Goal: Information Seeking & Learning: Learn about a topic

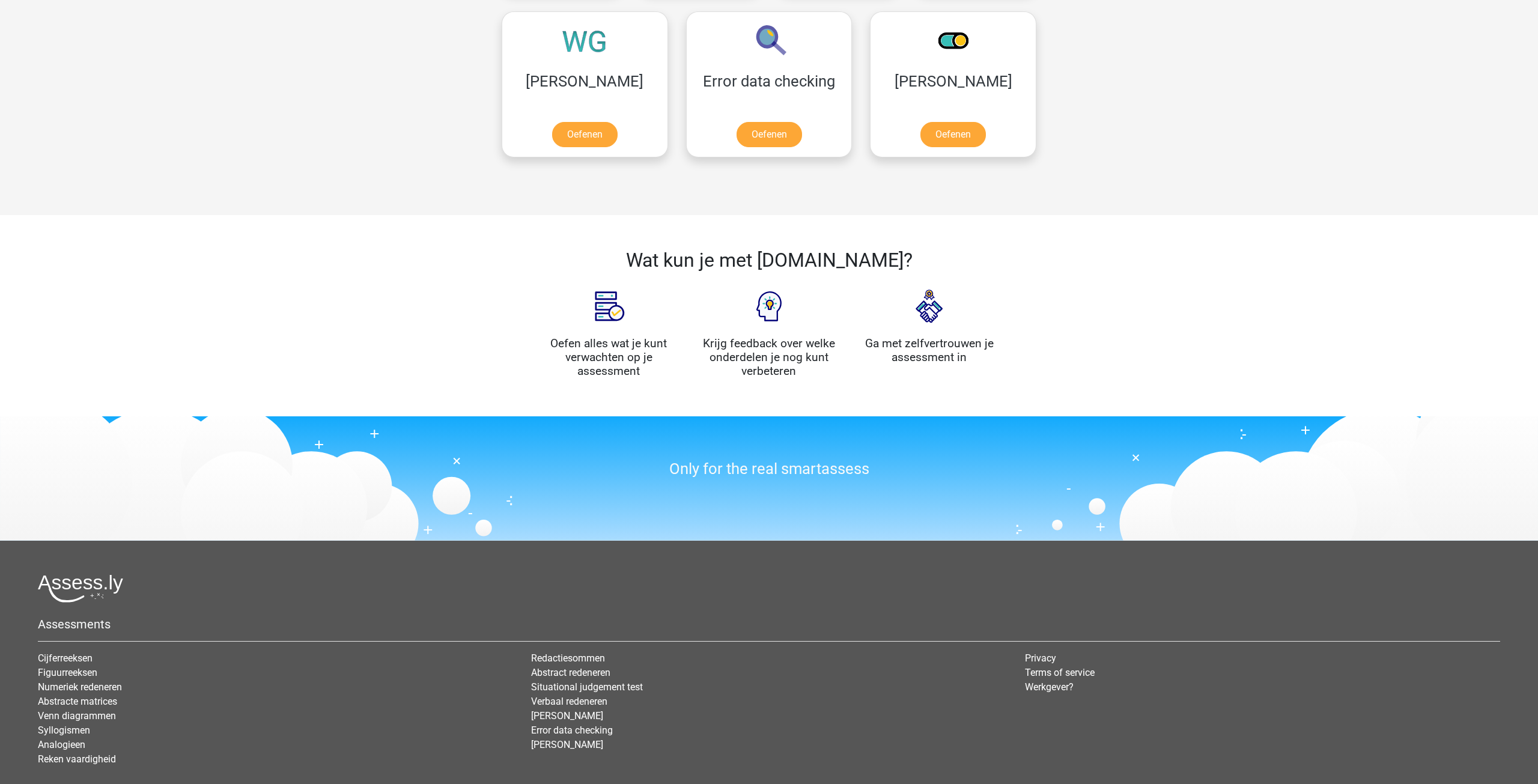
scroll to position [885, 0]
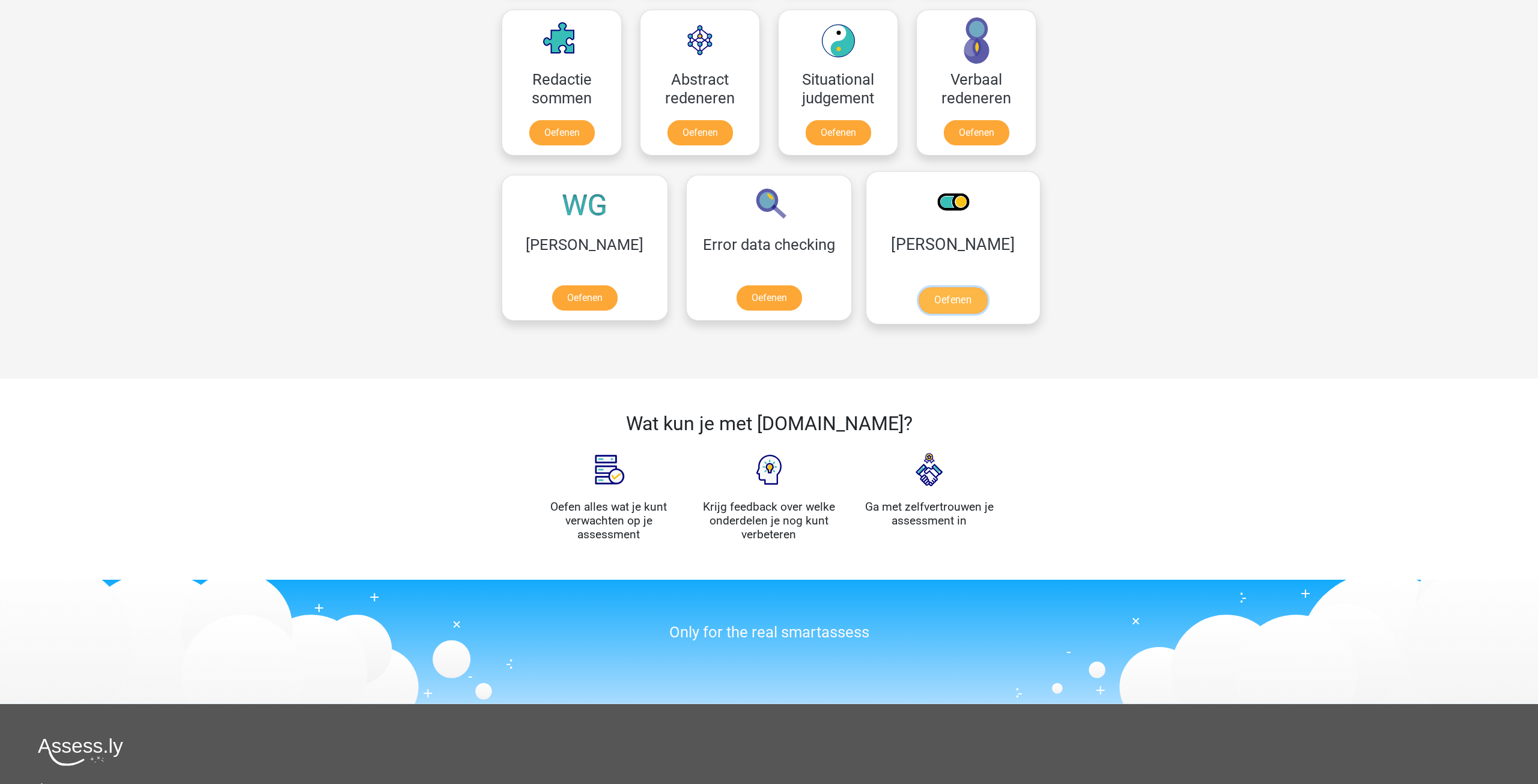
click at [918, 299] on link "Oefenen" at bounding box center [952, 300] width 69 height 26
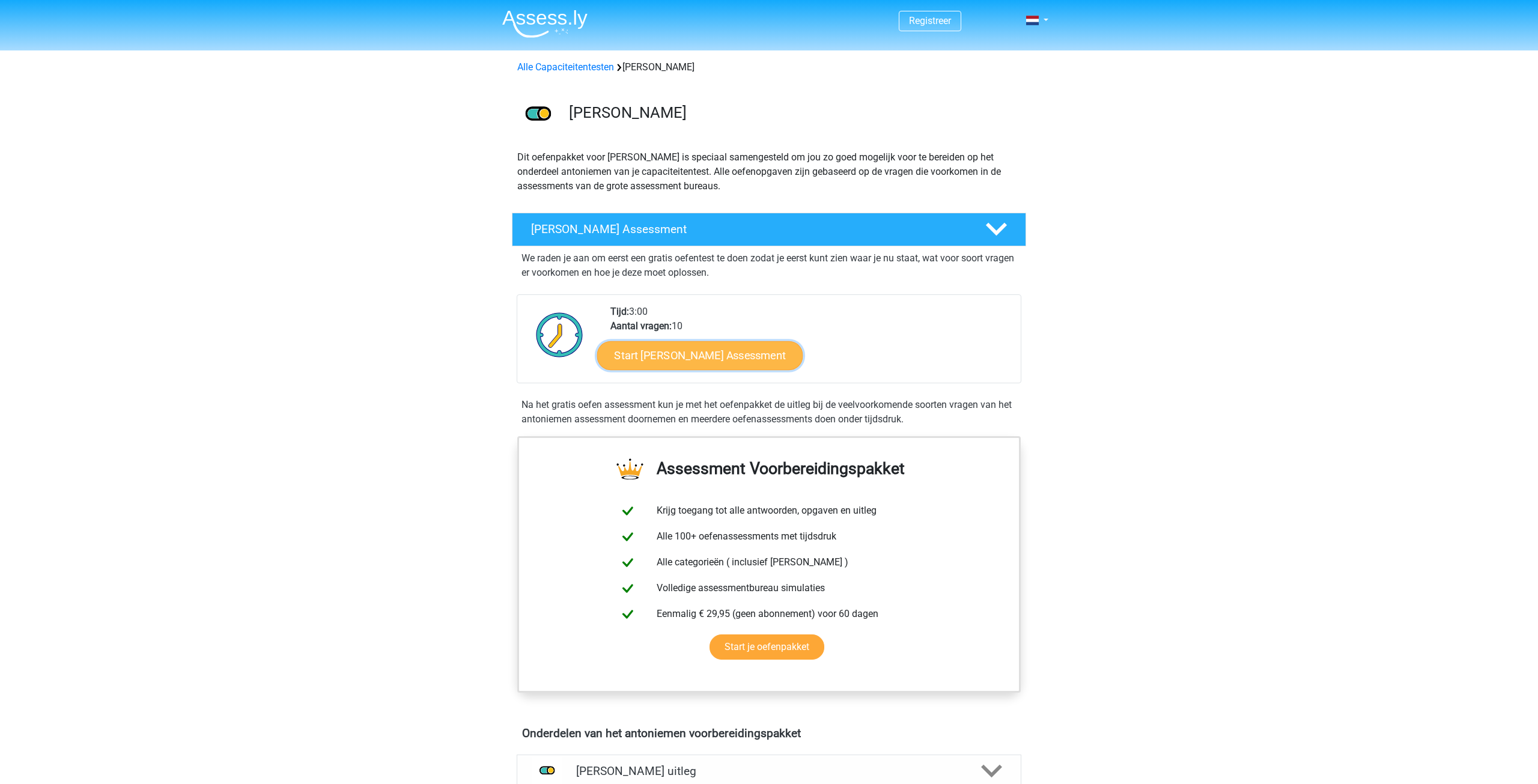
click at [759, 356] on link "Start Antoniemen Gratis Oefen Assessment" at bounding box center [700, 355] width 206 height 29
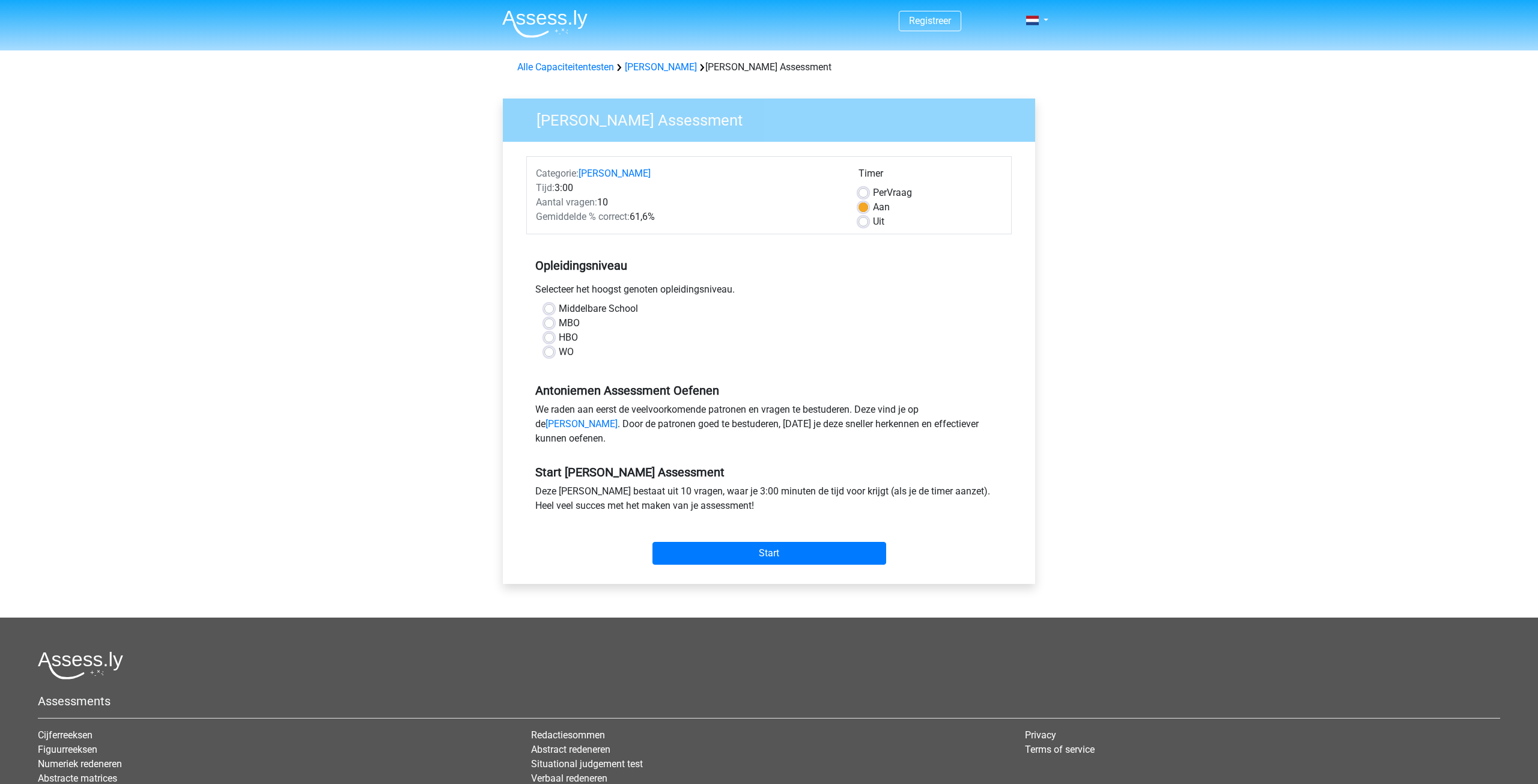
click at [556, 360] on div "Middelbare School MBO HBO WO" at bounding box center [769, 335] width 486 height 67
click at [544, 347] on div "Middelbare School MBO HBO WO" at bounding box center [769, 330] width 467 height 57
click at [559, 351] on label "WO" at bounding box center [566, 352] width 15 height 14
click at [548, 351] on input "WO" at bounding box center [549, 351] width 10 height 12
radio input "true"
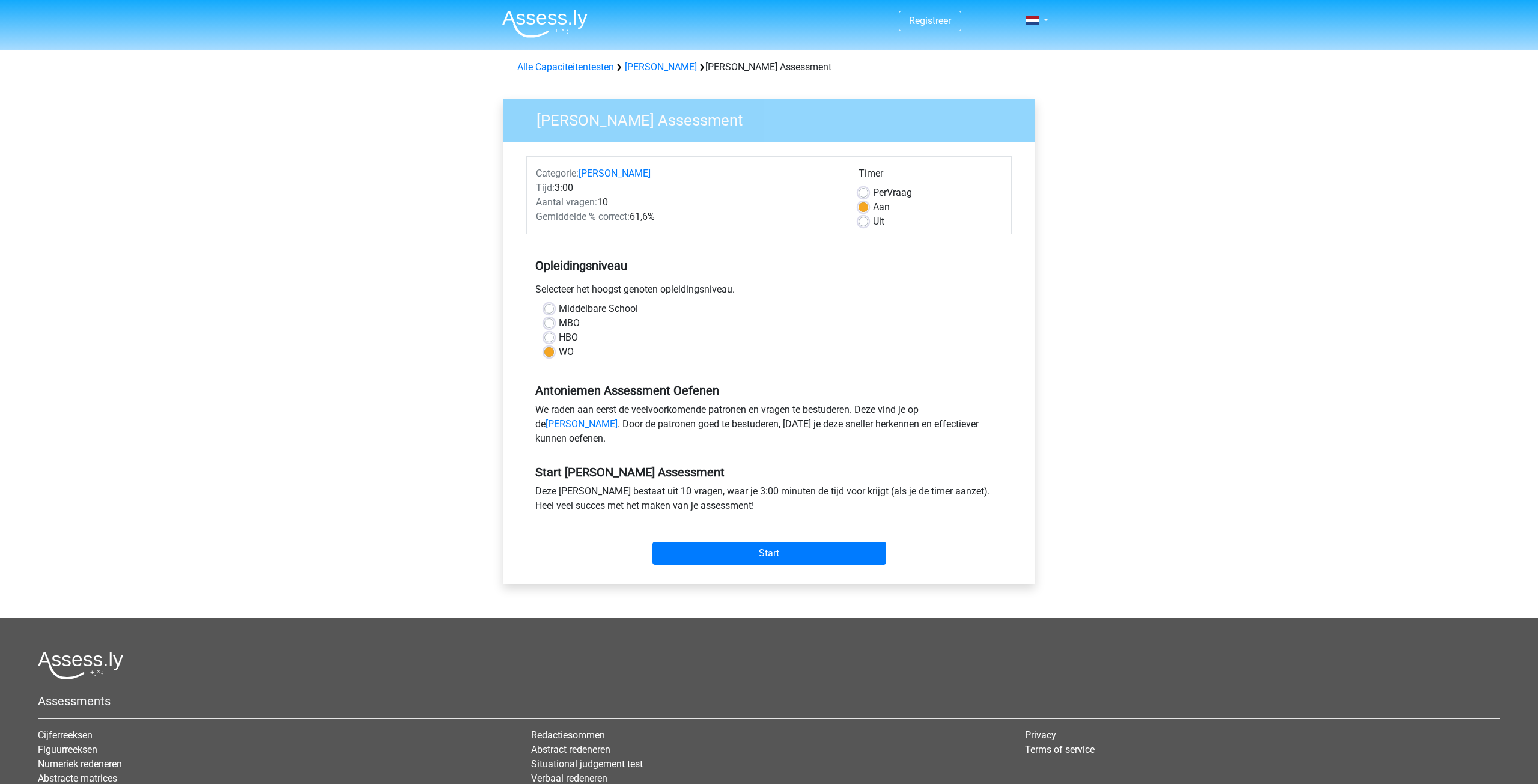
click at [844, 373] on div "Antoniemen Assessment Oefenen We raden aan eerst de veelvoorkomende patronen en…" at bounding box center [769, 409] width 486 height 82
click at [777, 565] on input "Start" at bounding box center [769, 553] width 234 height 23
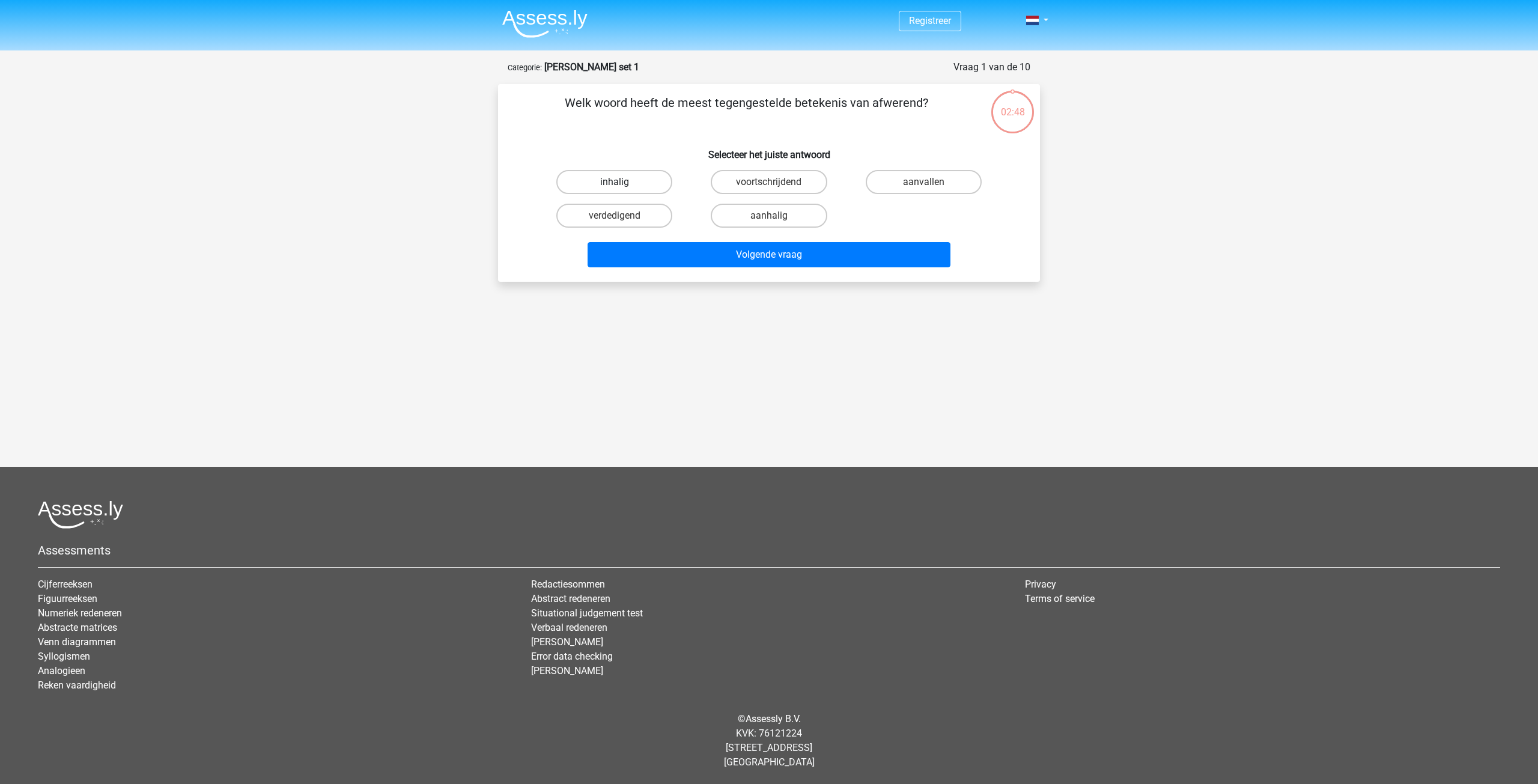
click at [600, 184] on label "inhalig" at bounding box center [614, 181] width 116 height 24
click at [614, 184] on input "inhalig" at bounding box center [618, 186] width 8 height 8
radio input "true"
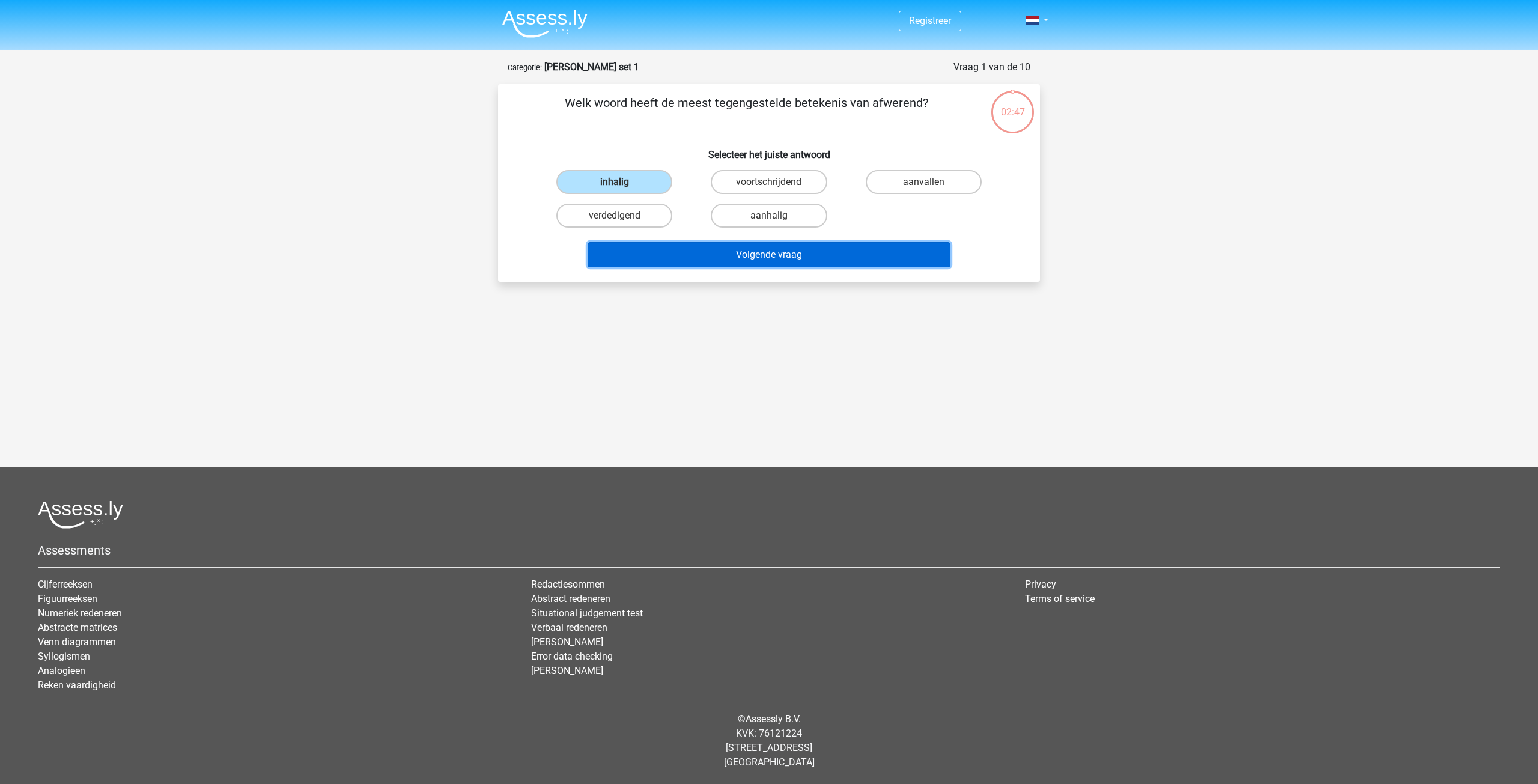
click at [752, 261] on button "Volgende vraag" at bounding box center [769, 255] width 364 height 25
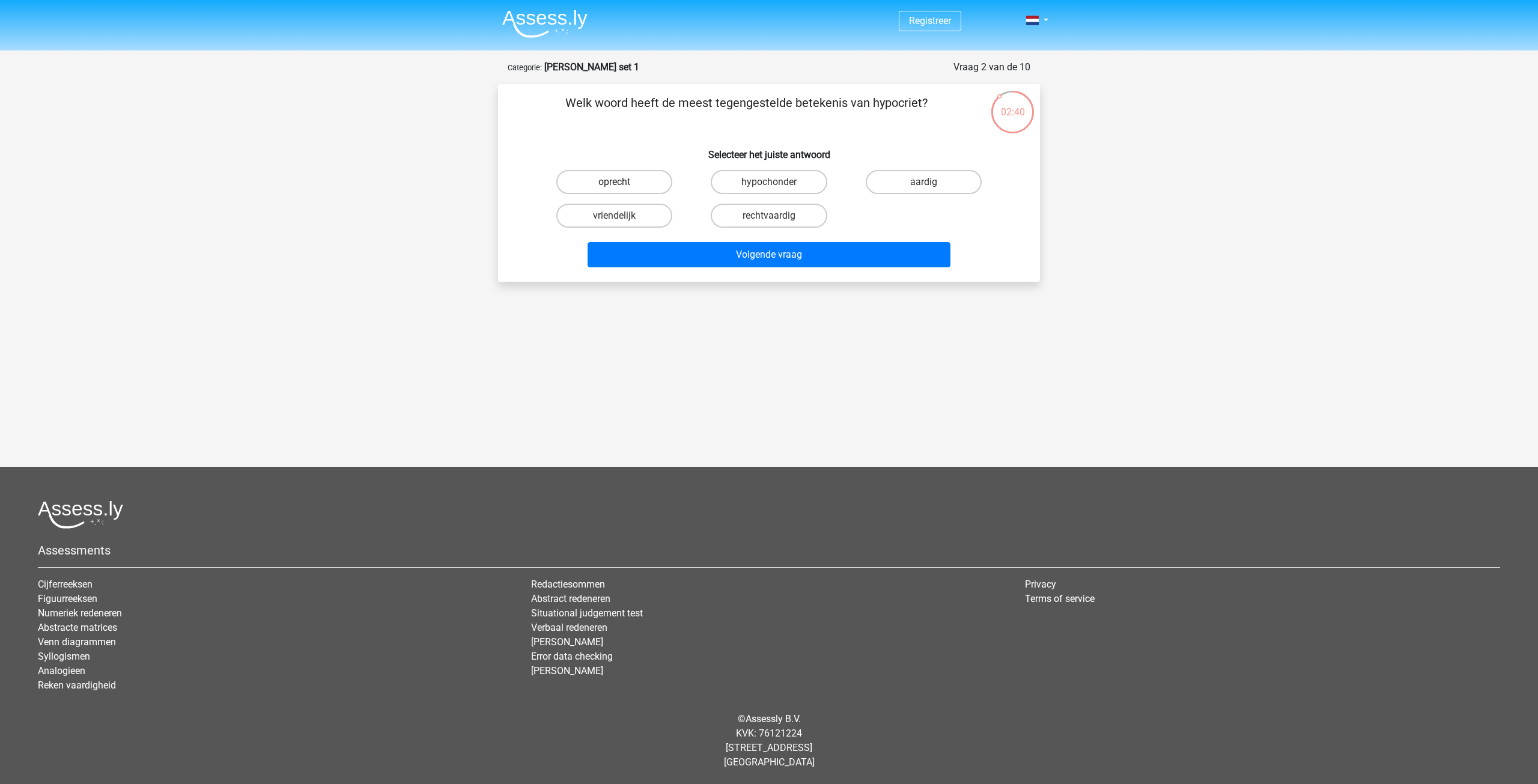
click at [610, 184] on label "oprecht" at bounding box center [614, 181] width 116 height 24
click at [614, 184] on input "oprecht" at bounding box center [618, 186] width 8 height 8
radio input "true"
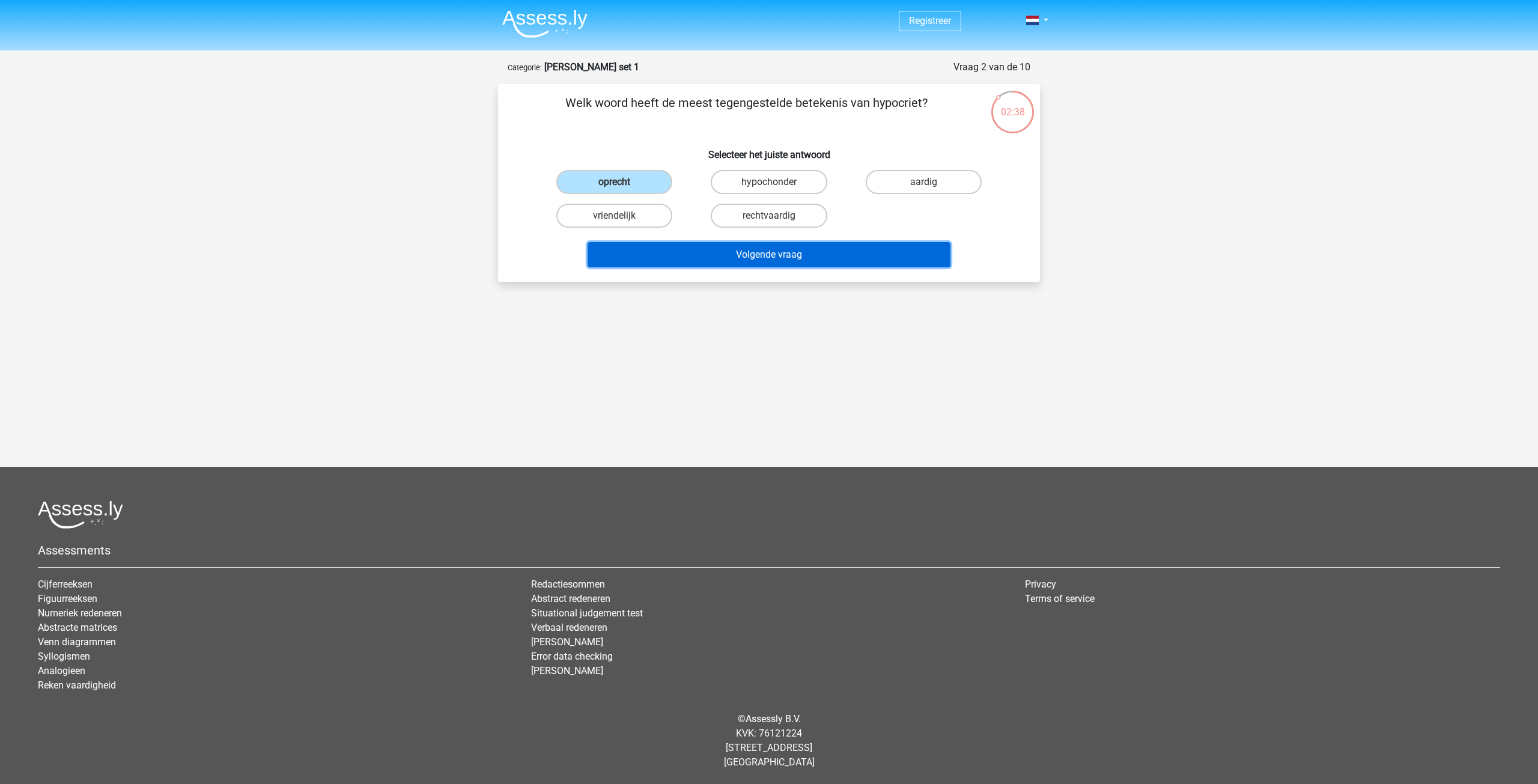
click at [708, 247] on button "Volgende vraag" at bounding box center [769, 255] width 364 height 25
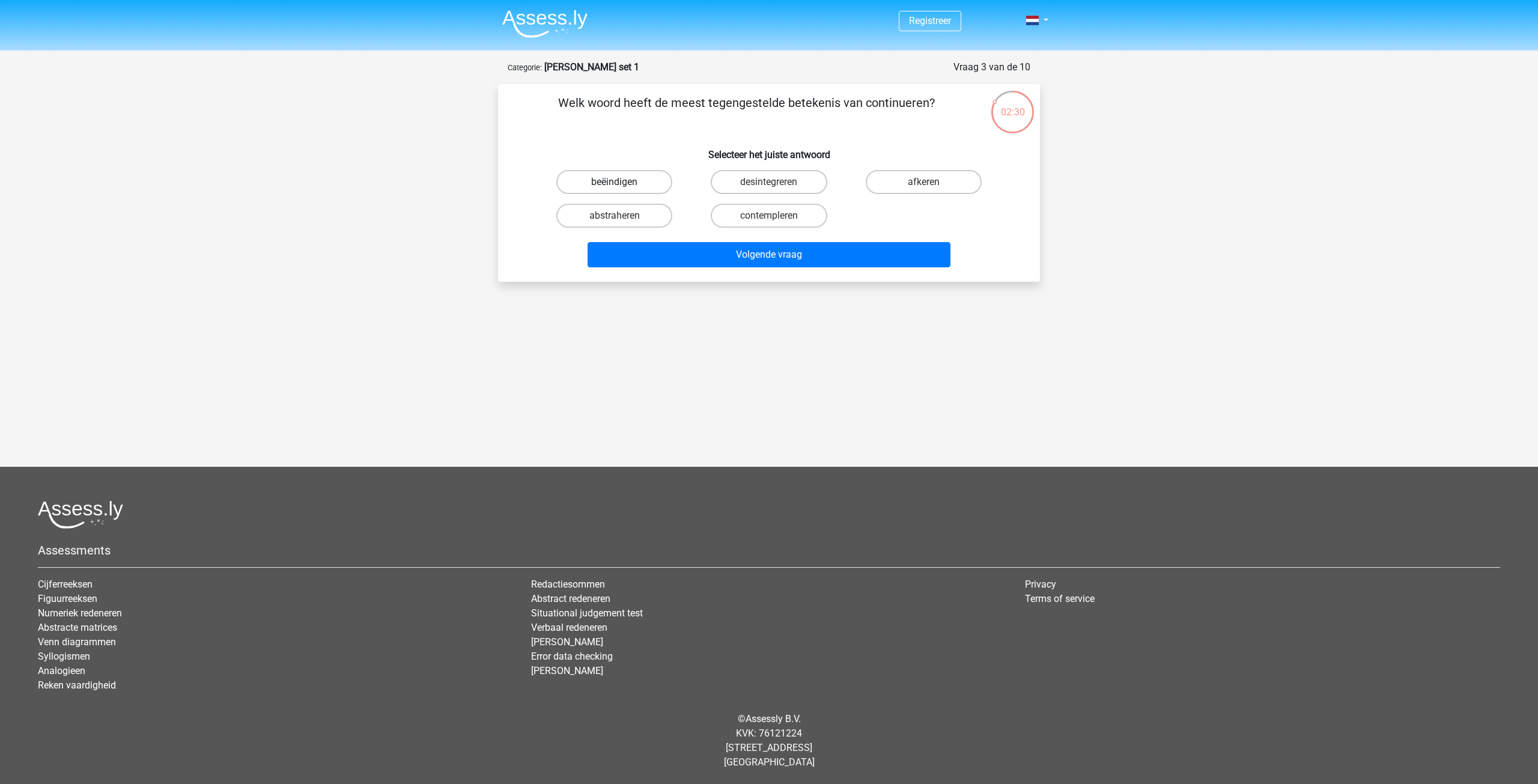
click at [623, 186] on label "beëindigen" at bounding box center [614, 181] width 116 height 24
click at [622, 186] on input "beëindigen" at bounding box center [618, 186] width 8 height 8
radio input "true"
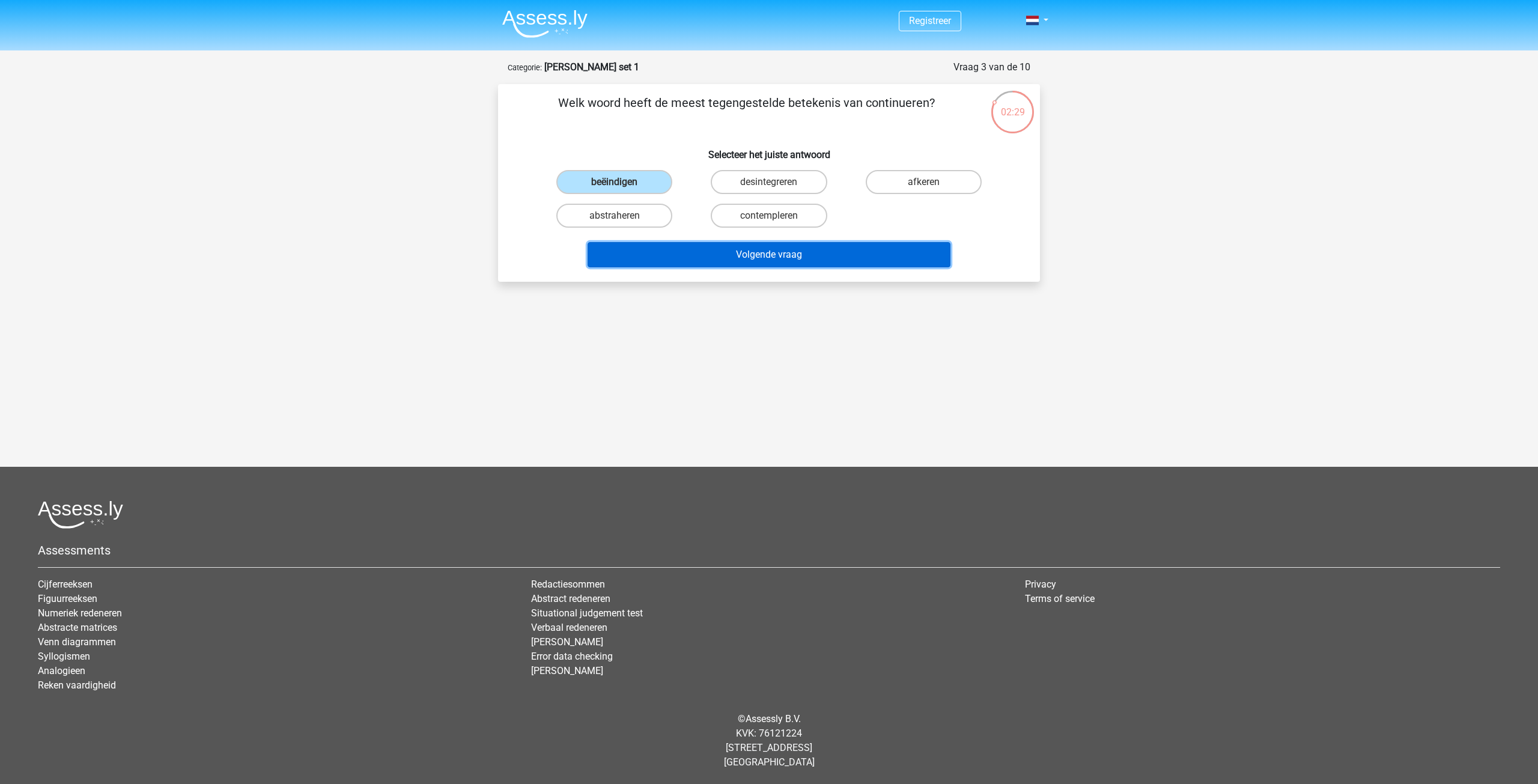
click at [745, 253] on button "Volgende vraag" at bounding box center [769, 255] width 364 height 25
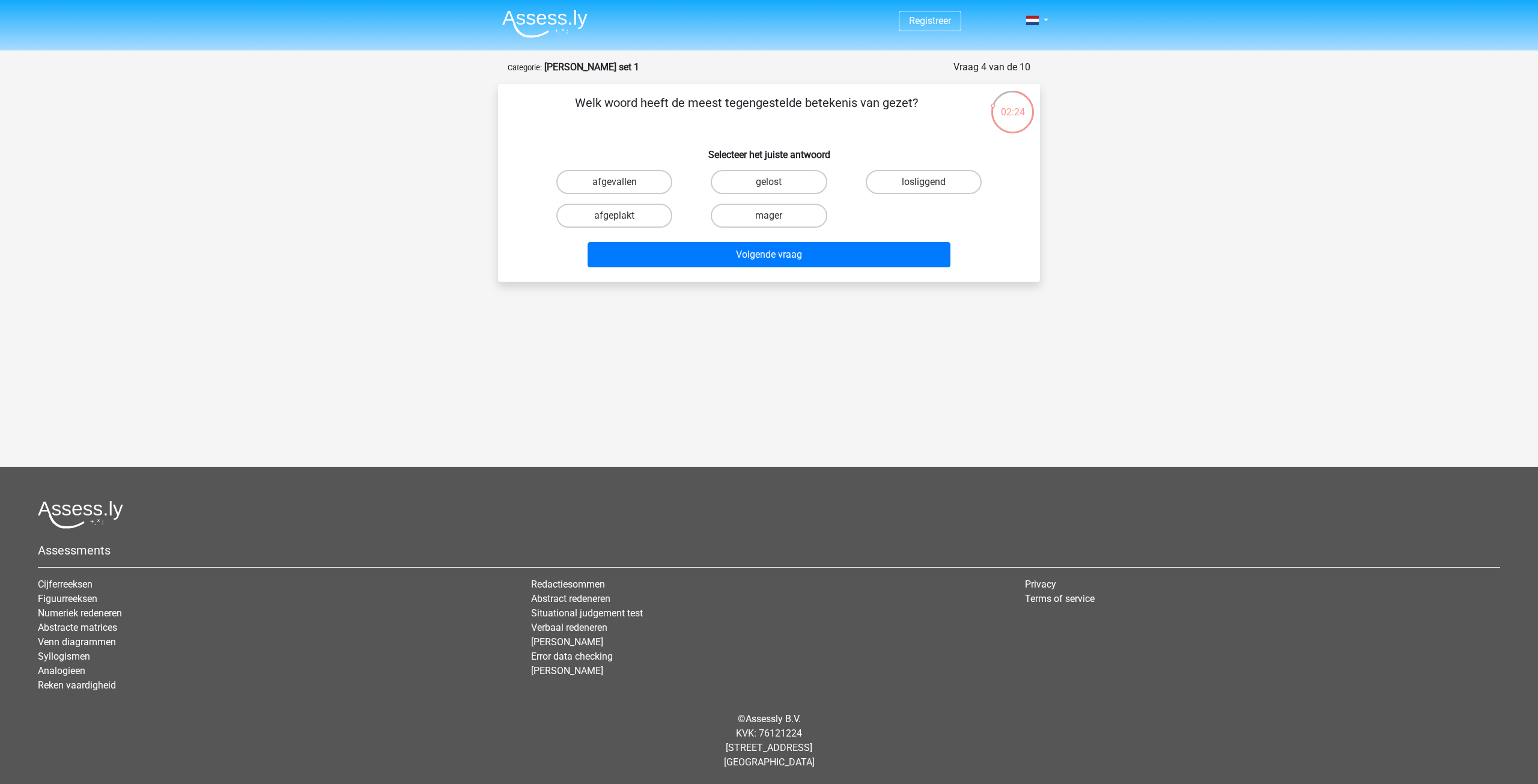
click at [772, 218] on input "mager" at bounding box center [773, 219] width 8 height 8
radio input "true"
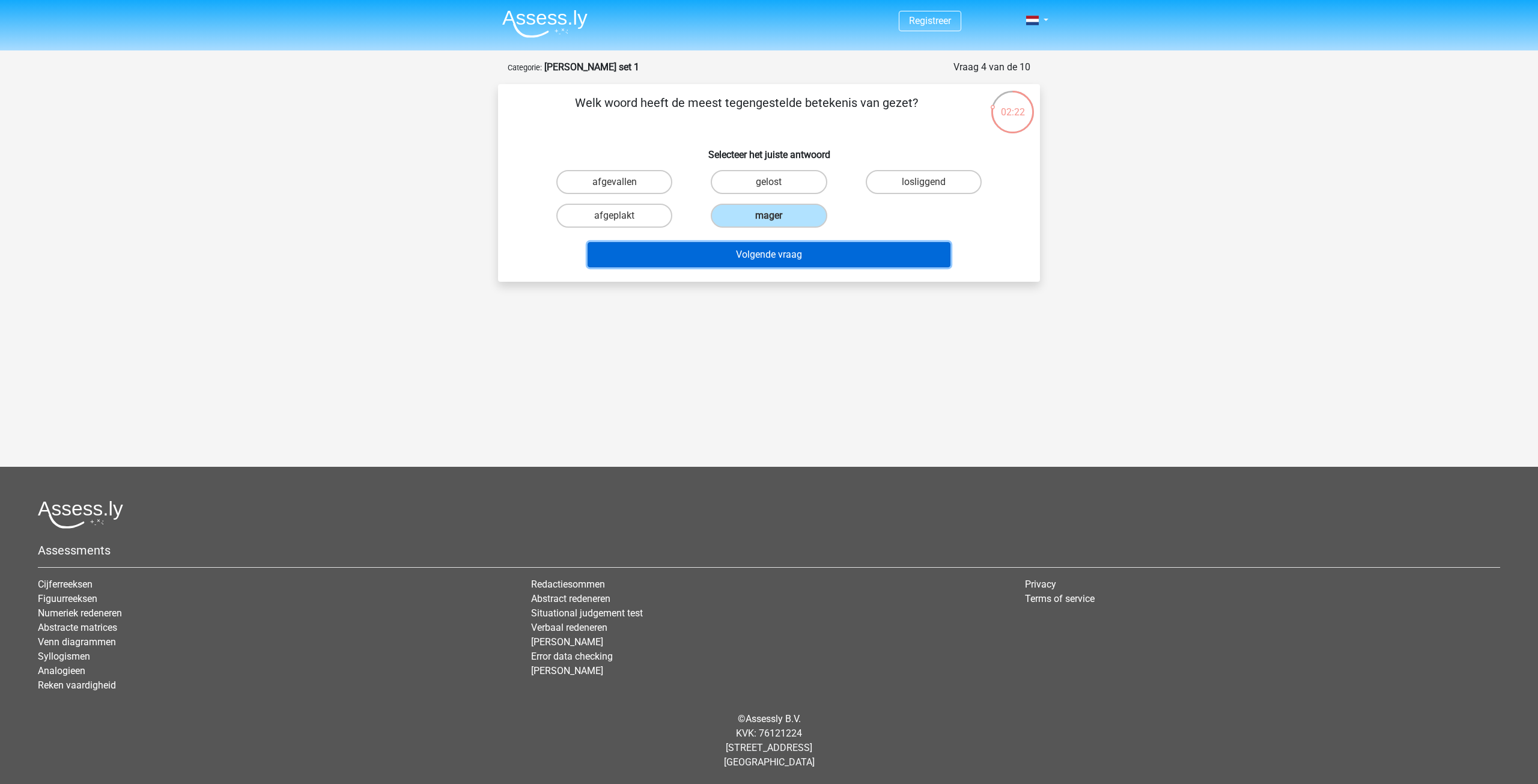
click at [757, 251] on button "Volgende vraag" at bounding box center [769, 255] width 364 height 25
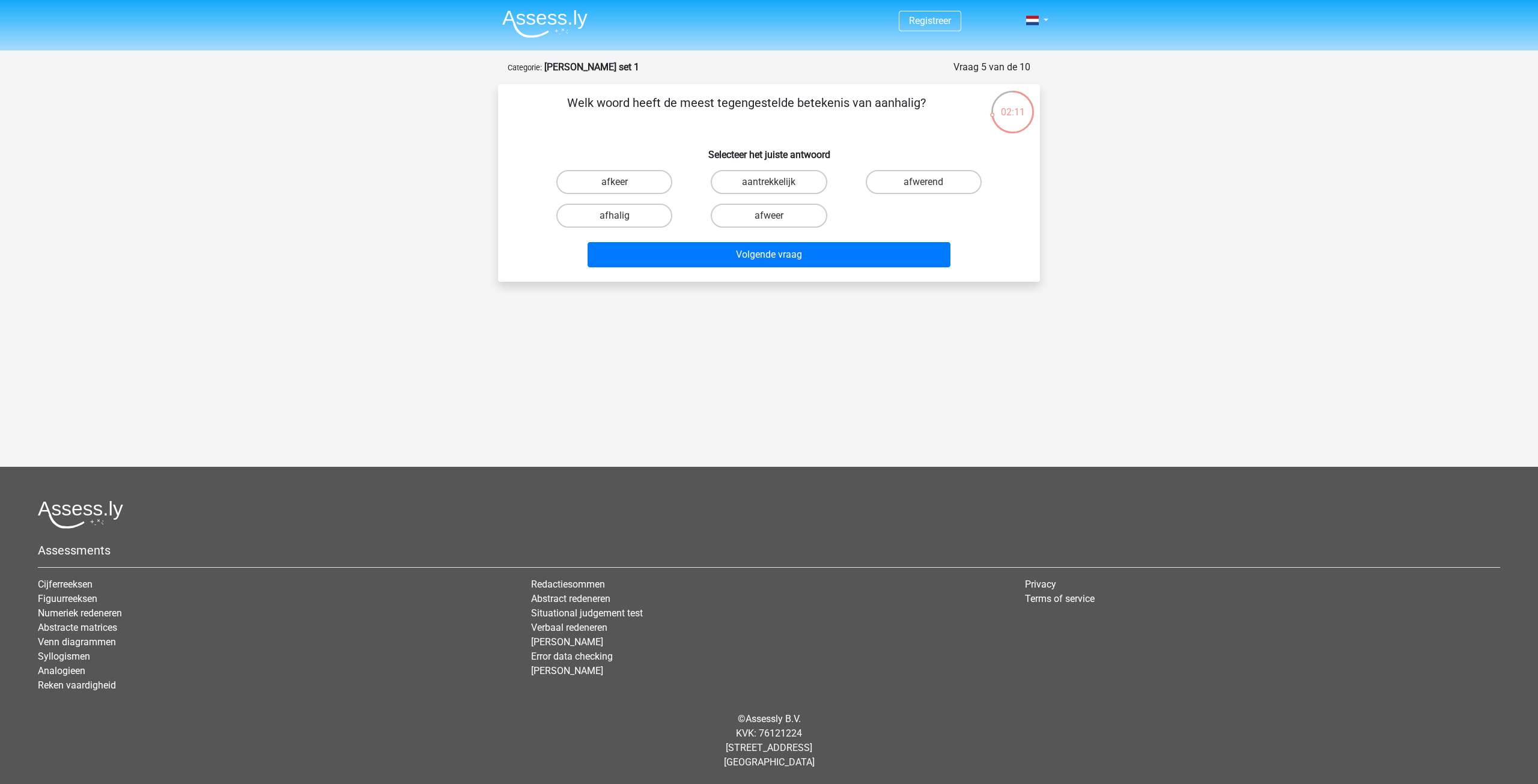
click at [924, 183] on input "afwerend" at bounding box center [927, 186] width 8 height 8
radio input "true"
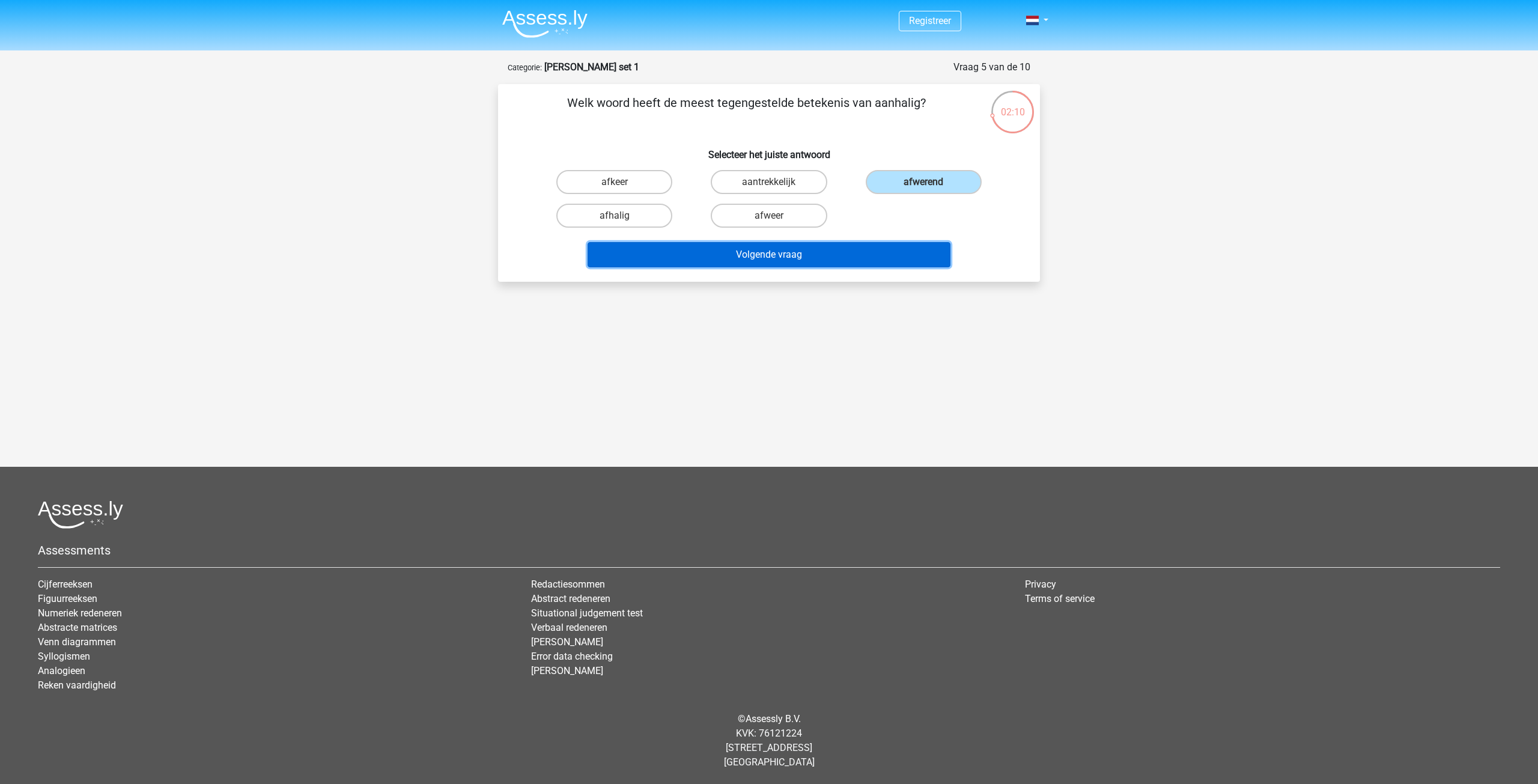
click at [779, 254] on button "Volgende vraag" at bounding box center [769, 255] width 364 height 25
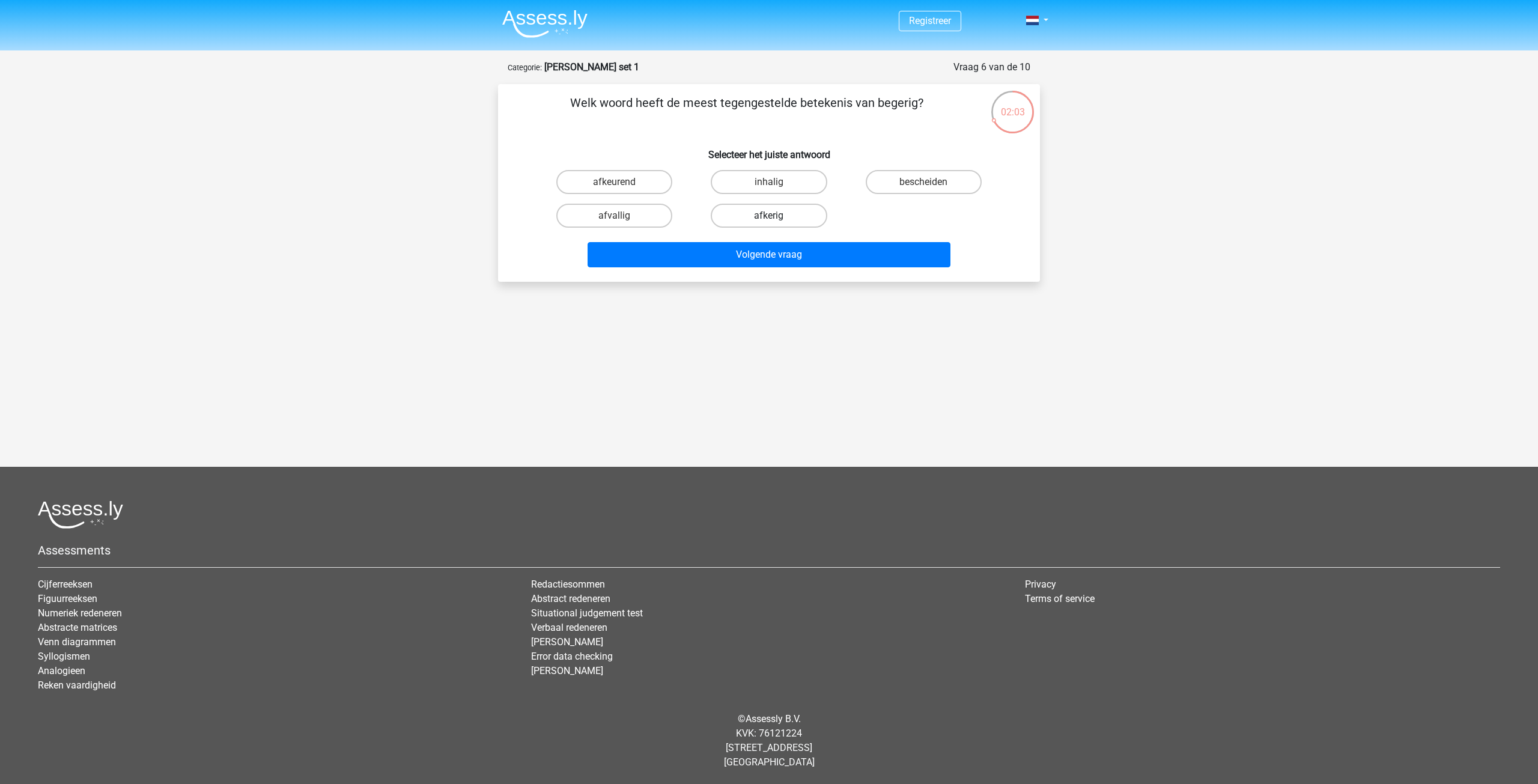
click at [764, 215] on label "afkerig" at bounding box center [769, 215] width 116 height 24
click at [769, 215] on input "afkerig" at bounding box center [773, 219] width 8 height 8
radio input "true"
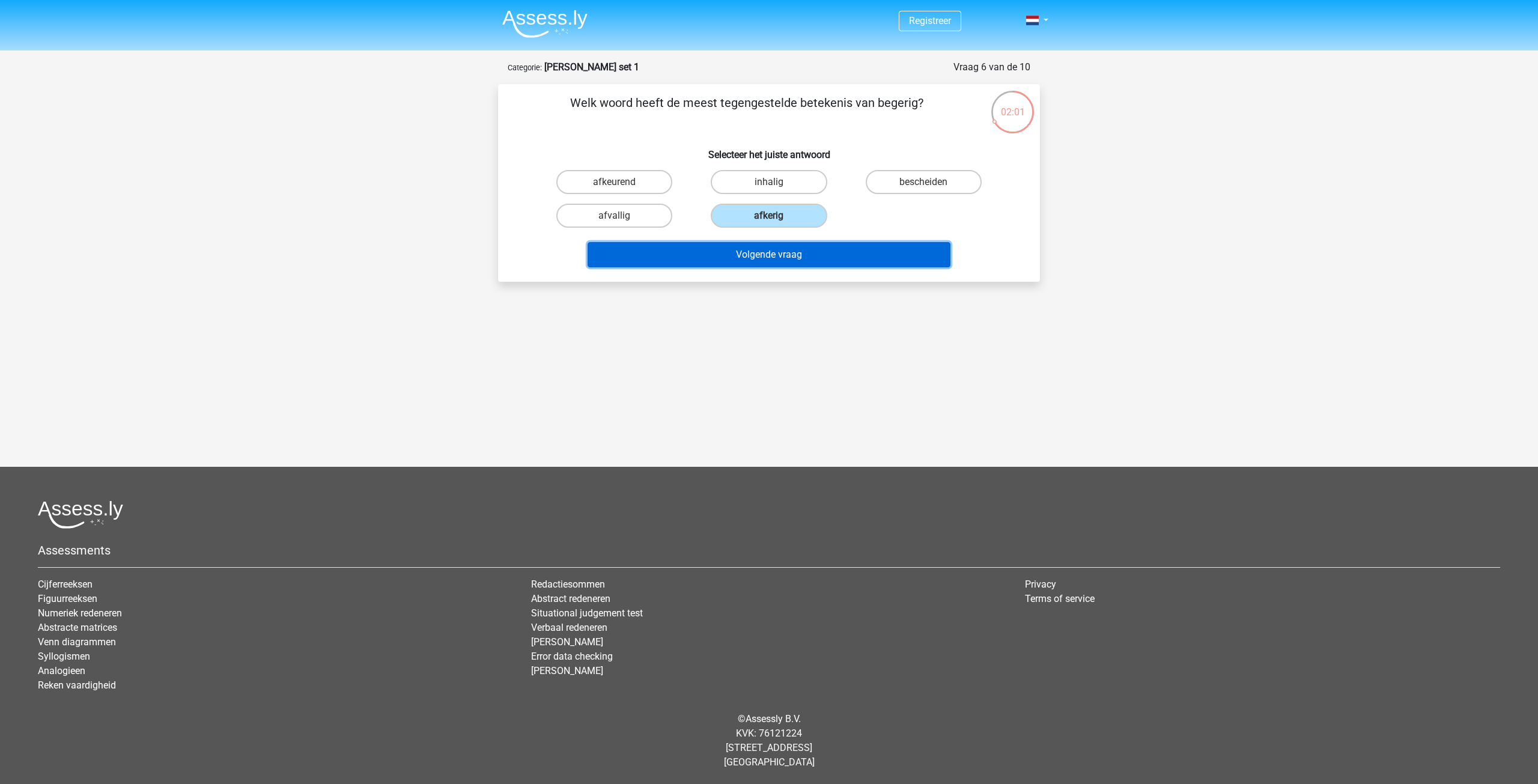
click at [755, 255] on button "Volgende vraag" at bounding box center [769, 255] width 364 height 25
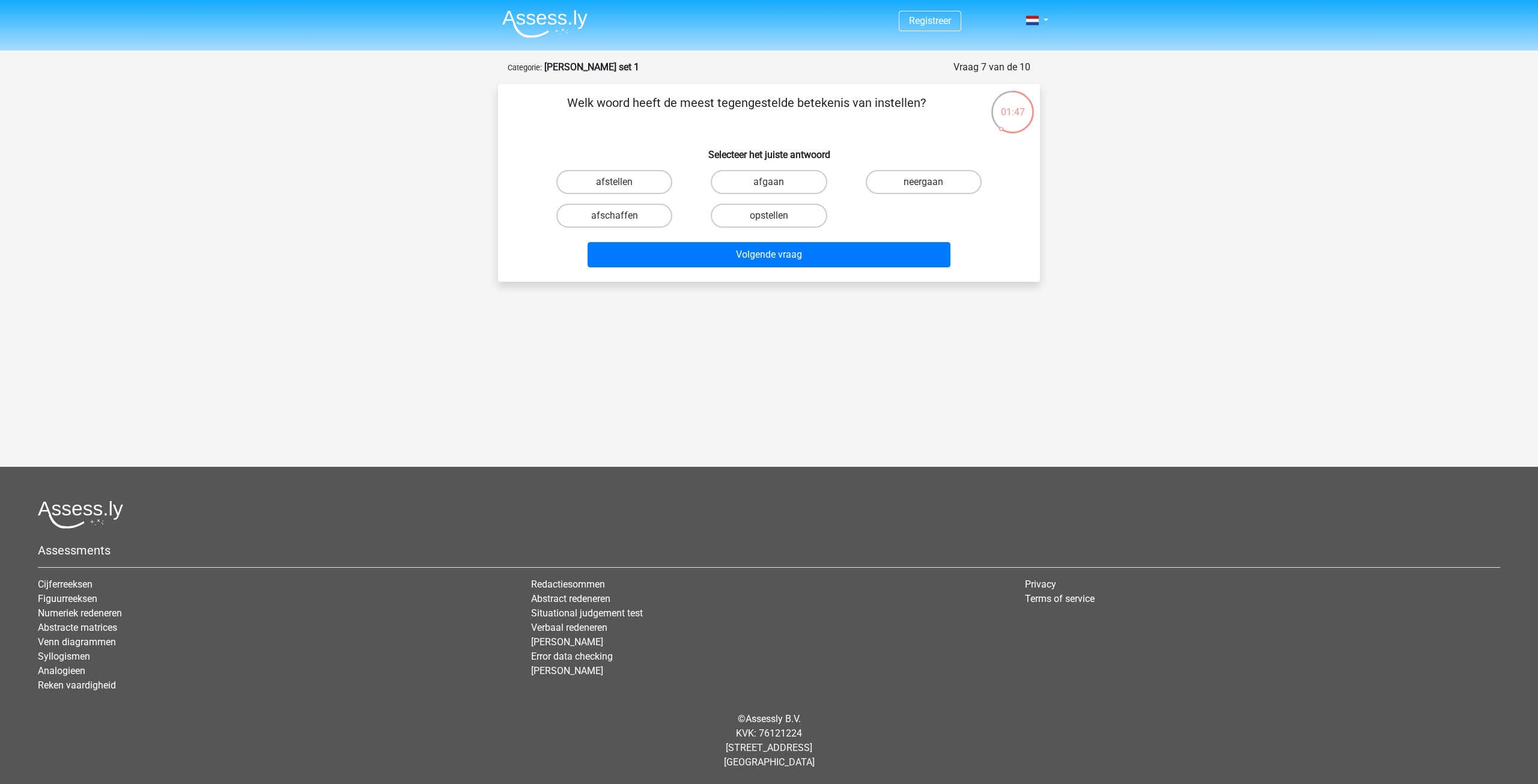
click at [620, 182] on input "afstellen" at bounding box center [618, 186] width 8 height 8
radio input "true"
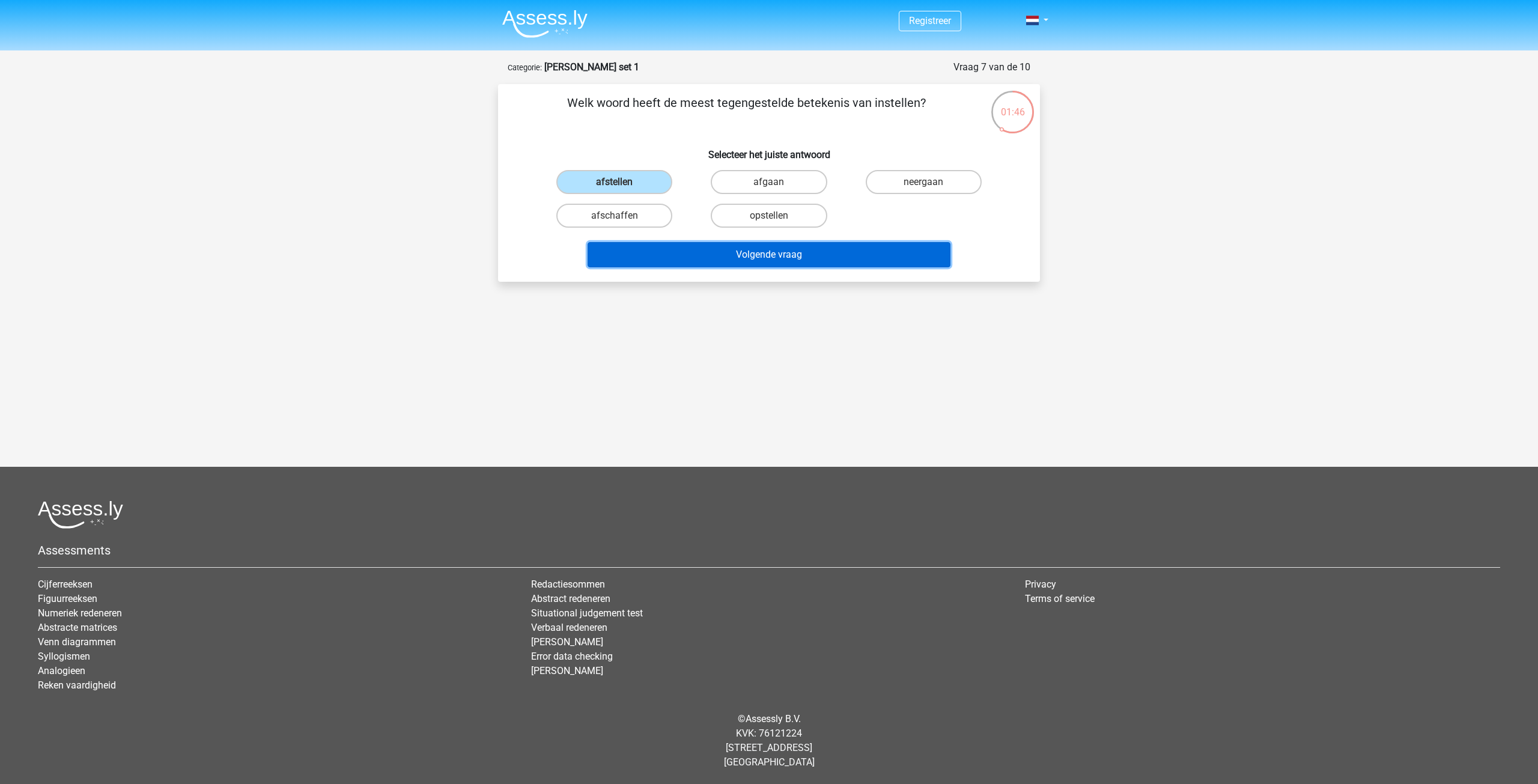
click at [729, 251] on button "Volgende vraag" at bounding box center [769, 255] width 364 height 25
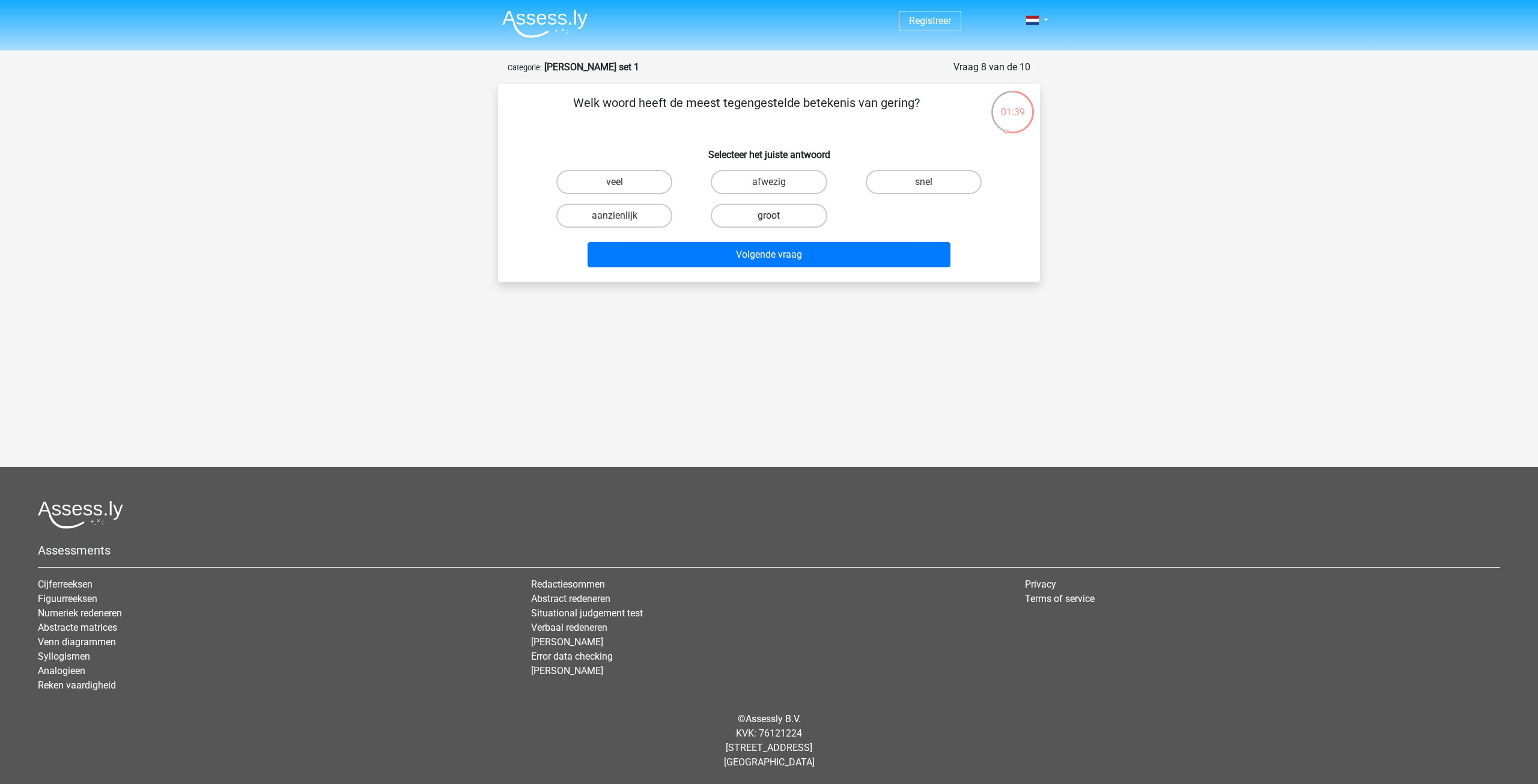
click at [743, 217] on label "groot" at bounding box center [769, 215] width 116 height 24
click at [769, 217] on input "groot" at bounding box center [773, 219] width 8 height 8
radio input "true"
click at [625, 180] on label "veel" at bounding box center [614, 181] width 116 height 24
click at [622, 182] on input "veel" at bounding box center [618, 186] width 8 height 8
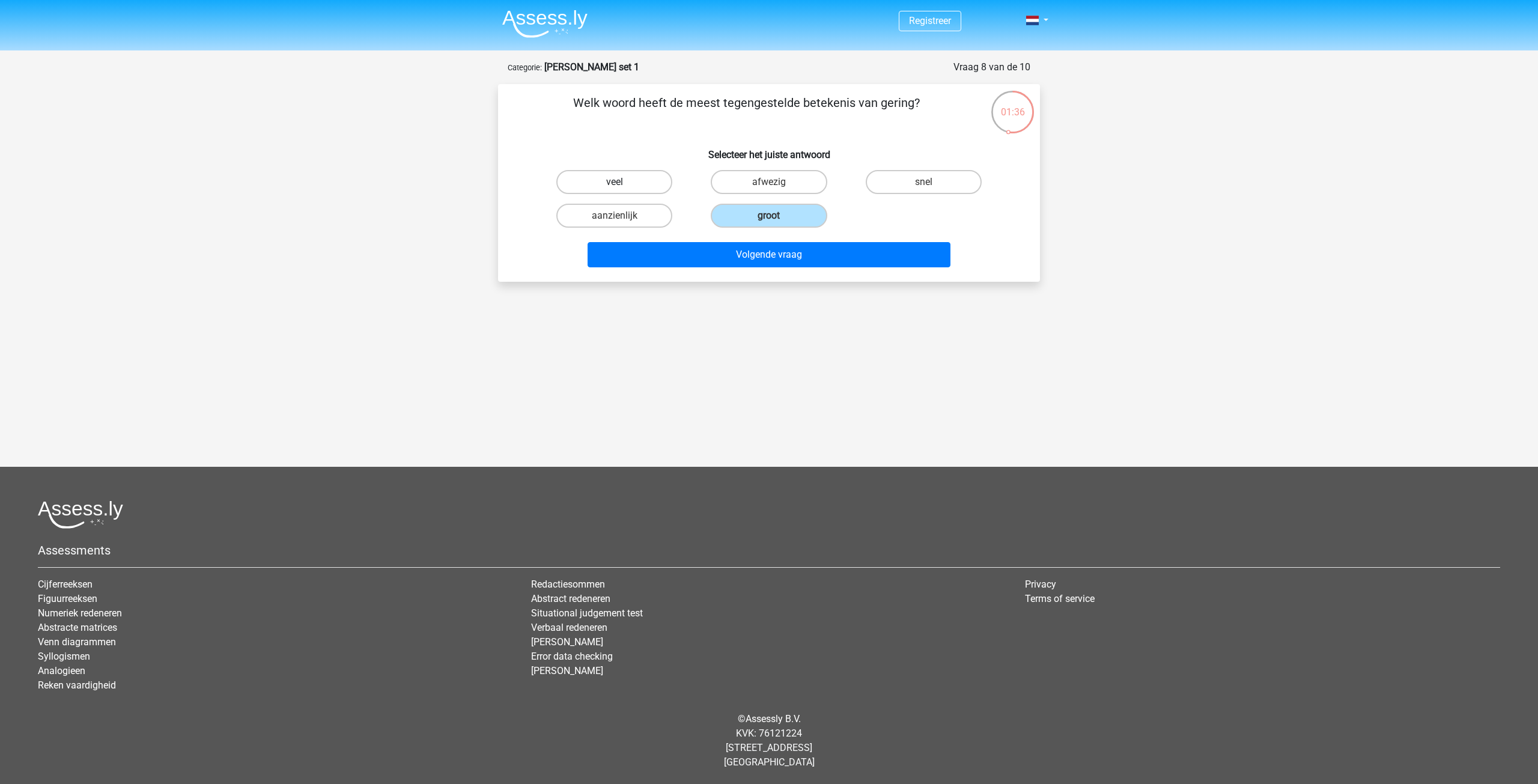
radio input "true"
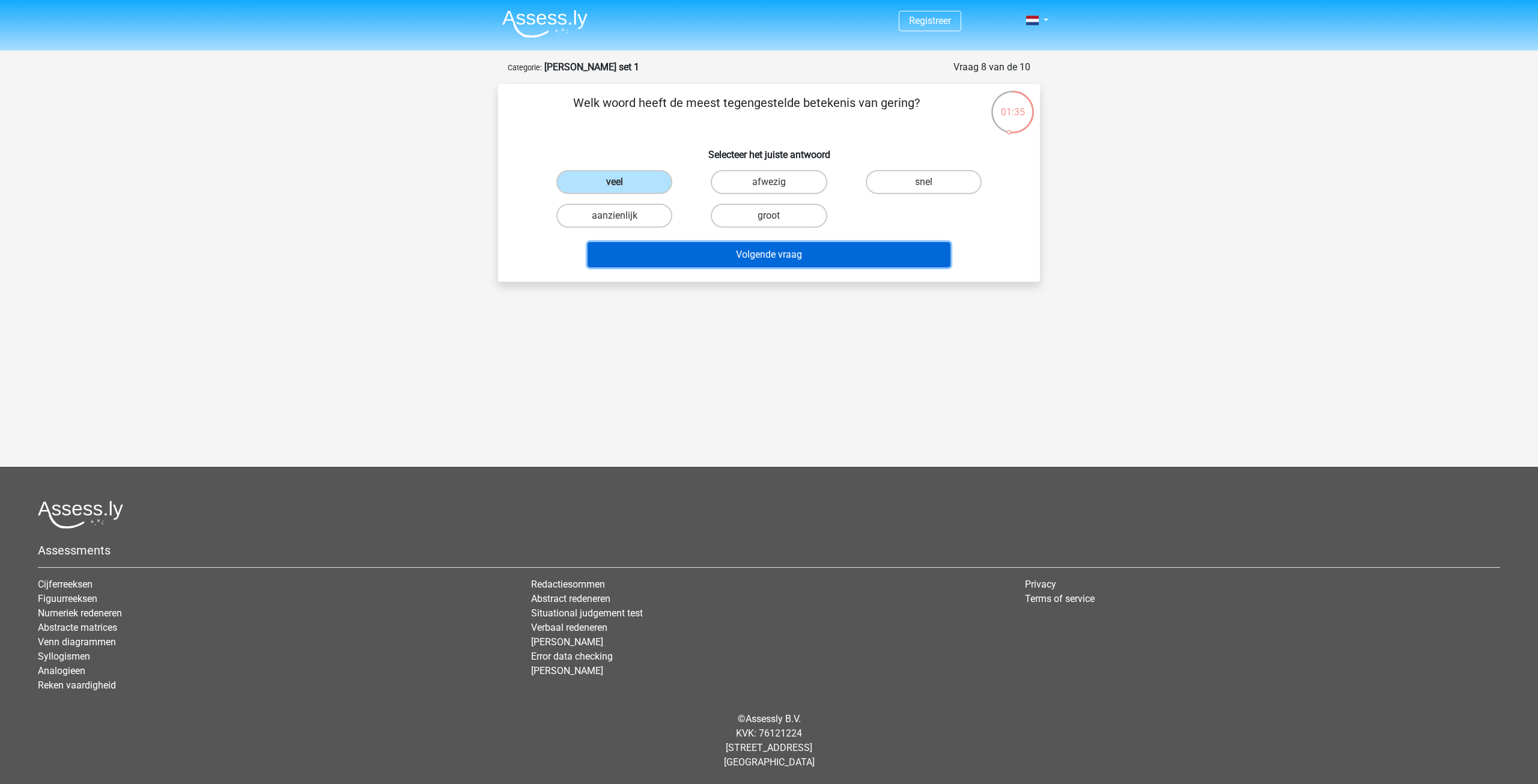
click at [698, 253] on button "Volgende vraag" at bounding box center [769, 255] width 364 height 25
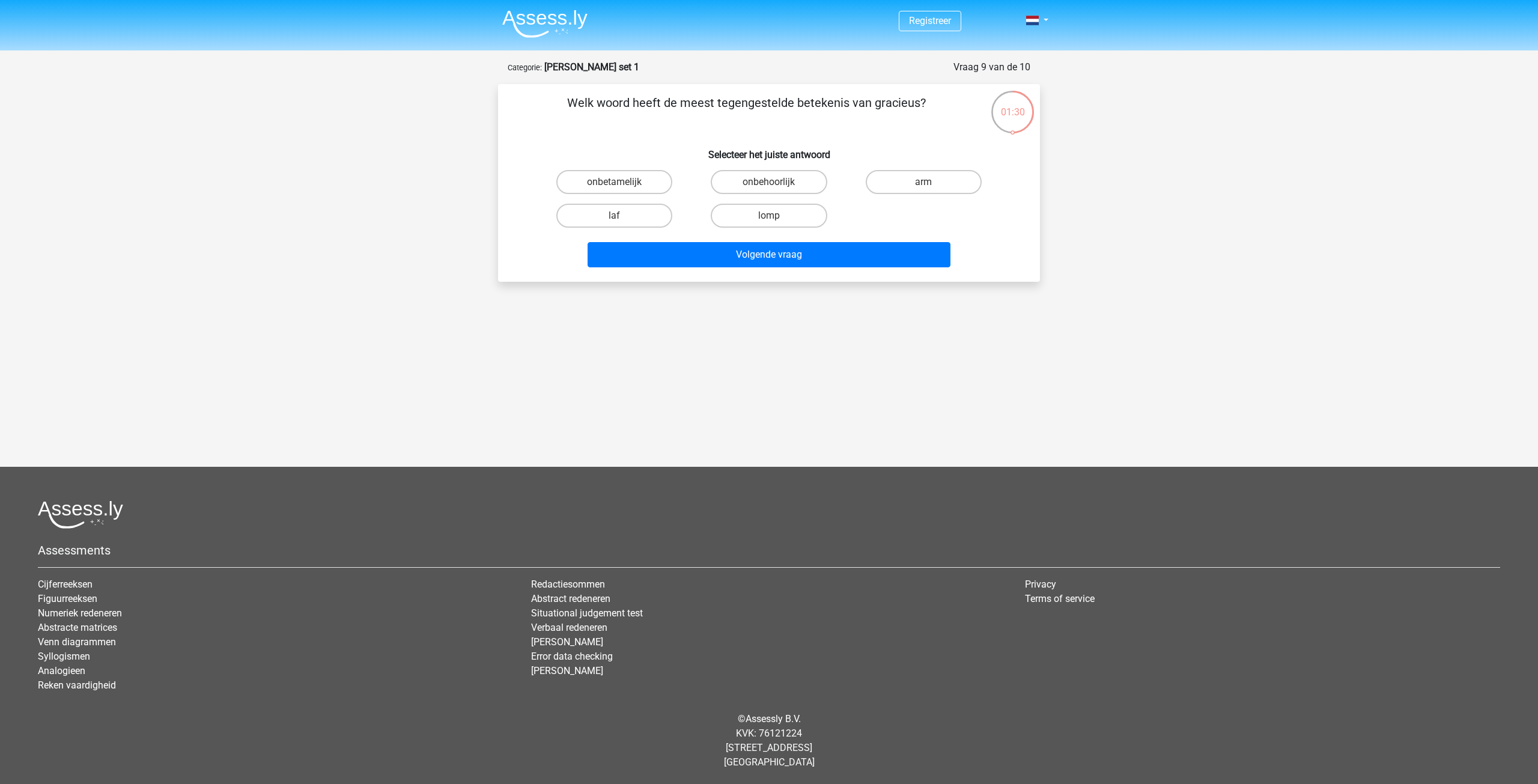
click at [774, 217] on input "lomp" at bounding box center [773, 219] width 8 height 8
radio input "true"
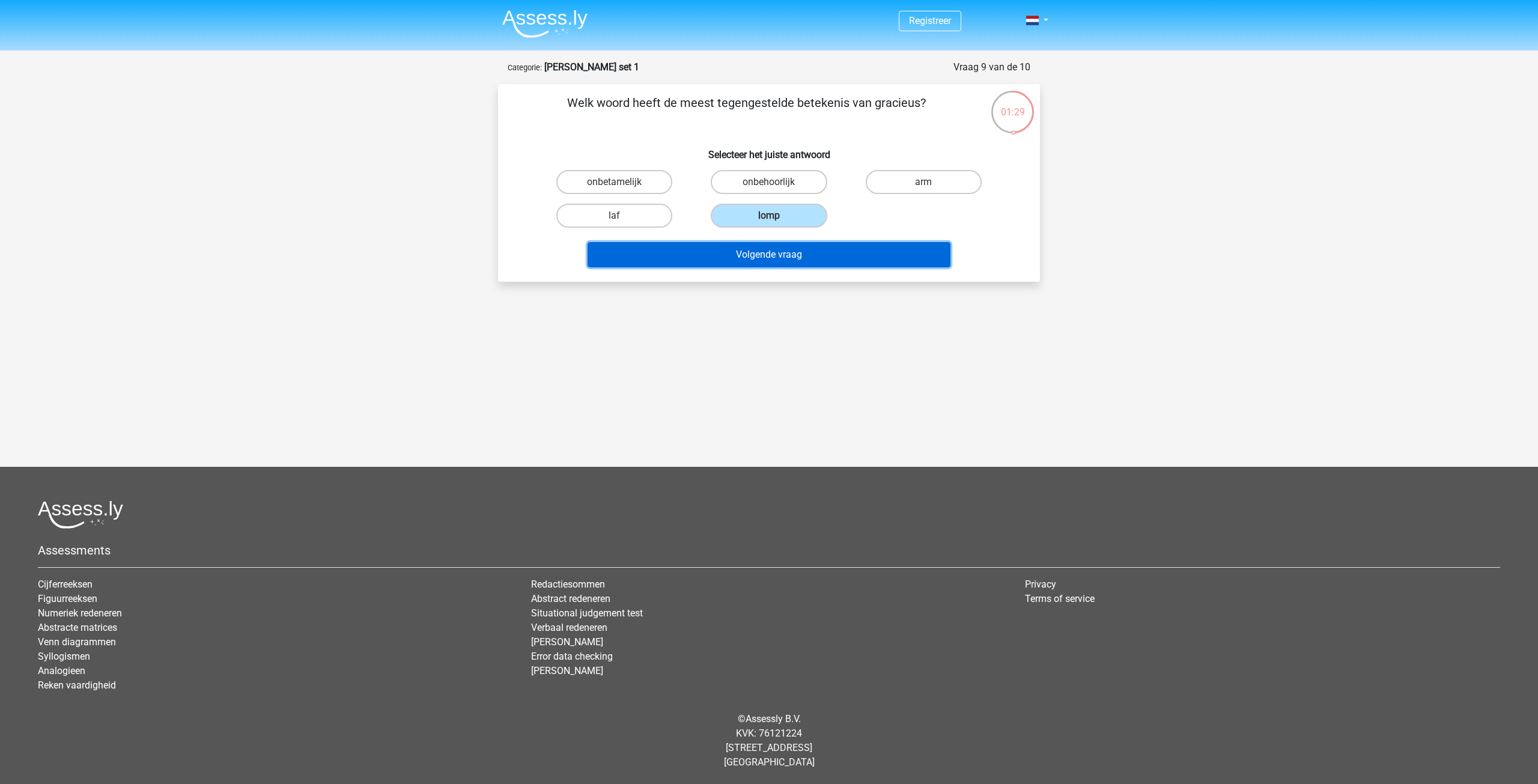
click at [759, 255] on button "Volgende vraag" at bounding box center [769, 255] width 364 height 25
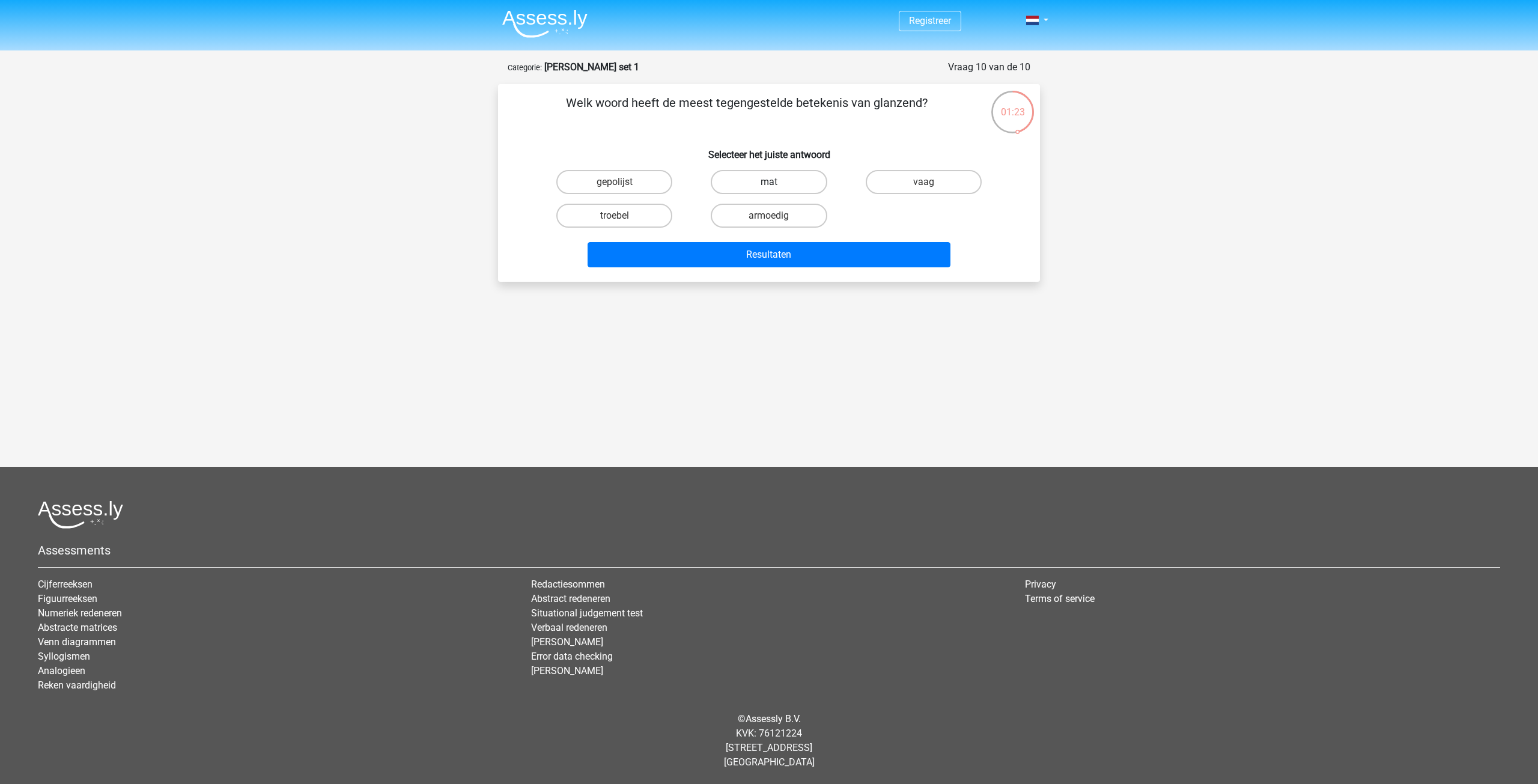
click at [779, 184] on label "mat" at bounding box center [769, 181] width 116 height 24
click at [777, 184] on input "mat" at bounding box center [773, 186] width 8 height 8
radio input "true"
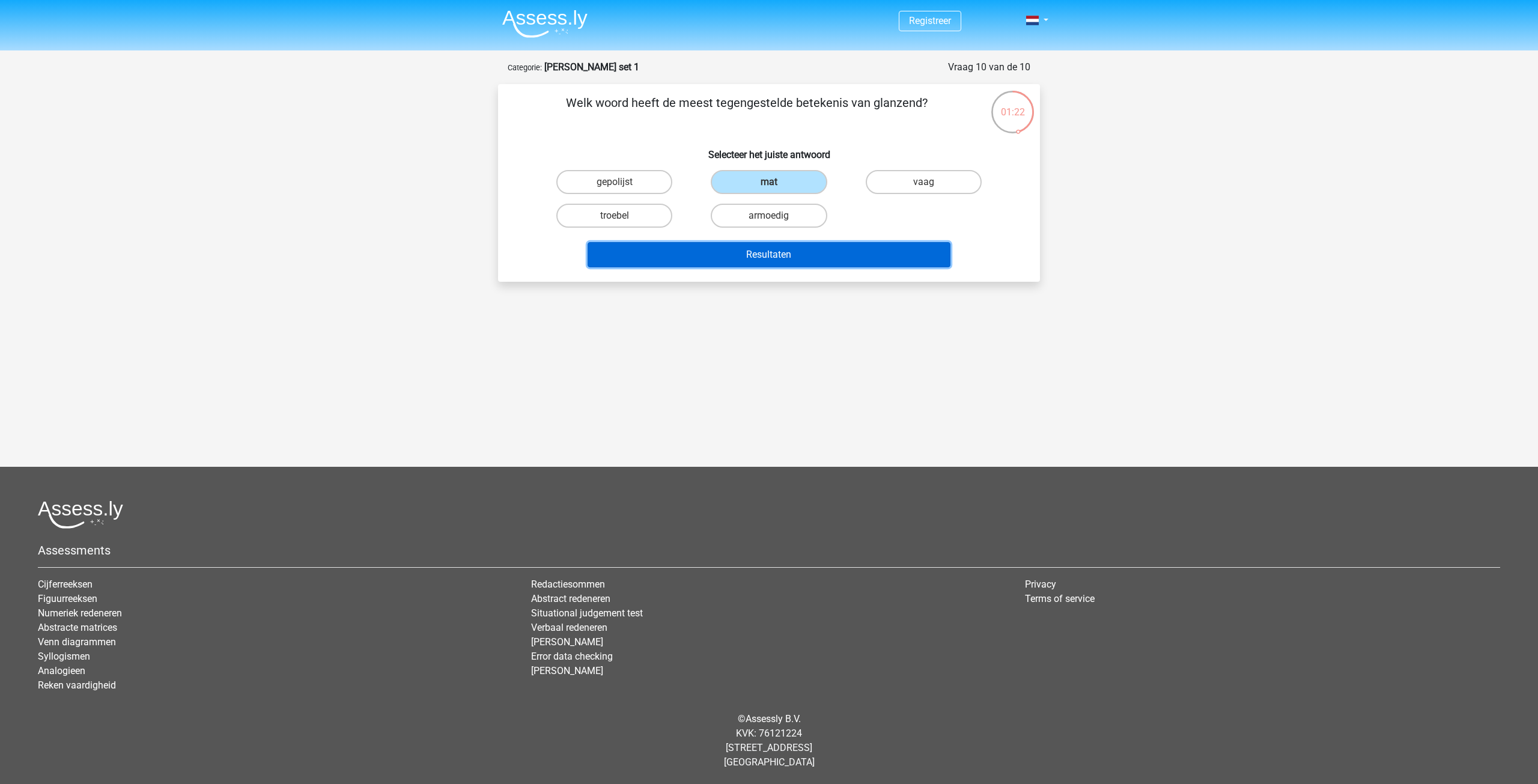
click at [766, 257] on button "Resultaten" at bounding box center [769, 255] width 364 height 25
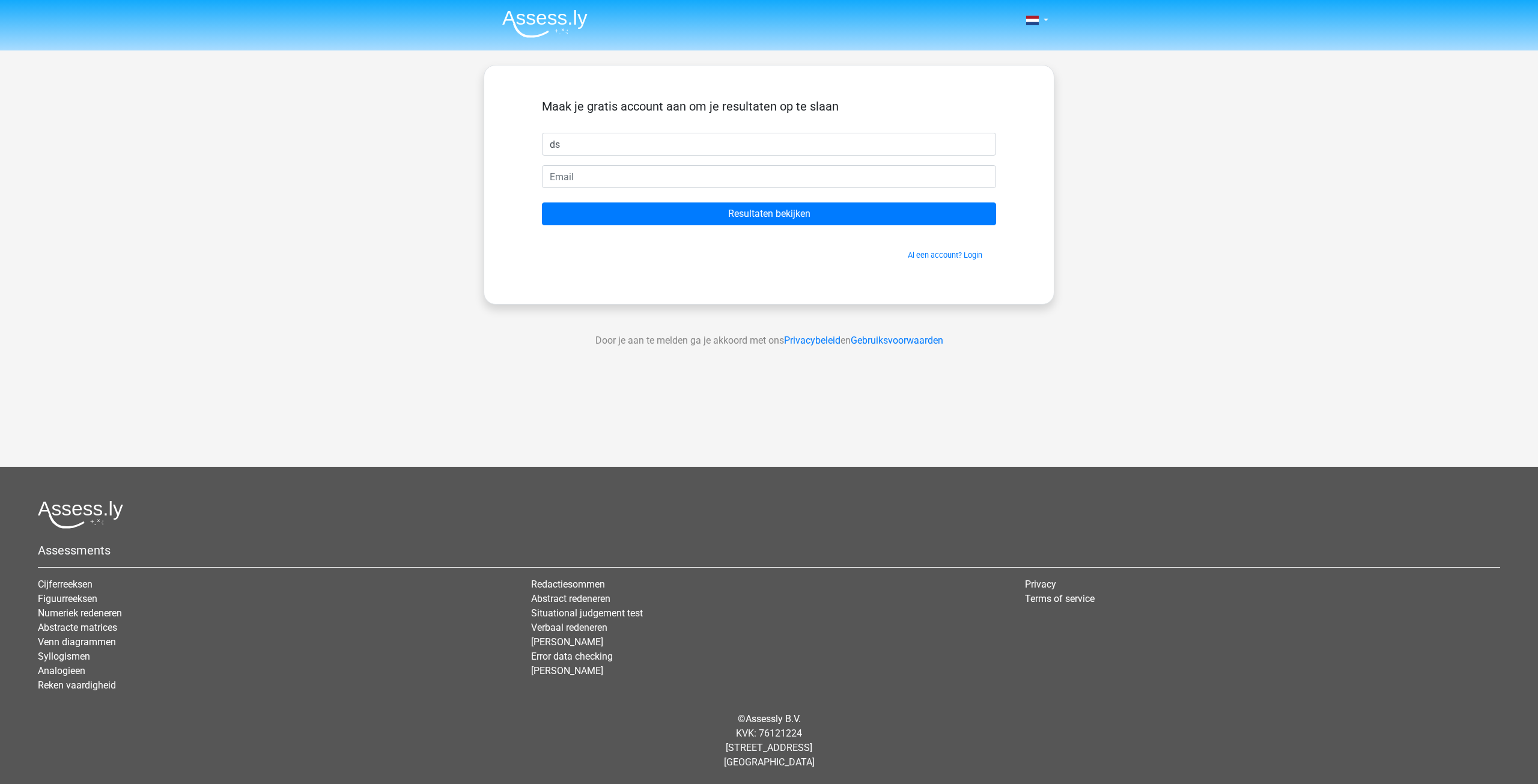
type input "d"
type input "sander"
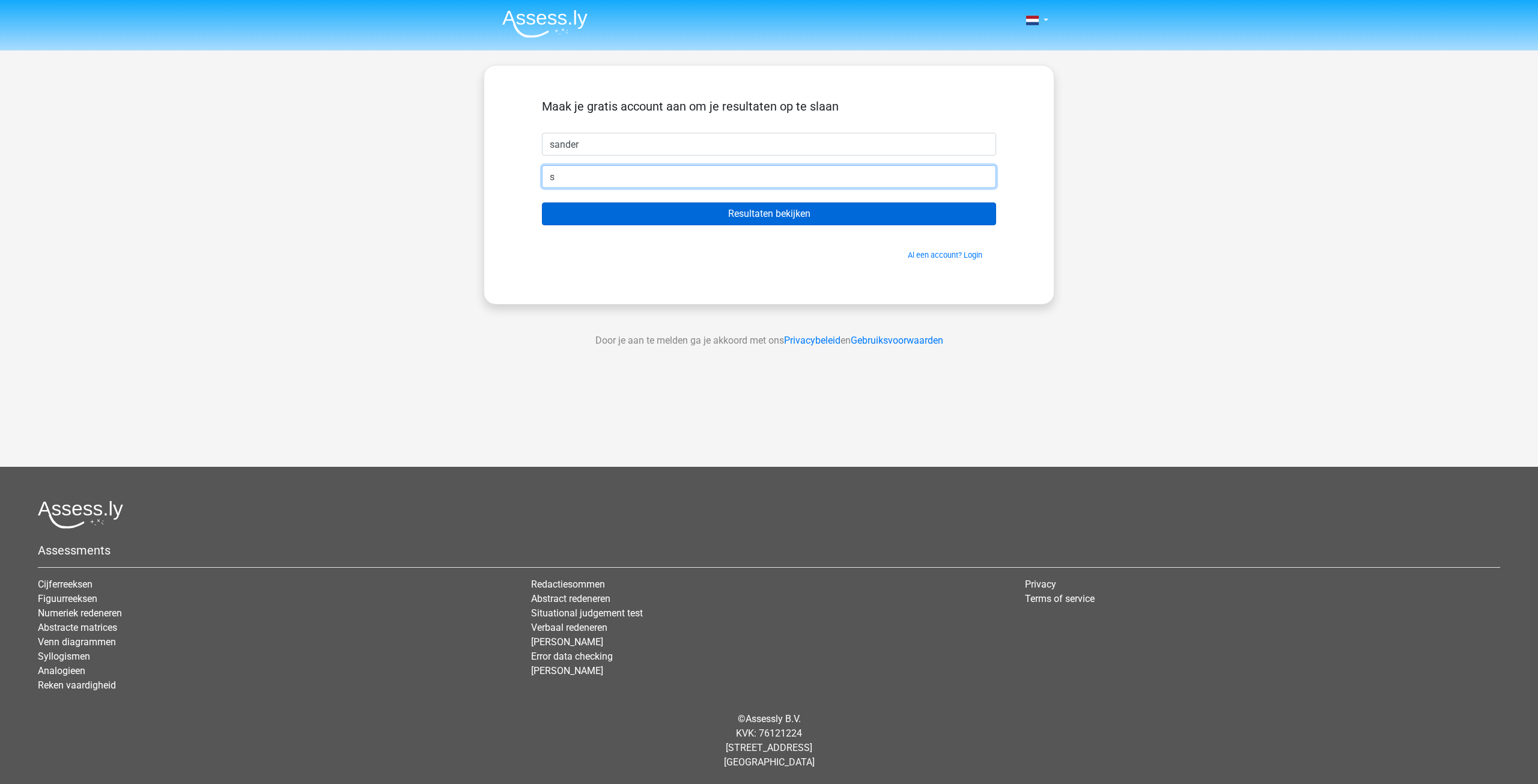
type input "[EMAIL_ADDRESS][DOMAIN_NAME]"
click at [747, 215] on input "Resultaten bekijken" at bounding box center [769, 213] width 454 height 23
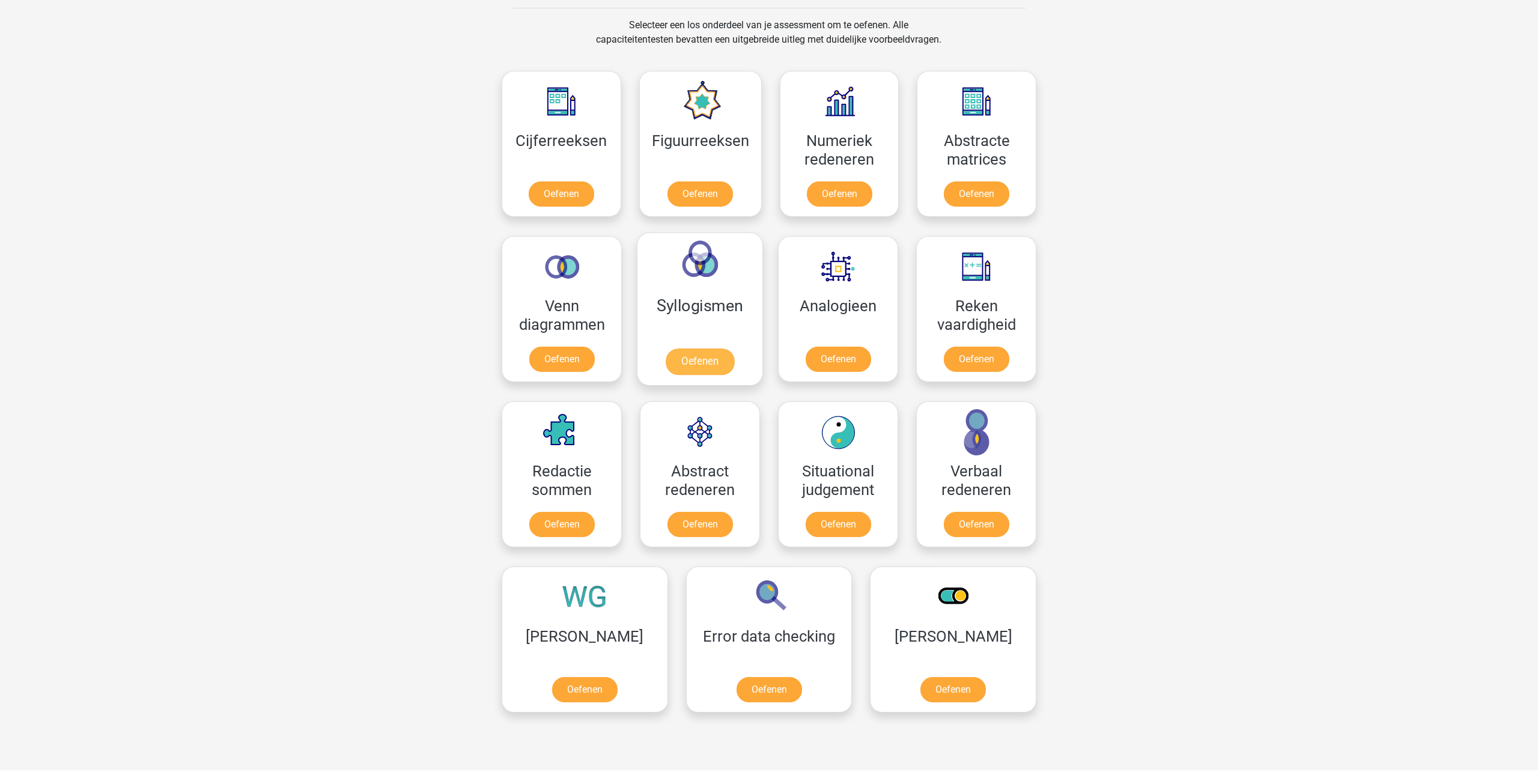
scroll to position [480, 0]
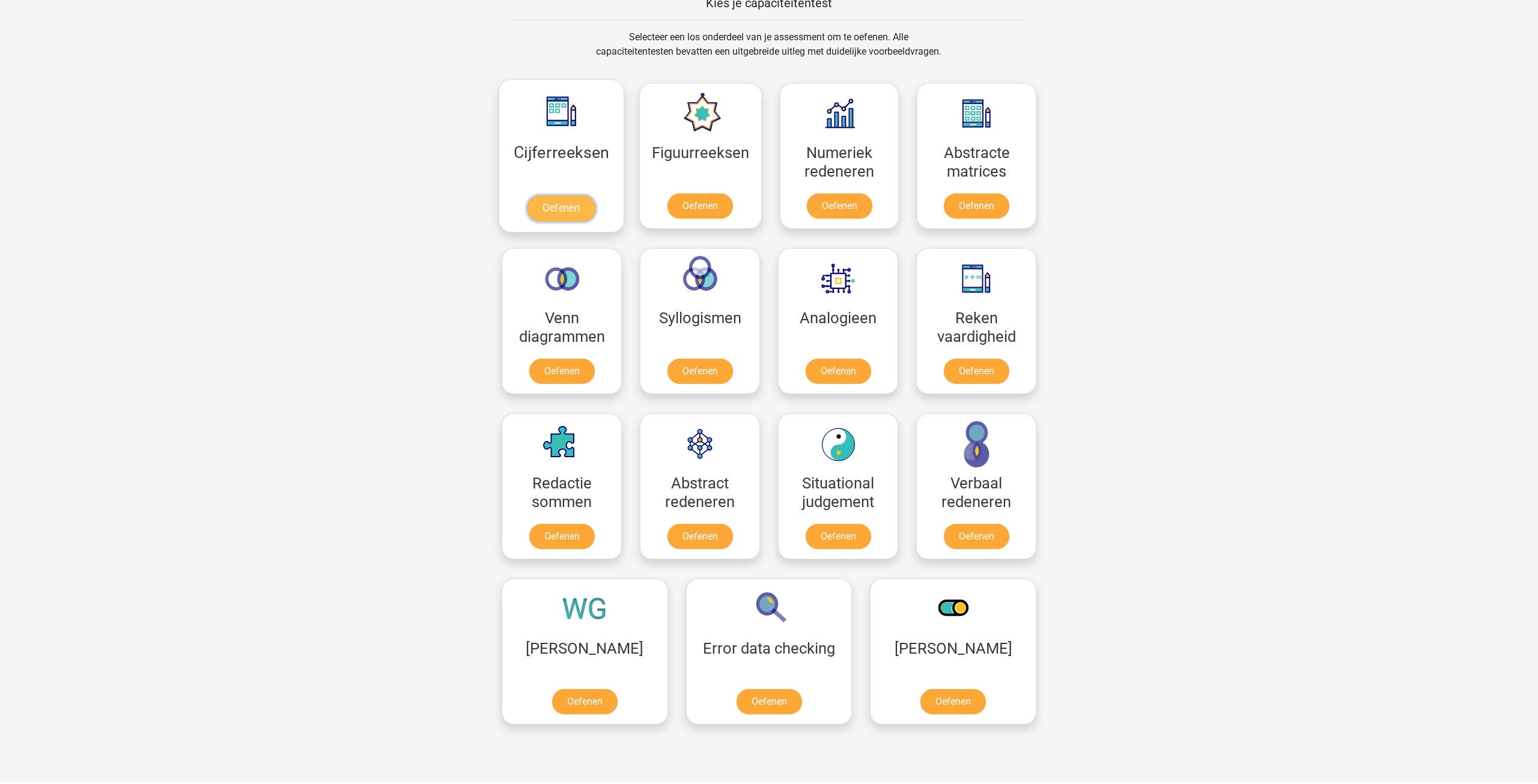
click at [539, 207] on link "Oefenen" at bounding box center [561, 208] width 69 height 26
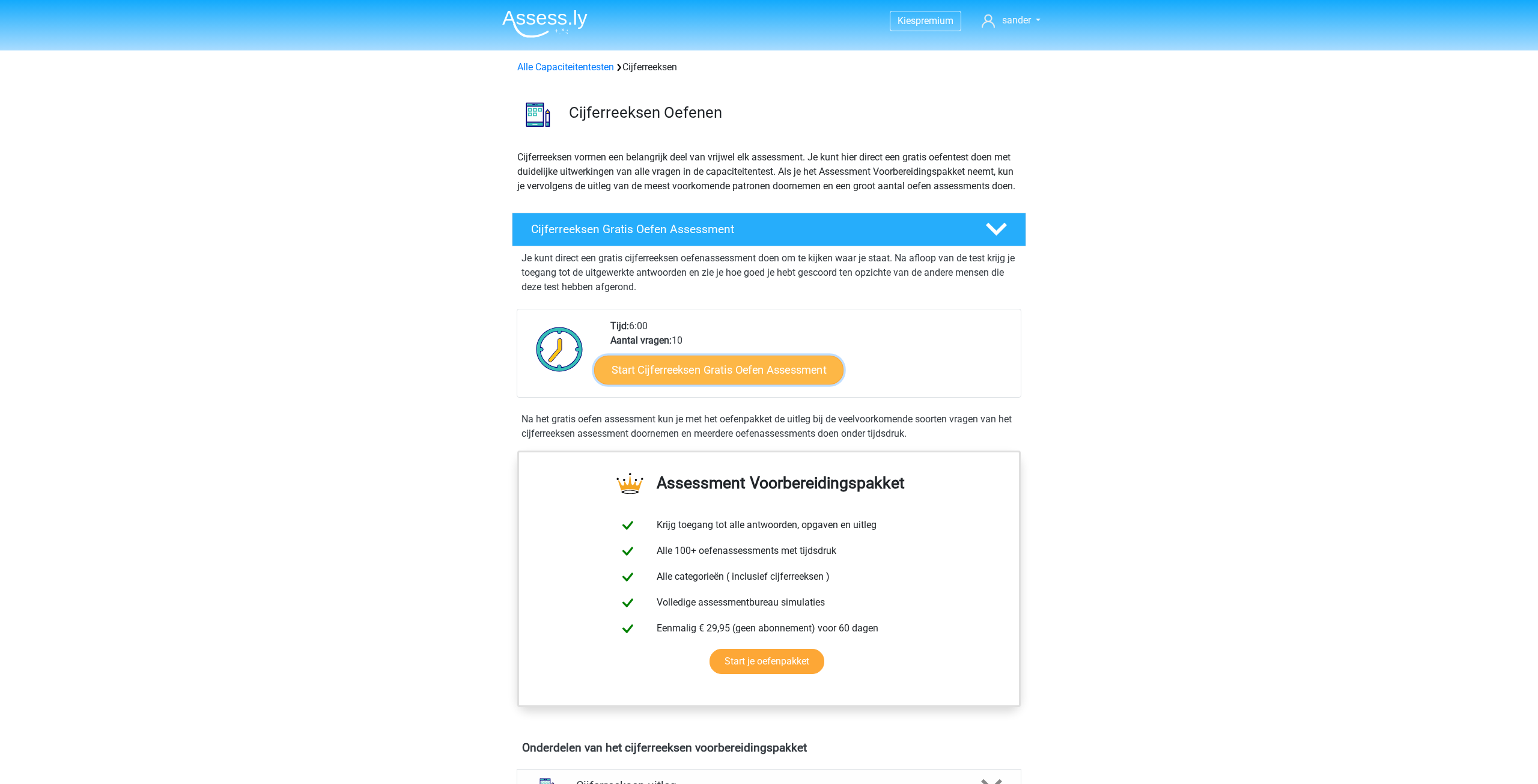
click at [759, 384] on link "Start Cijferreeksen Gratis Oefen Assessment" at bounding box center [719, 369] width 249 height 29
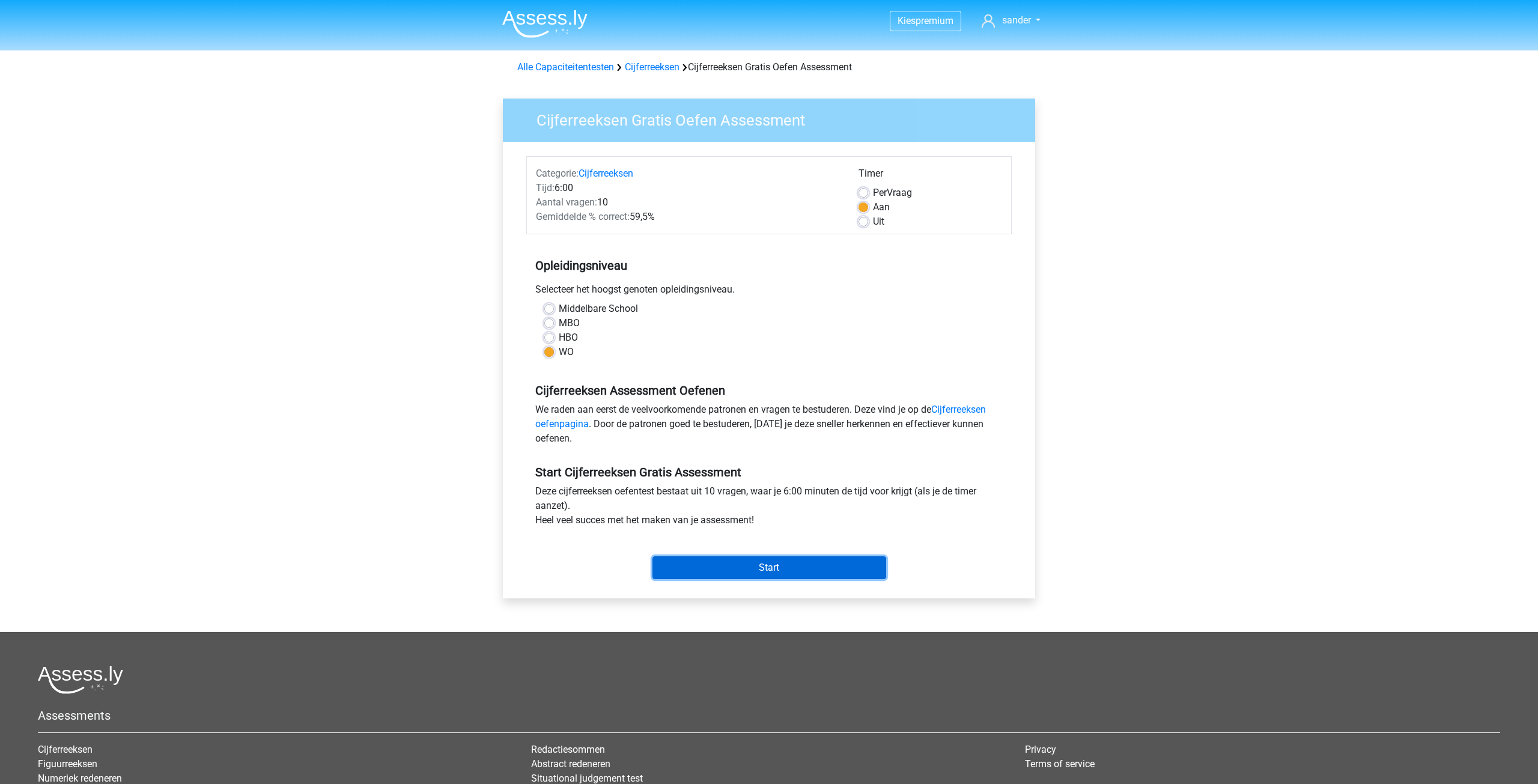
click at [779, 570] on input "Start" at bounding box center [769, 567] width 234 height 23
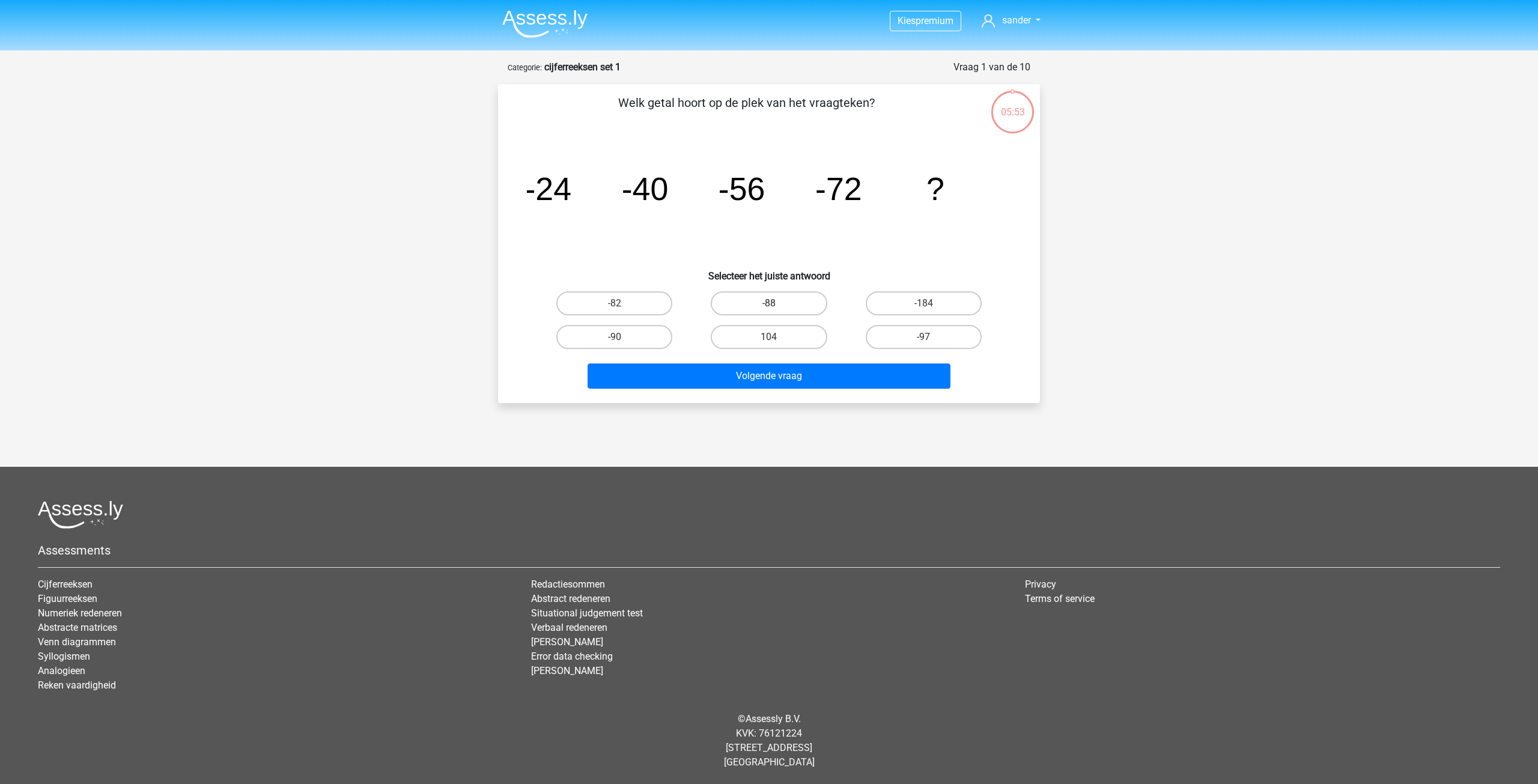
click at [779, 301] on label "-88" at bounding box center [769, 303] width 116 height 24
click at [777, 304] on input "-88" at bounding box center [773, 307] width 8 height 8
radio input "true"
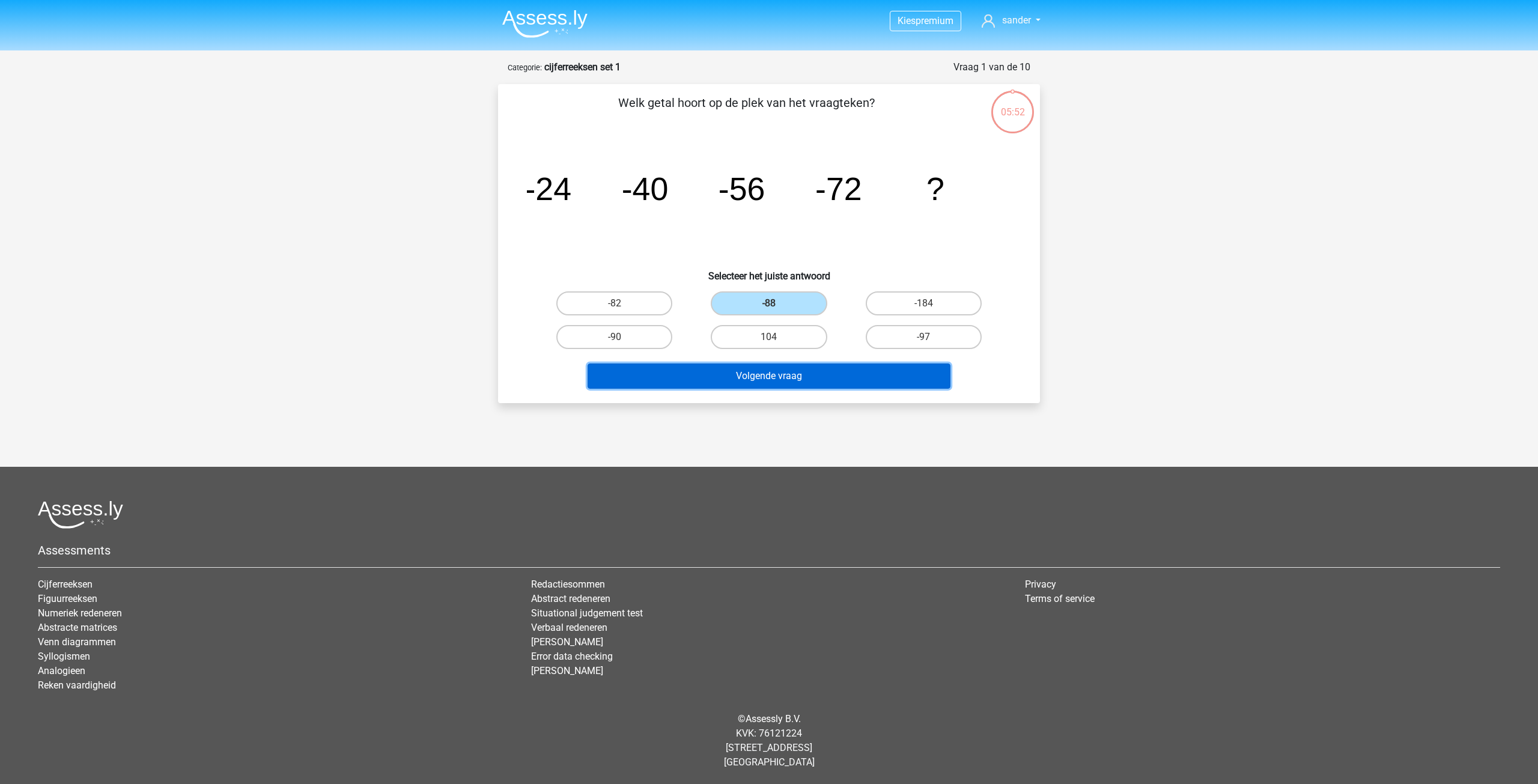
click at [788, 379] on button "Volgende vraag" at bounding box center [769, 376] width 364 height 25
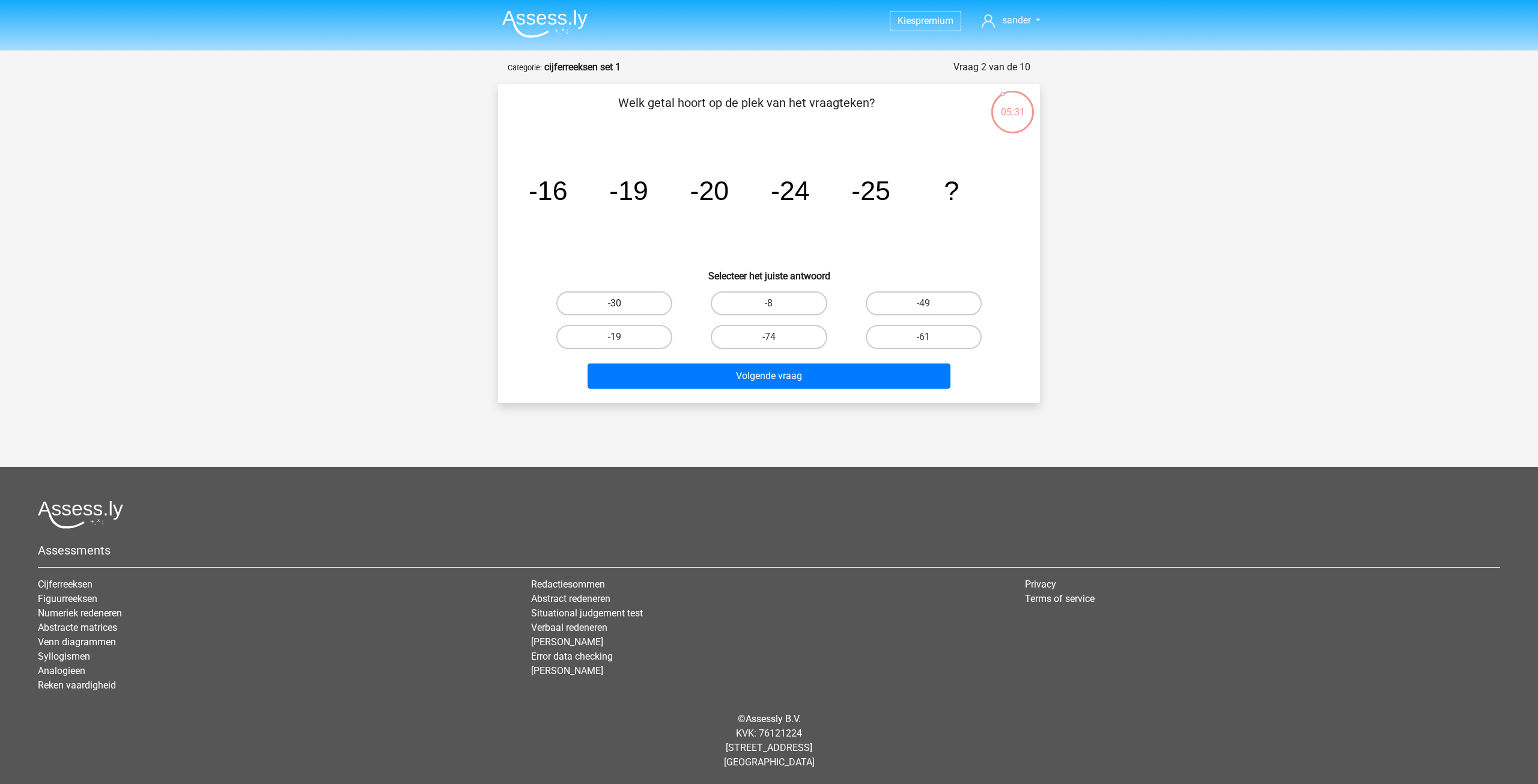
click at [636, 302] on label "-30" at bounding box center [614, 303] width 116 height 24
click at [622, 304] on input "-30" at bounding box center [618, 307] width 8 height 8
radio input "true"
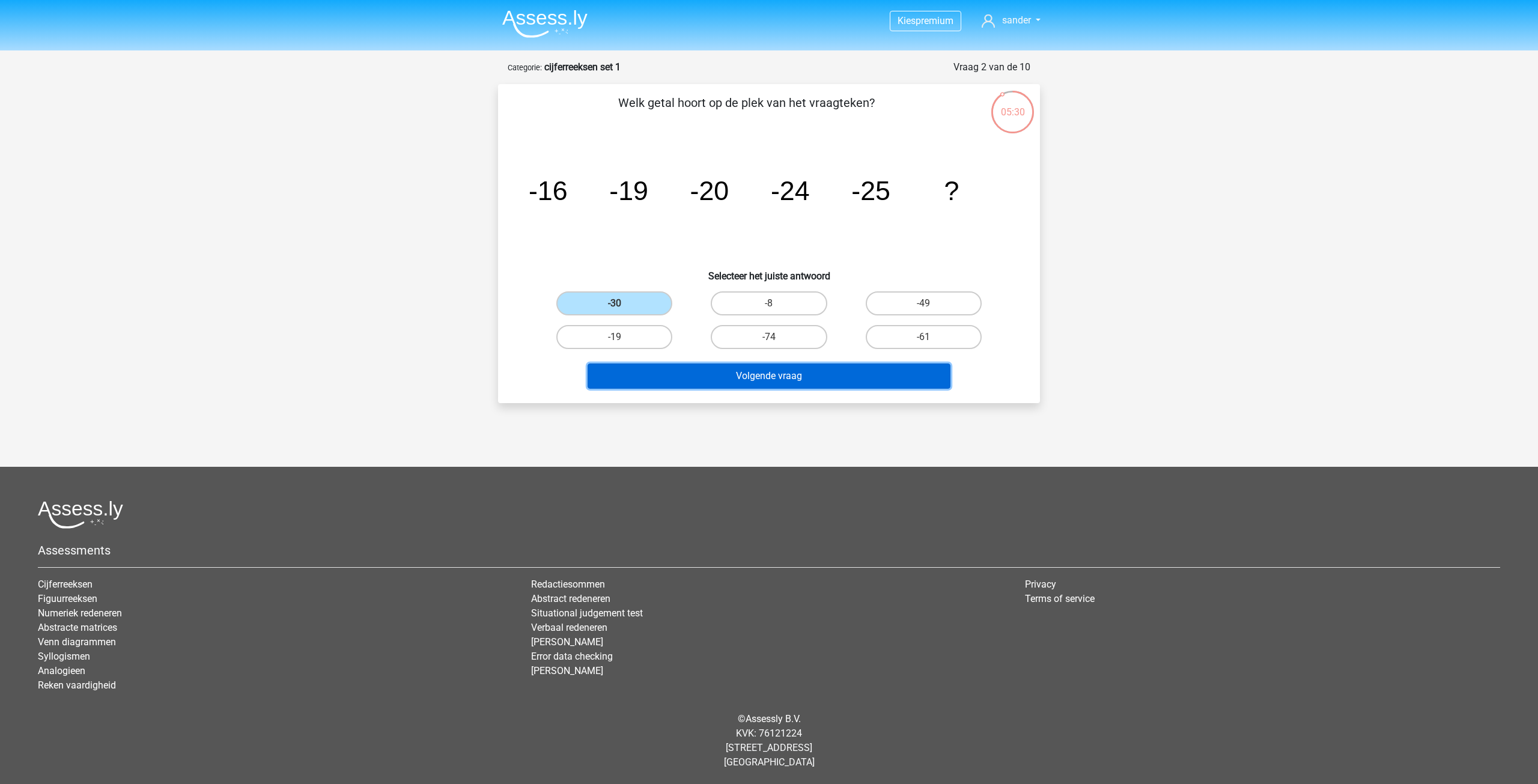
click at [727, 375] on button "Volgende vraag" at bounding box center [769, 376] width 364 height 25
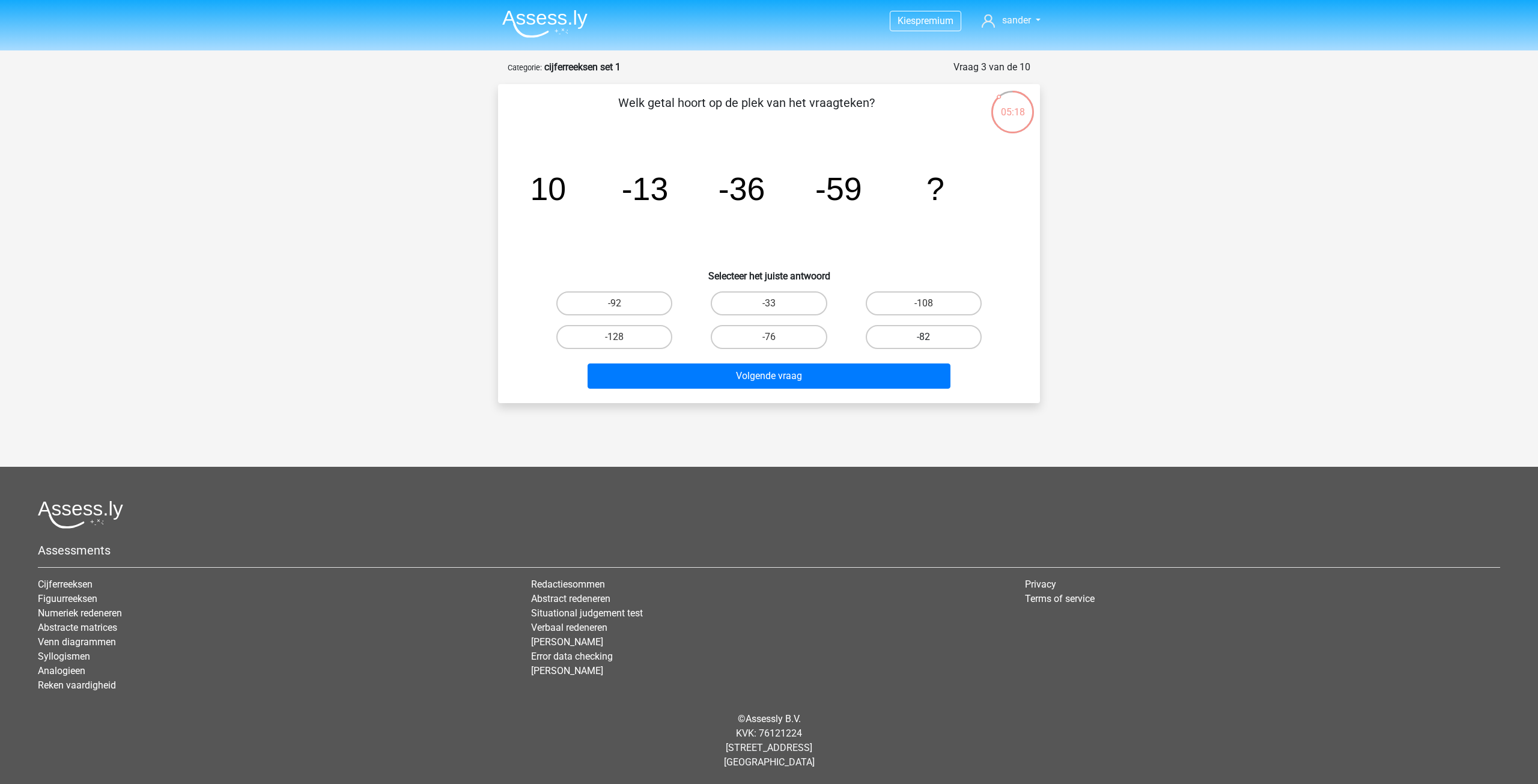
click at [896, 339] on label "-82" at bounding box center [924, 337] width 116 height 24
click at [923, 339] on input "-82" at bounding box center [927, 341] width 8 height 8
radio input "true"
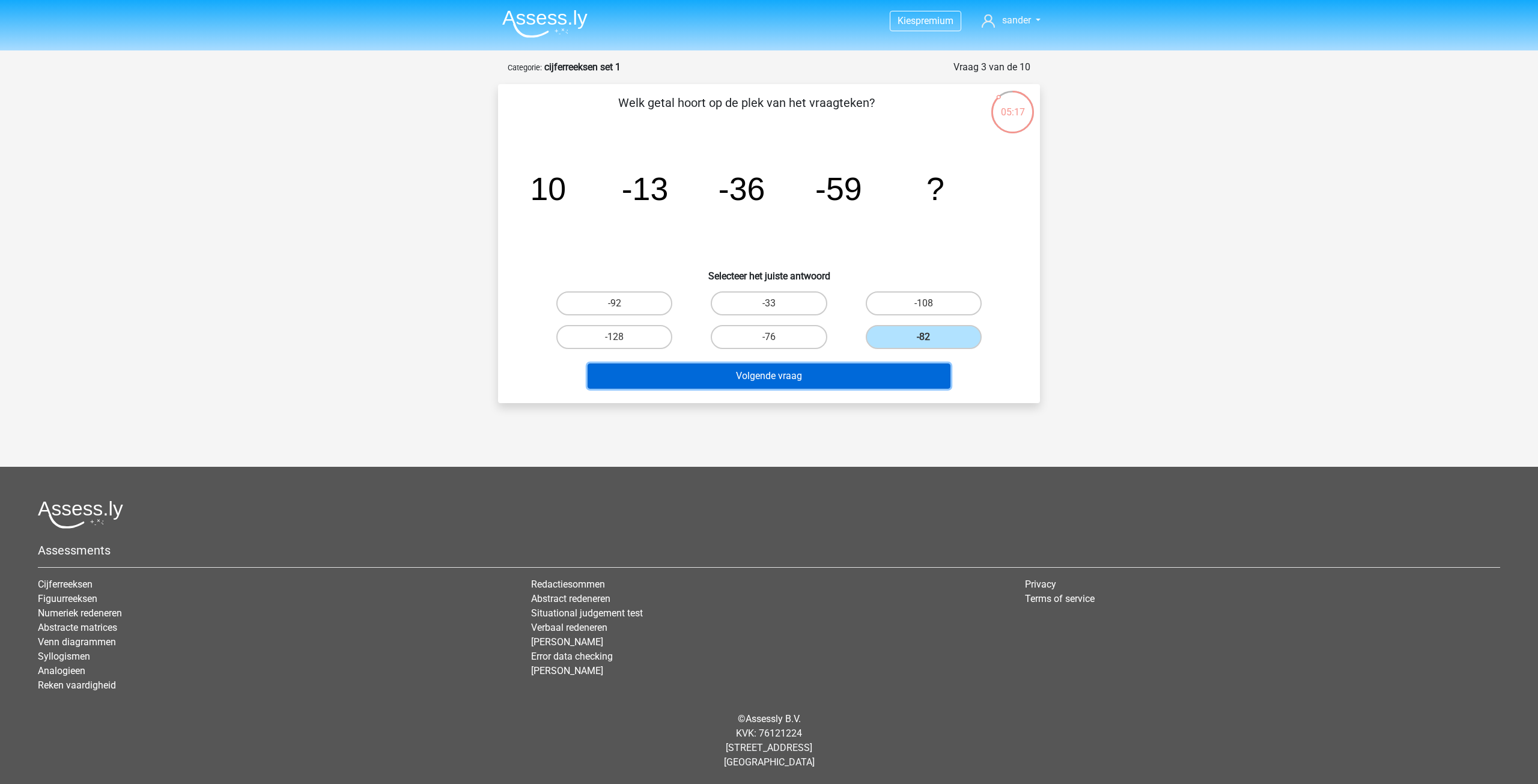
click at [856, 370] on button "Volgende vraag" at bounding box center [769, 376] width 364 height 25
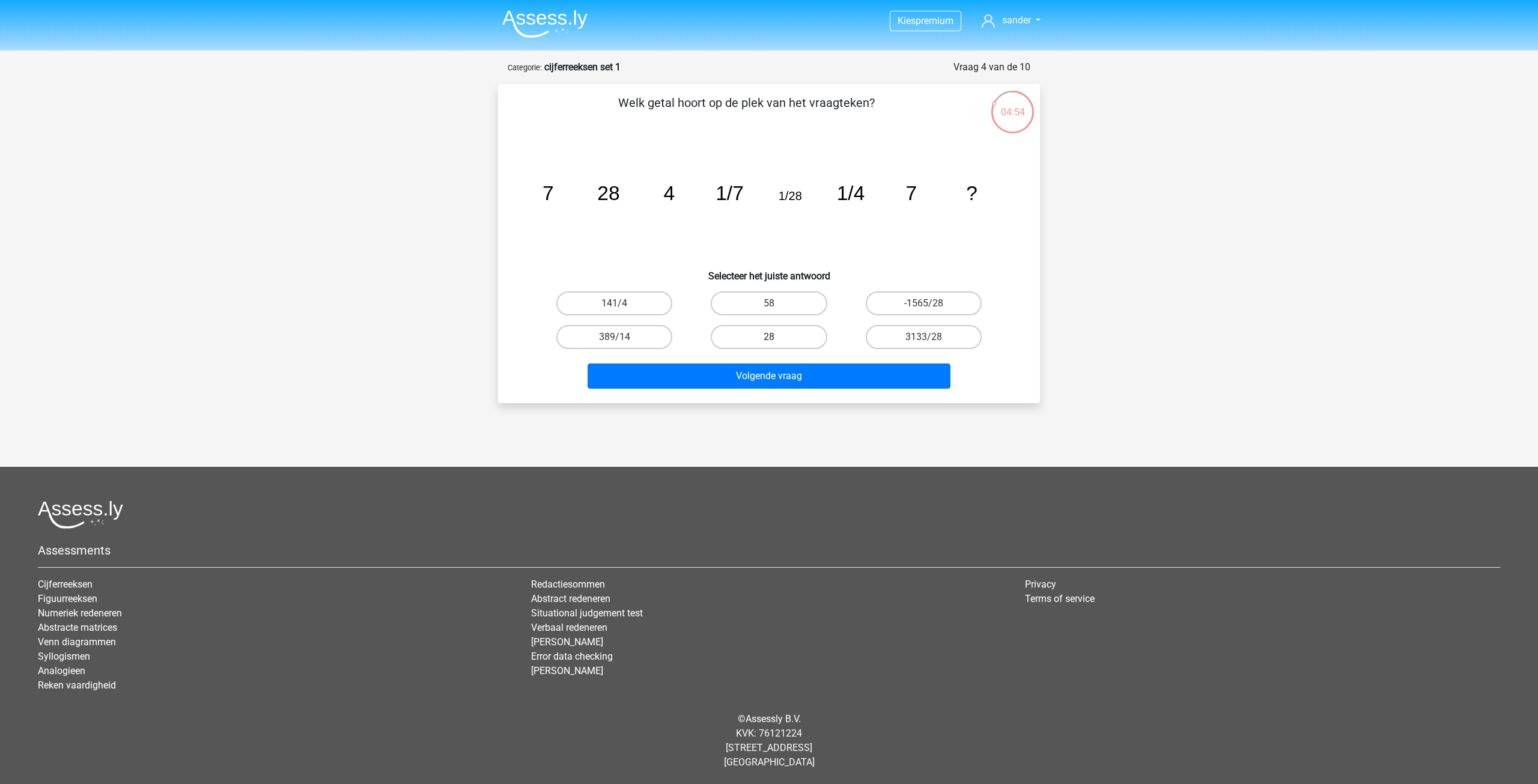
drag, startPoint x: 766, startPoint y: 341, endPoint x: 766, endPoint y: 347, distance: 6.0
click at [766, 343] on label "28" at bounding box center [769, 337] width 116 height 24
click at [769, 343] on input "28" at bounding box center [773, 341] width 8 height 8
radio input "true"
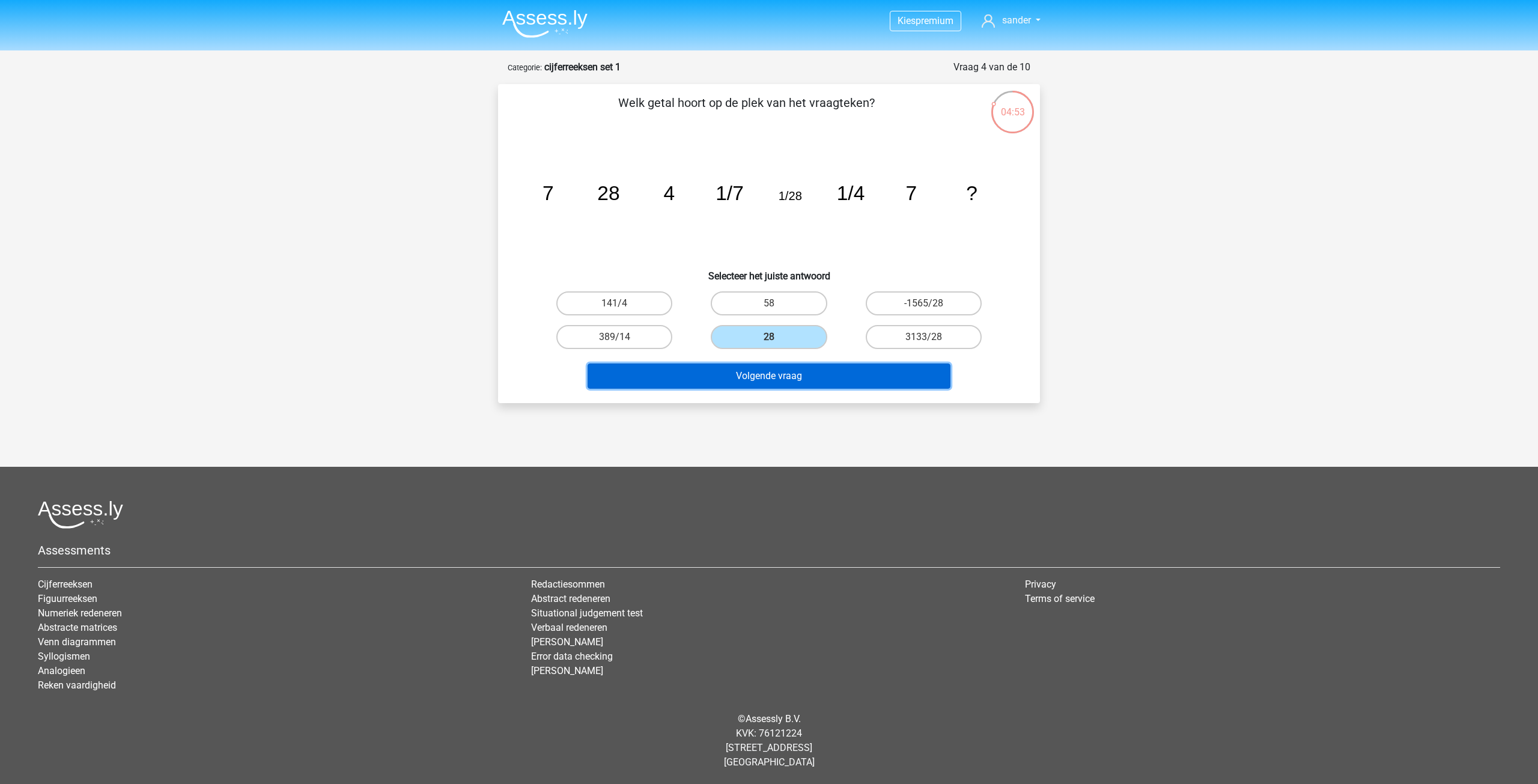
click at [766, 374] on button "Volgende vraag" at bounding box center [769, 376] width 364 height 25
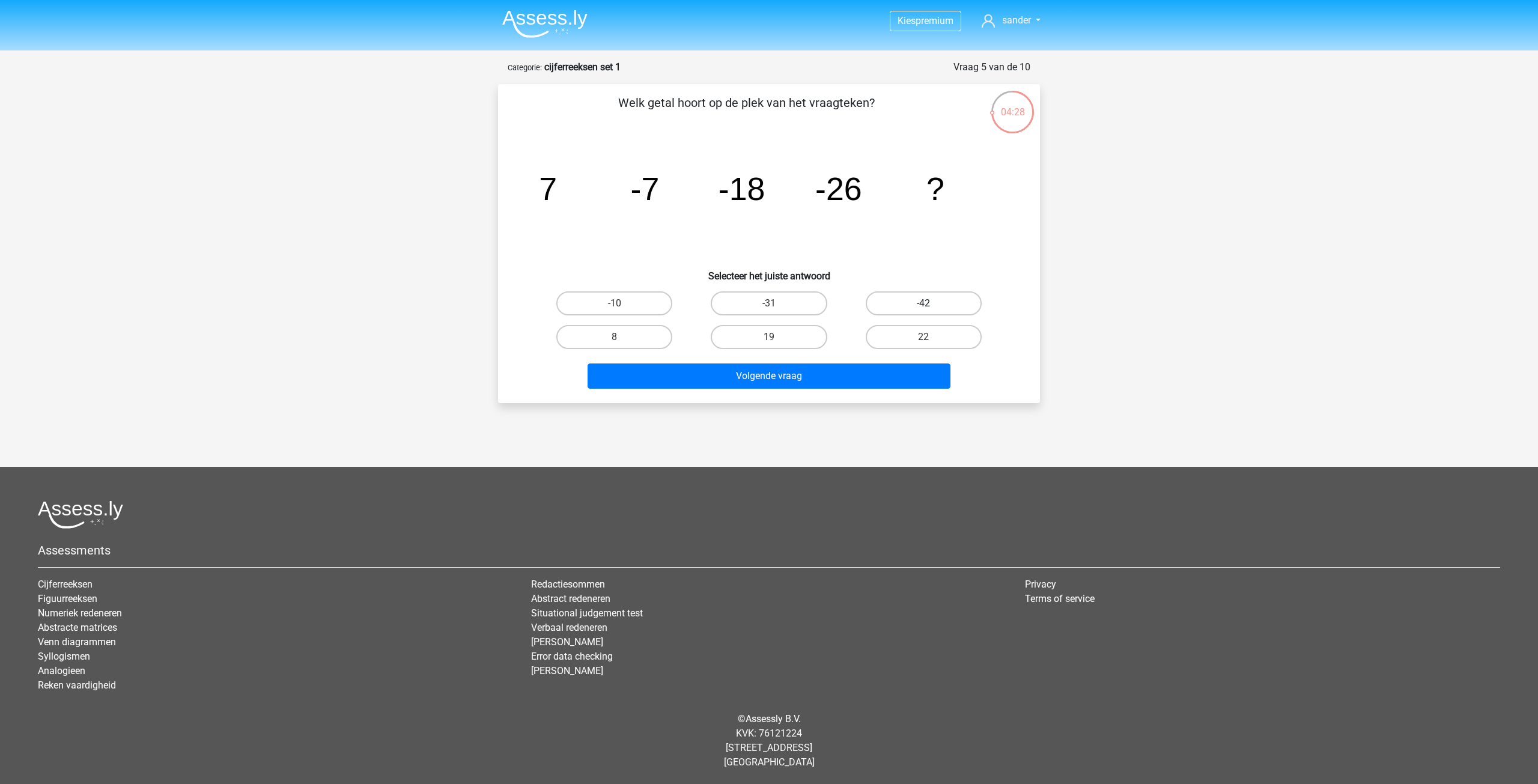
click at [871, 305] on label "-42" at bounding box center [924, 303] width 116 height 24
click at [923, 305] on input "-42" at bounding box center [927, 307] width 8 height 8
radio input "true"
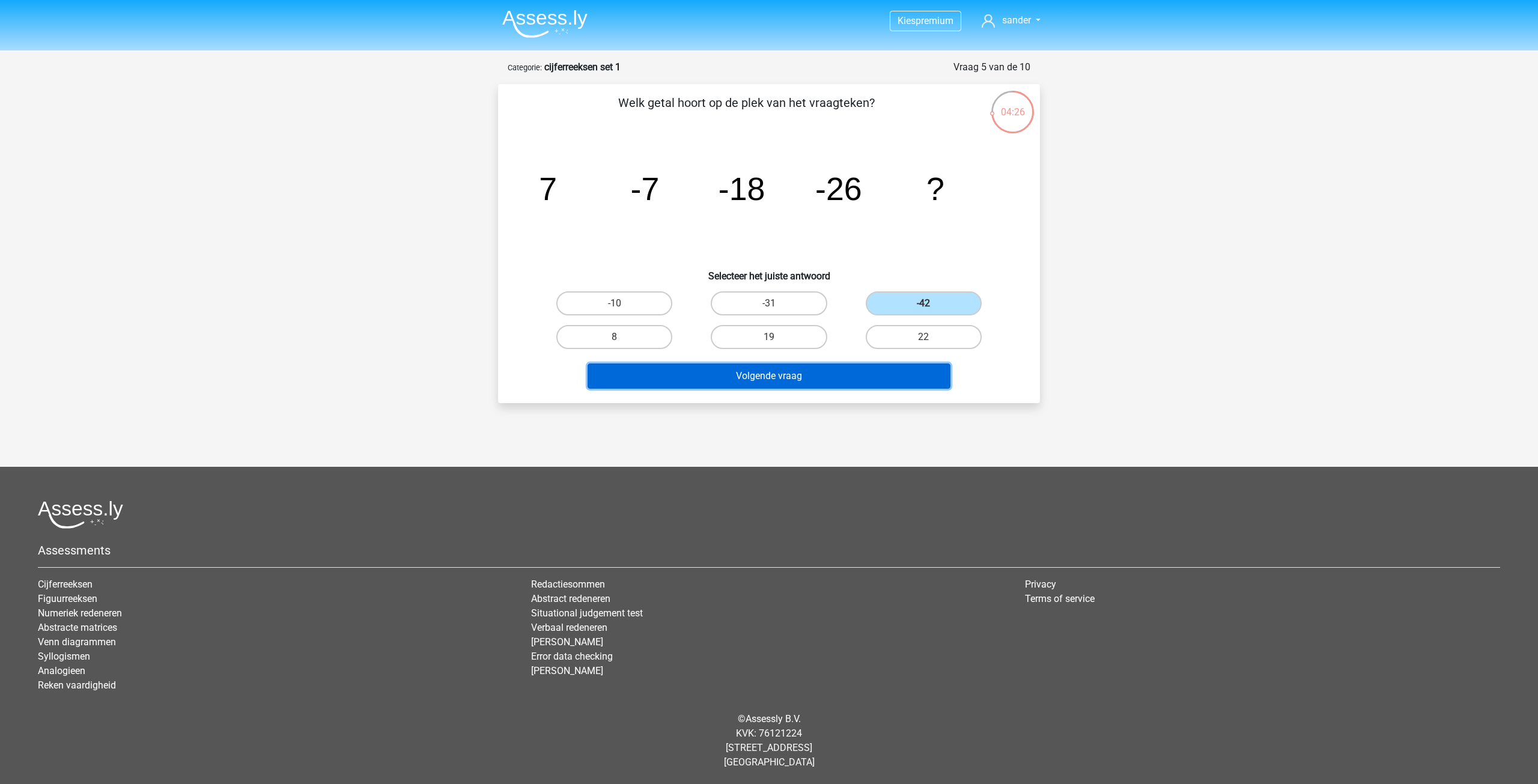
click at [821, 386] on button "Volgende vraag" at bounding box center [769, 376] width 364 height 25
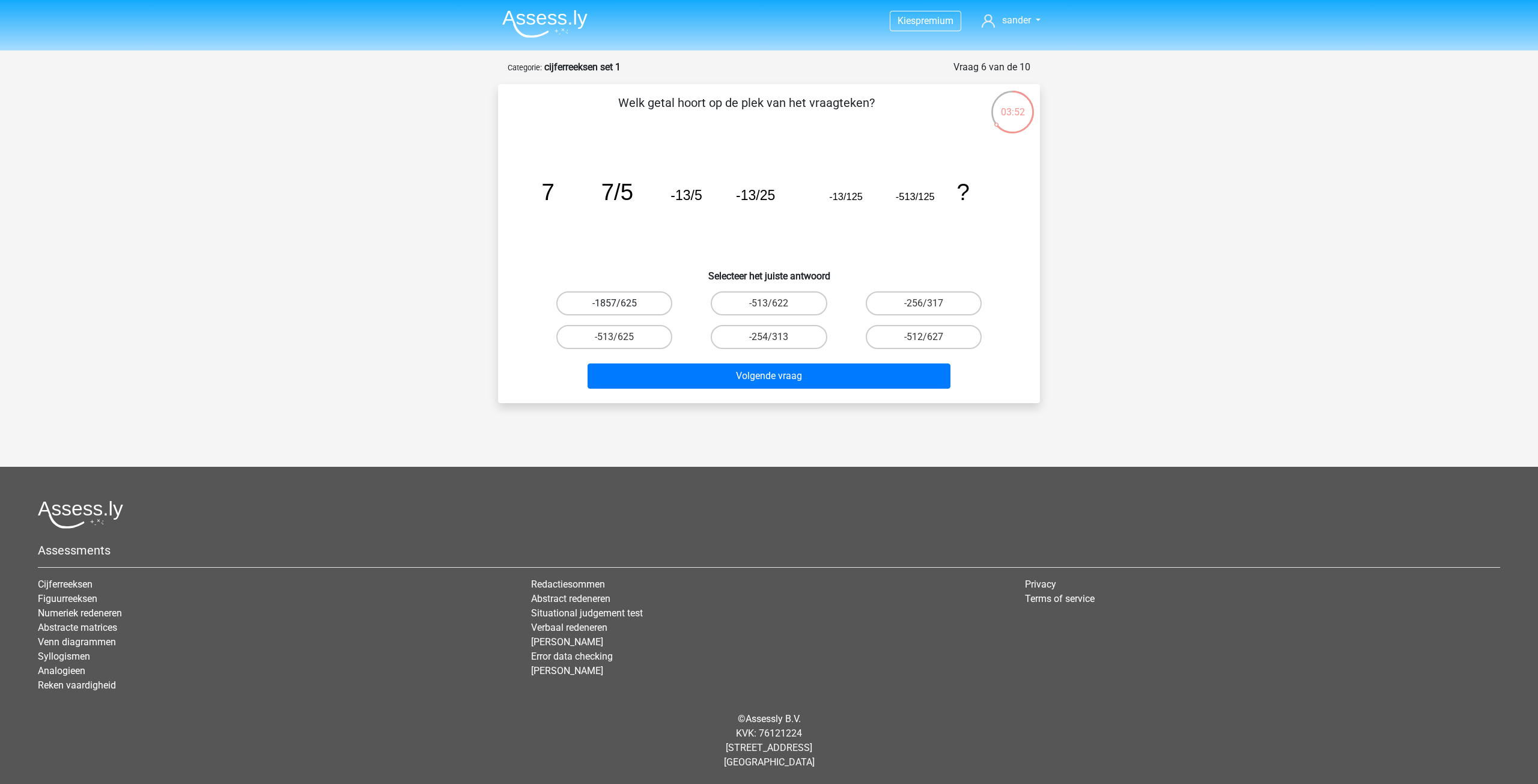
click at [629, 297] on label "-1857/625" at bounding box center [614, 303] width 116 height 24
click at [622, 304] on input "-1857/625" at bounding box center [618, 307] width 8 height 8
radio input "true"
click at [638, 337] on label "-513/625" at bounding box center [614, 337] width 116 height 24
click at [622, 337] on input "-513/625" at bounding box center [618, 341] width 8 height 8
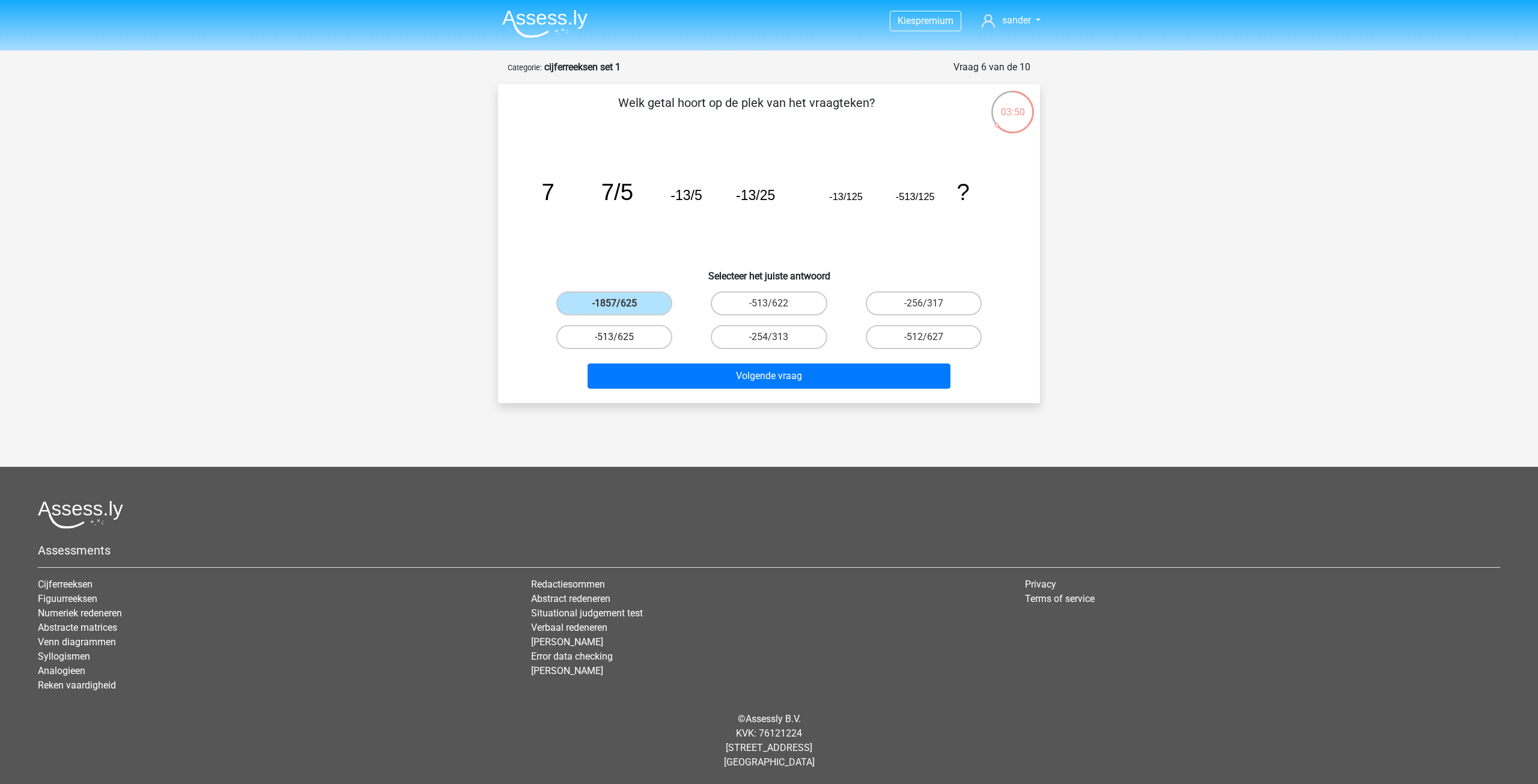
radio input "true"
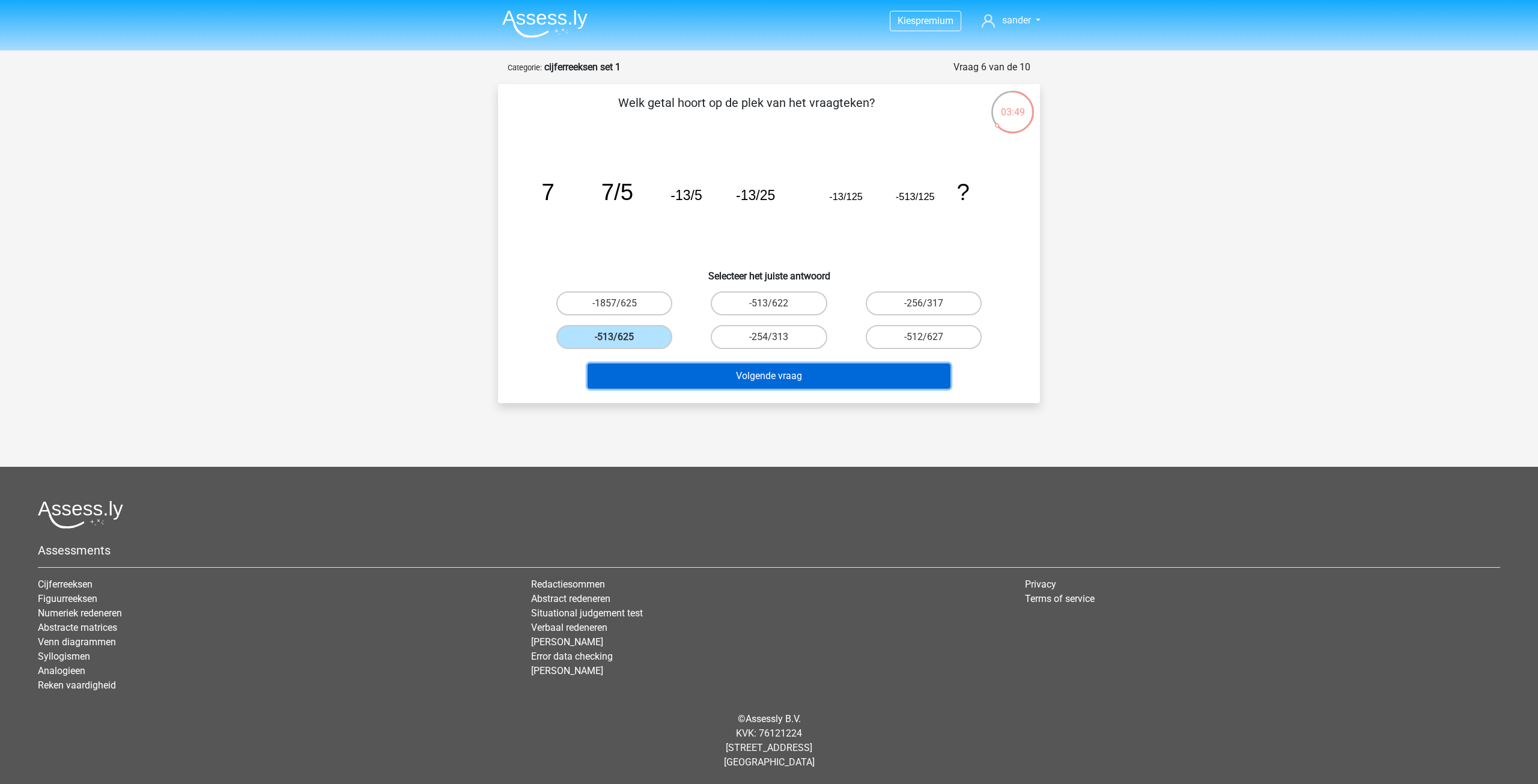
click at [759, 373] on button "Volgende vraag" at bounding box center [769, 376] width 364 height 25
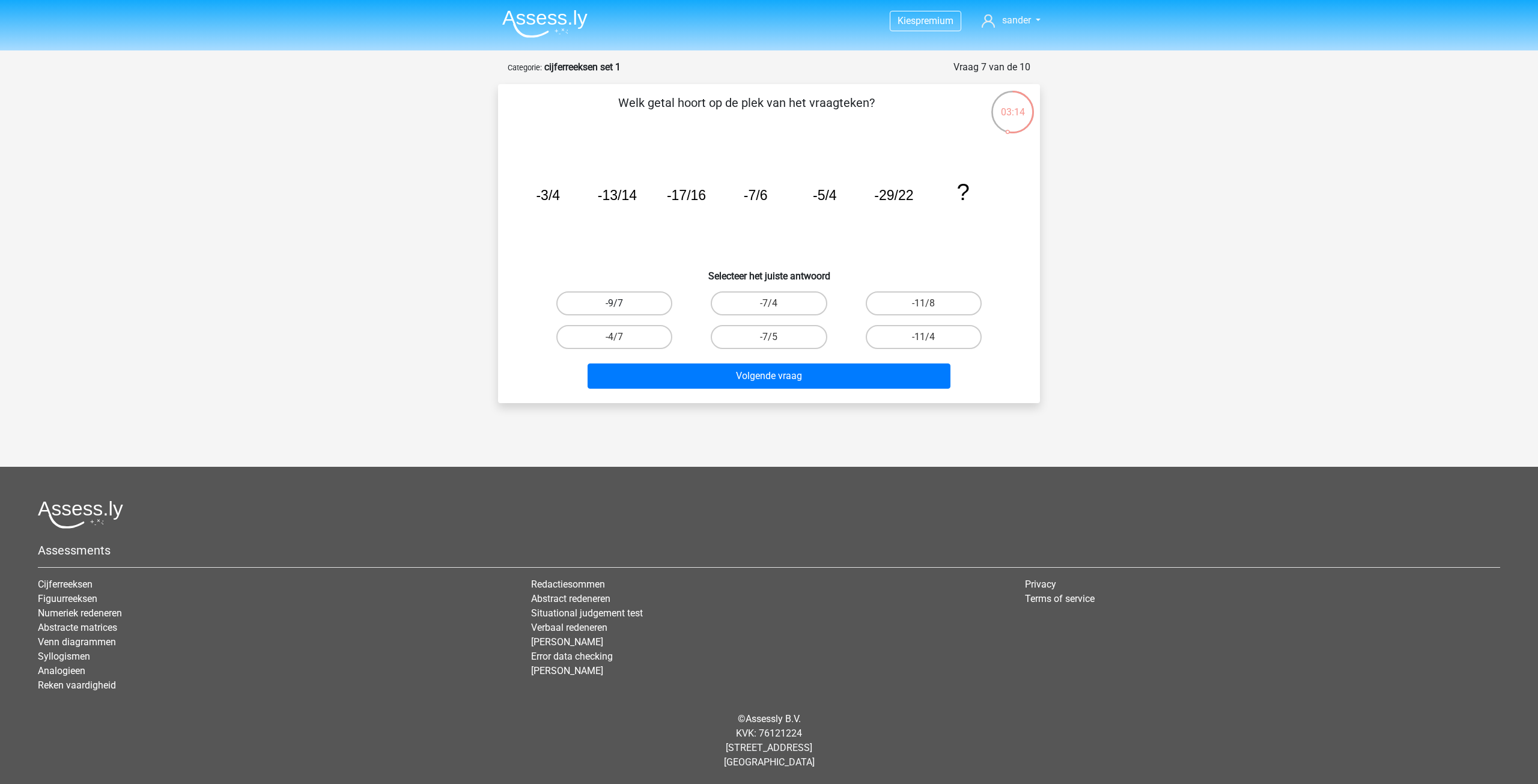
click at [629, 302] on label "-9/7" at bounding box center [614, 303] width 116 height 24
click at [622, 304] on input "-9/7" at bounding box center [618, 307] width 8 height 8
radio input "true"
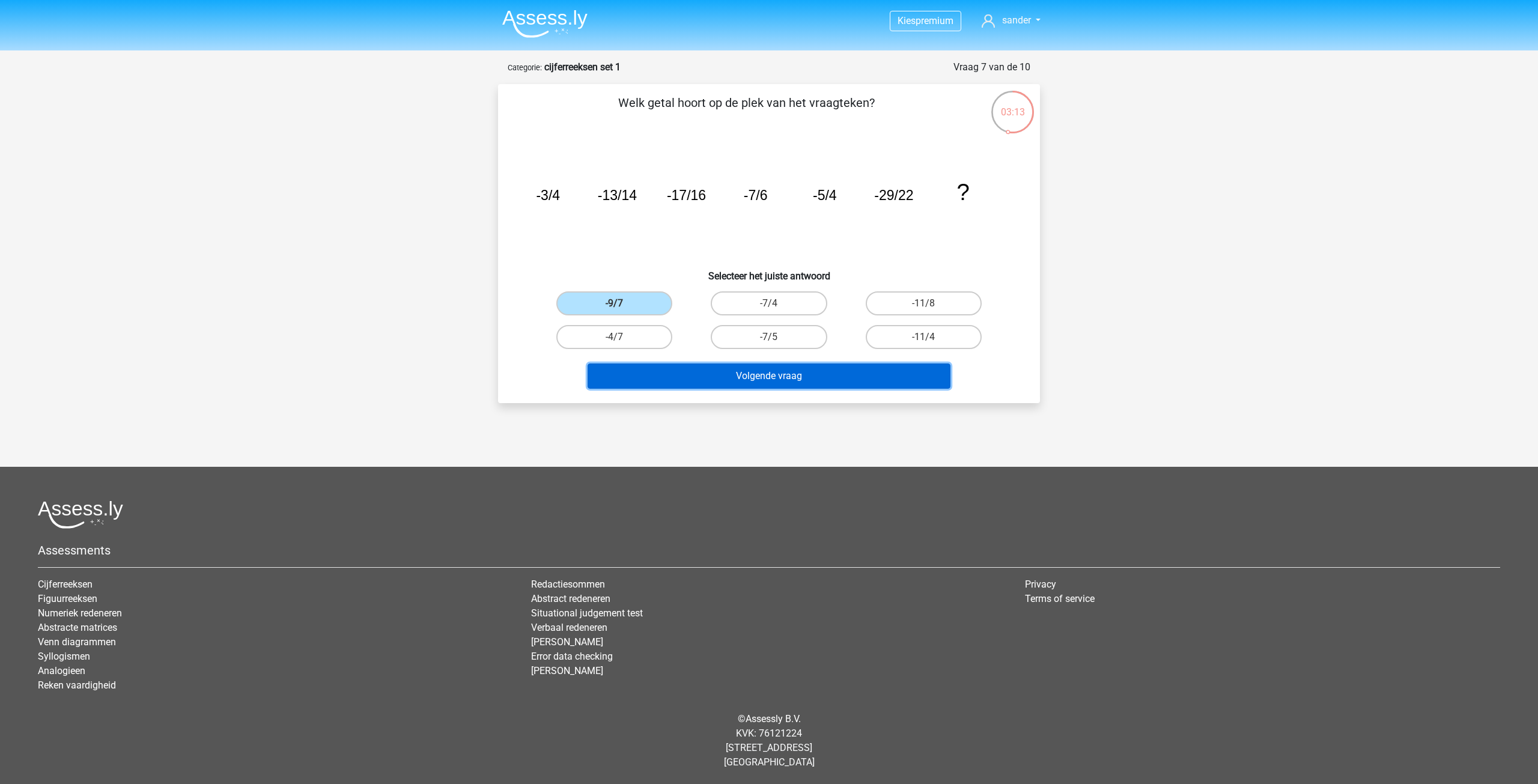
click at [745, 379] on button "Volgende vraag" at bounding box center [769, 376] width 364 height 25
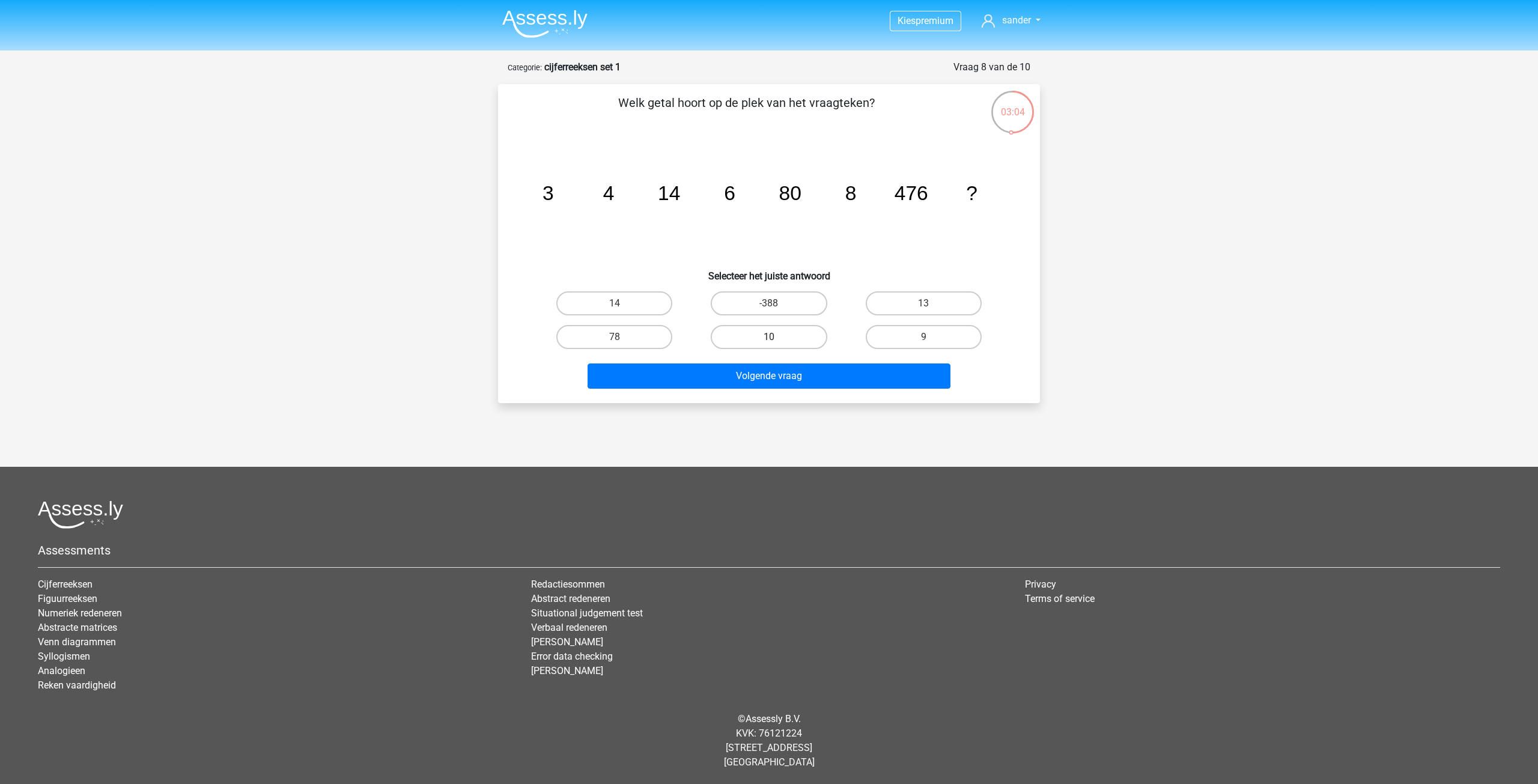
click at [800, 333] on label "10" at bounding box center [769, 337] width 116 height 24
click at [777, 337] on input "10" at bounding box center [773, 341] width 8 height 8
radio input "true"
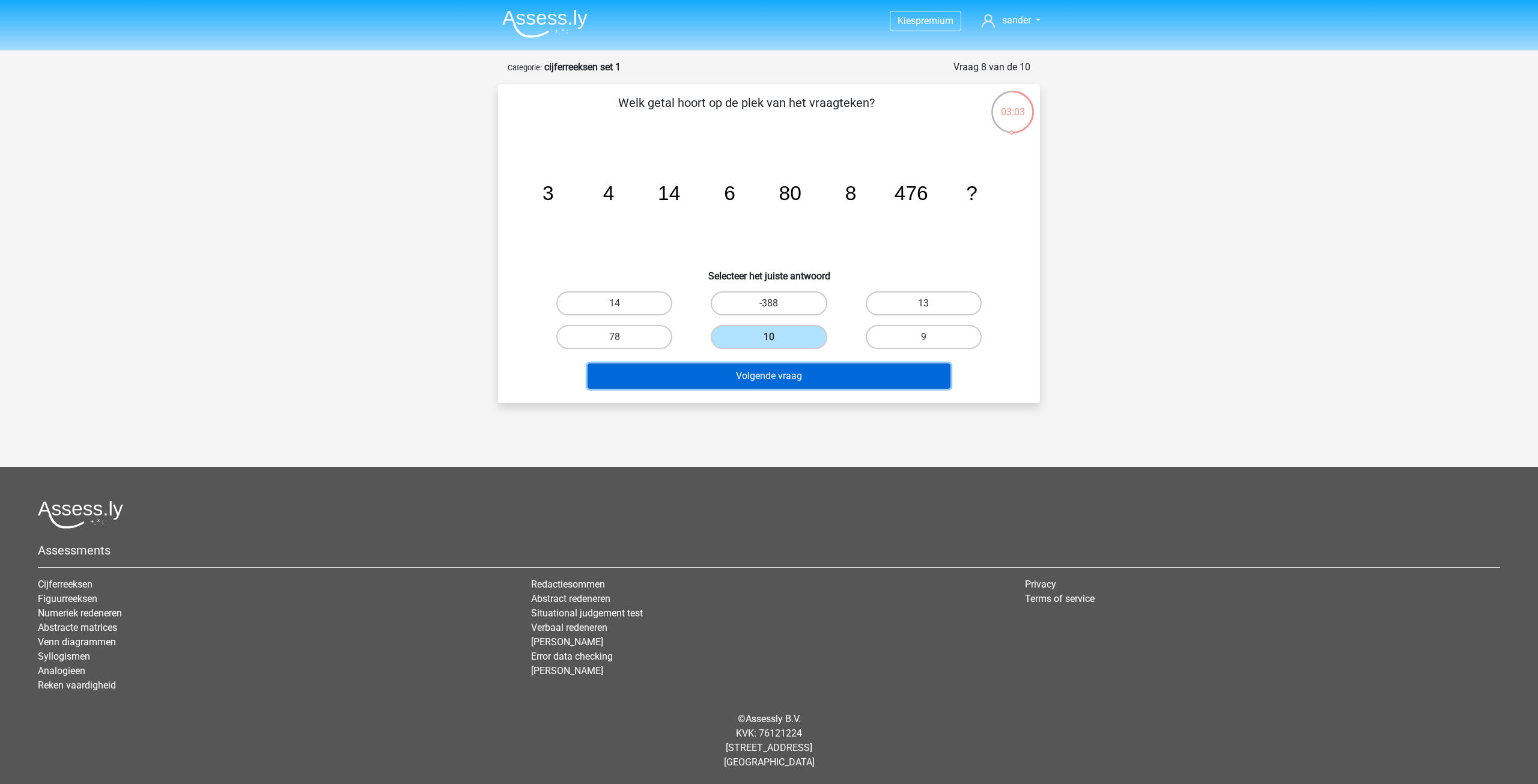
click at [785, 376] on button "Volgende vraag" at bounding box center [769, 376] width 364 height 25
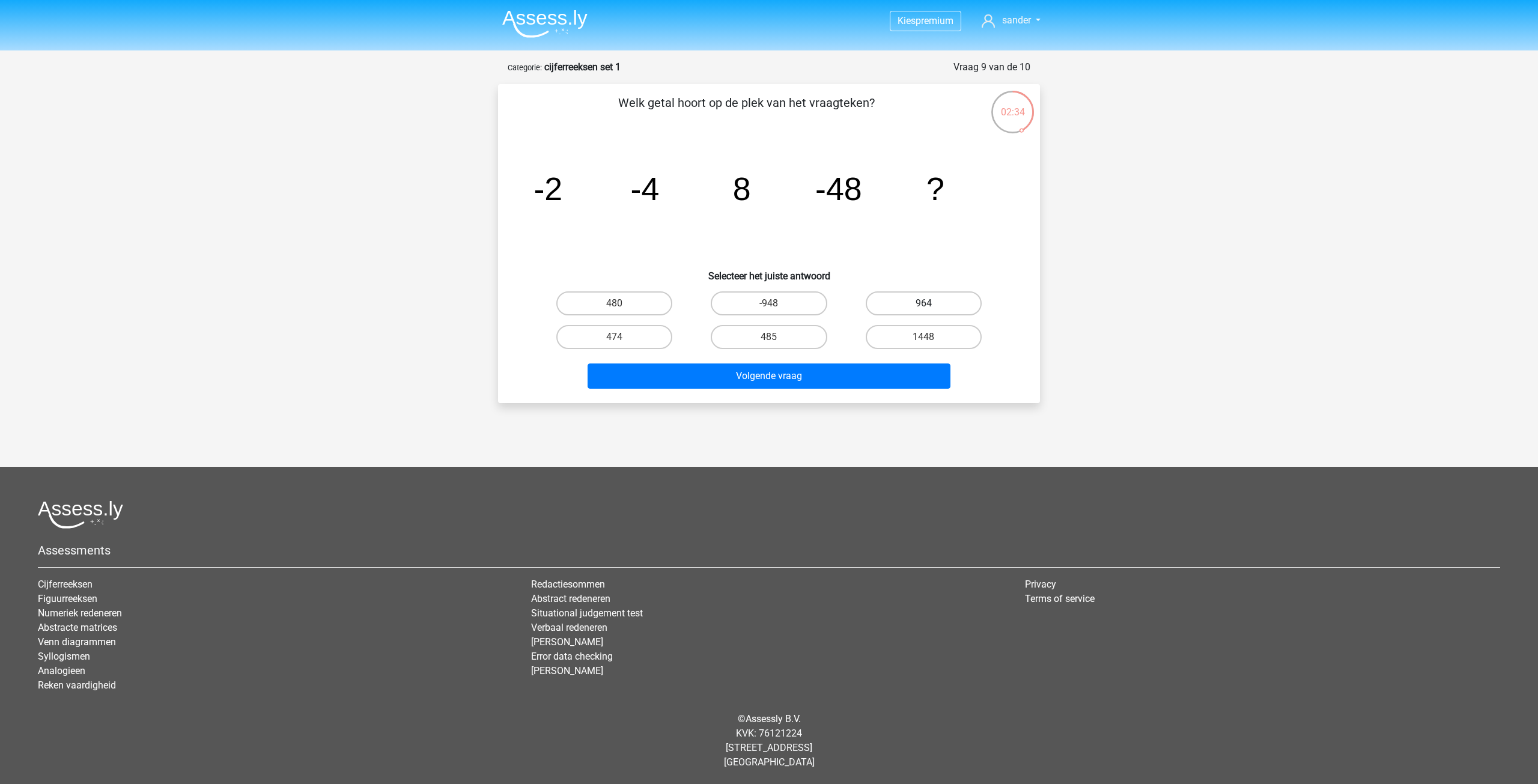
click at [913, 302] on label "964" at bounding box center [924, 303] width 116 height 24
click at [923, 304] on input "964" at bounding box center [927, 307] width 8 height 8
radio input "true"
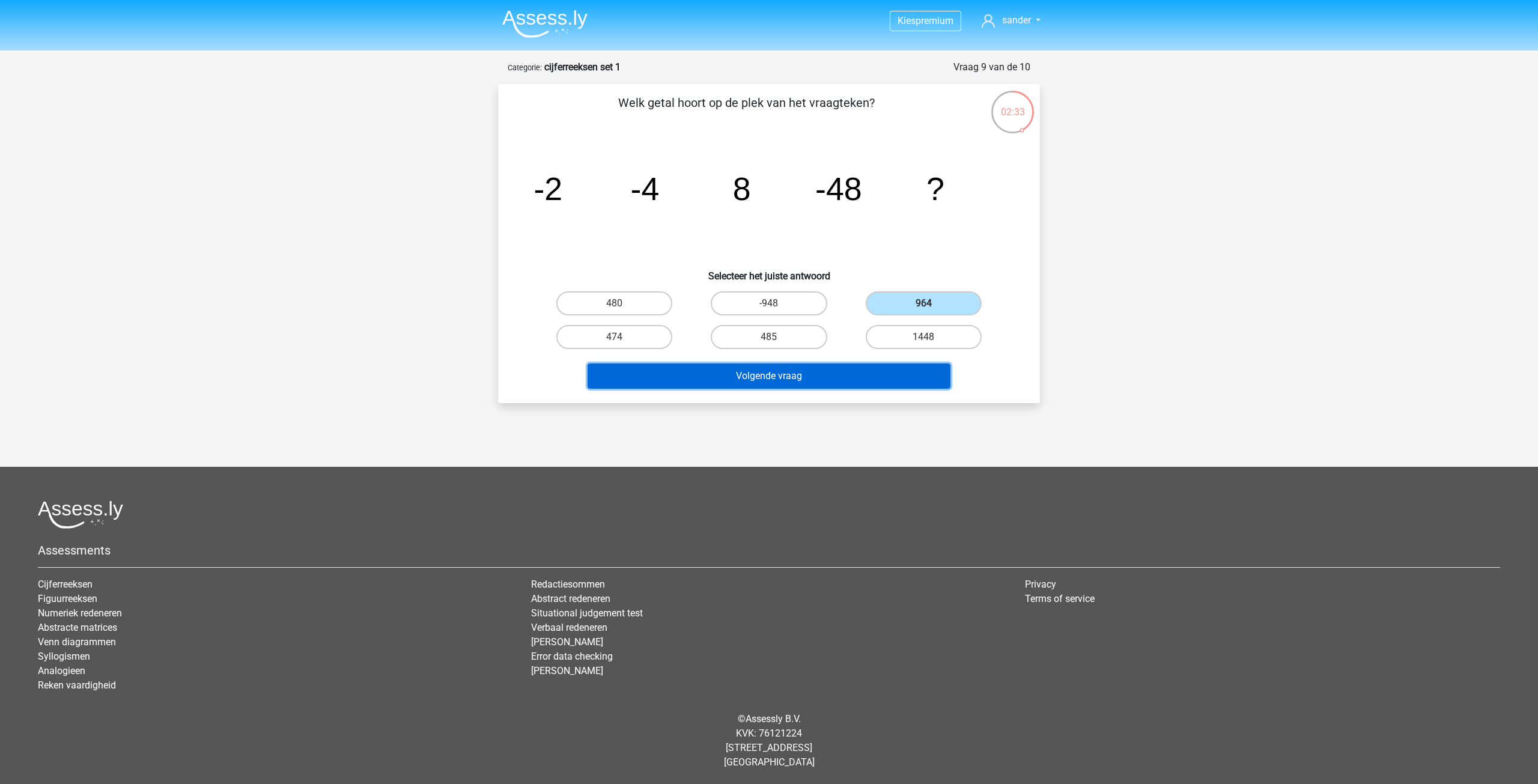
click at [837, 383] on button "Volgende vraag" at bounding box center [769, 376] width 364 height 25
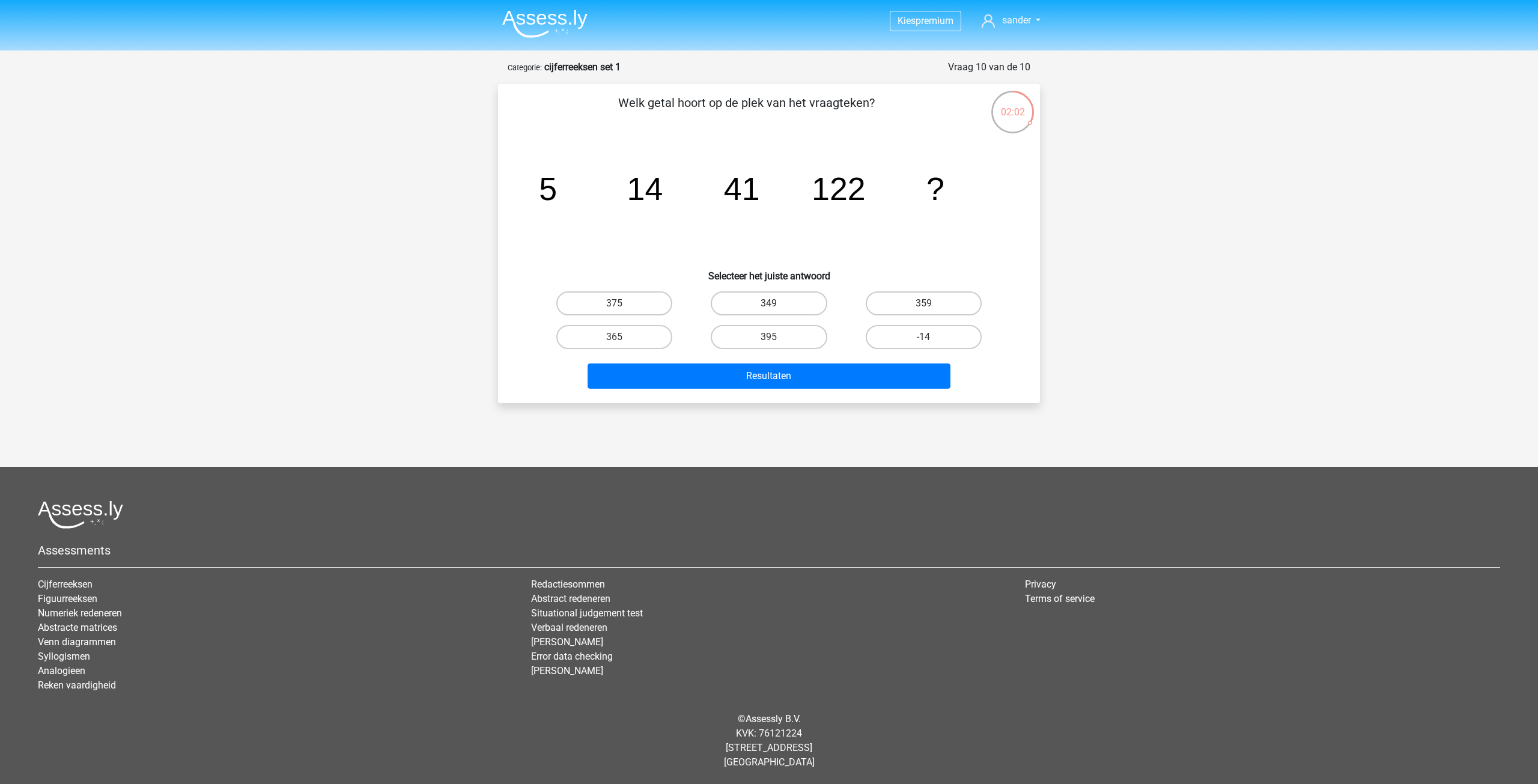
click at [751, 303] on label "349" at bounding box center [769, 303] width 116 height 24
click at [769, 304] on input "349" at bounding box center [773, 307] width 8 height 8
radio input "true"
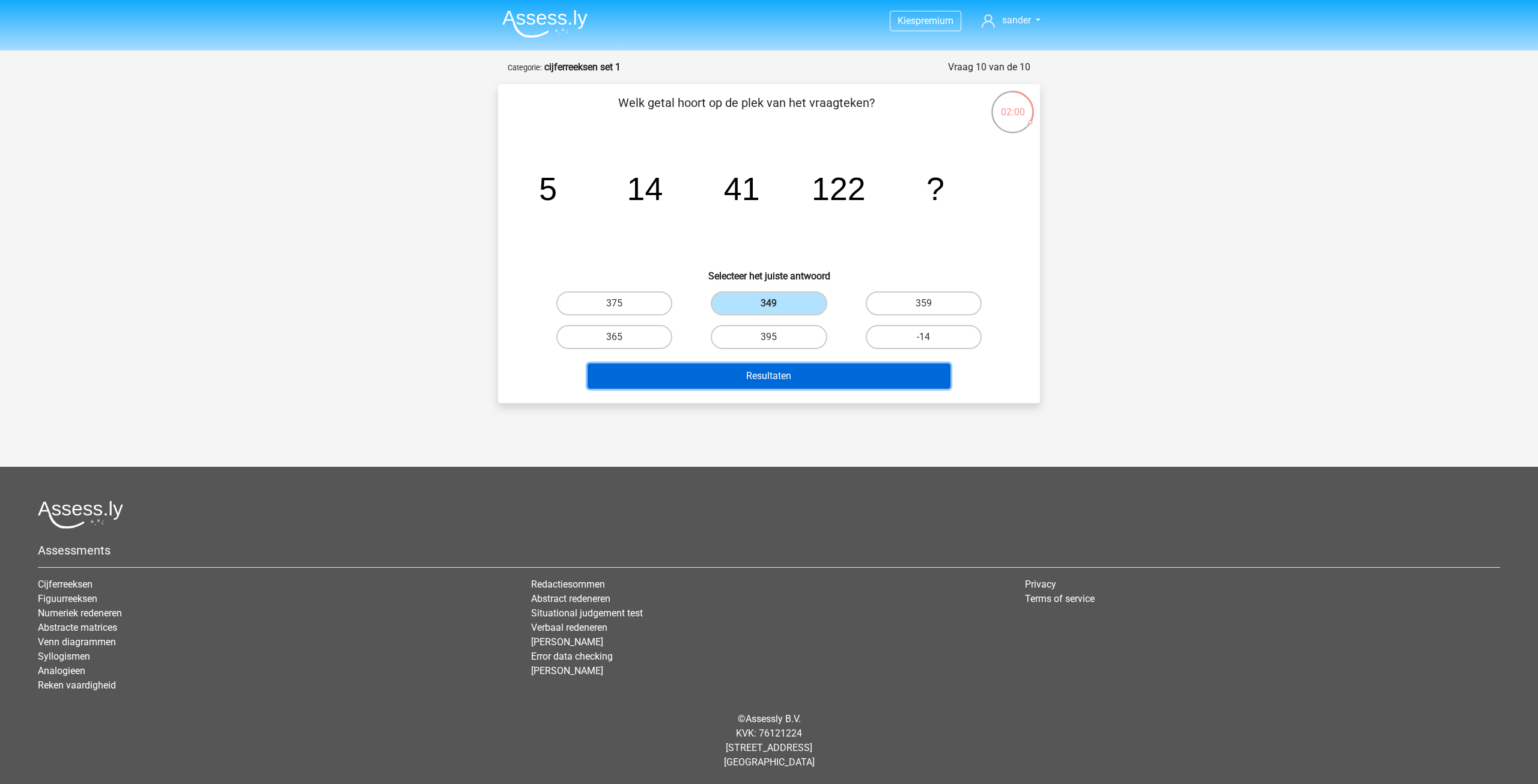
click at [750, 378] on button "Resultaten" at bounding box center [769, 376] width 364 height 25
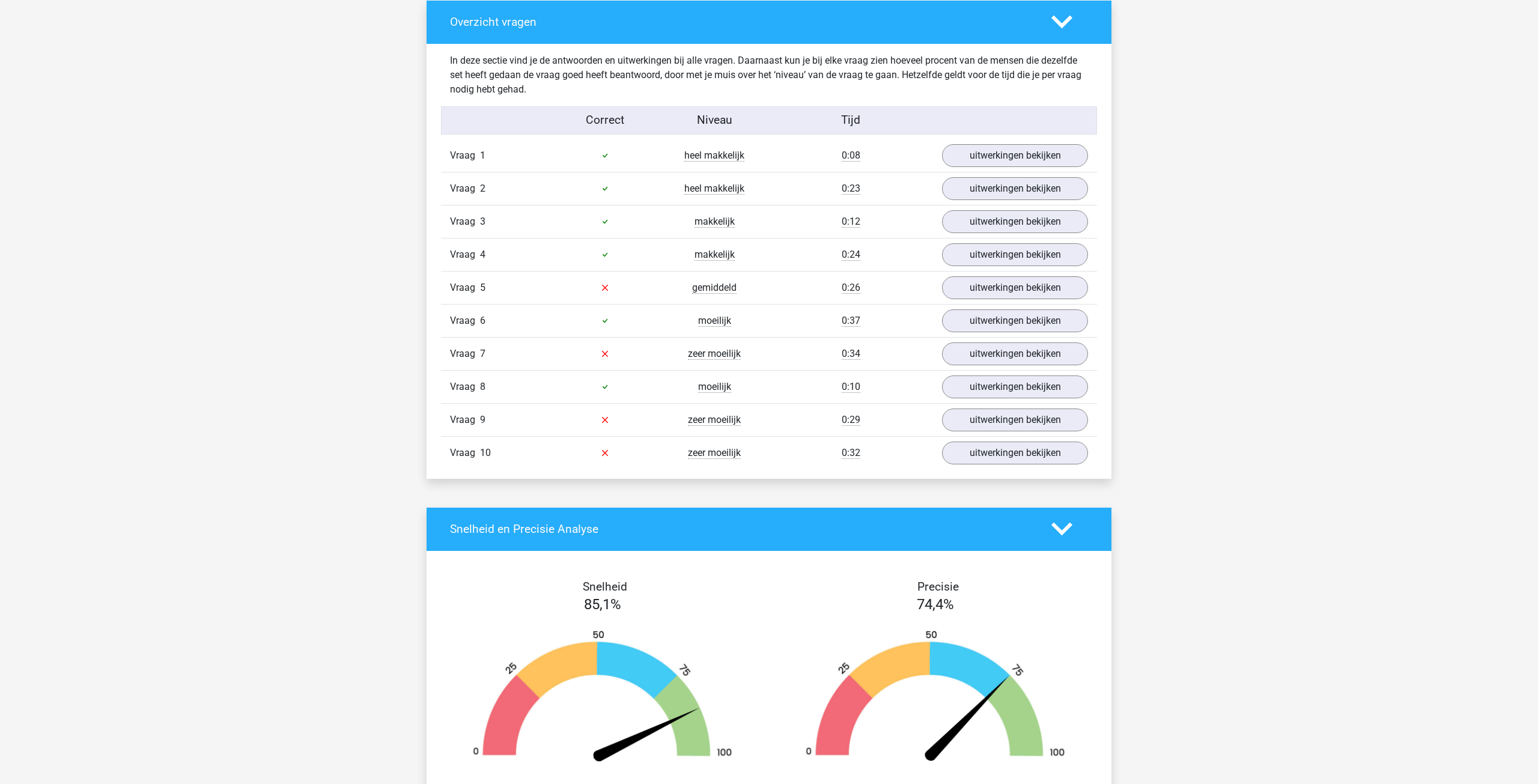
scroll to position [907, 0]
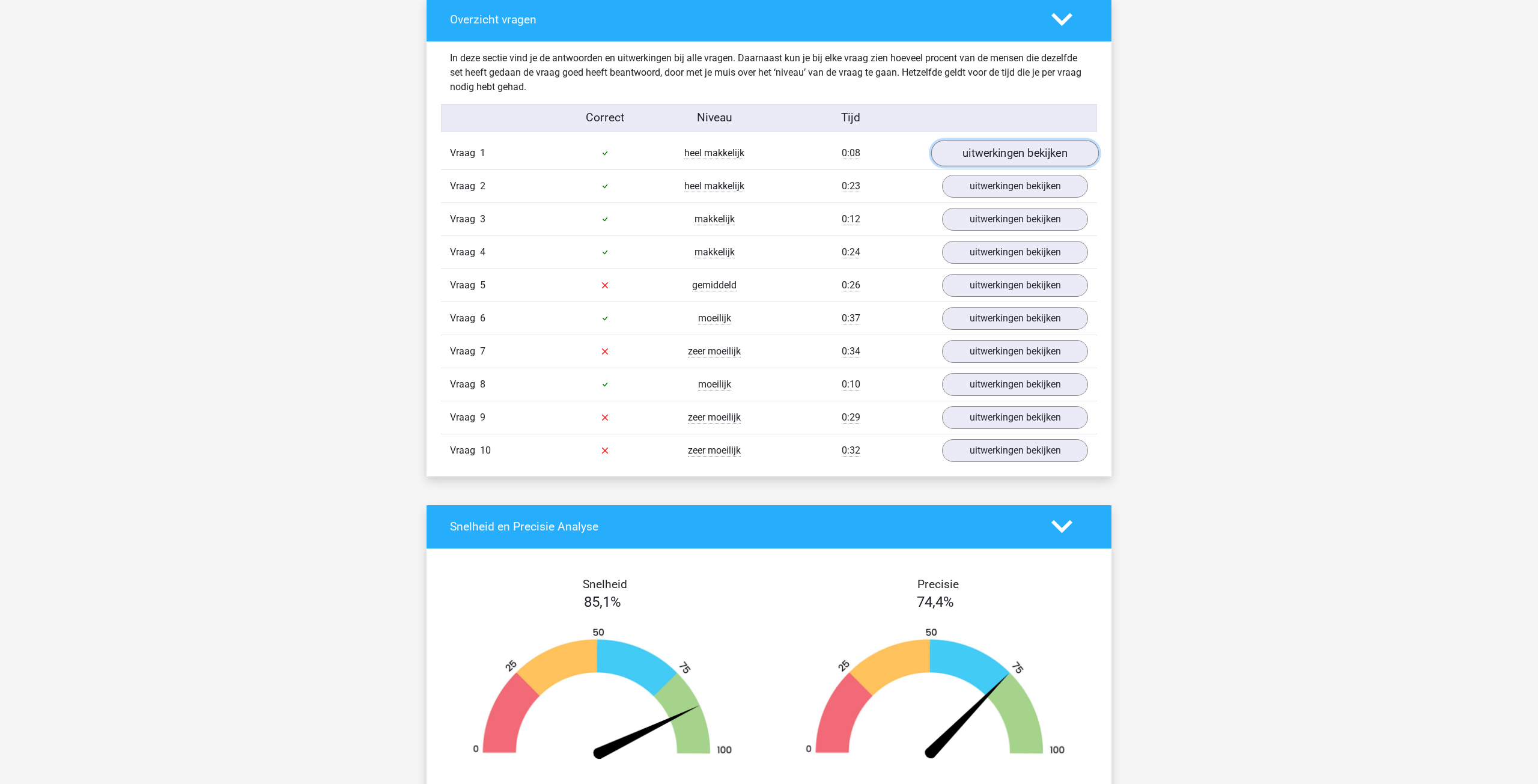
click at [1043, 154] on link "uitwerkingen bekijken" at bounding box center [1014, 153] width 168 height 26
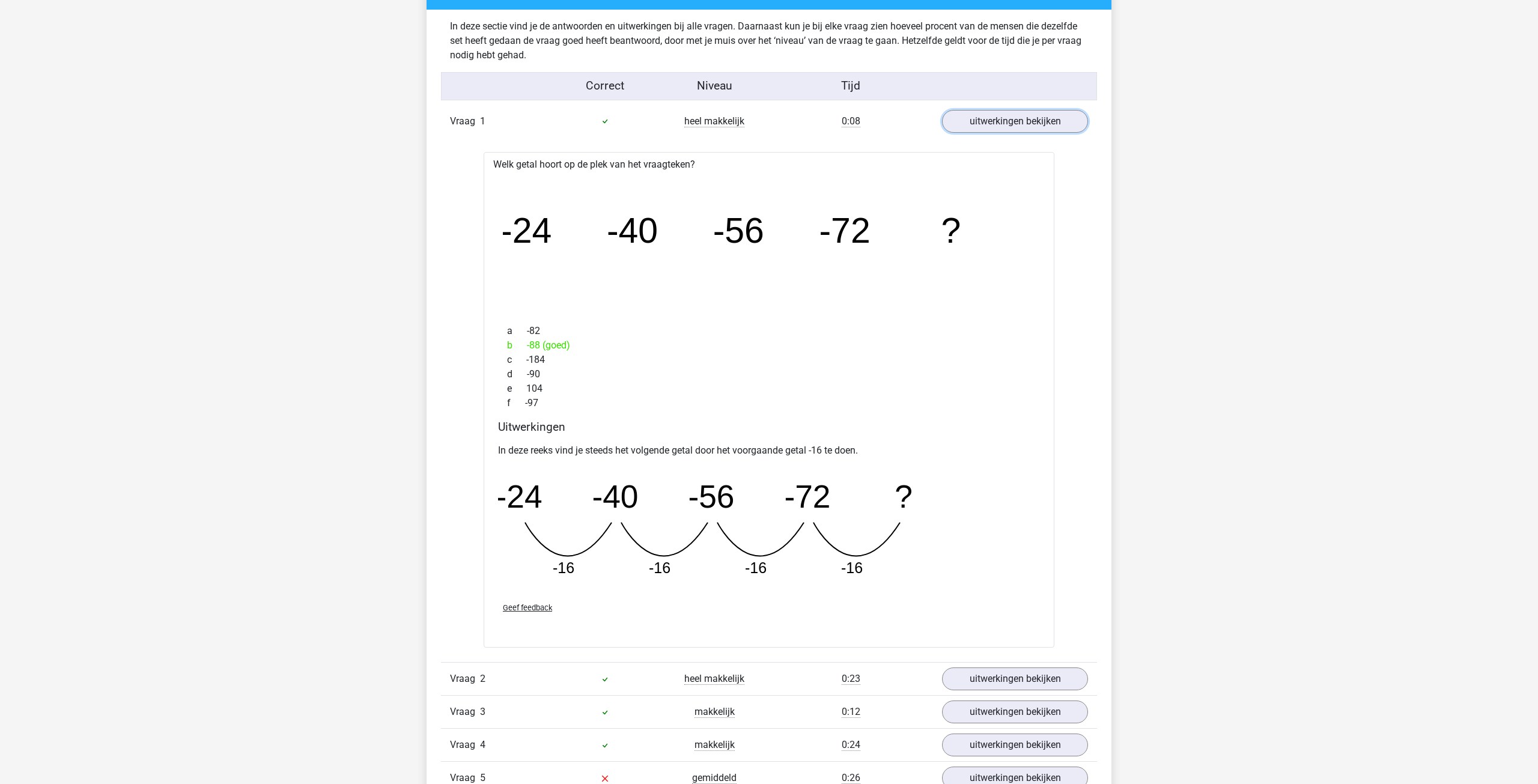
scroll to position [943, 0]
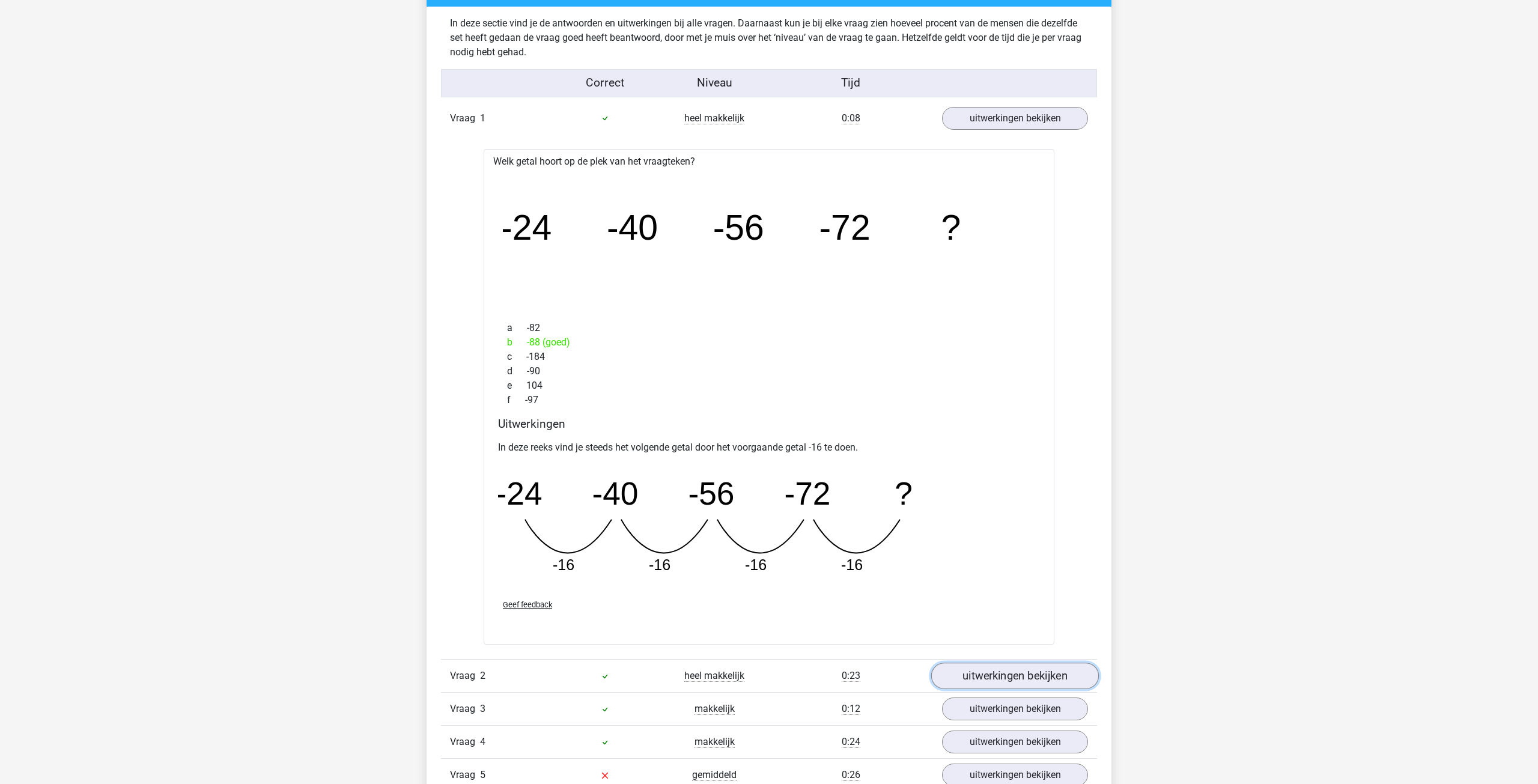
click at [1022, 674] on link "uitwerkingen bekijken" at bounding box center [1014, 676] width 168 height 26
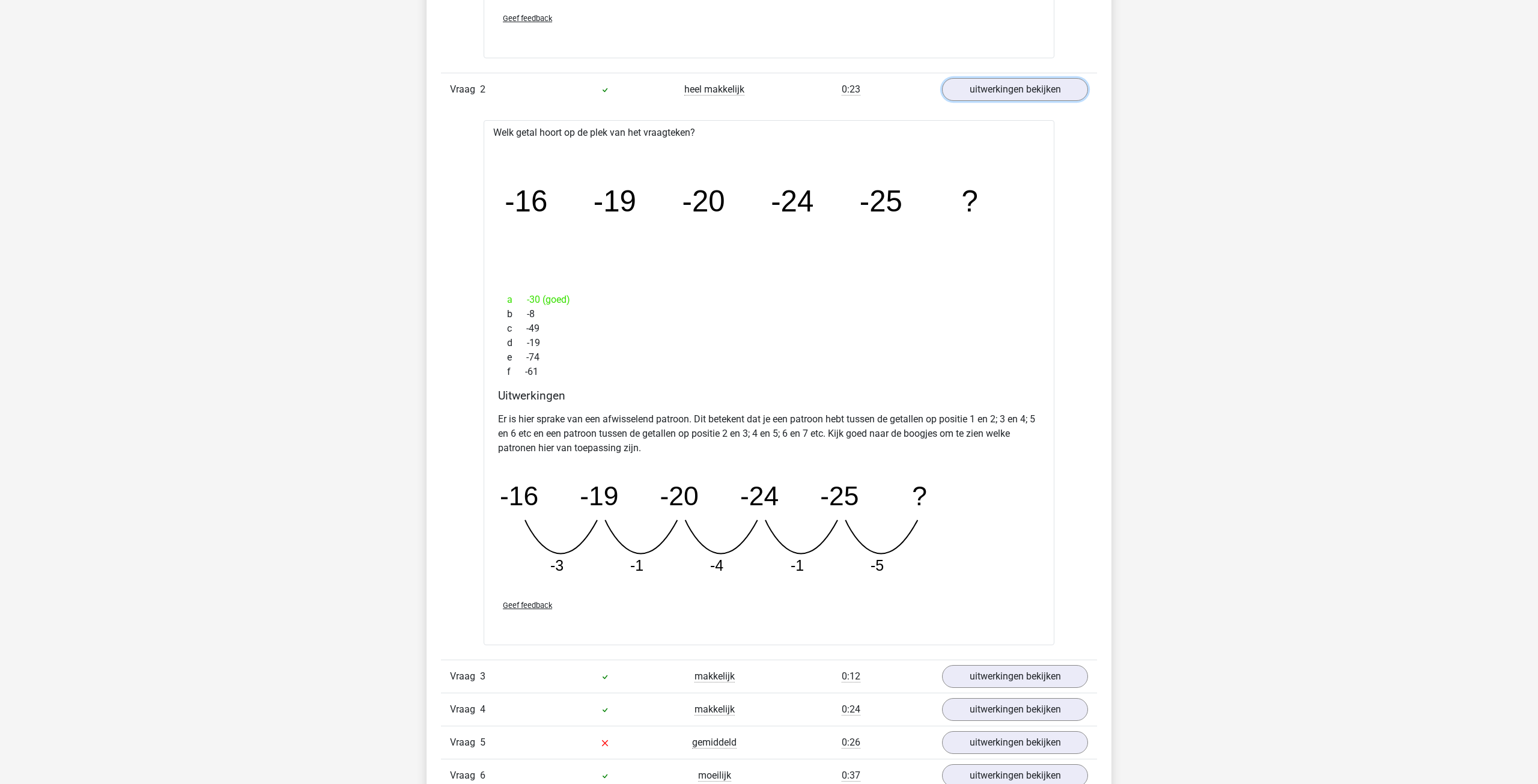
scroll to position [1534, 0]
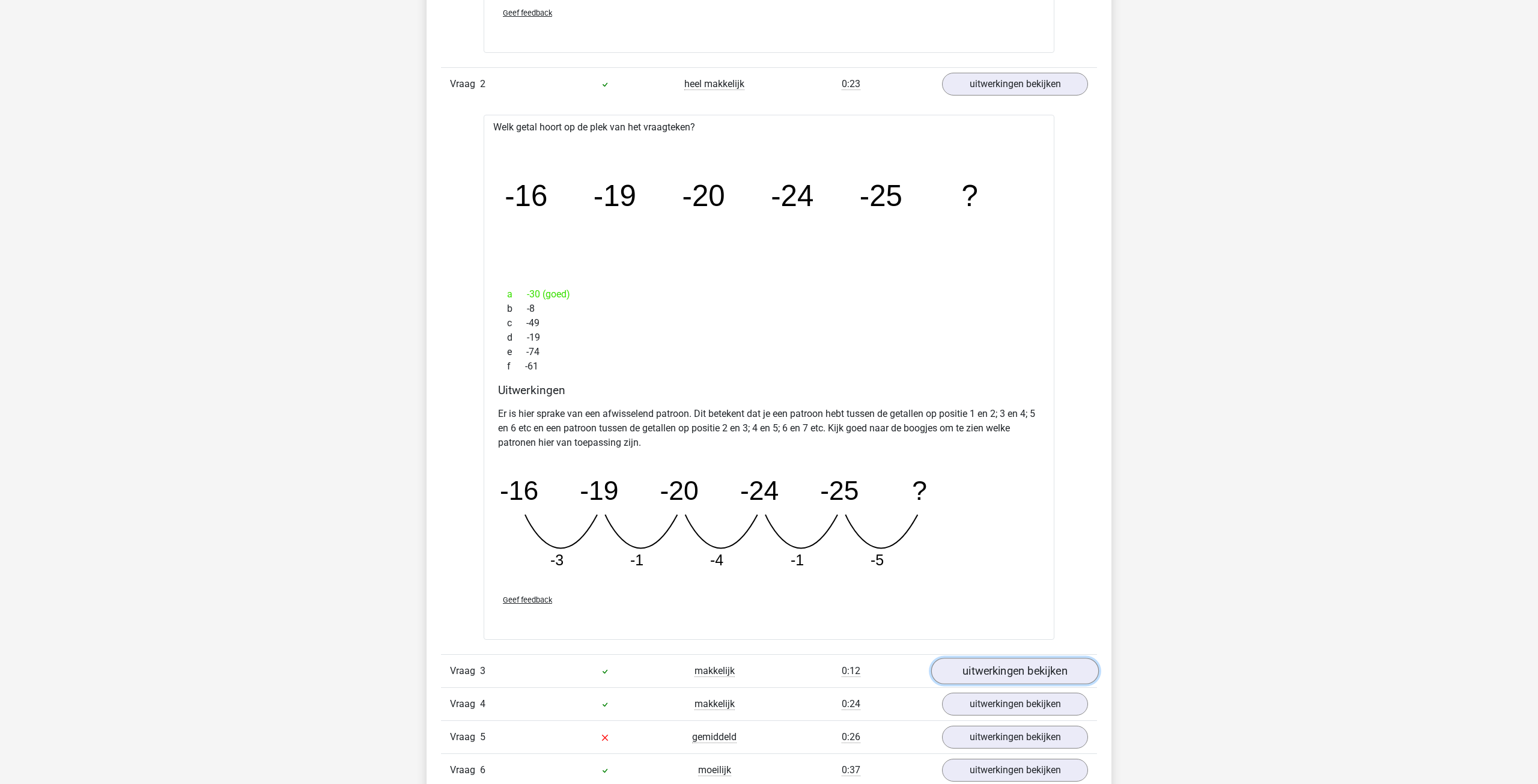
click at [1032, 673] on link "uitwerkingen bekijken" at bounding box center [1014, 671] width 168 height 26
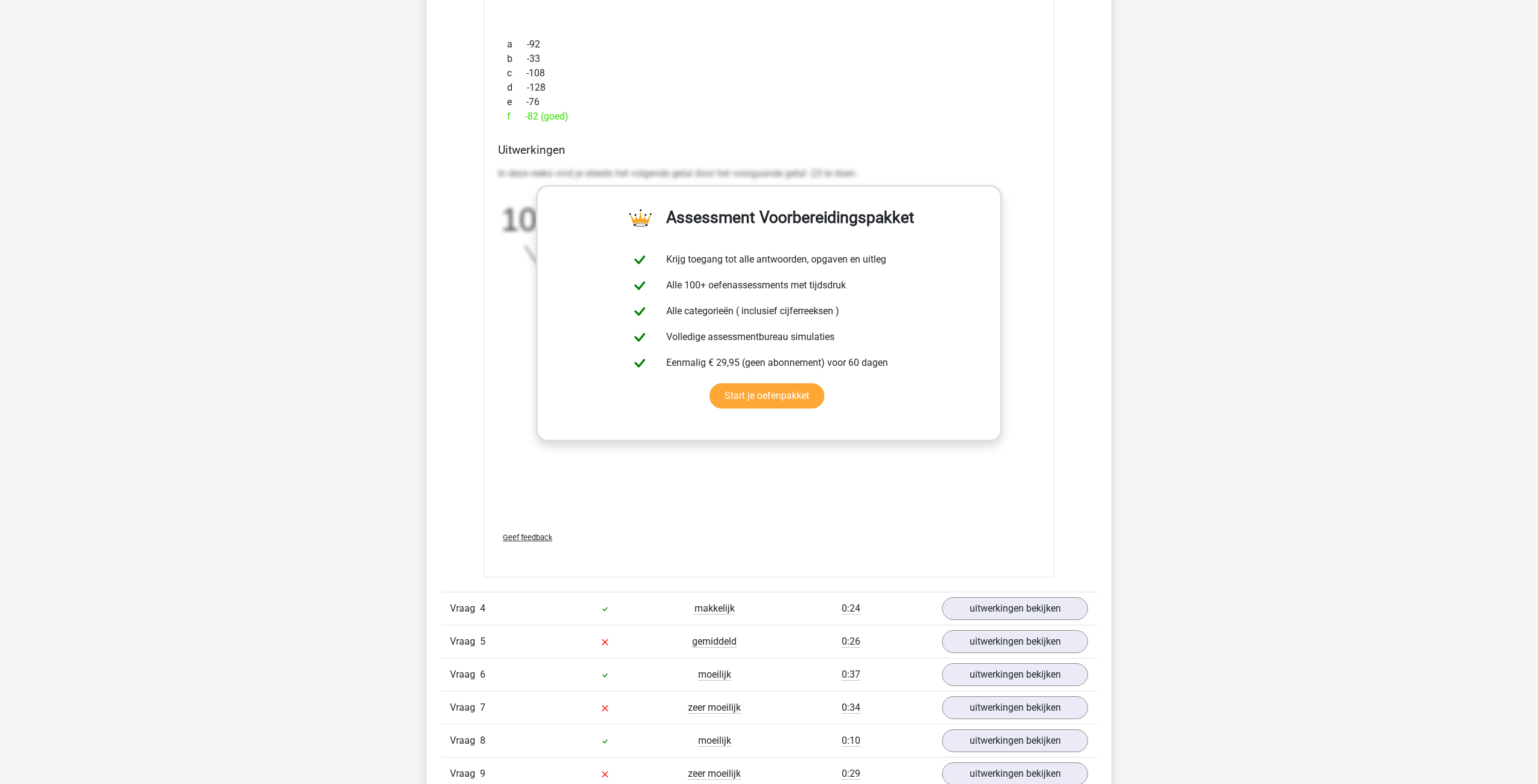
scroll to position [2374, 0]
click at [996, 609] on link "uitwerkingen bekijken" at bounding box center [1014, 606] width 168 height 26
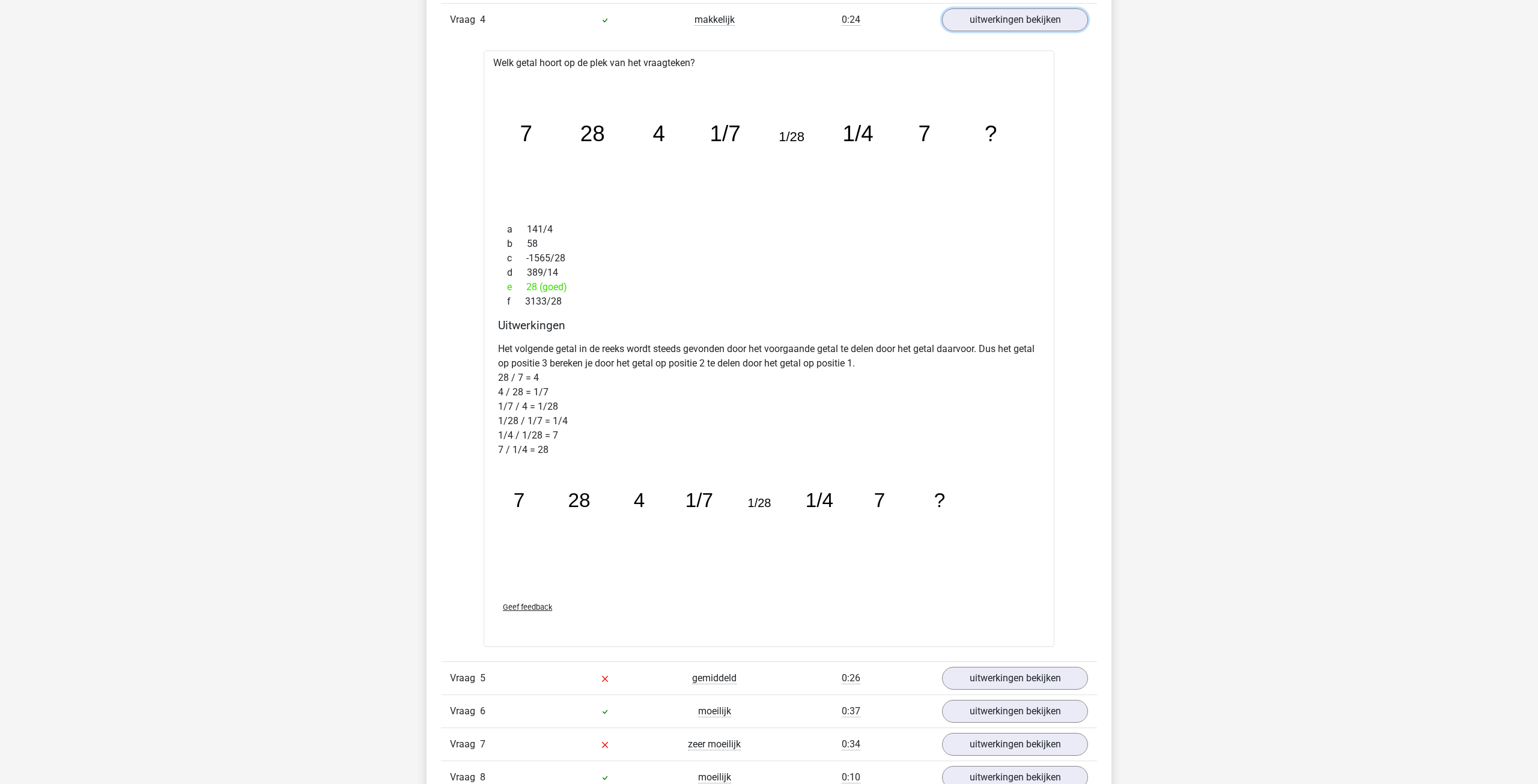
scroll to position [3178, 0]
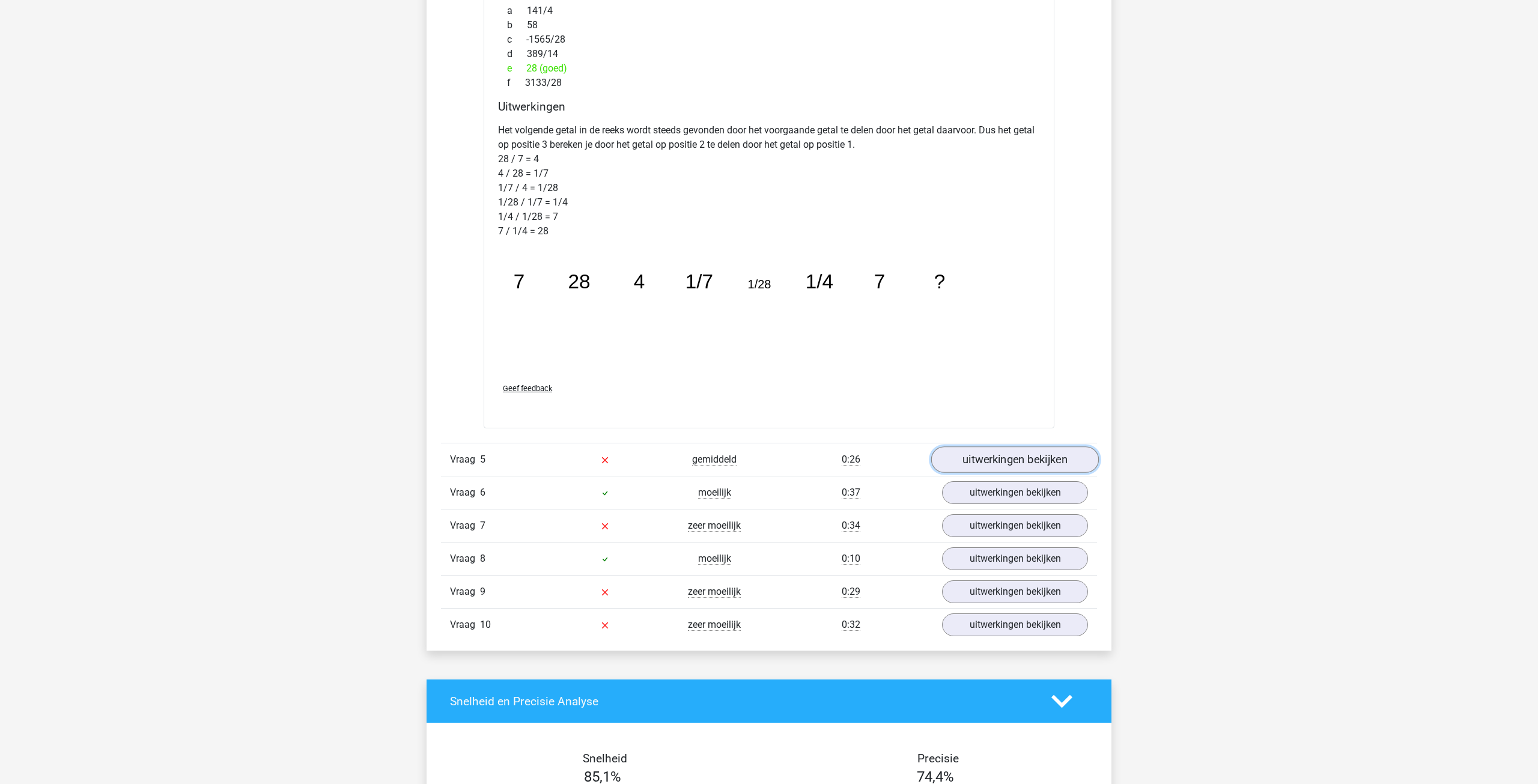
click at [994, 467] on link "uitwerkingen bekijken" at bounding box center [1014, 460] width 168 height 26
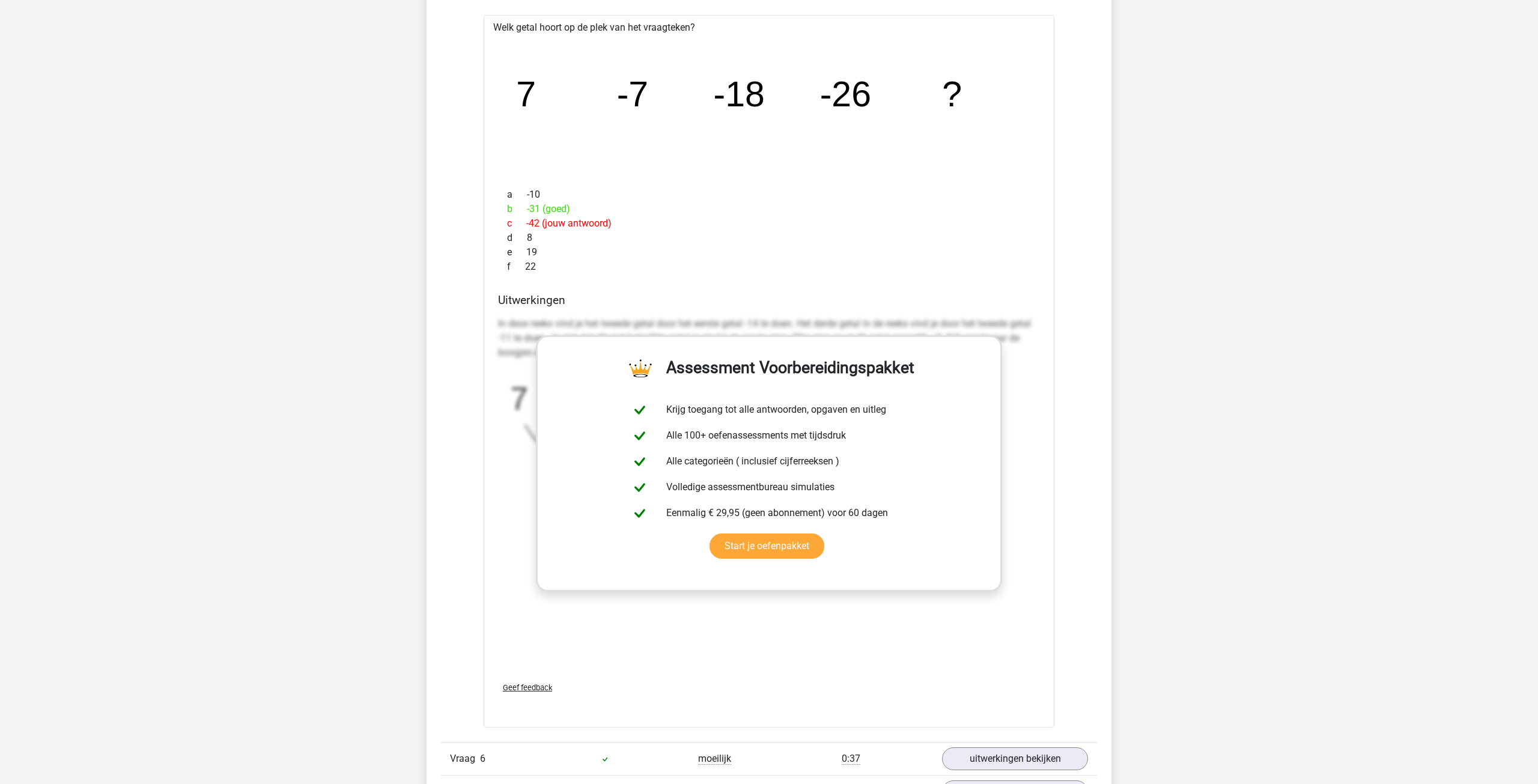
scroll to position [3701, 0]
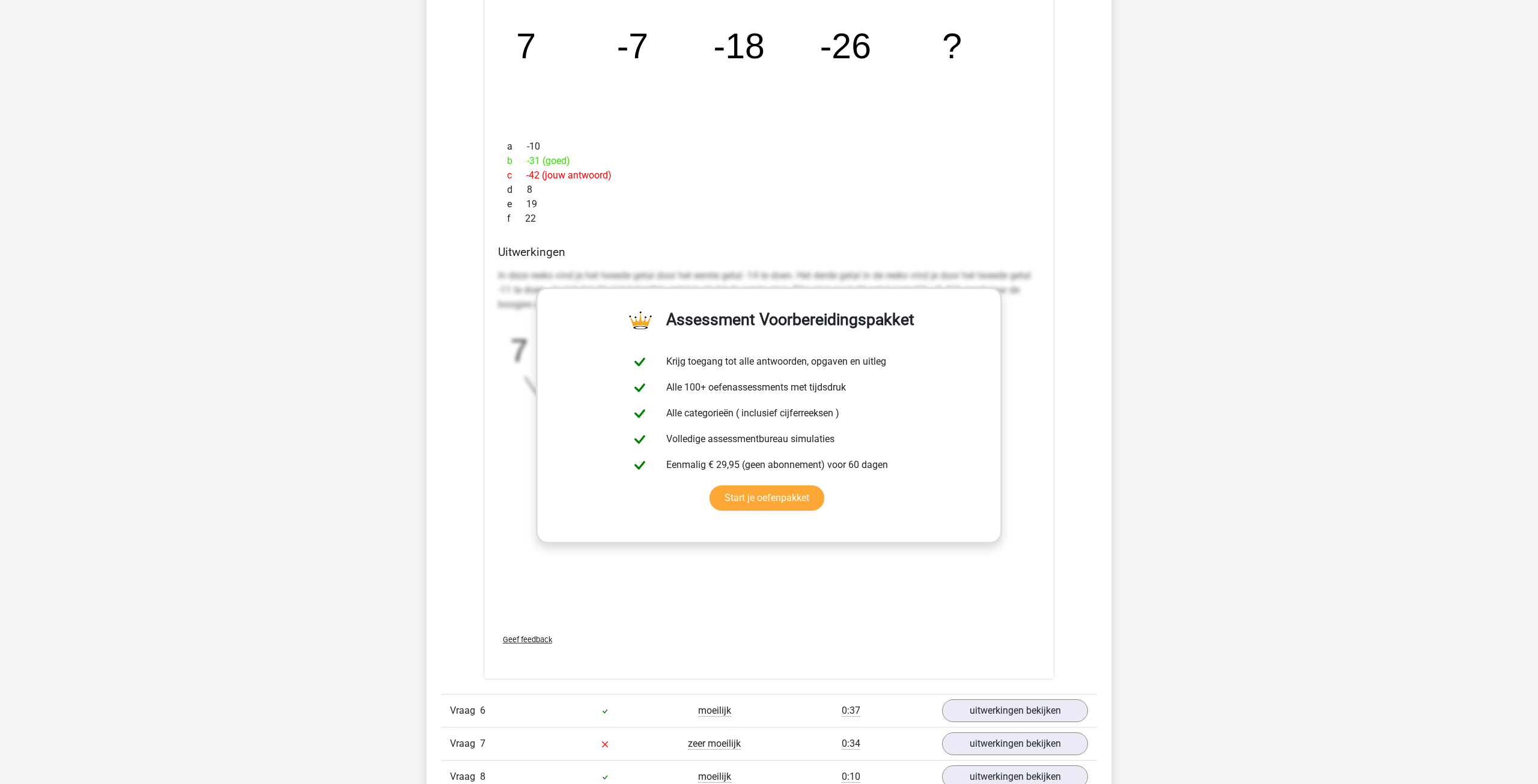
click at [992, 601] on div "In deze reeks vind je het tweede getal door het eerste getal -14 te doen. Het d…" at bounding box center [769, 444] width 542 height 360
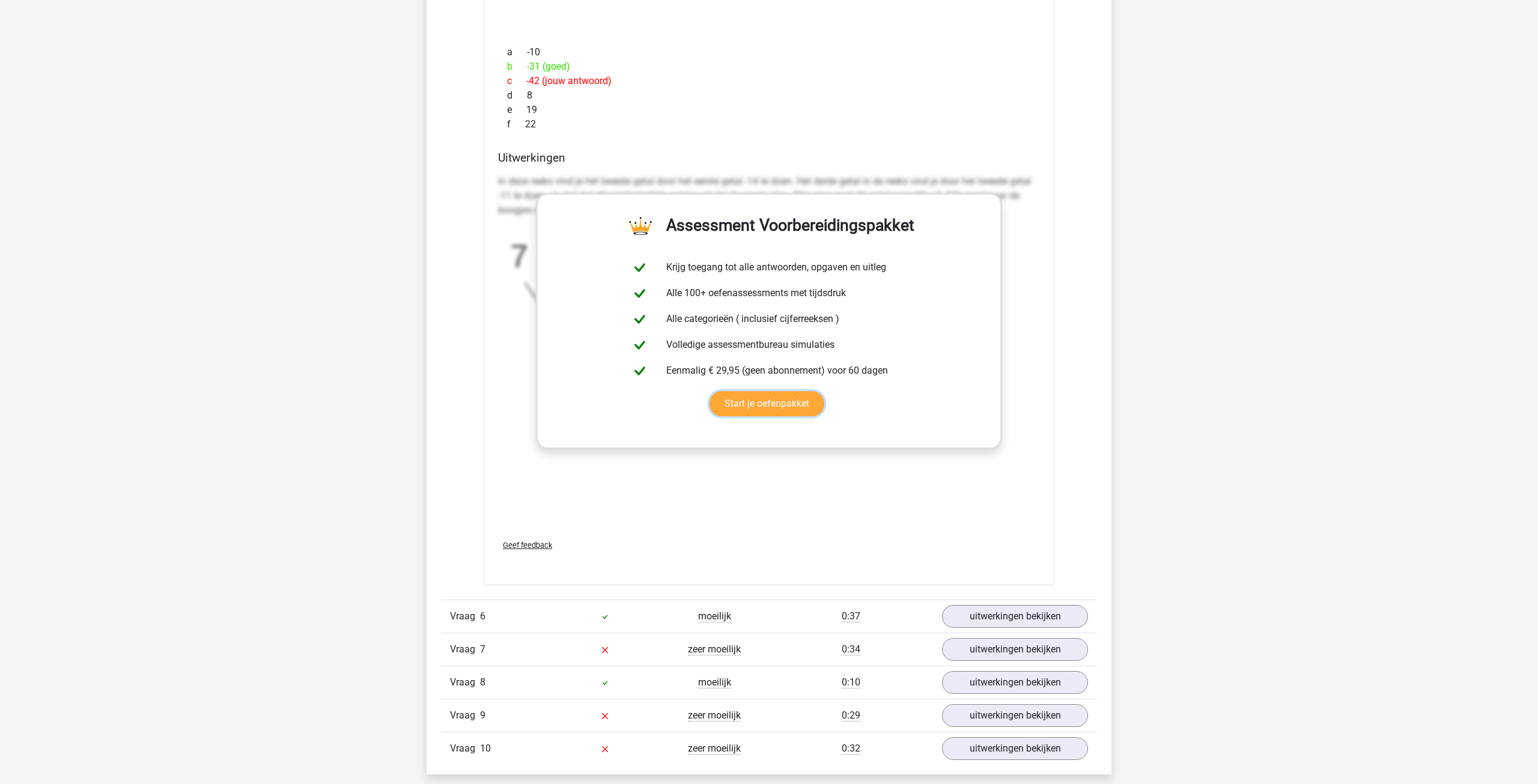
scroll to position [3797, 0]
click at [1005, 621] on link "uitwerkingen bekijken" at bounding box center [1014, 616] width 168 height 26
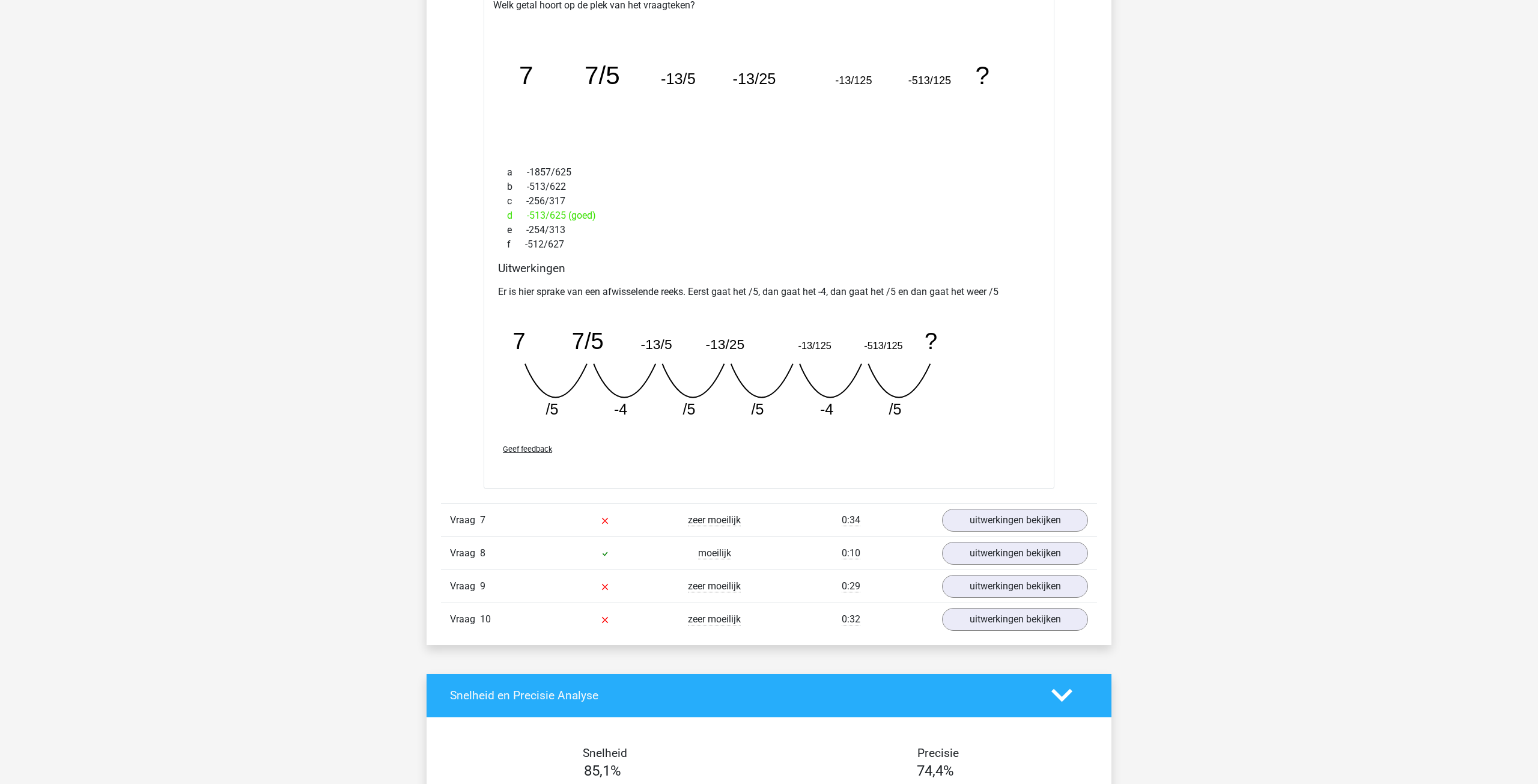
scroll to position [4451, 0]
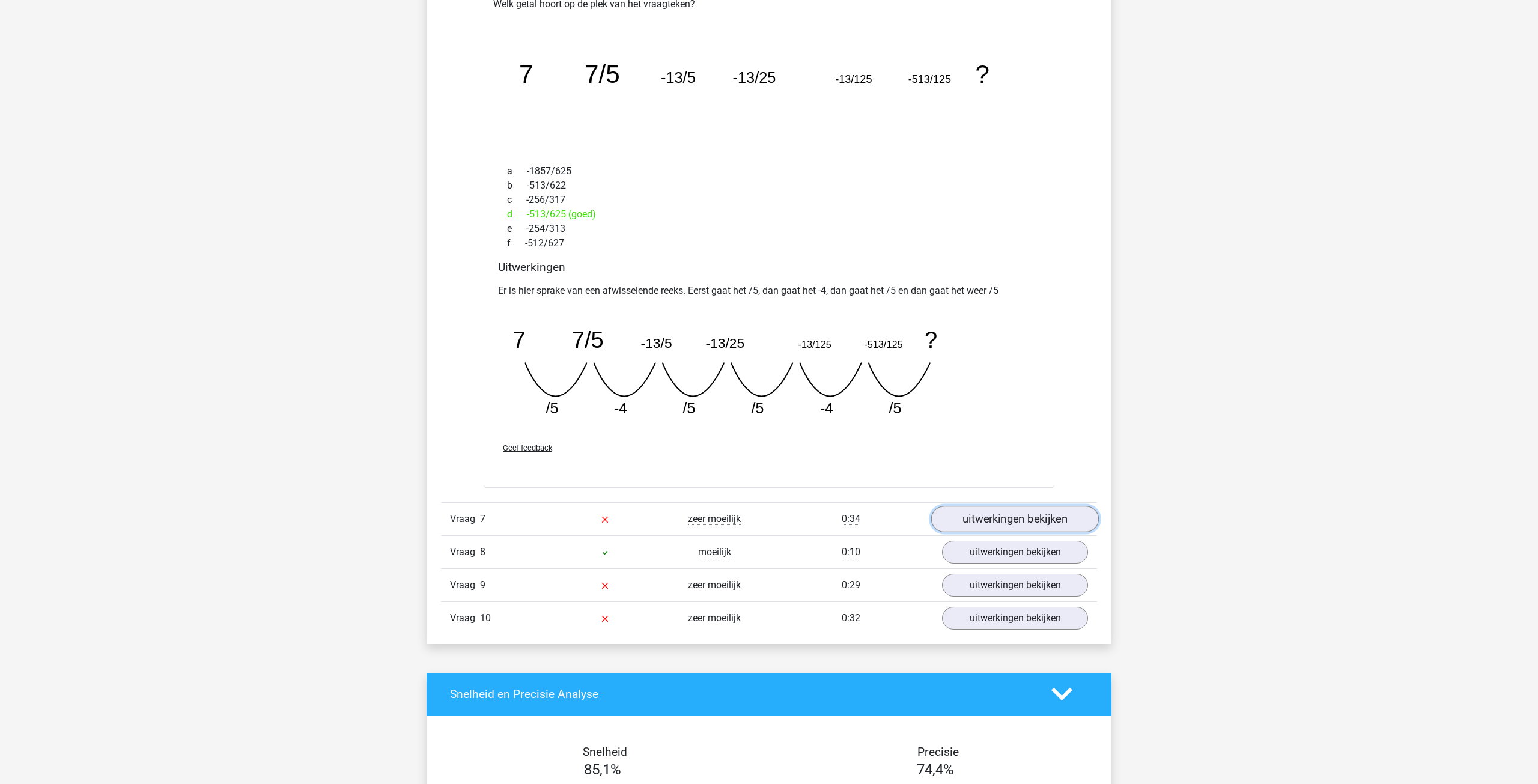
click at [986, 525] on link "uitwerkingen bekijken" at bounding box center [1014, 519] width 168 height 26
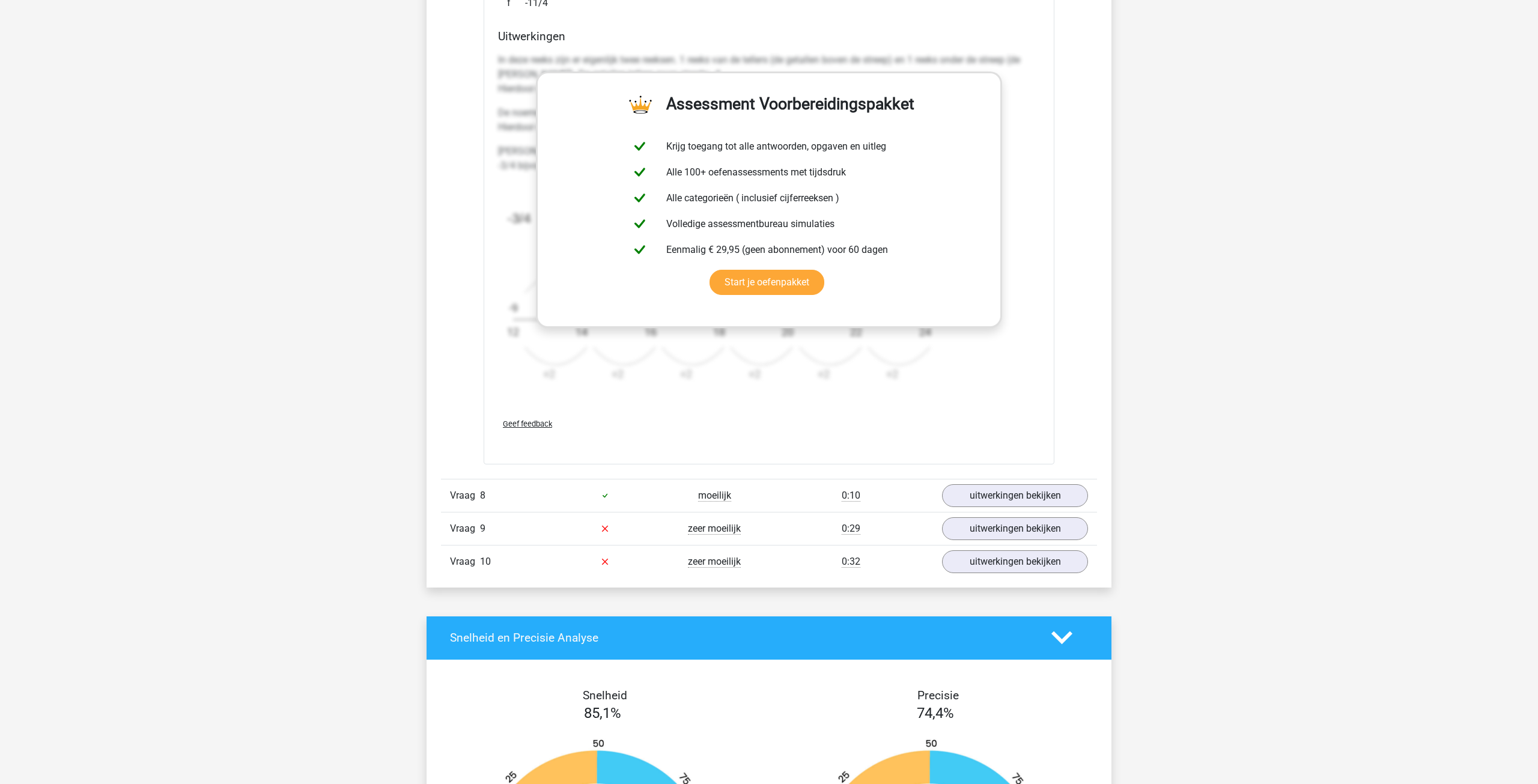
scroll to position [5253, 0]
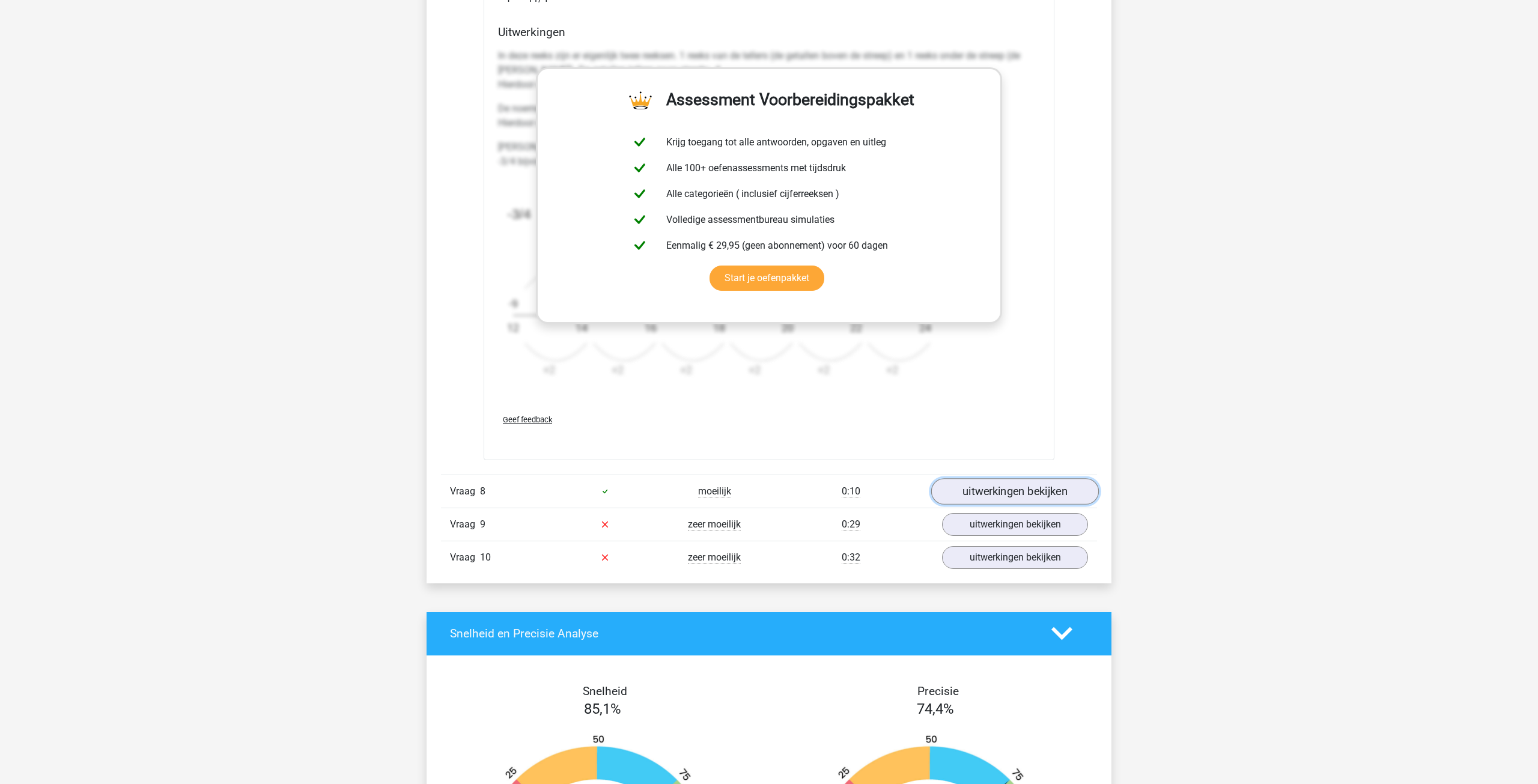
click at [998, 492] on link "uitwerkingen bekijken" at bounding box center [1014, 491] width 168 height 26
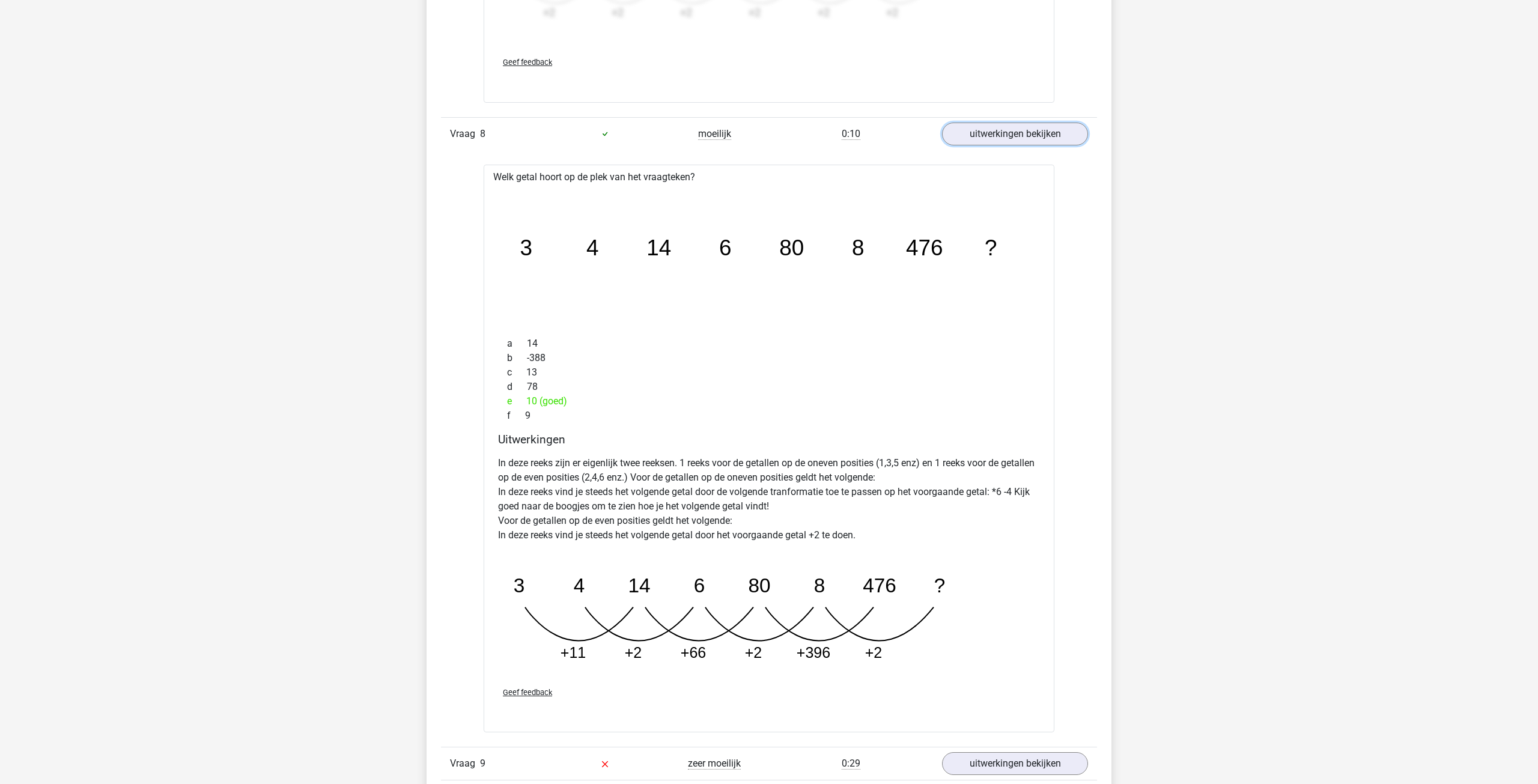
scroll to position [5753, 0]
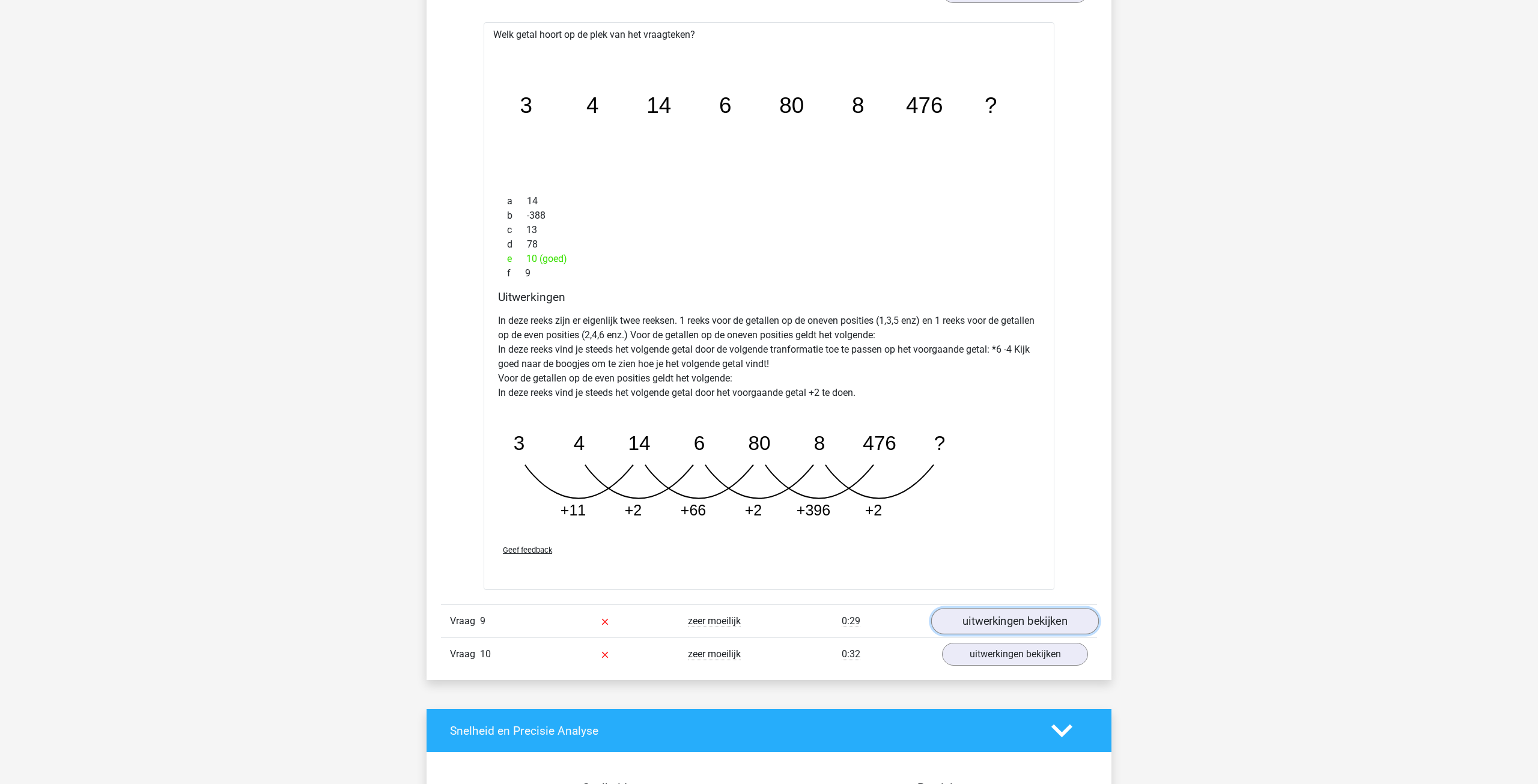
click at [1018, 623] on link "uitwerkingen bekijken" at bounding box center [1014, 621] width 168 height 26
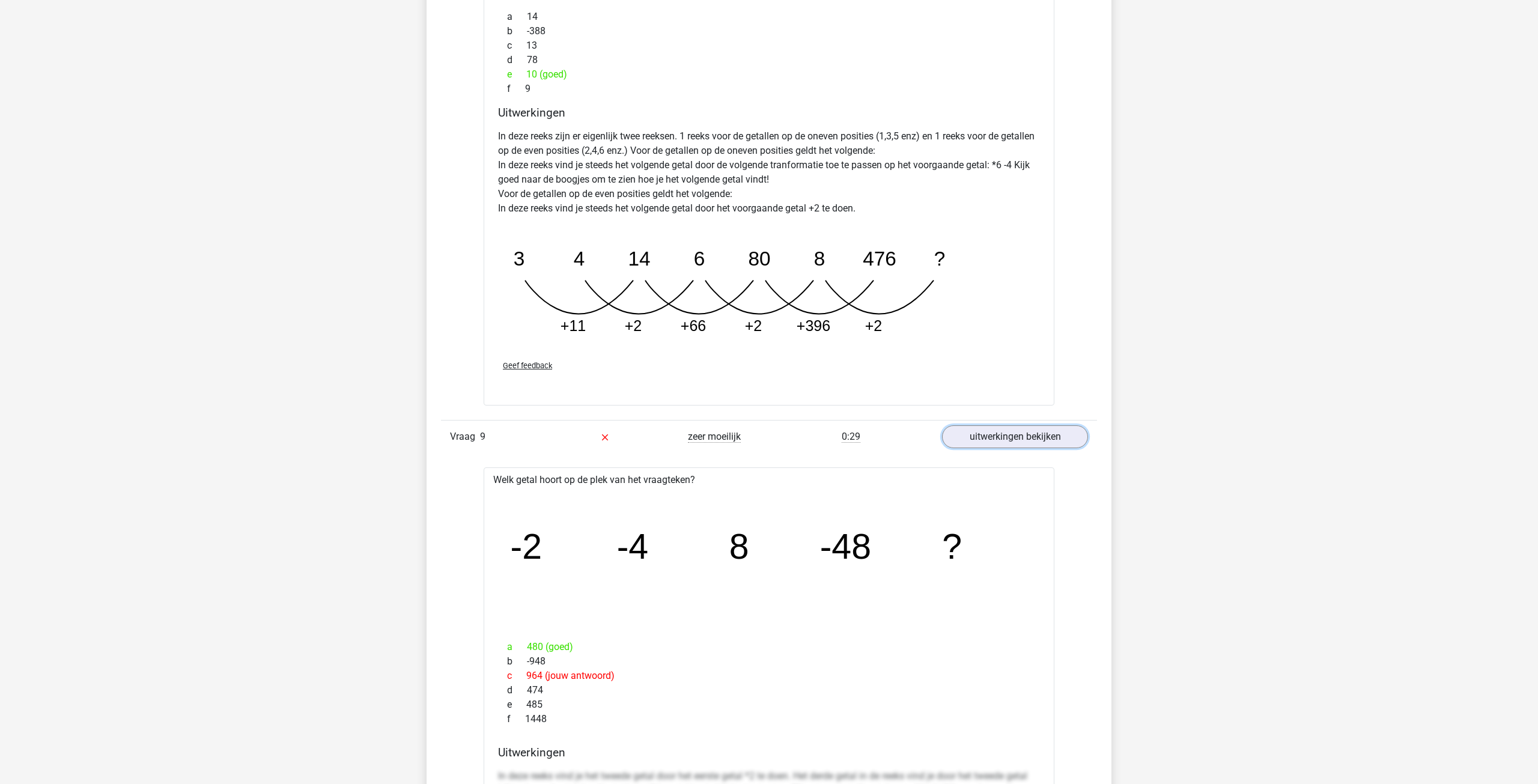
scroll to position [5936, 0]
click at [1009, 439] on link "uitwerkingen bekijken" at bounding box center [1014, 437] width 168 height 26
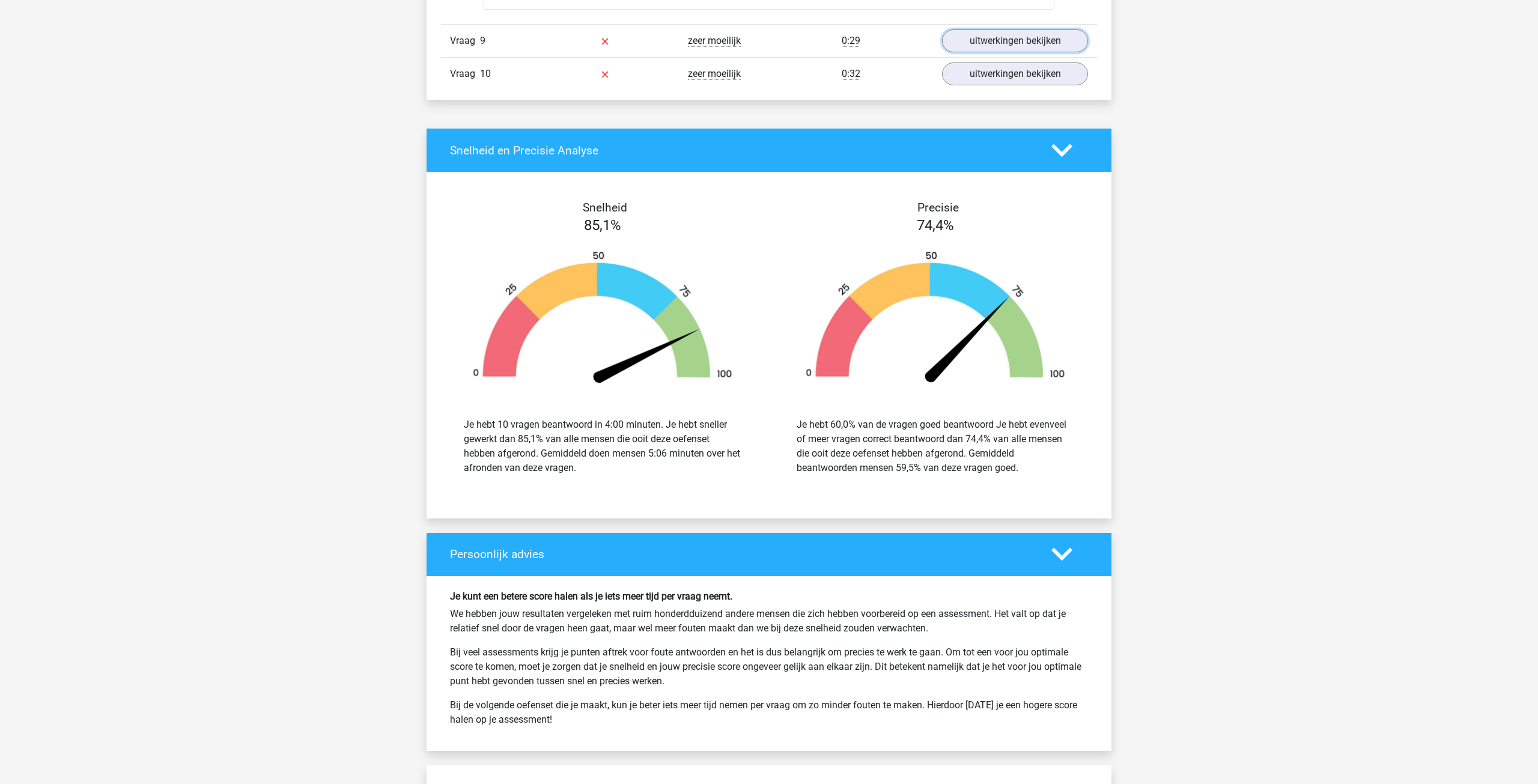
scroll to position [6339, 0]
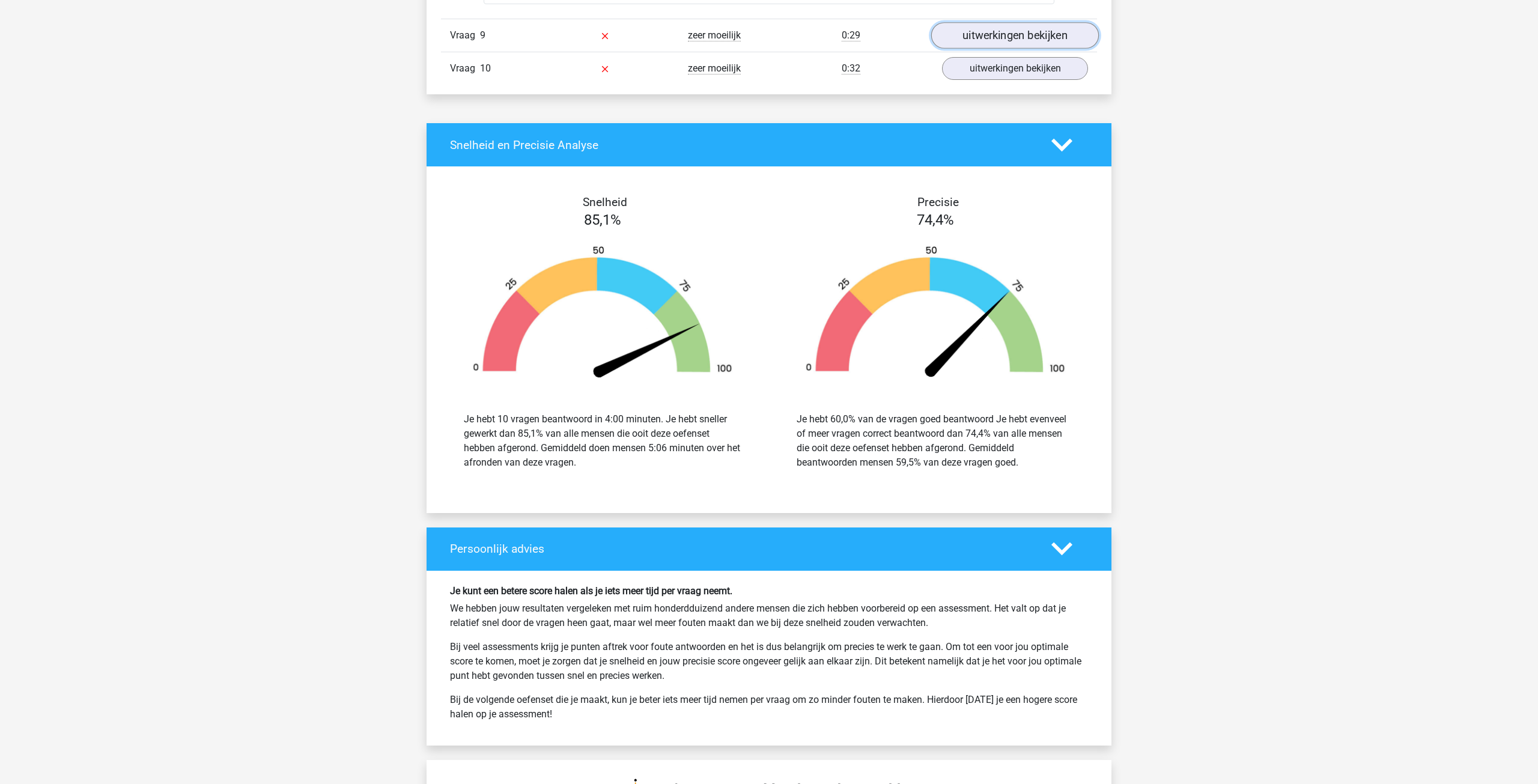
click at [1022, 37] on link "uitwerkingen bekijken" at bounding box center [1014, 35] width 168 height 26
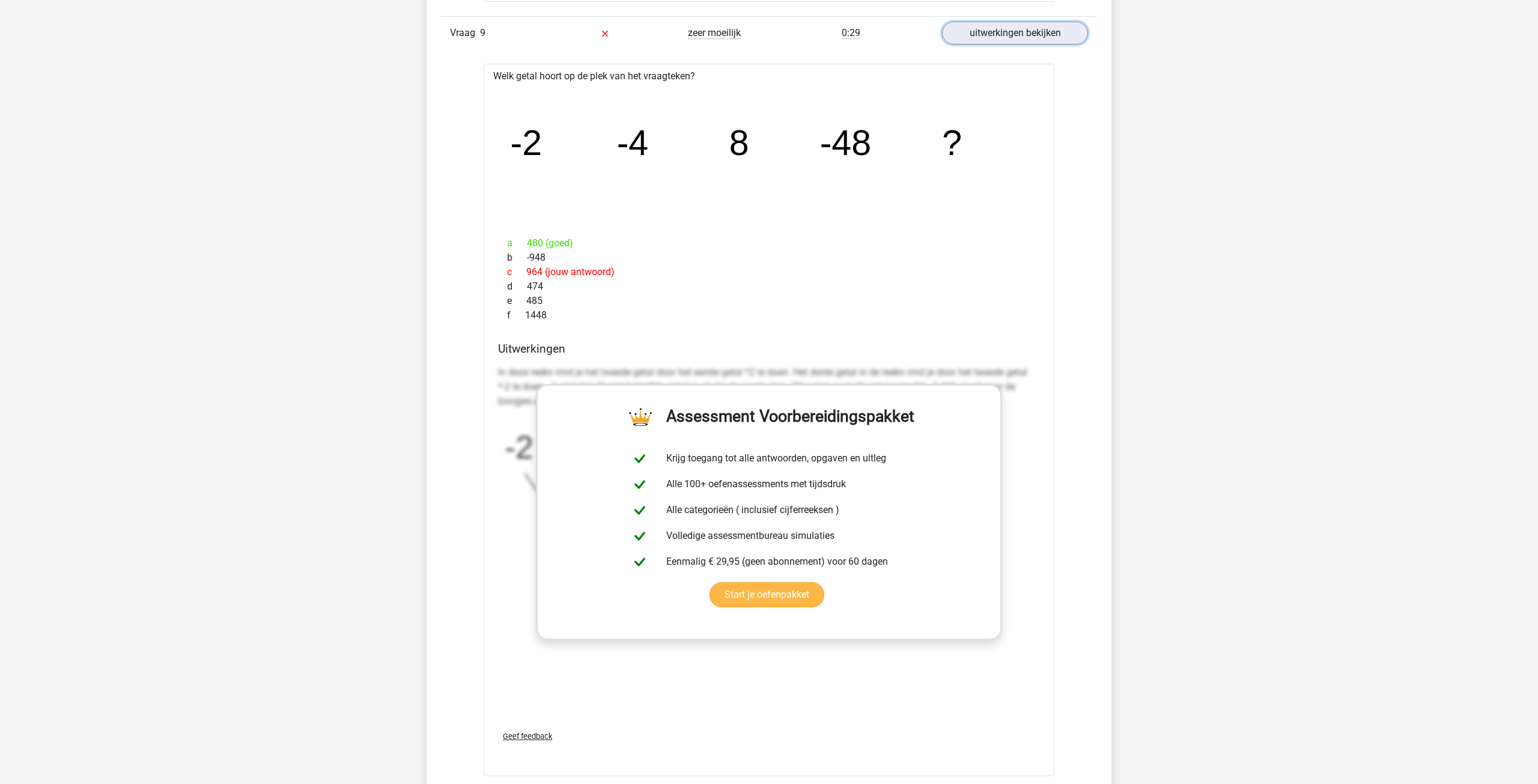
scroll to position [6344, 0]
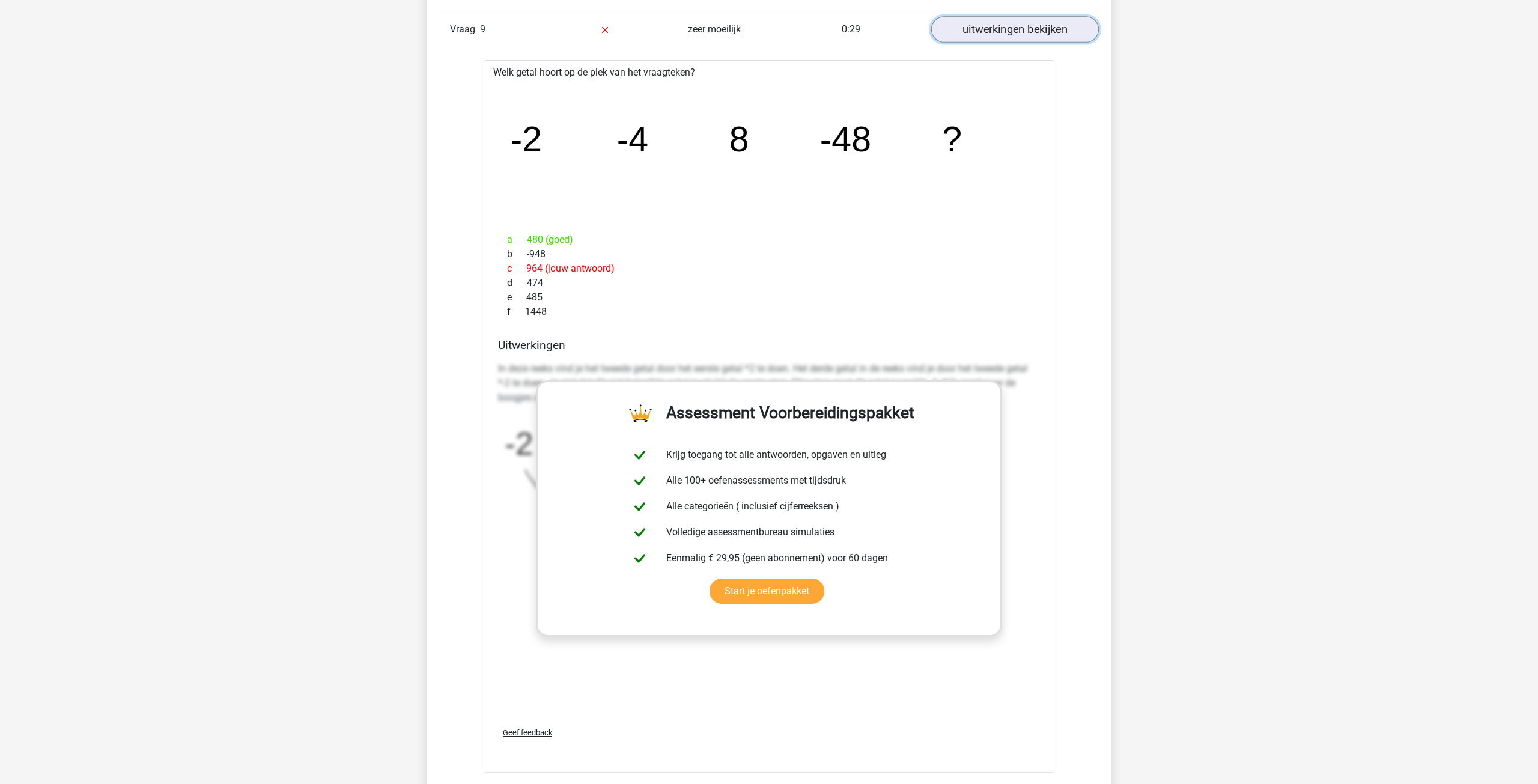
click at [1046, 34] on link "uitwerkingen bekijken" at bounding box center [1014, 29] width 168 height 26
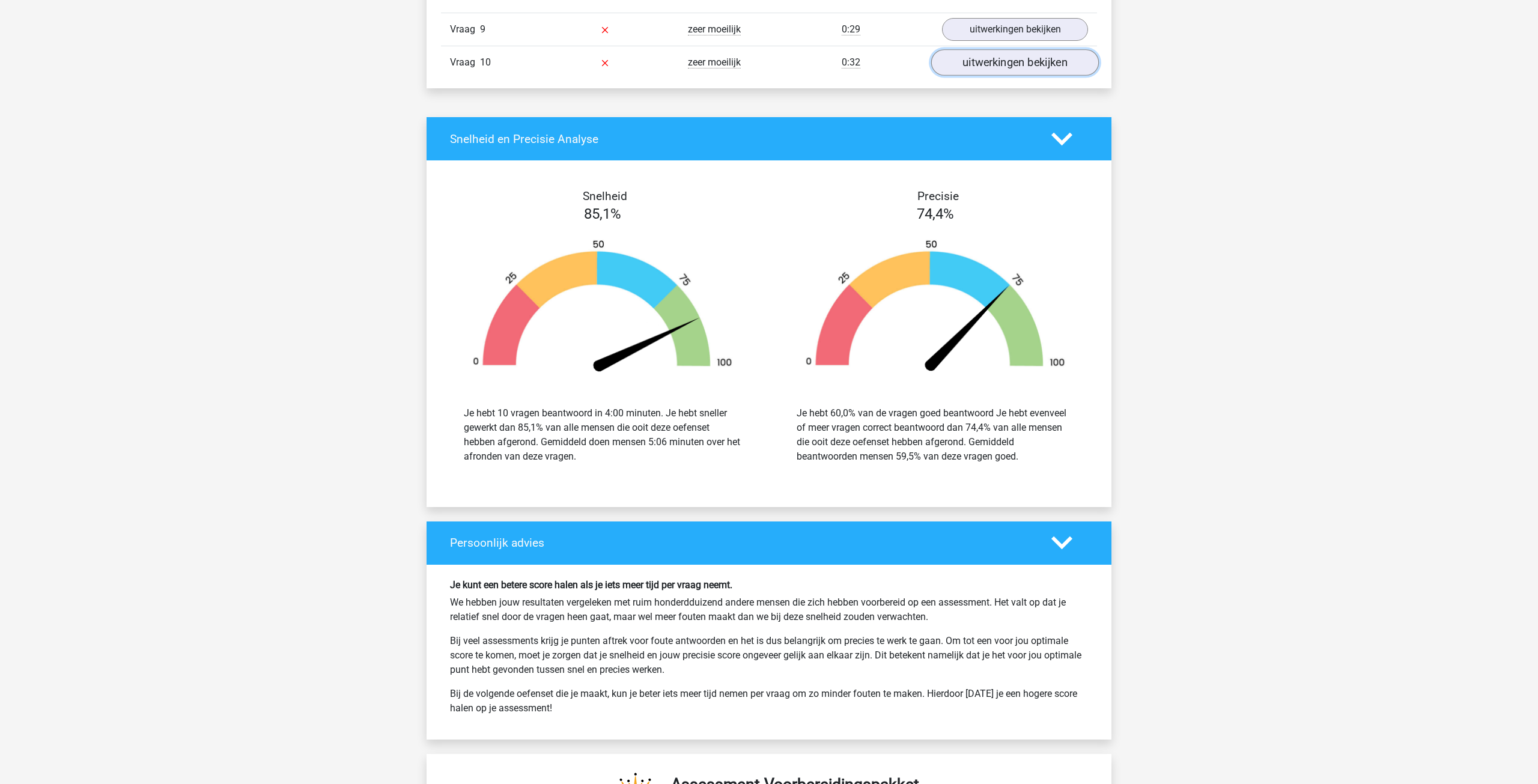
click at [1010, 65] on link "uitwerkingen bekijken" at bounding box center [1014, 62] width 168 height 26
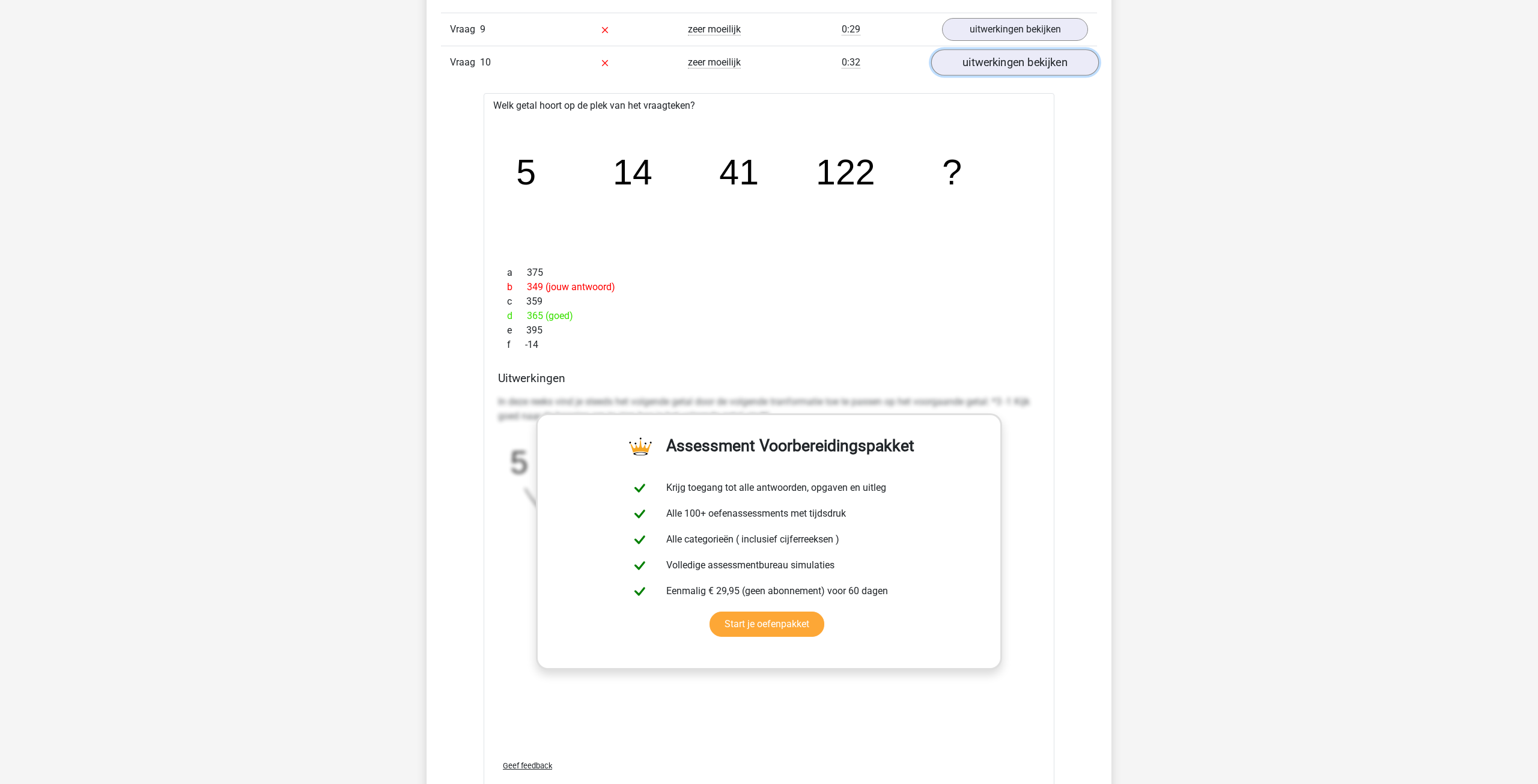
click at [1010, 65] on link "uitwerkingen bekijken" at bounding box center [1014, 62] width 168 height 26
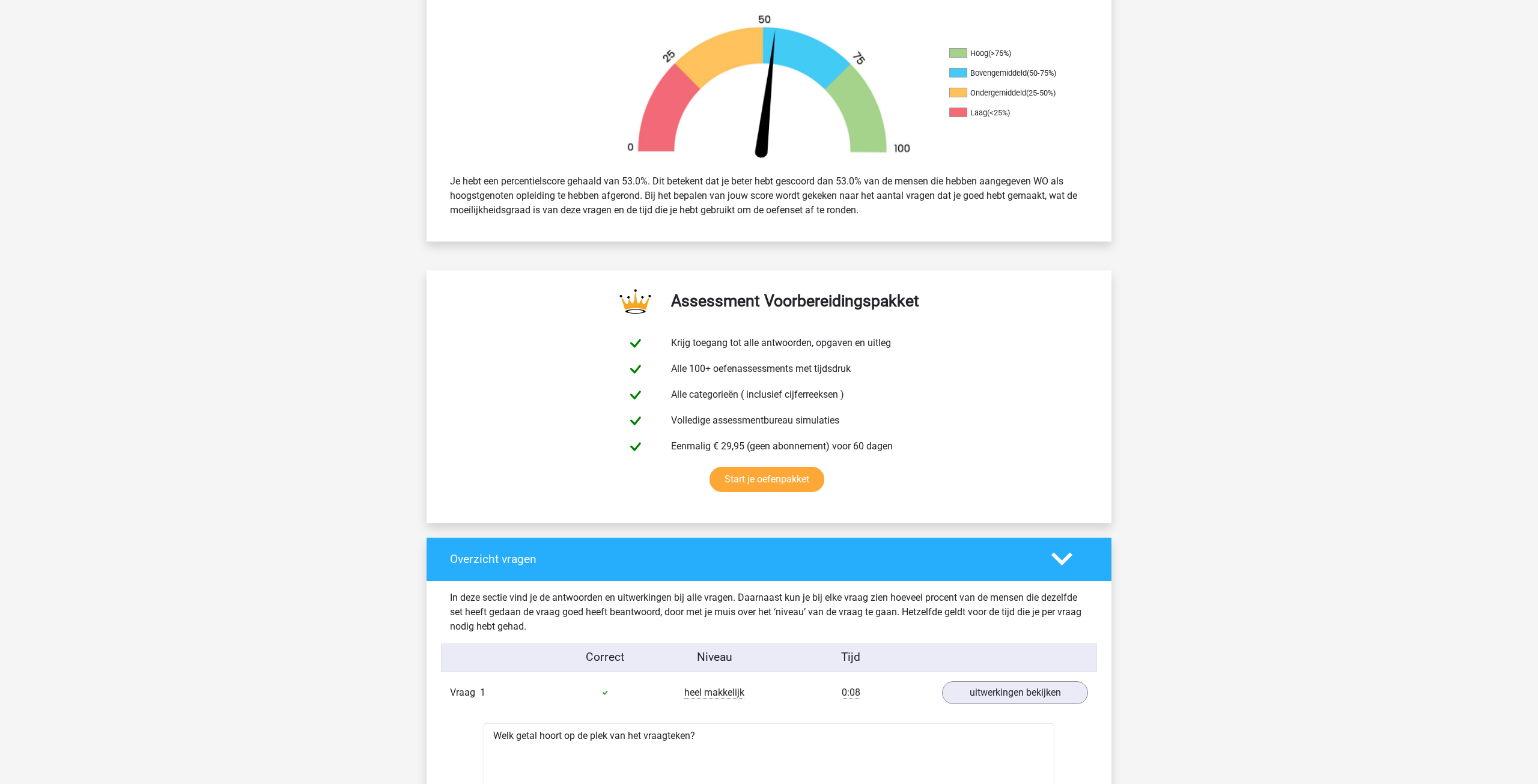
scroll to position [0, 0]
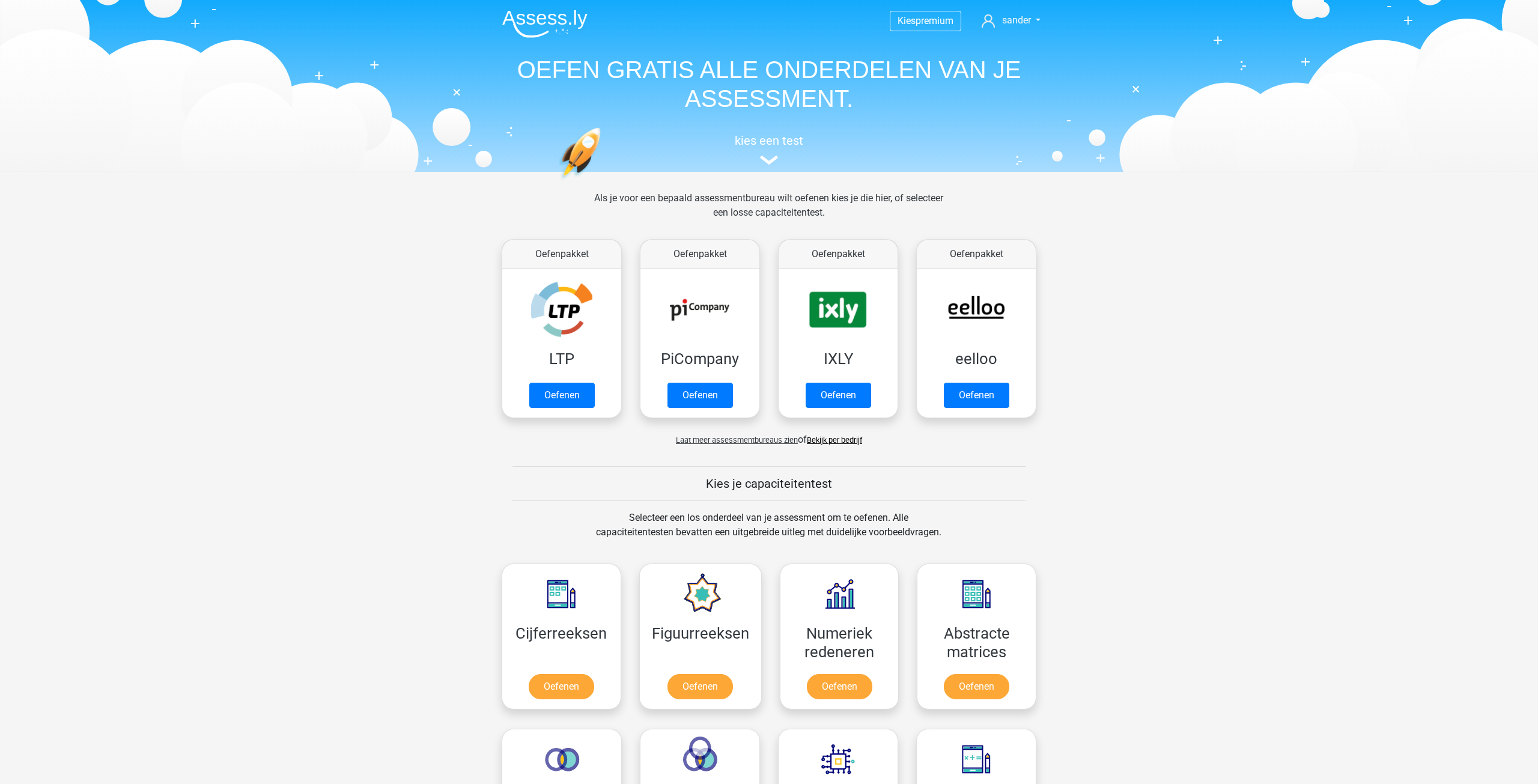
scroll to position [480, 0]
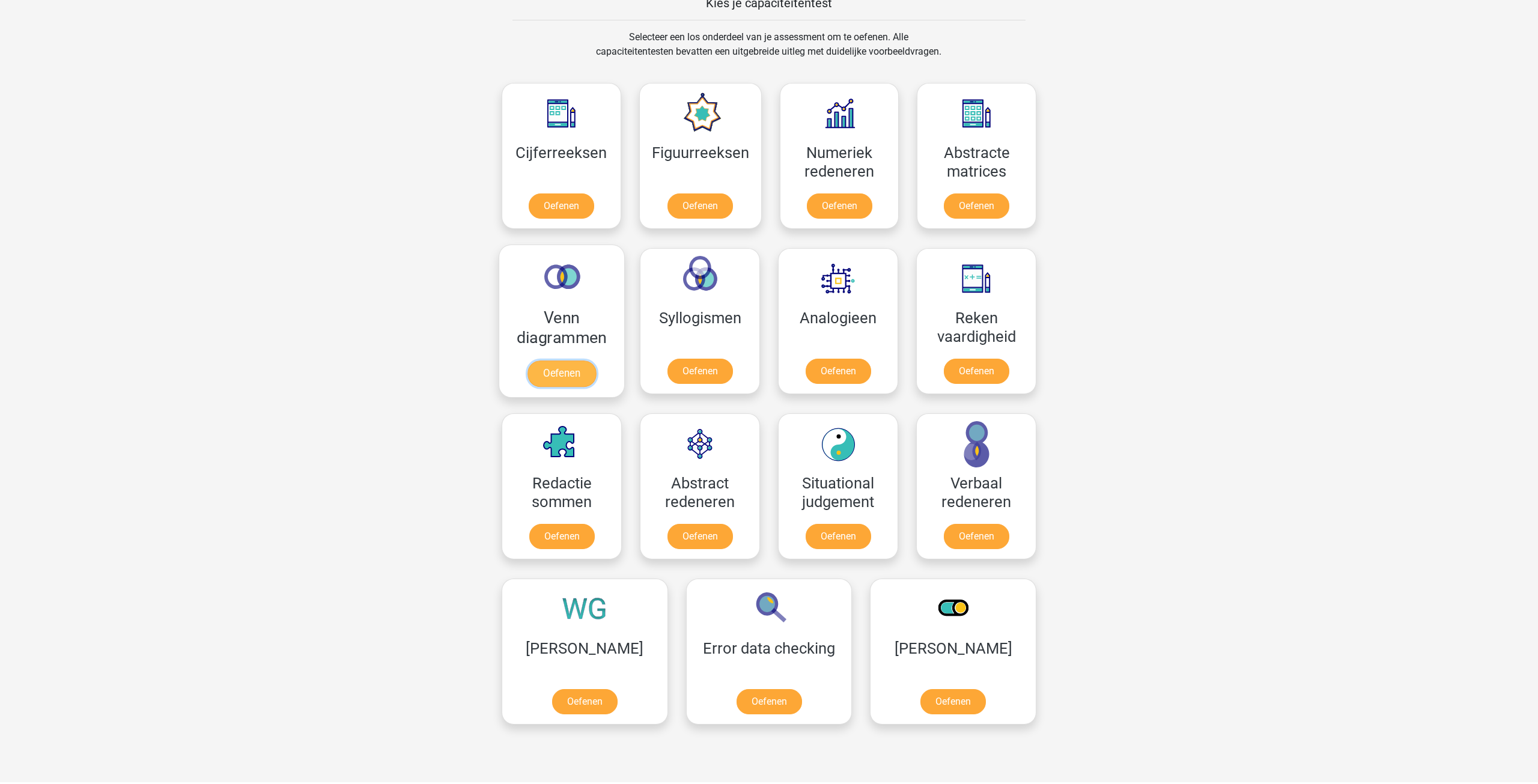
click at [549, 360] on link "Oefenen" at bounding box center [561, 373] width 69 height 26
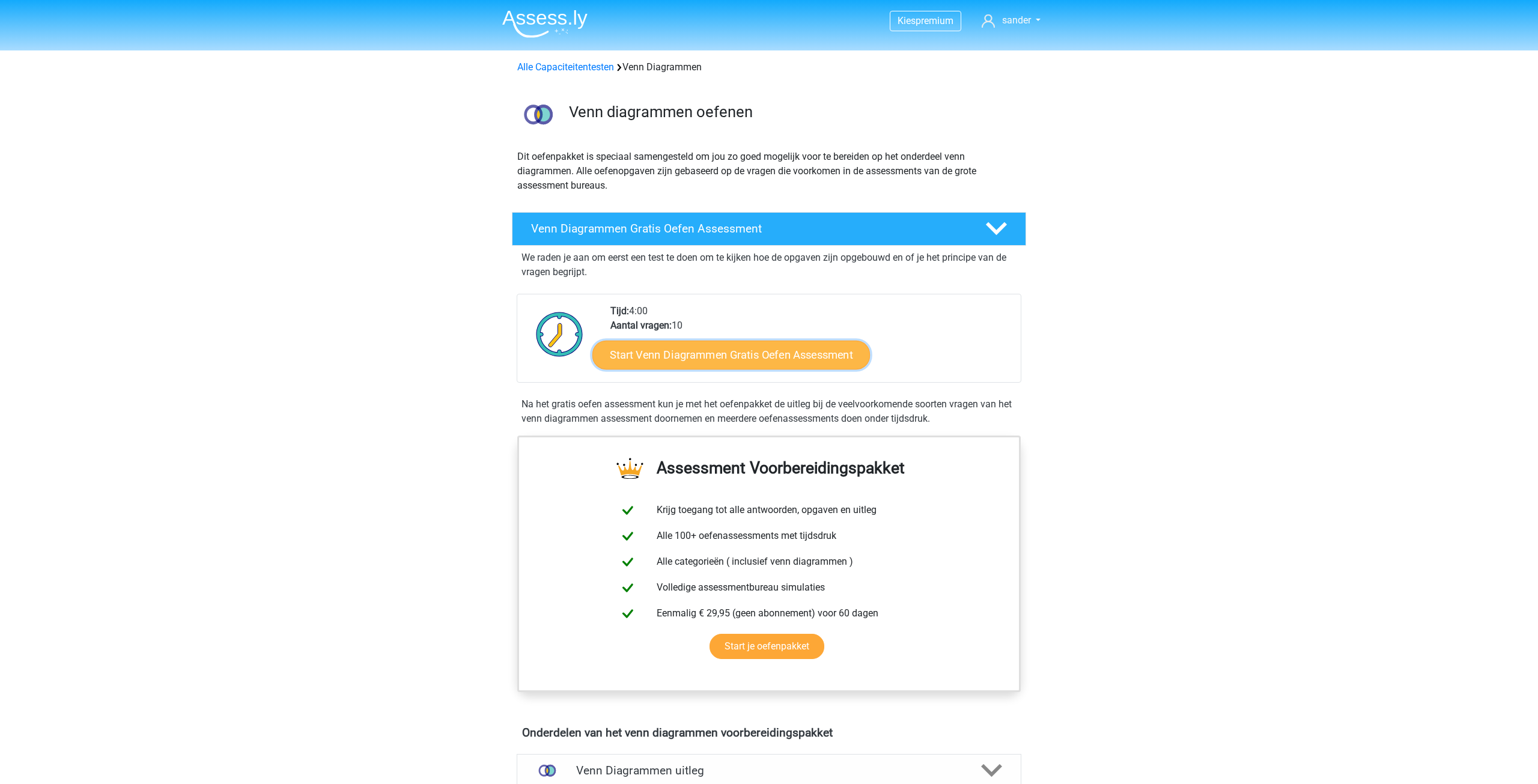
click at [779, 357] on link "Start Venn Diagrammen Gratis Oefen Assessment" at bounding box center [730, 355] width 277 height 29
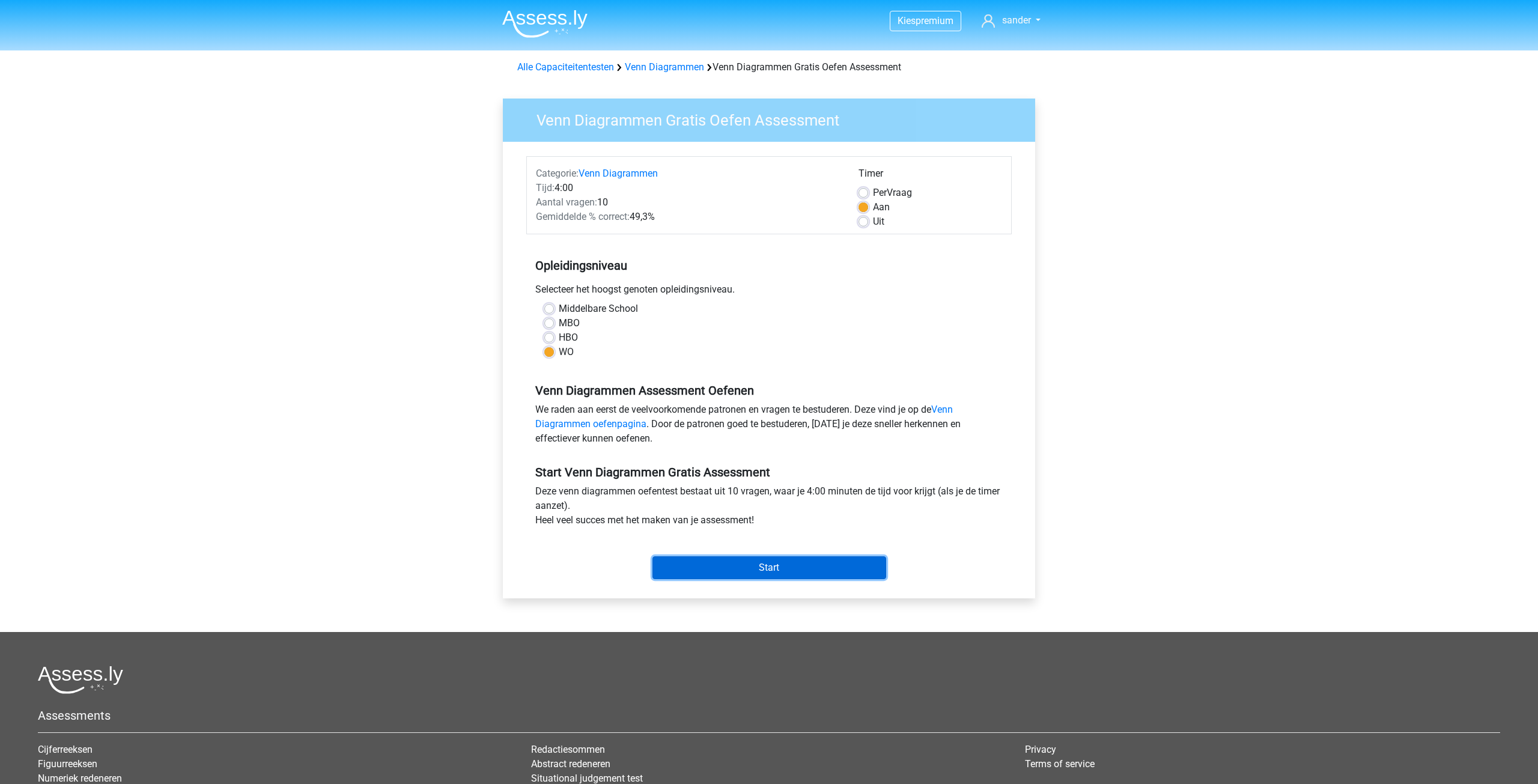
click at [771, 566] on input "Start" at bounding box center [769, 567] width 234 height 23
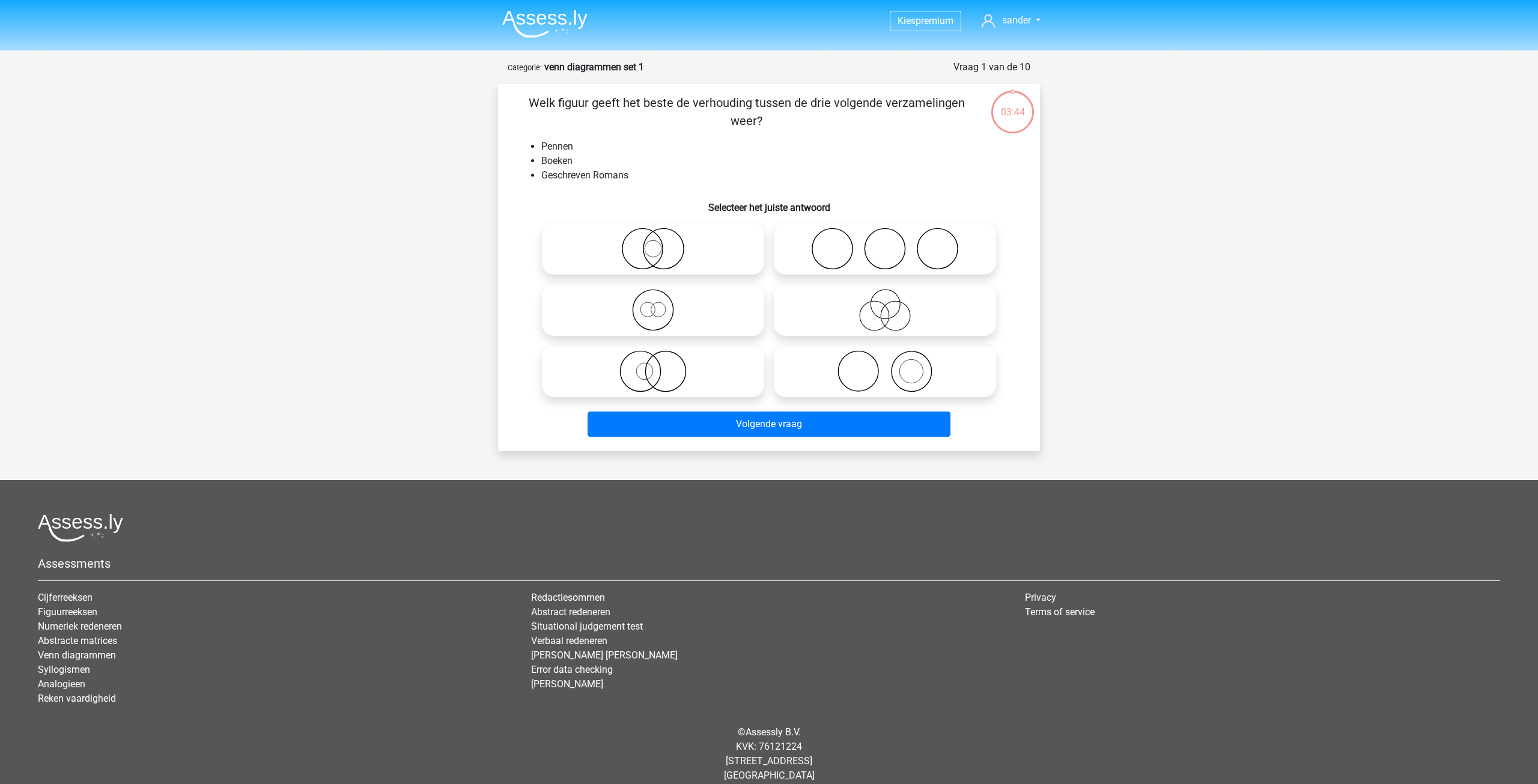
click at [915, 373] on icon at bounding box center [885, 371] width 213 height 42
click at [892, 365] on input "radio" at bounding box center [888, 362] width 8 height 8
radio input "true"
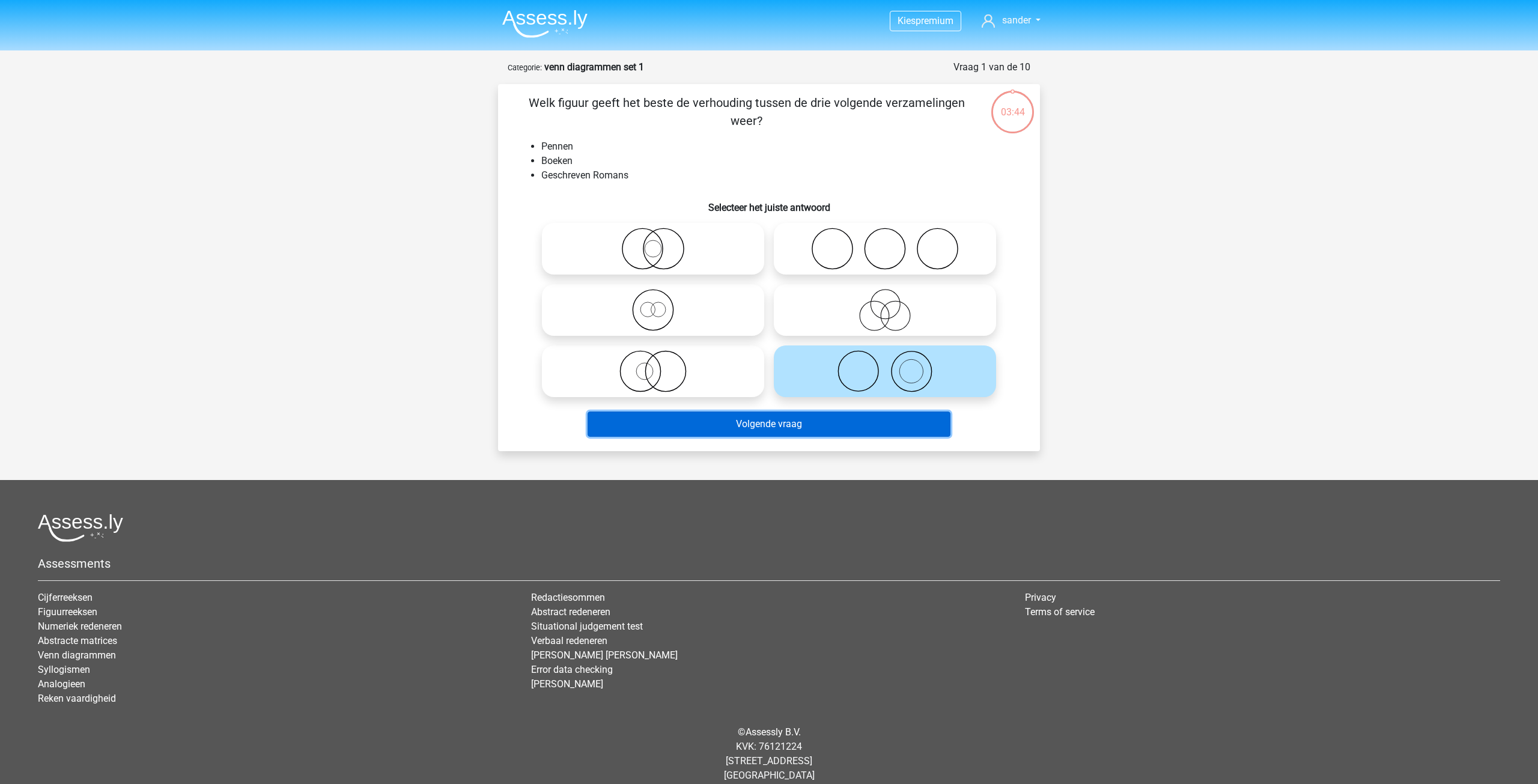
click at [771, 430] on button "Volgende vraag" at bounding box center [769, 424] width 364 height 25
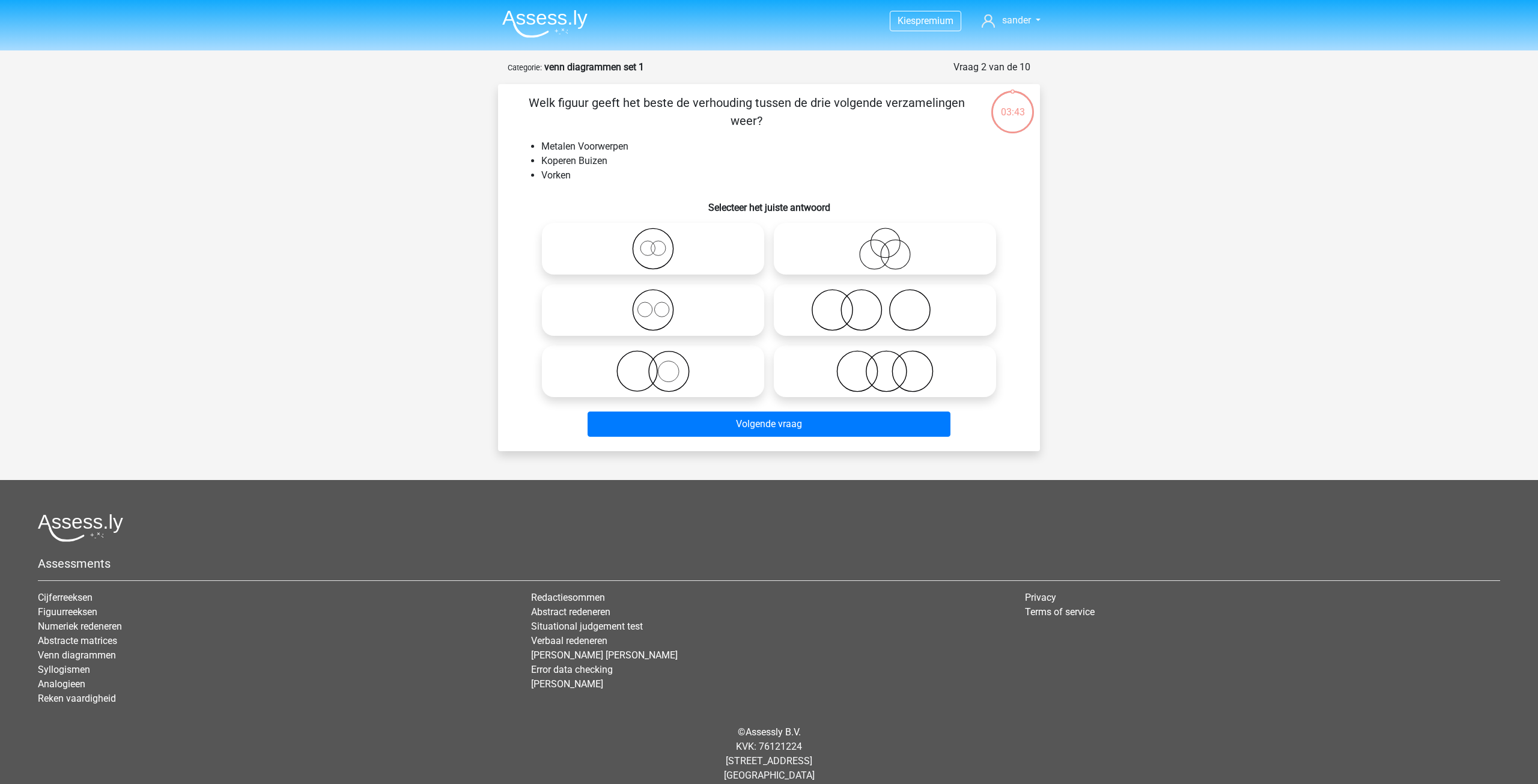
scroll to position [13, 0]
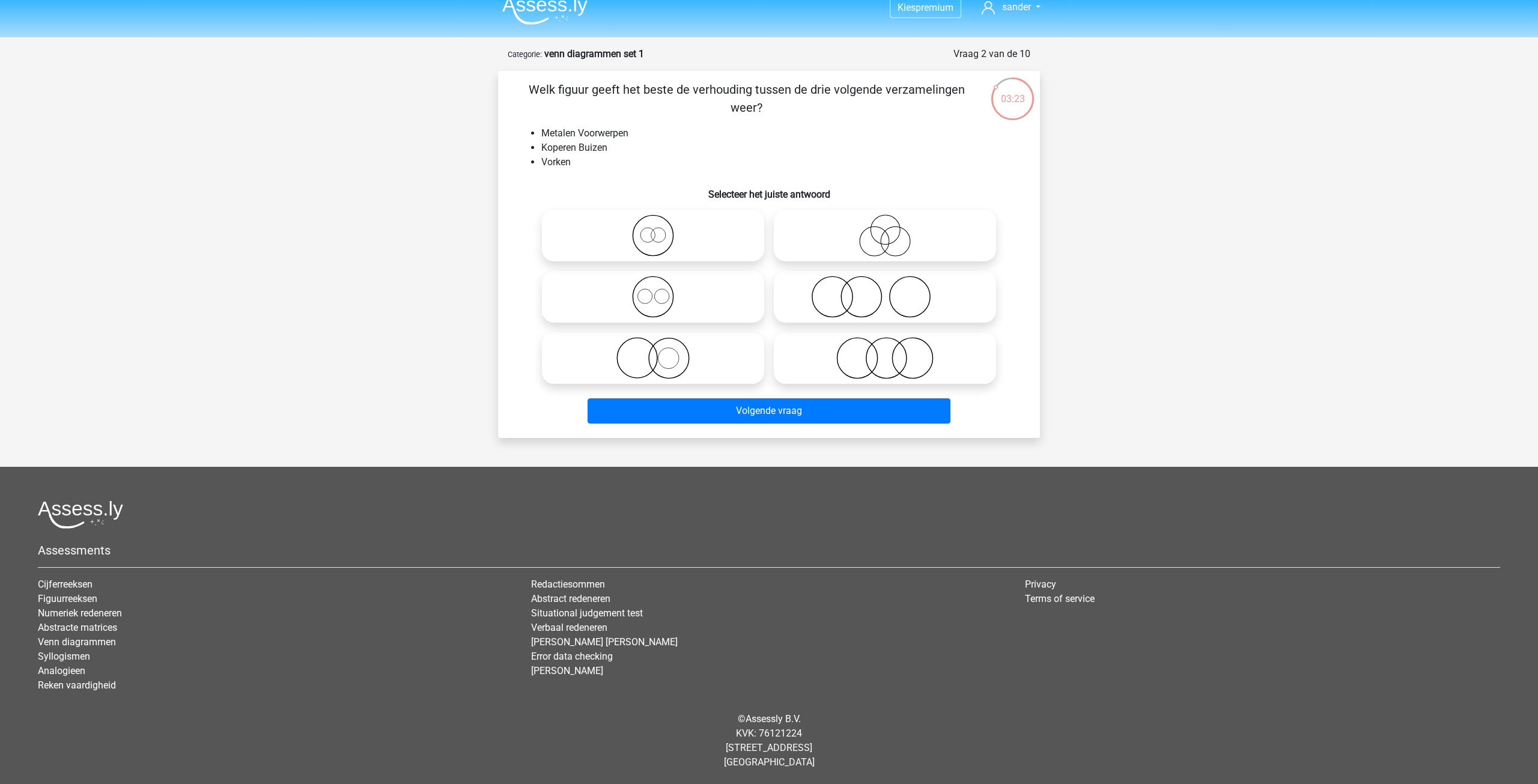
click at [874, 357] on icon at bounding box center [885, 358] width 213 height 42
click at [885, 352] on input "radio" at bounding box center [888, 348] width 8 height 8
radio input "true"
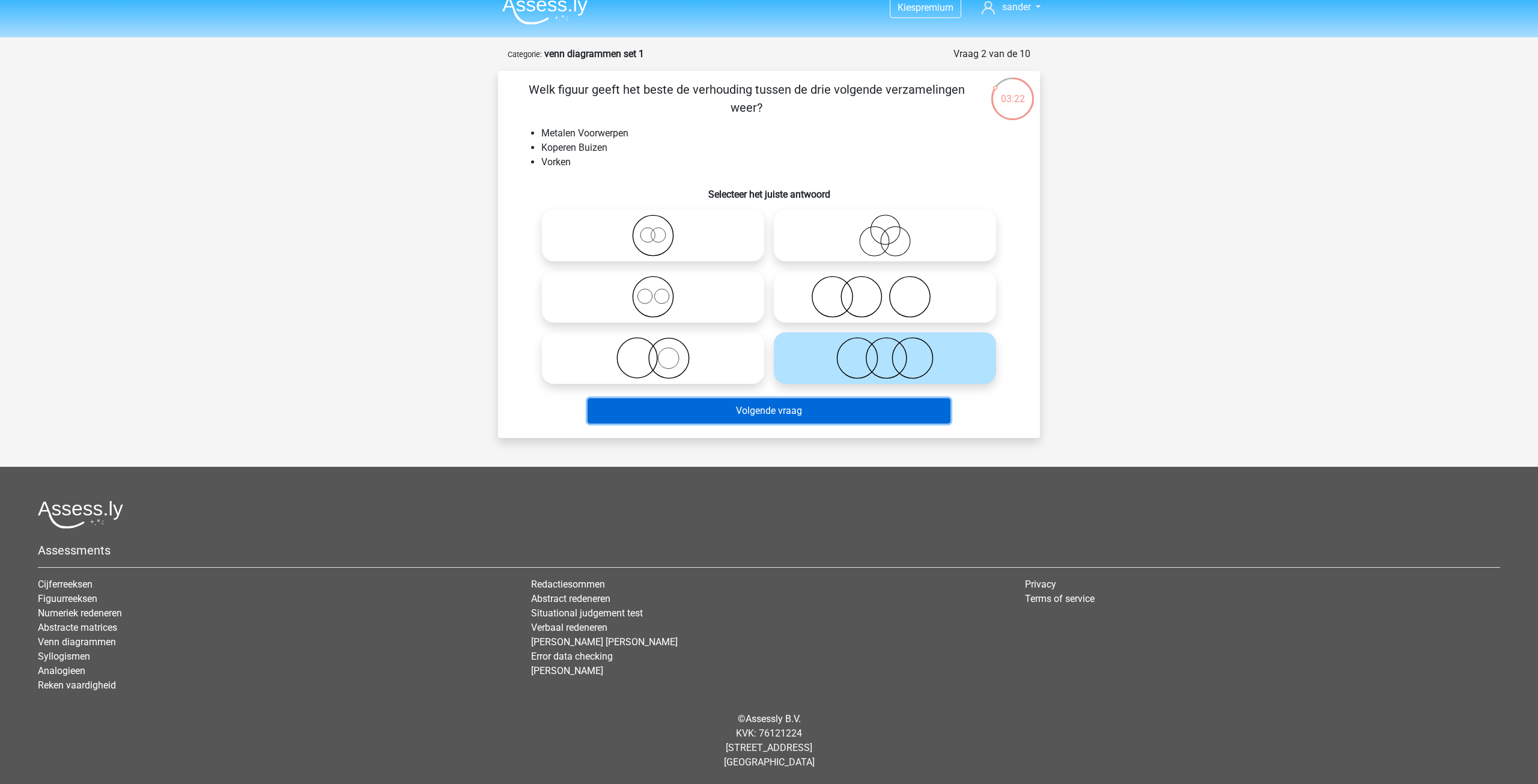
click at [804, 409] on button "Volgende vraag" at bounding box center [769, 411] width 364 height 25
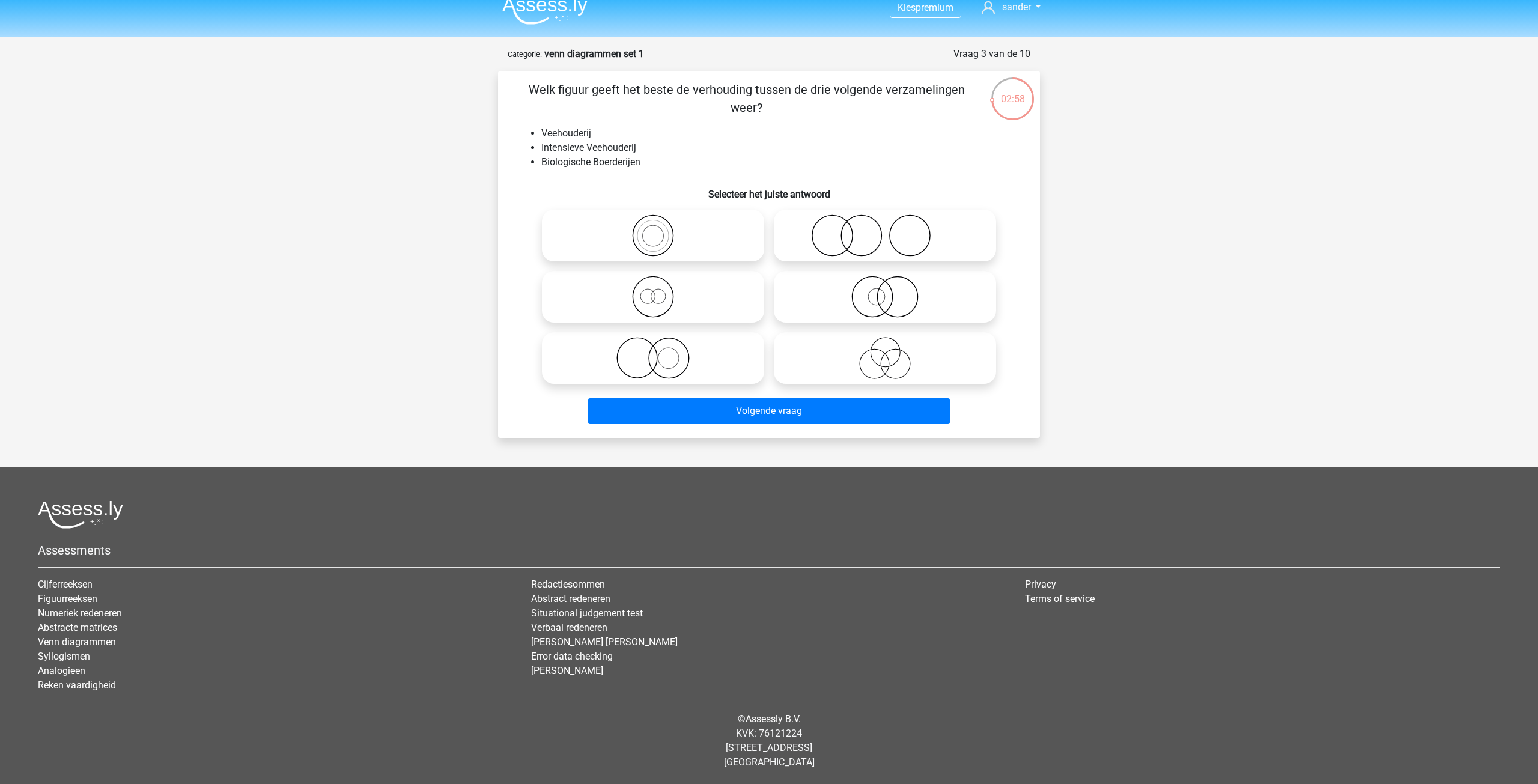
click at [654, 361] on icon at bounding box center [653, 358] width 213 height 42
click at [654, 352] on input "radio" at bounding box center [657, 348] width 8 height 8
radio input "true"
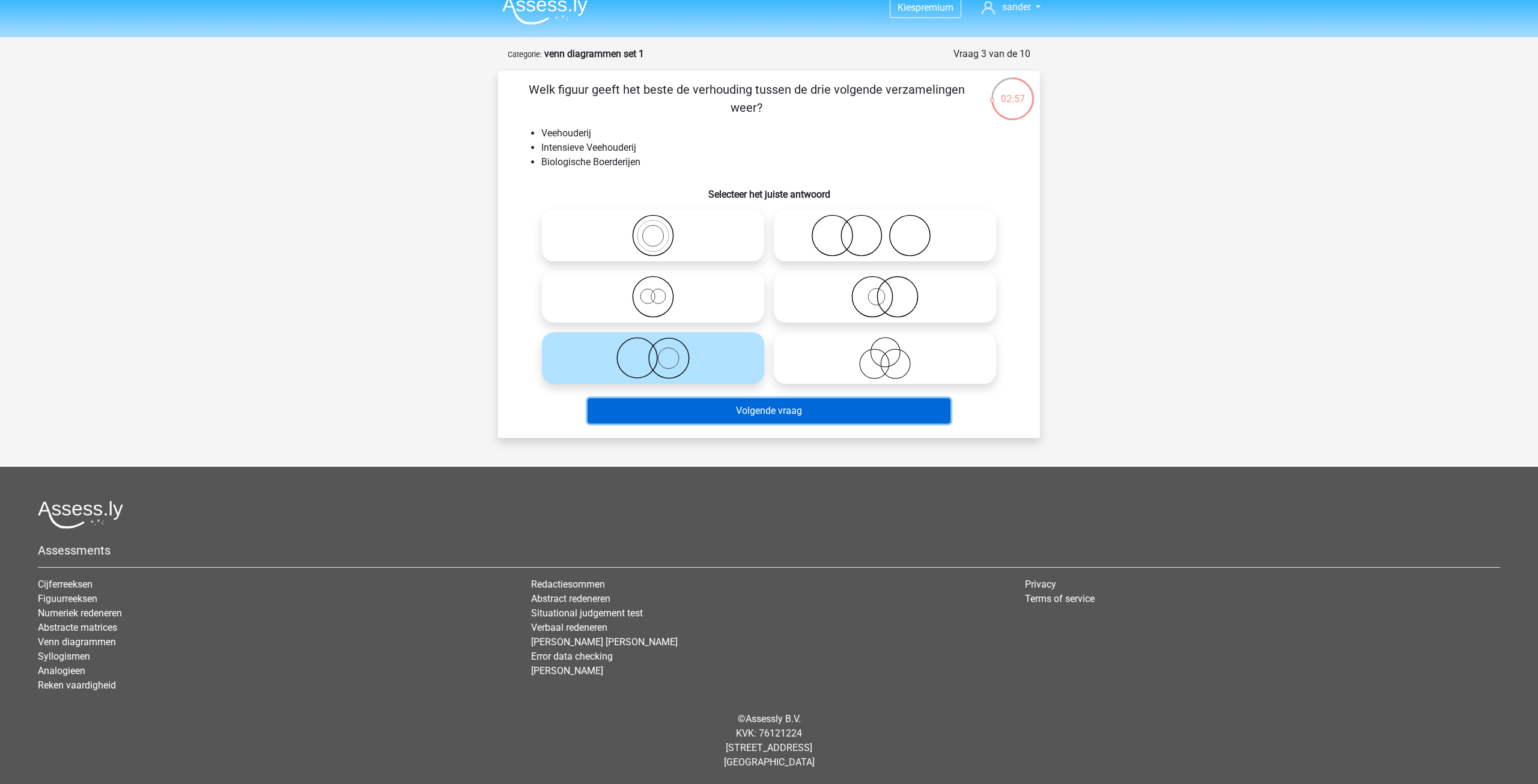
click at [712, 406] on button "Volgende vraag" at bounding box center [769, 411] width 364 height 25
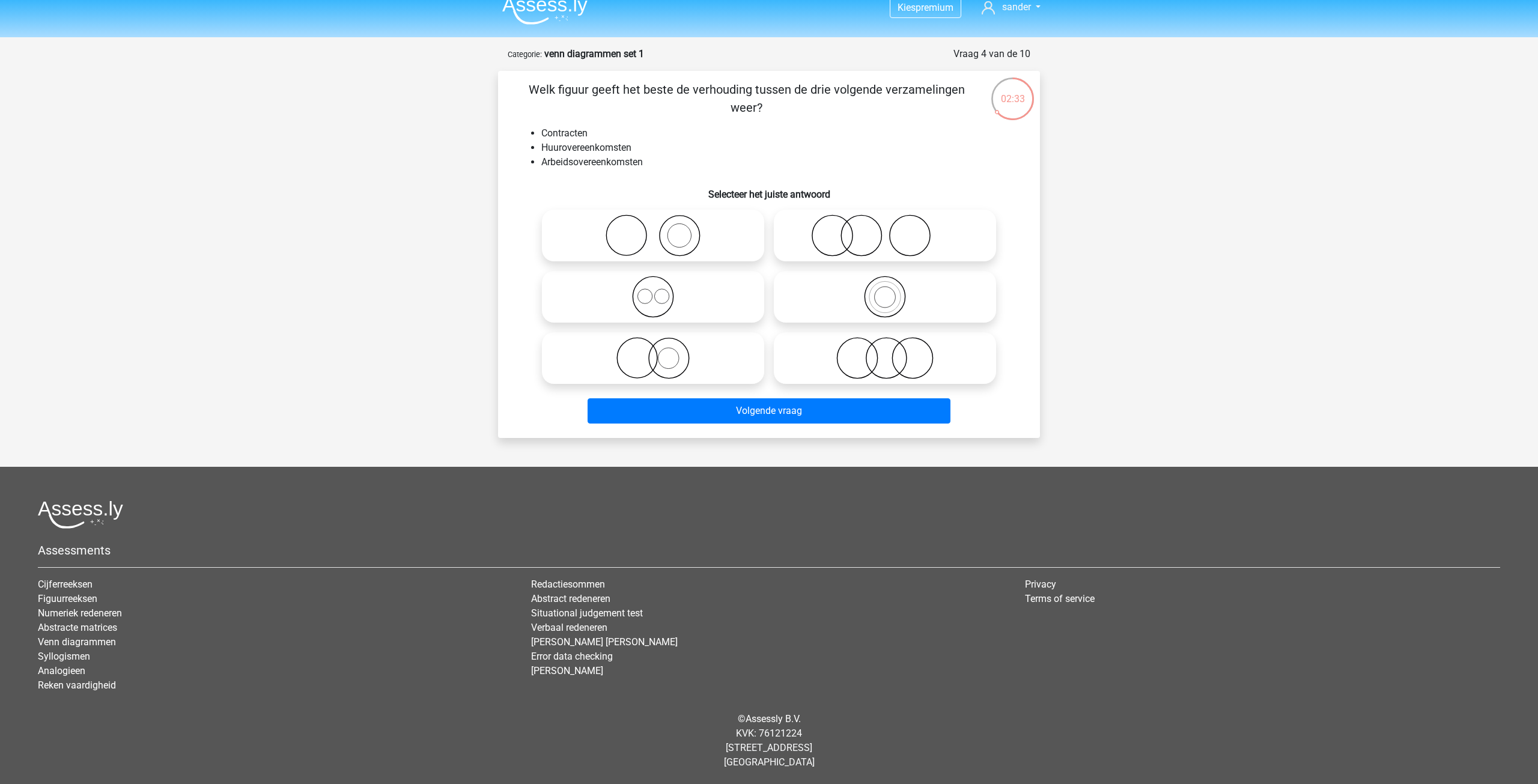
click at [651, 297] on icon at bounding box center [653, 296] width 213 height 42
click at [653, 290] on input "radio" at bounding box center [657, 287] width 8 height 8
radio input "true"
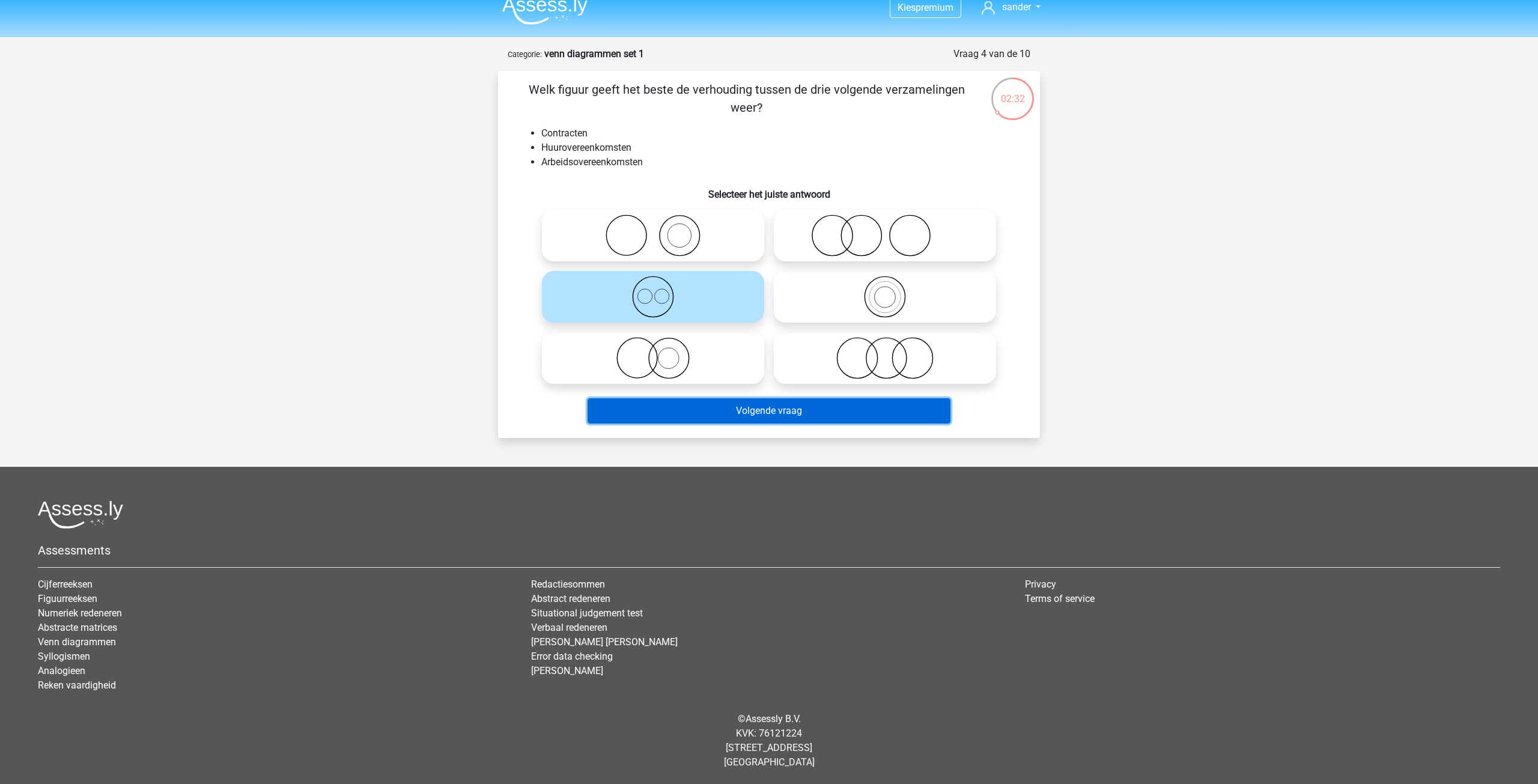
click at [764, 407] on button "Volgende vraag" at bounding box center [769, 411] width 364 height 25
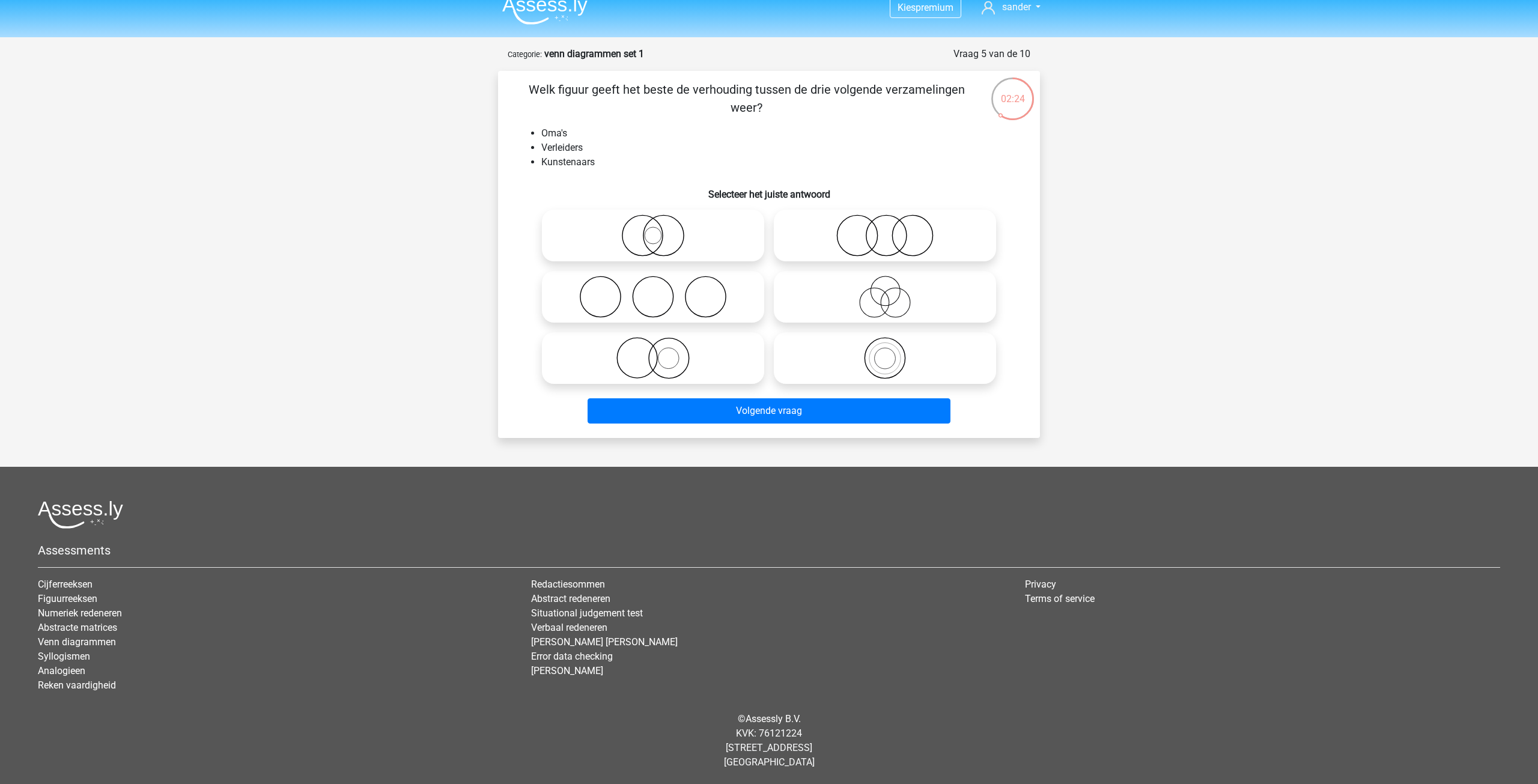
click at [879, 297] on icon at bounding box center [885, 296] width 213 height 42
click at [885, 290] on input "radio" at bounding box center [888, 287] width 8 height 8
radio input "true"
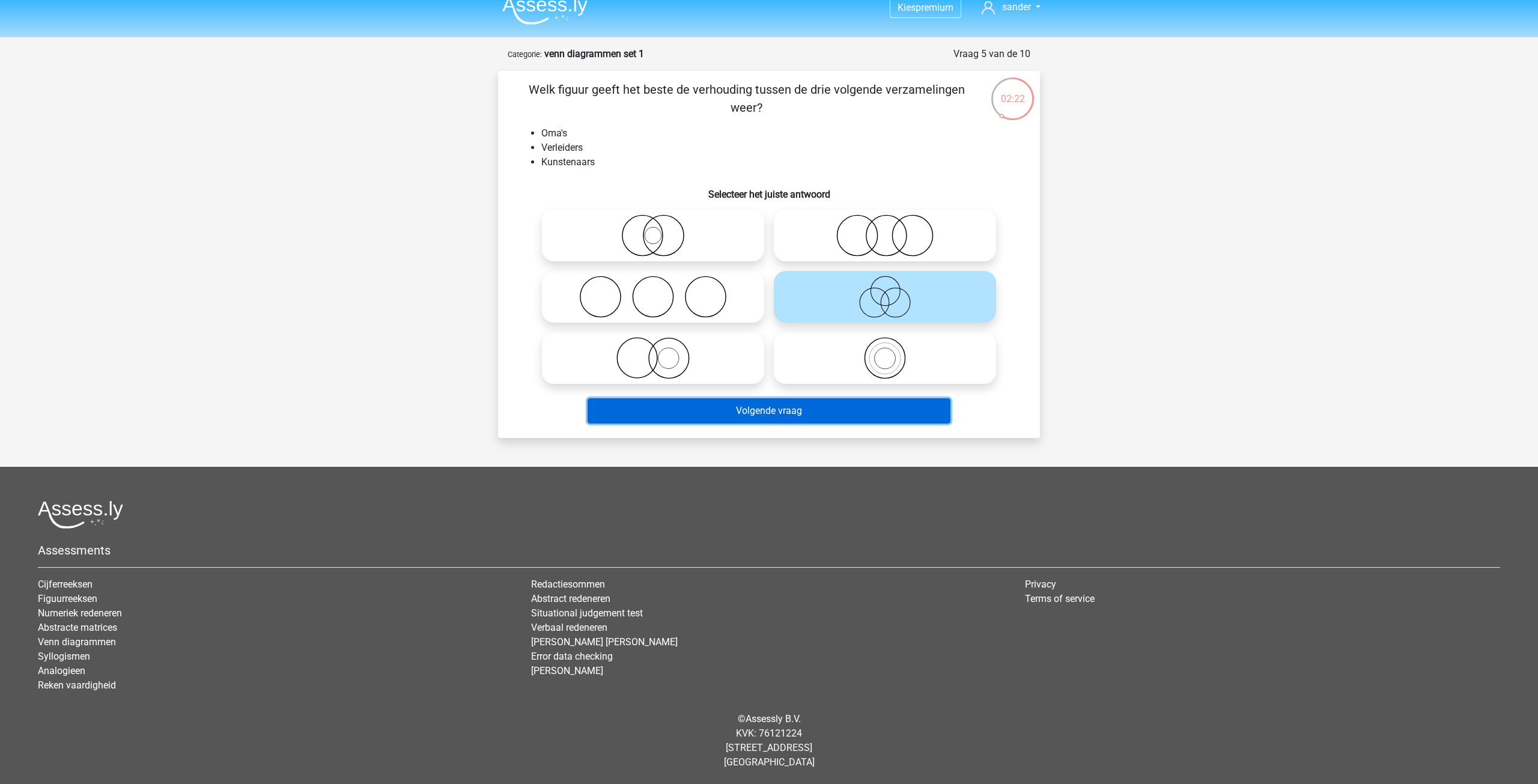
click at [781, 413] on button "Volgende vraag" at bounding box center [769, 411] width 364 height 25
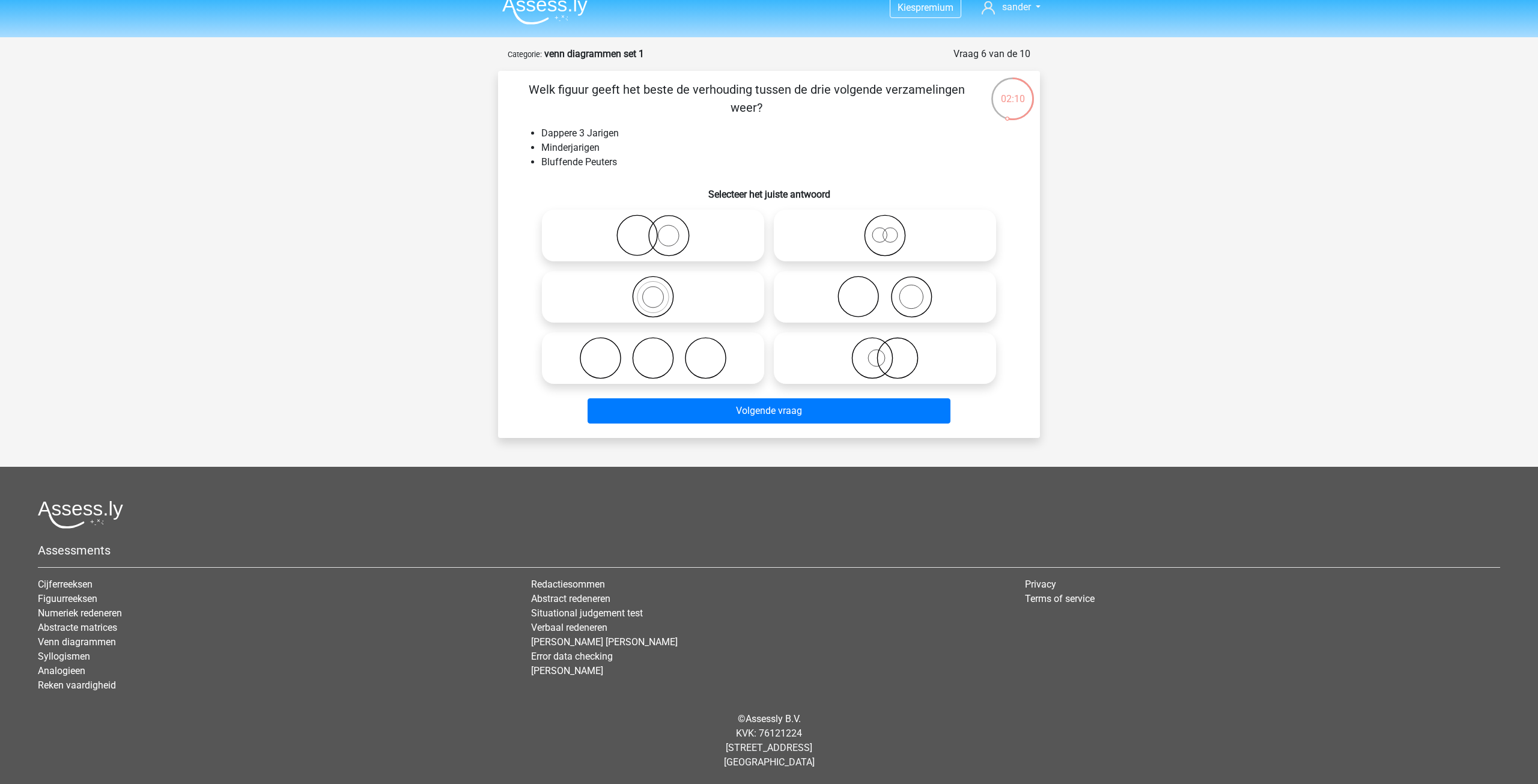
click at [877, 240] on icon at bounding box center [885, 236] width 213 height 42
click at [885, 230] on input "radio" at bounding box center [888, 226] width 8 height 8
radio input "true"
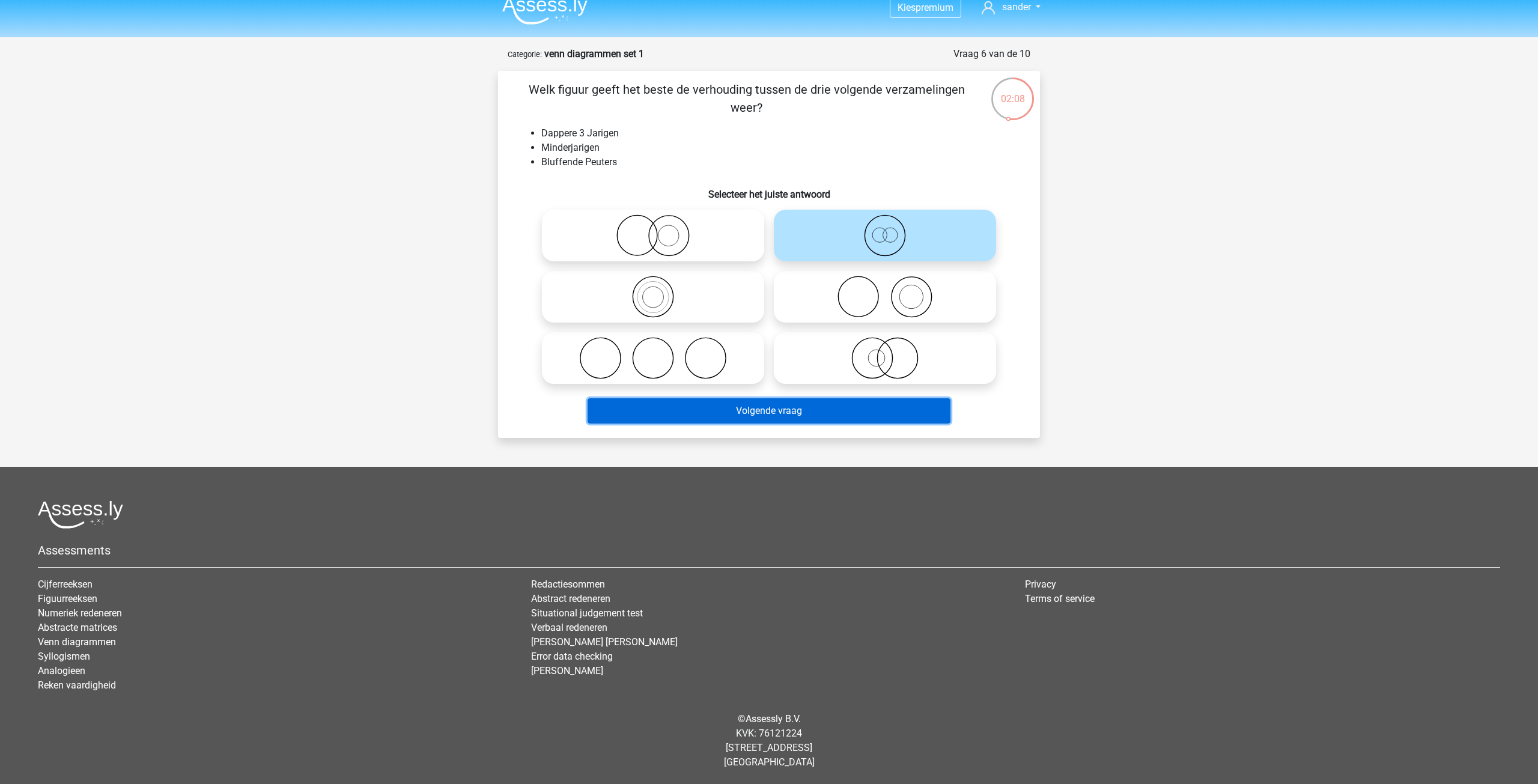
click at [771, 410] on button "Volgende vraag" at bounding box center [769, 411] width 364 height 25
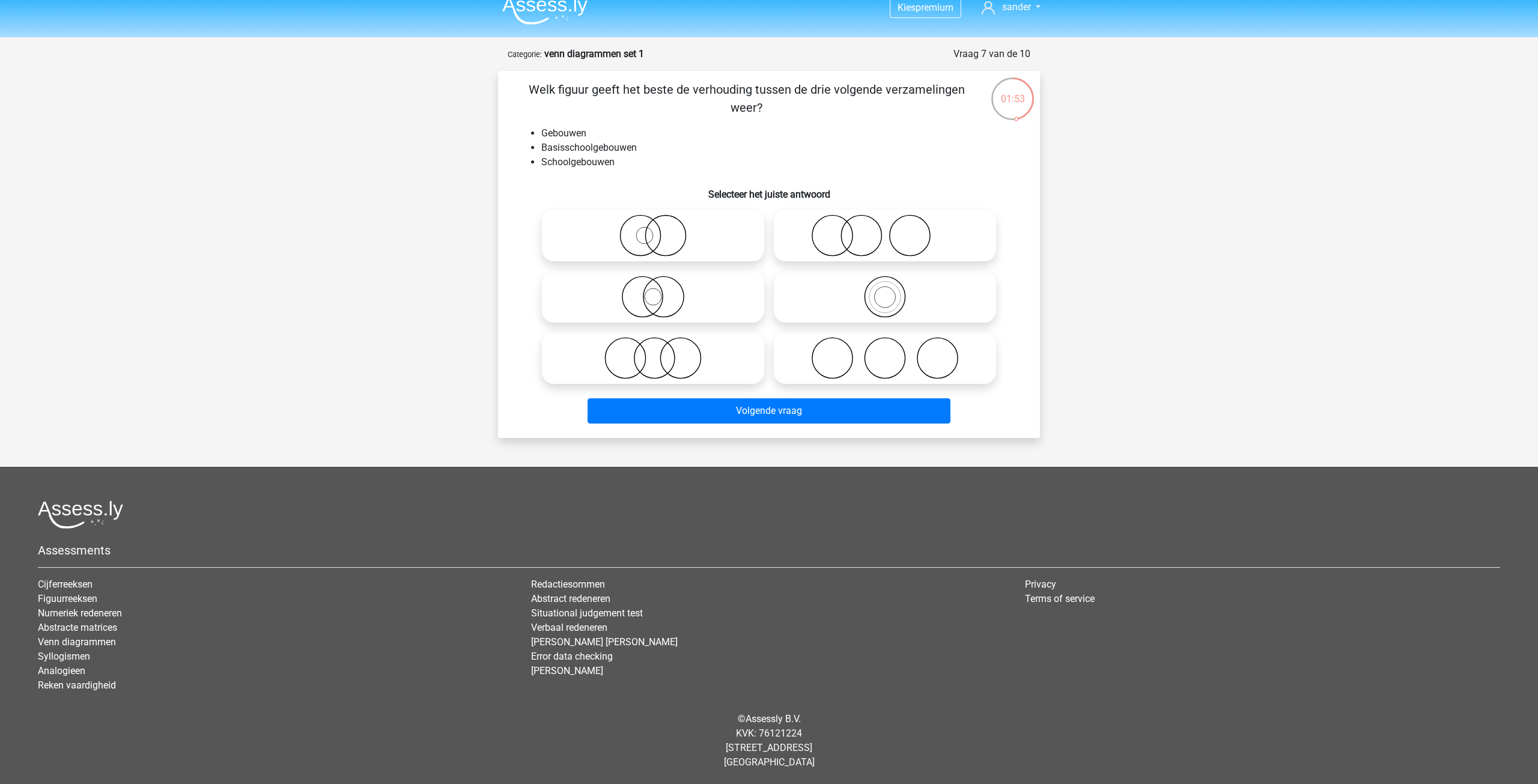
click at [896, 294] on icon at bounding box center [885, 296] width 213 height 42
click at [892, 290] on input "radio" at bounding box center [888, 287] width 8 height 8
radio input "true"
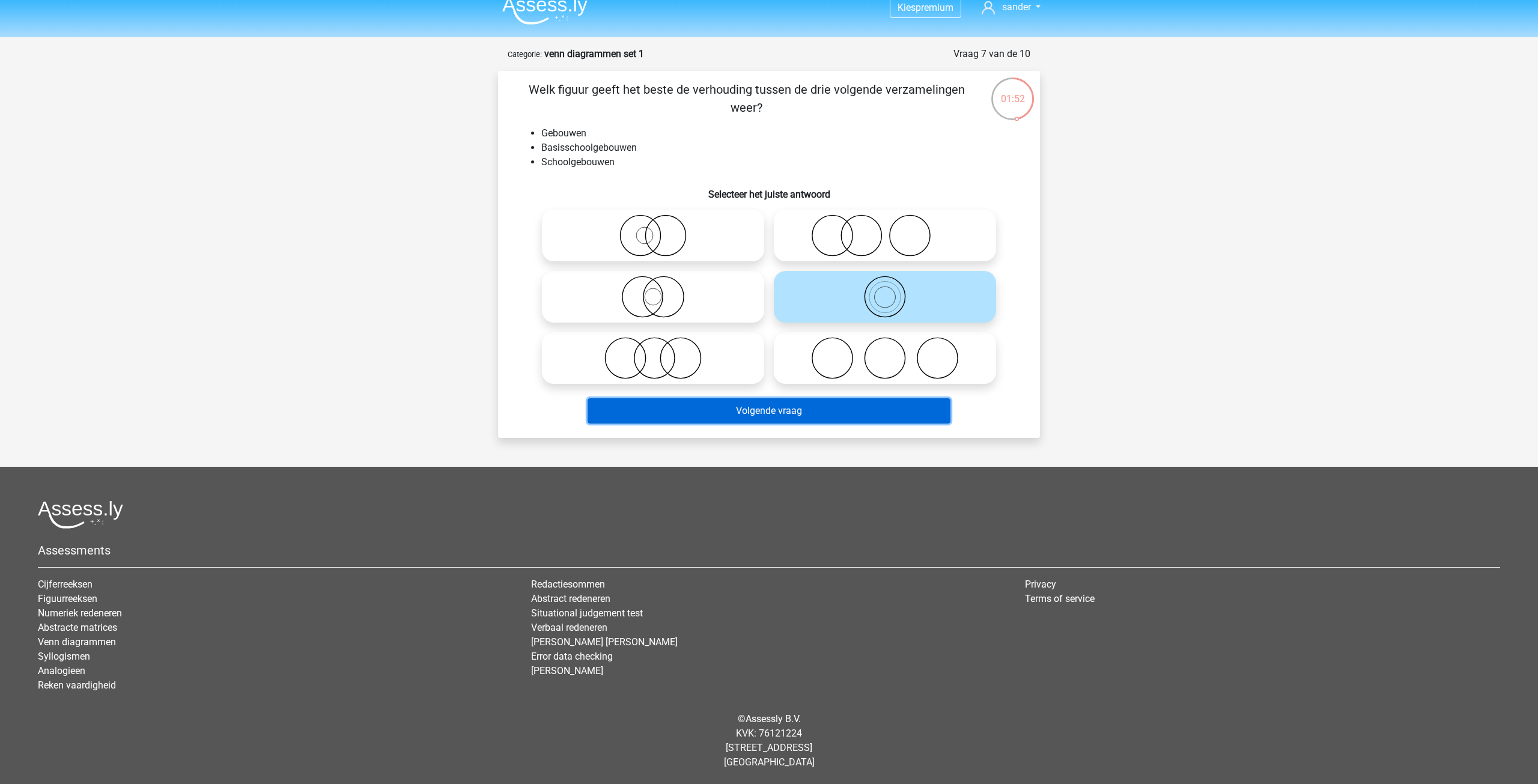
click at [826, 411] on button "Volgende vraag" at bounding box center [769, 411] width 364 height 25
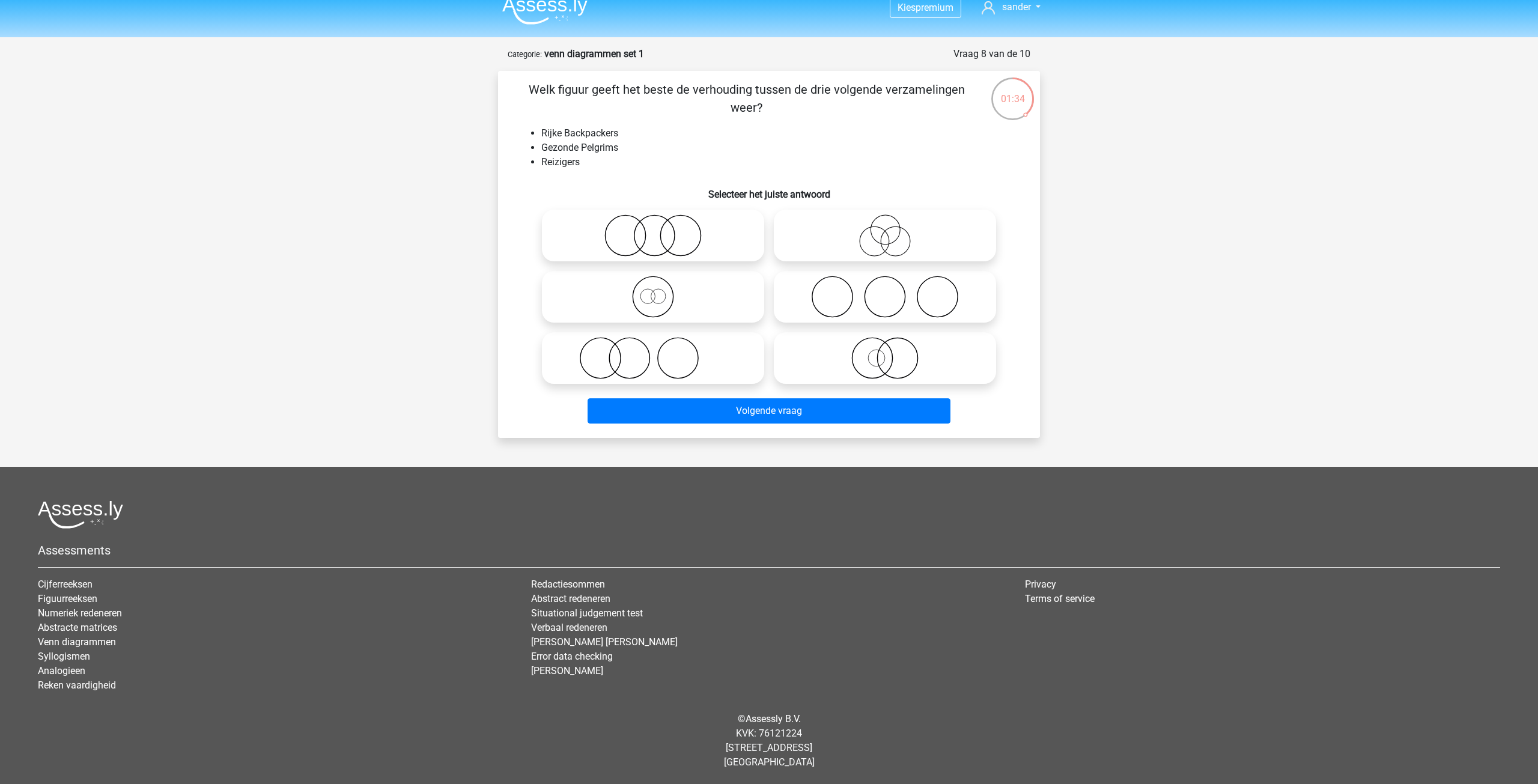
click at [892, 242] on icon at bounding box center [885, 236] width 213 height 42
click at [892, 230] on input "radio" at bounding box center [888, 226] width 8 height 8
radio input "true"
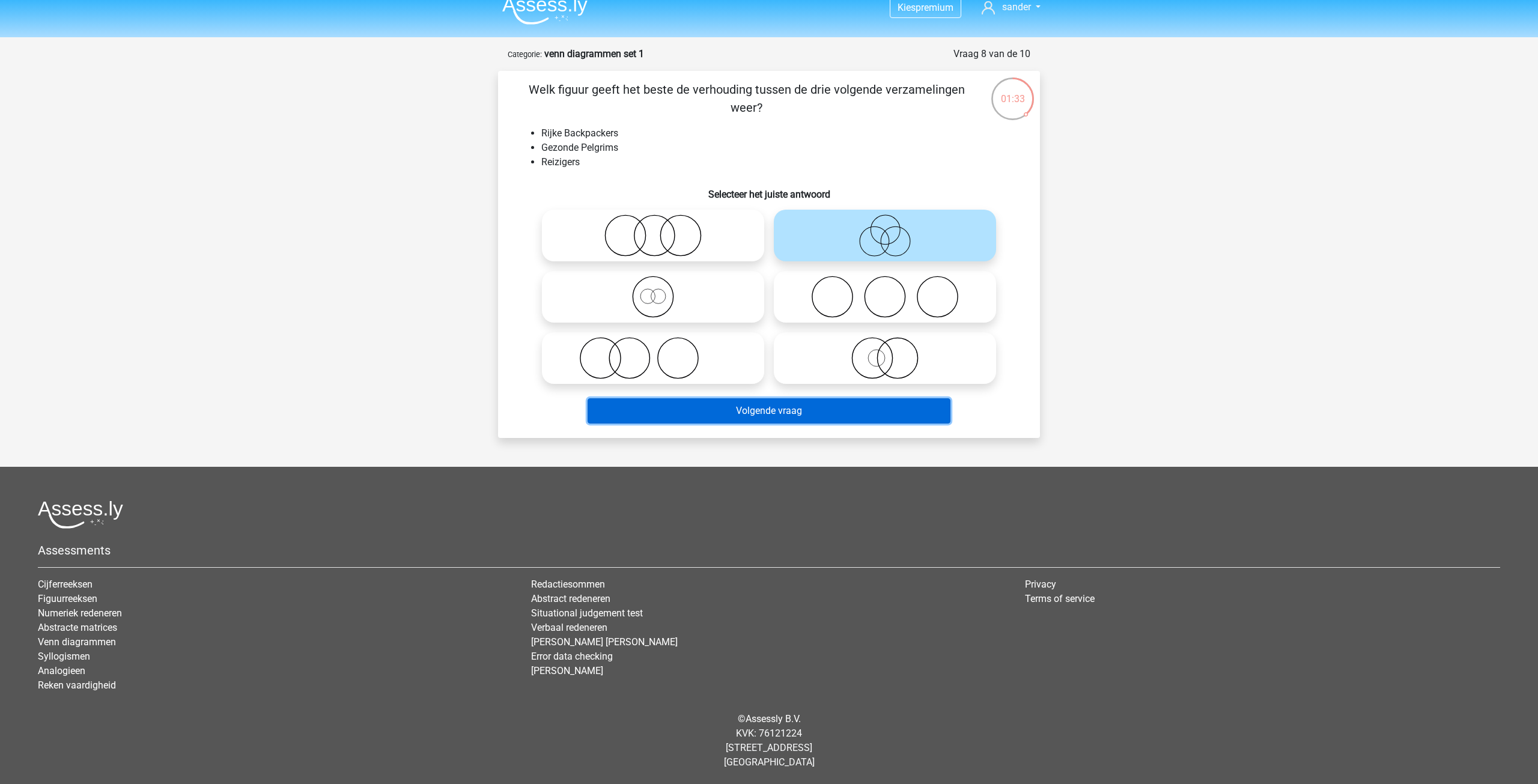
click at [800, 409] on button "Volgende vraag" at bounding box center [769, 411] width 364 height 25
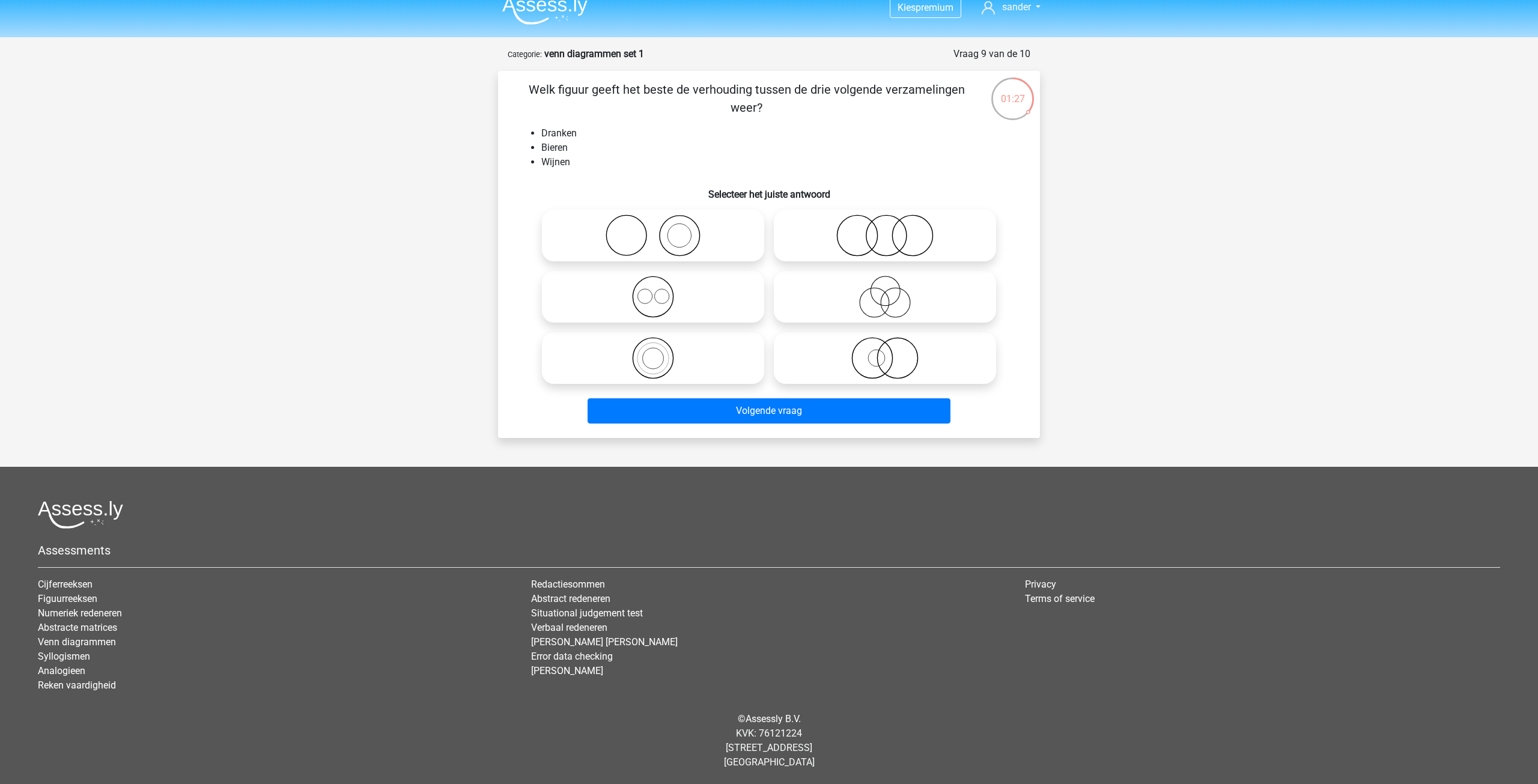
click at [661, 305] on icon at bounding box center [653, 296] width 213 height 42
click at [661, 290] on input "radio" at bounding box center [657, 287] width 8 height 8
radio input "true"
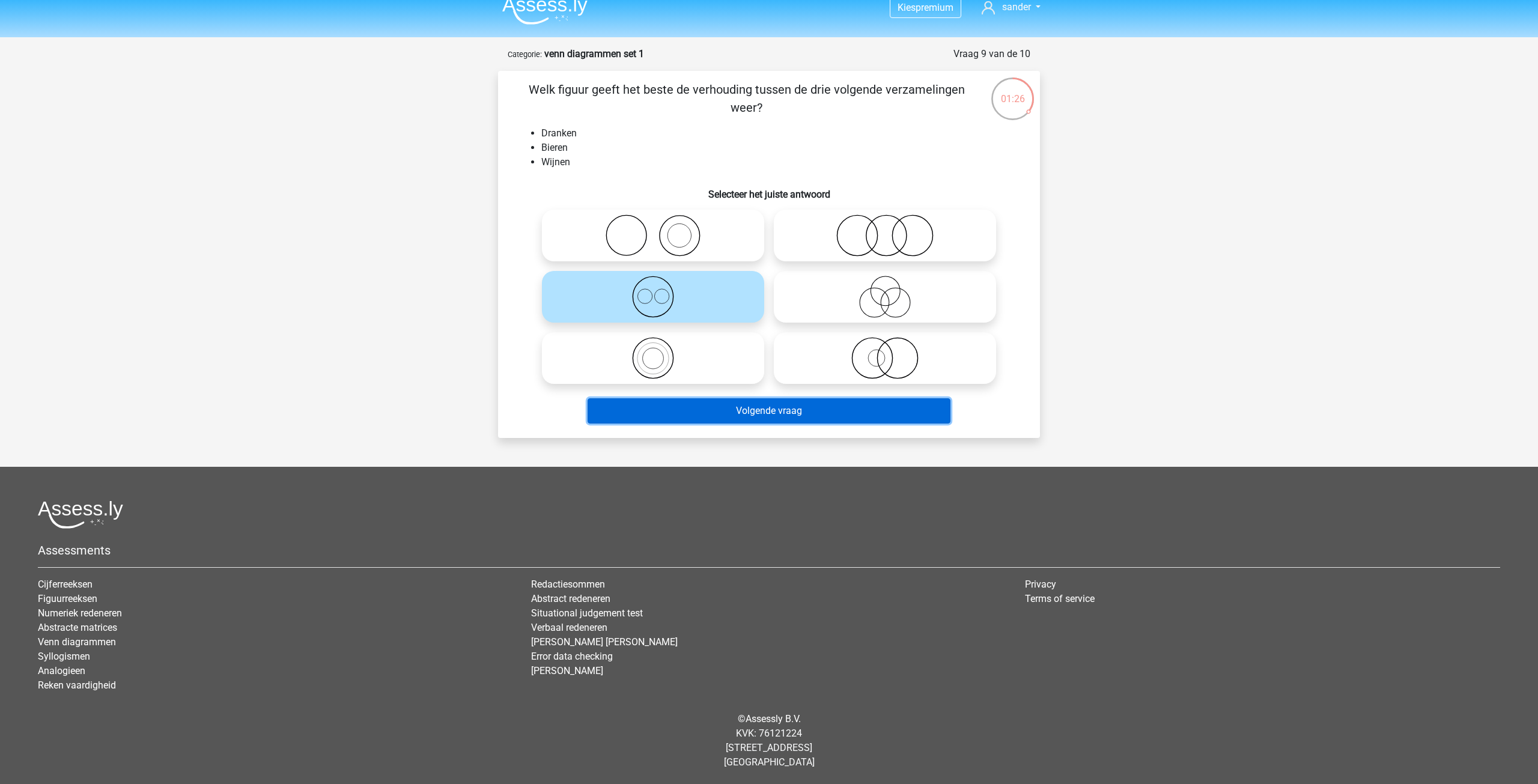
click at [715, 412] on button "Volgende vraag" at bounding box center [769, 411] width 364 height 25
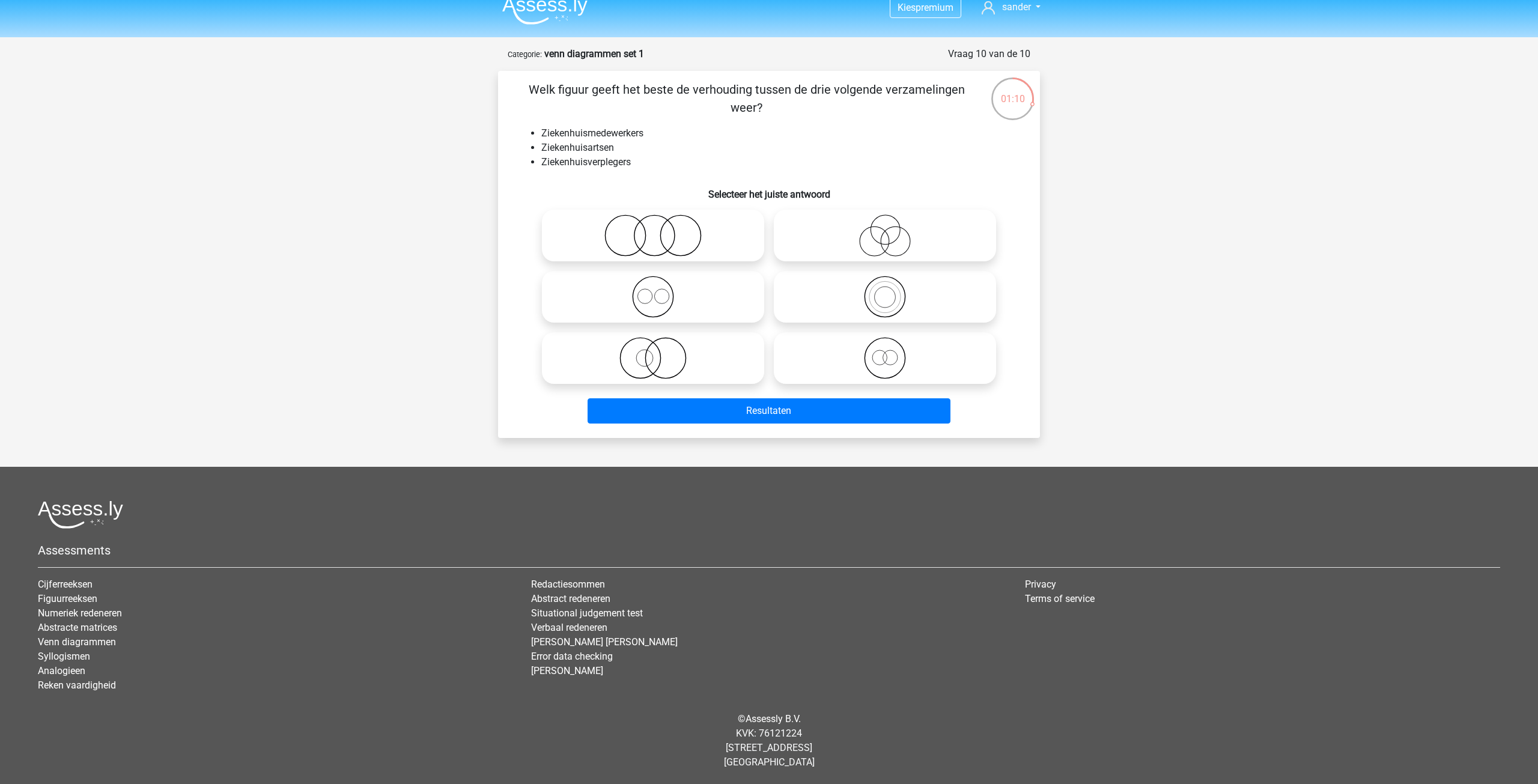
click at [661, 300] on icon at bounding box center [653, 296] width 213 height 42
click at [661, 290] on input "radio" at bounding box center [657, 287] width 8 height 8
radio input "true"
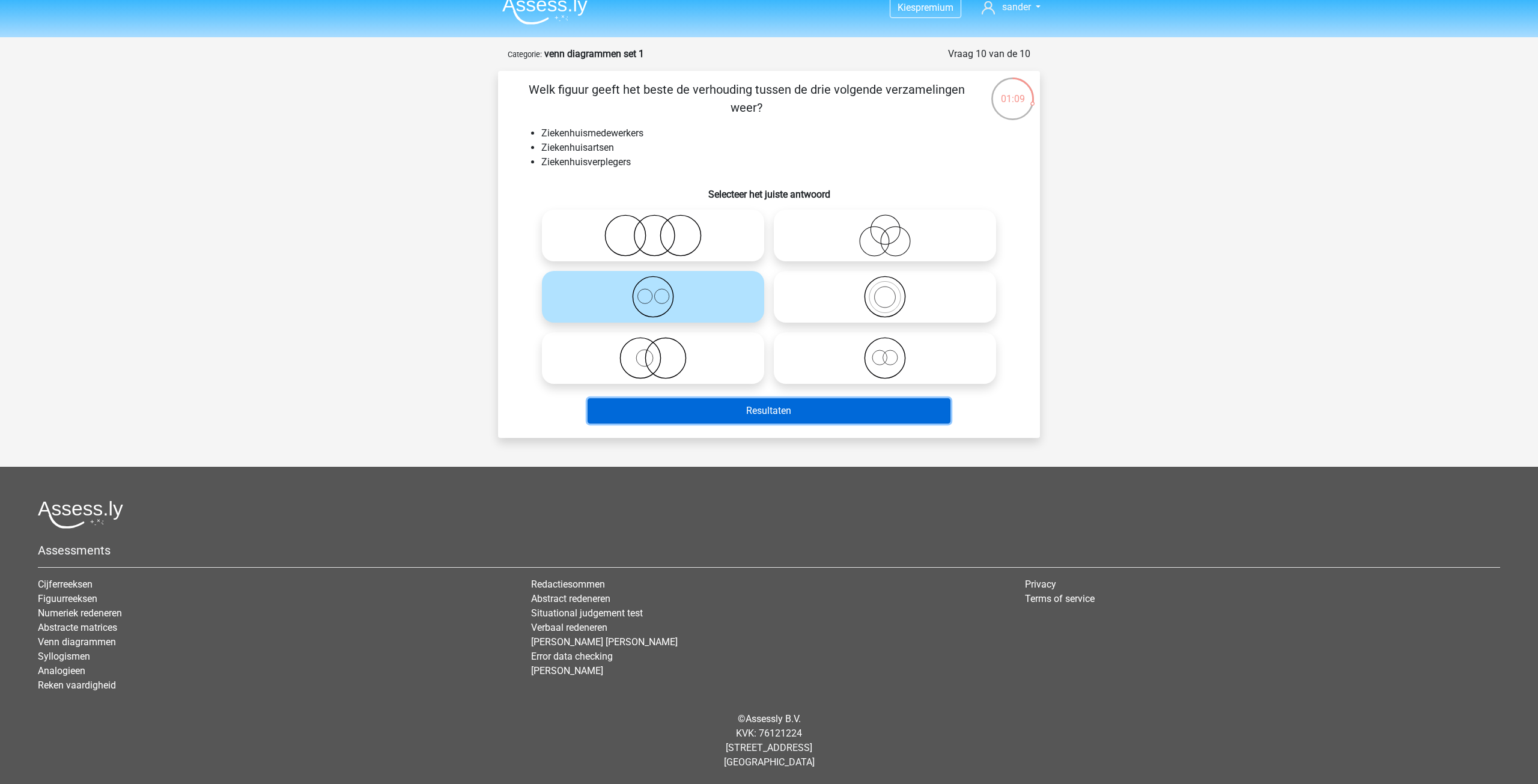
click at [712, 417] on button "Resultaten" at bounding box center [769, 411] width 364 height 25
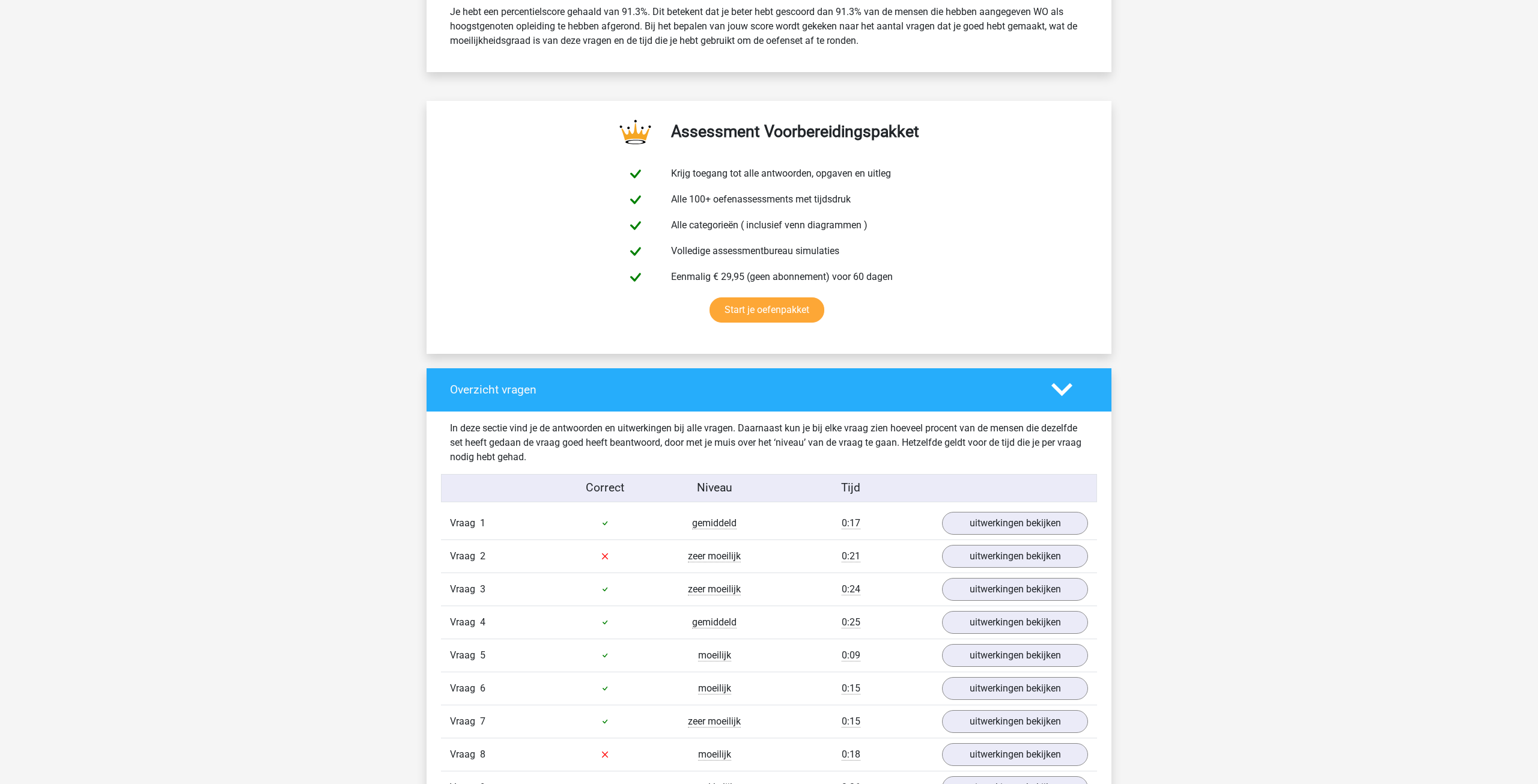
scroll to position [802, 0]
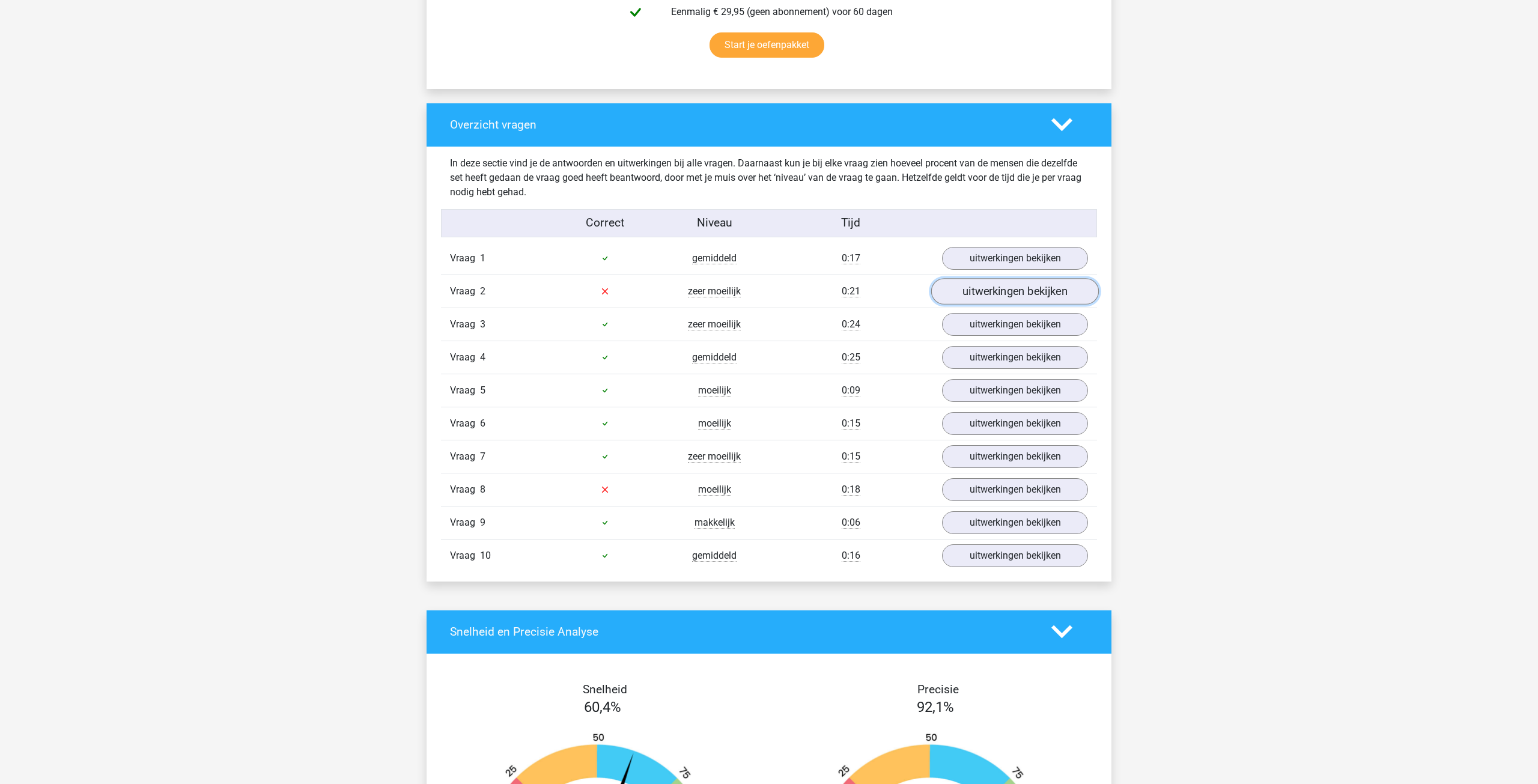
click at [991, 290] on link "uitwerkingen bekijken" at bounding box center [1014, 291] width 168 height 26
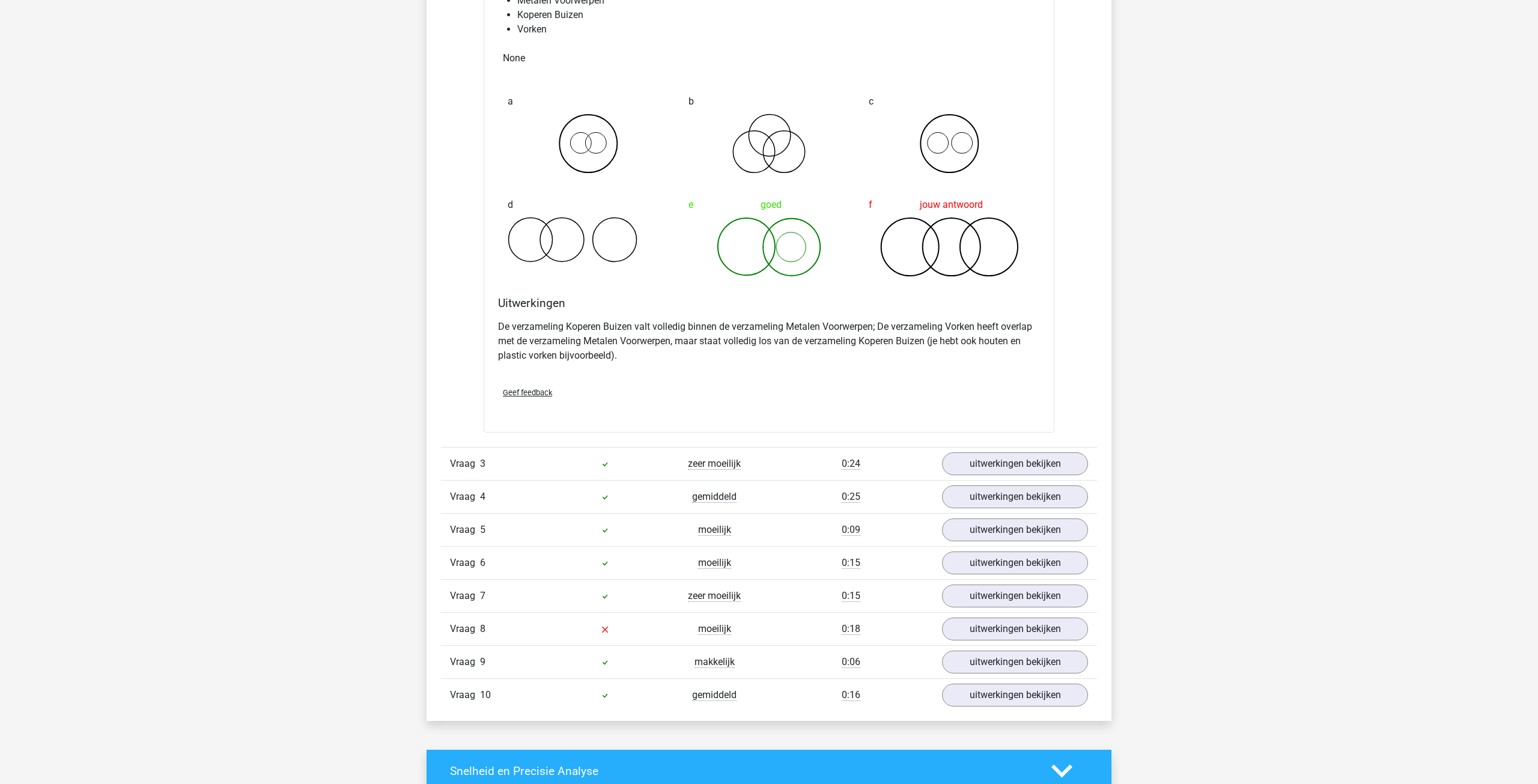
scroll to position [1153, 0]
click at [984, 636] on link "uitwerkingen bekijken" at bounding box center [1014, 627] width 168 height 26
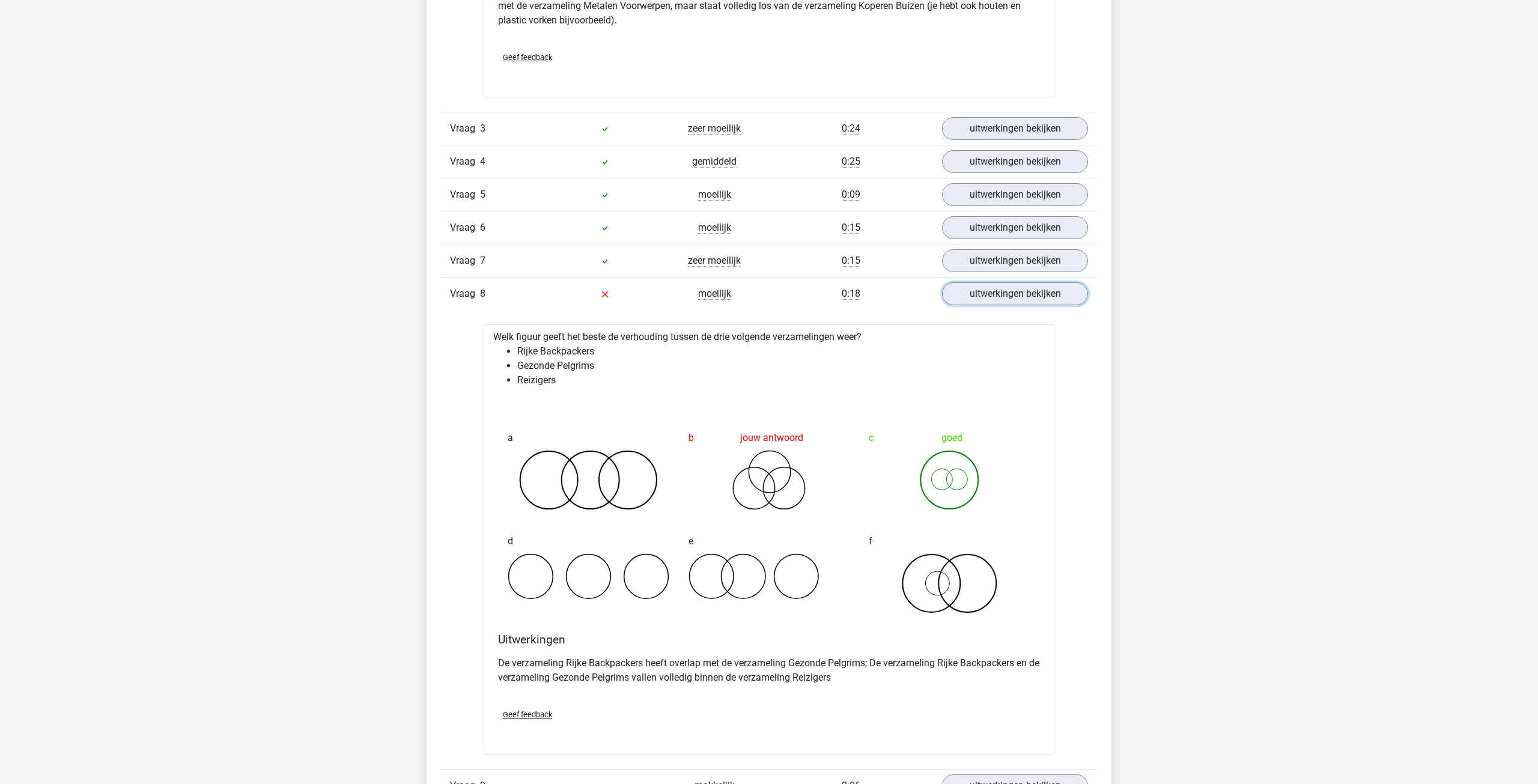
scroll to position [1490, 0]
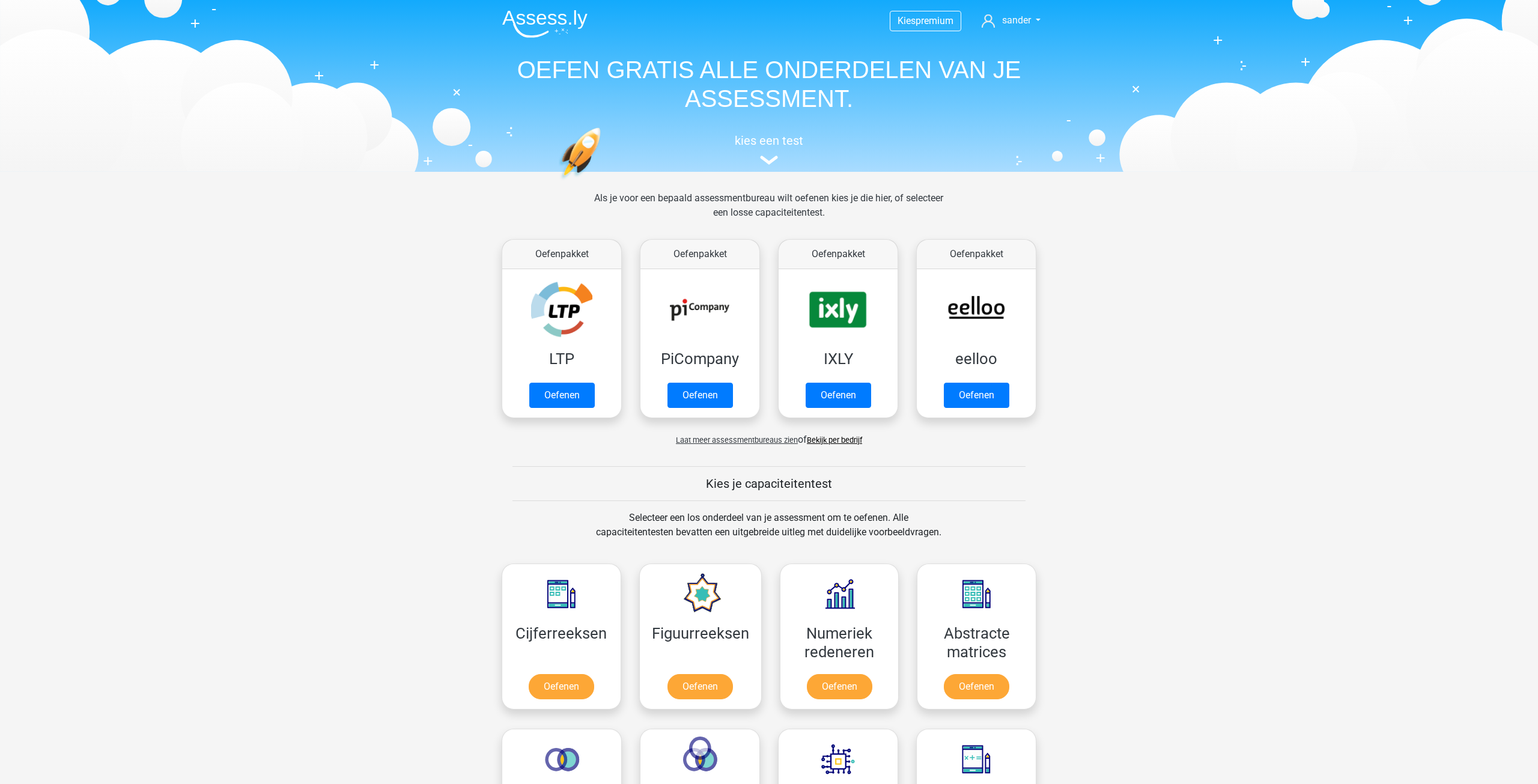
scroll to position [480, 0]
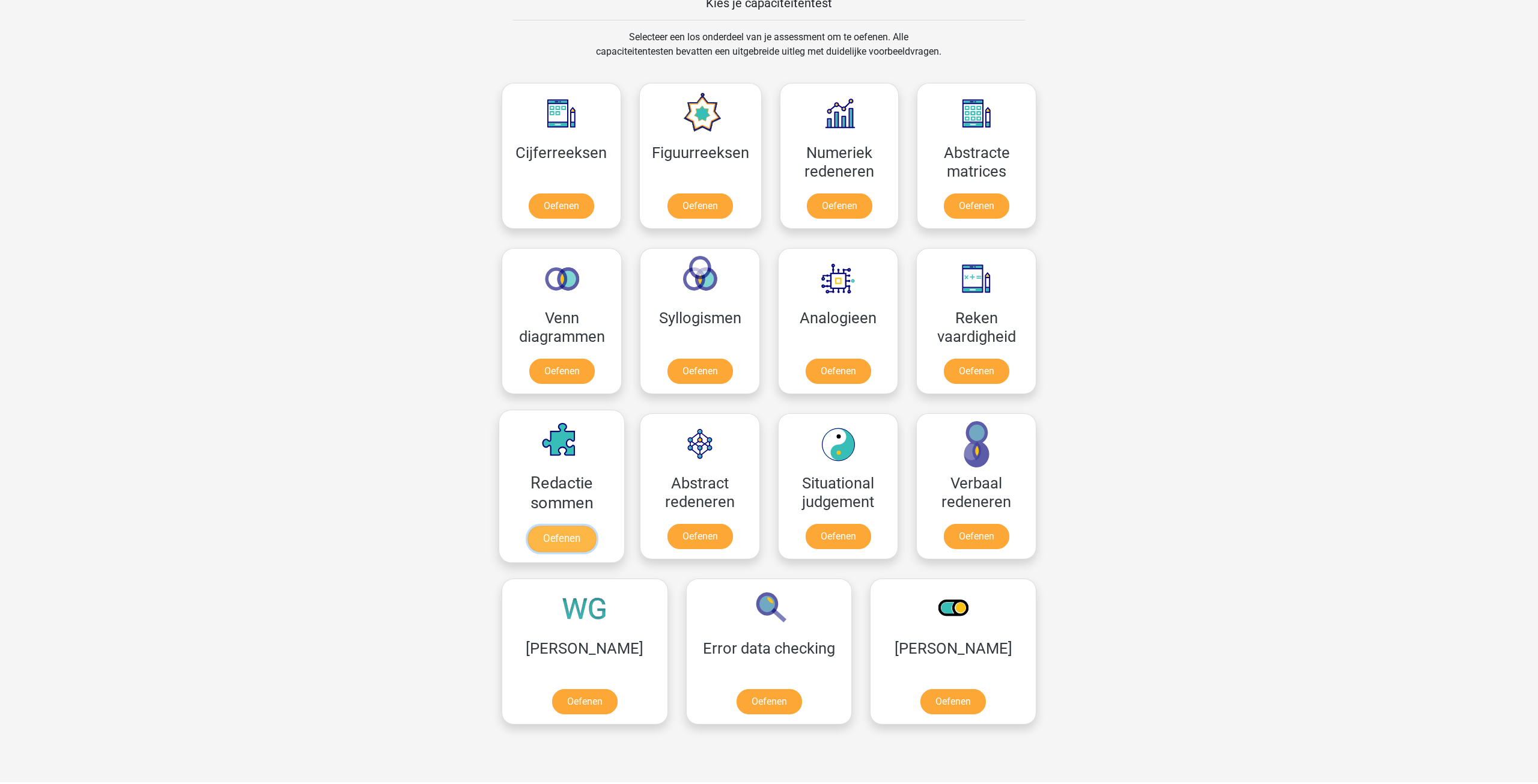
click at [578, 525] on link "Oefenen" at bounding box center [561, 539] width 69 height 26
click at [715, 195] on link "Oefenen" at bounding box center [700, 208] width 69 height 26
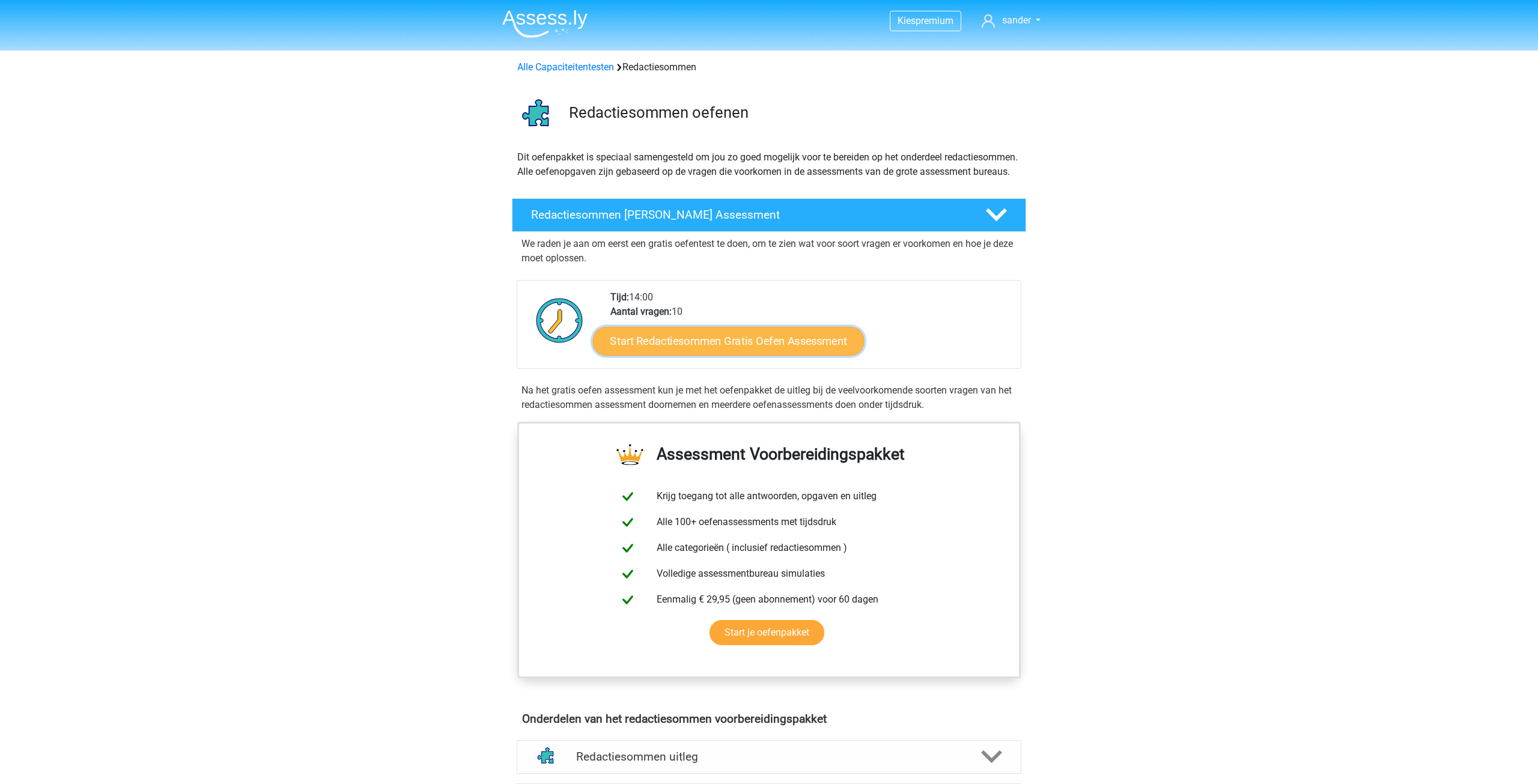
click at [806, 355] on link "Start Redactiesommen Gratis Oefen Assessment" at bounding box center [729, 341] width 272 height 29
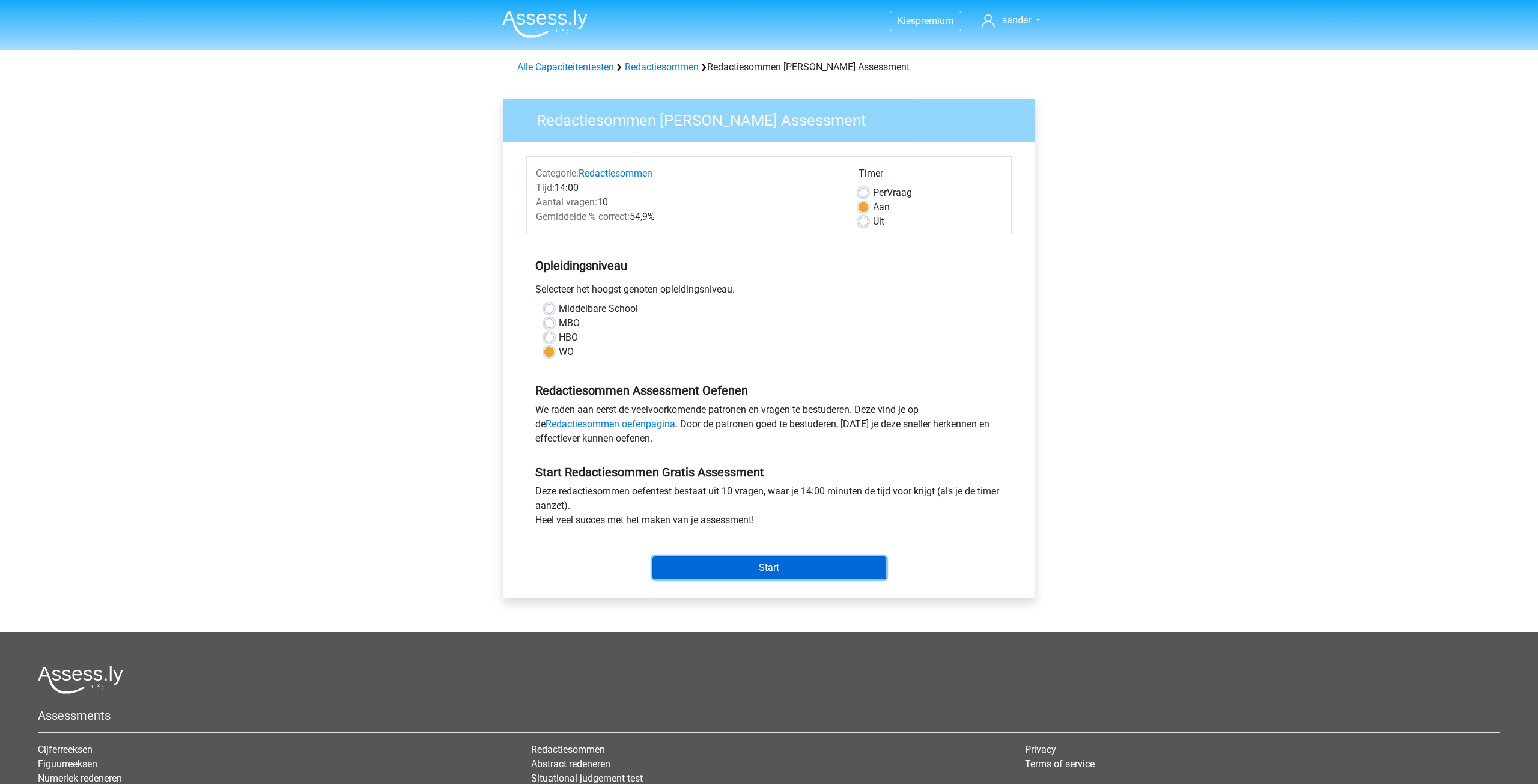
click at [772, 570] on input "Start" at bounding box center [769, 567] width 234 height 23
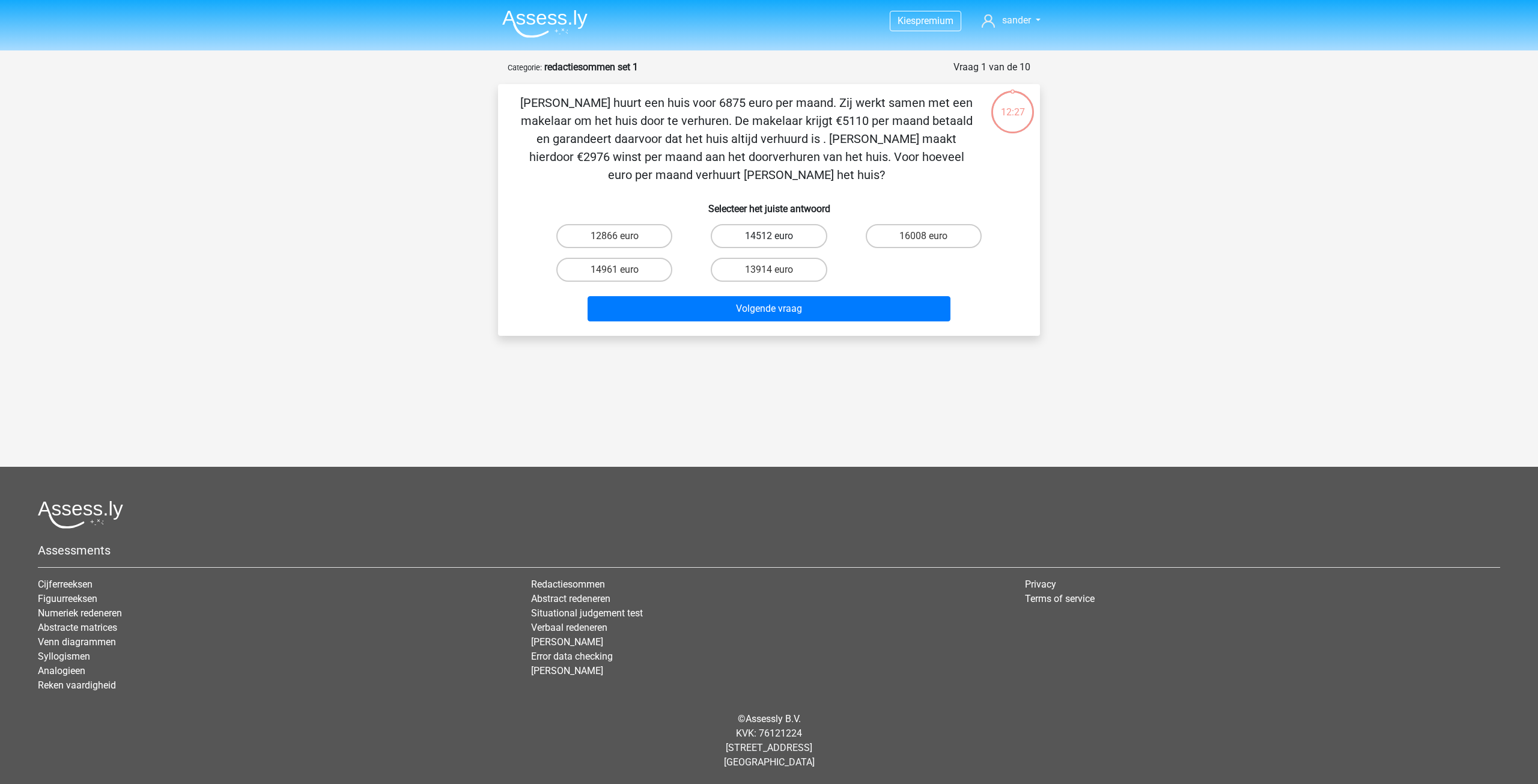
click at [747, 237] on label "14512 euro" at bounding box center [769, 236] width 116 height 24
click at [769, 237] on input "14512 euro" at bounding box center [773, 240] width 8 height 8
radio input "true"
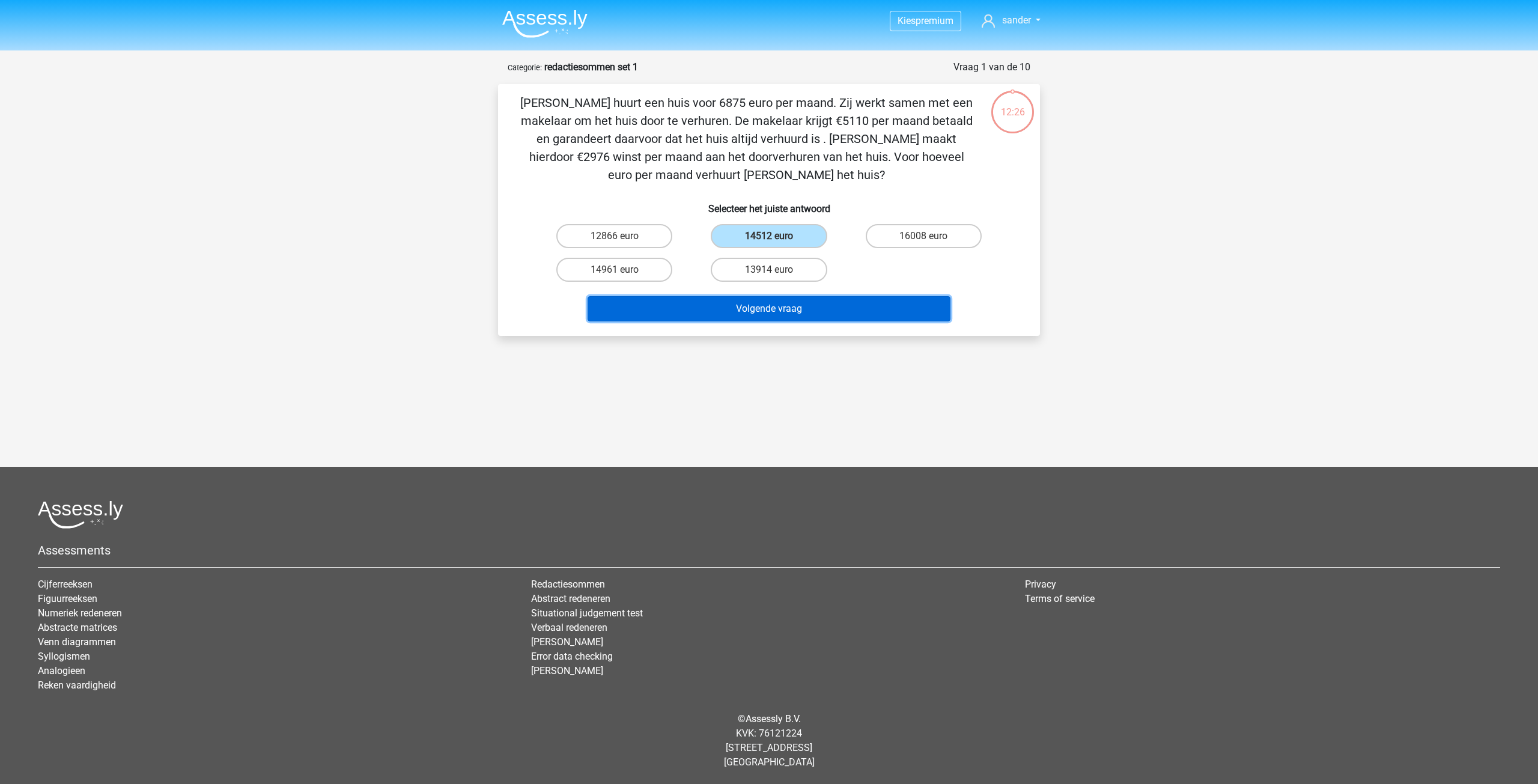
click at [753, 309] on button "Volgende vraag" at bounding box center [769, 309] width 364 height 25
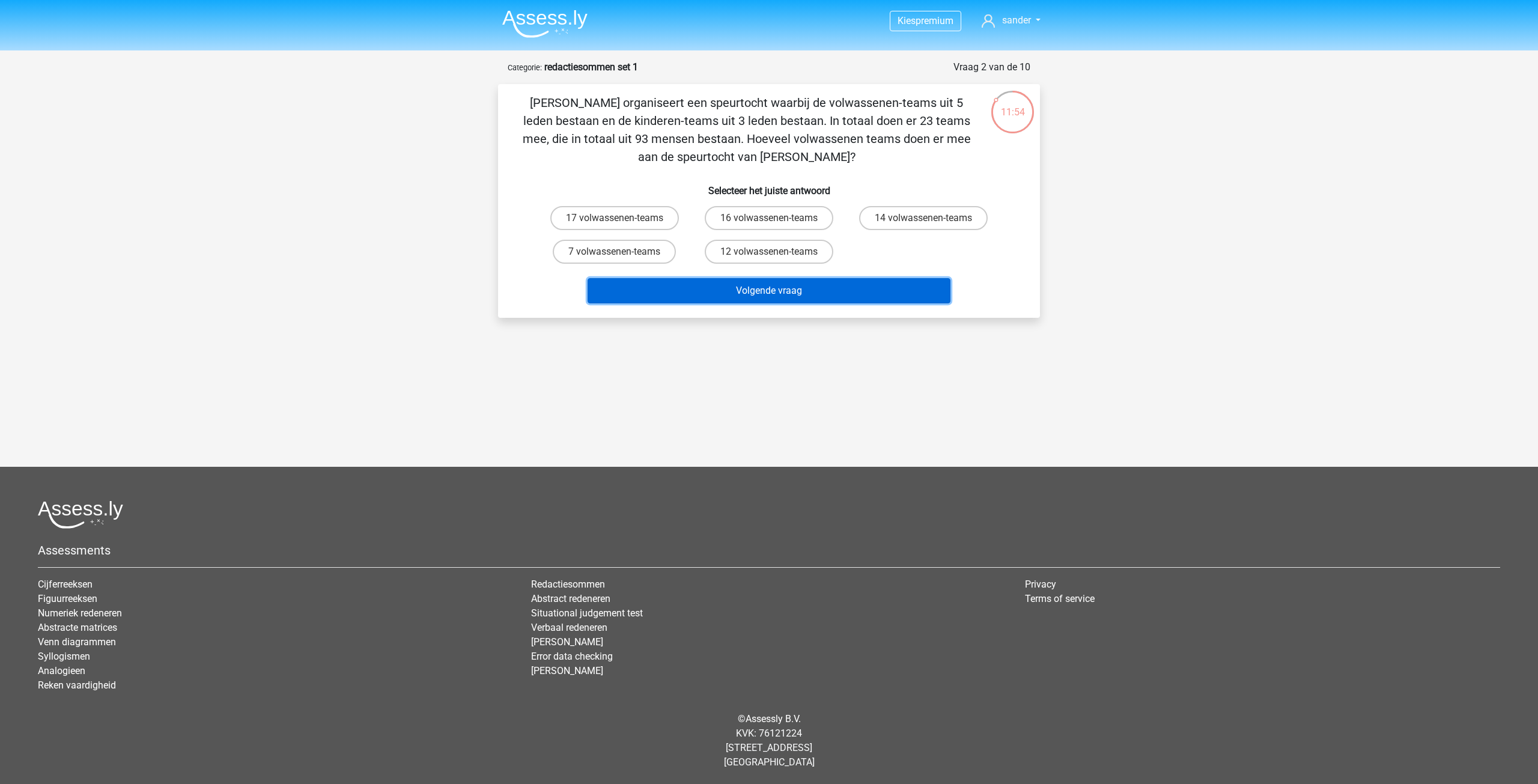
click at [779, 290] on button "Volgende vraag" at bounding box center [769, 290] width 364 height 25
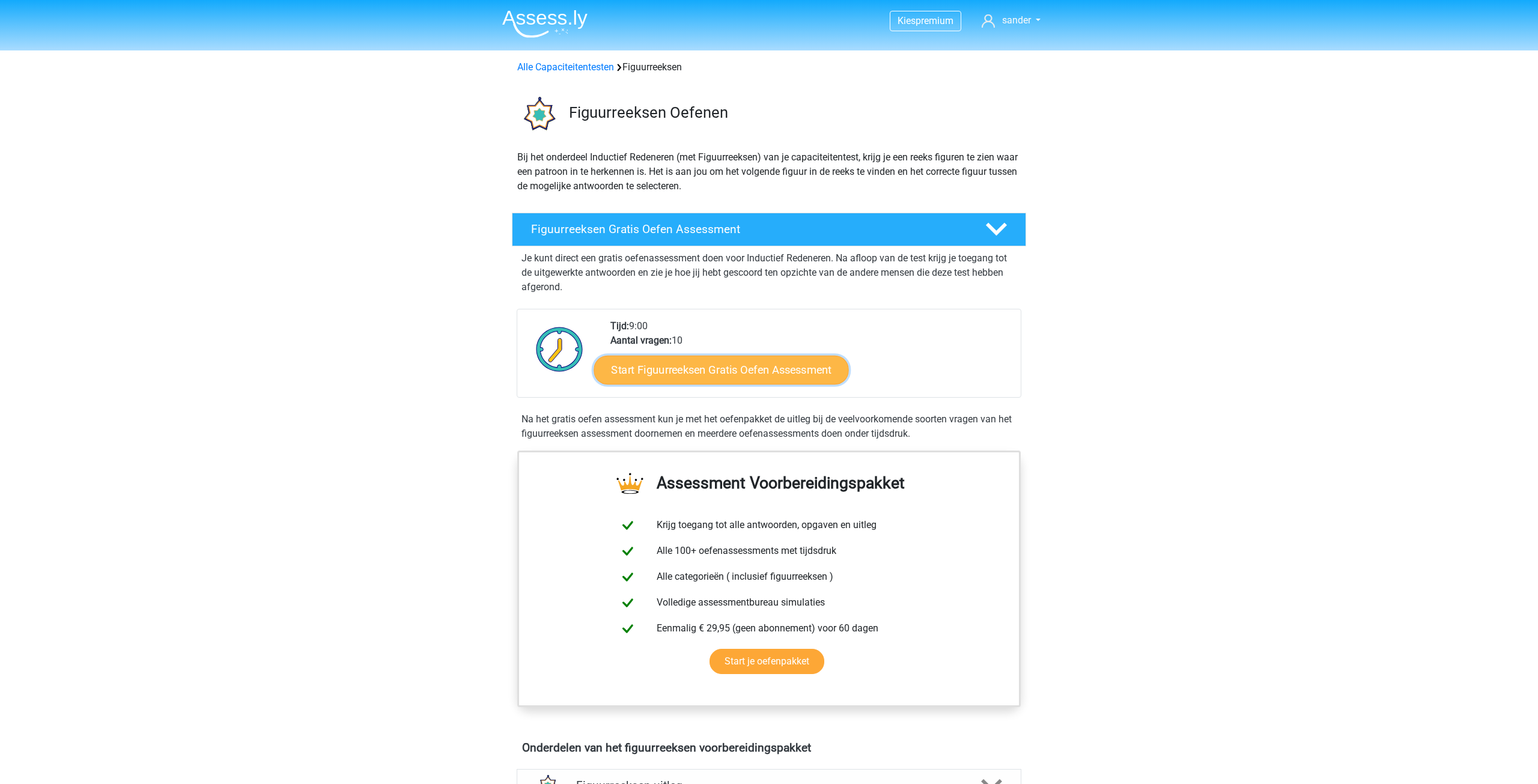
click at [783, 370] on link "Start Figuurreeksen Gratis Oefen Assessment" at bounding box center [721, 369] width 255 height 29
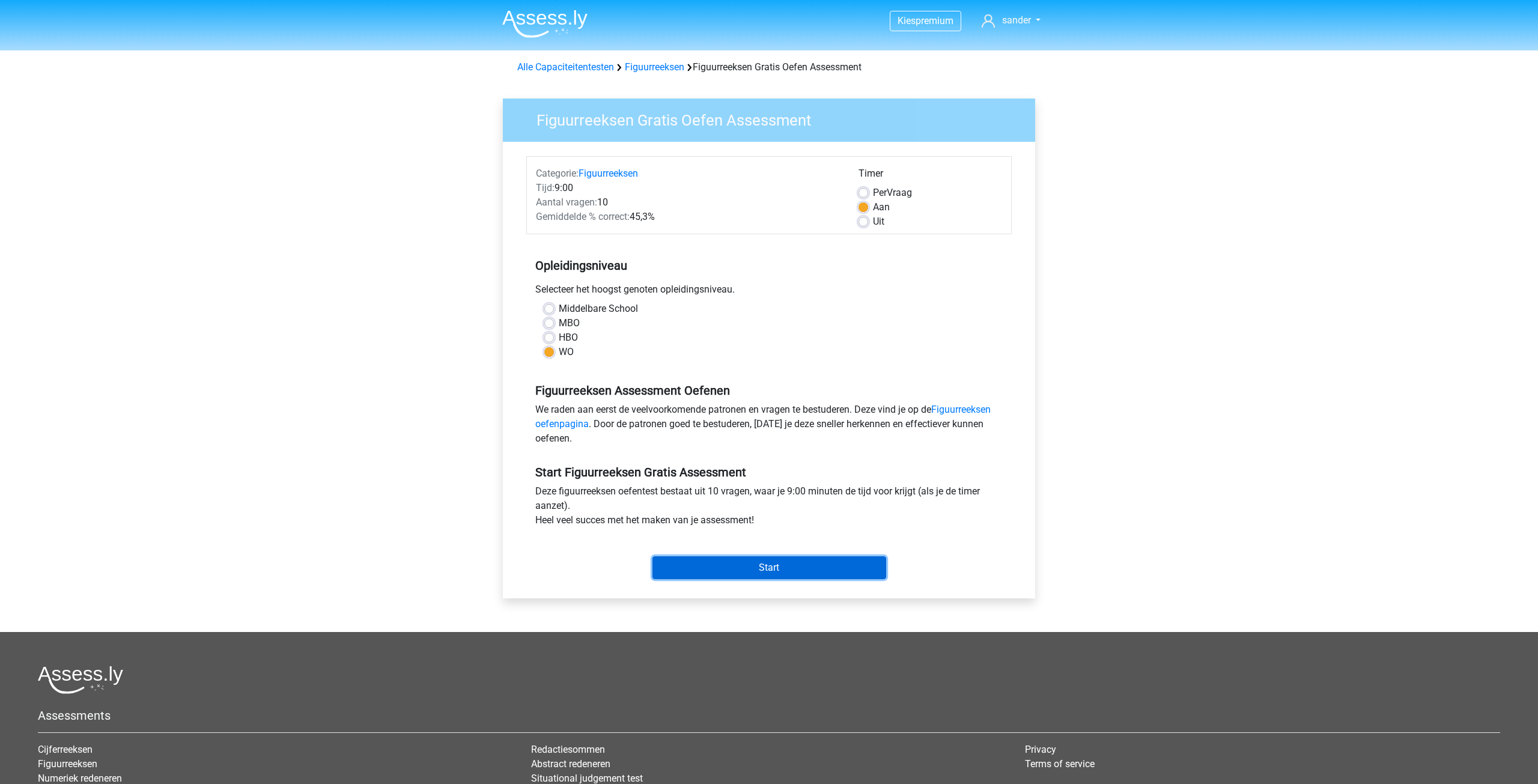
click at [779, 570] on input "Start" at bounding box center [769, 567] width 234 height 23
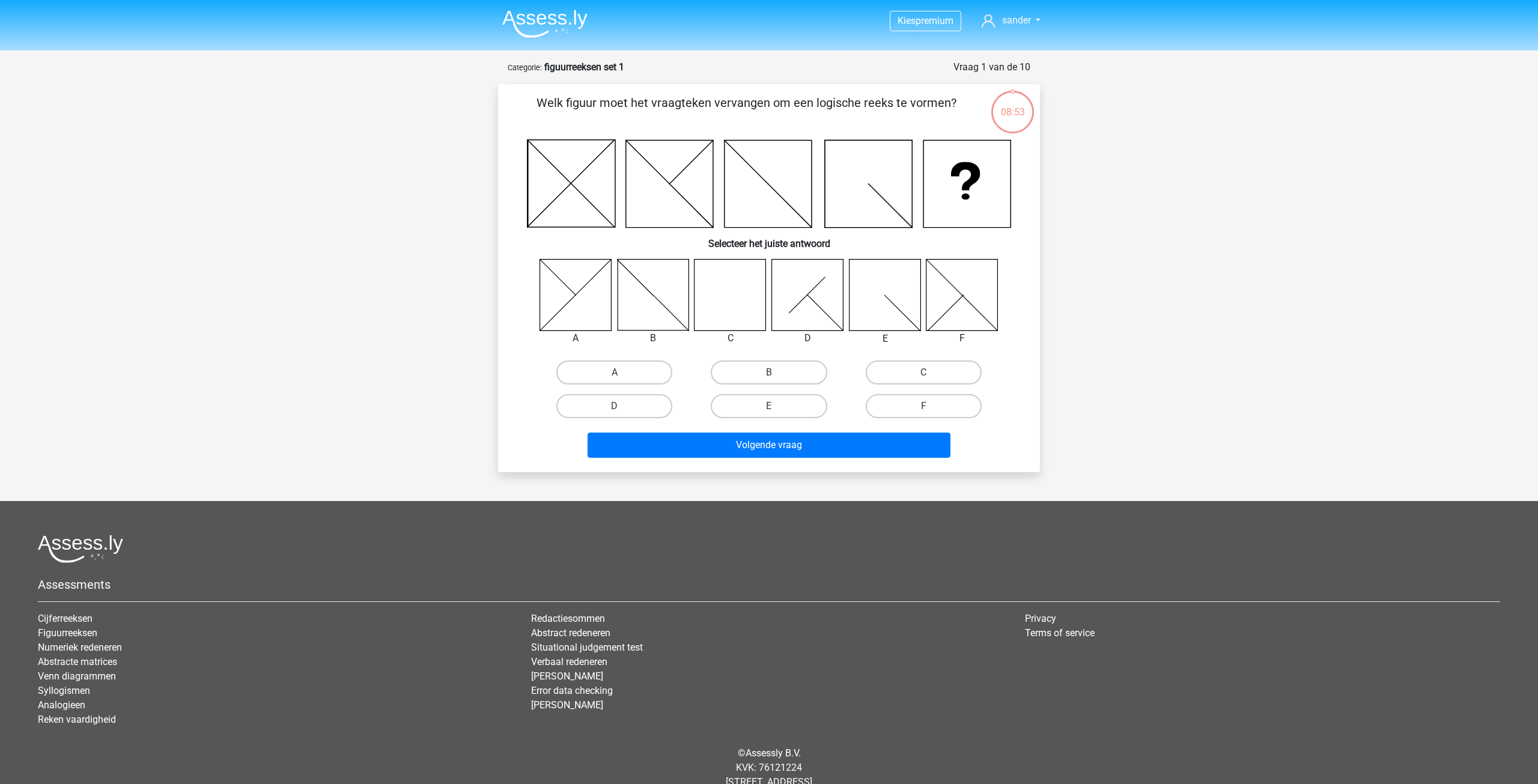
click at [733, 300] on icon at bounding box center [730, 295] width 72 height 72
click at [930, 375] on input "C" at bounding box center [927, 377] width 8 height 8
radio input "true"
click at [796, 446] on button "Volgende vraag" at bounding box center [769, 445] width 364 height 25
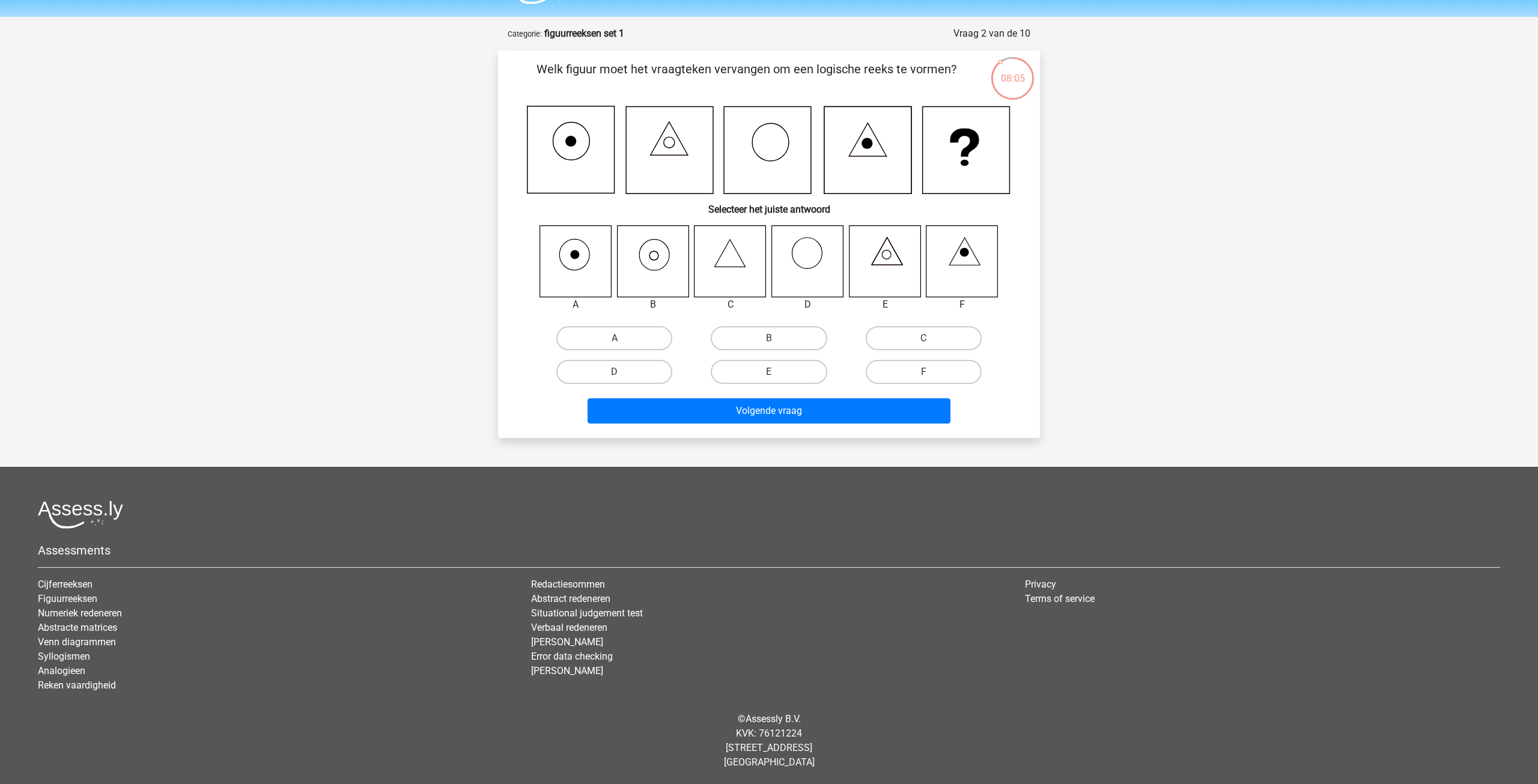
click at [653, 266] on icon at bounding box center [653, 261] width 72 height 72
click at [772, 339] on input "B" at bounding box center [773, 342] width 8 height 8
radio input "true"
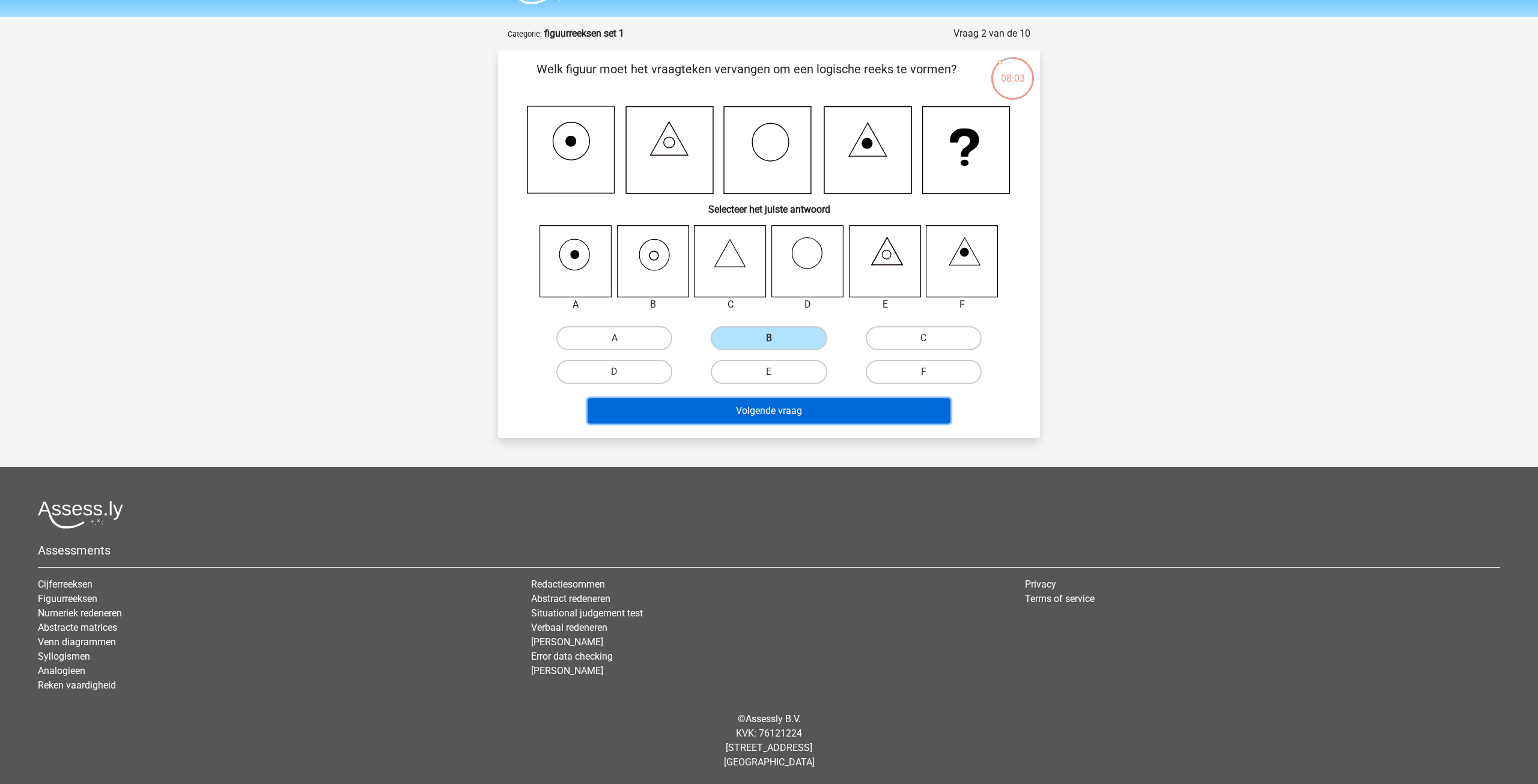
click at [777, 409] on button "Volgende vraag" at bounding box center [769, 411] width 364 height 25
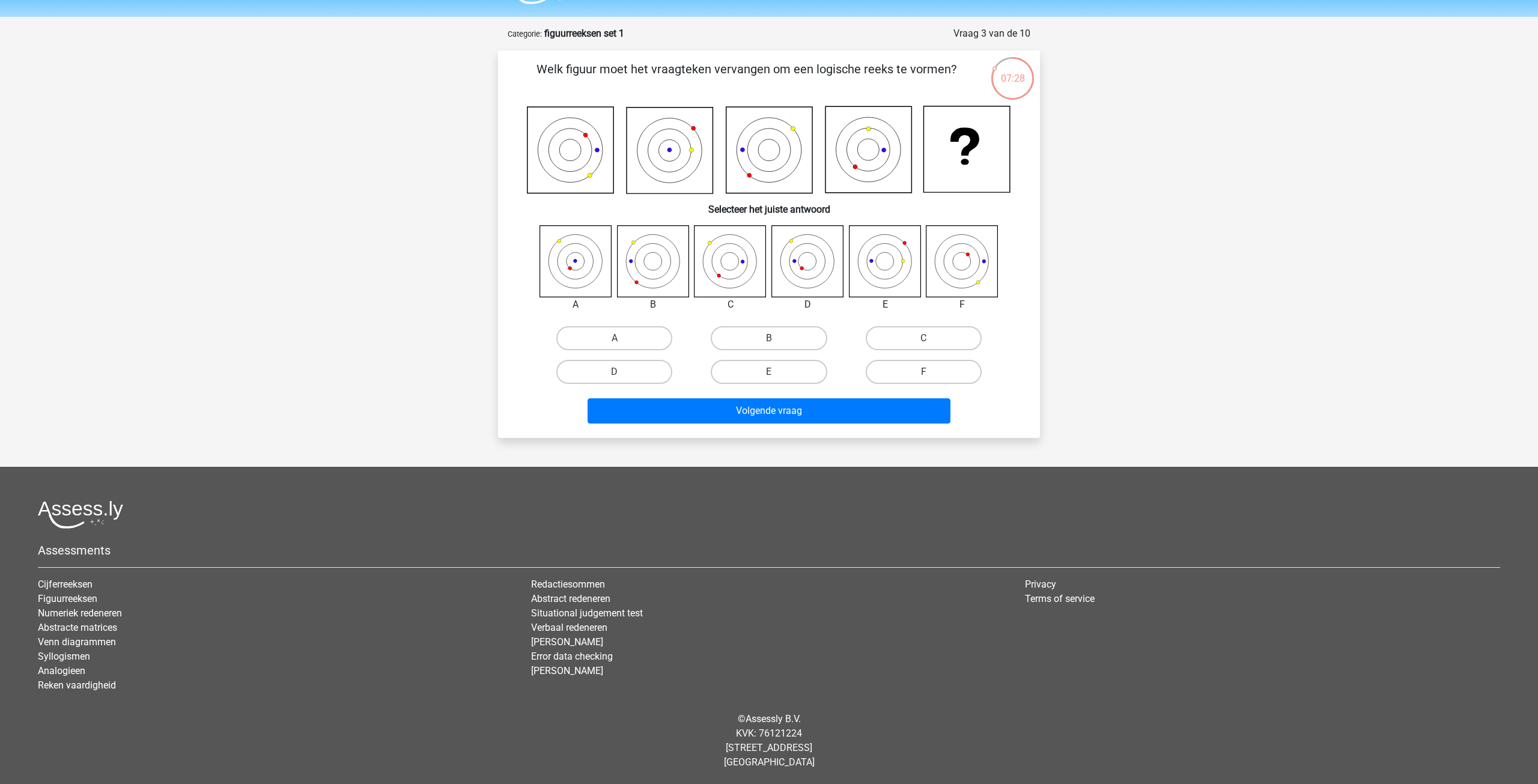
click at [982, 263] on icon at bounding box center [962, 261] width 72 height 72
click at [958, 373] on label "F" at bounding box center [924, 371] width 116 height 24
click at [931, 373] on input "F" at bounding box center [927, 376] width 8 height 8
radio input "true"
click at [576, 262] on icon at bounding box center [576, 261] width 72 height 72
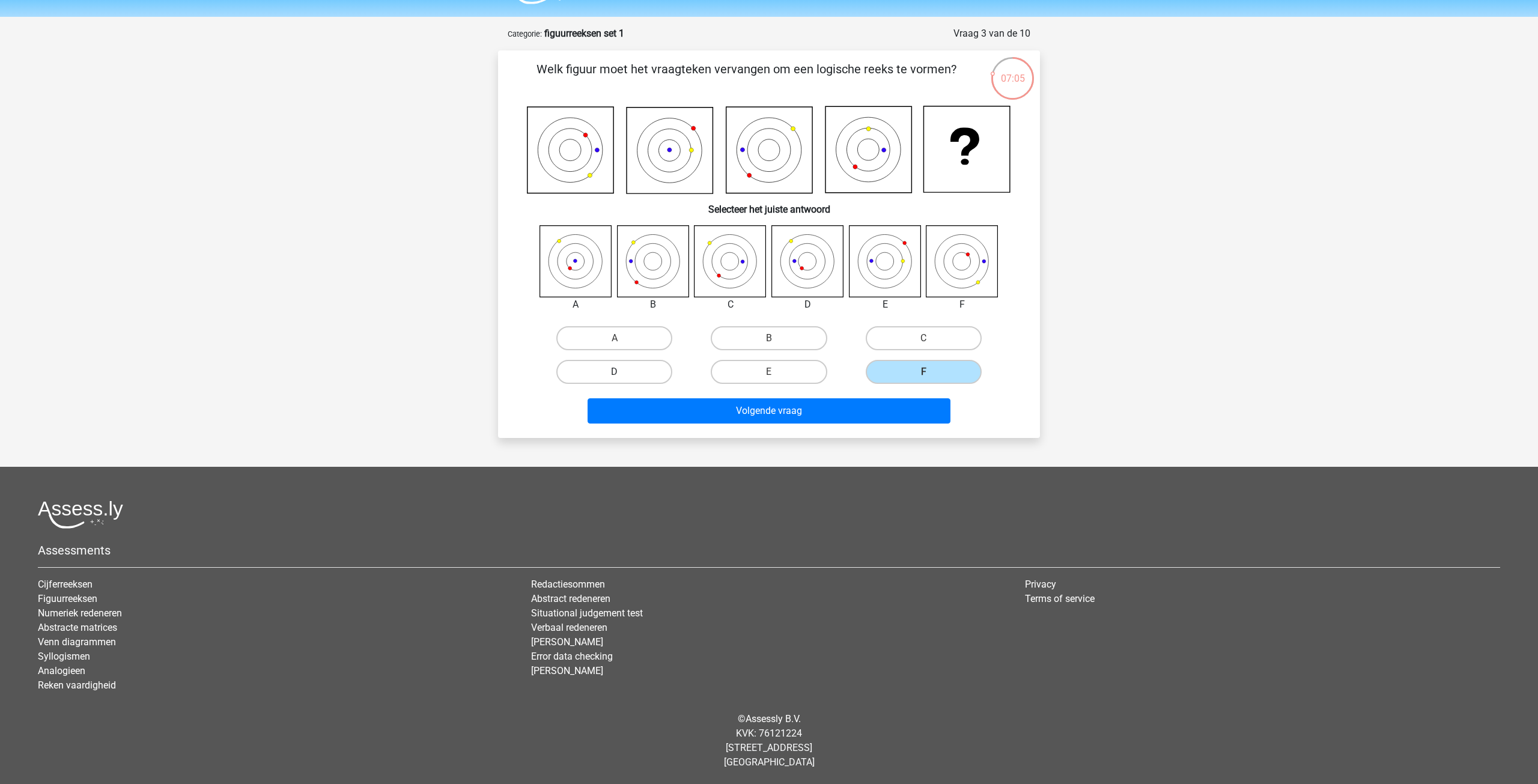
drag, startPoint x: 633, startPoint y: 335, endPoint x: 657, endPoint y: 365, distance: 38.4
click at [636, 336] on label "A" at bounding box center [614, 338] width 116 height 24
click at [622, 338] on input "A" at bounding box center [618, 342] width 8 height 8
radio input "true"
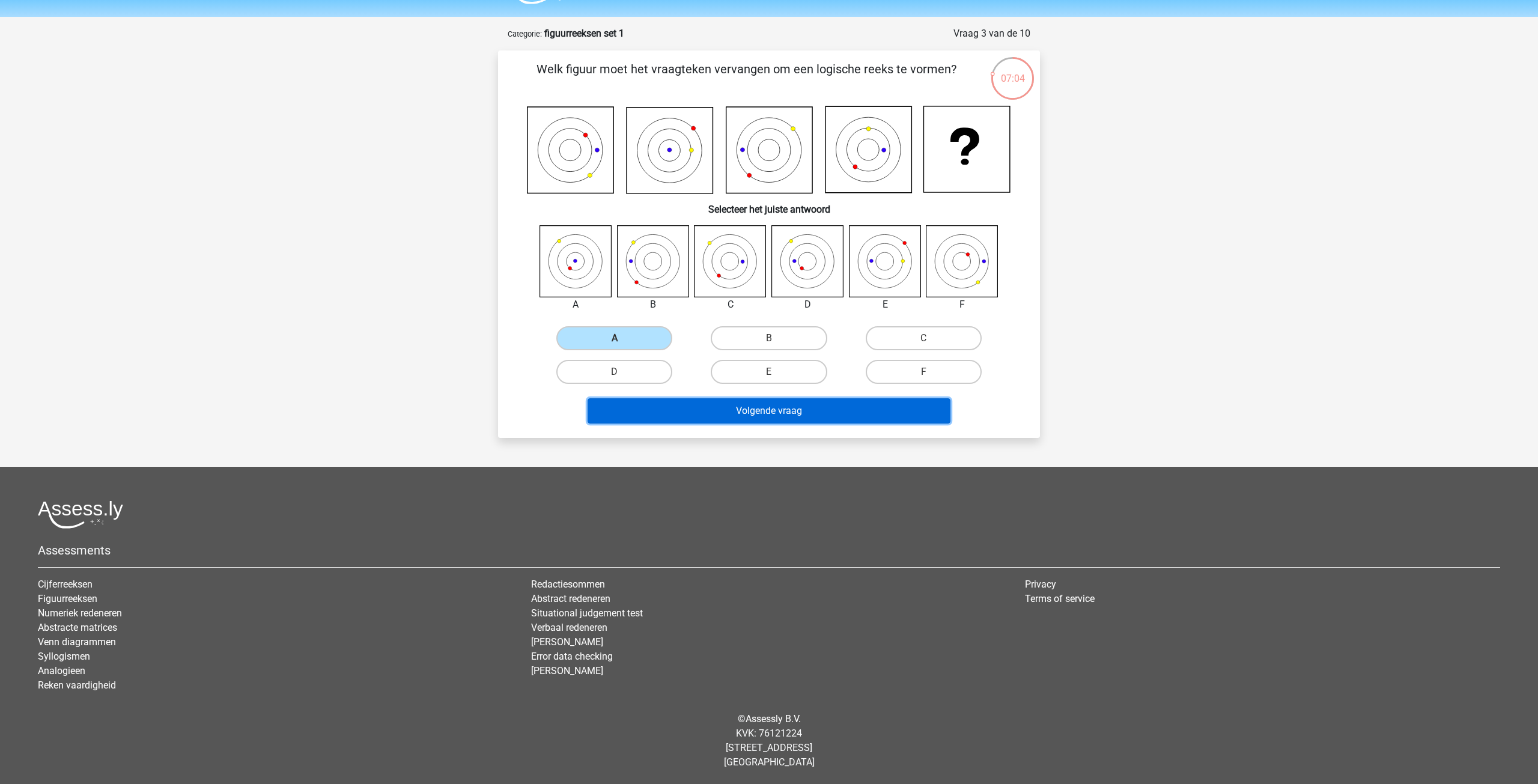
click at [697, 417] on button "Volgende vraag" at bounding box center [769, 411] width 364 height 25
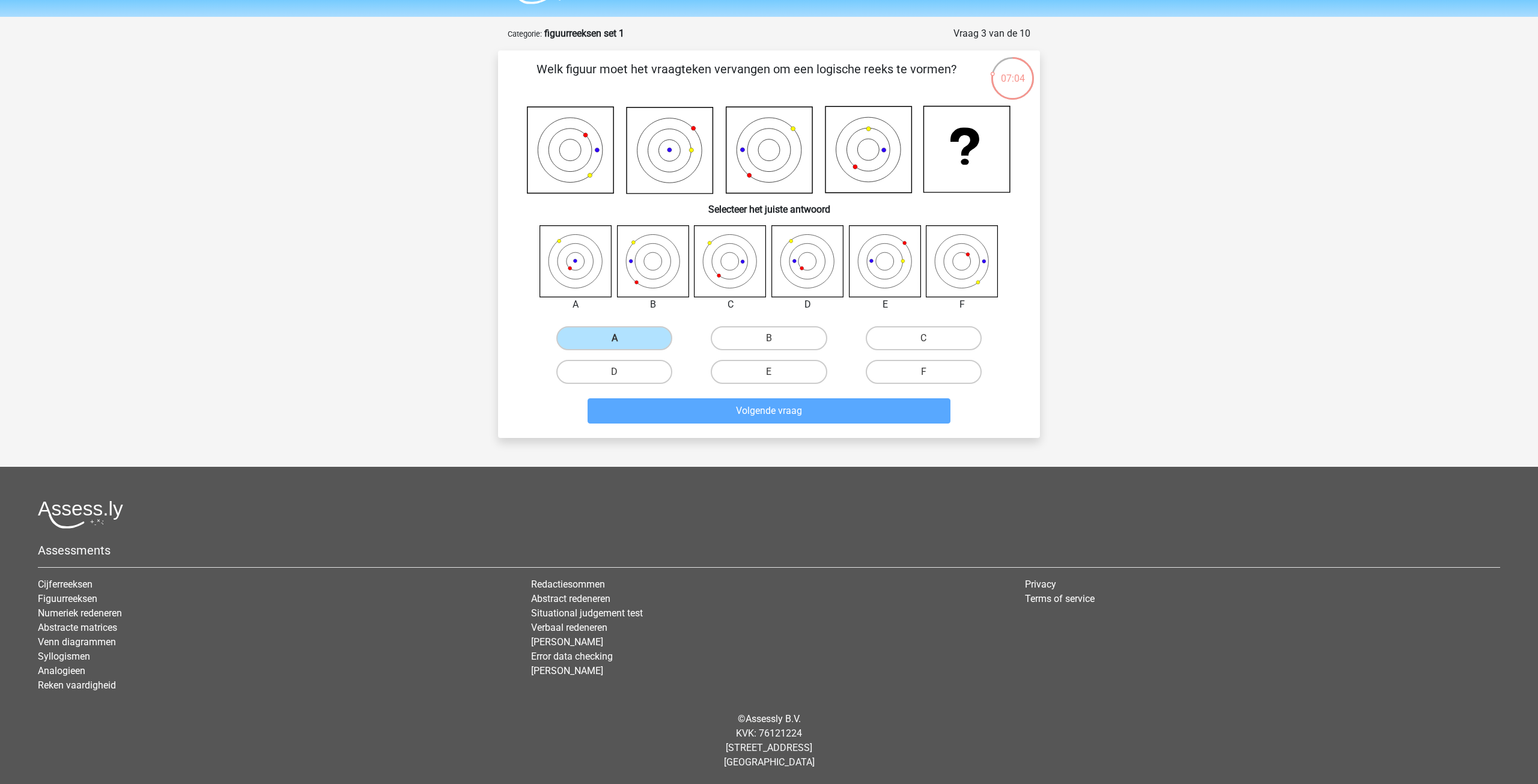
scroll to position [19, 0]
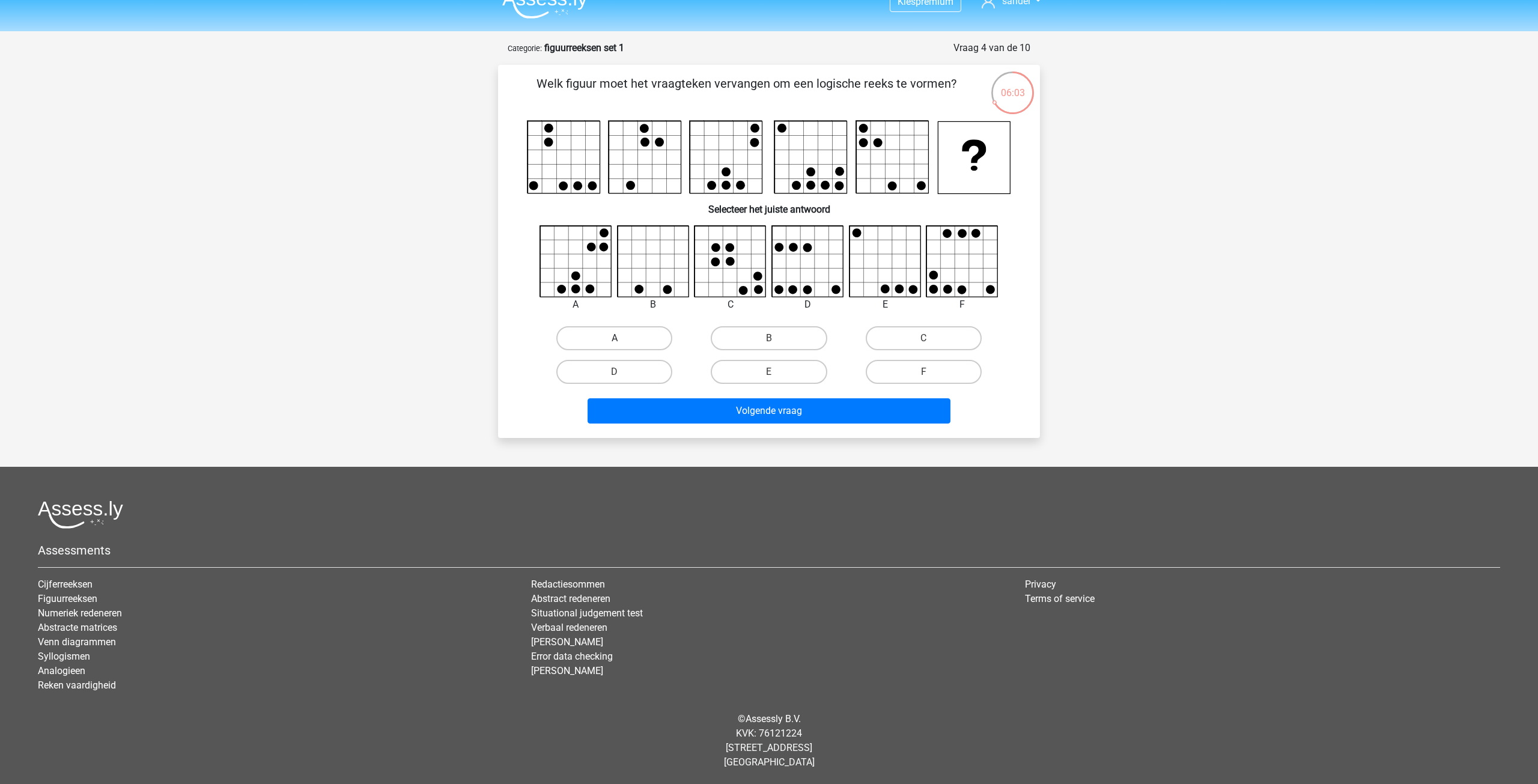
click at [626, 347] on label "A" at bounding box center [614, 338] width 116 height 24
click at [622, 346] on input "A" at bounding box center [618, 342] width 8 height 8
radio input "true"
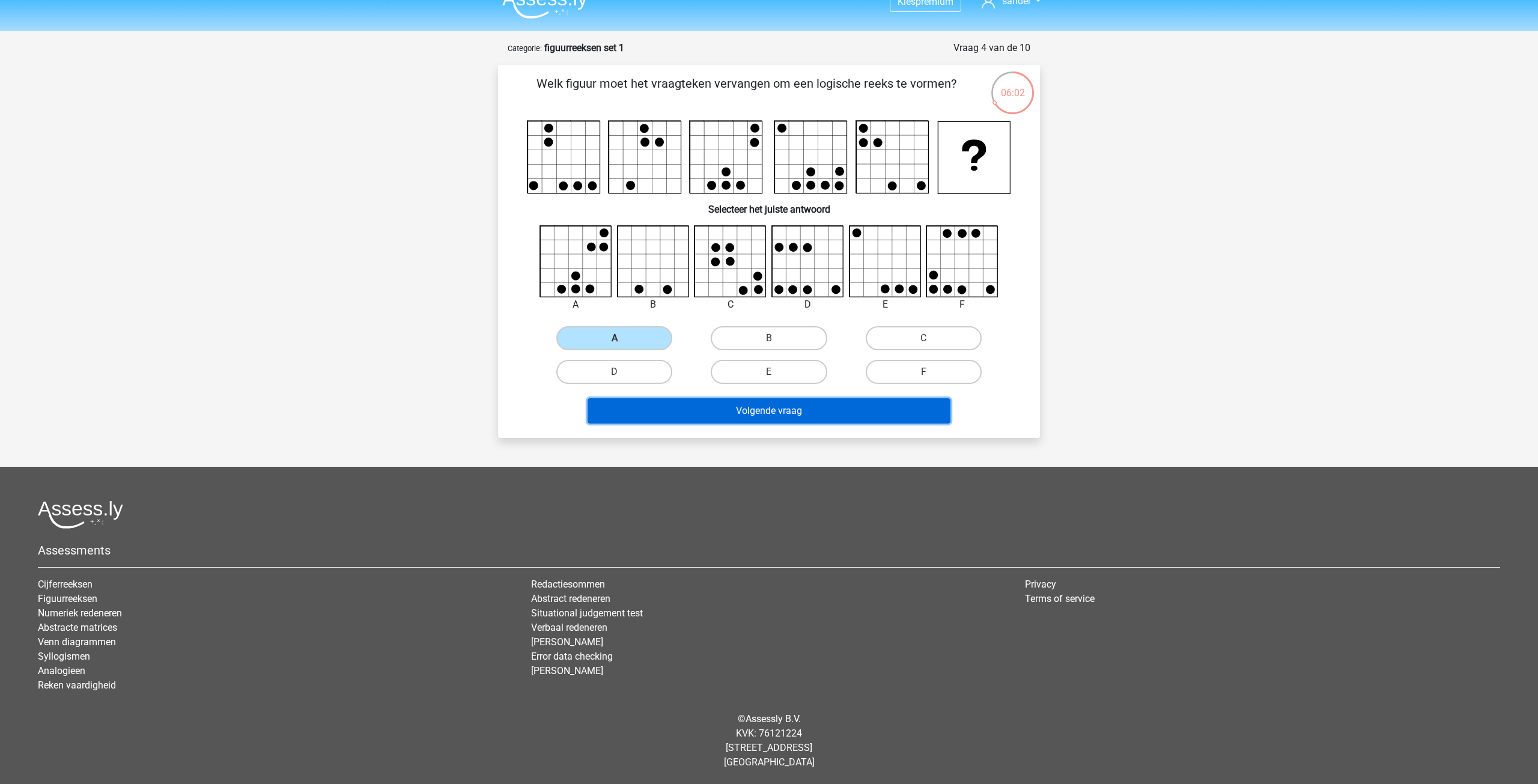
click at [720, 418] on button "Volgende vraag" at bounding box center [769, 411] width 364 height 25
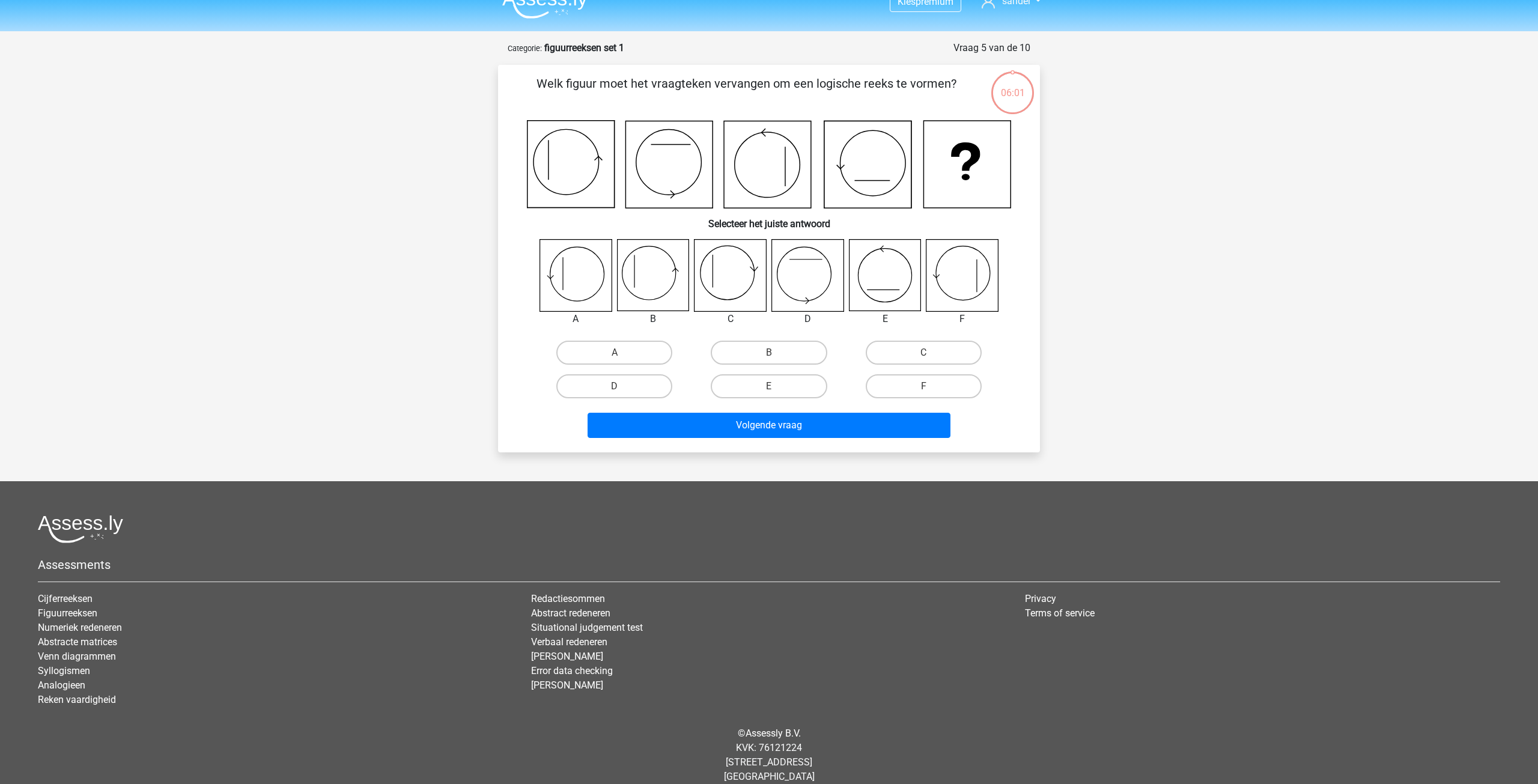
scroll to position [34, 0]
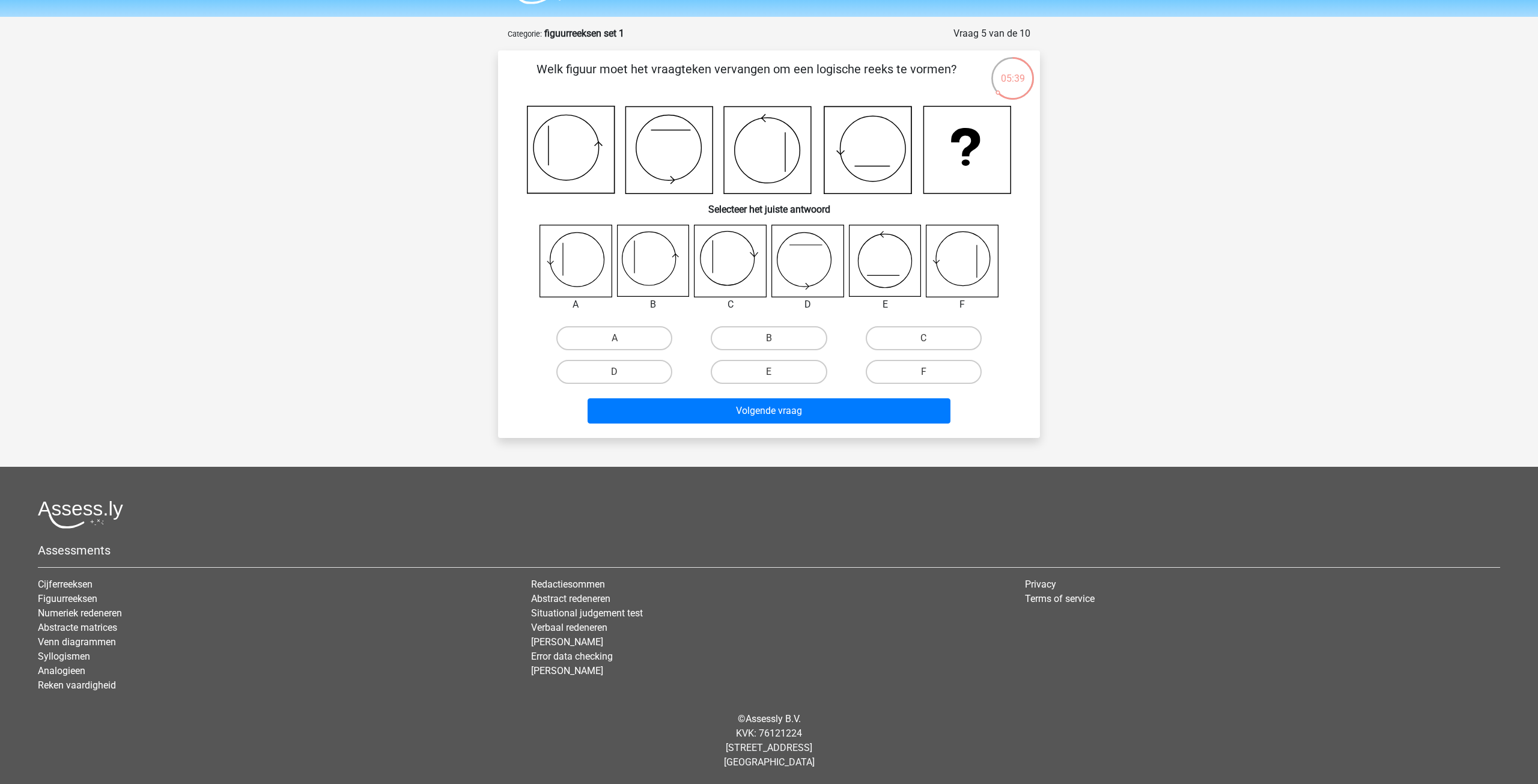
click at [565, 272] on icon at bounding box center [576, 261] width 72 height 72
click at [610, 331] on label "A" at bounding box center [614, 338] width 116 height 24
click at [614, 338] on input "A" at bounding box center [618, 342] width 8 height 8
radio input "true"
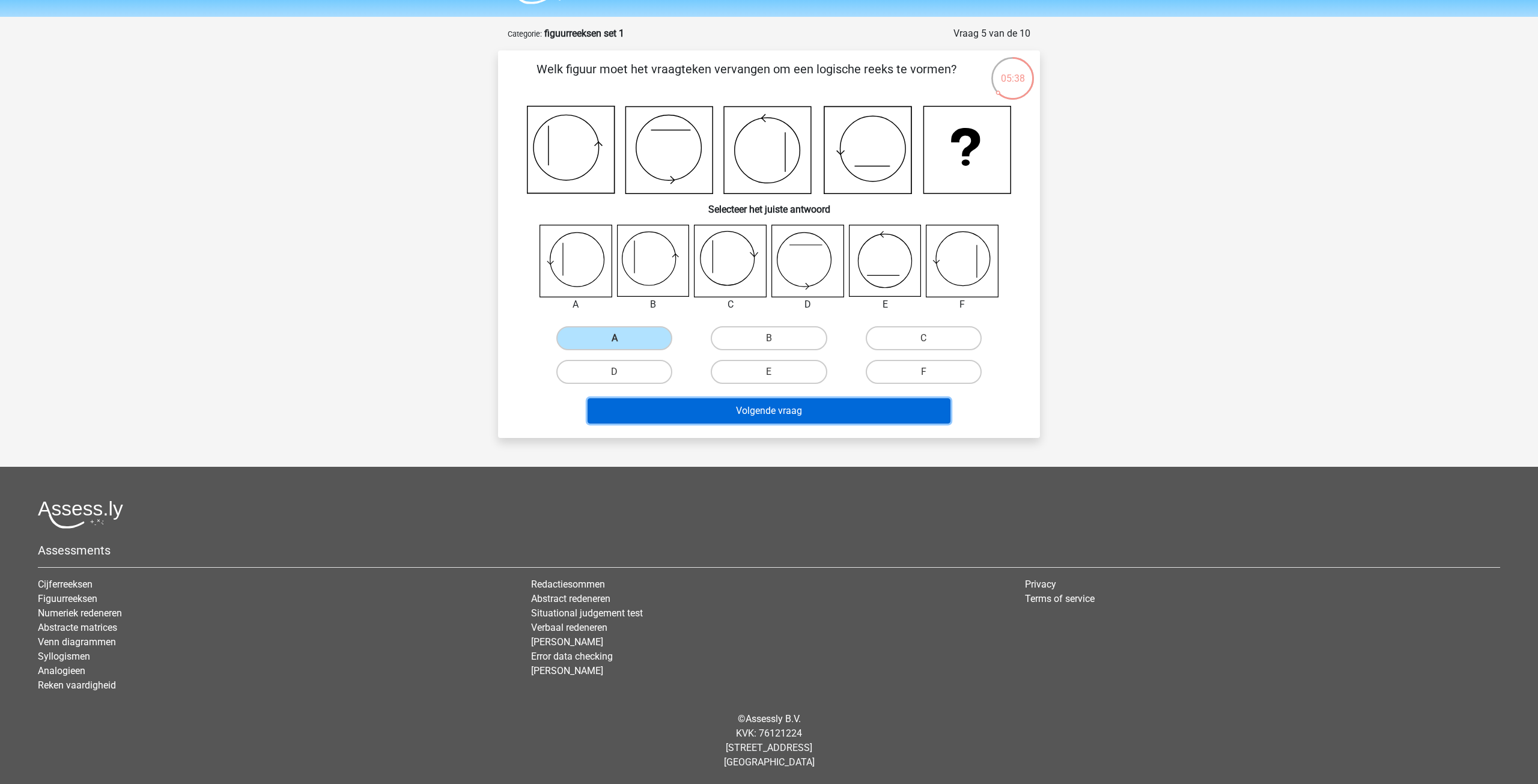
click at [663, 411] on button "Volgende vraag" at bounding box center [769, 411] width 364 height 25
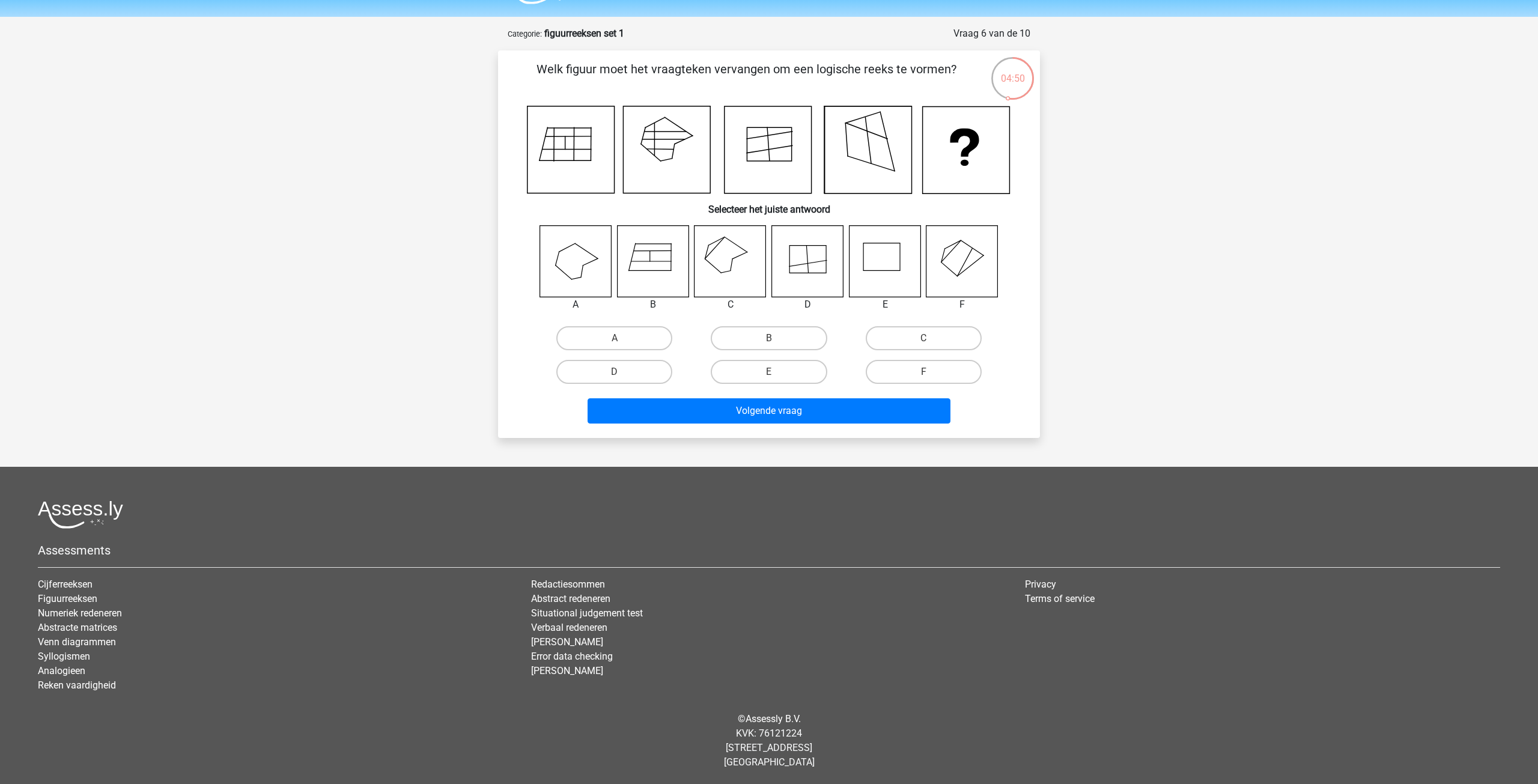
click at [584, 257] on icon at bounding box center [576, 261] width 72 height 72
click at [623, 339] on label "A" at bounding box center [614, 338] width 116 height 24
click at [622, 339] on input "A" at bounding box center [618, 342] width 8 height 8
radio input "true"
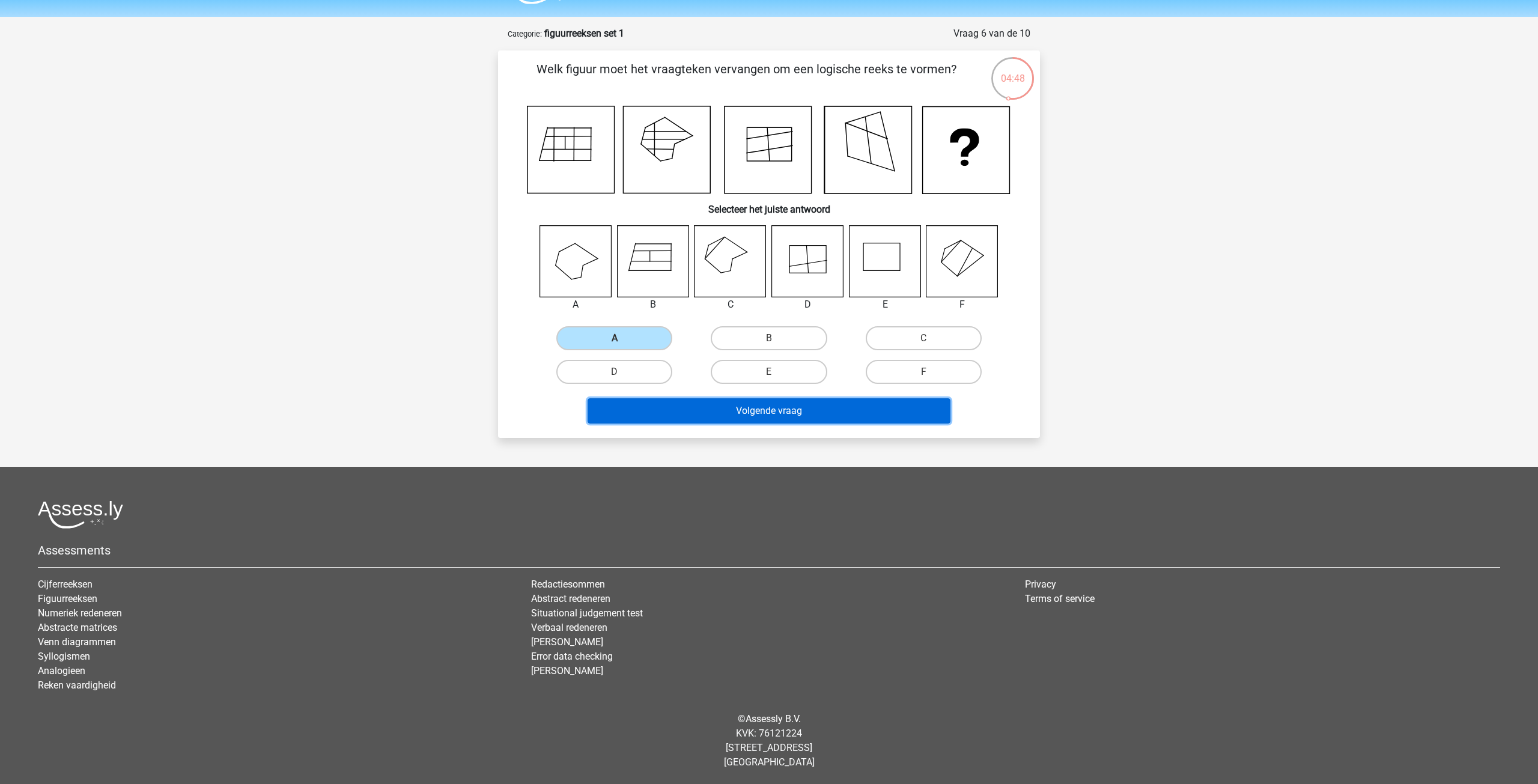
click at [718, 414] on button "Volgende vraag" at bounding box center [769, 411] width 364 height 25
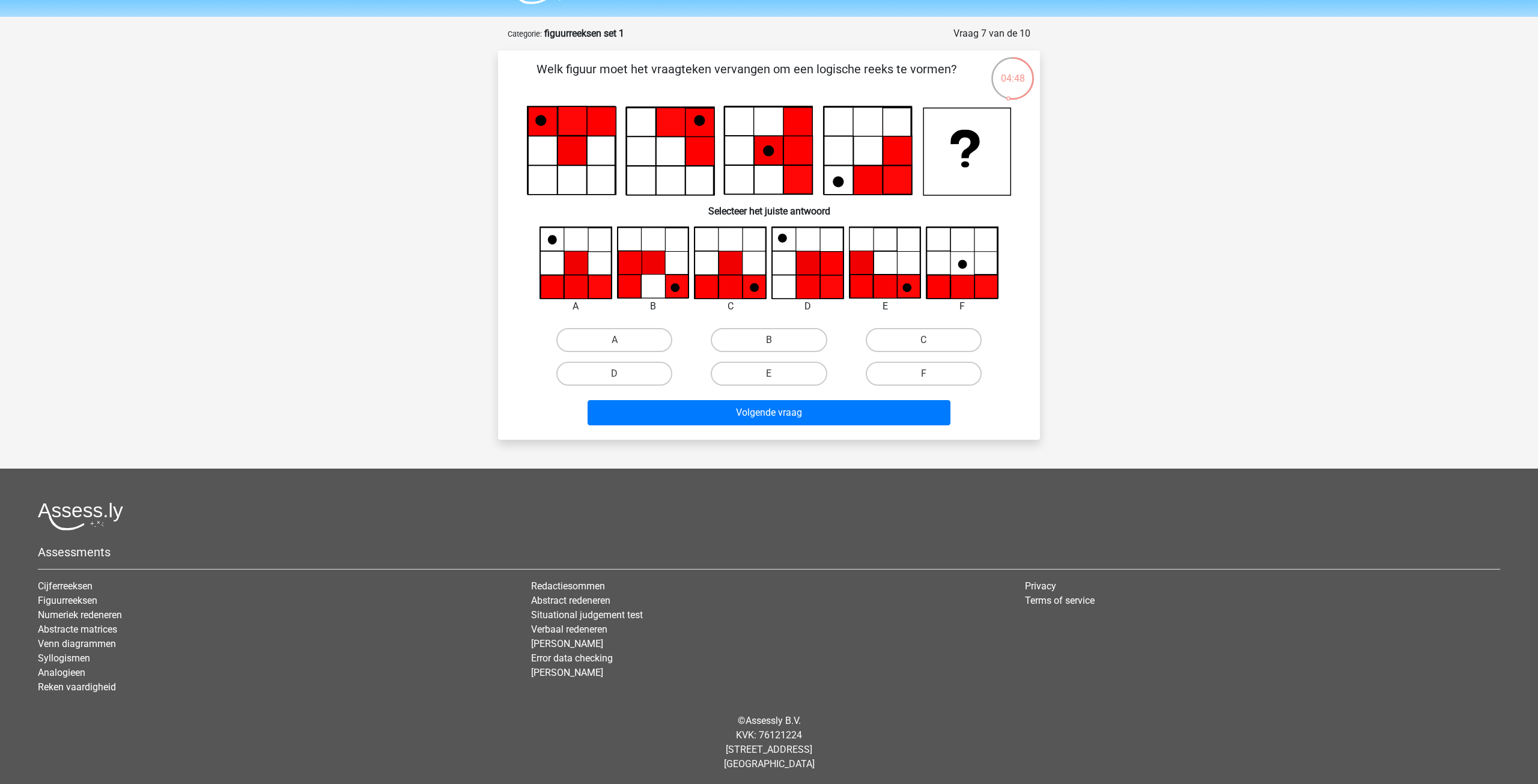
scroll to position [35, 0]
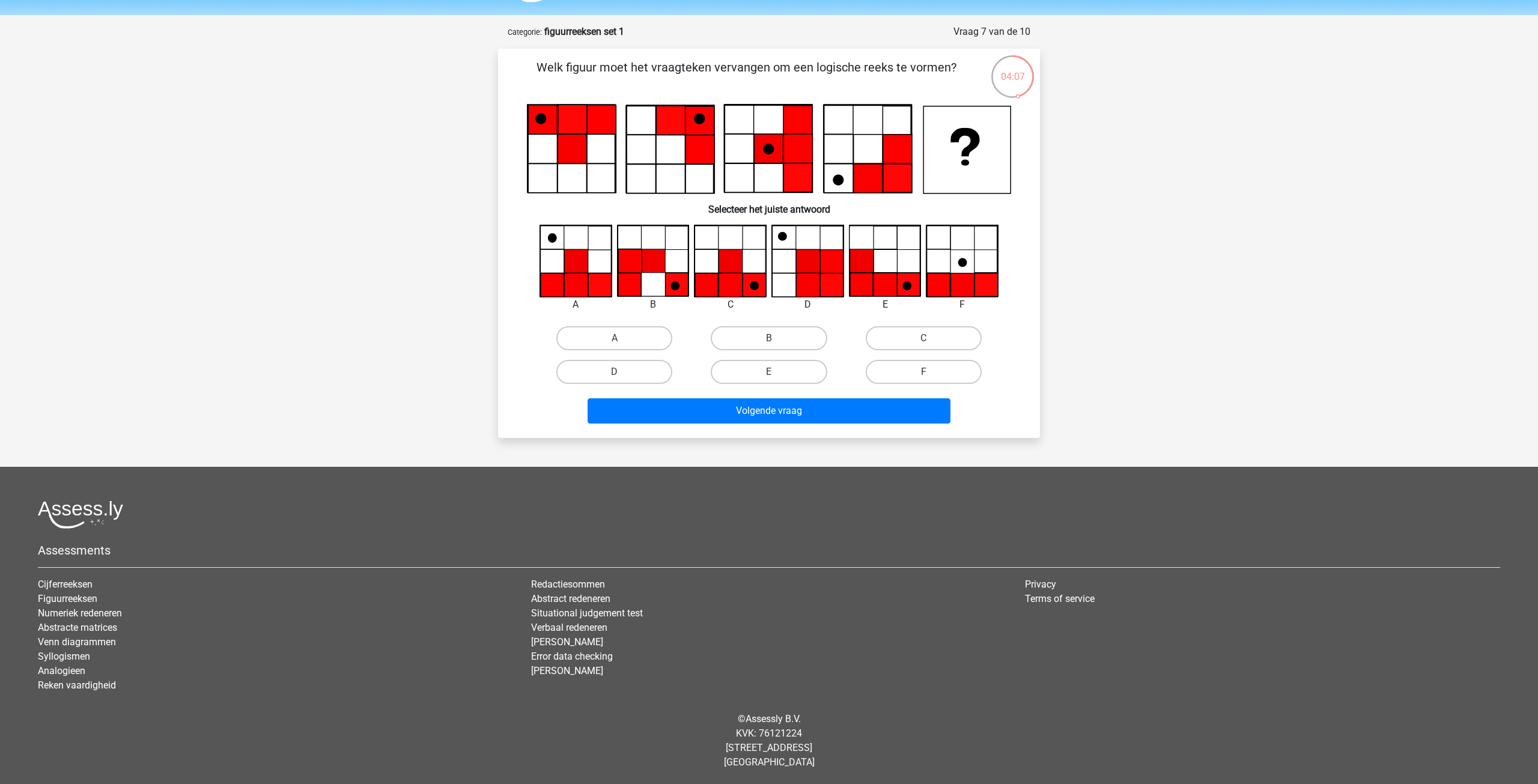
click at [715, 288] on icon at bounding box center [706, 285] width 23 height 24
drag, startPoint x: 932, startPoint y: 336, endPoint x: 898, endPoint y: 369, distance: 47.4
click at [932, 337] on label "C" at bounding box center [924, 338] width 116 height 24
click at [931, 338] on input "C" at bounding box center [927, 342] width 8 height 8
radio input "true"
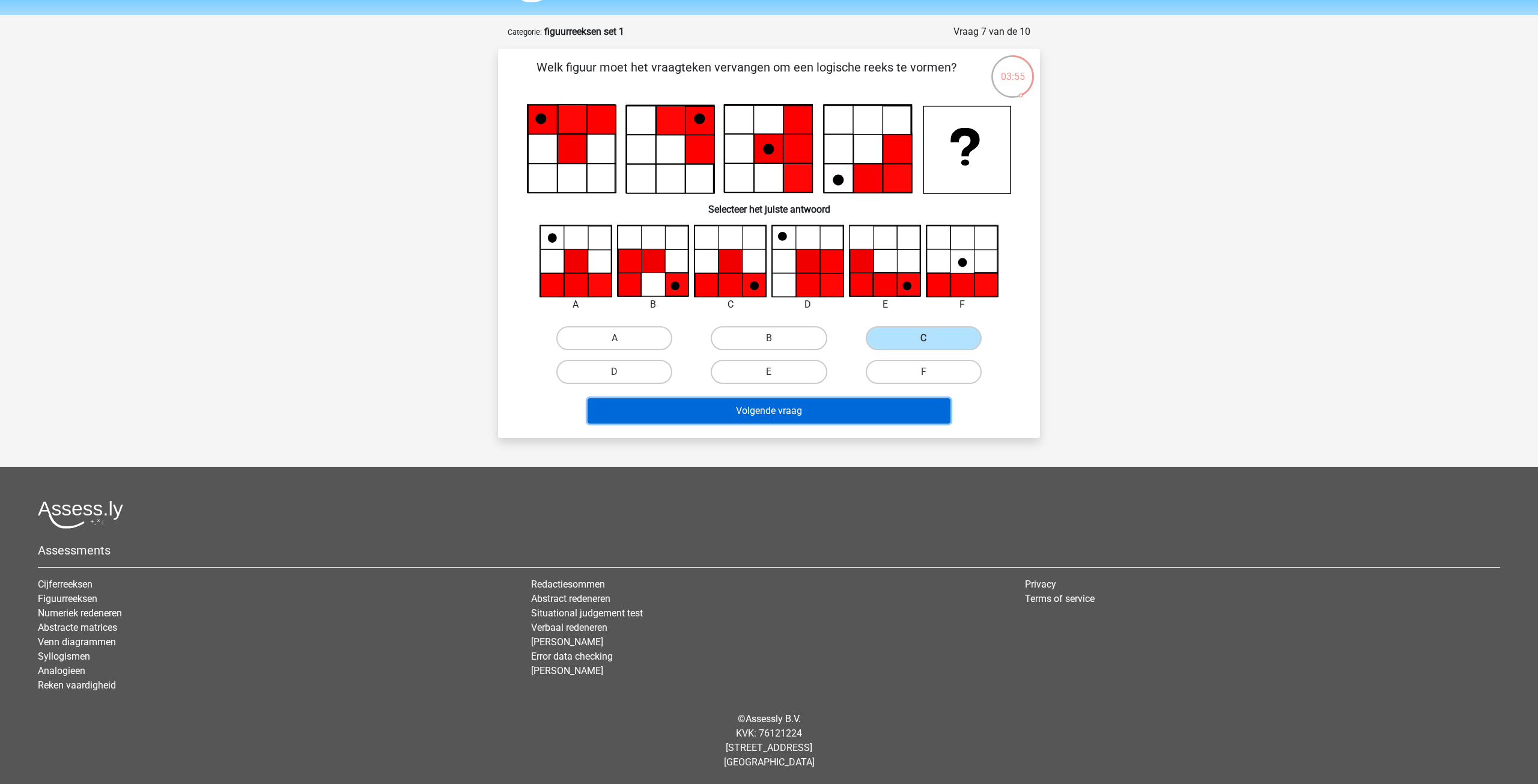
click at [783, 418] on button "Volgende vraag" at bounding box center [769, 411] width 364 height 25
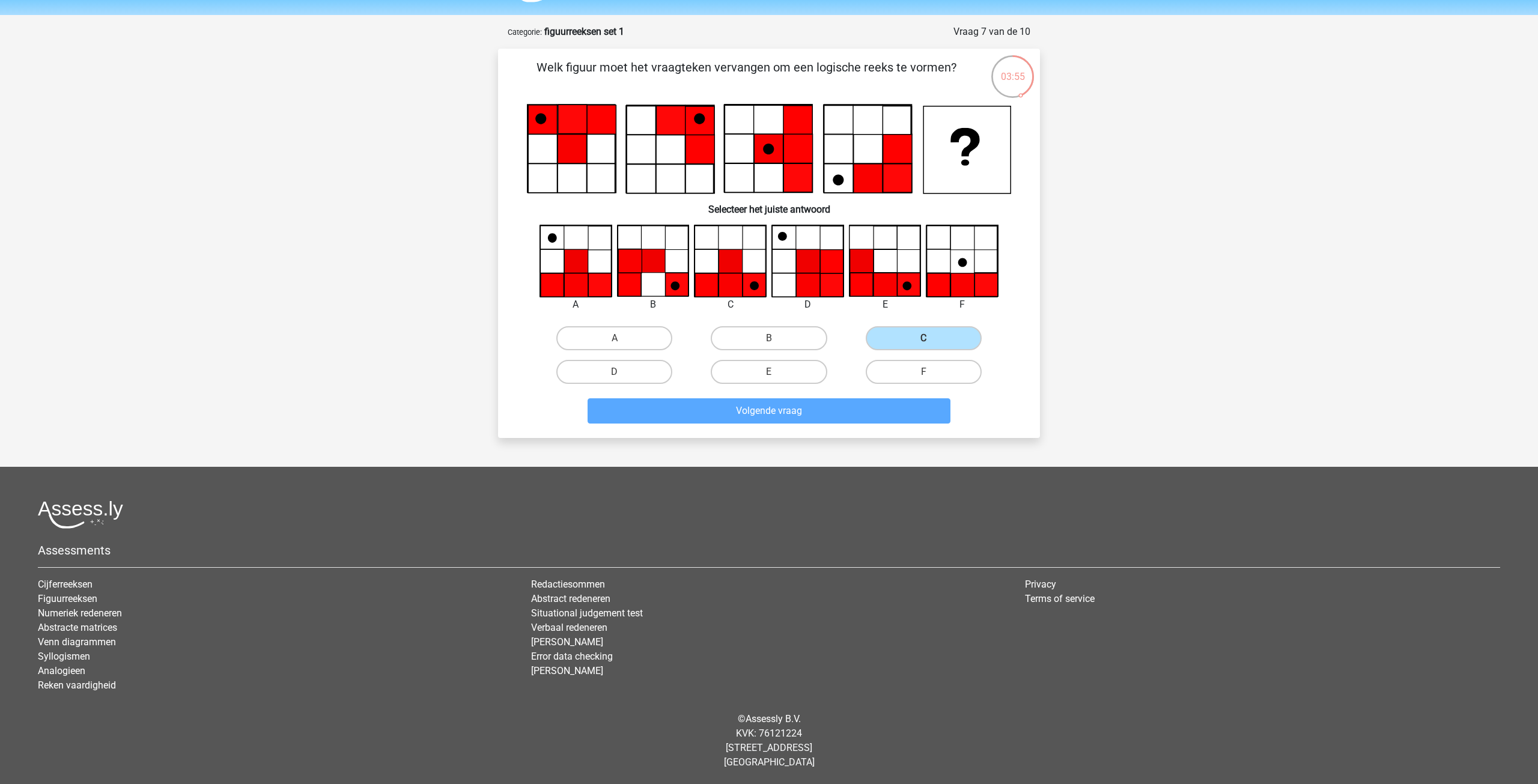
scroll to position [40, 0]
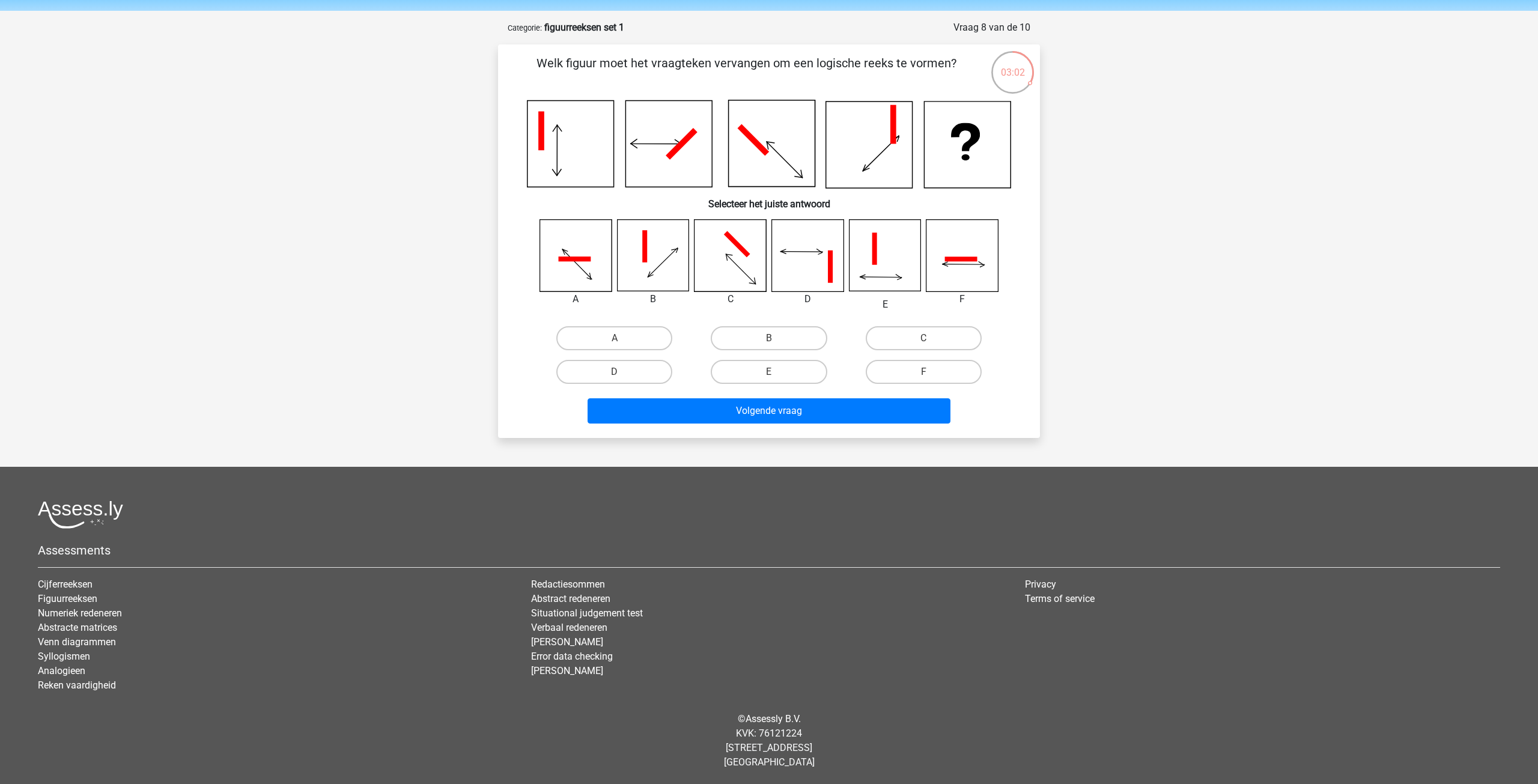
click at [962, 260] on icon at bounding box center [961, 259] width 33 height 5
drag, startPoint x: 908, startPoint y: 374, endPoint x: 900, endPoint y: 383, distance: 12.0
click at [907, 375] on label "F" at bounding box center [924, 371] width 116 height 24
click at [923, 375] on input "F" at bounding box center [927, 376] width 8 height 8
radio input "true"
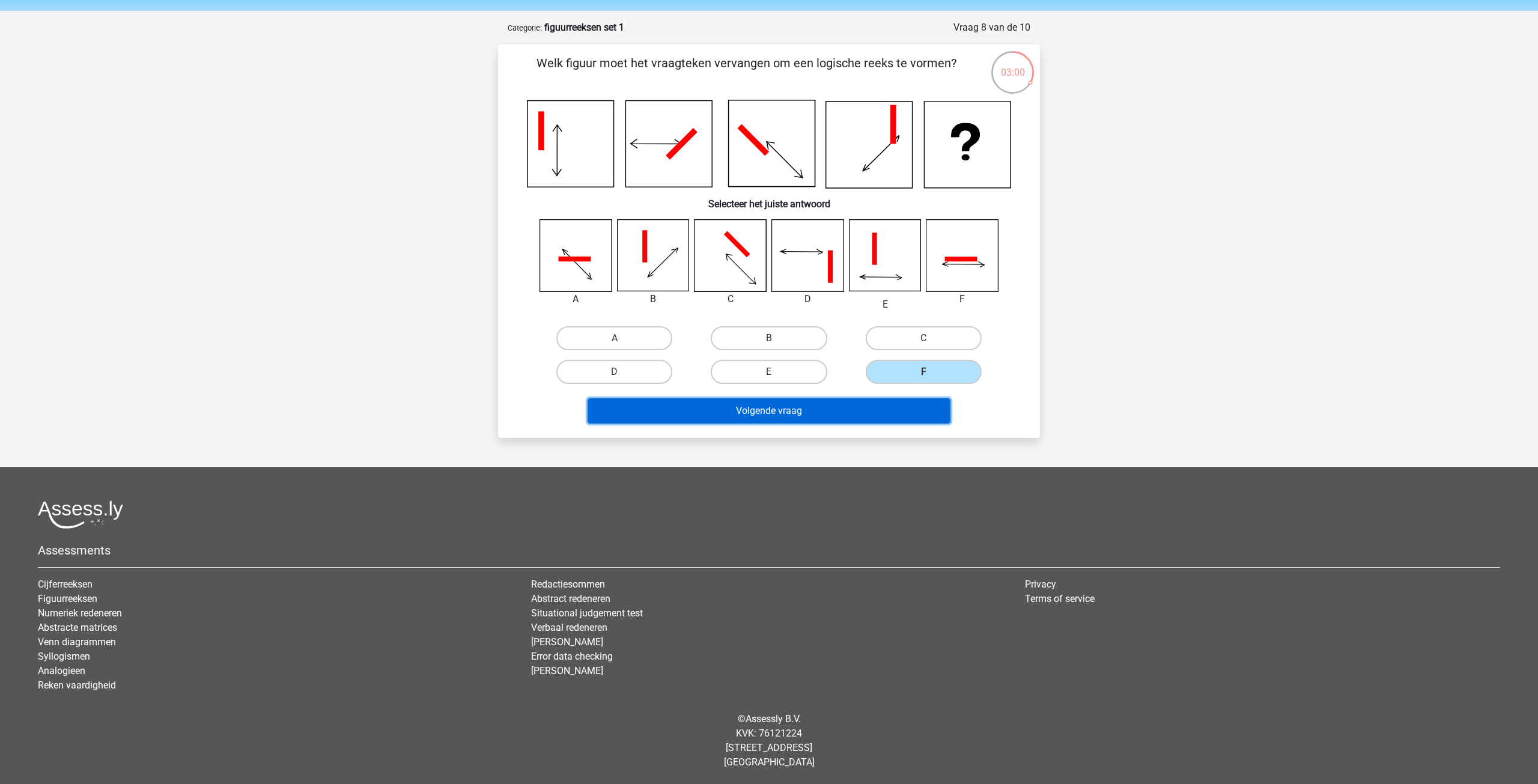
click at [838, 414] on button "Volgende vraag" at bounding box center [769, 411] width 364 height 25
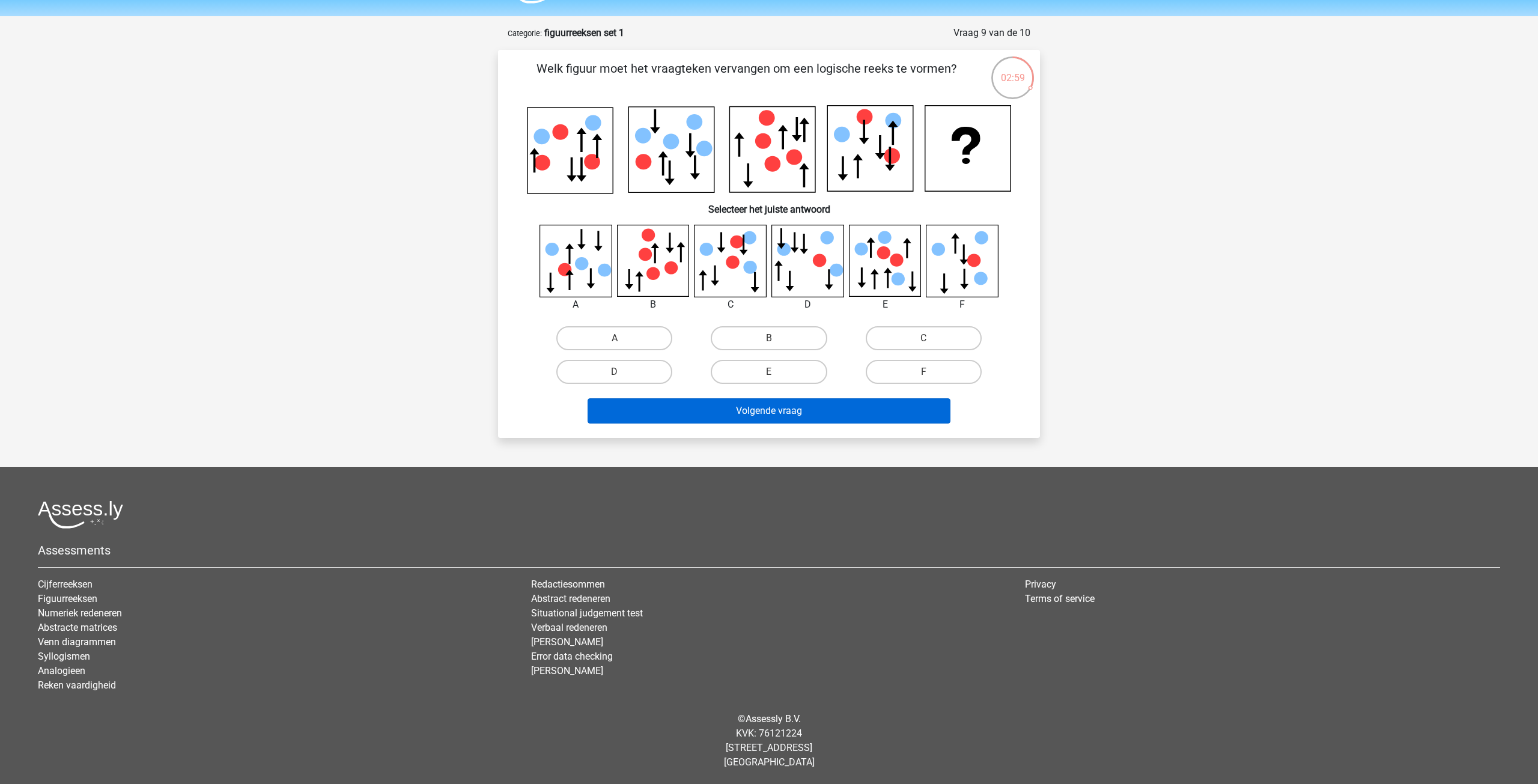
scroll to position [34, 0]
click at [602, 337] on label "A" at bounding box center [614, 338] width 116 height 24
click at [614, 338] on input "A" at bounding box center [618, 342] width 8 height 8
radio input "true"
click at [815, 408] on button "Volgende vraag" at bounding box center [769, 411] width 364 height 25
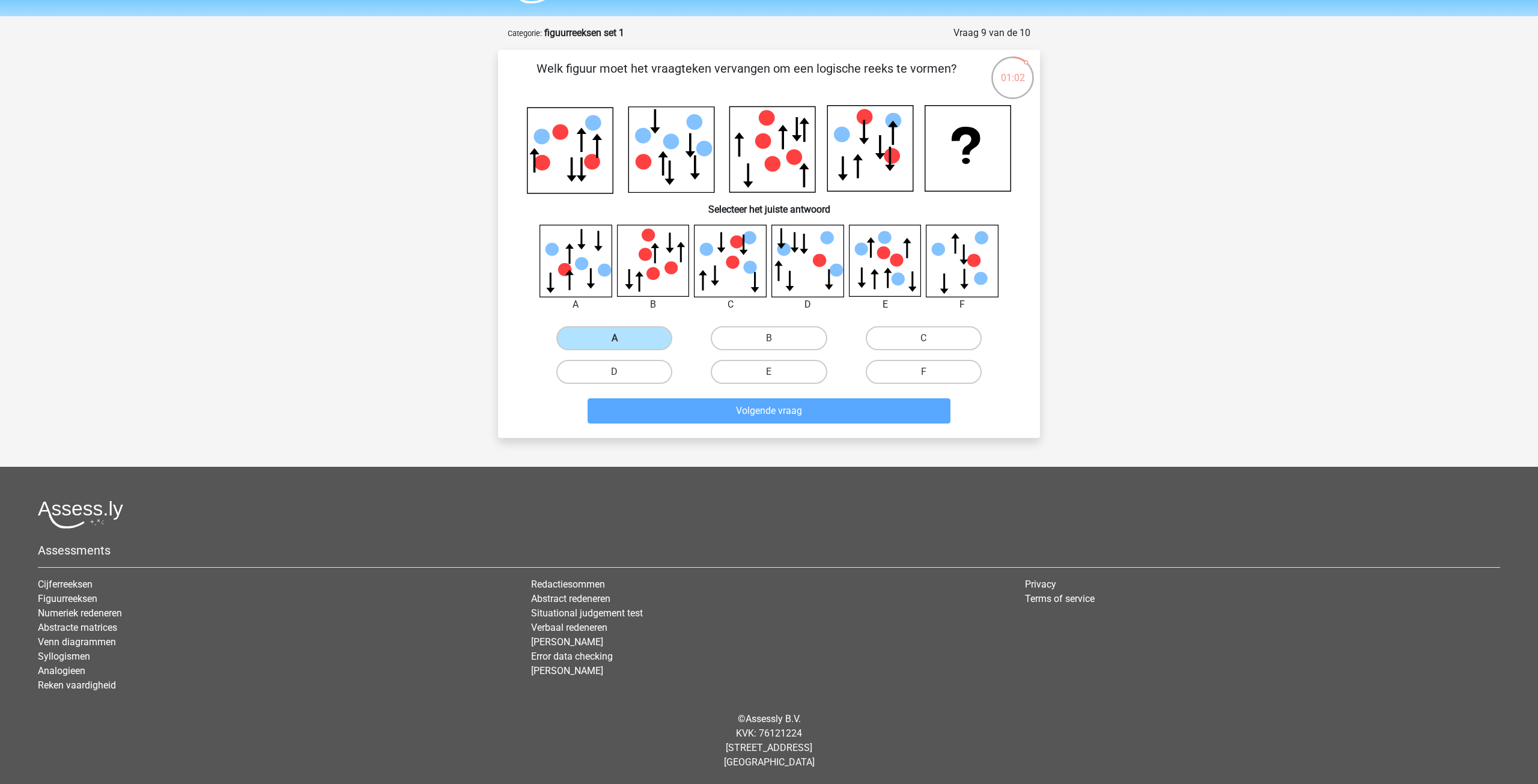
scroll to position [19, 0]
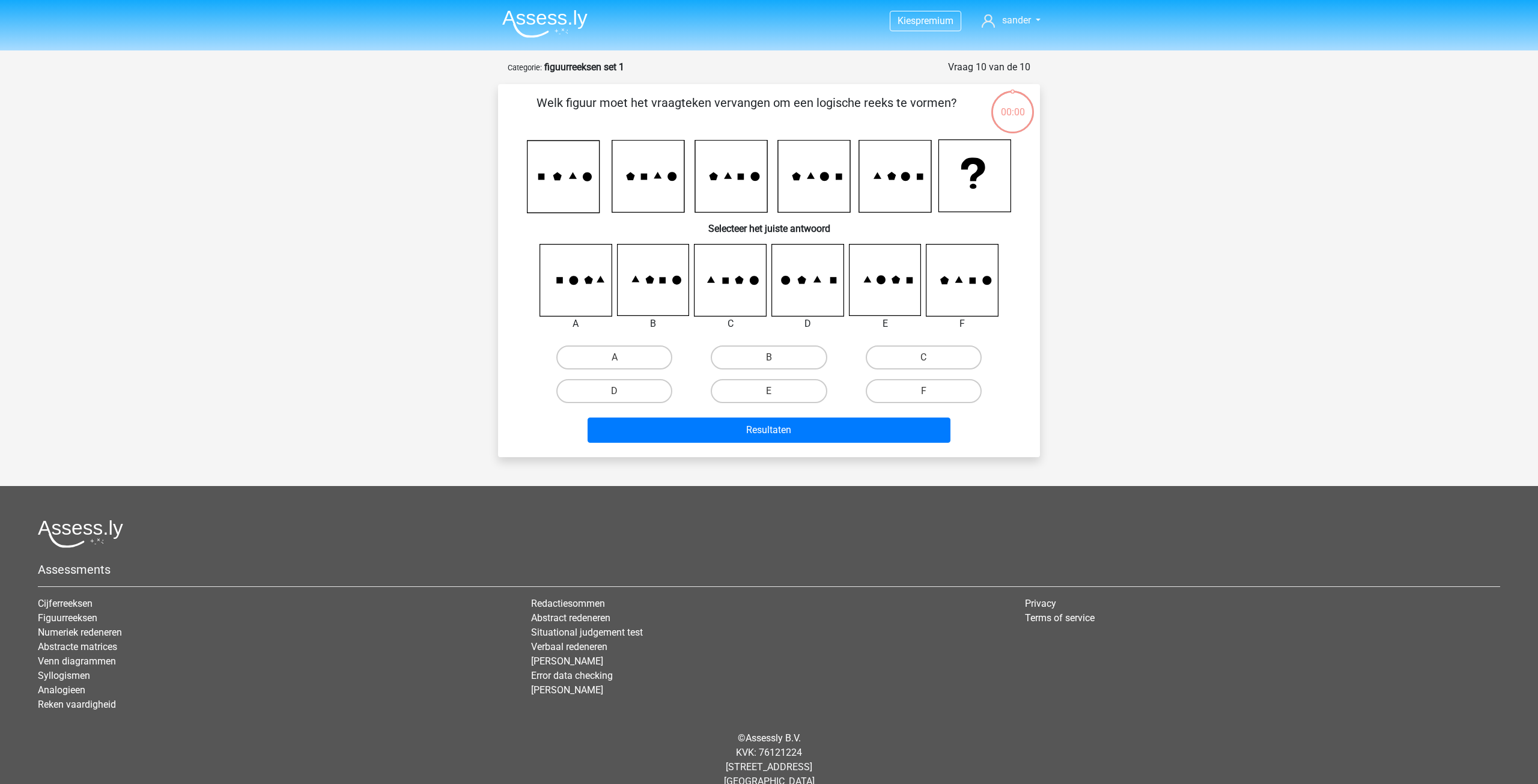
scroll to position [19, 0]
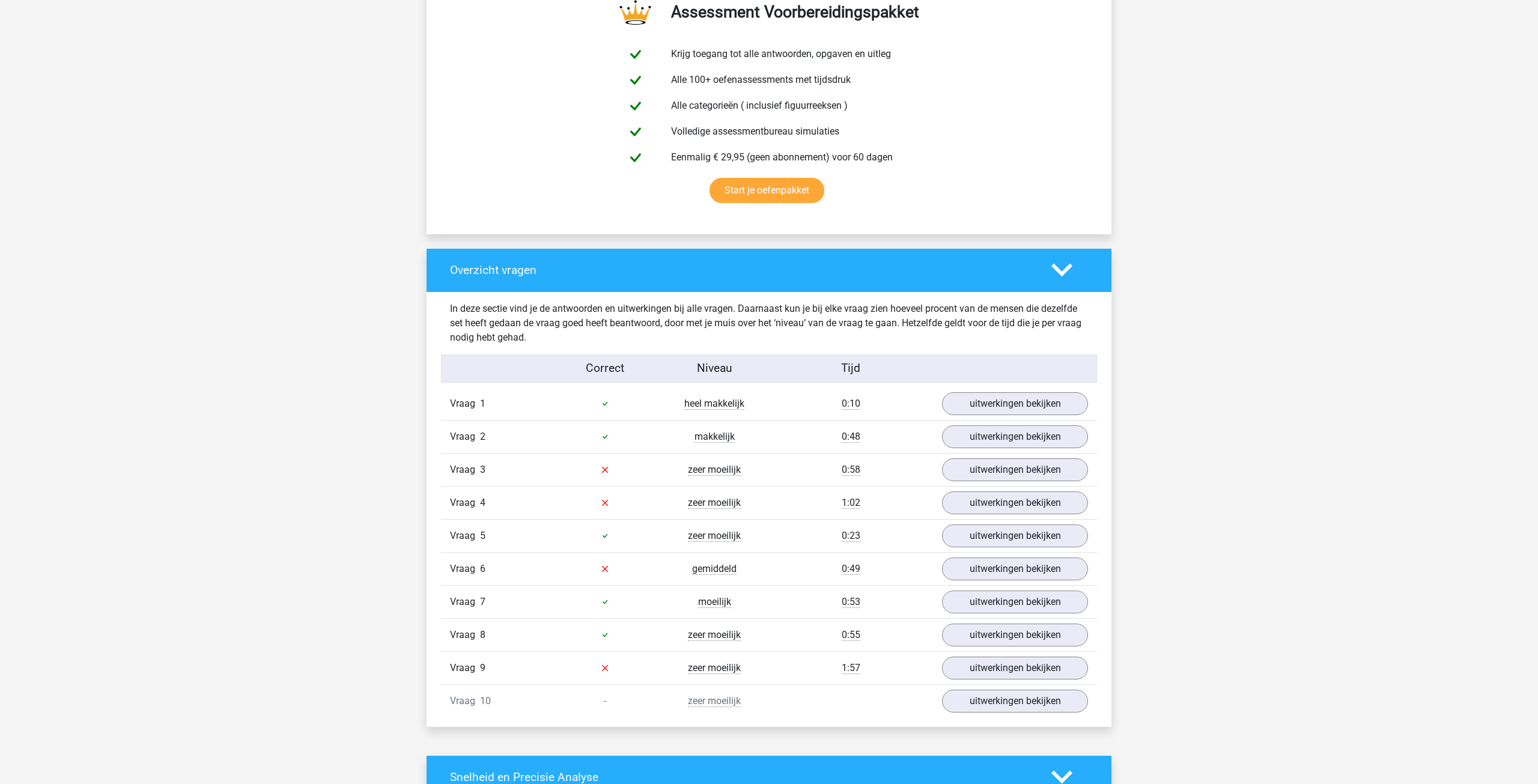
scroll to position [745, 0]
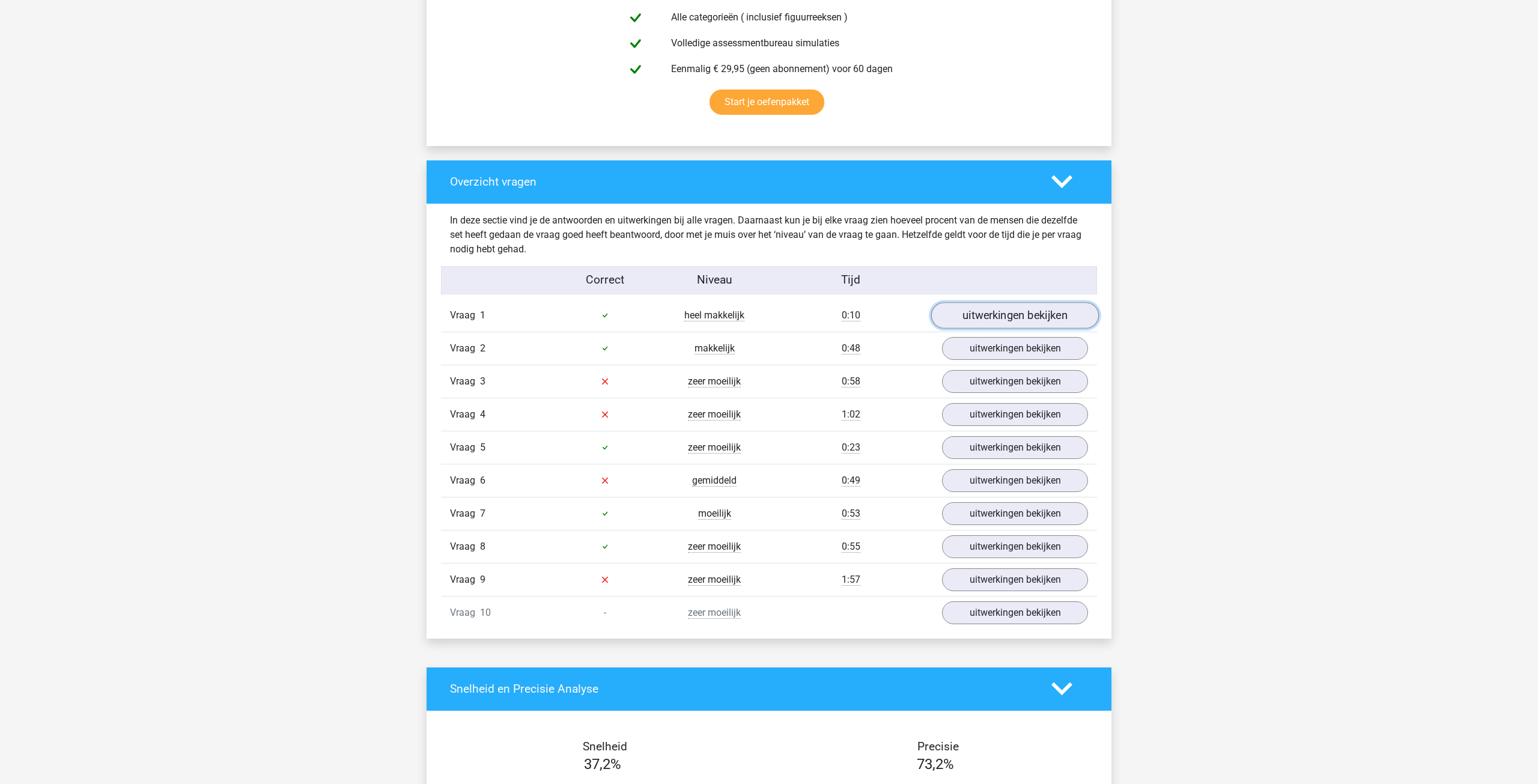
click at [1001, 315] on link "uitwerkingen bekijken" at bounding box center [1014, 315] width 168 height 26
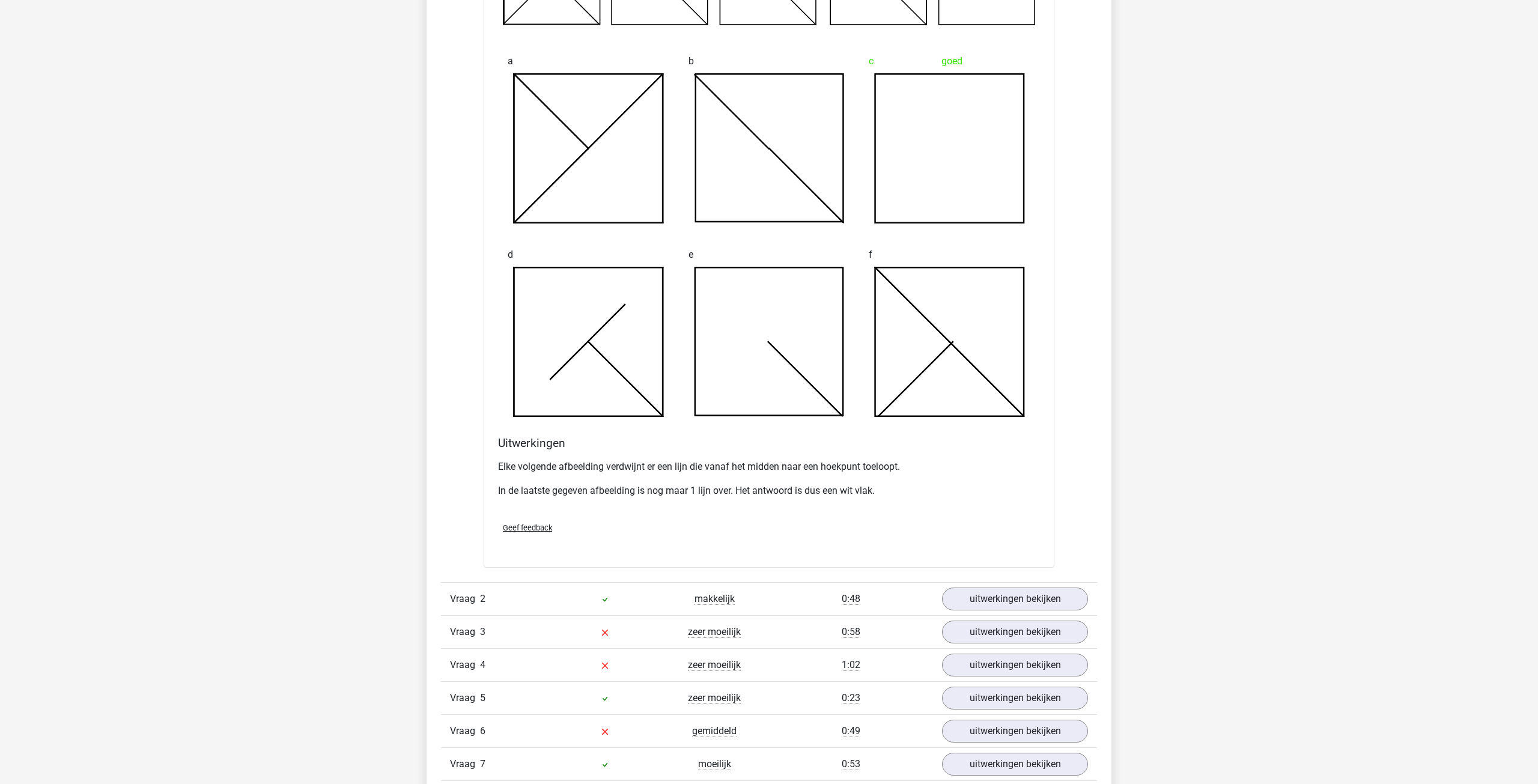
scroll to position [1200, 0]
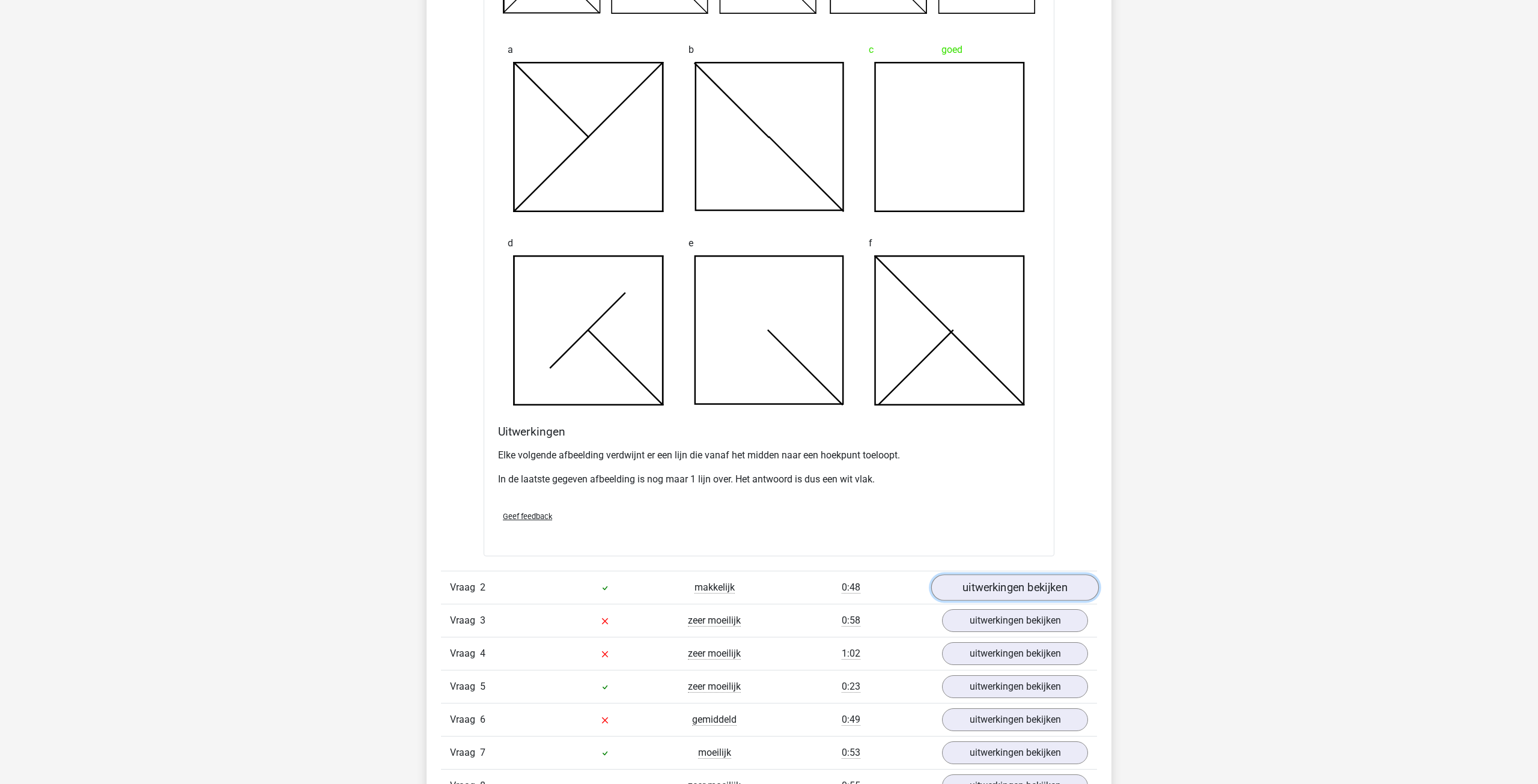
click at [1016, 591] on link "uitwerkingen bekijken" at bounding box center [1014, 588] width 168 height 26
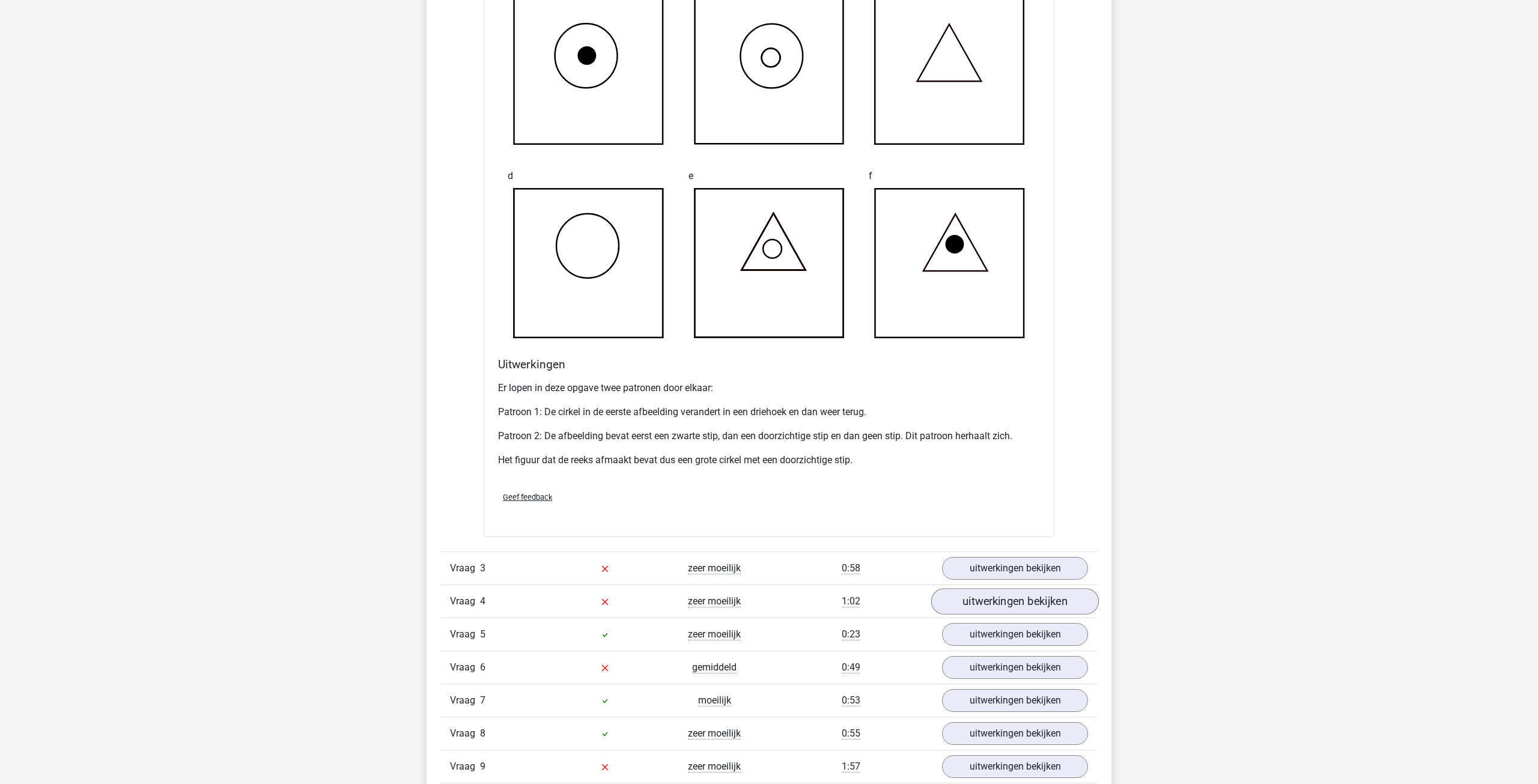
scroll to position [2013, 0]
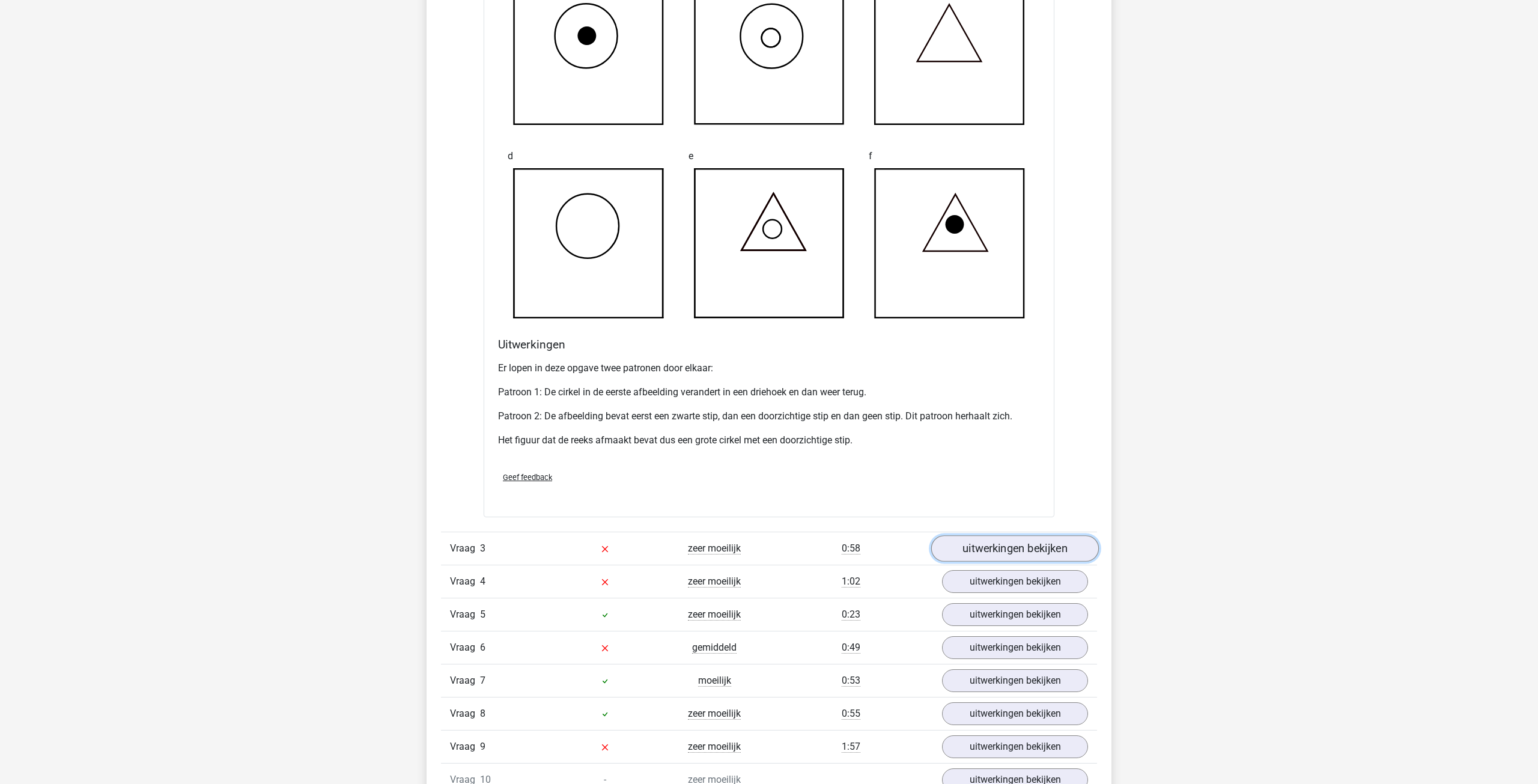
click at [1014, 551] on link "uitwerkingen bekijken" at bounding box center [1014, 548] width 168 height 26
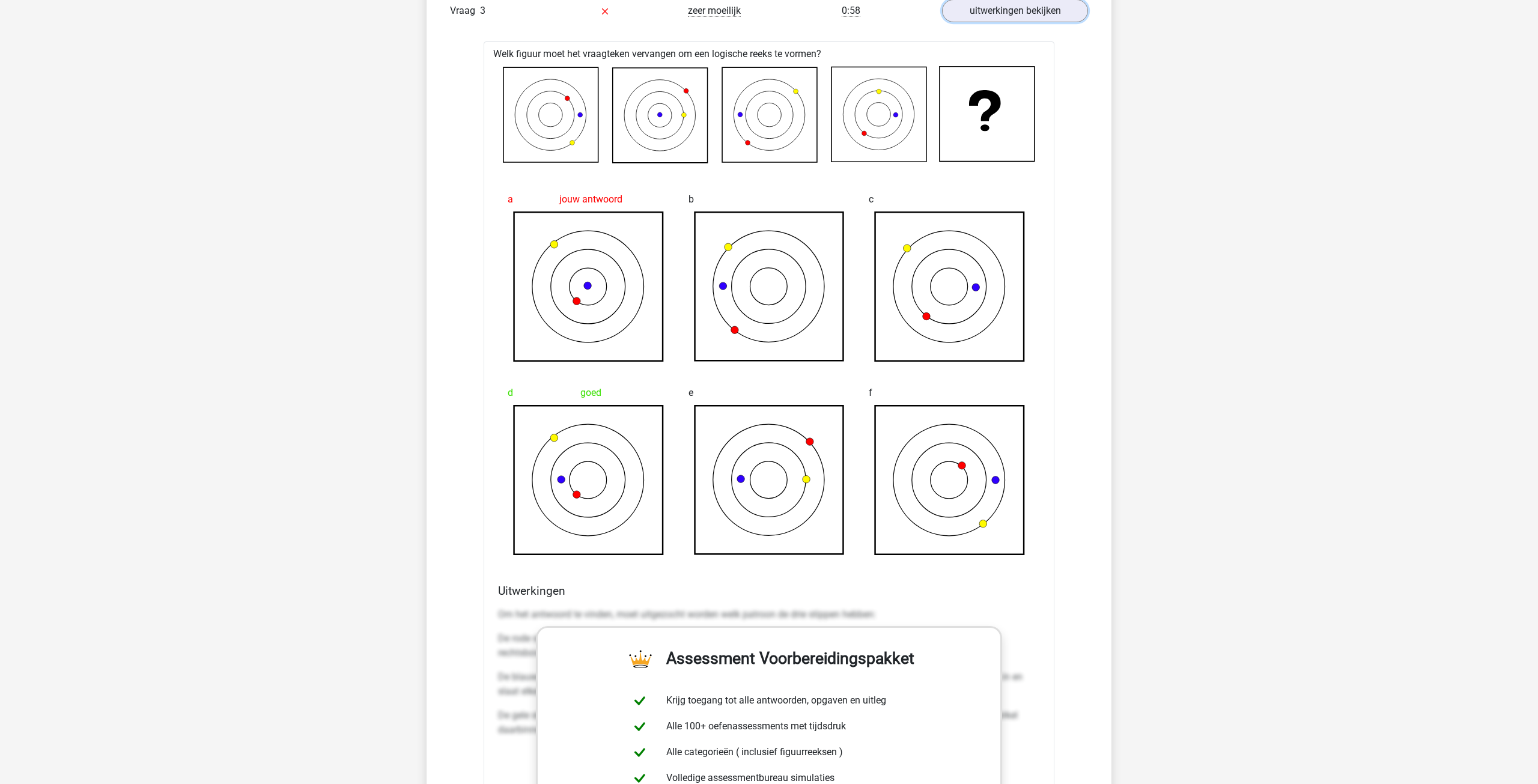
scroll to position [2473, 0]
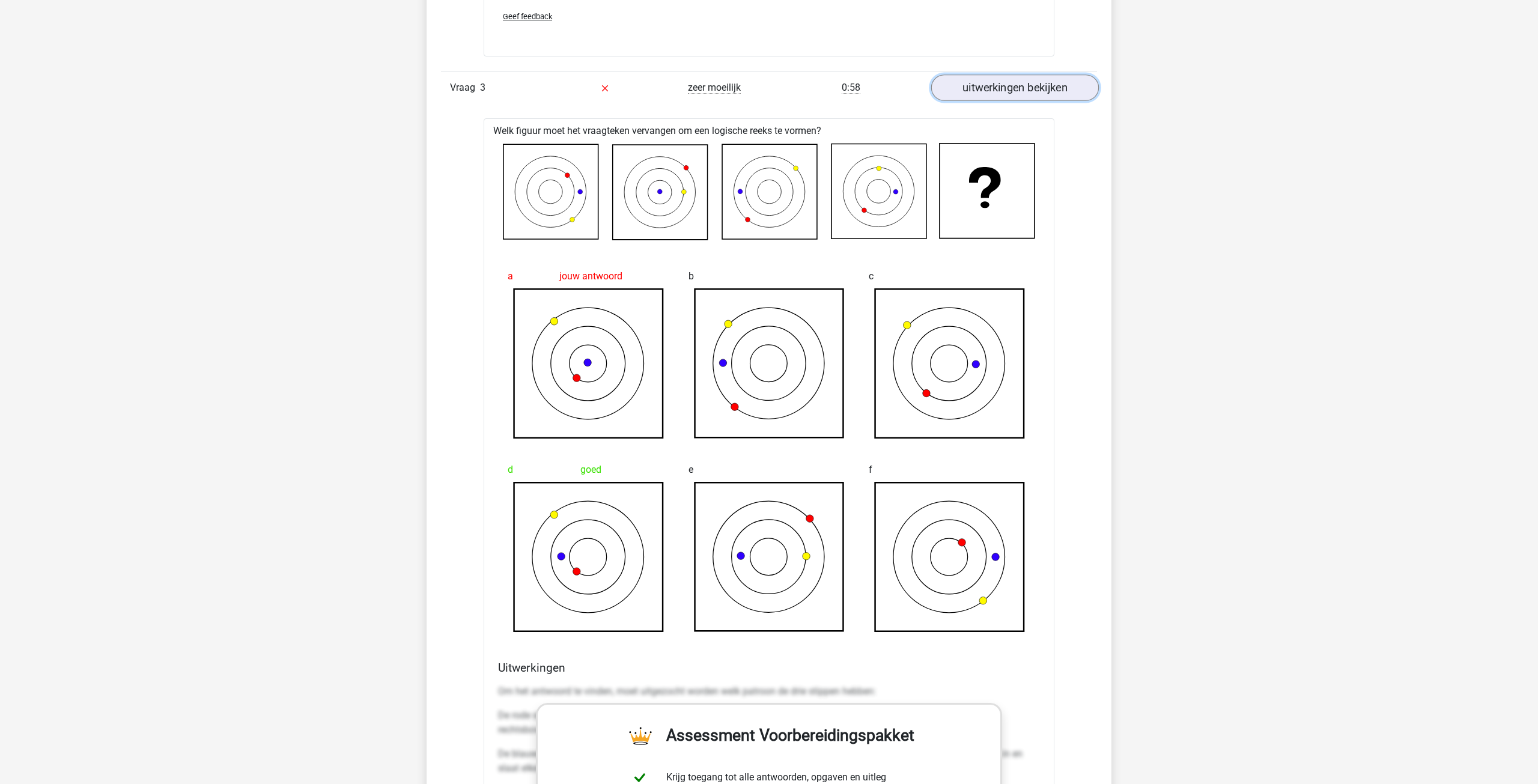
click at [1014, 87] on link "uitwerkingen bekijken" at bounding box center [1014, 87] width 168 height 26
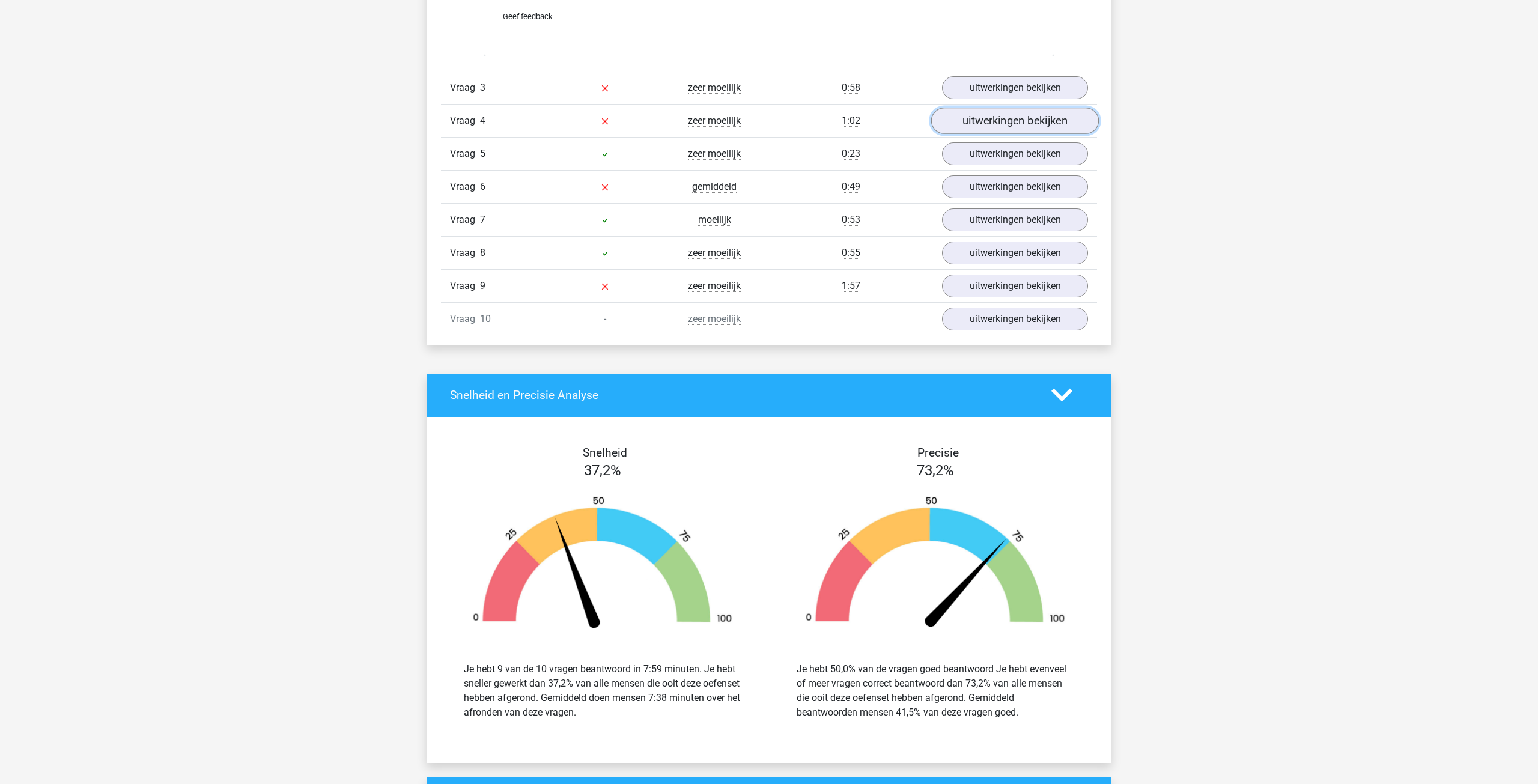
click at [1013, 121] on link "uitwerkingen bekijken" at bounding box center [1014, 121] width 168 height 26
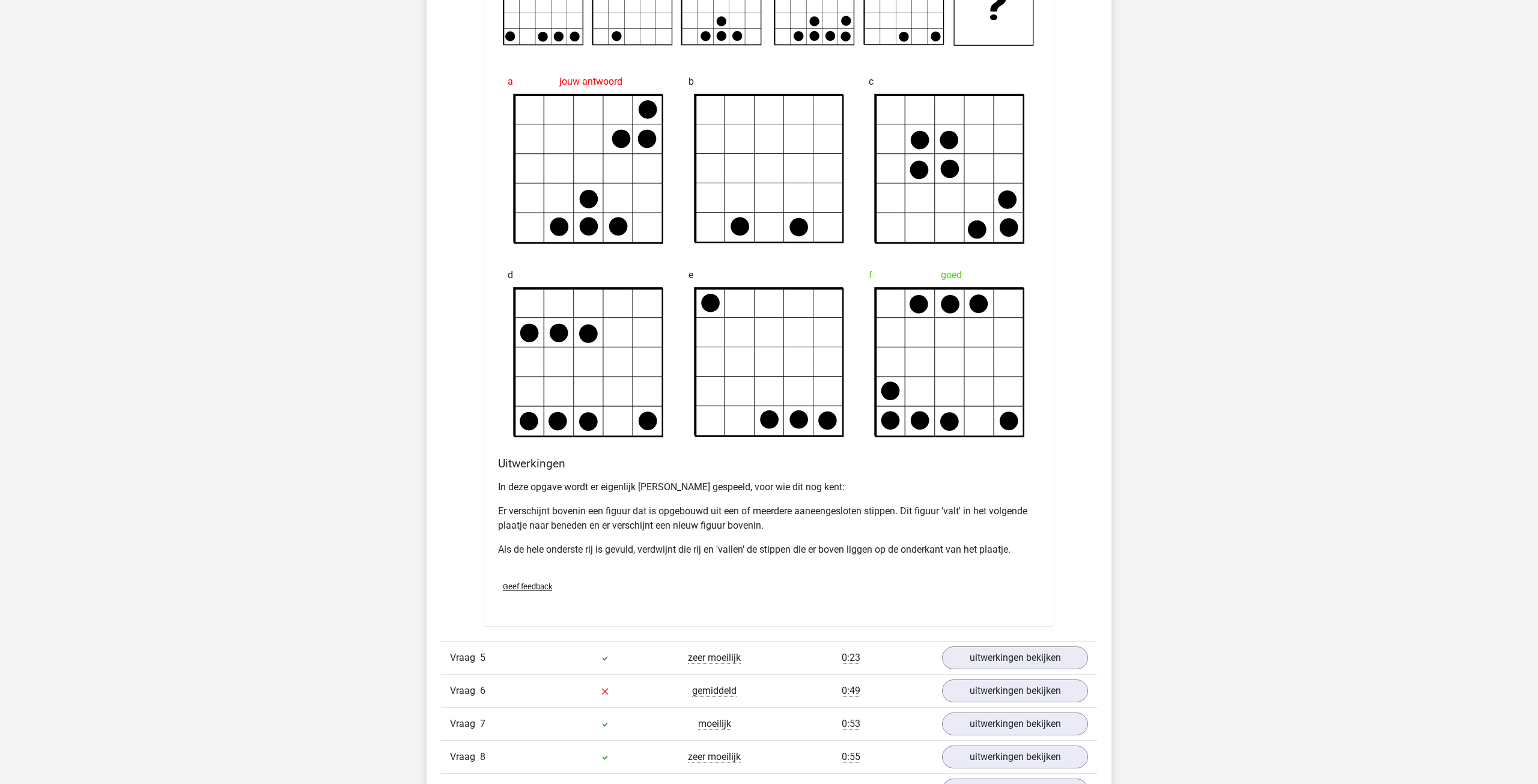
scroll to position [2686, 0]
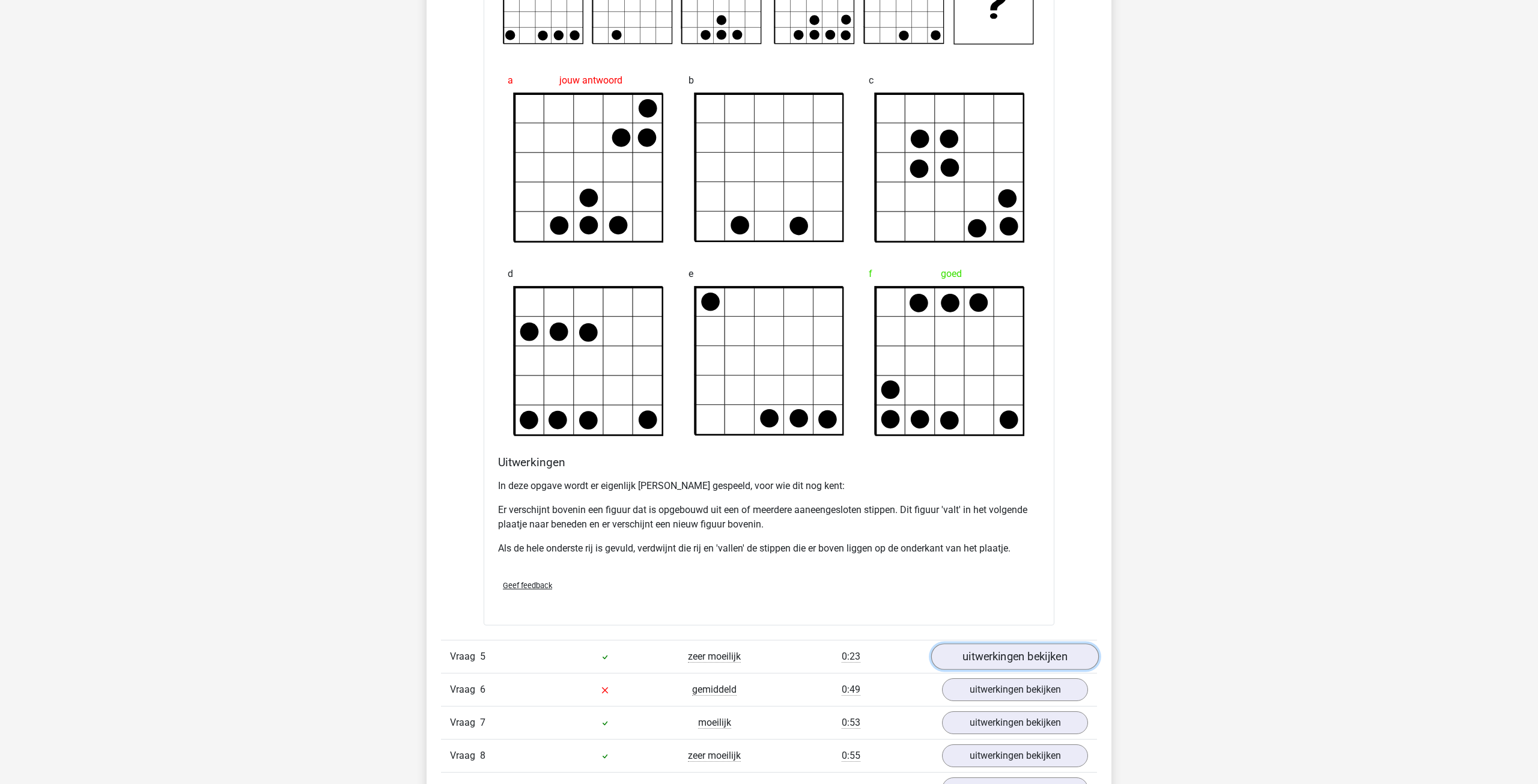
click at [1022, 665] on link "uitwerkingen bekijken" at bounding box center [1014, 657] width 168 height 26
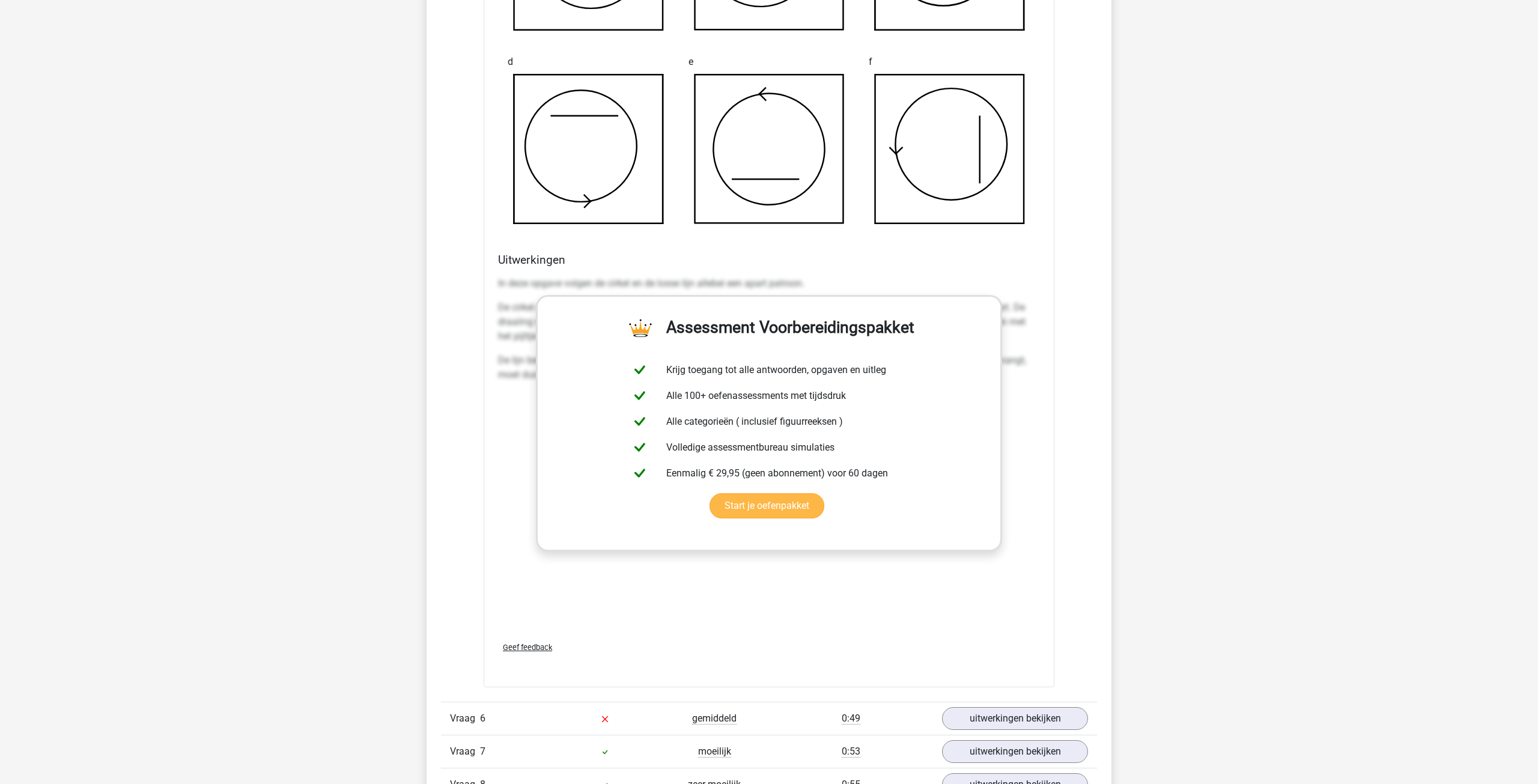
scroll to position [3817, 0]
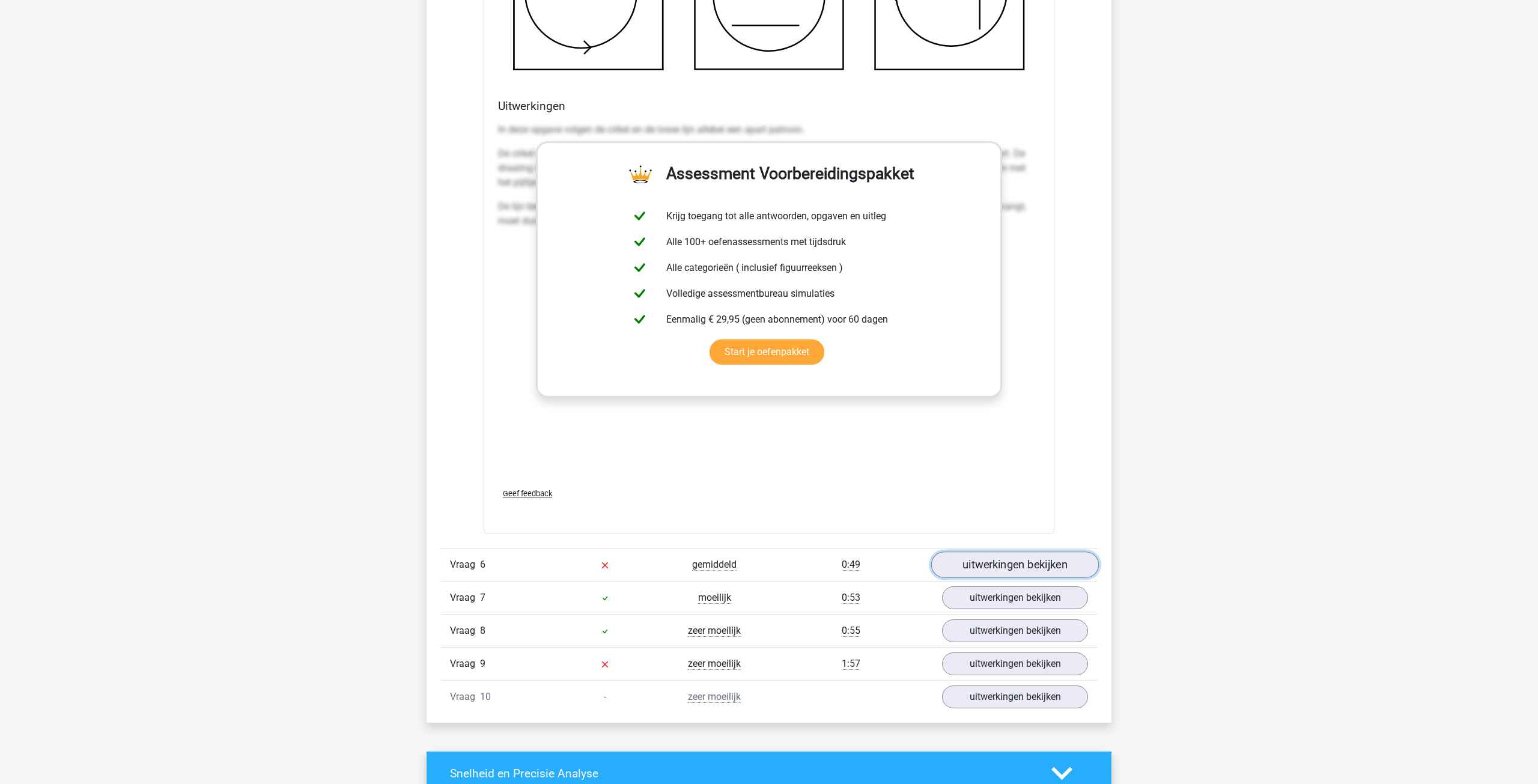
click at [988, 565] on link "uitwerkingen bekijken" at bounding box center [1014, 565] width 168 height 26
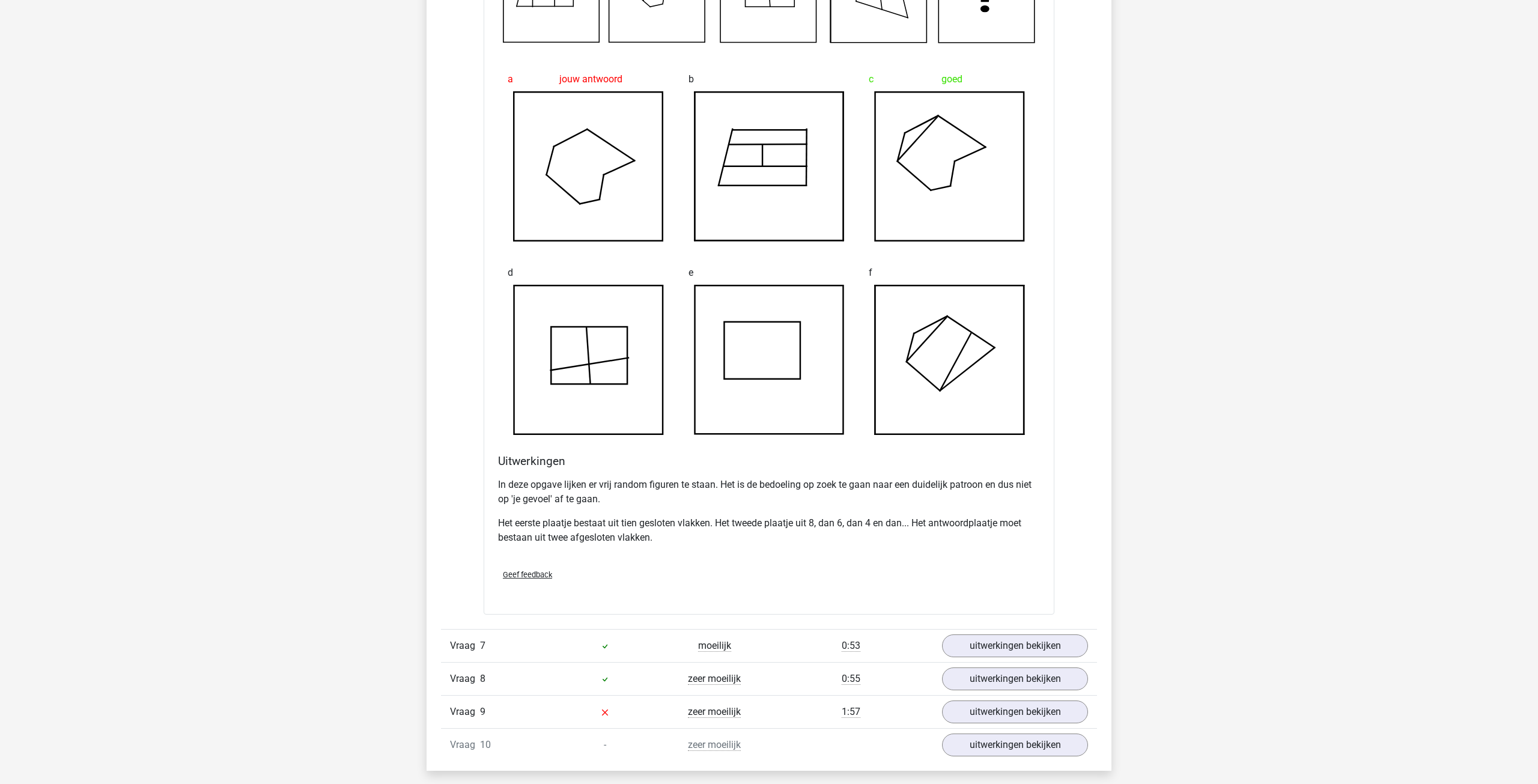
scroll to position [4497, 0]
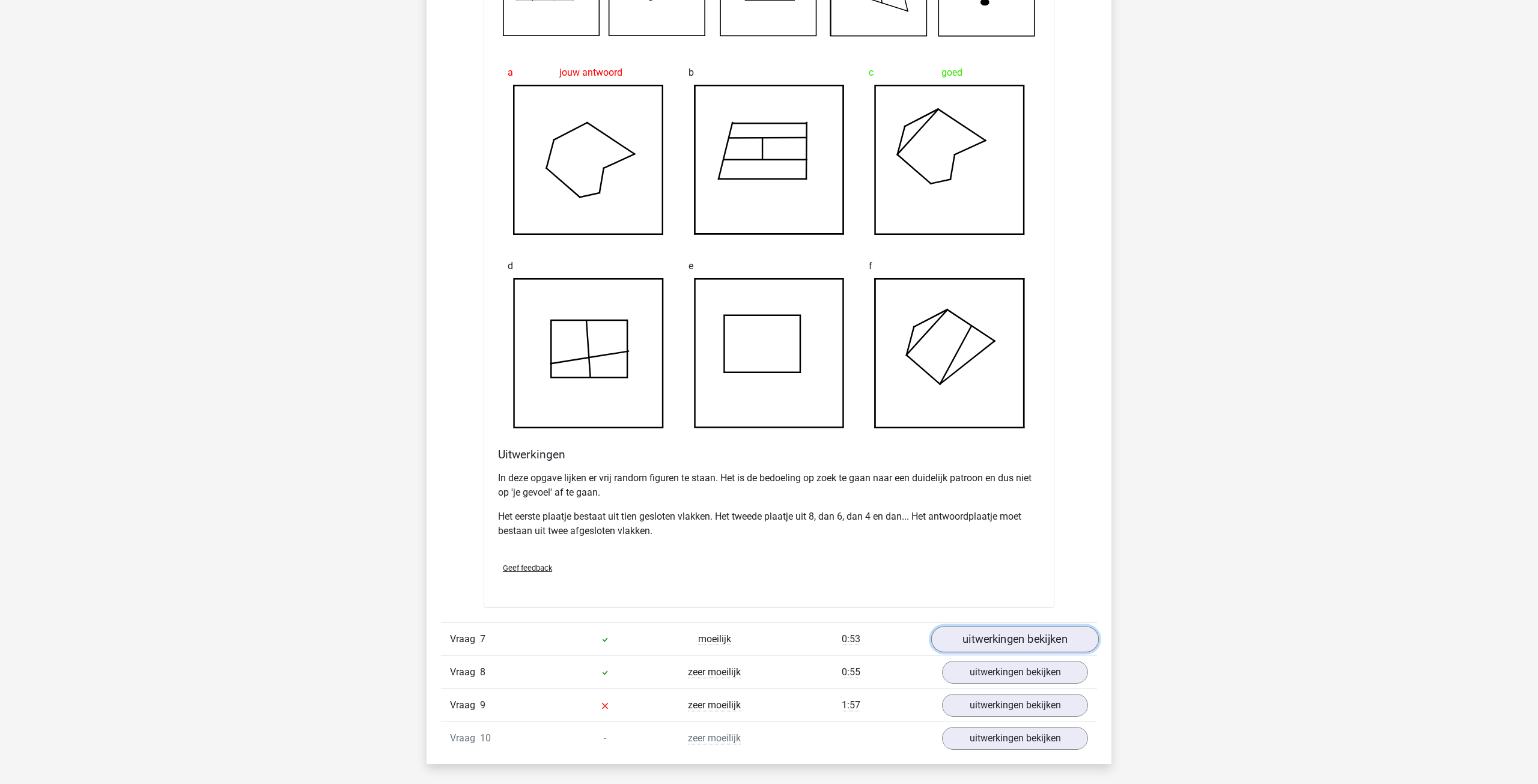
click at [982, 640] on link "uitwerkingen bekijken" at bounding box center [1014, 640] width 168 height 26
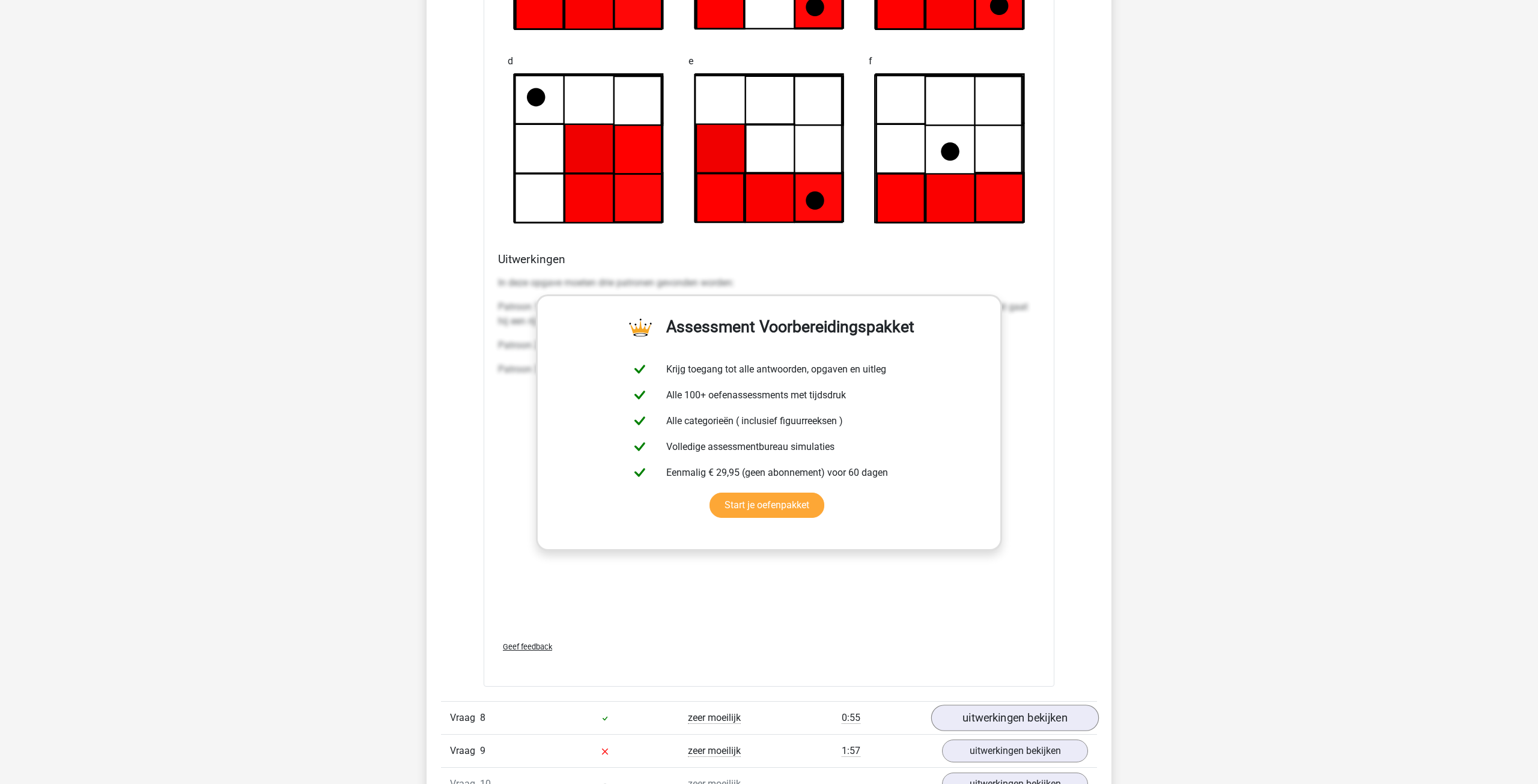
scroll to position [5619, 0]
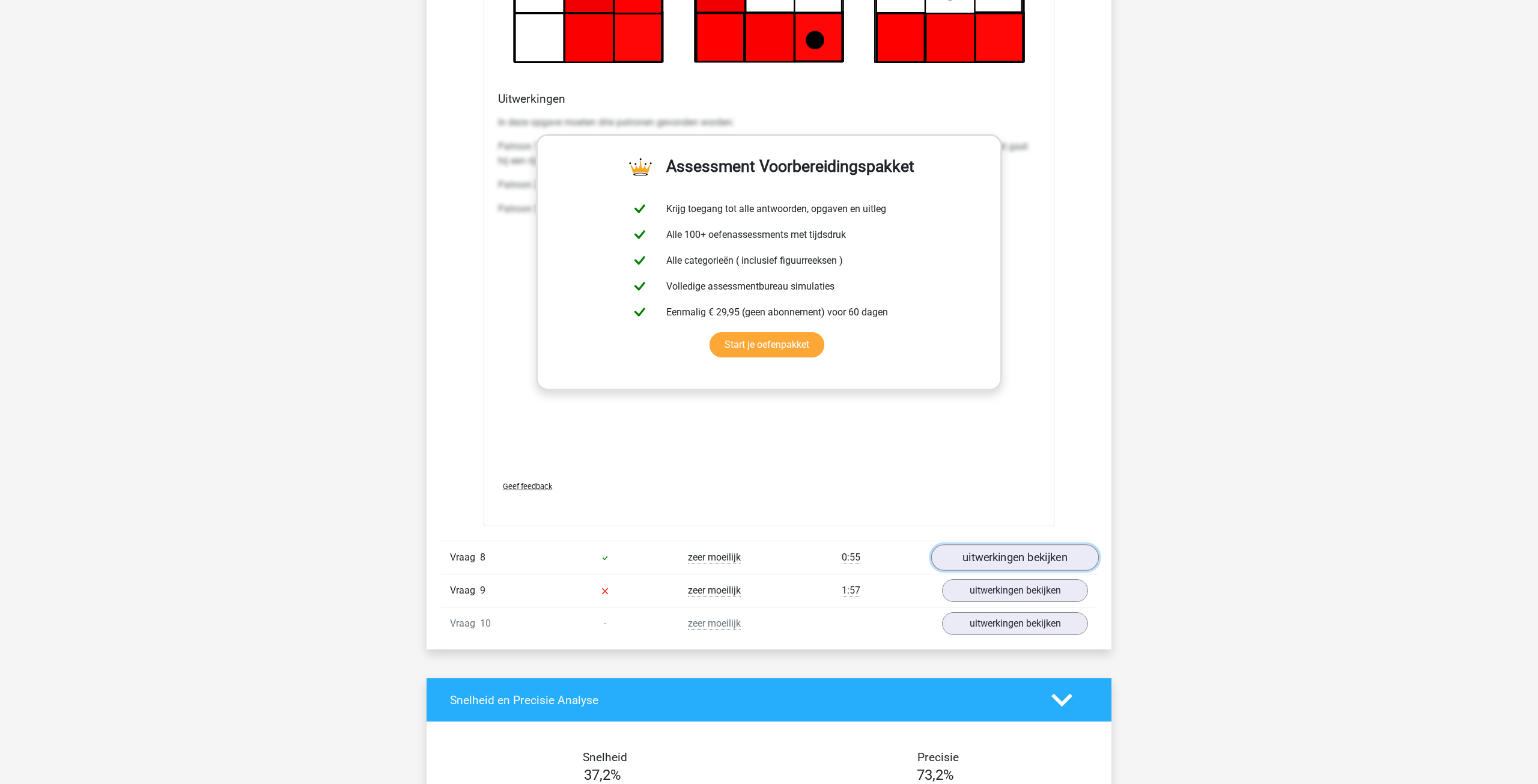
click at [1022, 556] on link "uitwerkingen bekijken" at bounding box center [1014, 557] width 168 height 26
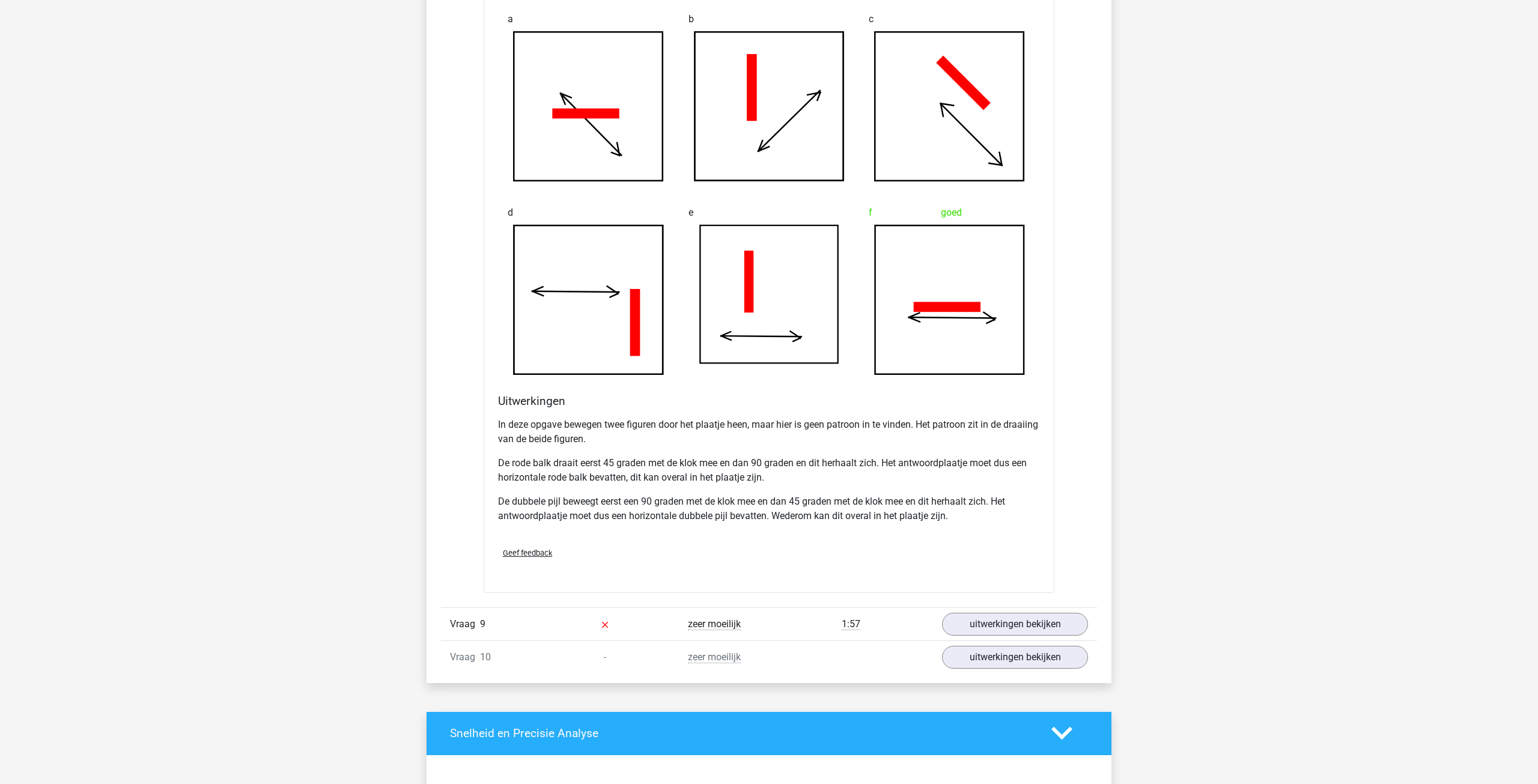
scroll to position [6342, 0]
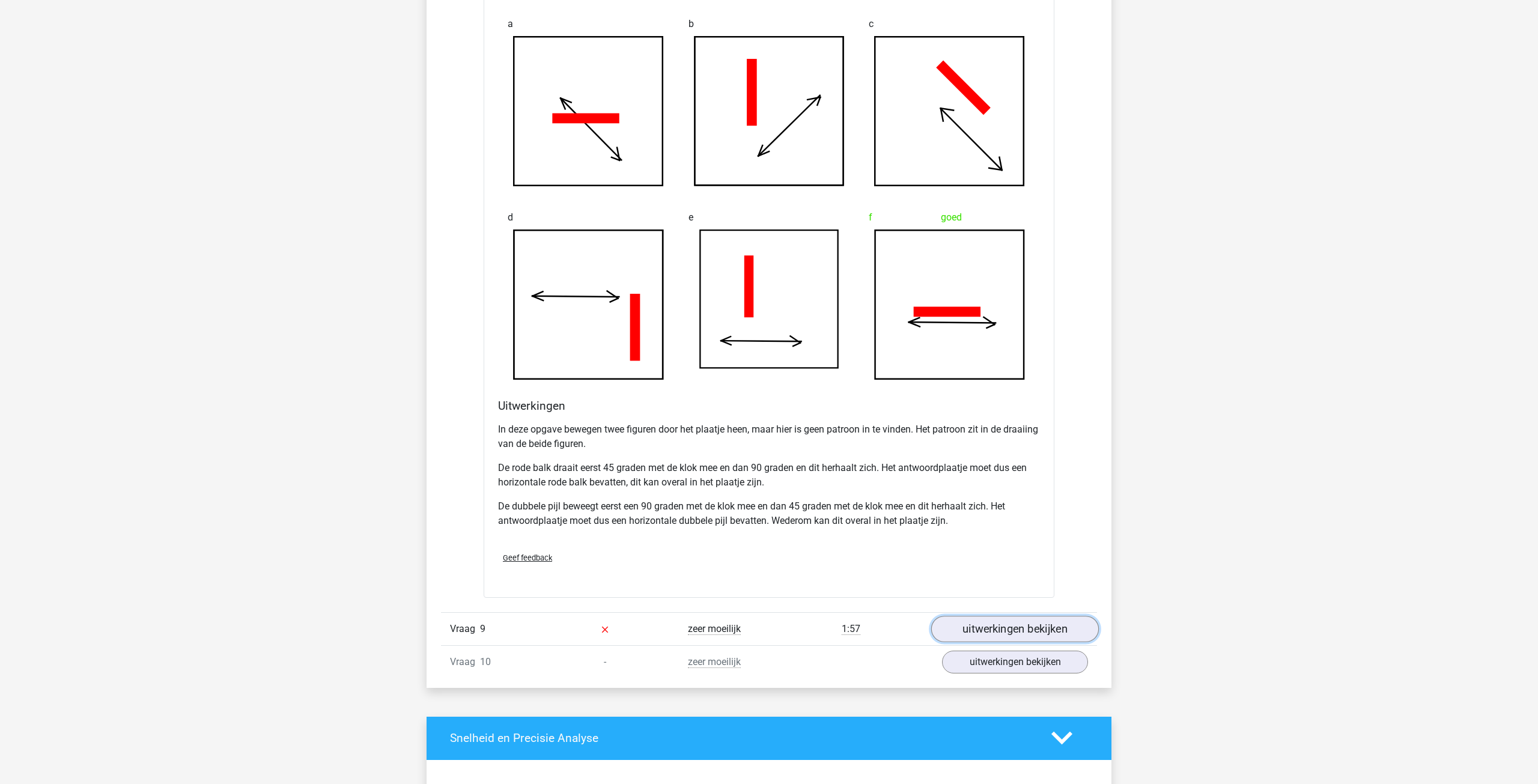
click at [1014, 633] on link "uitwerkingen bekijken" at bounding box center [1014, 629] width 168 height 26
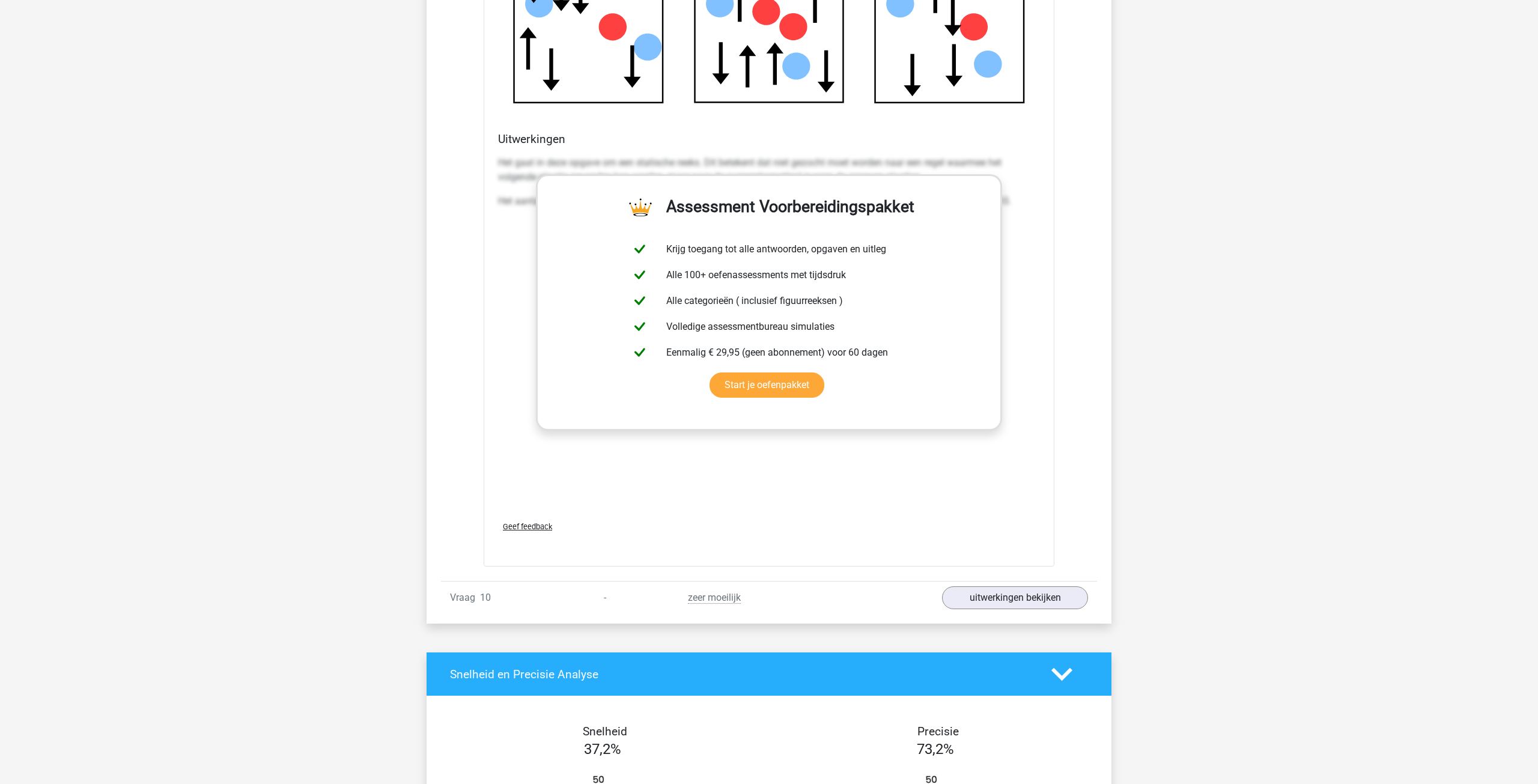
scroll to position [7634, 0]
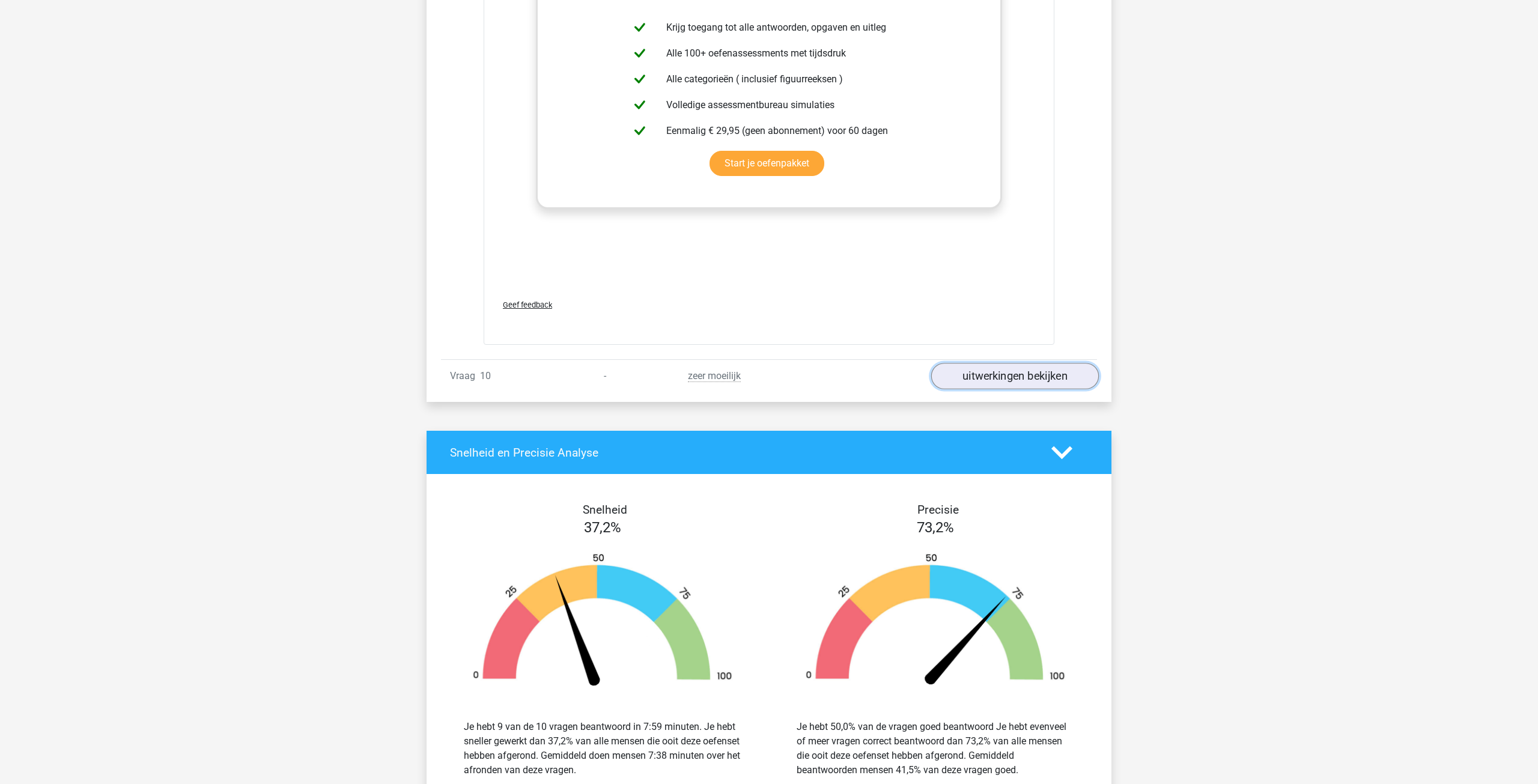
click at [996, 377] on link "uitwerkingen bekijken" at bounding box center [1014, 376] width 168 height 26
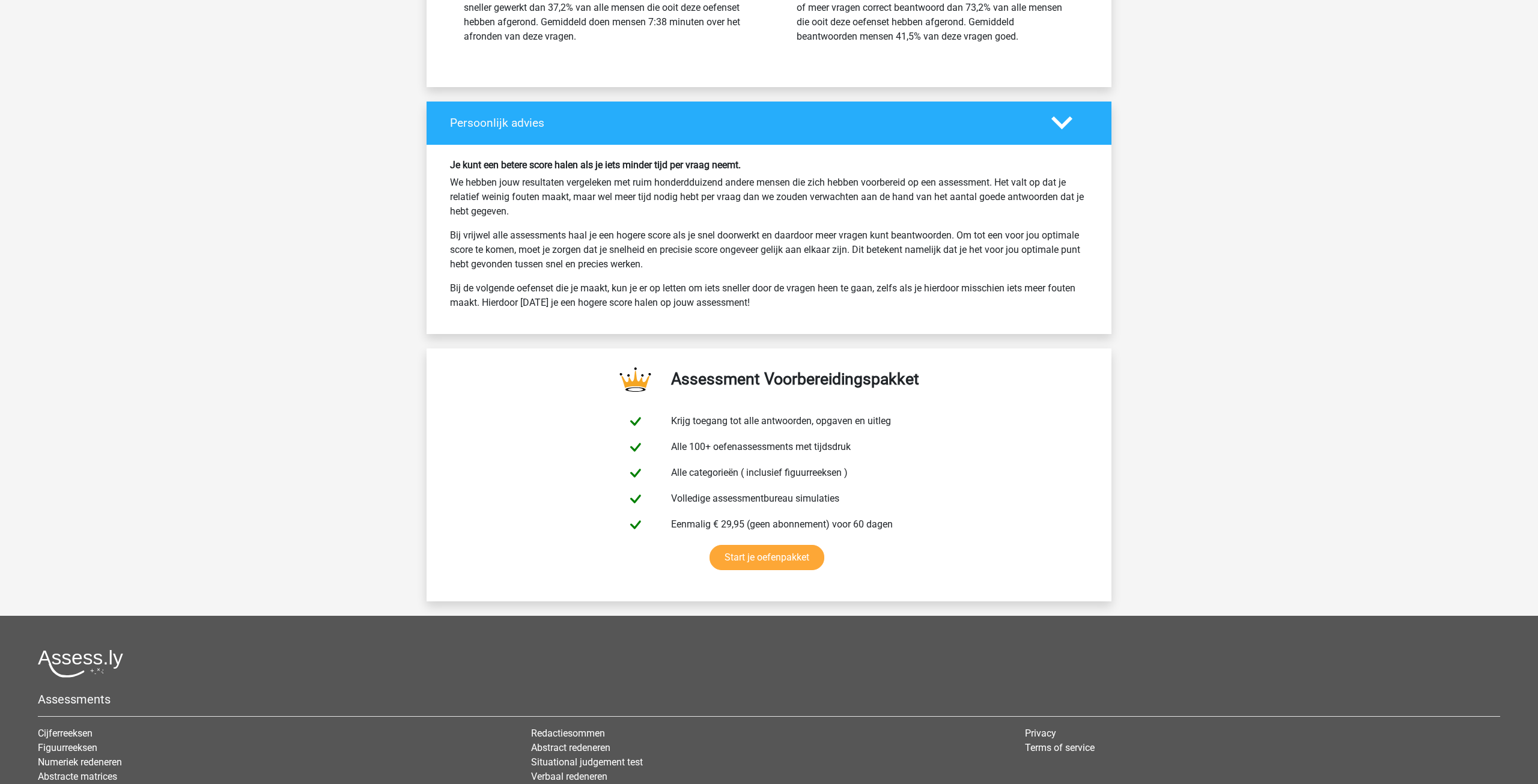
scroll to position [9106, 0]
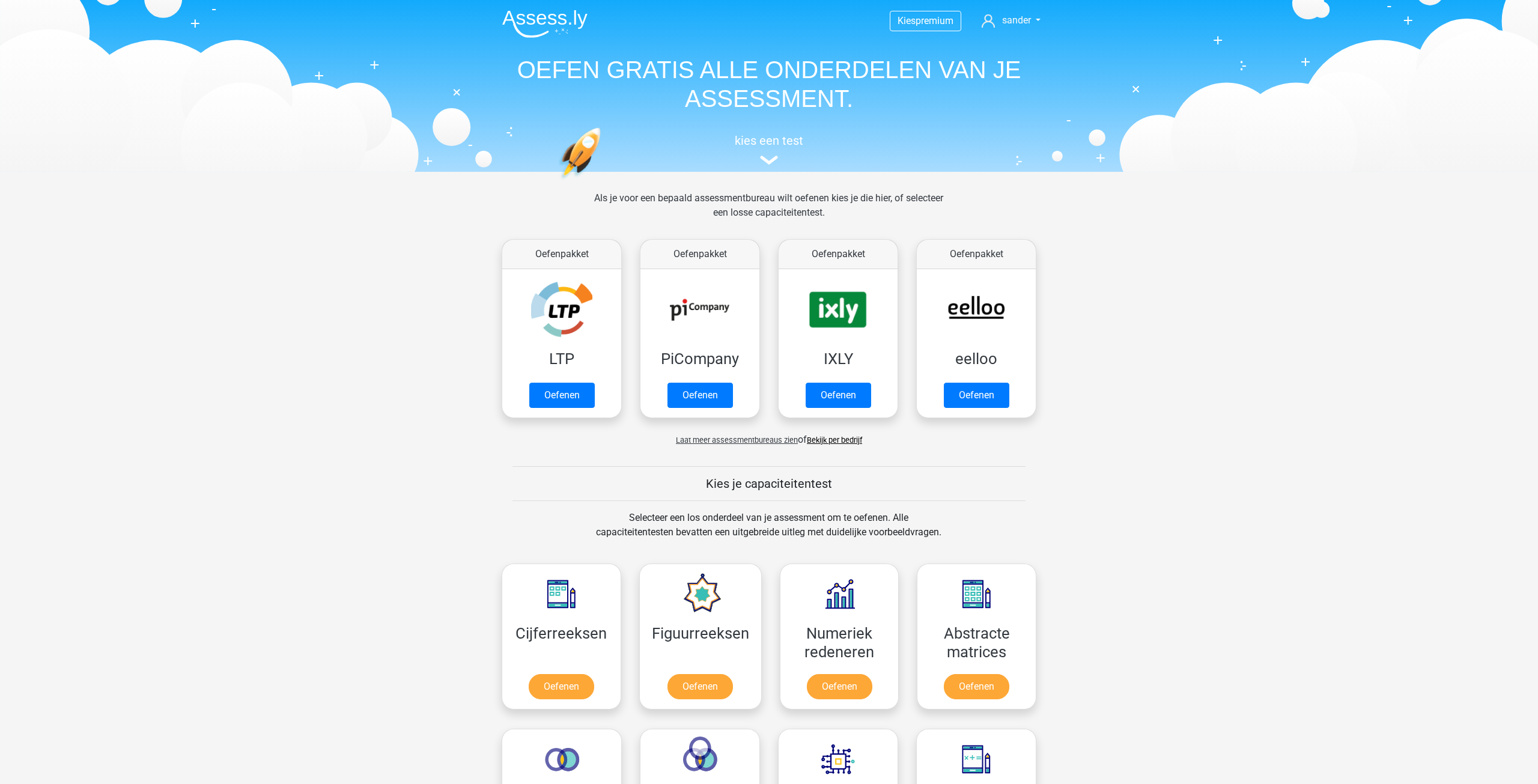
scroll to position [480, 0]
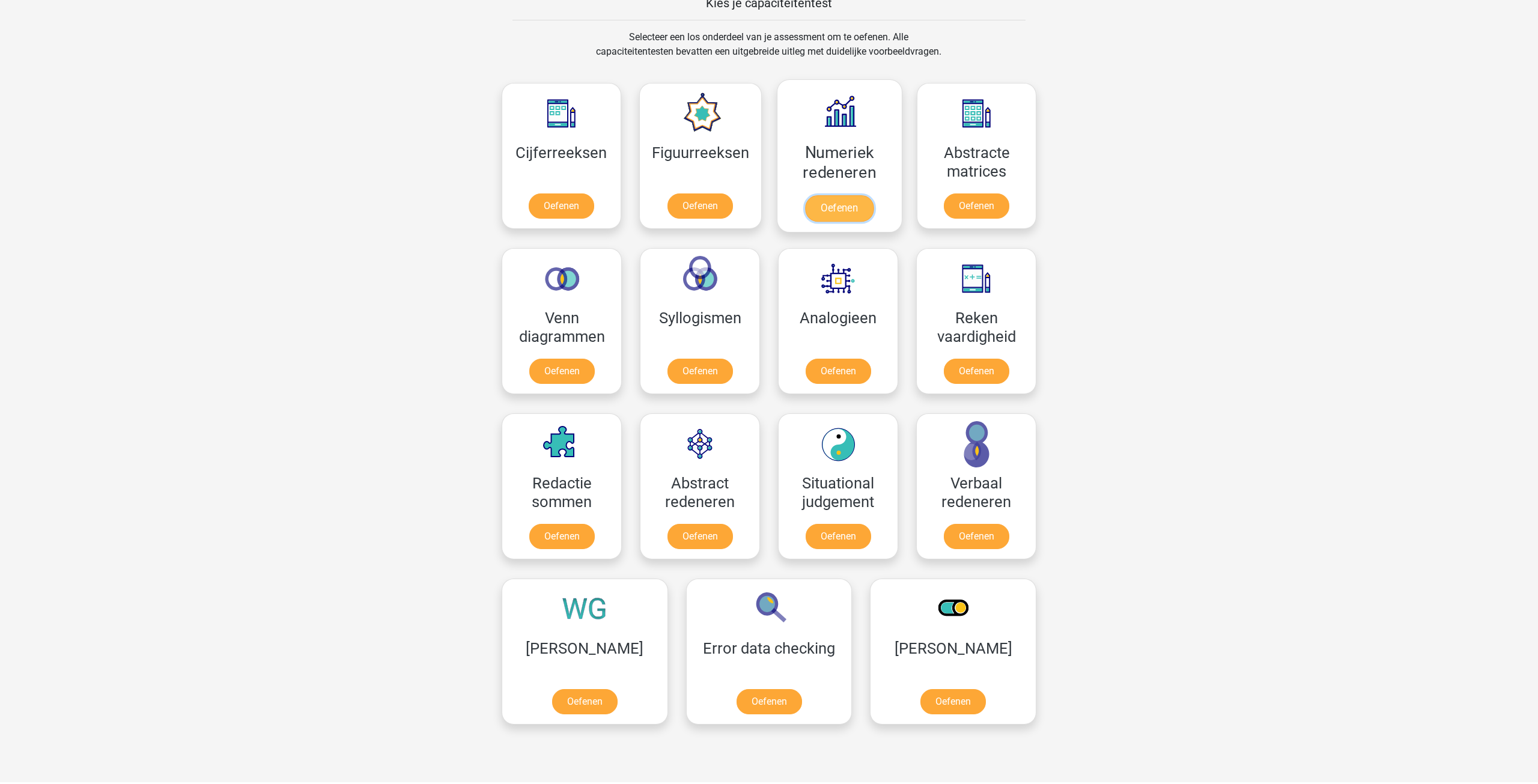
click at [845, 195] on link "Oefenen" at bounding box center [839, 208] width 69 height 26
click at [992, 195] on link "Oefenen" at bounding box center [976, 208] width 69 height 26
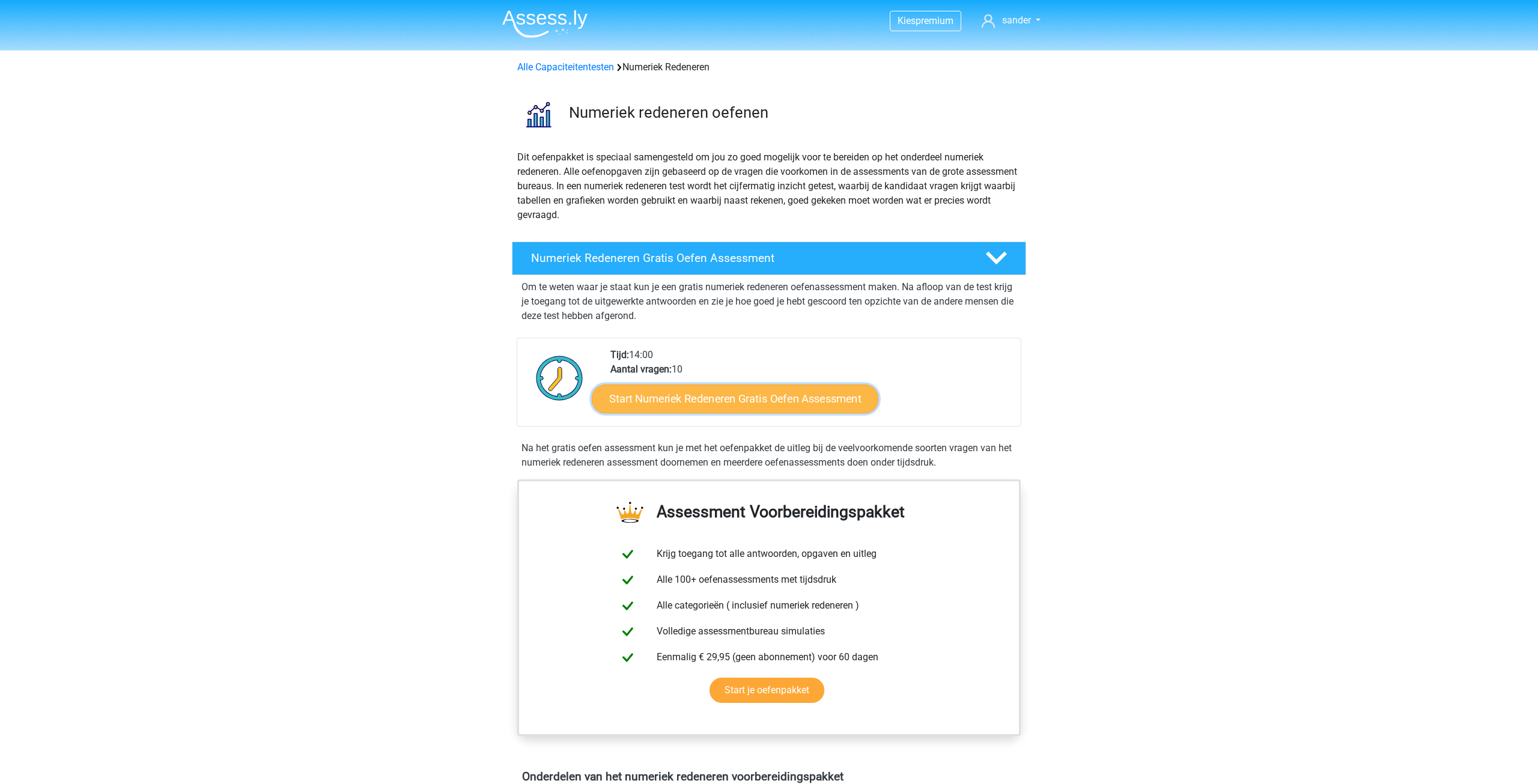
click at [771, 403] on link "Start Numeriek Redeneren Gratis Oefen Assessment" at bounding box center [734, 398] width 287 height 29
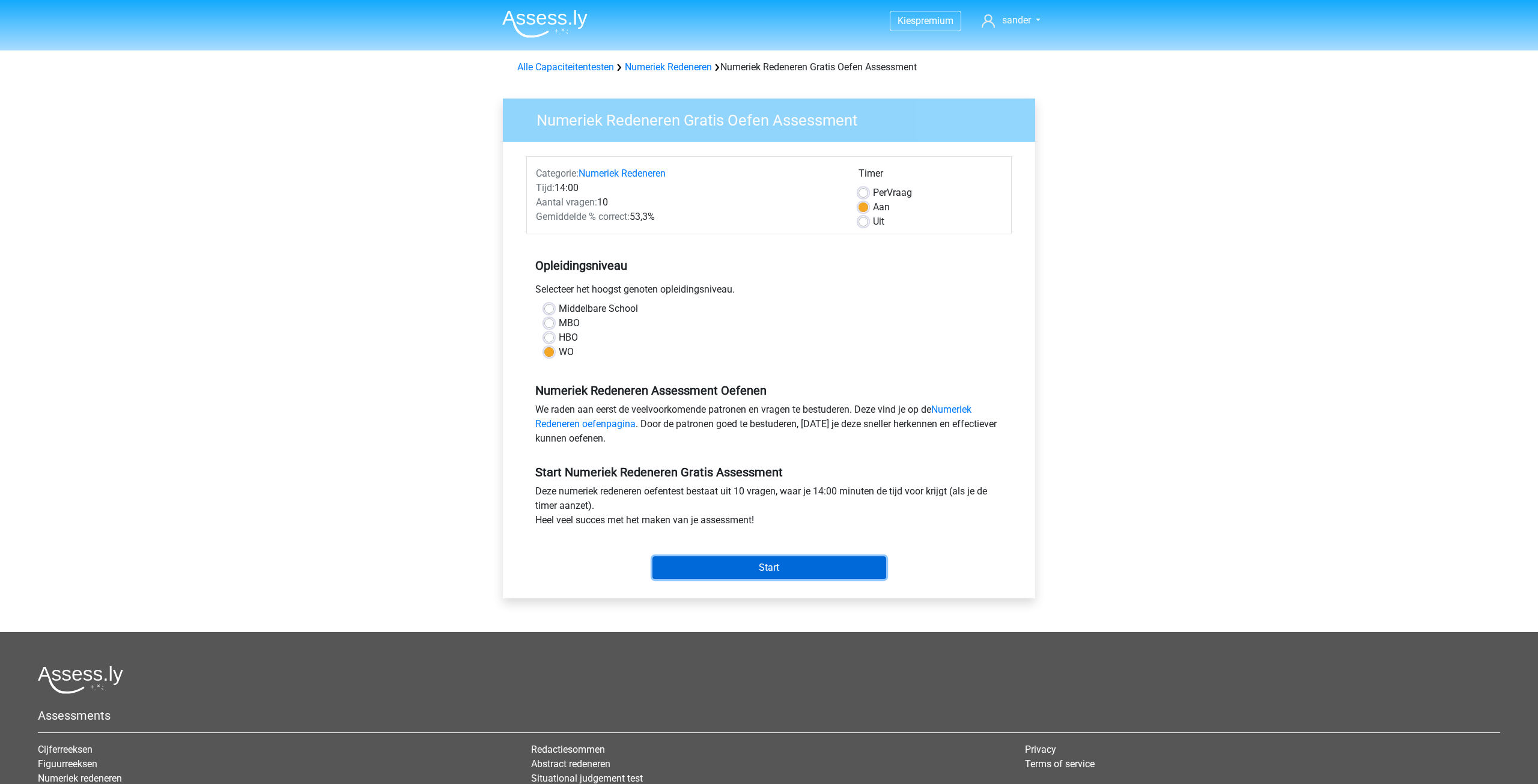
click at [798, 565] on input "Start" at bounding box center [769, 567] width 234 height 23
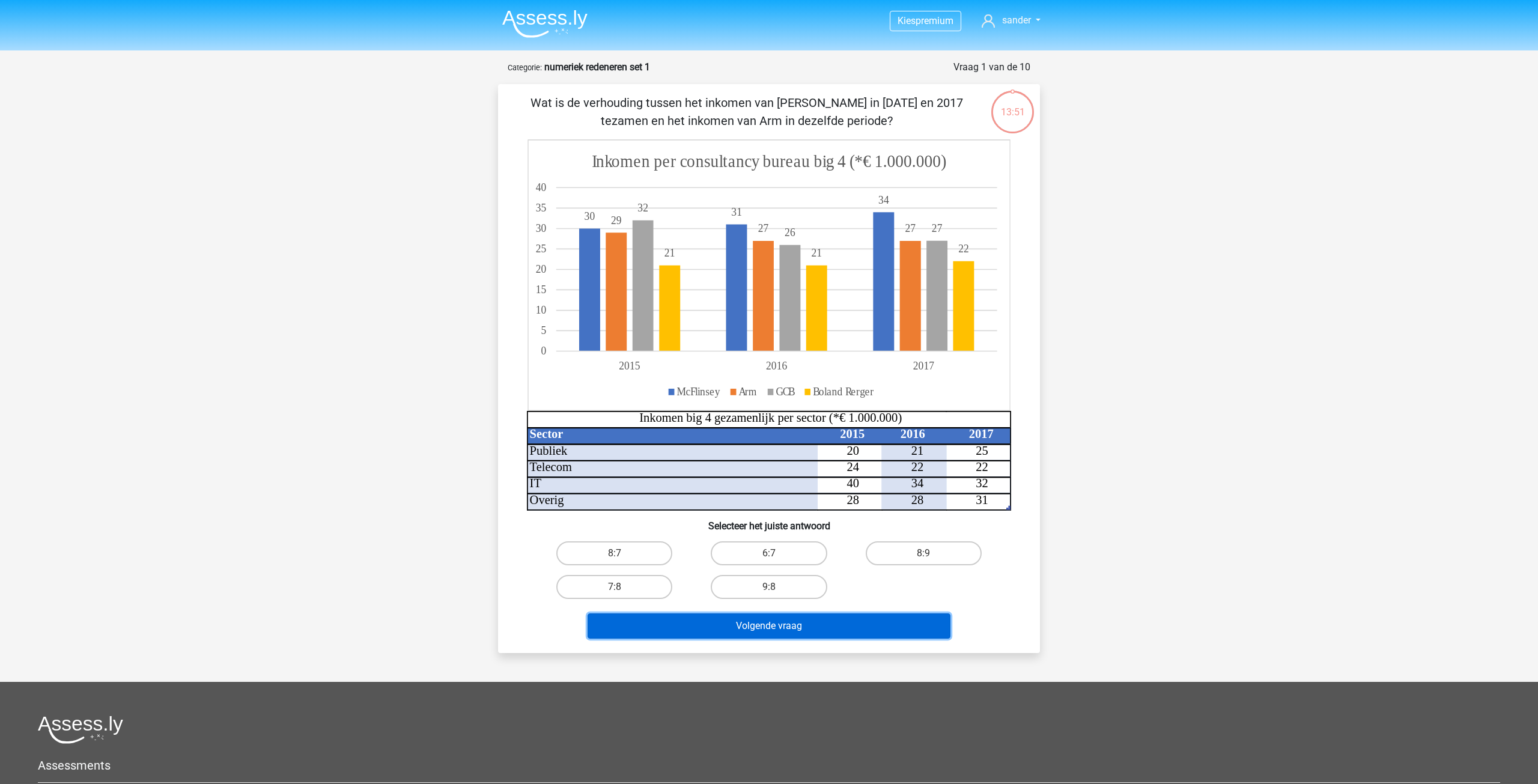
click at [799, 629] on button "Volgende vraag" at bounding box center [769, 626] width 364 height 25
click at [644, 553] on label "8:7" at bounding box center [614, 553] width 116 height 24
click at [622, 553] on input "8:7" at bounding box center [618, 557] width 8 height 8
radio input "true"
click at [764, 623] on button "Volgende vraag" at bounding box center [769, 626] width 364 height 25
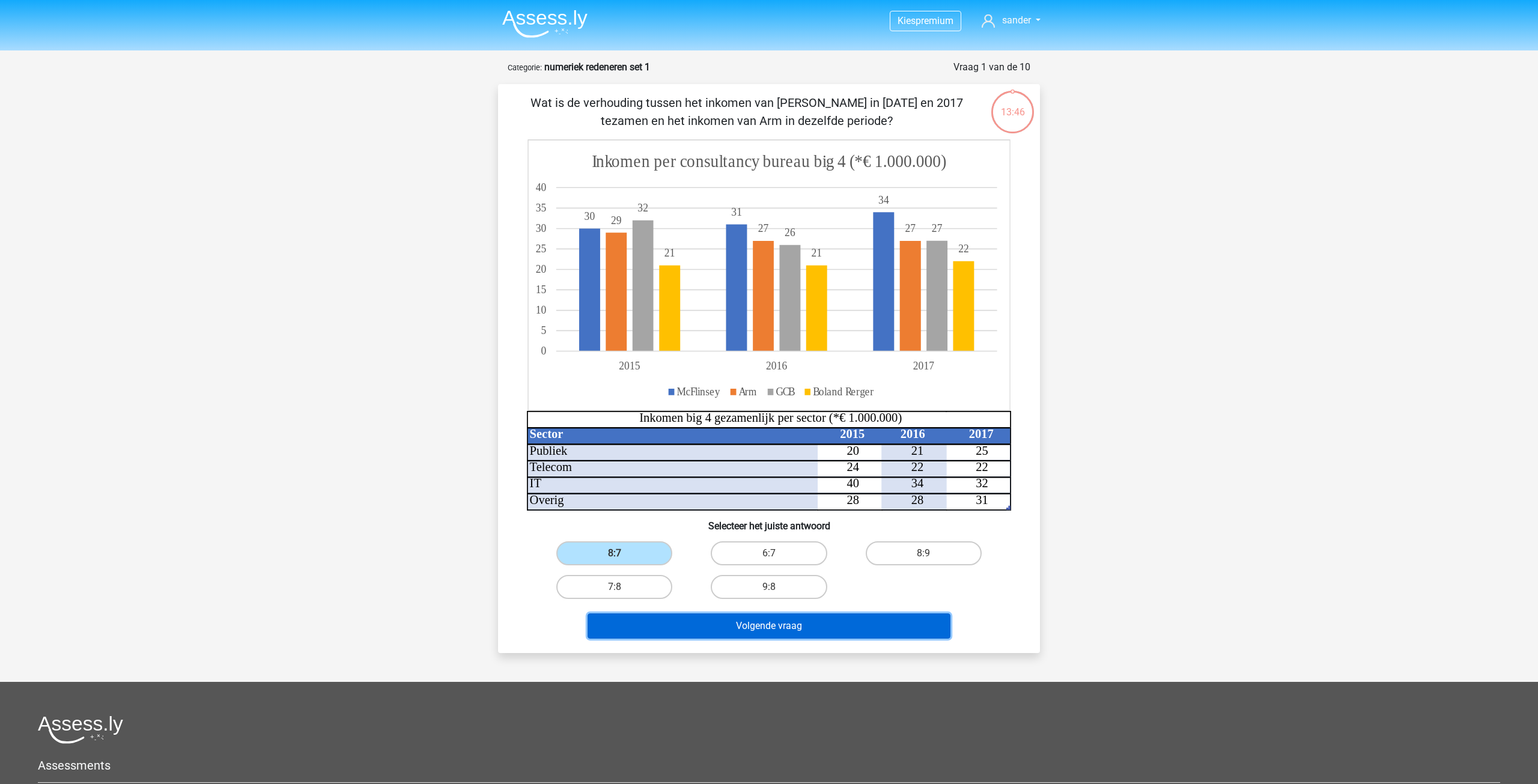
click at [751, 631] on button "Volgende vraag" at bounding box center [769, 626] width 364 height 25
click at [601, 550] on label "8:7" at bounding box center [614, 553] width 116 height 24
click at [614, 553] on input "8:7" at bounding box center [618, 557] width 8 height 8
click at [689, 627] on button "Volgende vraag" at bounding box center [769, 626] width 364 height 25
click at [595, 591] on label "7:8" at bounding box center [614, 587] width 116 height 24
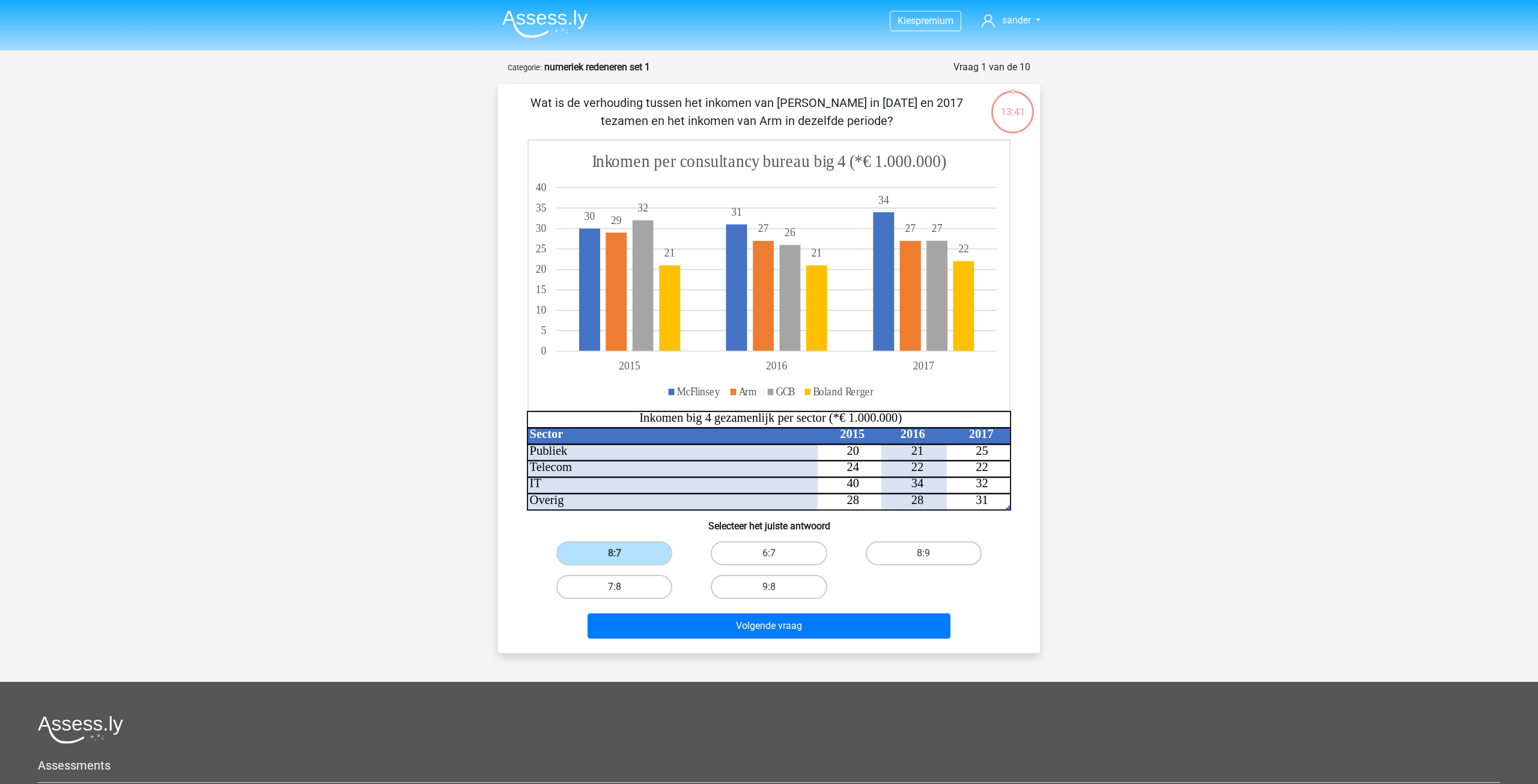
click at [614, 591] on input "7:8" at bounding box center [618, 591] width 8 height 8
radio input "true"
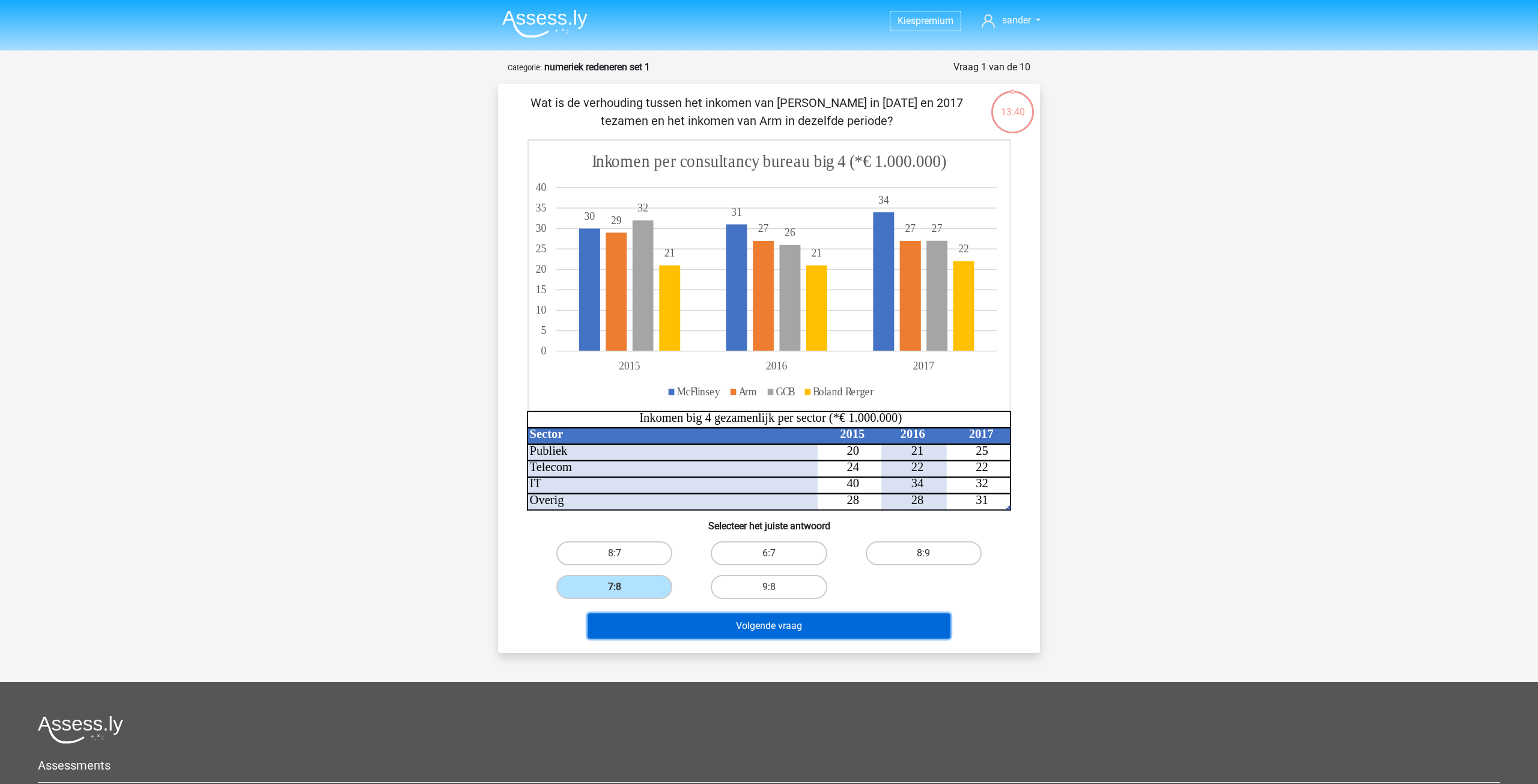
drag, startPoint x: 723, startPoint y: 629, endPoint x: 722, endPoint y: 616, distance: 13.0
click at [722, 616] on button "Volgende vraag" at bounding box center [769, 626] width 364 height 25
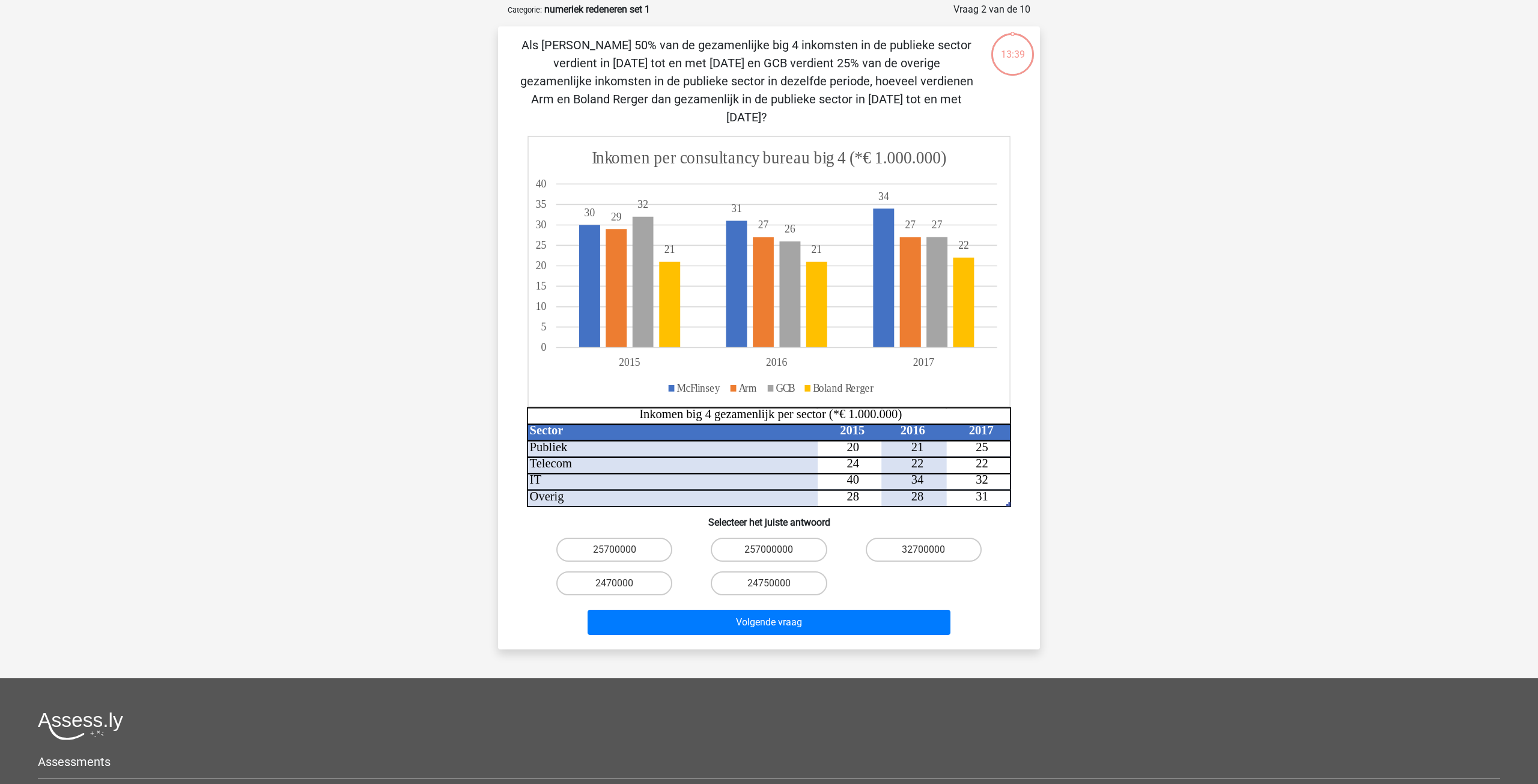
scroll to position [60, 0]
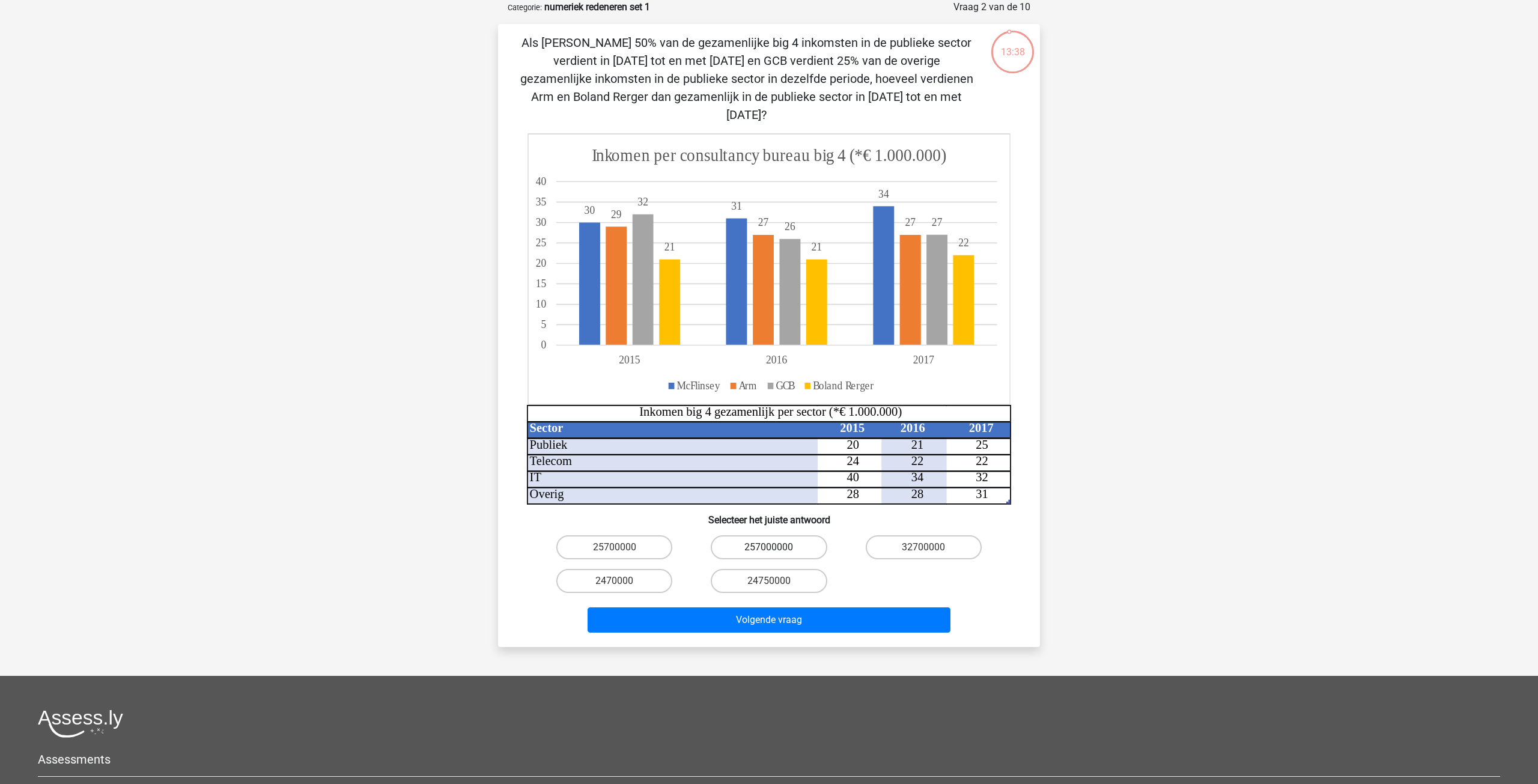
click at [759, 535] on label "257000000" at bounding box center [769, 547] width 116 height 24
click at [769, 547] on input "257000000" at bounding box center [773, 551] width 8 height 8
radio input "true"
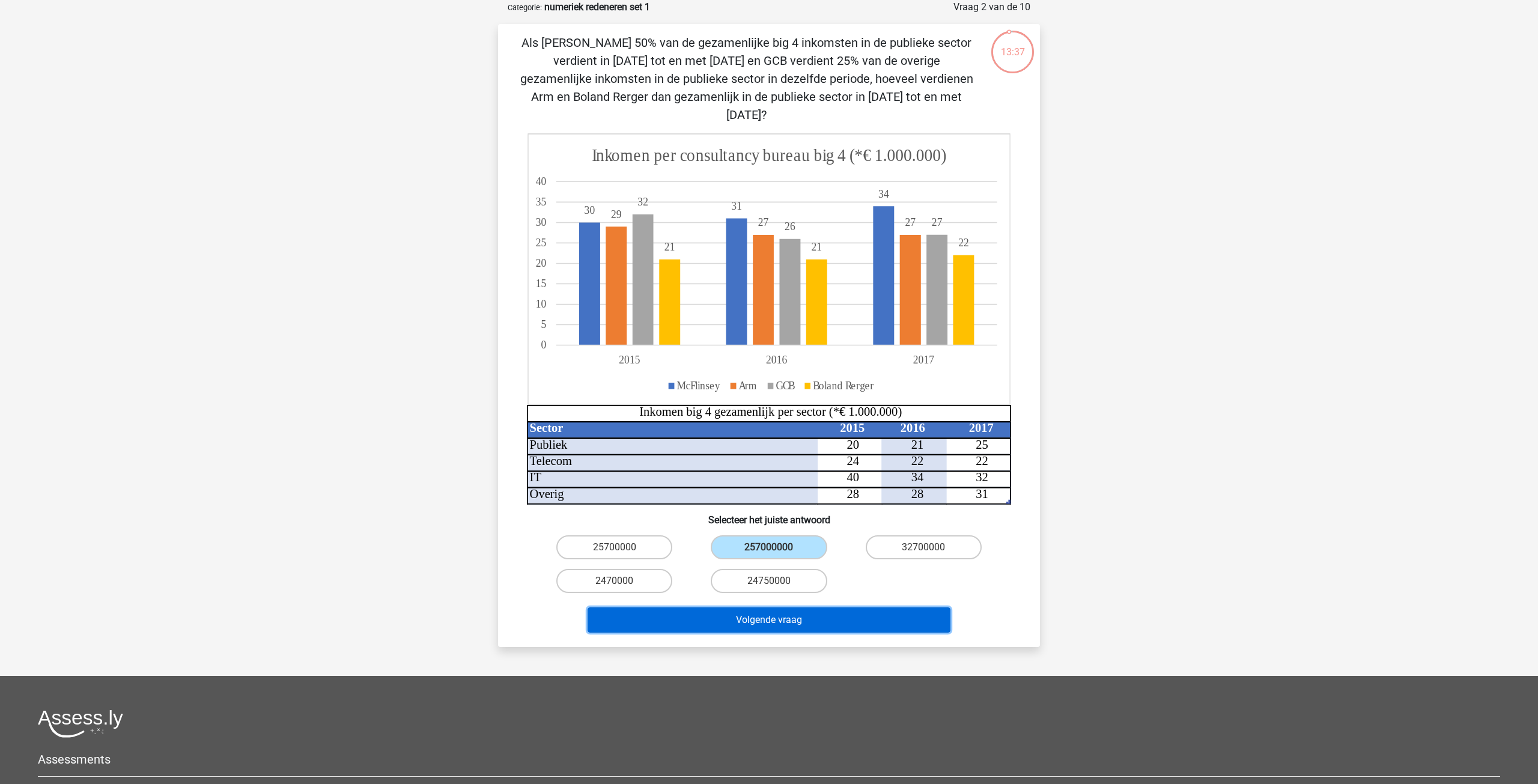
click at [765, 608] on button "Volgende vraag" at bounding box center [769, 619] width 364 height 25
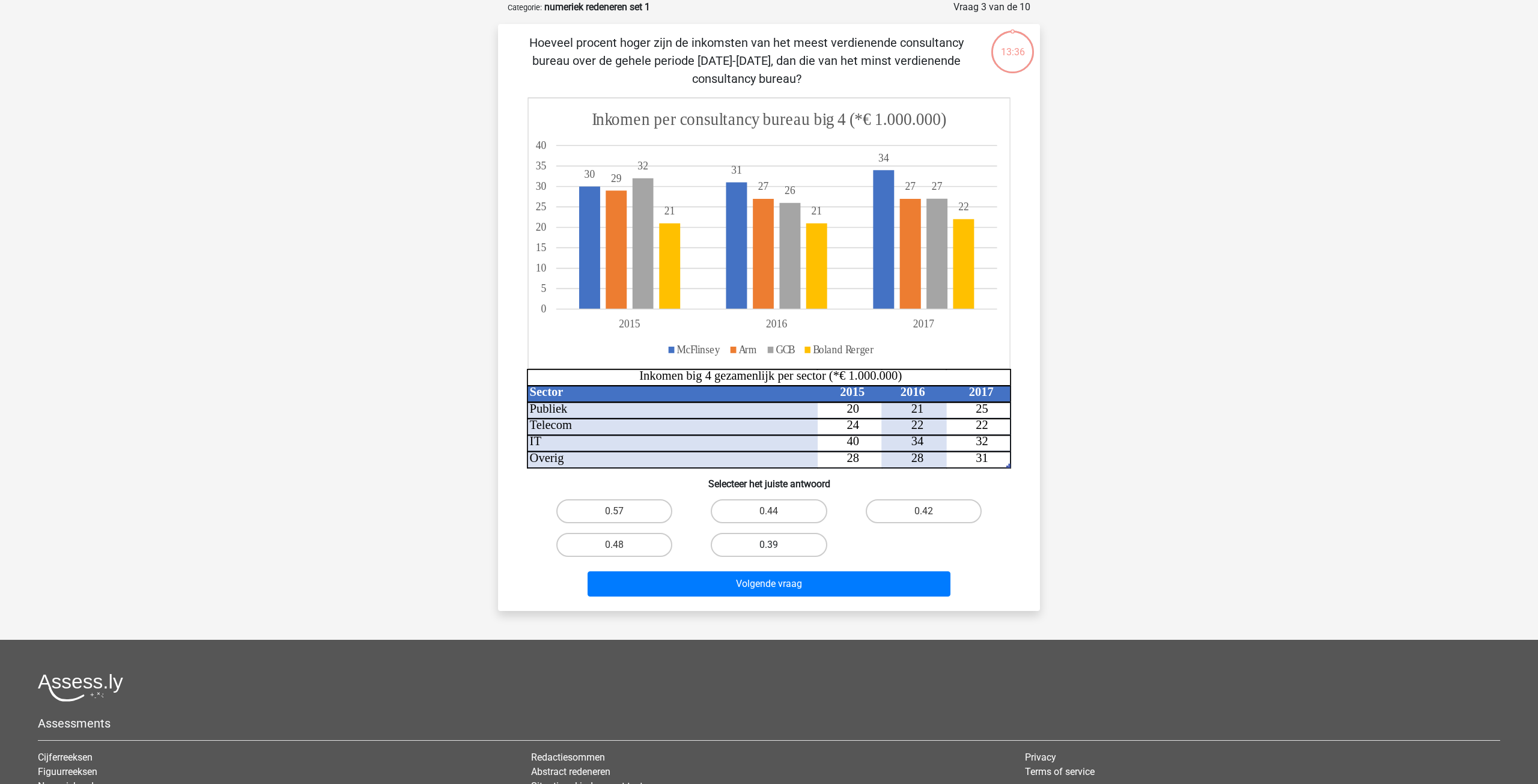
click at [761, 551] on label "0.39" at bounding box center [769, 544] width 116 height 24
click at [769, 551] on input "0.39" at bounding box center [773, 549] width 8 height 8
radio input "true"
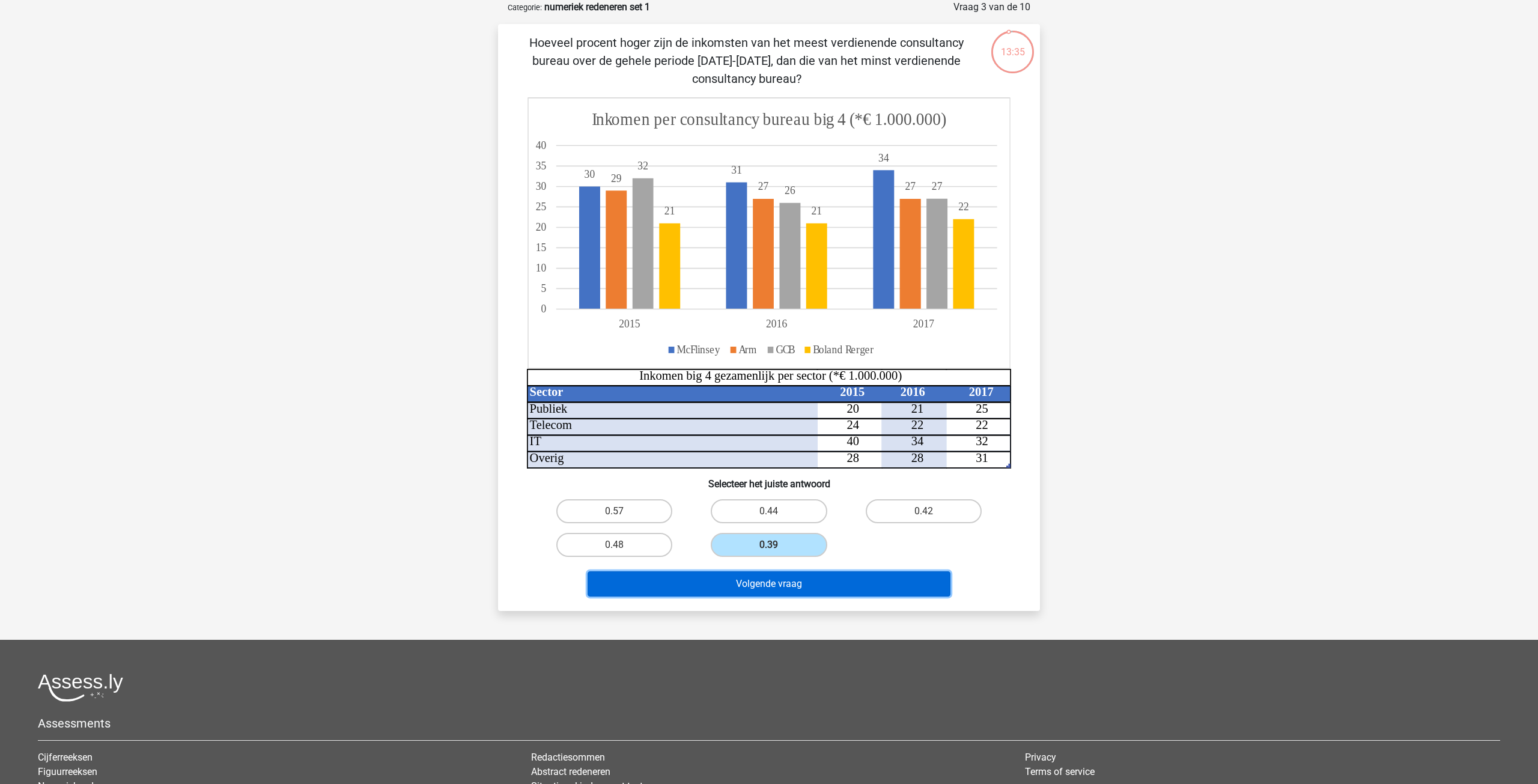
click at [762, 577] on button "Volgende vraag" at bounding box center [769, 584] width 364 height 25
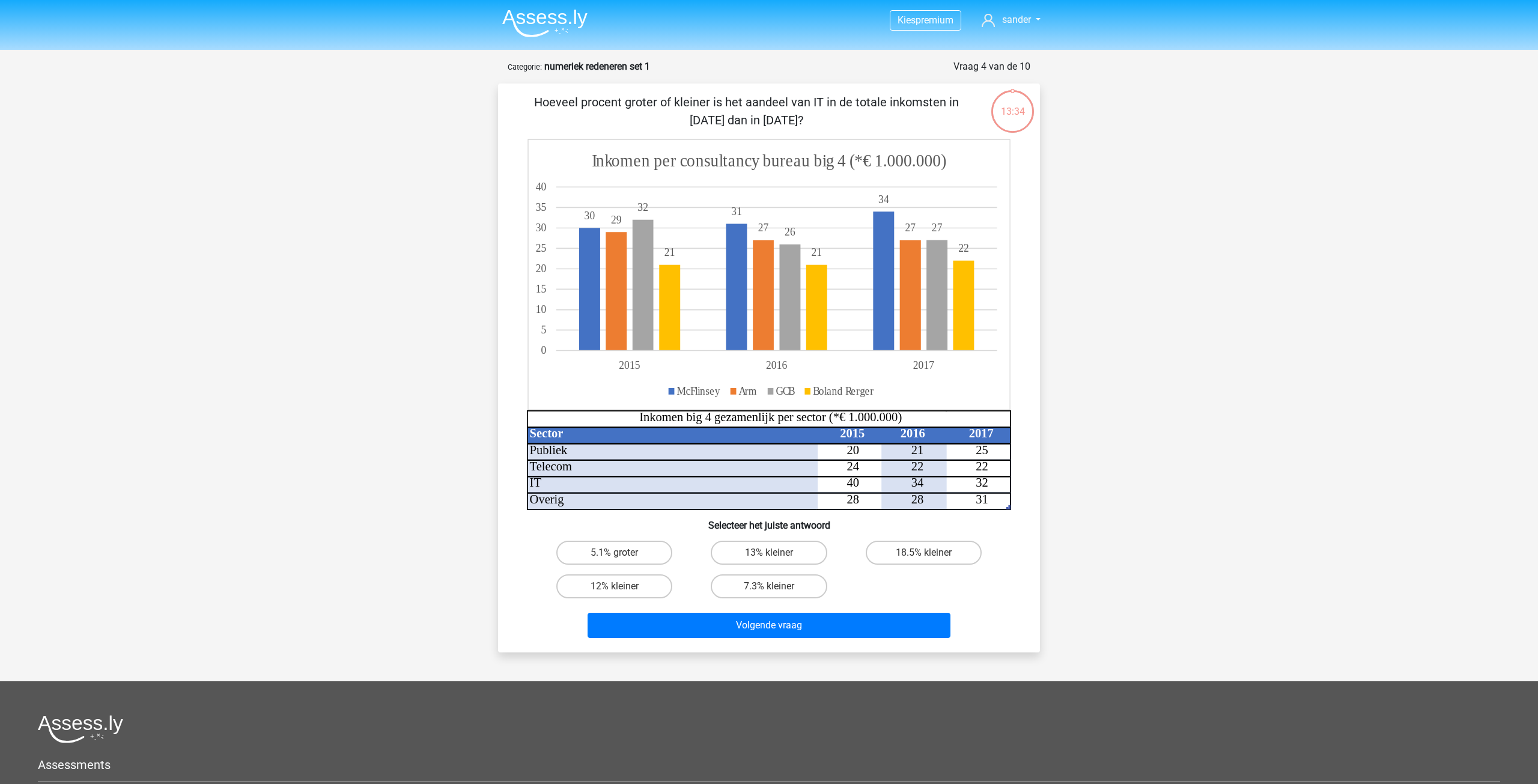
scroll to position [0, 0]
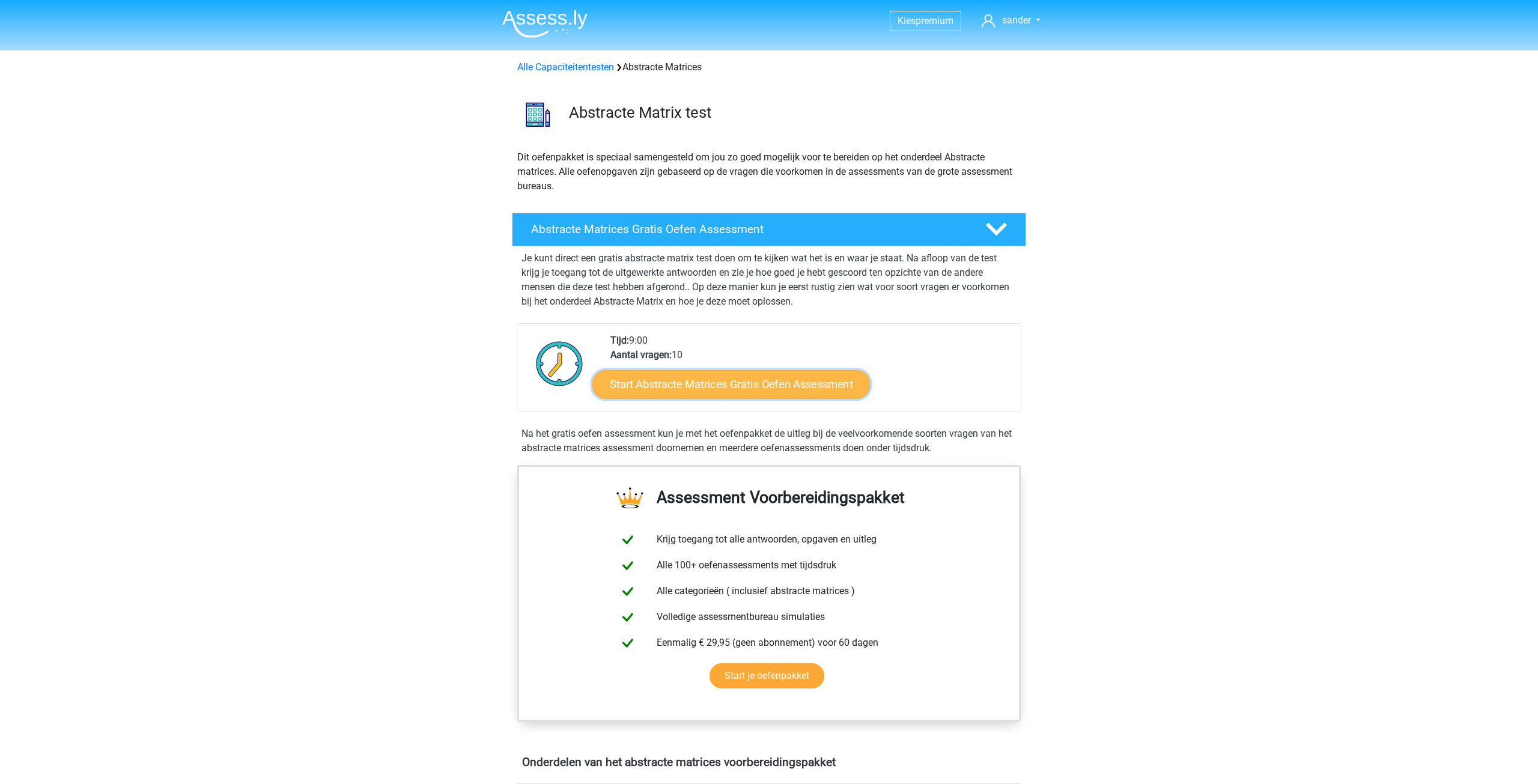
click at [727, 389] on link "Start Abstracte Matrices Gratis Oefen Assessment" at bounding box center [730, 384] width 277 height 29
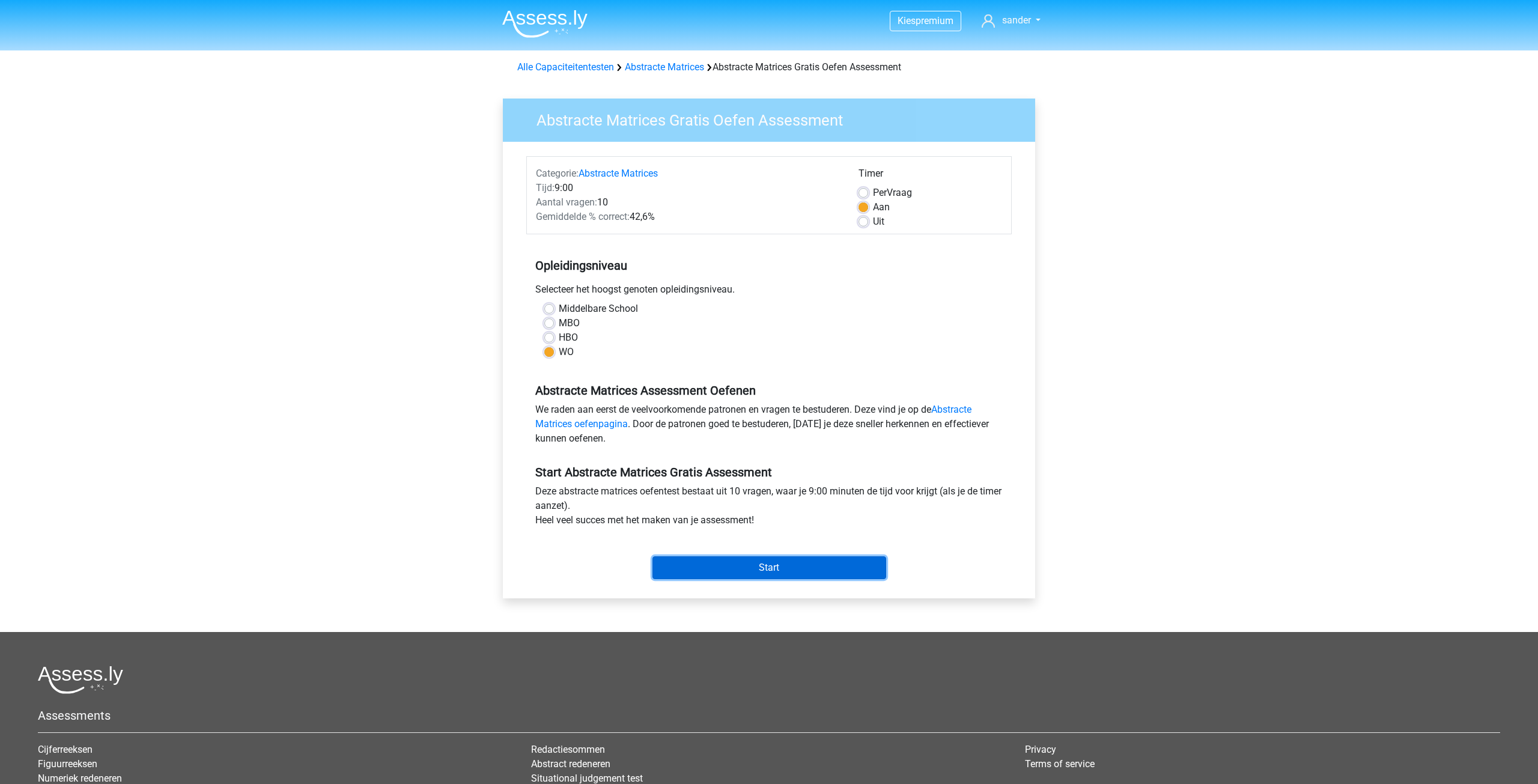
click at [772, 569] on input "Start" at bounding box center [769, 567] width 234 height 23
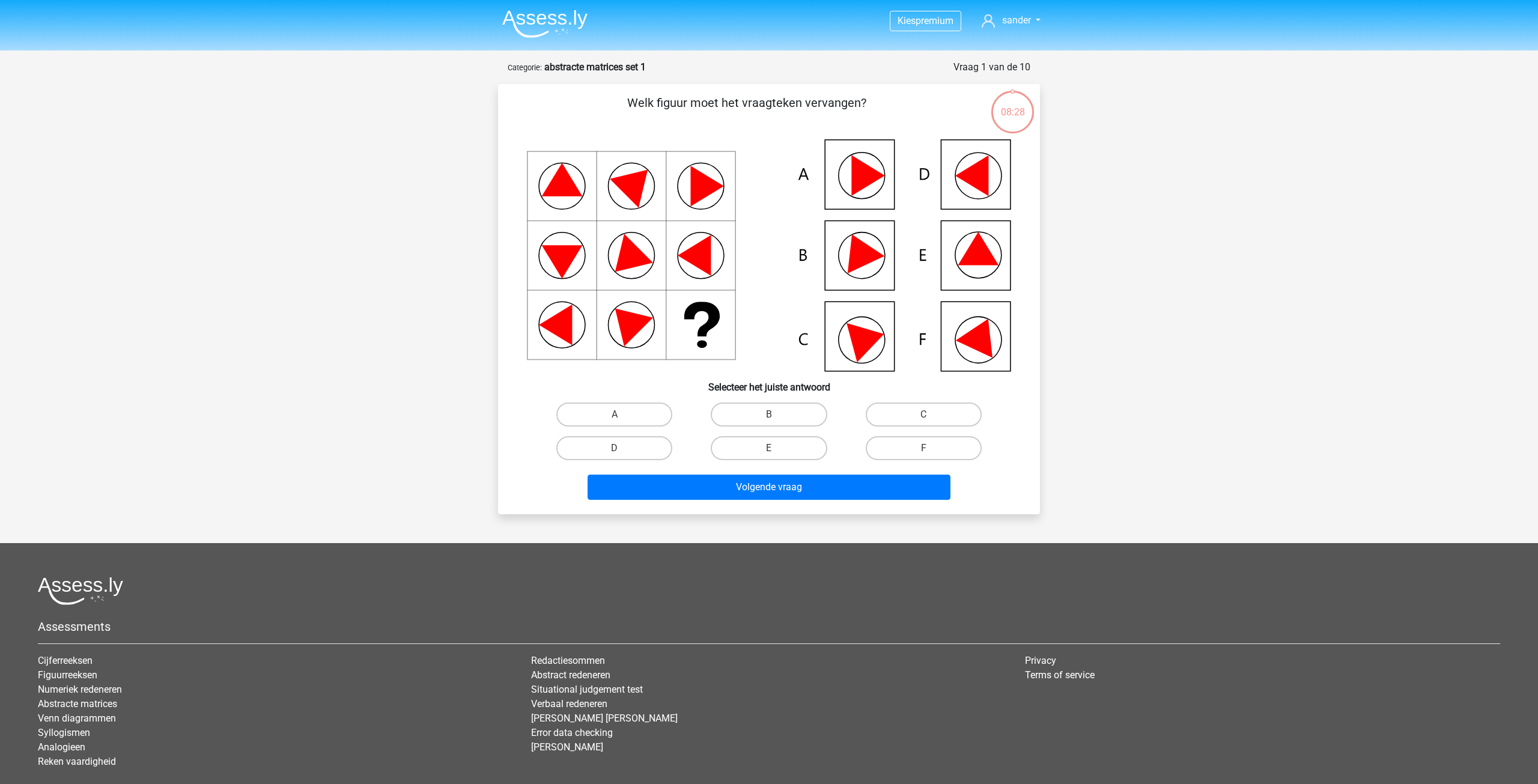
click at [987, 341] on icon at bounding box center [981, 334] width 51 height 48
click at [915, 449] on label "F" at bounding box center [924, 448] width 116 height 24
click at [923, 449] on input "F" at bounding box center [927, 452] width 8 height 8
radio input "true"
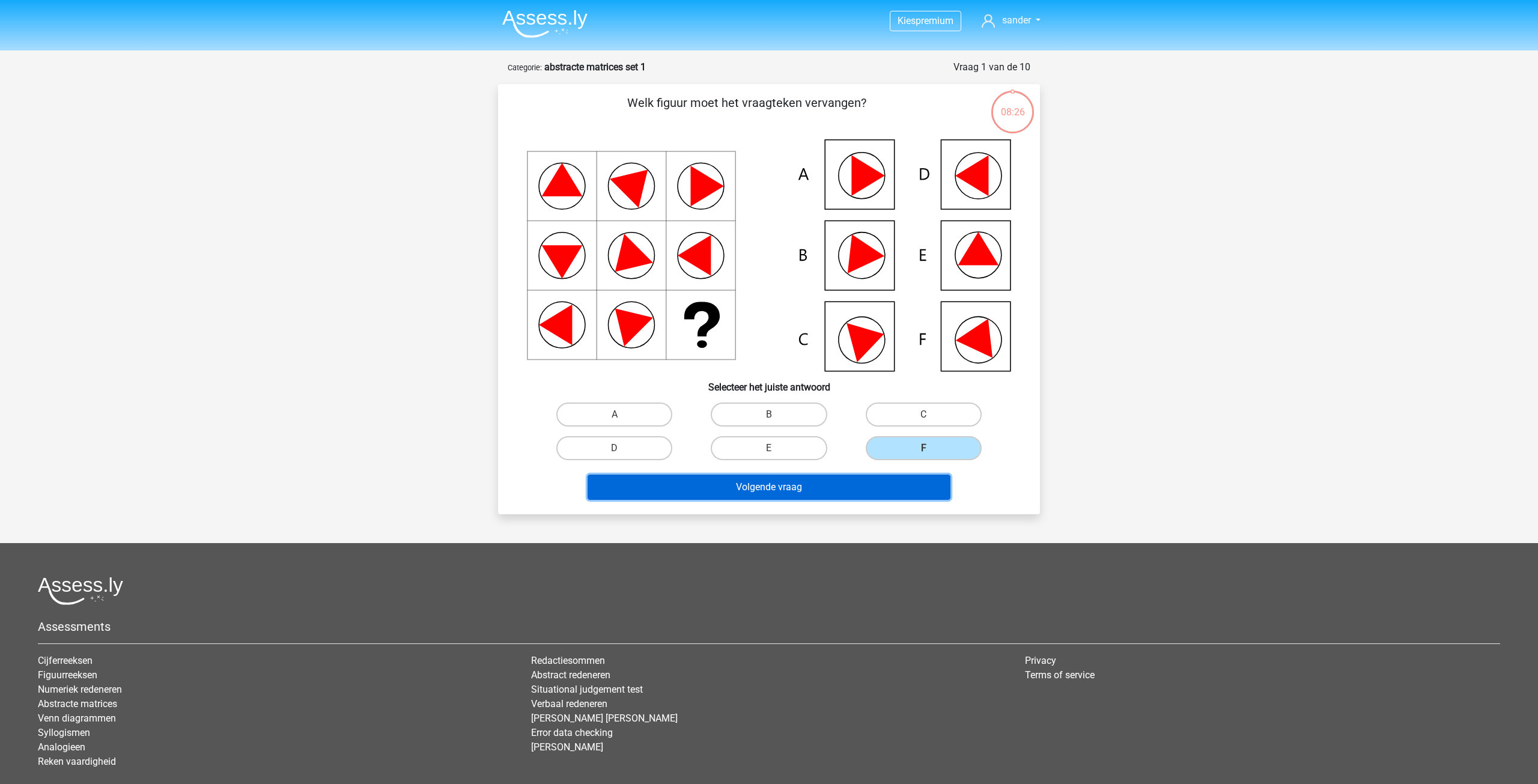
click at [868, 486] on button "Volgende vraag" at bounding box center [769, 487] width 364 height 25
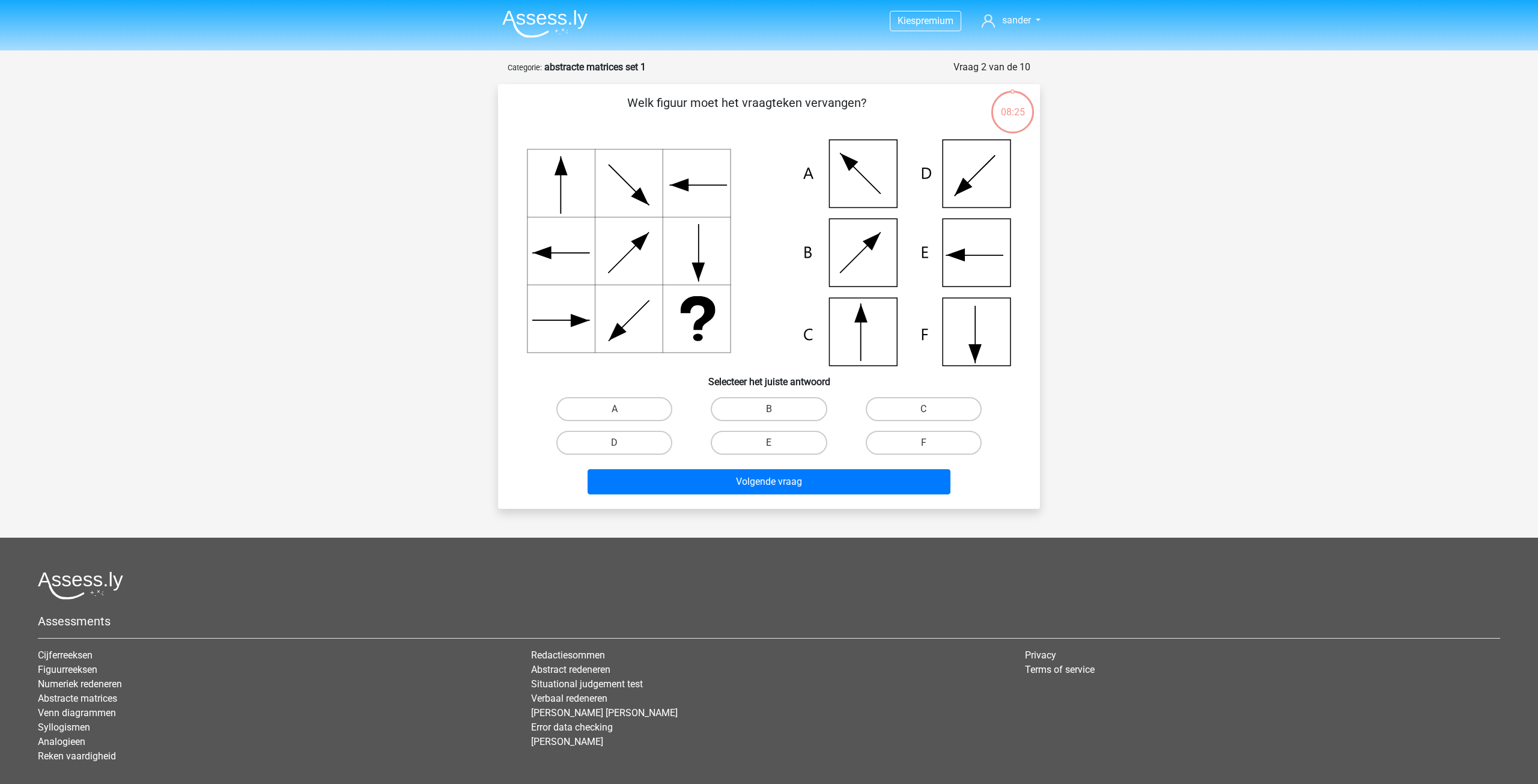
scroll to position [60, 0]
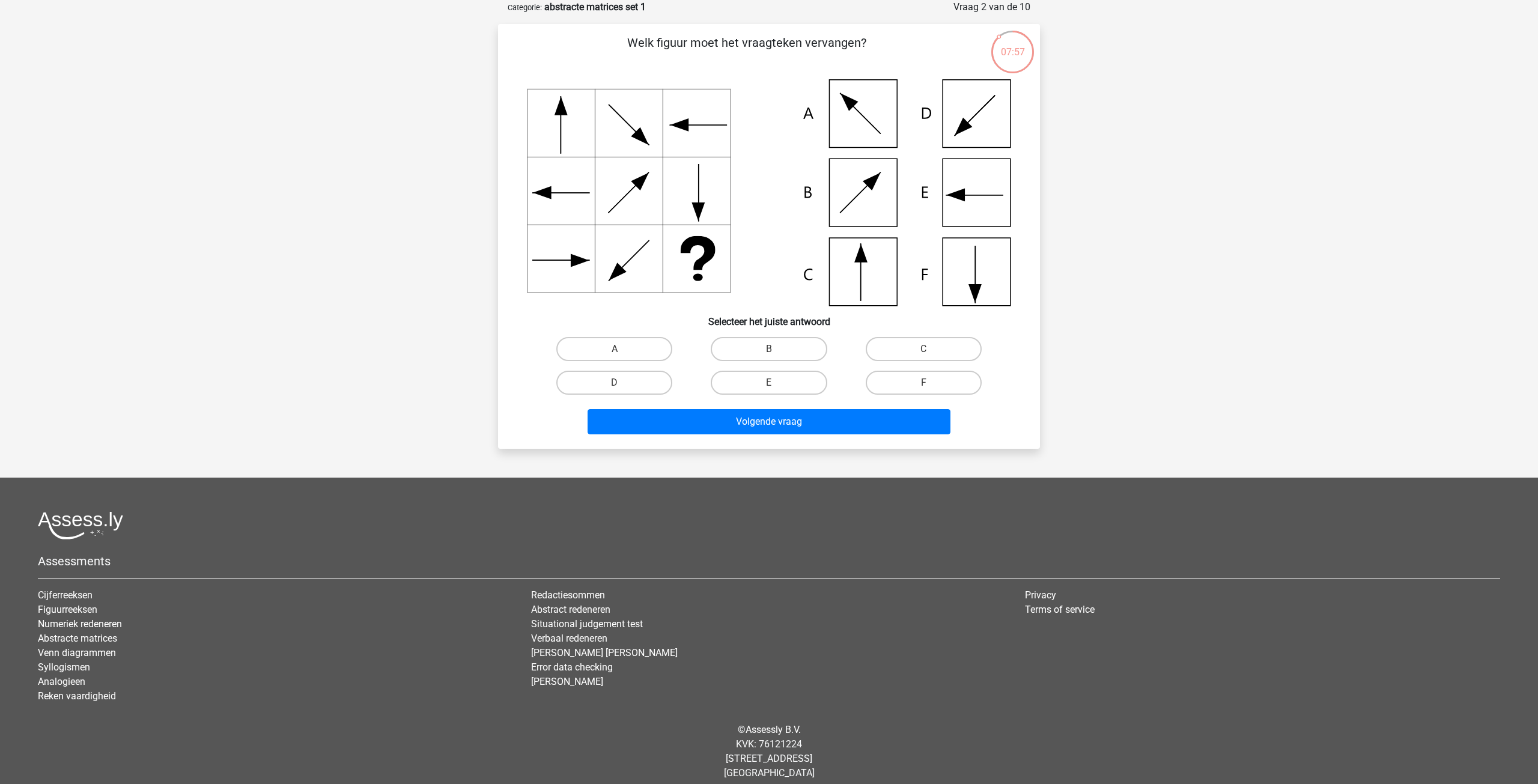
click at [862, 273] on icon at bounding box center [769, 192] width 484 height 227
click at [947, 355] on label "C" at bounding box center [924, 349] width 116 height 24
click at [931, 355] on input "C" at bounding box center [927, 353] width 8 height 8
radio input "true"
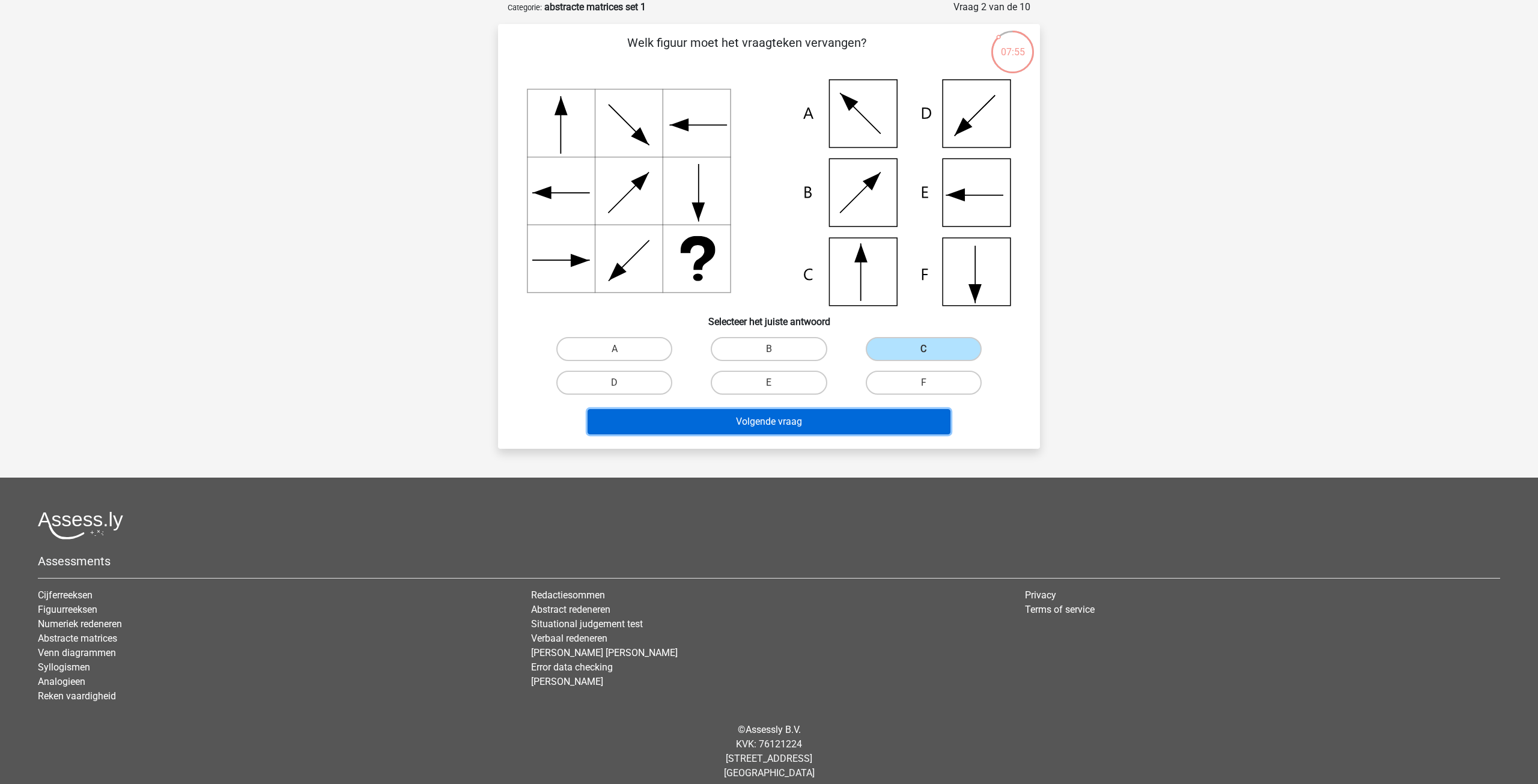
click at [839, 418] on button "Volgende vraag" at bounding box center [769, 422] width 364 height 25
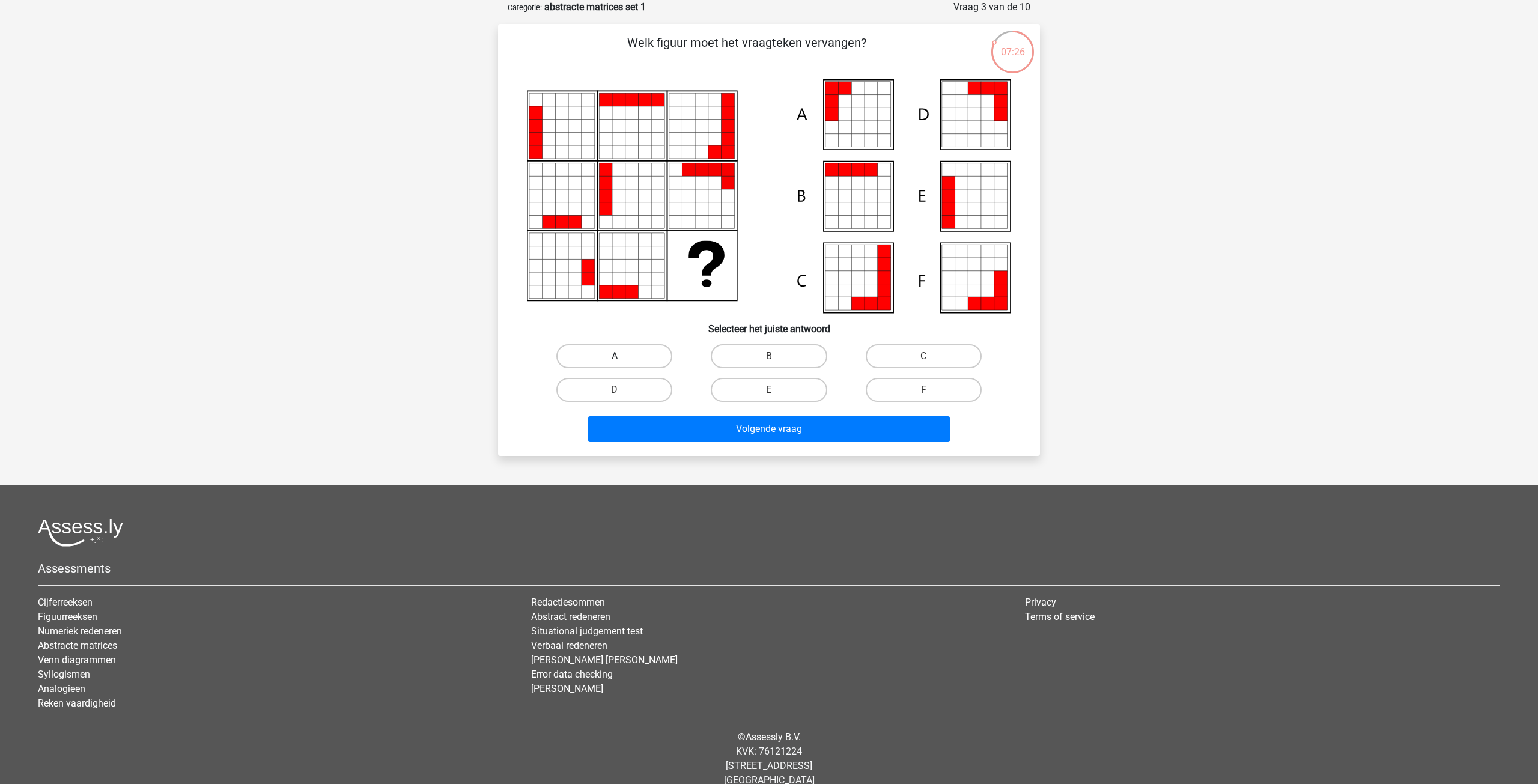
click at [636, 358] on label "A" at bounding box center [614, 356] width 116 height 24
click at [622, 358] on input "A" at bounding box center [618, 360] width 8 height 8
radio input "true"
click at [733, 426] on button "Volgende vraag" at bounding box center [769, 429] width 364 height 25
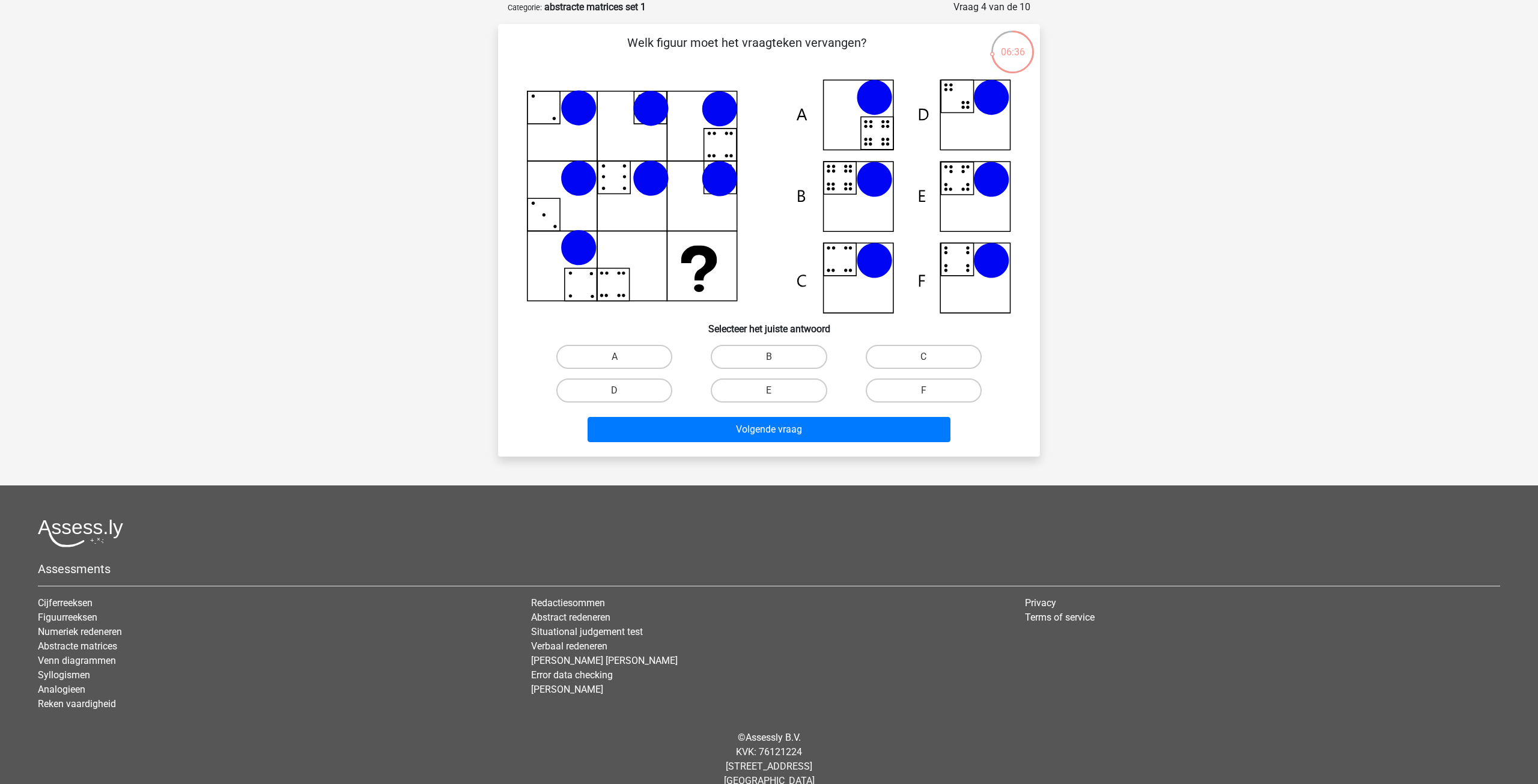
click at [877, 128] on icon at bounding box center [769, 196] width 484 height 234
click at [656, 362] on label "A" at bounding box center [614, 356] width 116 height 24
click at [622, 362] on input "A" at bounding box center [618, 361] width 8 height 8
radio input "true"
click at [764, 428] on button "Volgende vraag" at bounding box center [769, 430] width 364 height 25
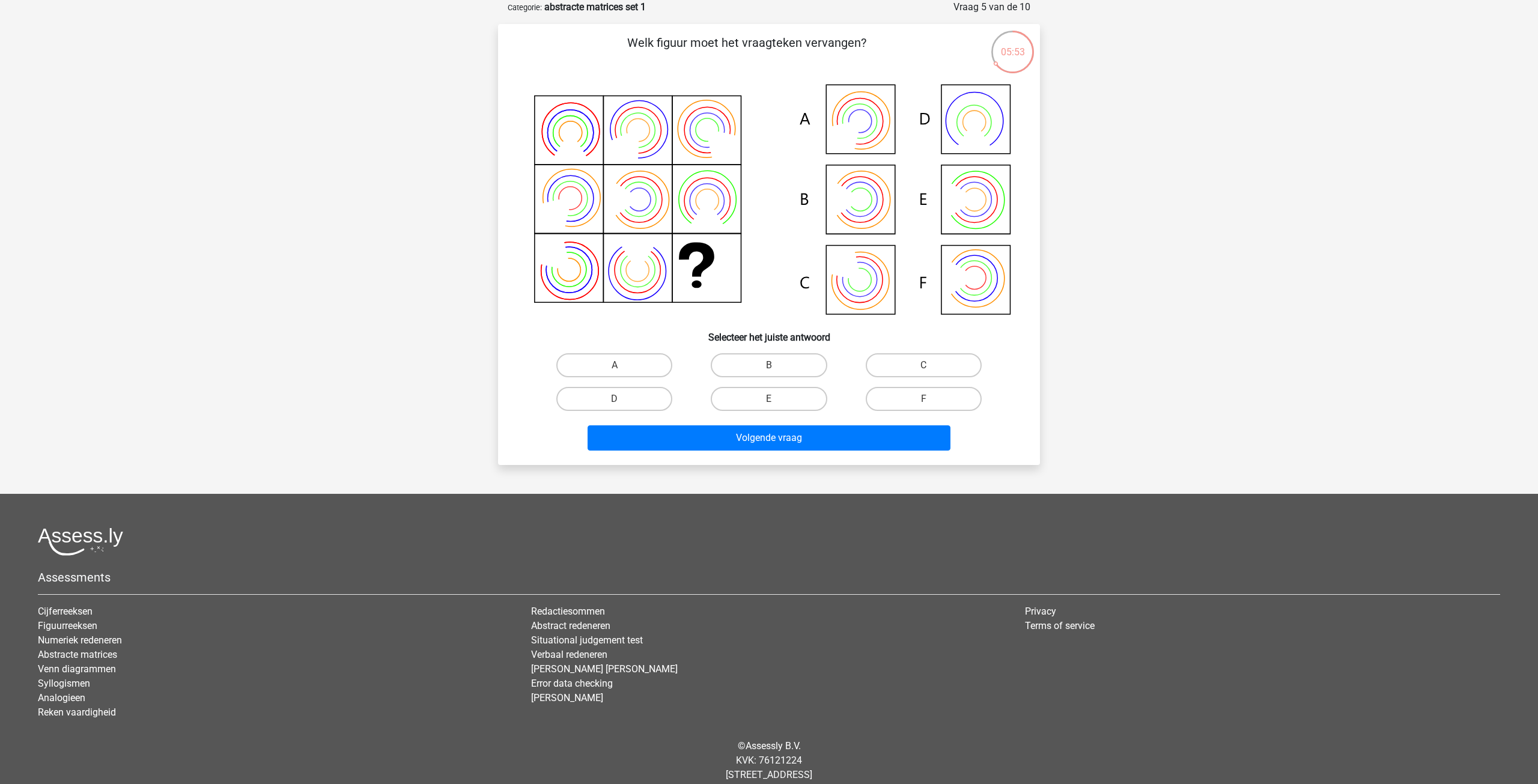
click at [851, 138] on icon at bounding box center [850, 131] width 51 height 51
click at [651, 364] on label "A" at bounding box center [614, 365] width 116 height 24
click at [622, 365] on input "A" at bounding box center [618, 369] width 8 height 8
radio input "true"
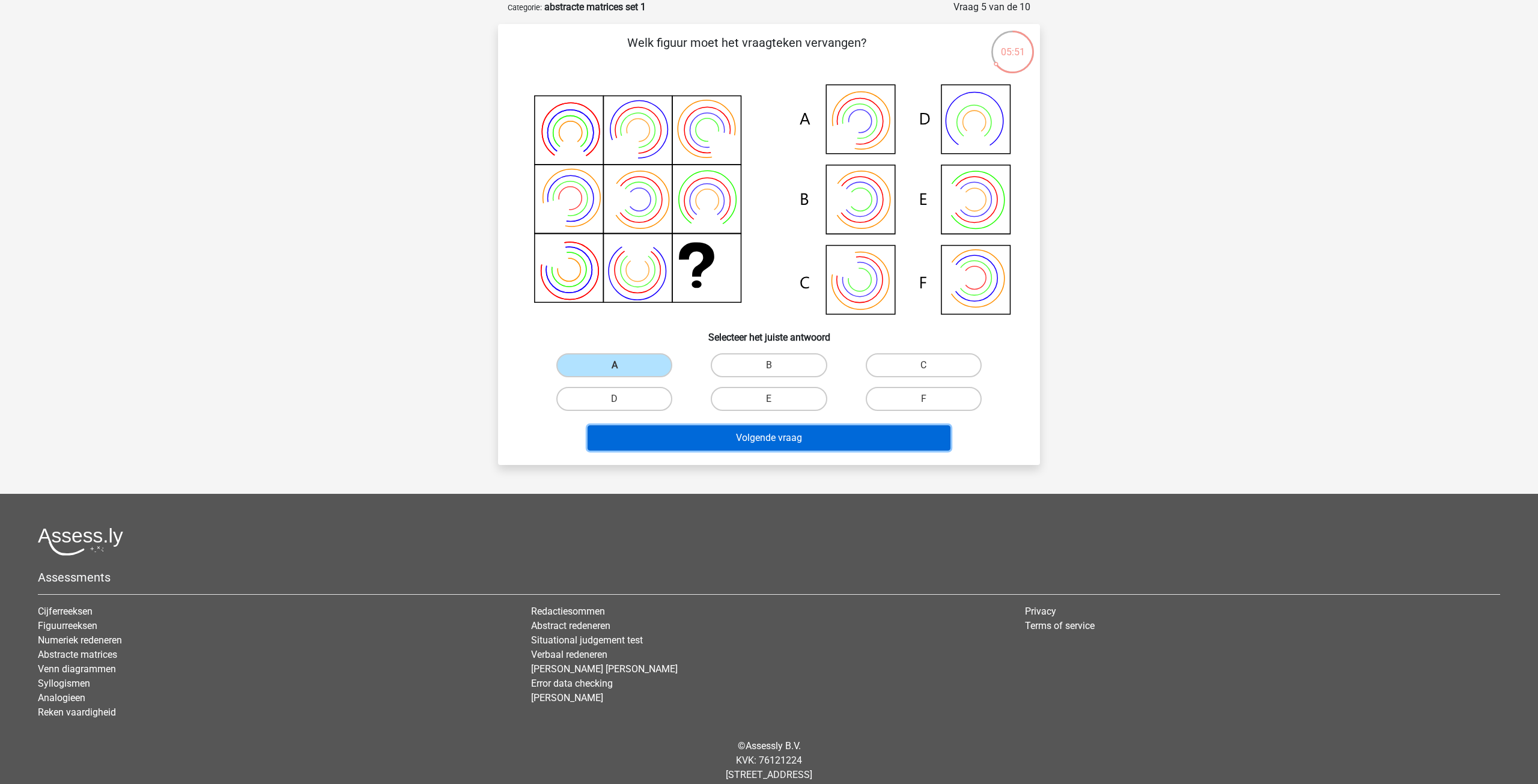
click at [717, 441] on button "Volgende vraag" at bounding box center [769, 437] width 364 height 25
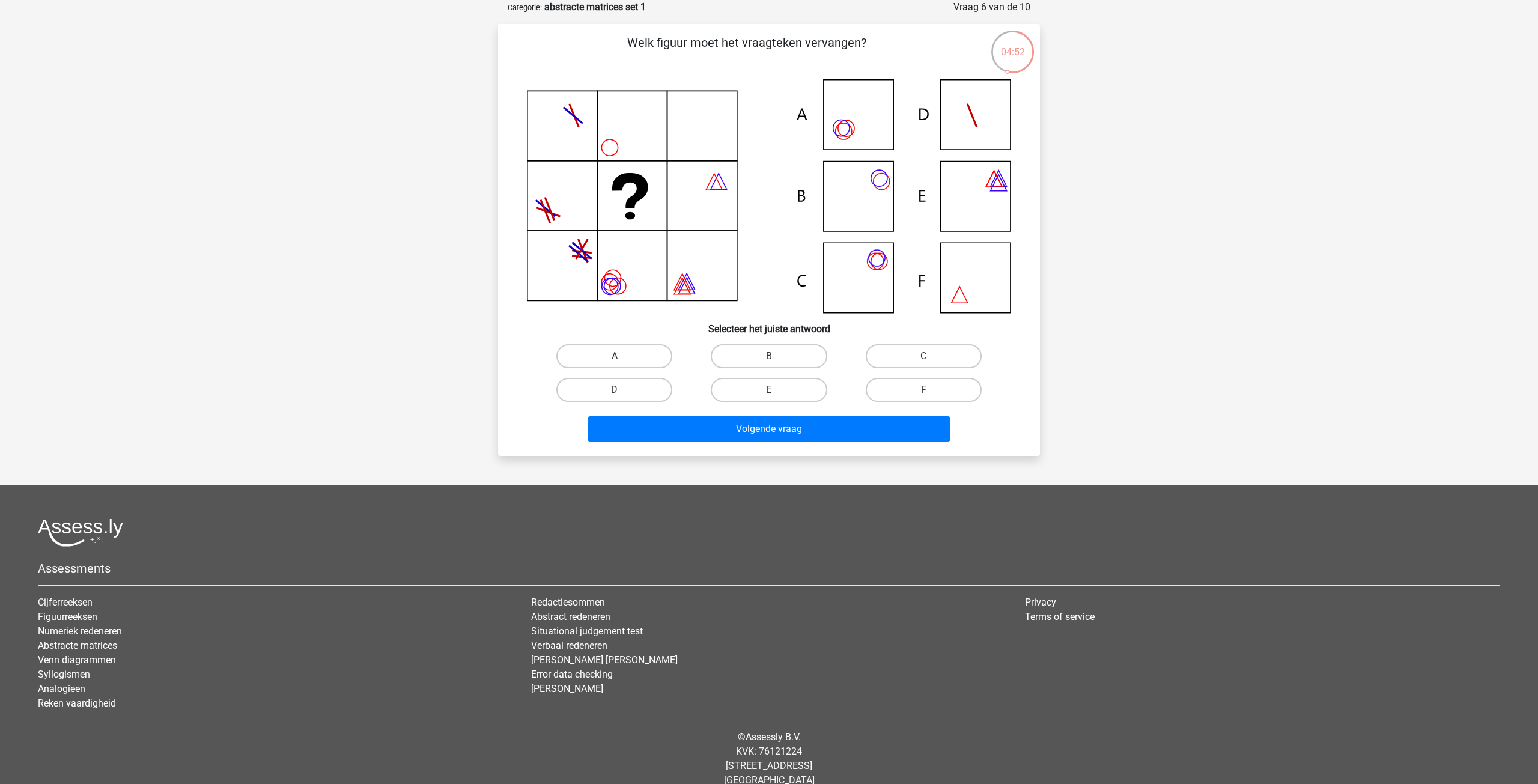
click at [873, 259] on icon at bounding box center [769, 196] width 484 height 234
click at [888, 354] on label "C" at bounding box center [924, 356] width 116 height 24
click at [923, 356] on input "C" at bounding box center [927, 360] width 8 height 8
radio input "true"
click at [839, 426] on button "Volgende vraag" at bounding box center [769, 429] width 364 height 25
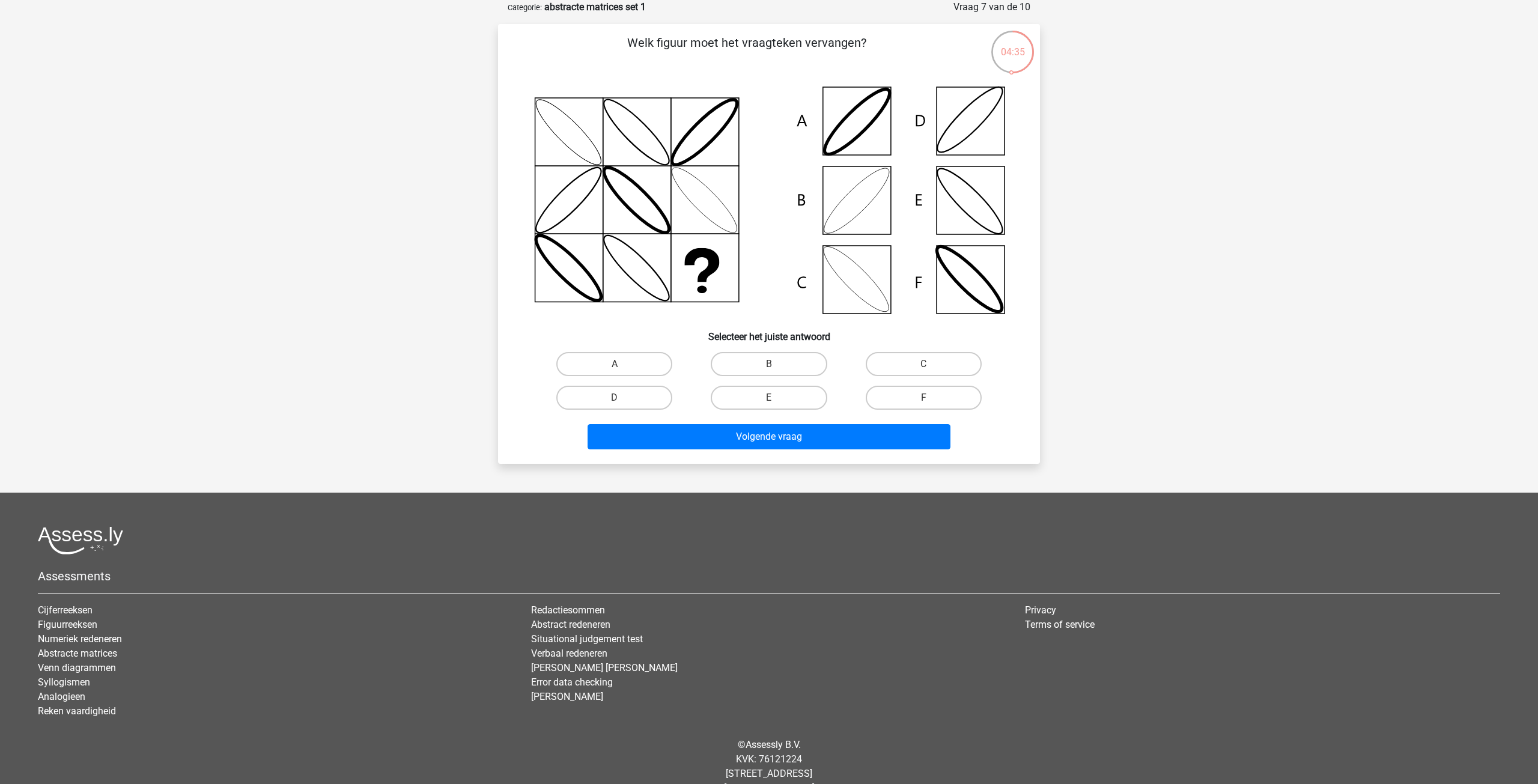
click at [873, 195] on icon at bounding box center [769, 200] width 484 height 242
click at [771, 367] on input "B" at bounding box center [773, 368] width 8 height 8
radio input "true"
click at [787, 439] on button "Volgende vraag" at bounding box center [769, 437] width 364 height 25
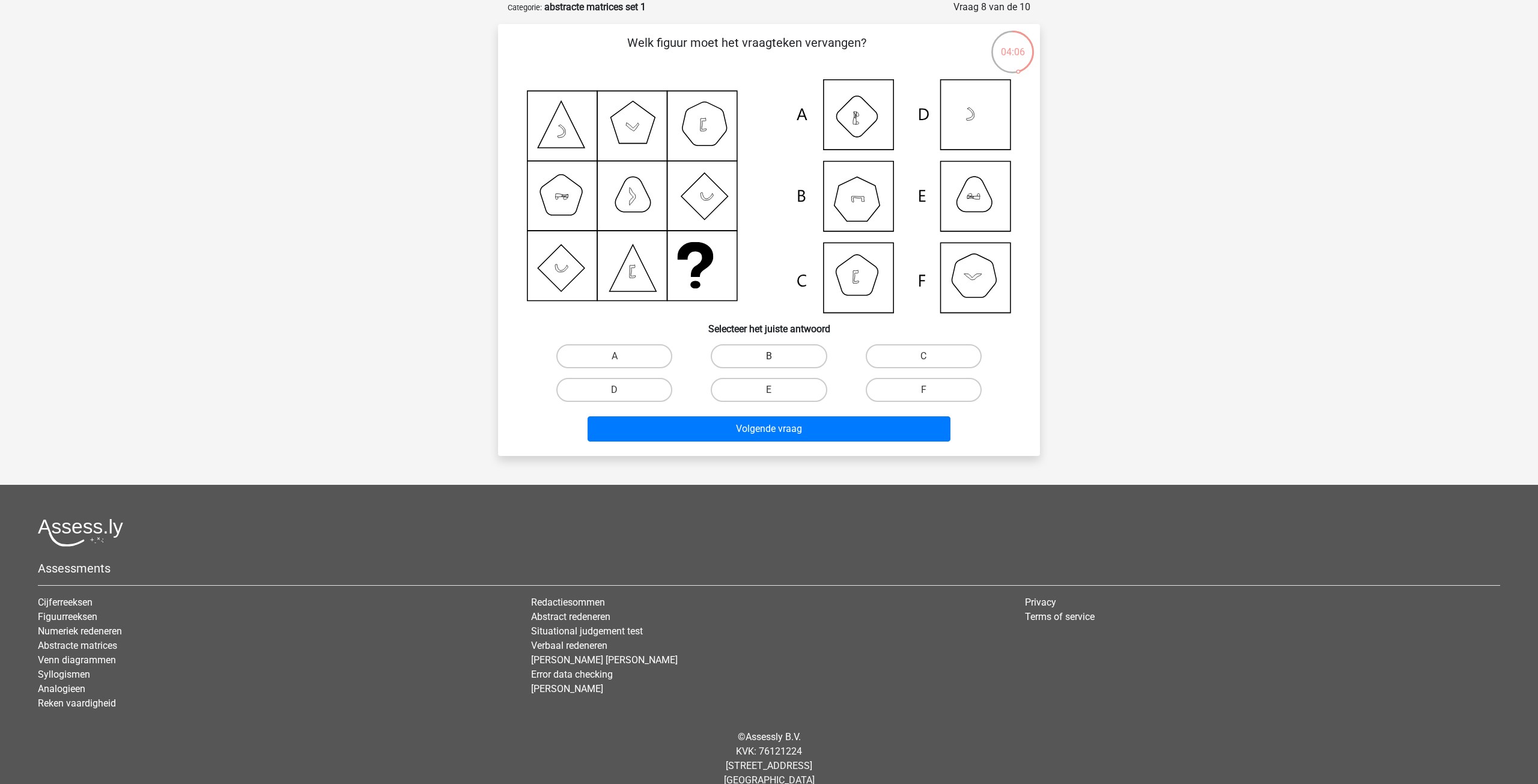
click at [761, 361] on label "B" at bounding box center [769, 356] width 116 height 24
click at [769, 361] on input "B" at bounding box center [773, 360] width 8 height 8
radio input "true"
click at [792, 428] on button "Volgende vraag" at bounding box center [769, 429] width 364 height 25
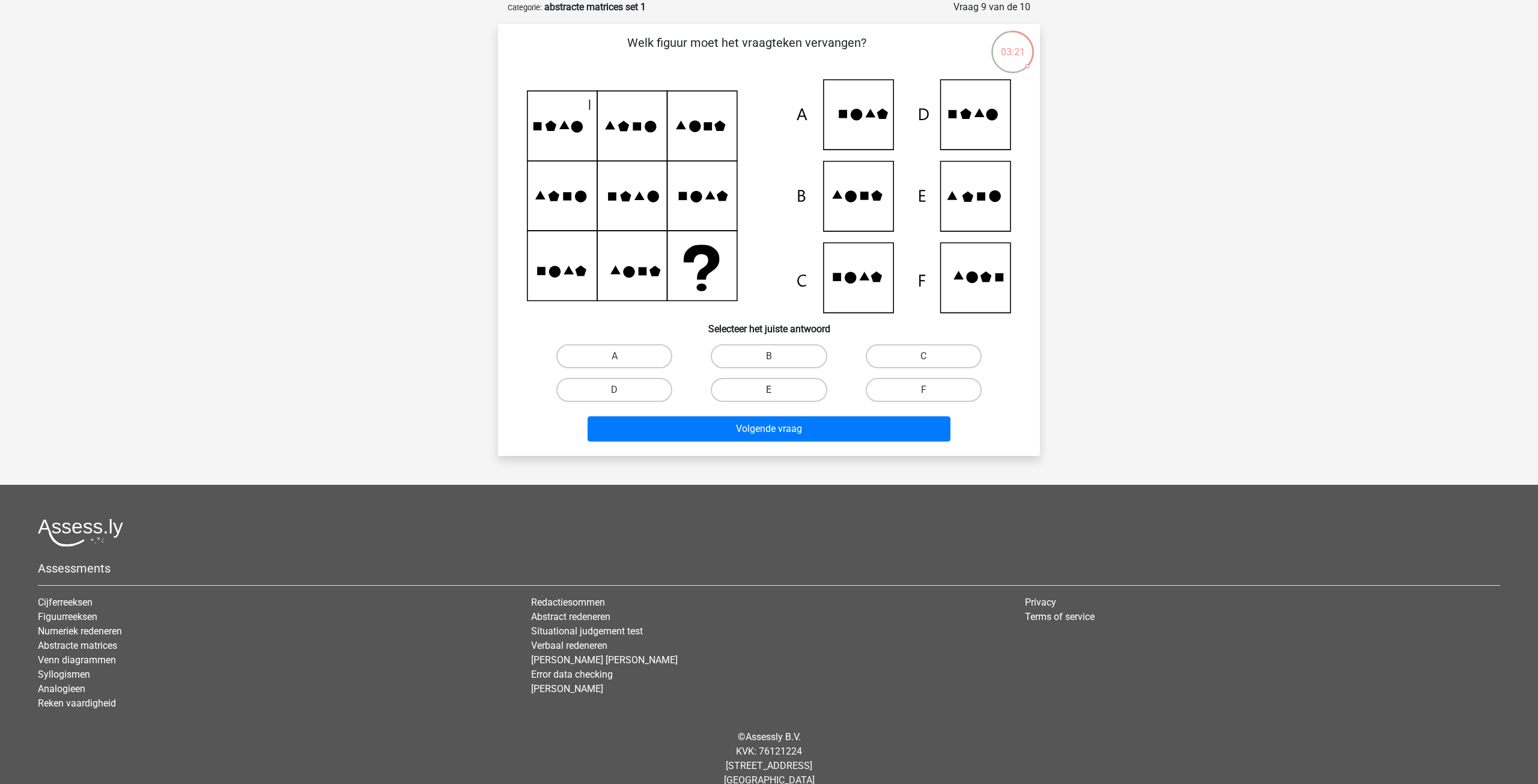
click at [751, 392] on label "E" at bounding box center [769, 390] width 116 height 24
click at [769, 392] on input "E" at bounding box center [773, 394] width 8 height 8
radio input "true"
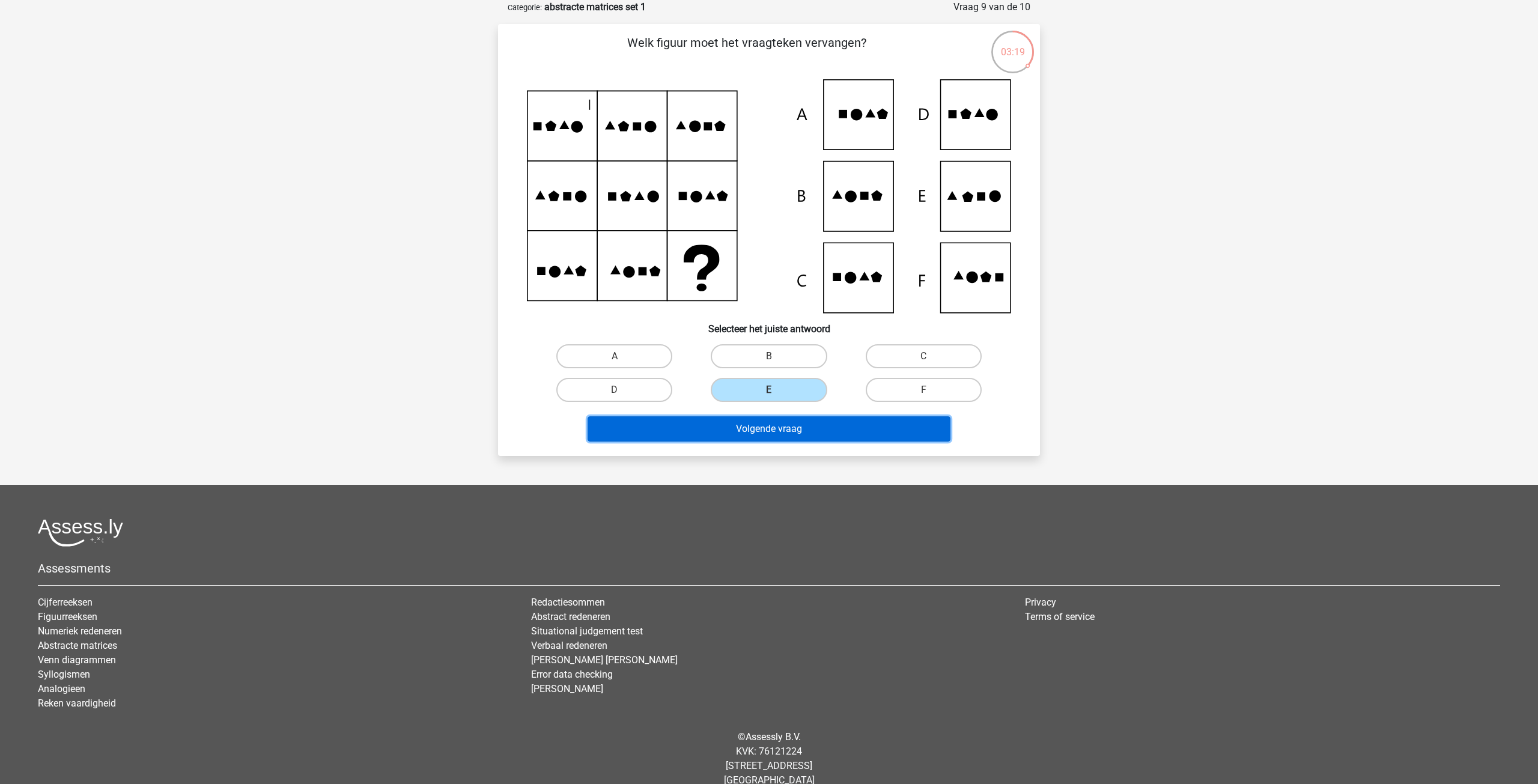
click at [759, 428] on button "Volgende vraag" at bounding box center [769, 429] width 364 height 25
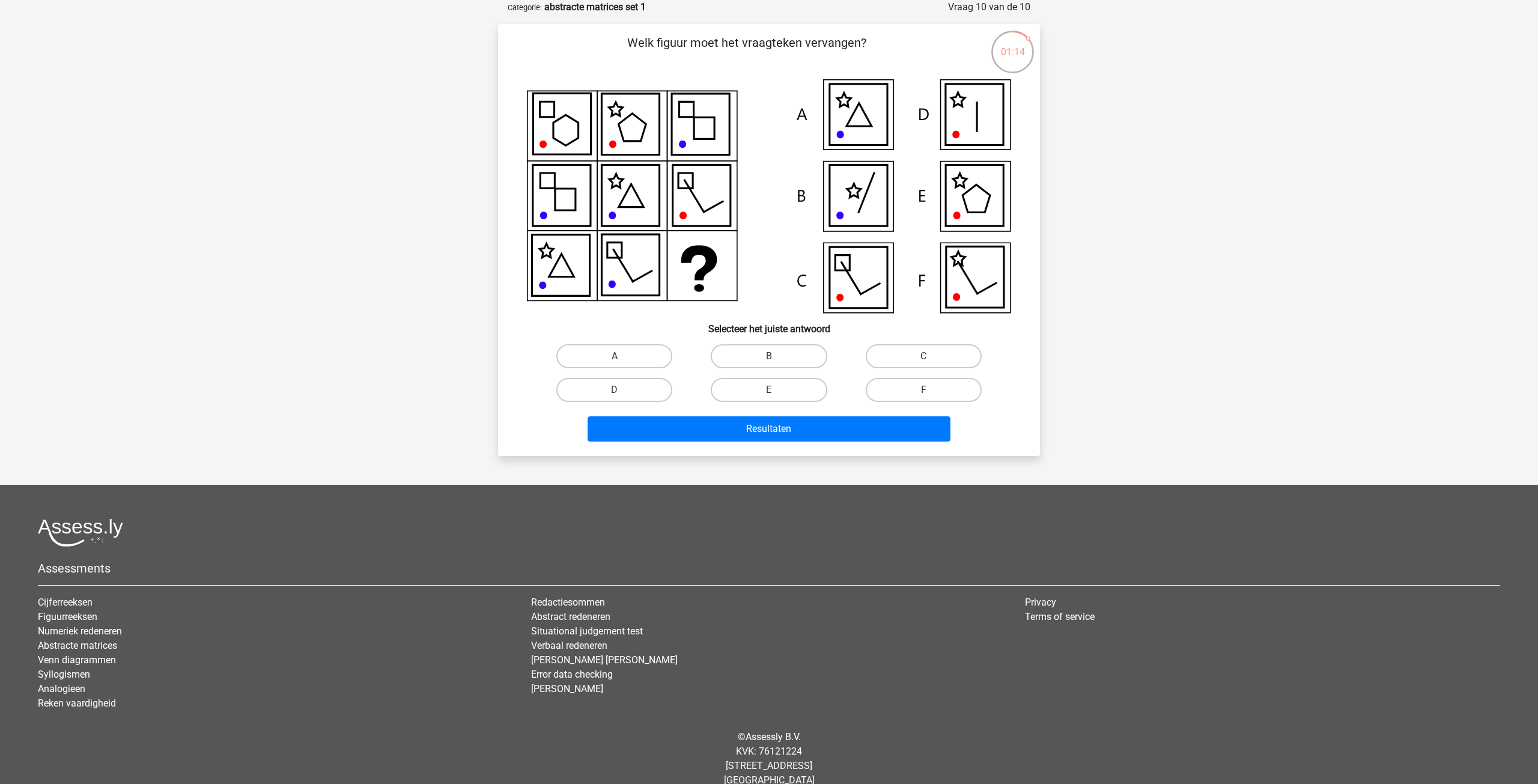
click at [844, 200] on icon at bounding box center [858, 196] width 57 height 61
click at [771, 351] on label "B" at bounding box center [769, 356] width 116 height 24
click at [771, 356] on input "B" at bounding box center [773, 360] width 8 height 8
radio input "true"
click at [781, 428] on button "Resultaten" at bounding box center [769, 429] width 364 height 25
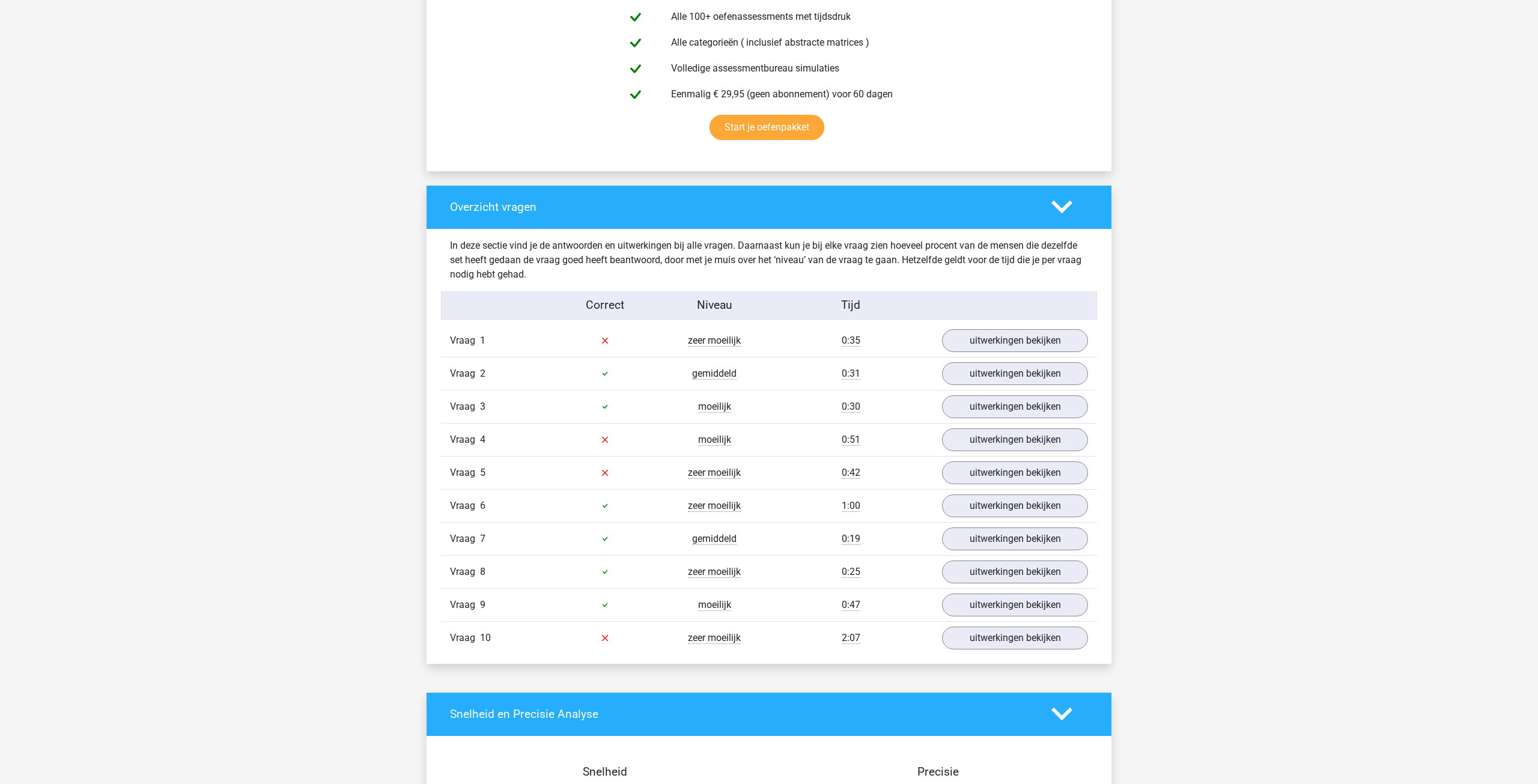
scroll to position [776, 0]
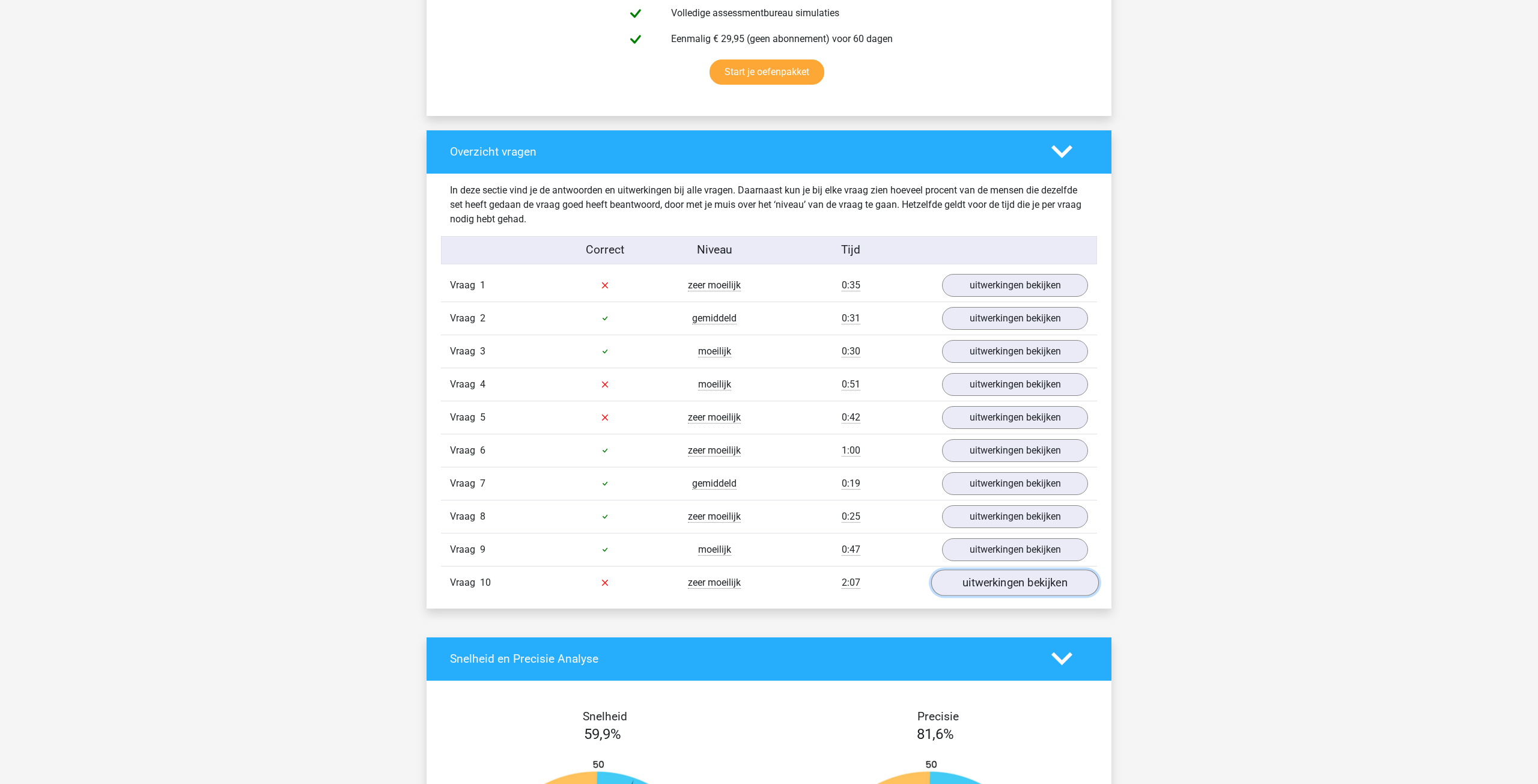
click at [1020, 584] on link "uitwerkingen bekijken" at bounding box center [1014, 582] width 168 height 26
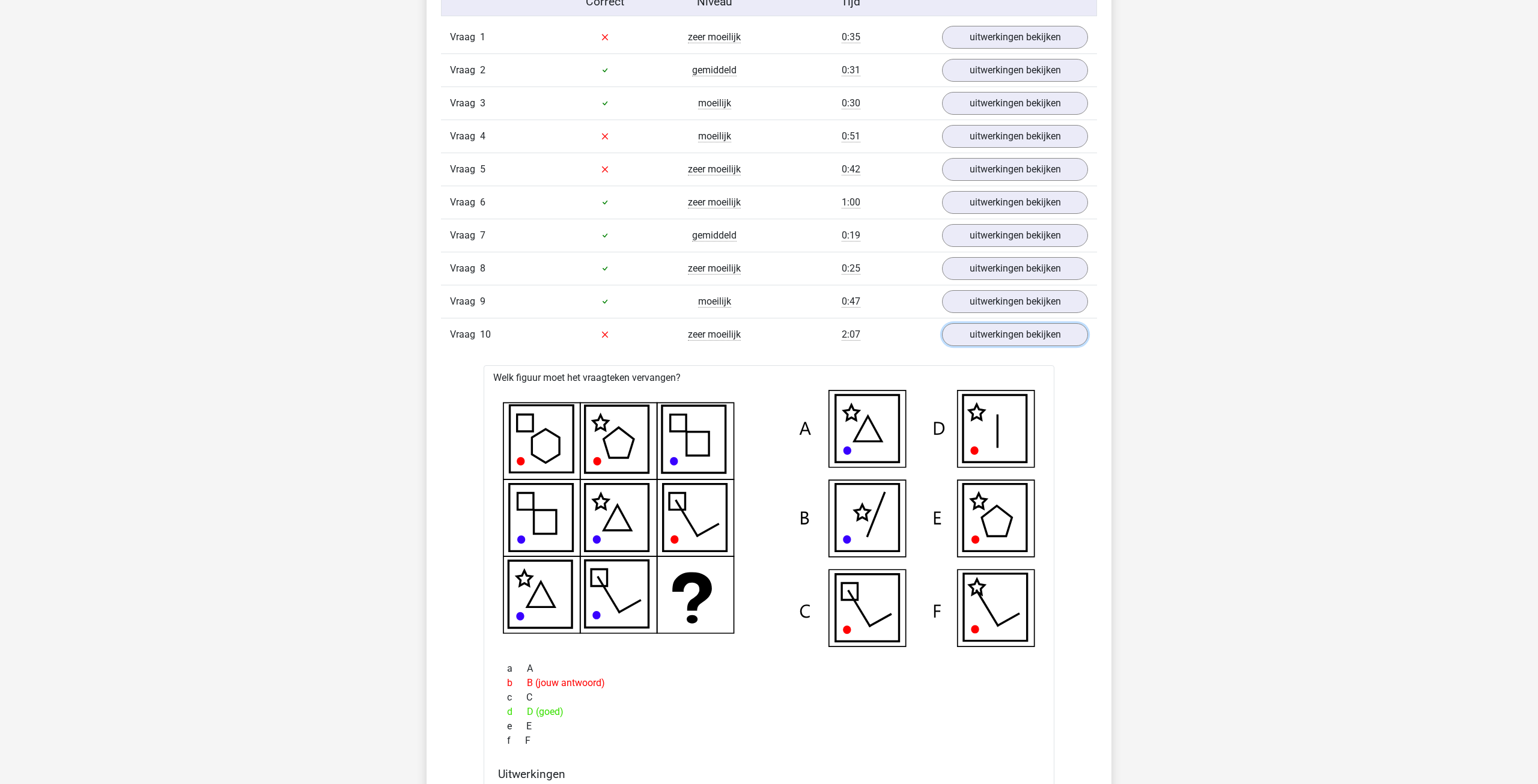
scroll to position [1023, 0]
click at [1000, 170] on link "uitwerkingen bekijken" at bounding box center [1014, 170] width 168 height 26
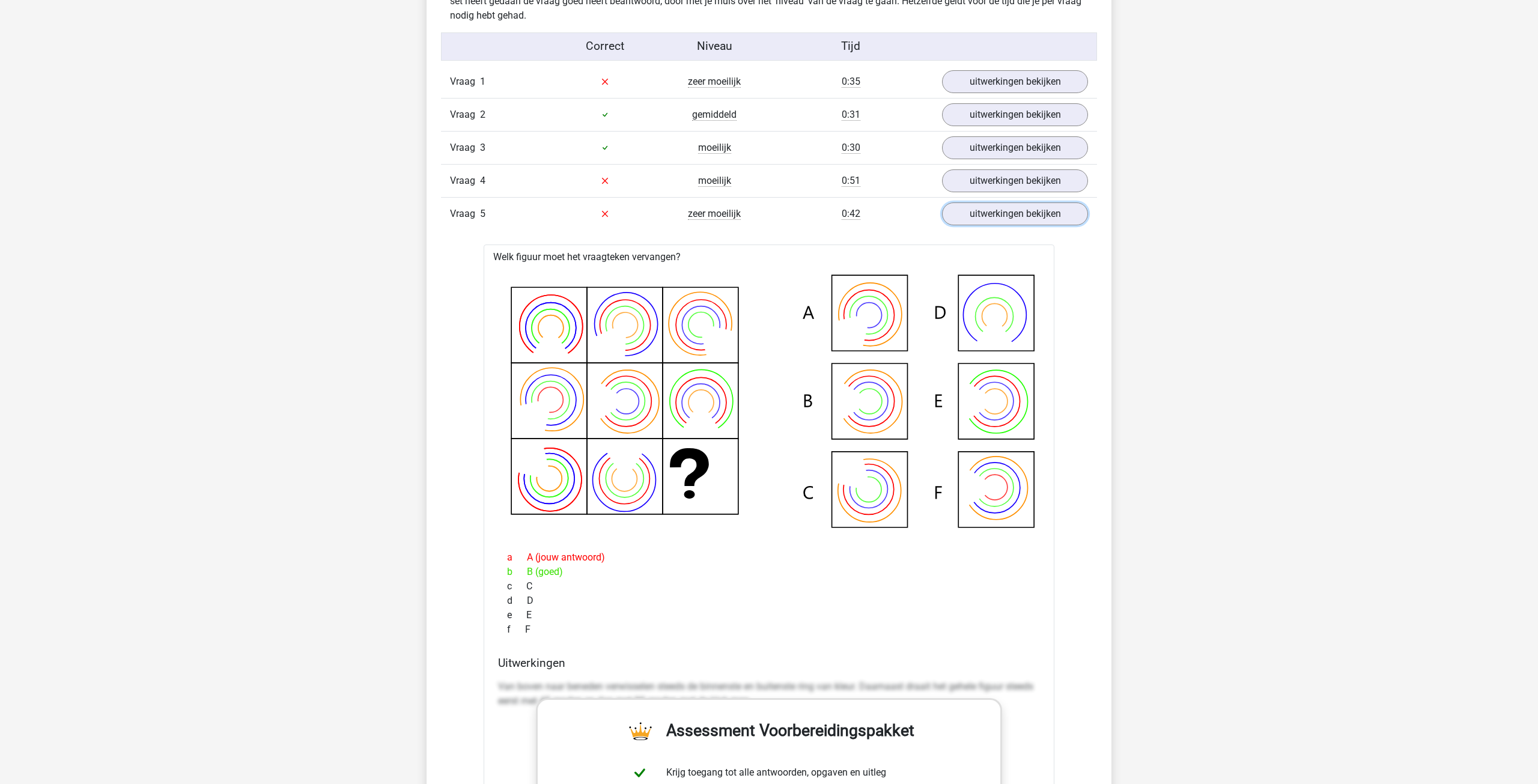
scroll to position [945, 0]
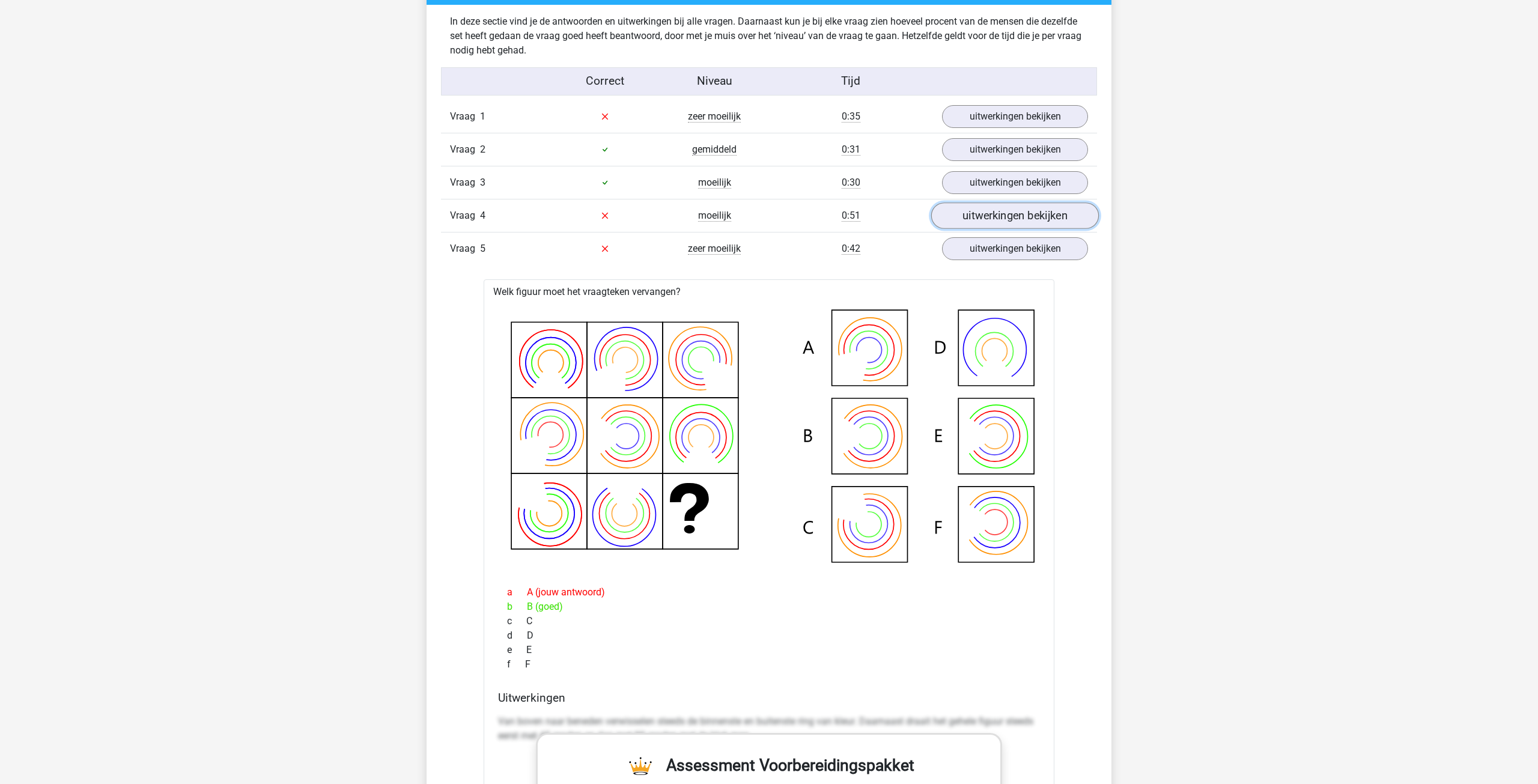
click at [987, 221] on link "uitwerkingen bekijken" at bounding box center [1014, 215] width 168 height 26
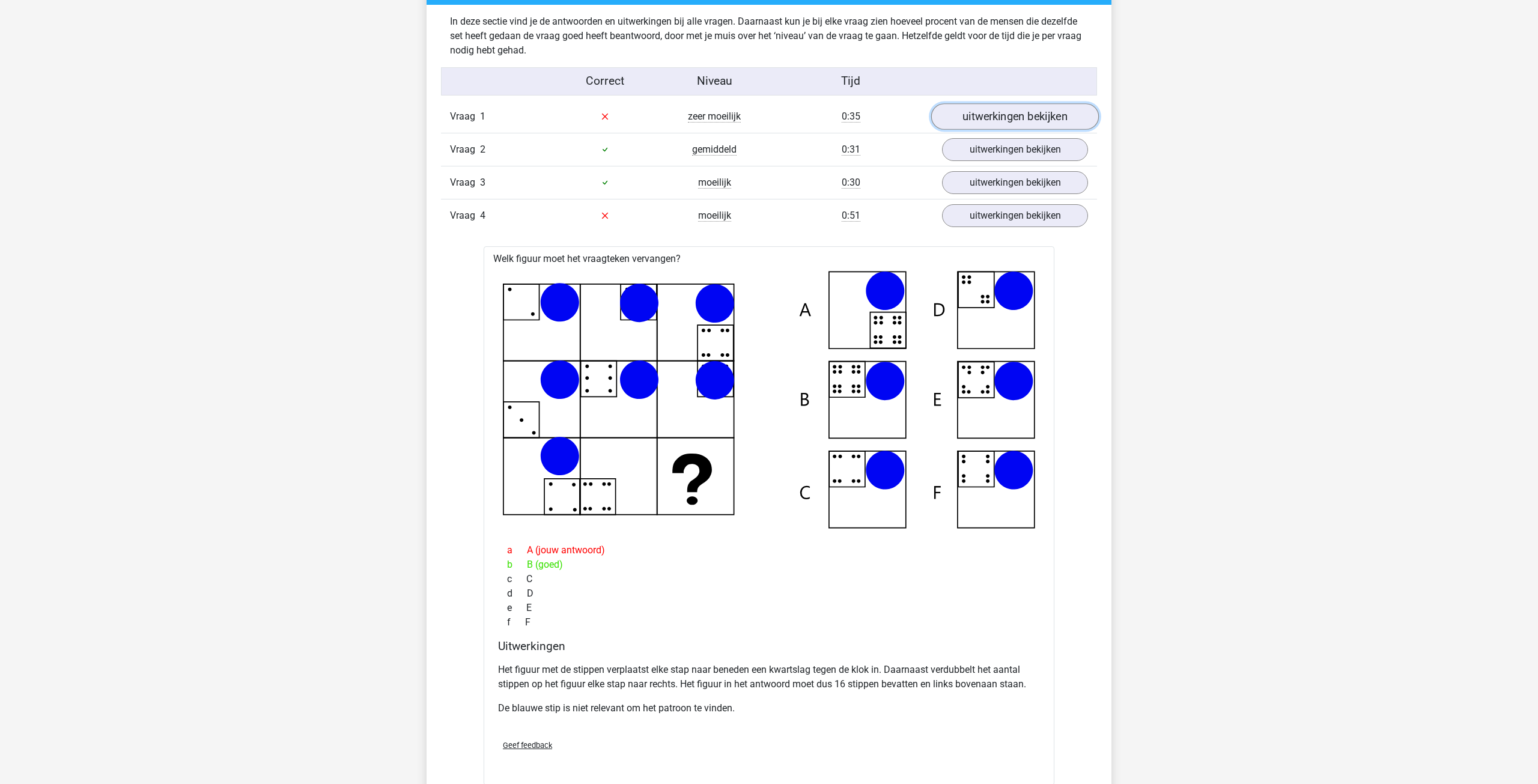
click at [1035, 118] on link "uitwerkingen bekijken" at bounding box center [1014, 116] width 168 height 26
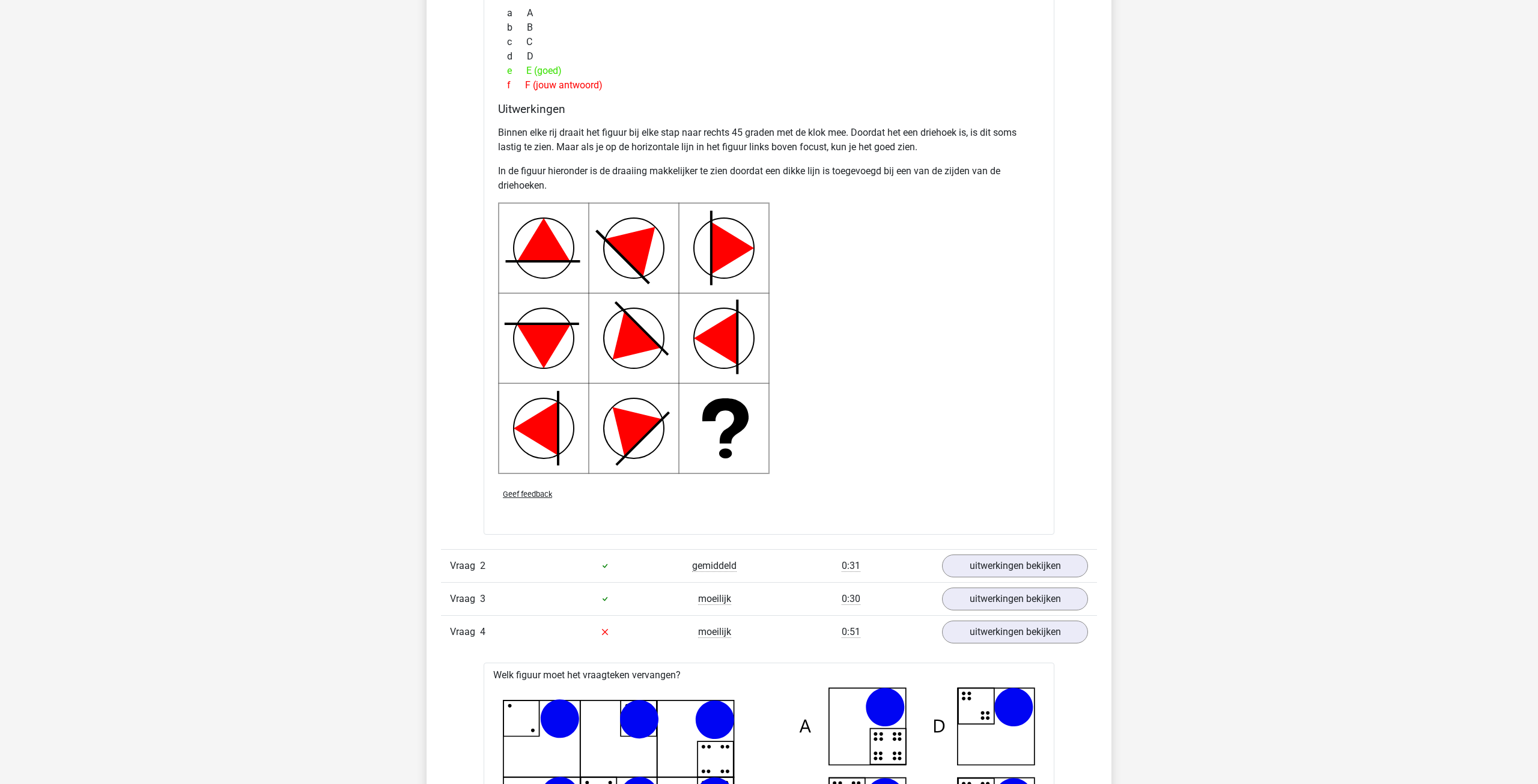
scroll to position [1368, 0]
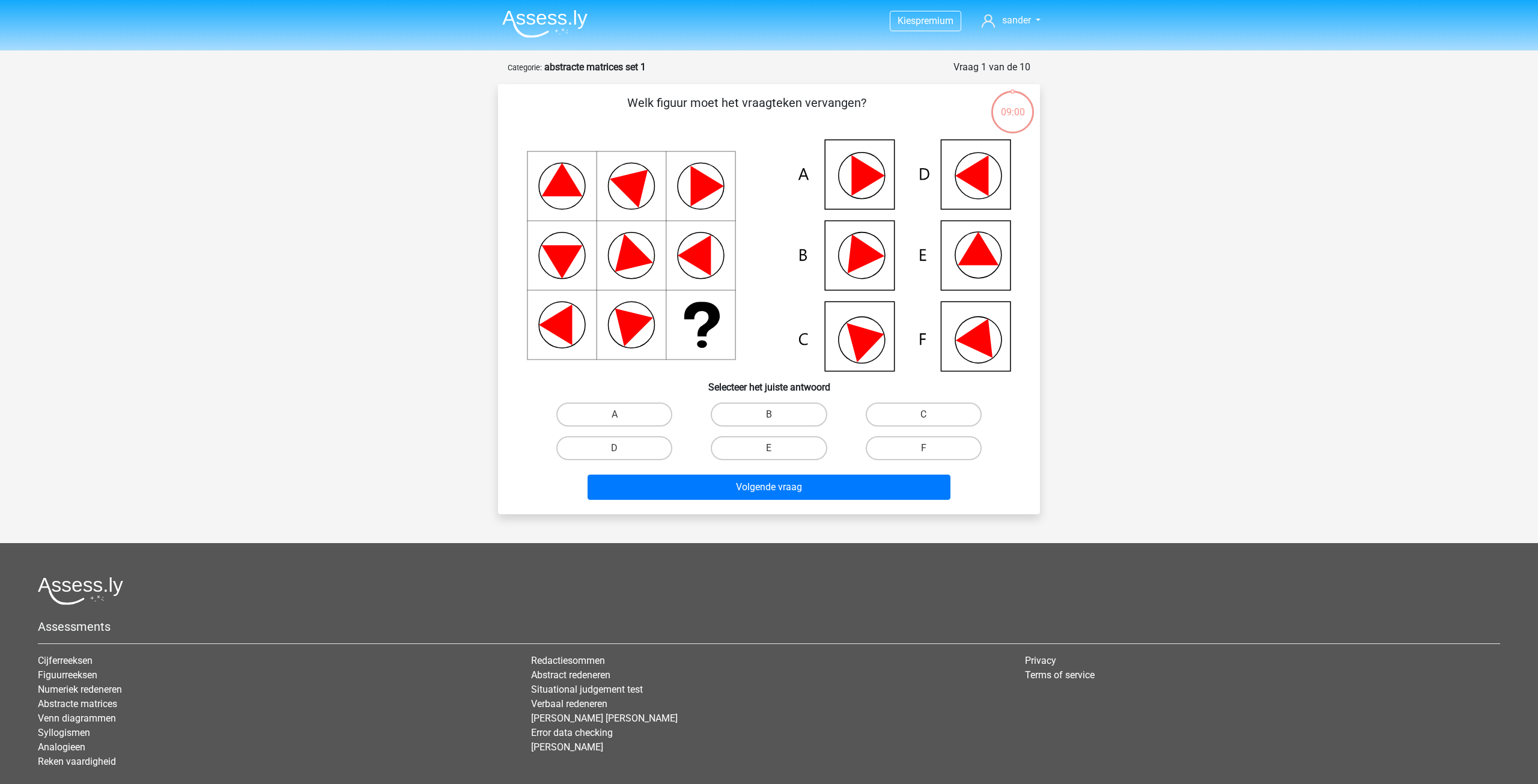
scroll to position [60, 0]
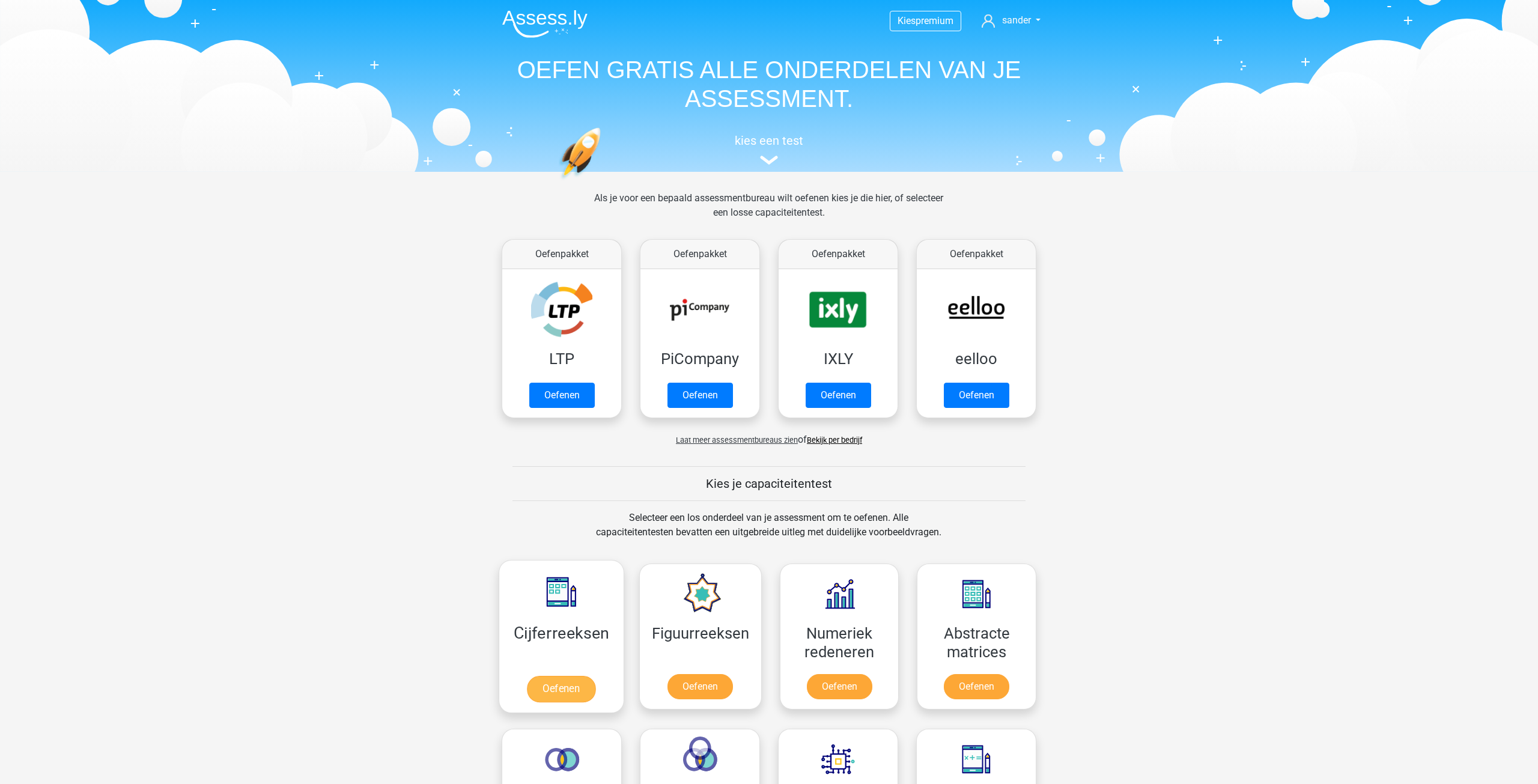
scroll to position [480, 0]
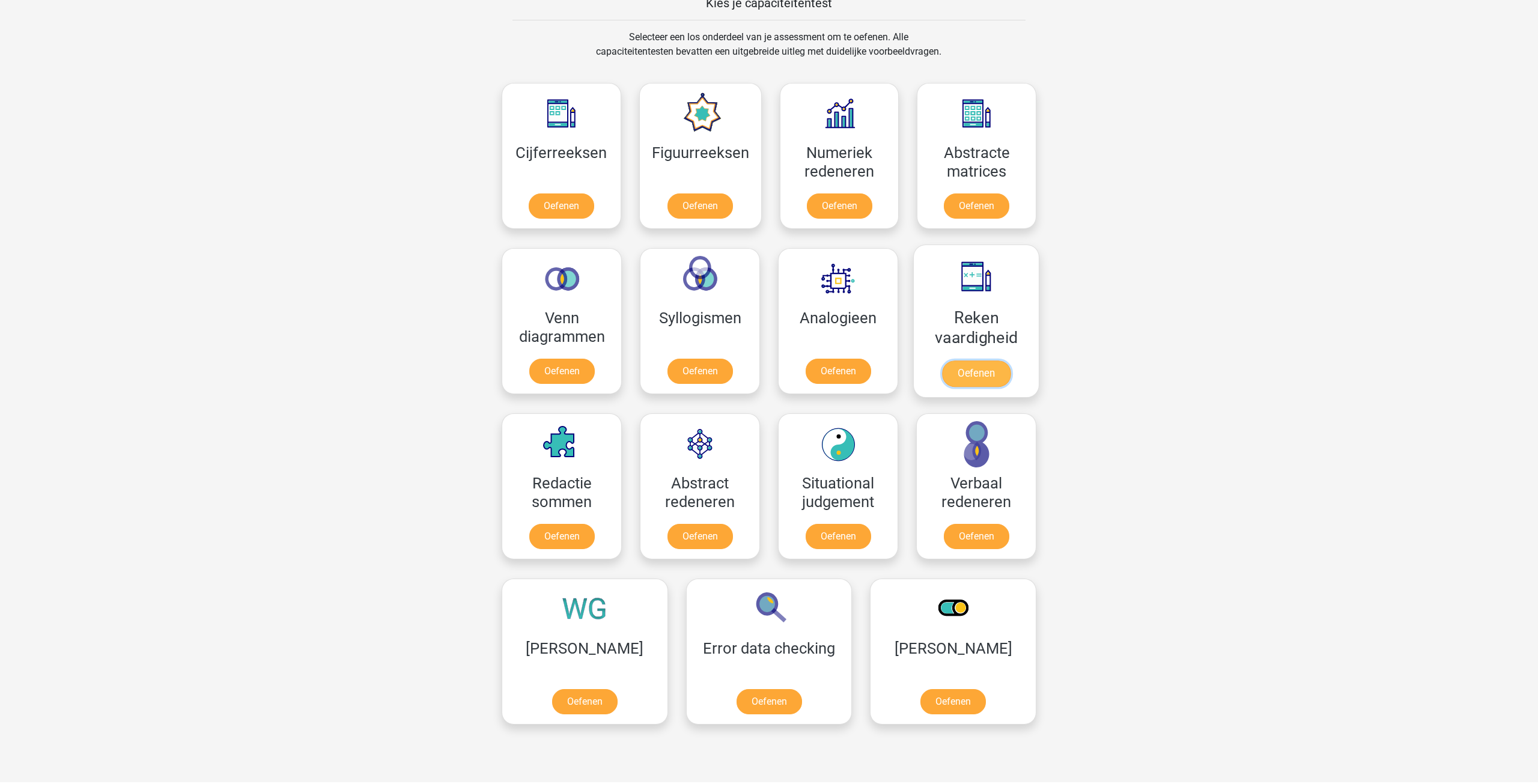
click at [973, 376] on link "Oefenen" at bounding box center [976, 373] width 69 height 26
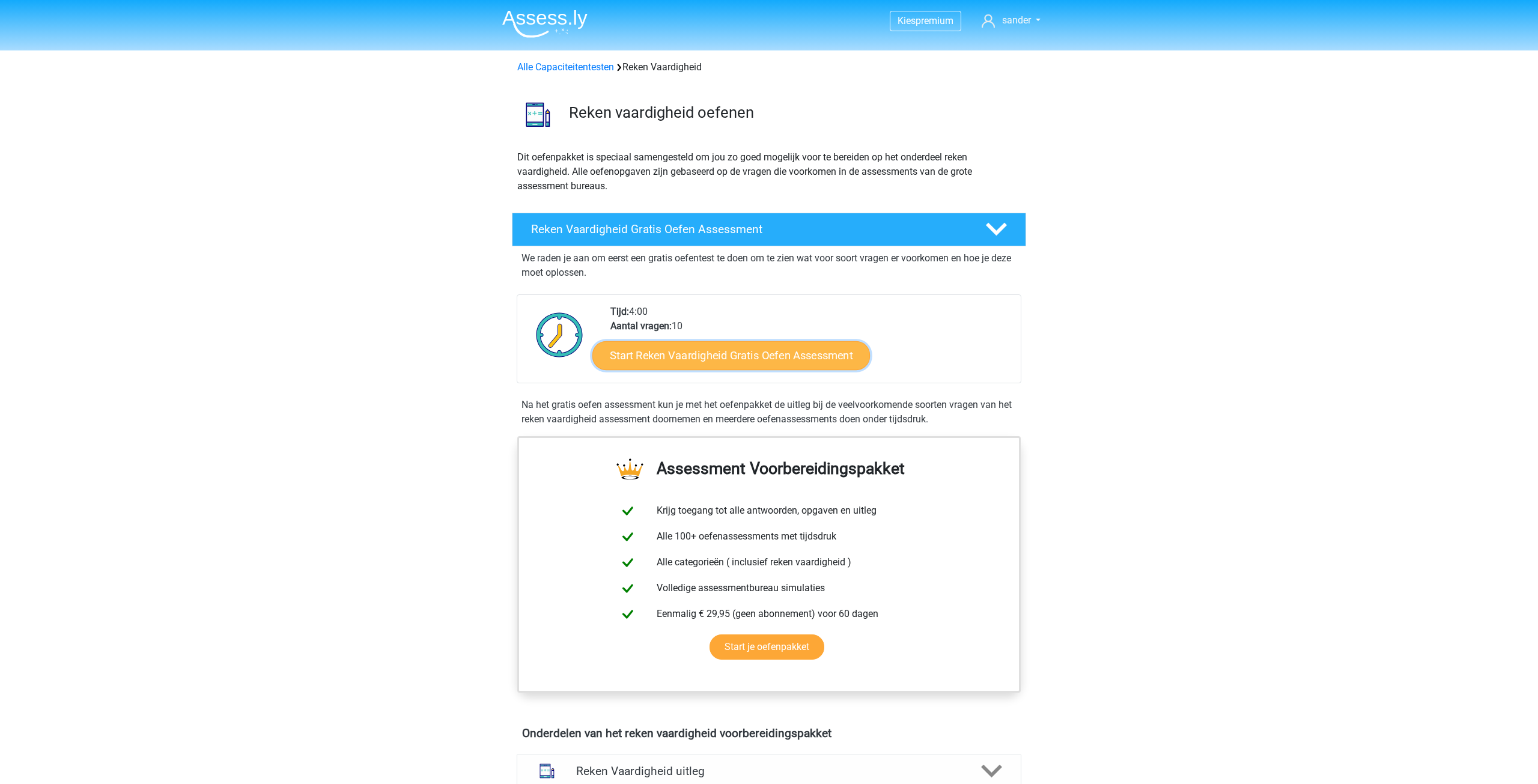
drag, startPoint x: 765, startPoint y: 364, endPoint x: 770, endPoint y: 358, distance: 7.8
click at [765, 363] on link "Start Reken Vaardigheid Gratis Oefen Assessment" at bounding box center [730, 355] width 277 height 29
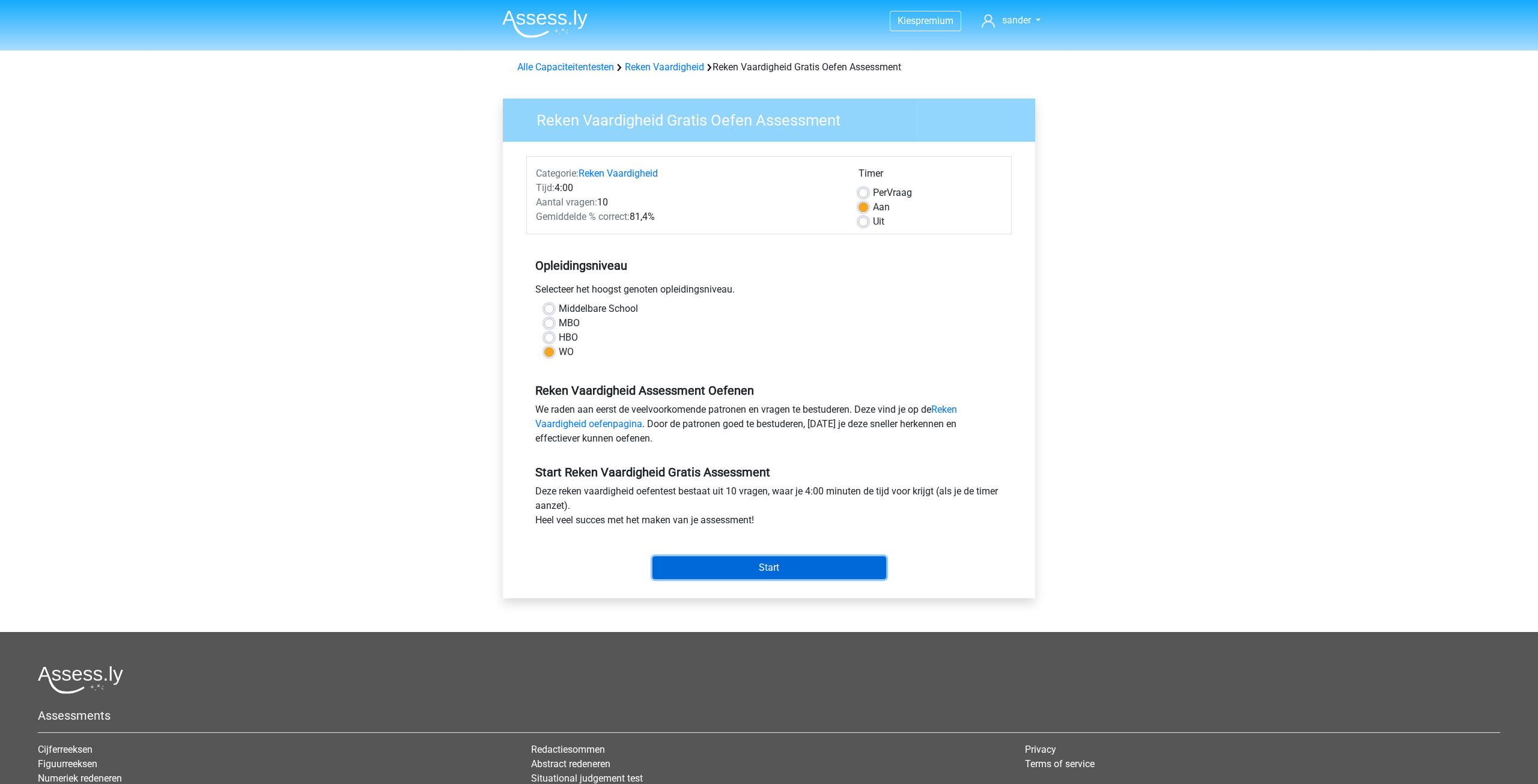
click at [759, 566] on input "Start" at bounding box center [769, 567] width 234 height 23
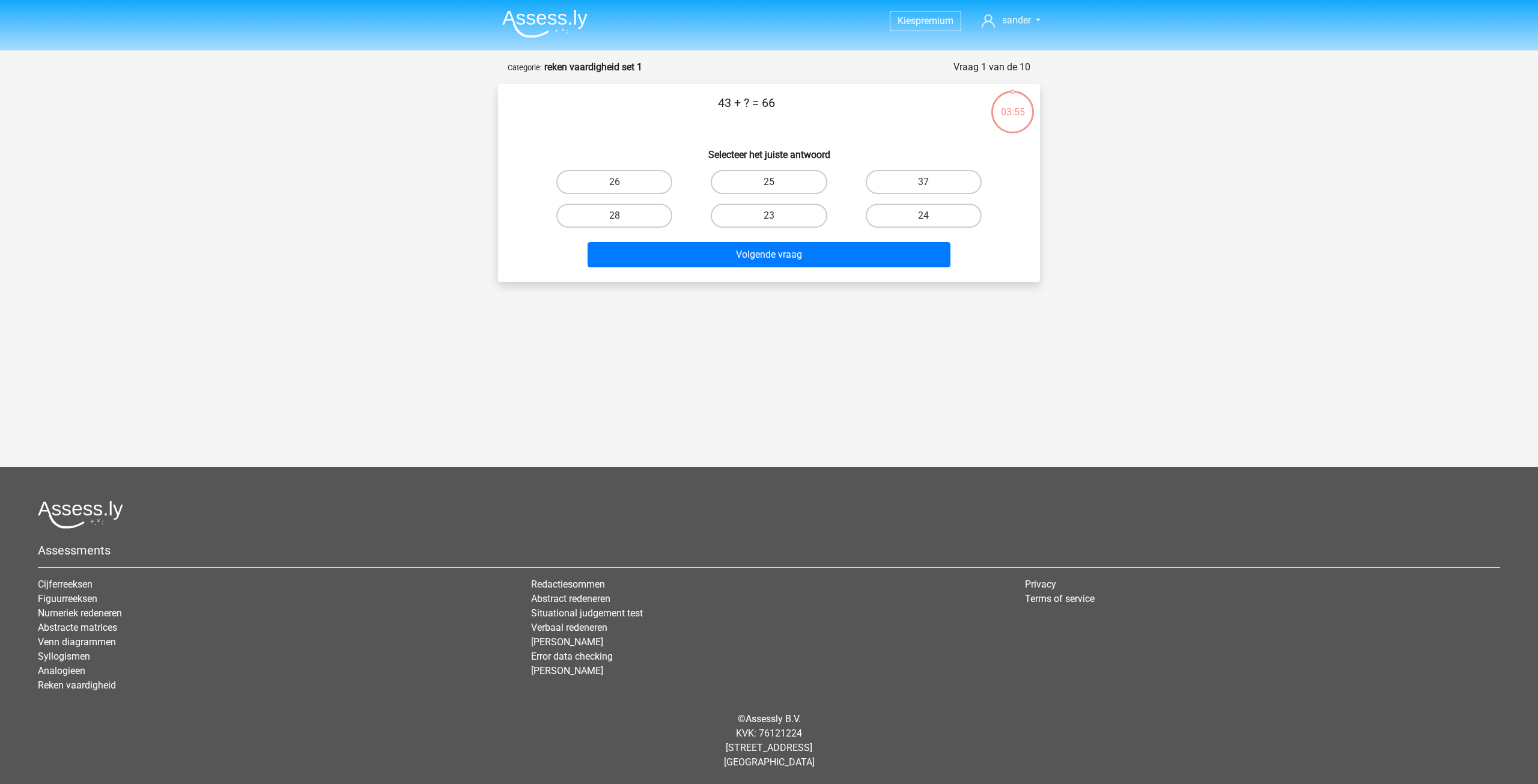
click at [771, 220] on input "23" at bounding box center [773, 219] width 8 height 8
radio input "true"
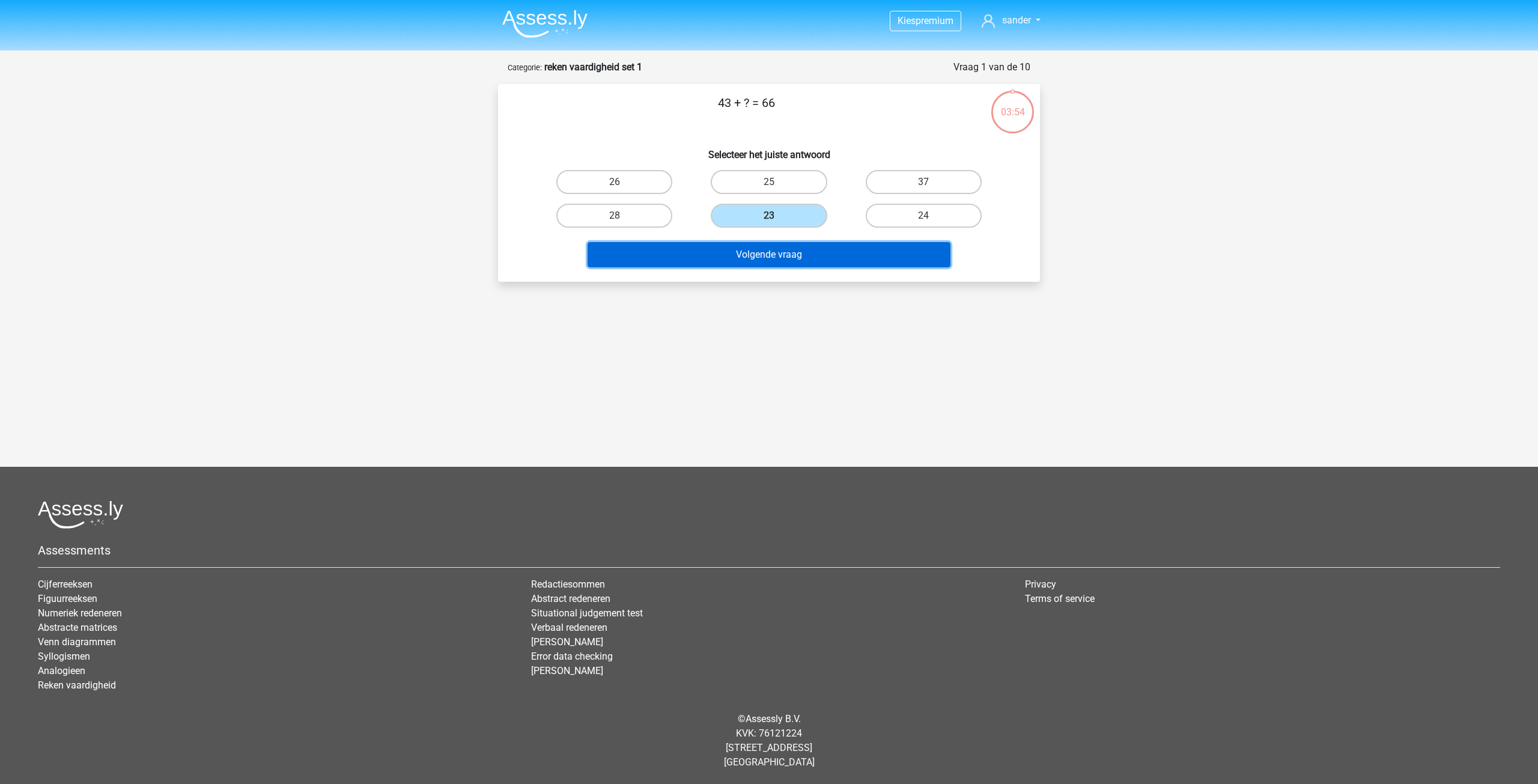
click at [771, 253] on button "Volgende vraag" at bounding box center [769, 255] width 364 height 25
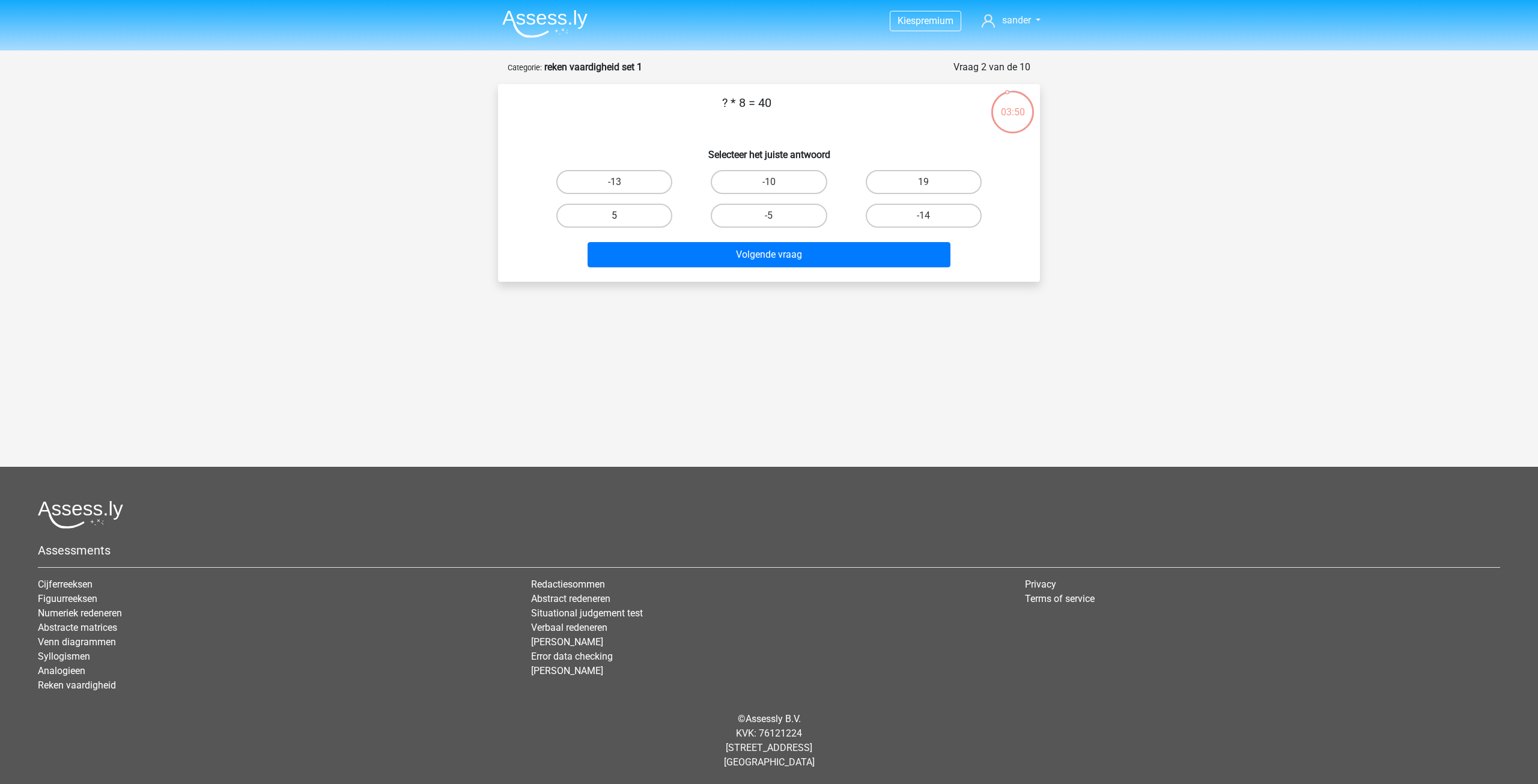
drag, startPoint x: 631, startPoint y: 219, endPoint x: 651, endPoint y: 224, distance: 20.6
click at [631, 218] on label "5" at bounding box center [614, 215] width 116 height 24
click at [622, 218] on input "5" at bounding box center [618, 219] width 8 height 8
radio input "true"
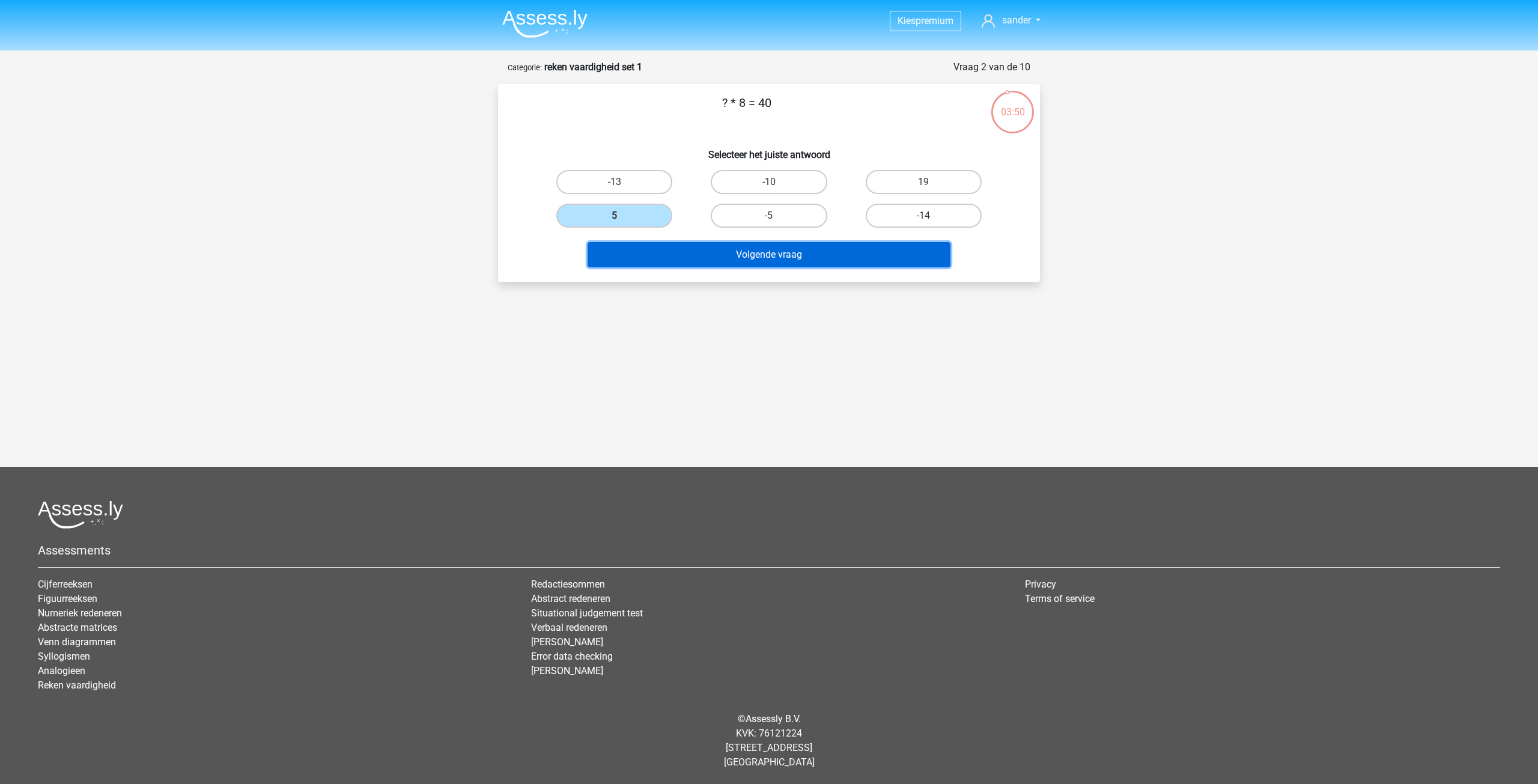
click at [685, 260] on button "Volgende vraag" at bounding box center [769, 255] width 364 height 25
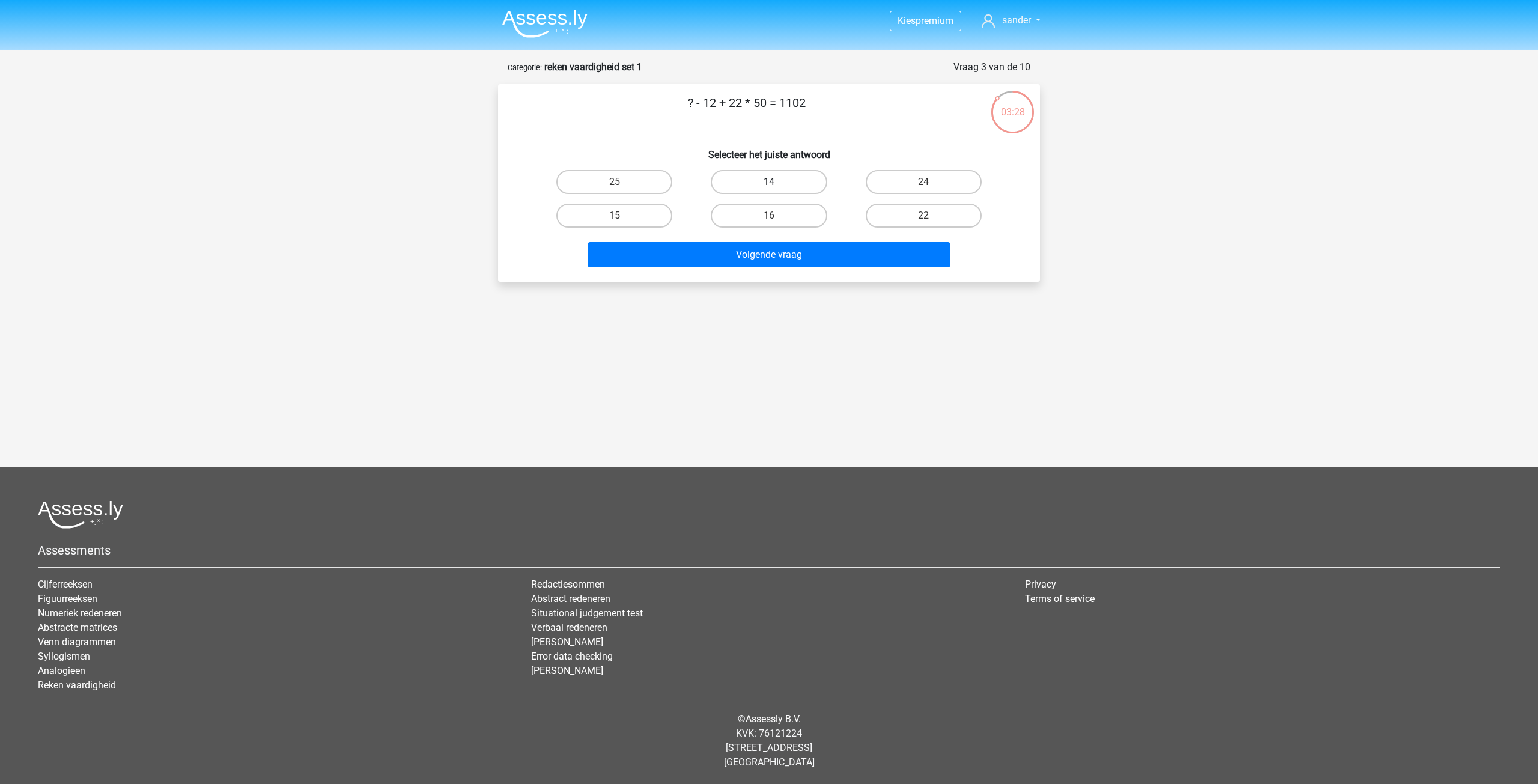
click at [760, 184] on label "14" at bounding box center [769, 181] width 116 height 24
click at [769, 184] on input "14" at bounding box center [773, 186] width 8 height 8
radio input "true"
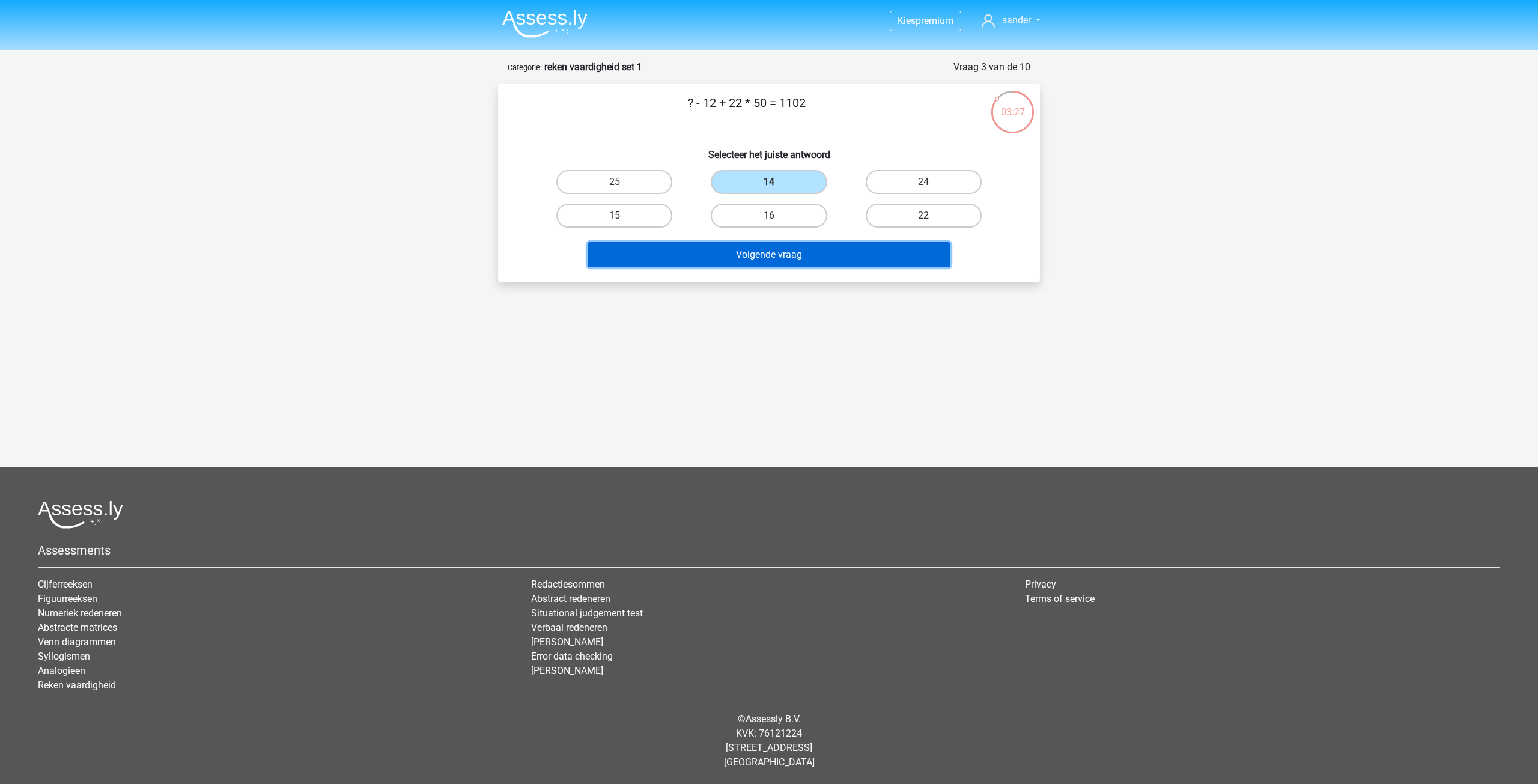
click at [756, 254] on button "Volgende vraag" at bounding box center [769, 255] width 364 height 25
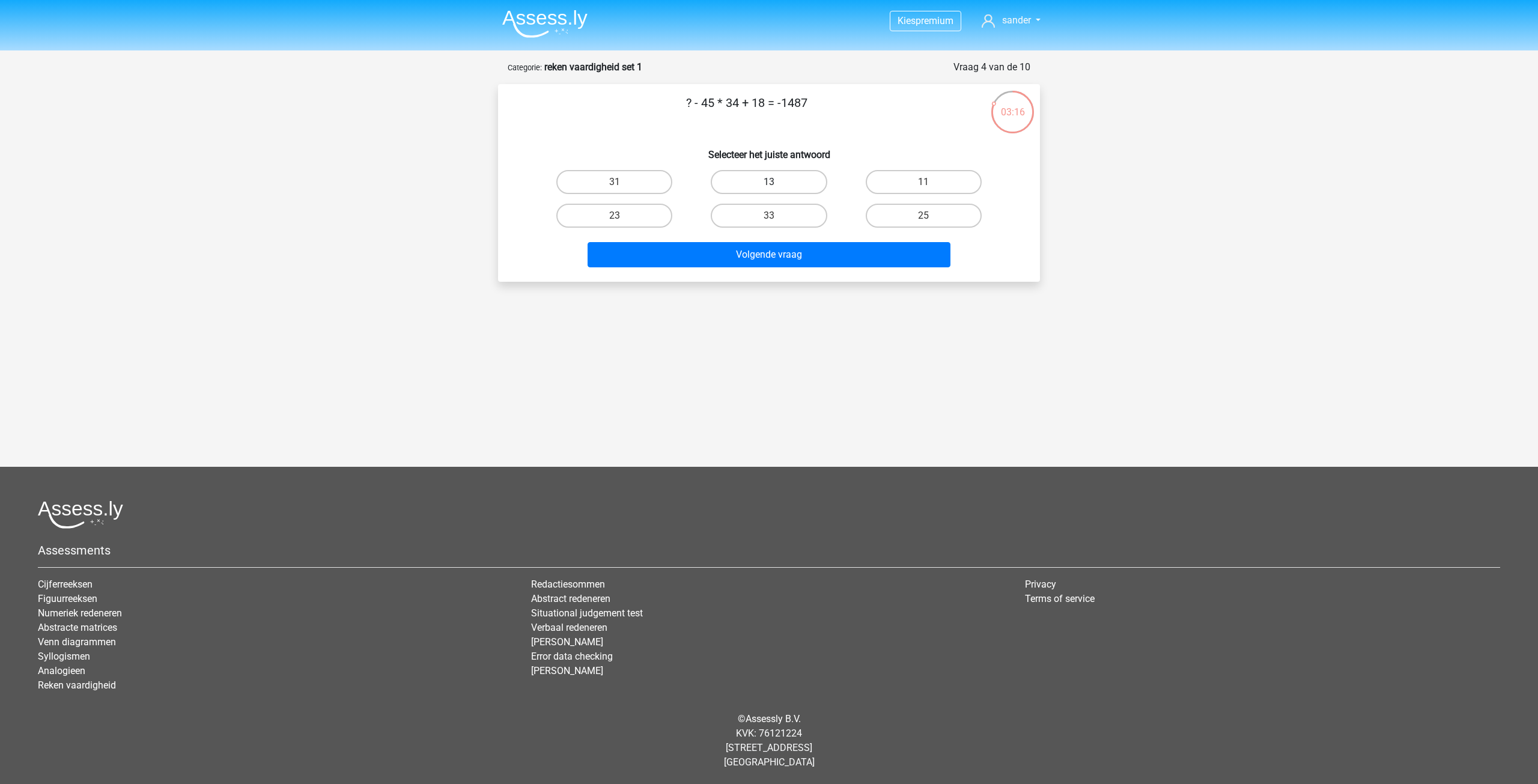
click at [781, 187] on label "13" at bounding box center [769, 181] width 116 height 24
click at [777, 187] on input "13" at bounding box center [773, 186] width 8 height 8
radio input "true"
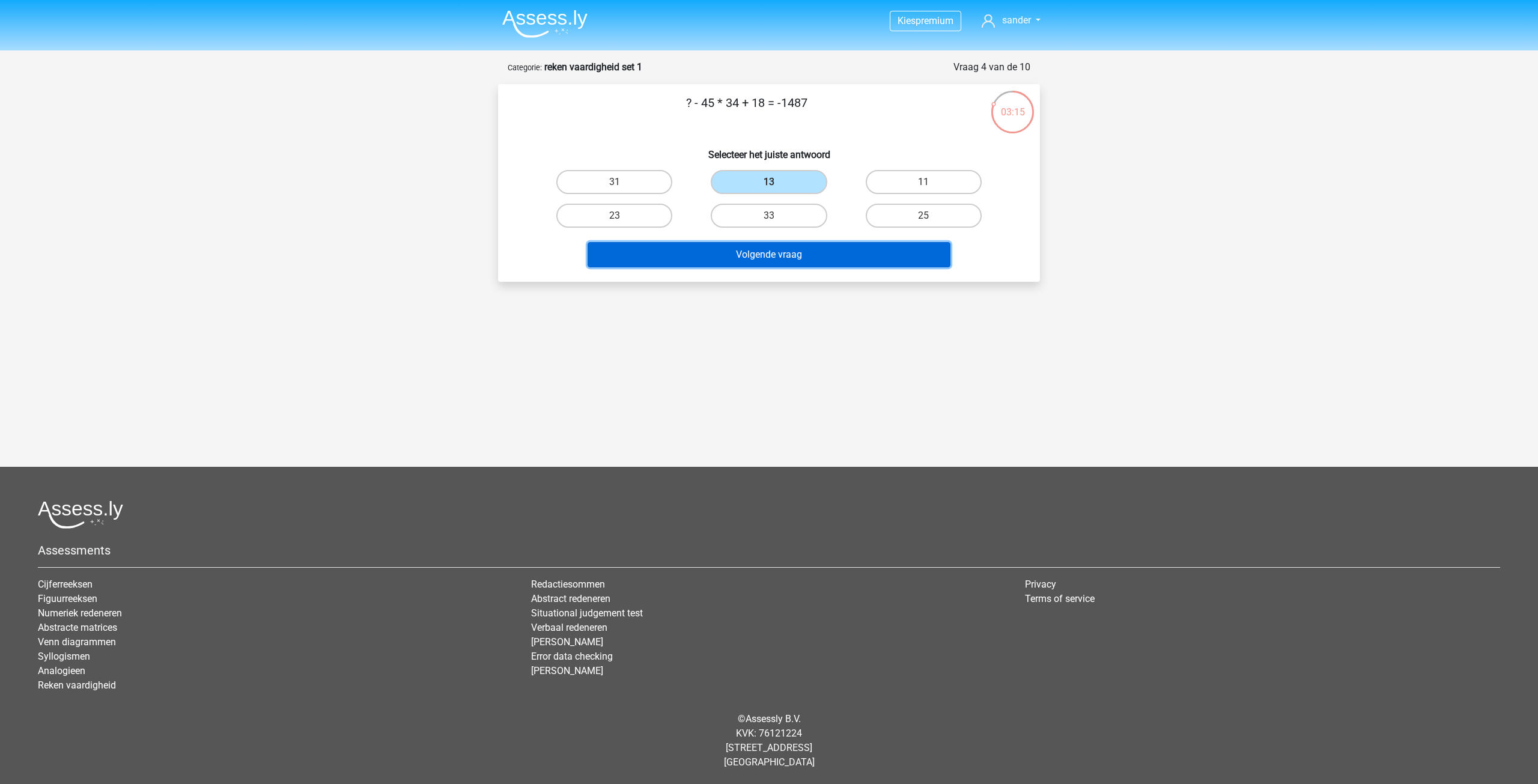
click at [781, 260] on button "Volgende vraag" at bounding box center [769, 255] width 364 height 25
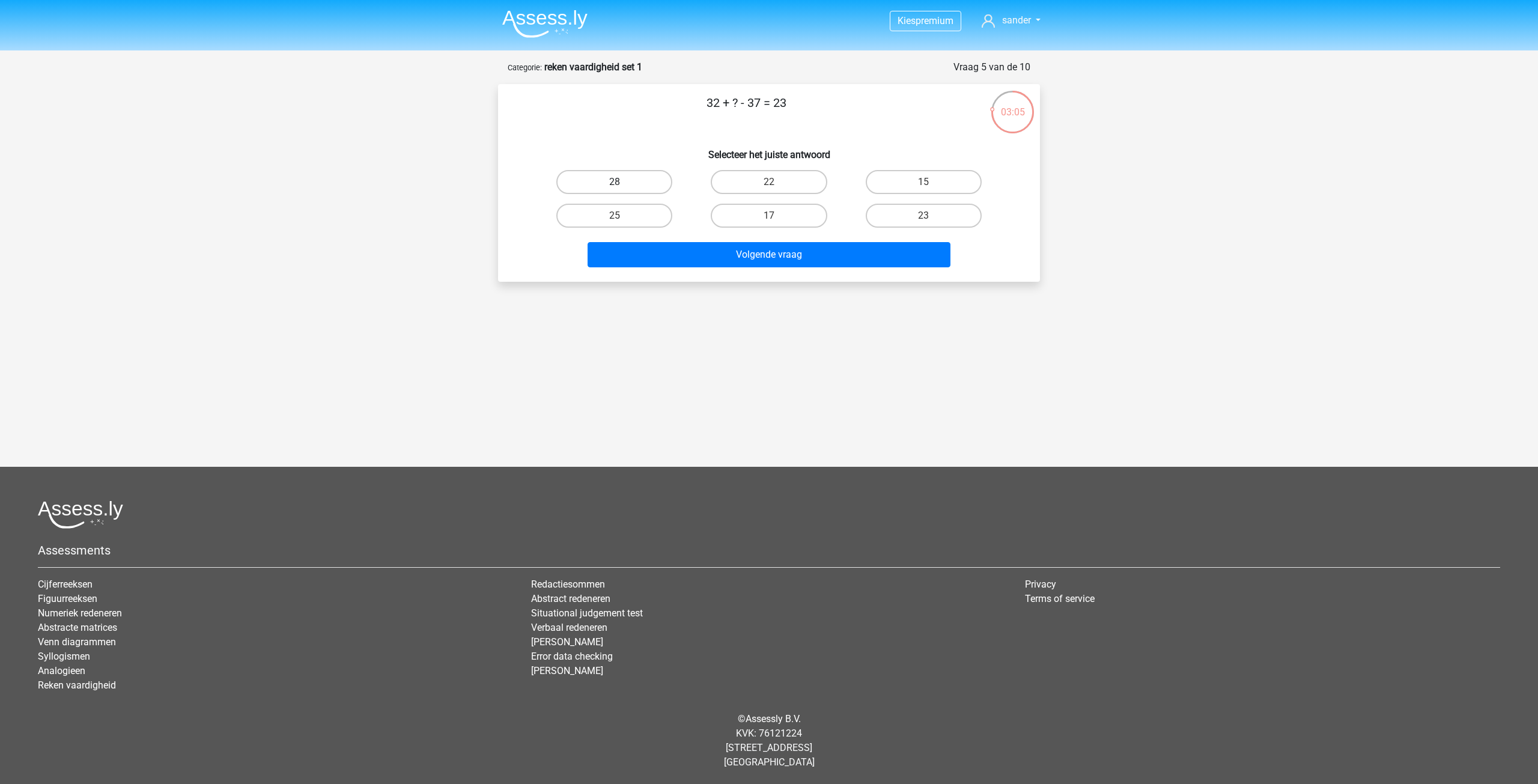
click at [631, 187] on label "28" at bounding box center [614, 181] width 116 height 24
click at [622, 187] on input "28" at bounding box center [618, 186] width 8 height 8
radio input "true"
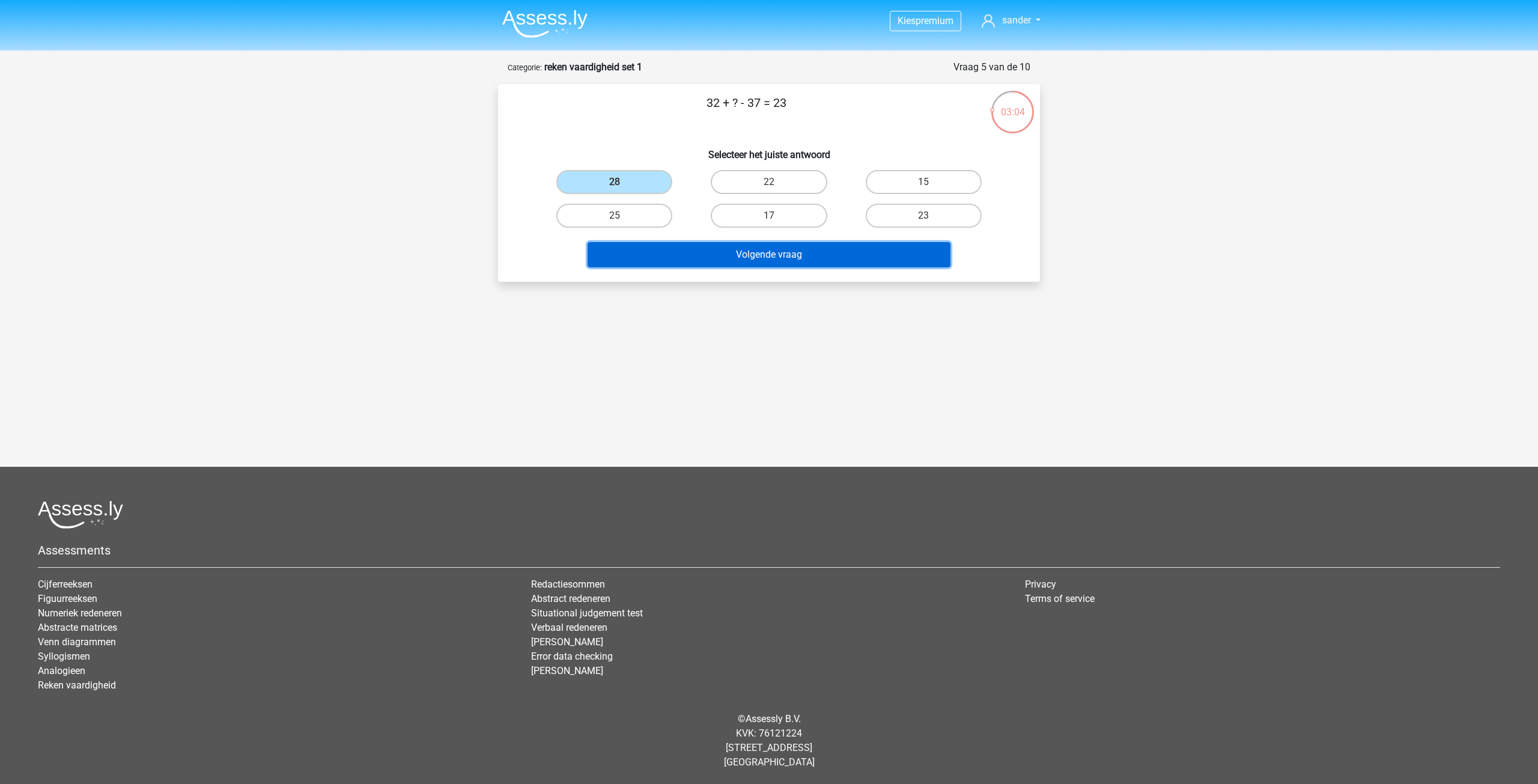
click at [752, 261] on button "Volgende vraag" at bounding box center [769, 255] width 364 height 25
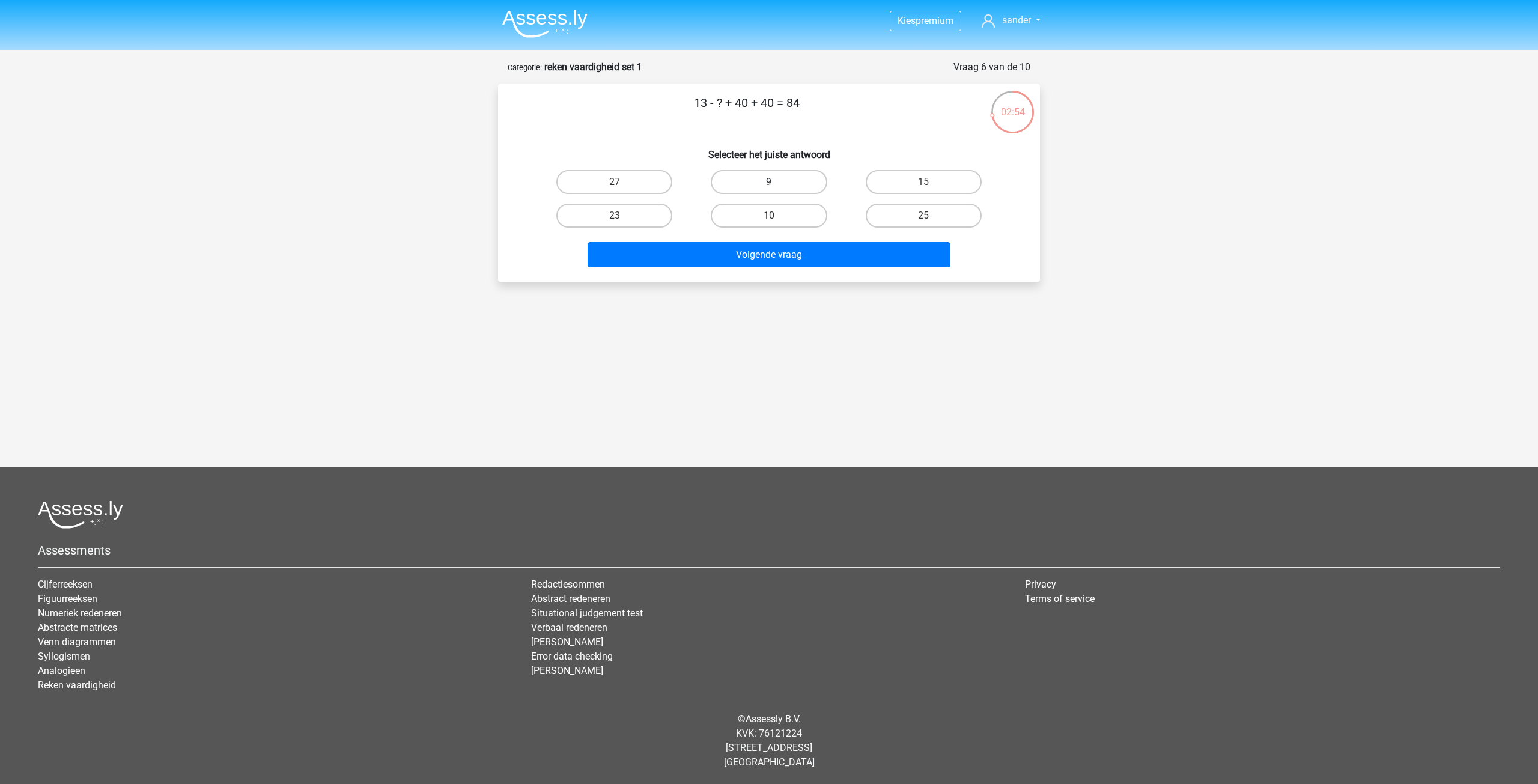
click at [755, 178] on label "9" at bounding box center [769, 181] width 116 height 24
click at [769, 182] on input "9" at bounding box center [773, 186] width 8 height 8
radio input "true"
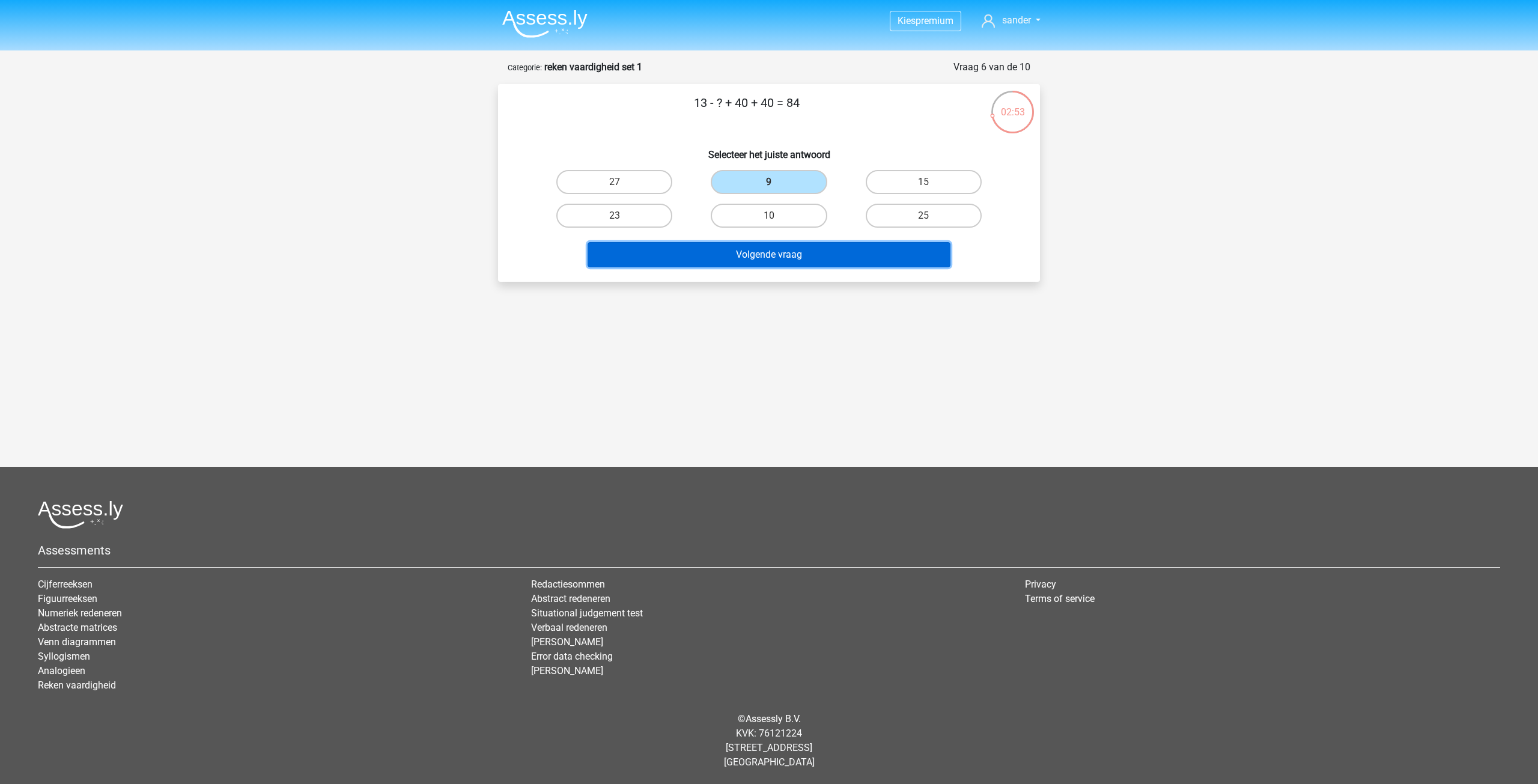
click at [763, 260] on button "Volgende vraag" at bounding box center [769, 255] width 364 height 25
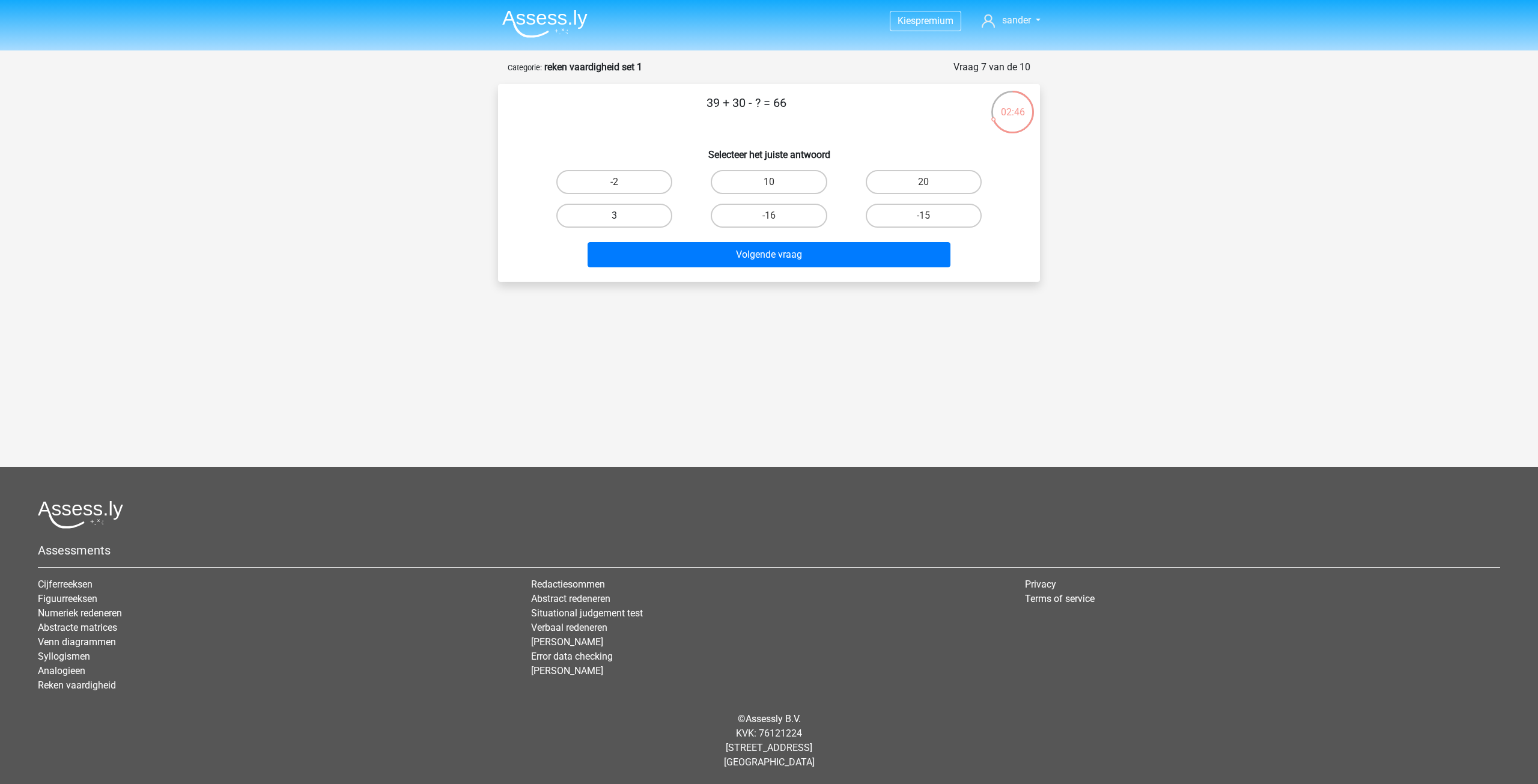
click at [632, 215] on label "3" at bounding box center [614, 215] width 116 height 24
click at [622, 215] on input "3" at bounding box center [618, 219] width 8 height 8
radio input "true"
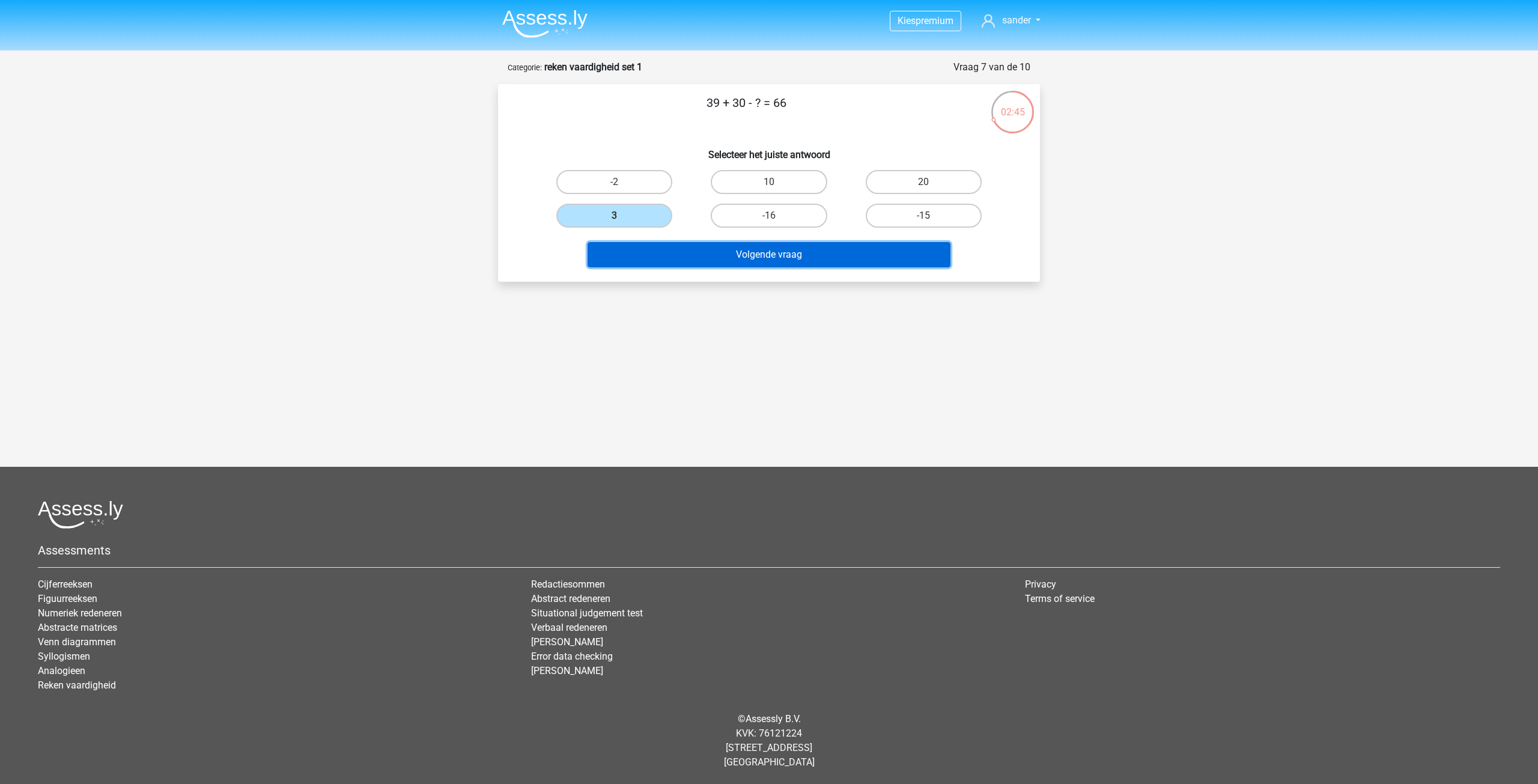
click at [706, 257] on button "Volgende vraag" at bounding box center [769, 255] width 364 height 25
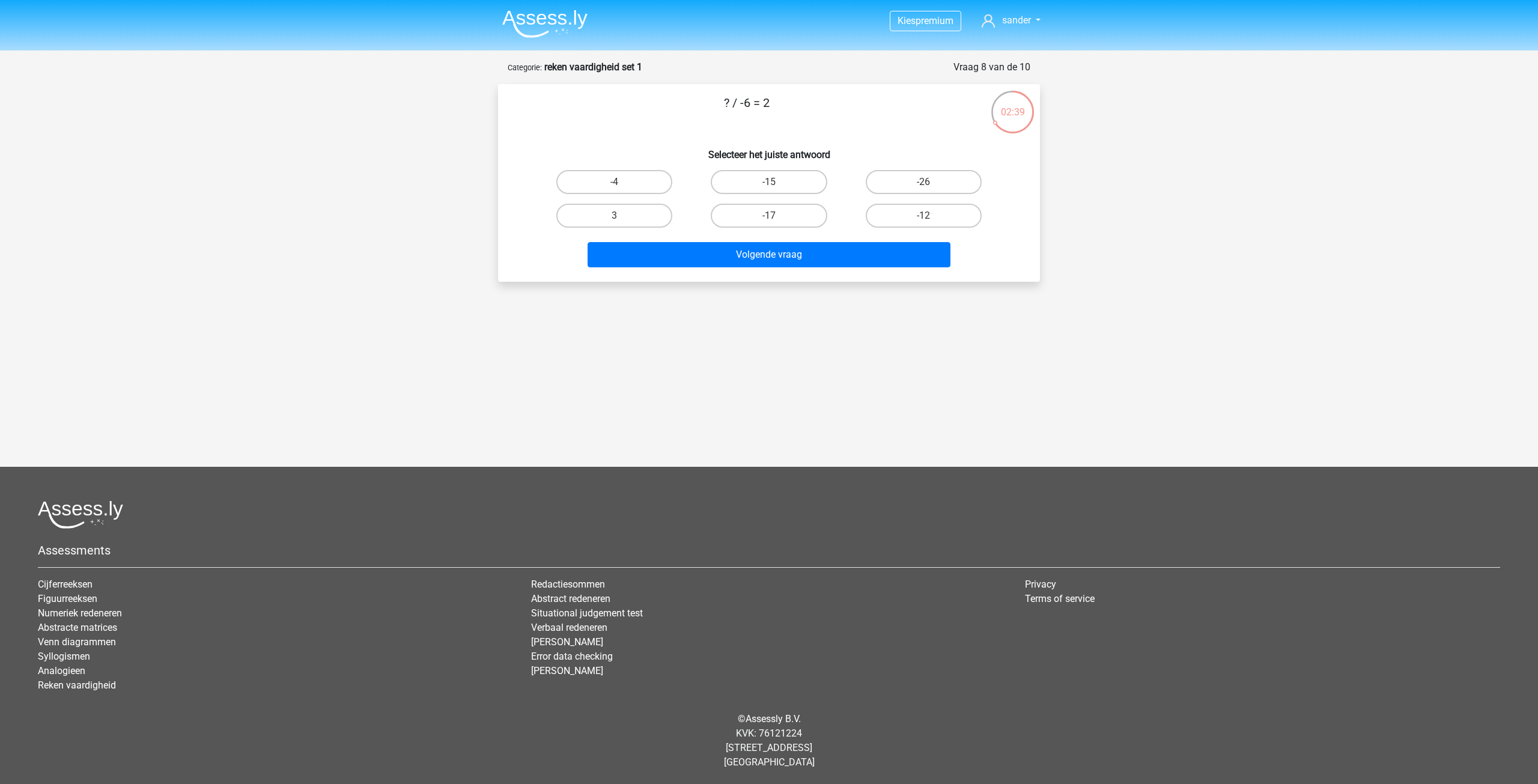
drag, startPoint x: 917, startPoint y: 213, endPoint x: 912, endPoint y: 239, distance: 26.5
click at [917, 219] on label "-12" at bounding box center [924, 215] width 116 height 24
click at [923, 219] on input "-12" at bounding box center [927, 219] width 8 height 8
radio input "true"
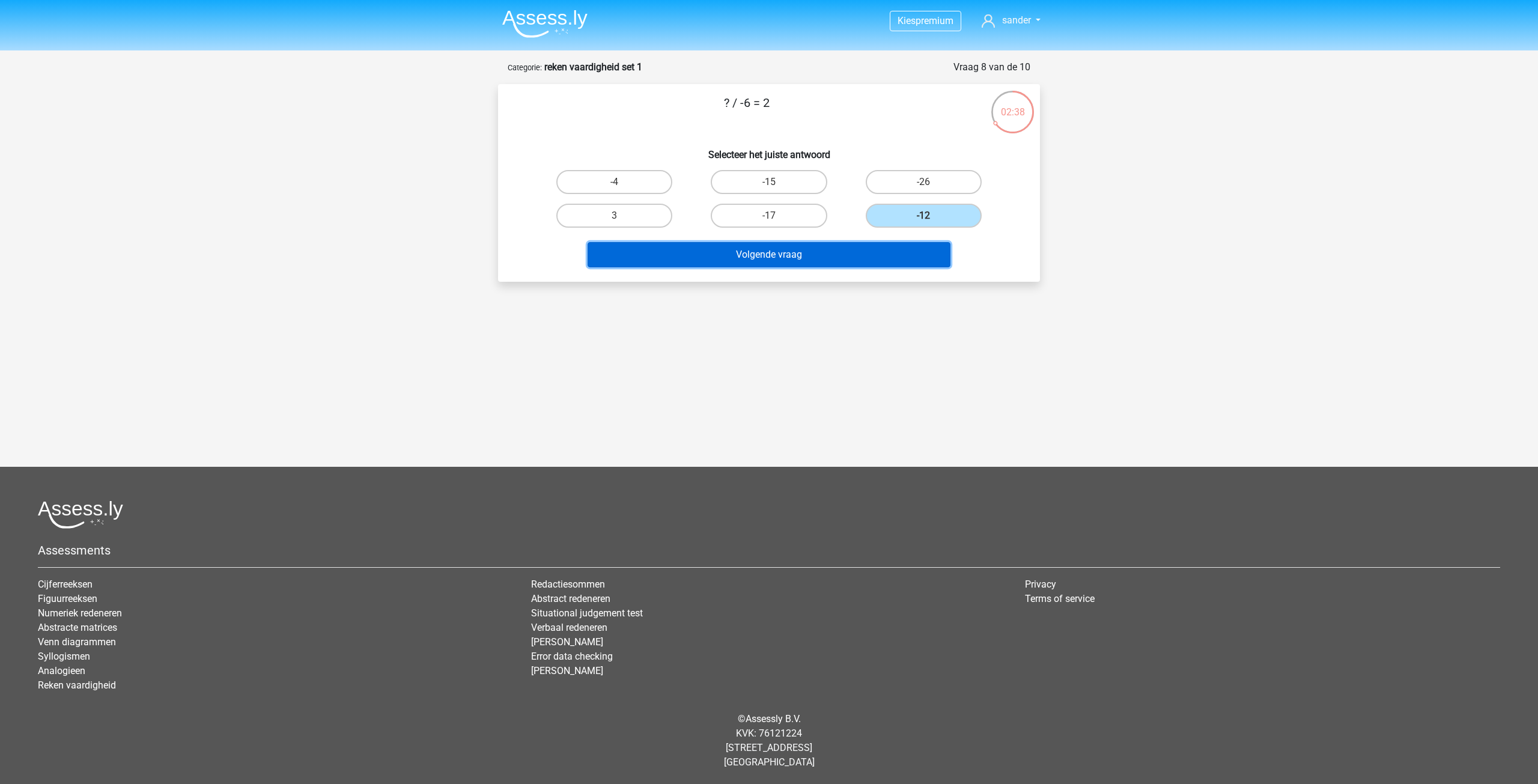
click at [904, 248] on button "Volgende vraag" at bounding box center [769, 255] width 364 height 25
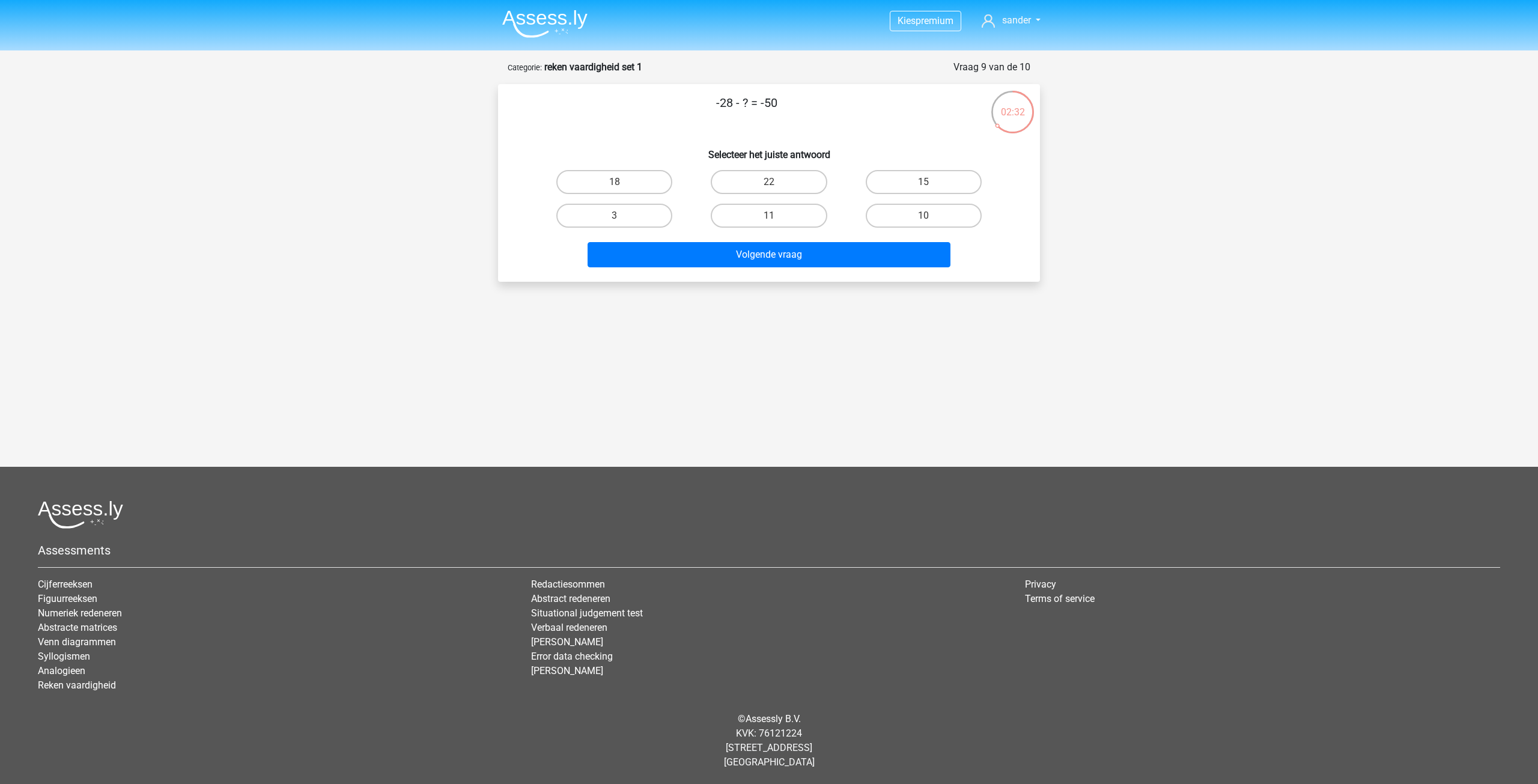
click at [769, 184] on input "22" at bounding box center [773, 186] width 8 height 8
radio input "true"
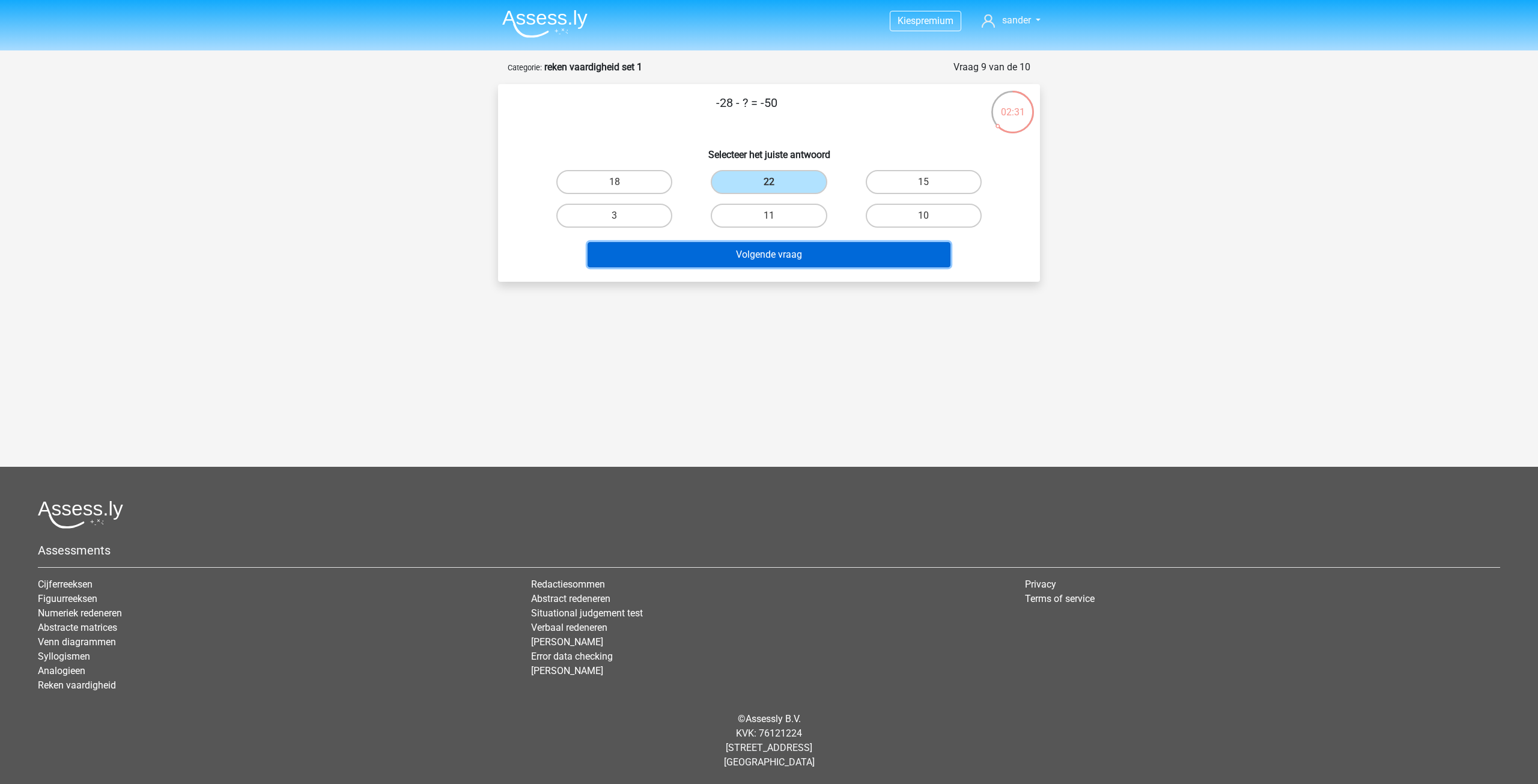
click at [769, 257] on button "Volgende vraag" at bounding box center [769, 255] width 364 height 25
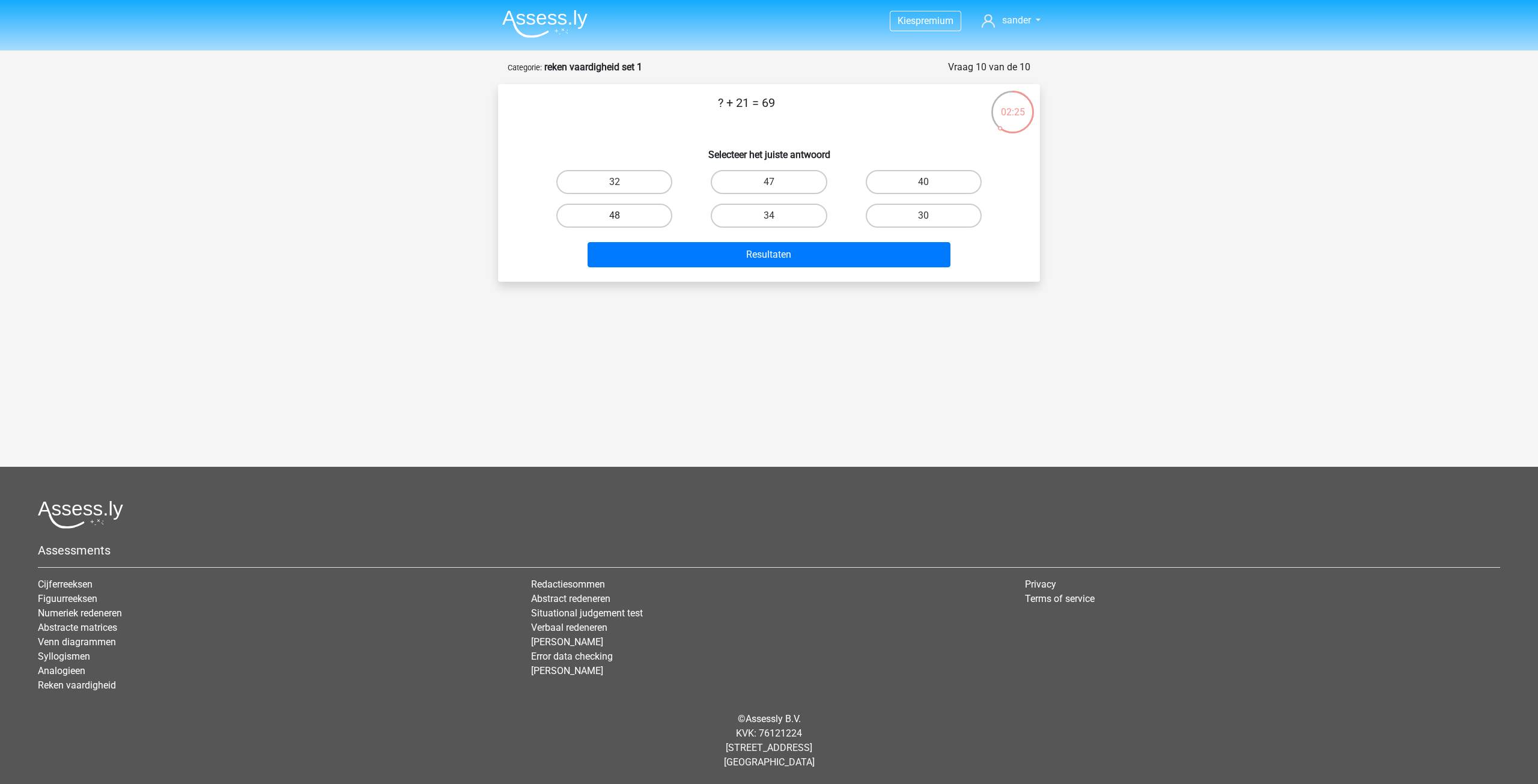
click at [639, 212] on label "48" at bounding box center [614, 215] width 116 height 24
click at [622, 215] on input "48" at bounding box center [618, 219] width 8 height 8
radio input "true"
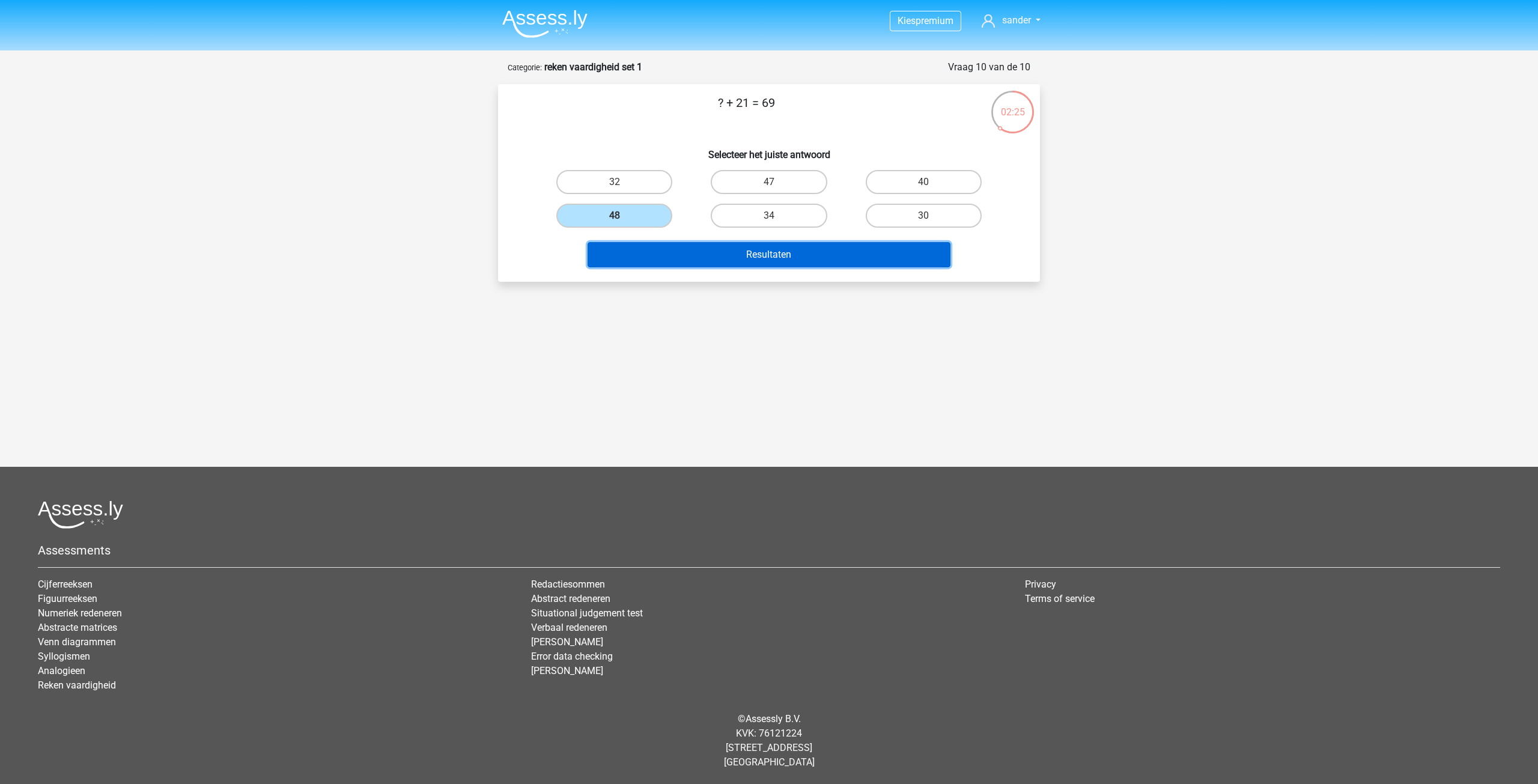
click at [677, 251] on button "Resultaten" at bounding box center [769, 255] width 364 height 25
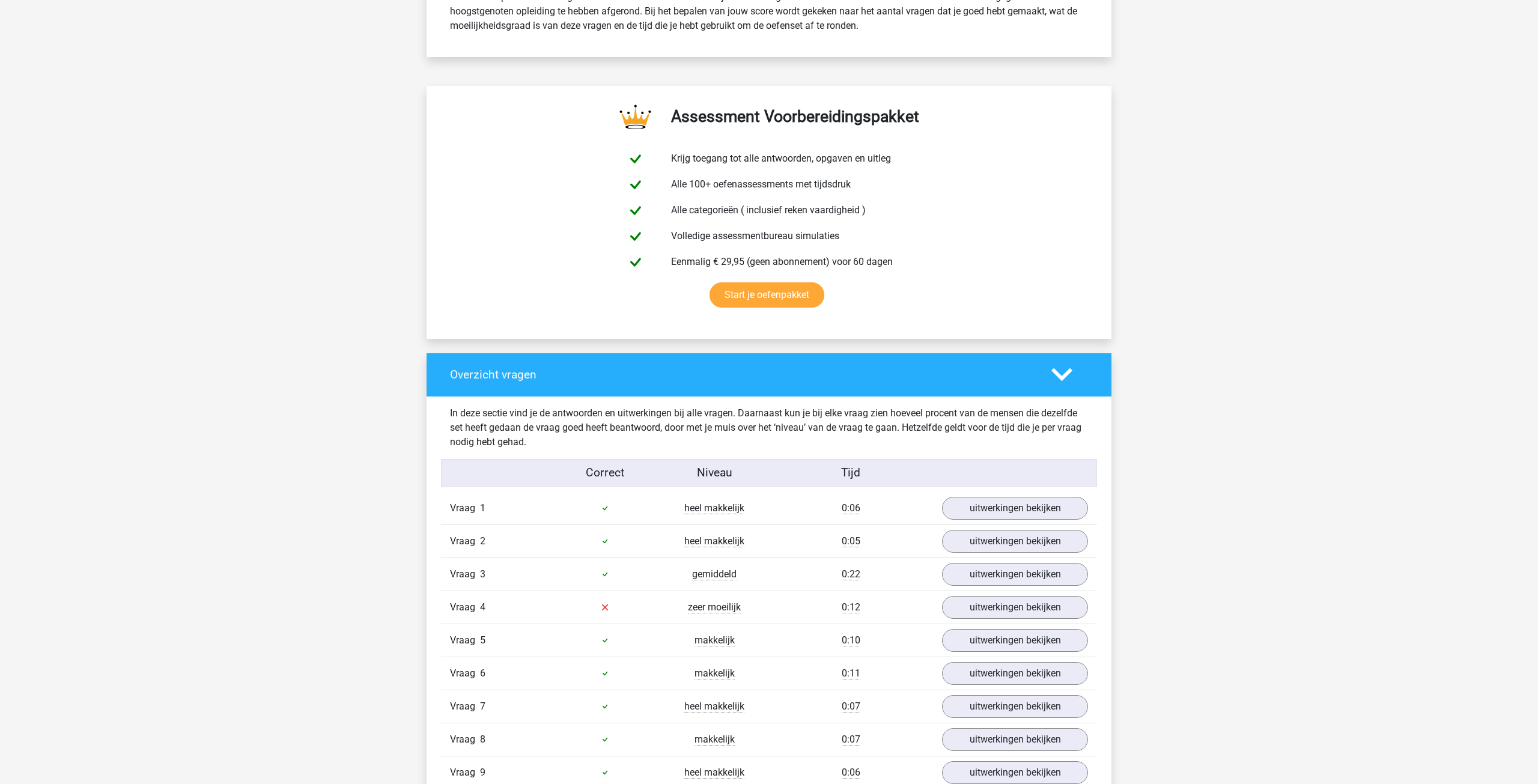
scroll to position [720, 0]
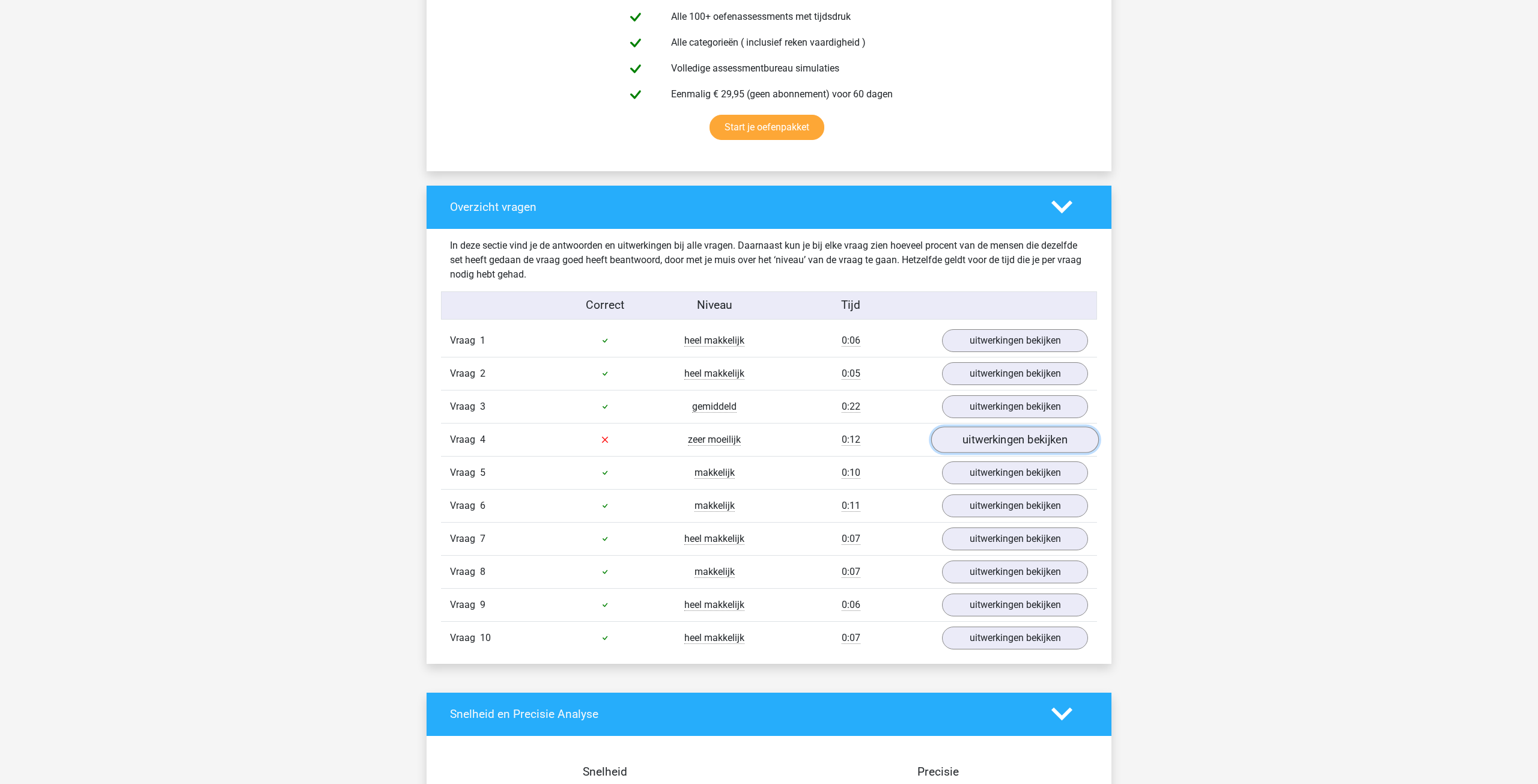
click at [984, 443] on link "uitwerkingen bekijken" at bounding box center [1014, 439] width 168 height 26
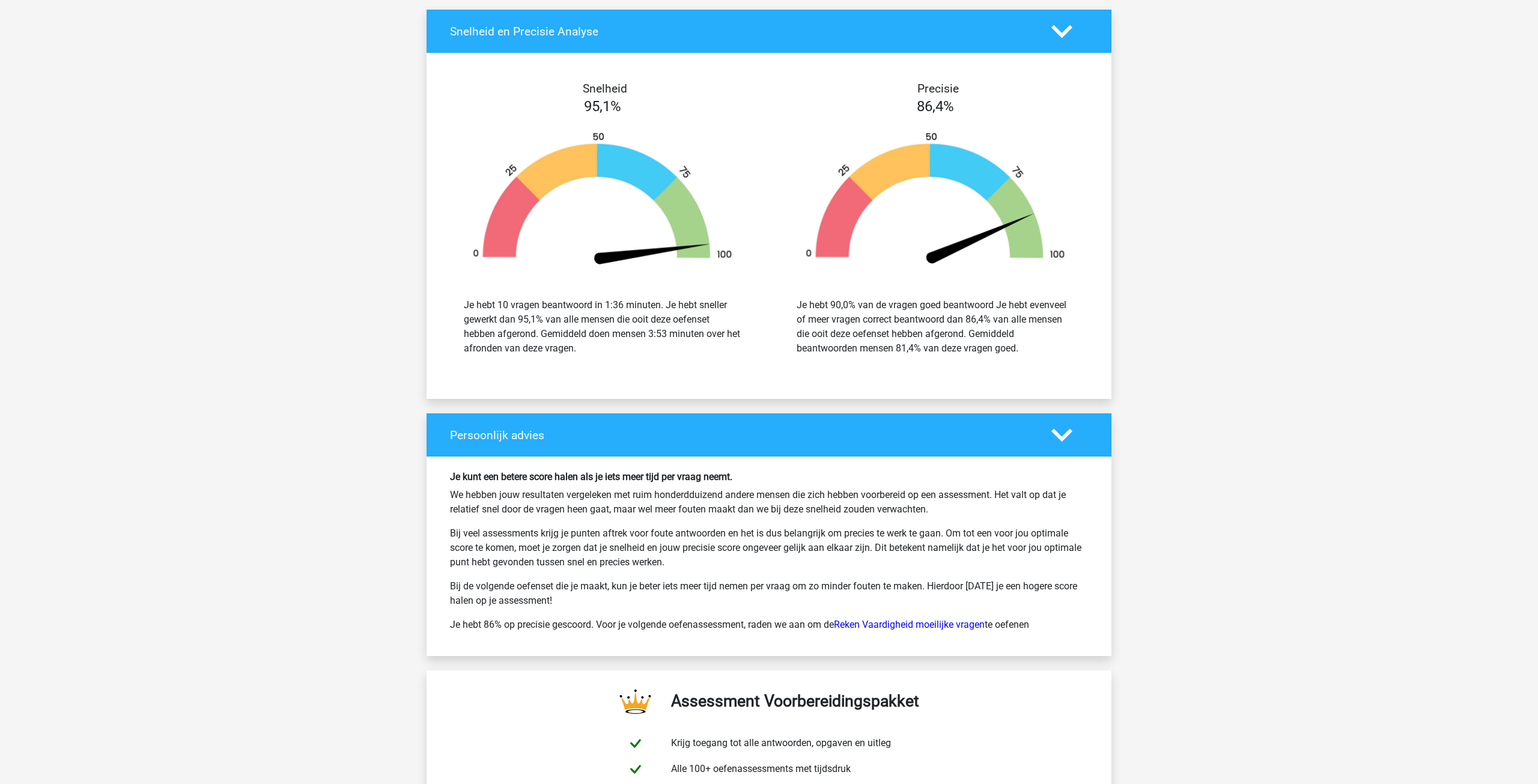
scroll to position [1971, 0]
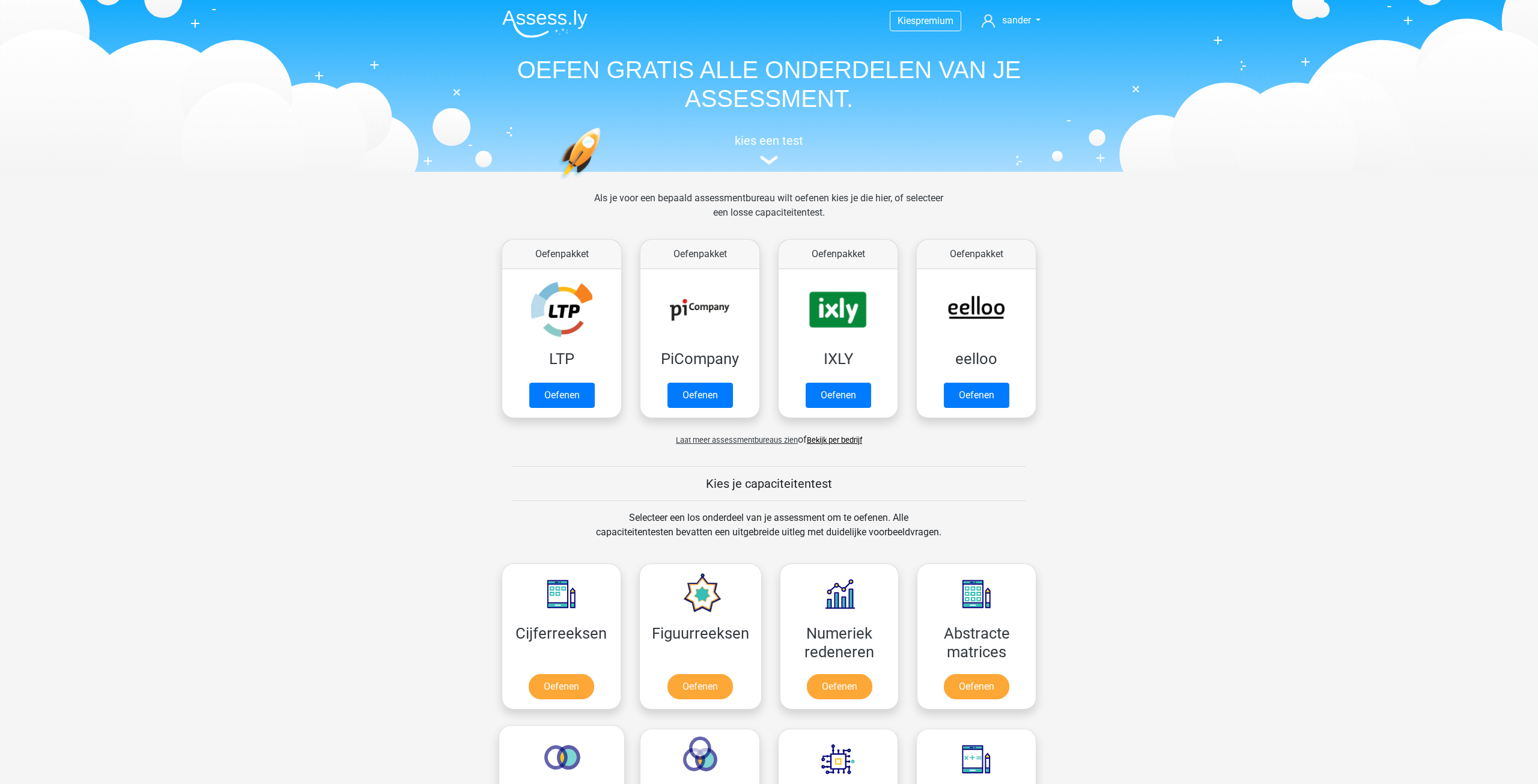
scroll to position [480, 0]
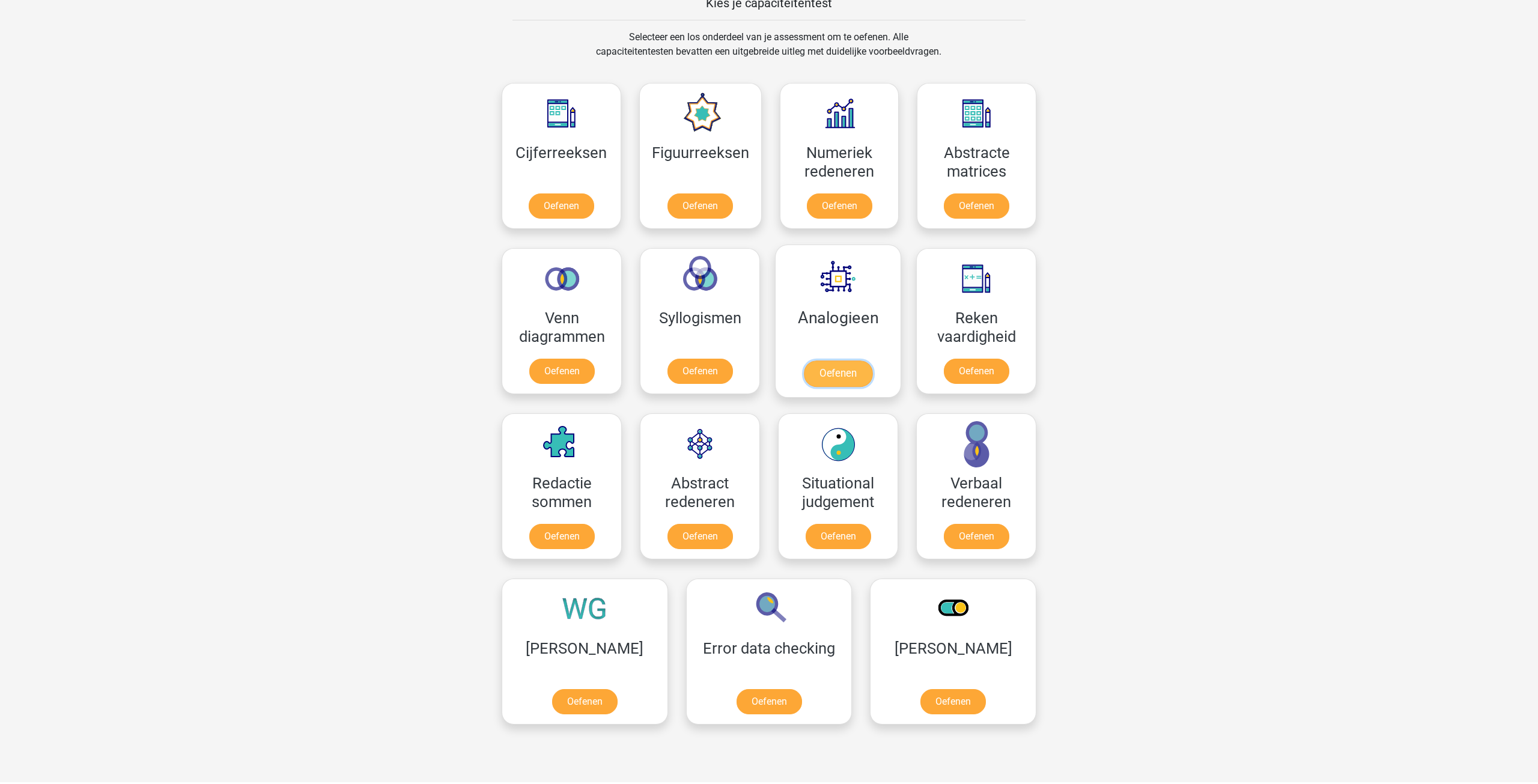
click at [828, 360] on link "Oefenen" at bounding box center [838, 373] width 69 height 26
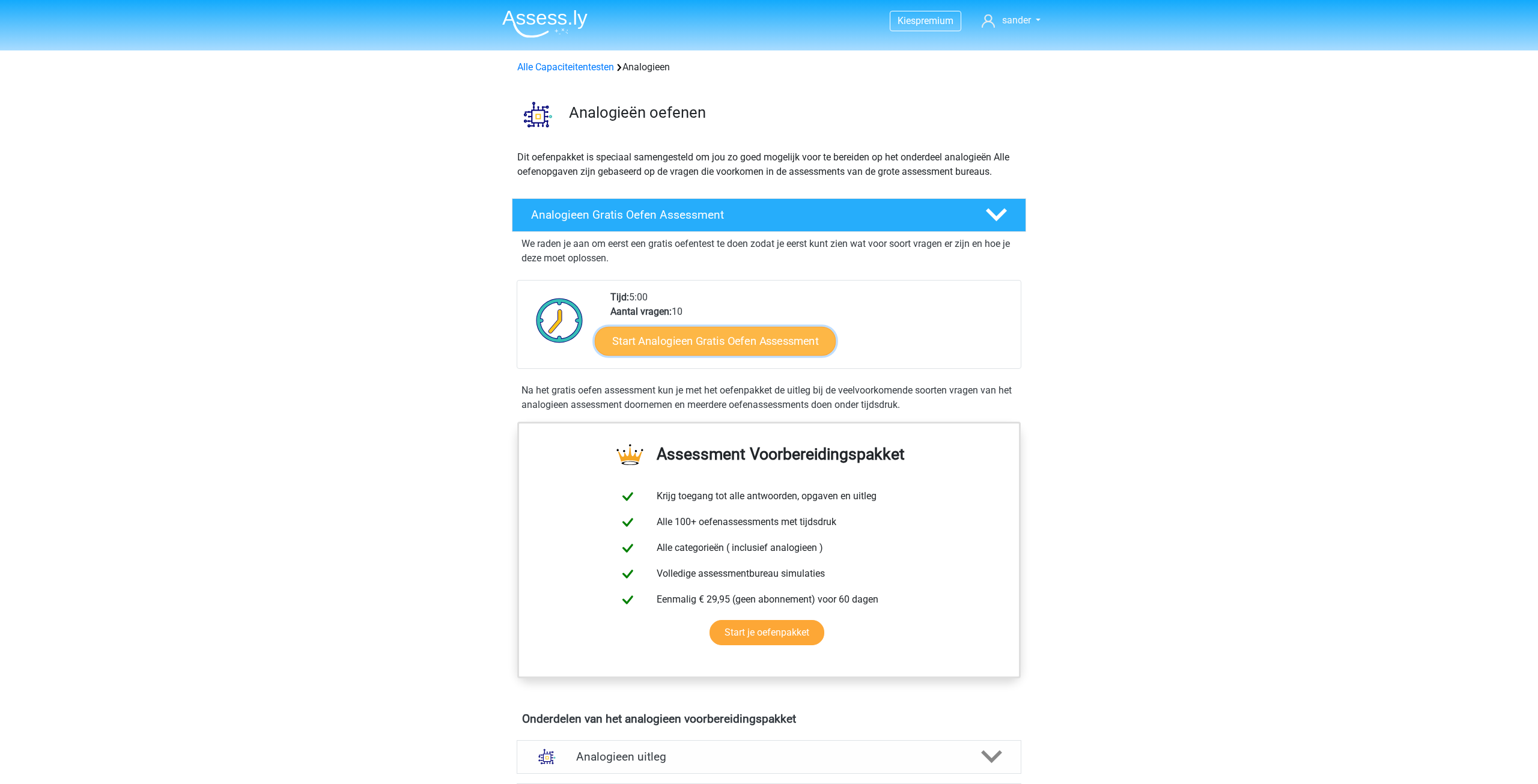
click at [764, 351] on link "Start Analogieen Gratis Oefen Assessment" at bounding box center [715, 341] width 241 height 29
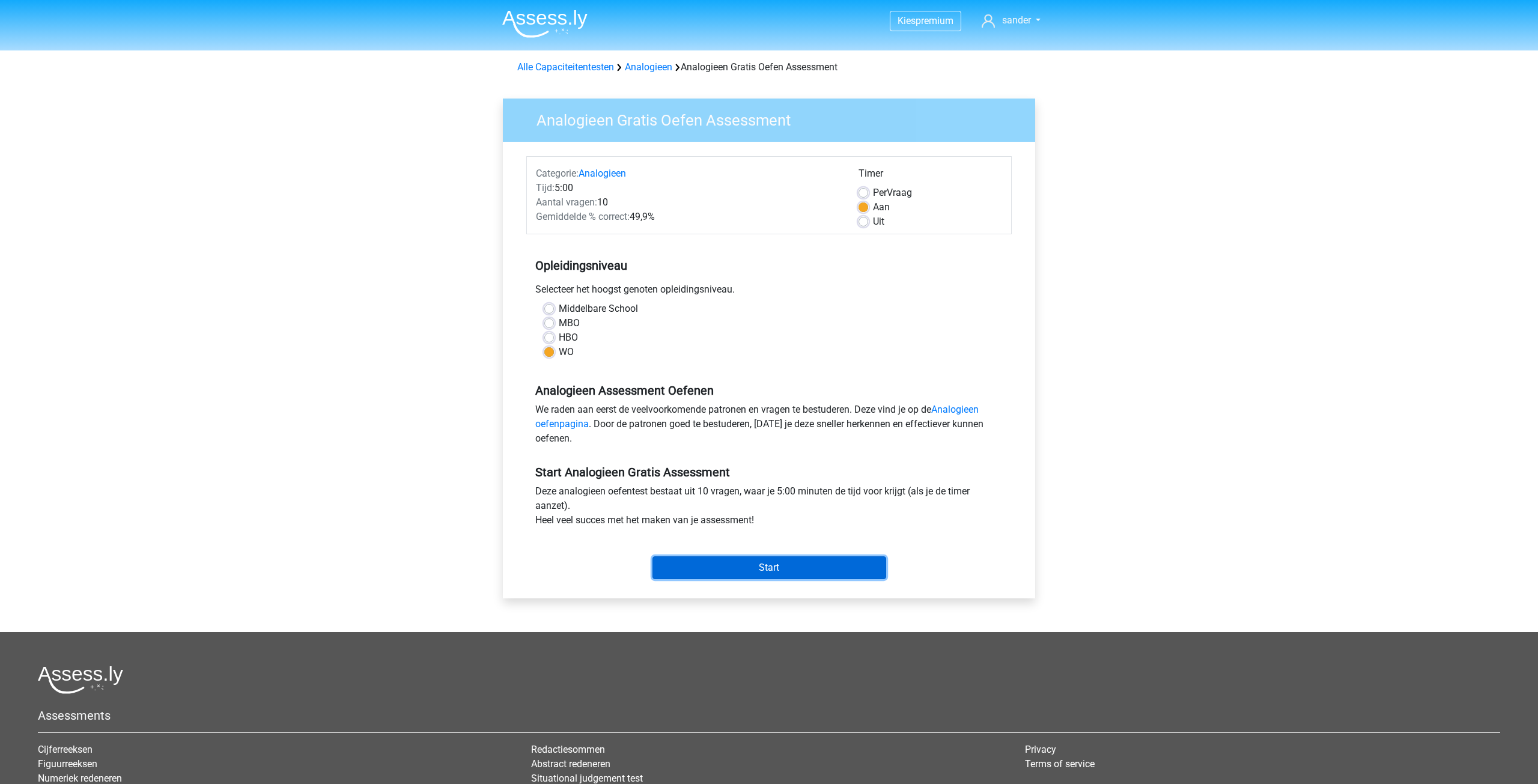
click at [785, 562] on input "Start" at bounding box center [769, 567] width 234 height 23
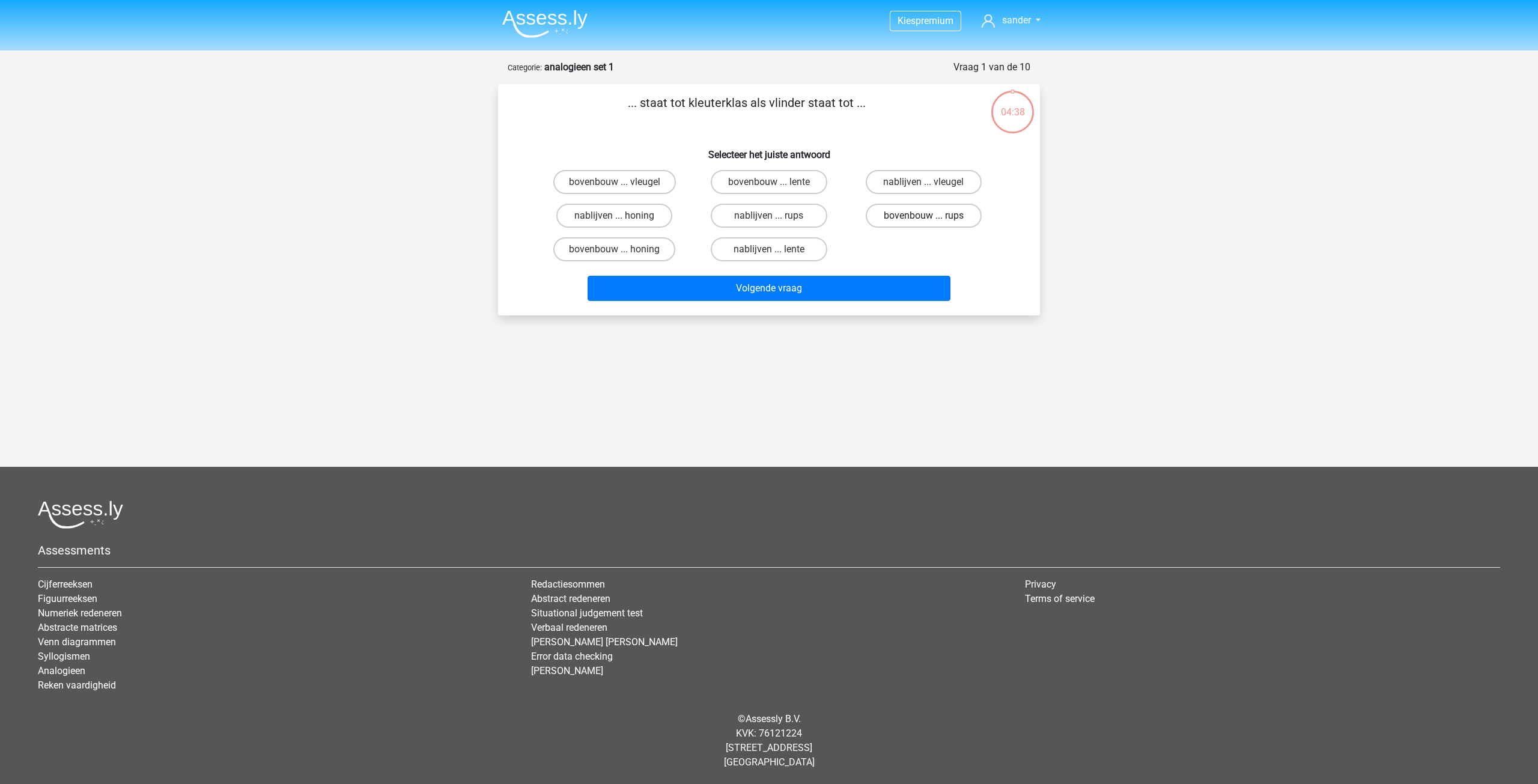
click at [906, 212] on label "bovenbouw ... rups" at bounding box center [924, 215] width 116 height 24
click at [923, 215] on input "bovenbouw ... rups" at bounding box center [927, 219] width 8 height 8
radio input "true"
click at [878, 290] on button "Volgende vraag" at bounding box center [769, 288] width 364 height 25
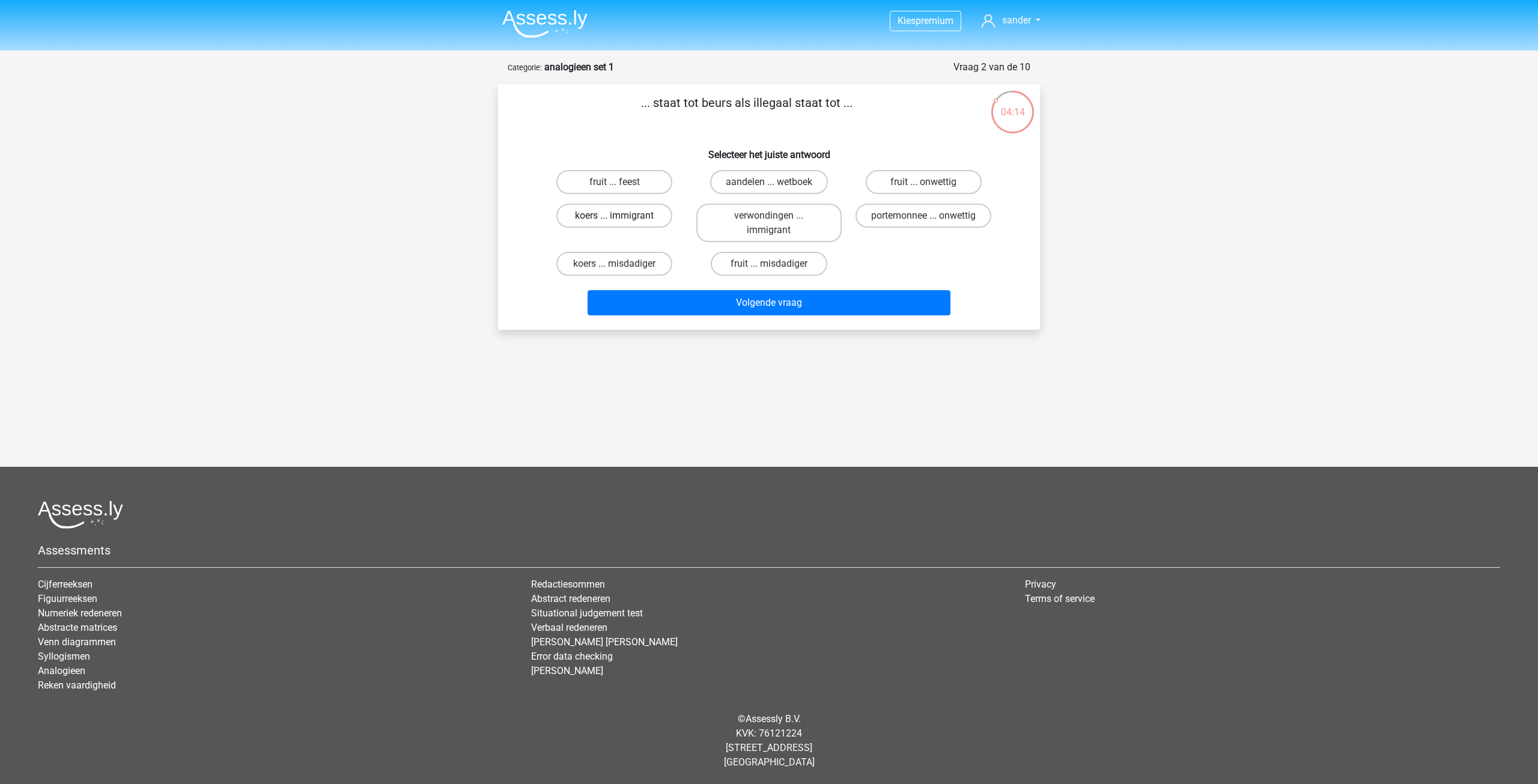
click at [630, 220] on label "koers ... immigrant" at bounding box center [614, 215] width 116 height 24
click at [622, 220] on input "koers ... immigrant" at bounding box center [618, 219] width 8 height 8
radio input "true"
click at [689, 310] on button "Volgende vraag" at bounding box center [769, 302] width 364 height 25
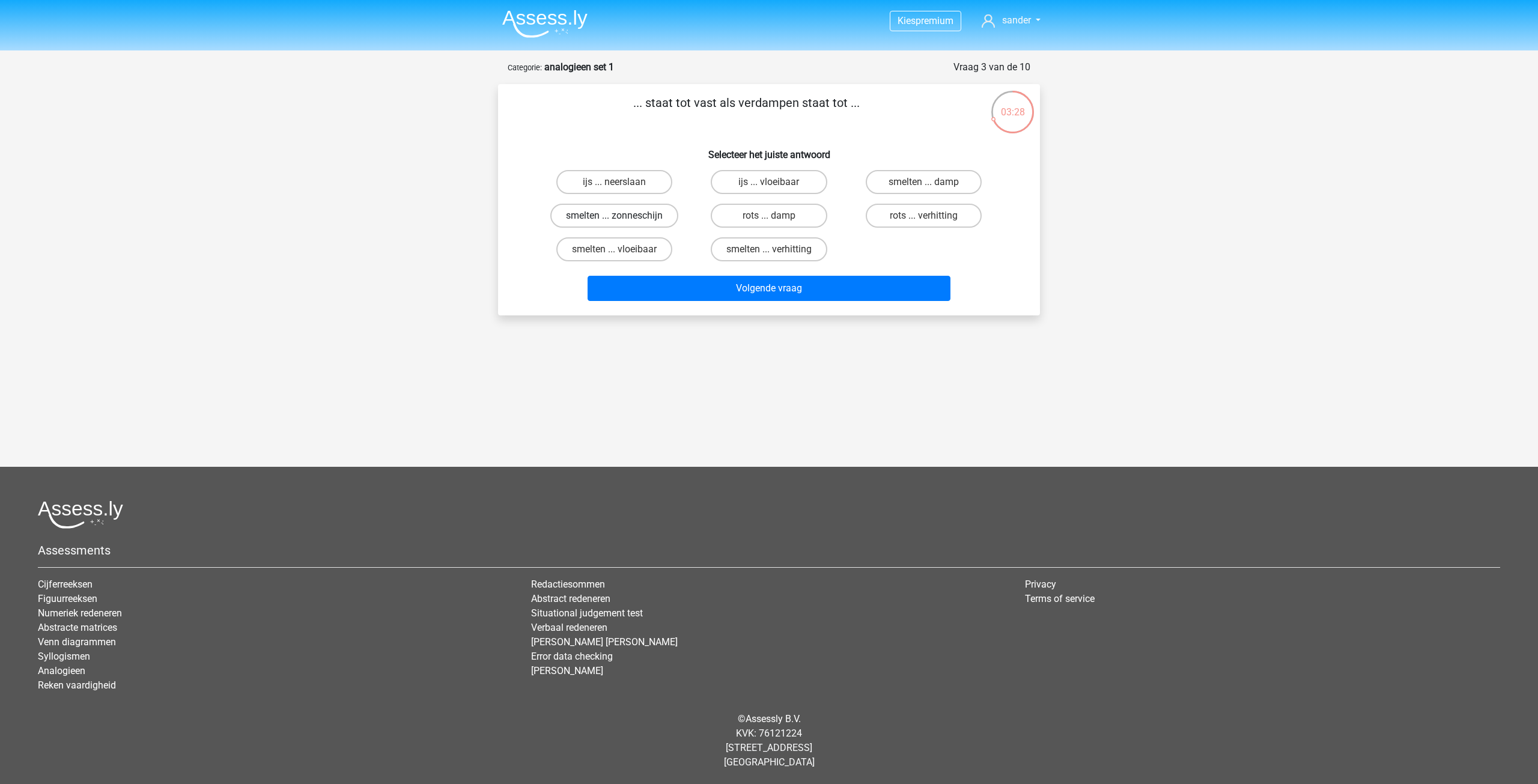
click at [651, 213] on label "smelten ... zonneschijn" at bounding box center [614, 215] width 128 height 24
click at [622, 215] on input "smelten ... zonneschijn" at bounding box center [618, 219] width 8 height 8
radio input "true"
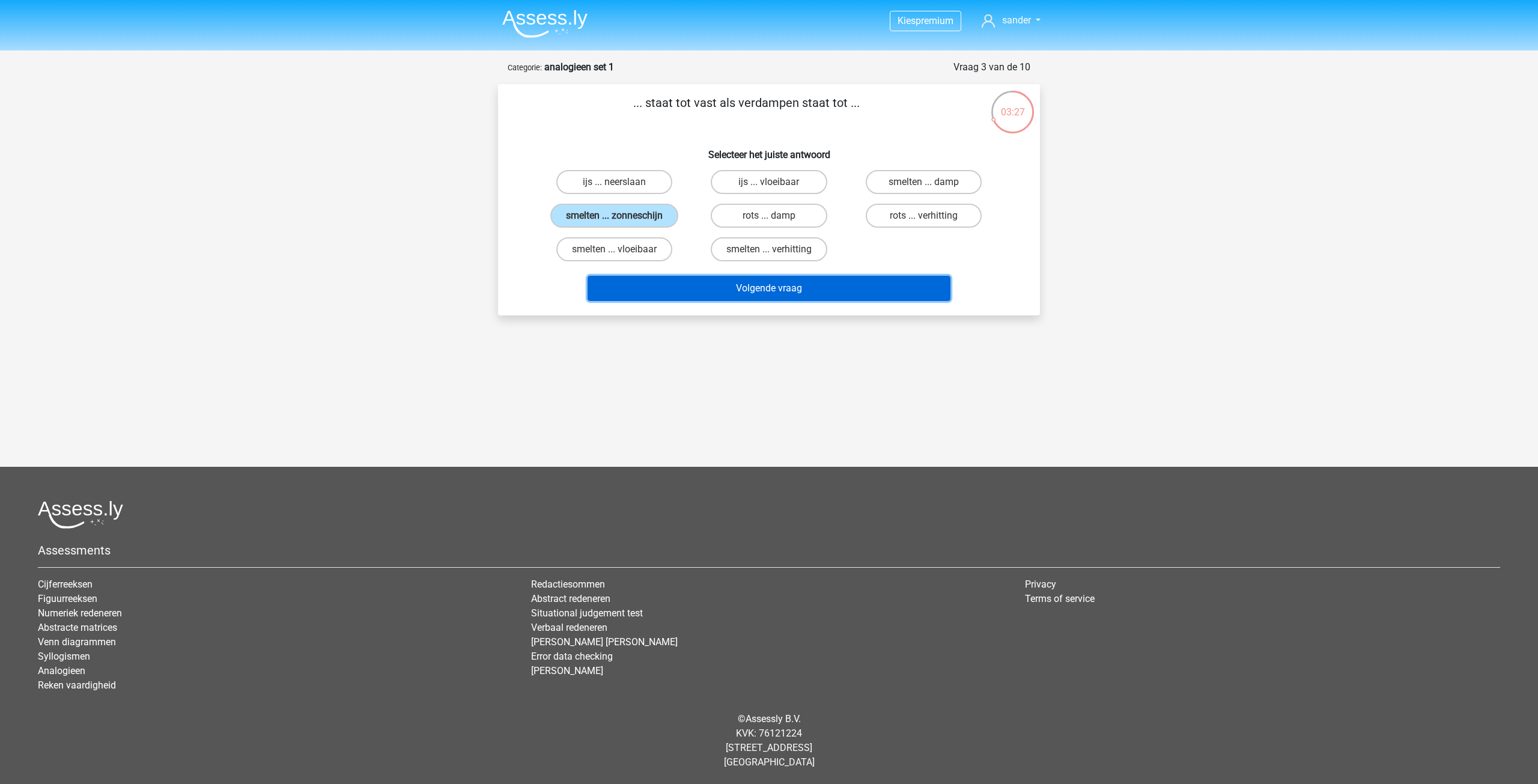
click at [758, 282] on button "Volgende vraag" at bounding box center [769, 288] width 364 height 25
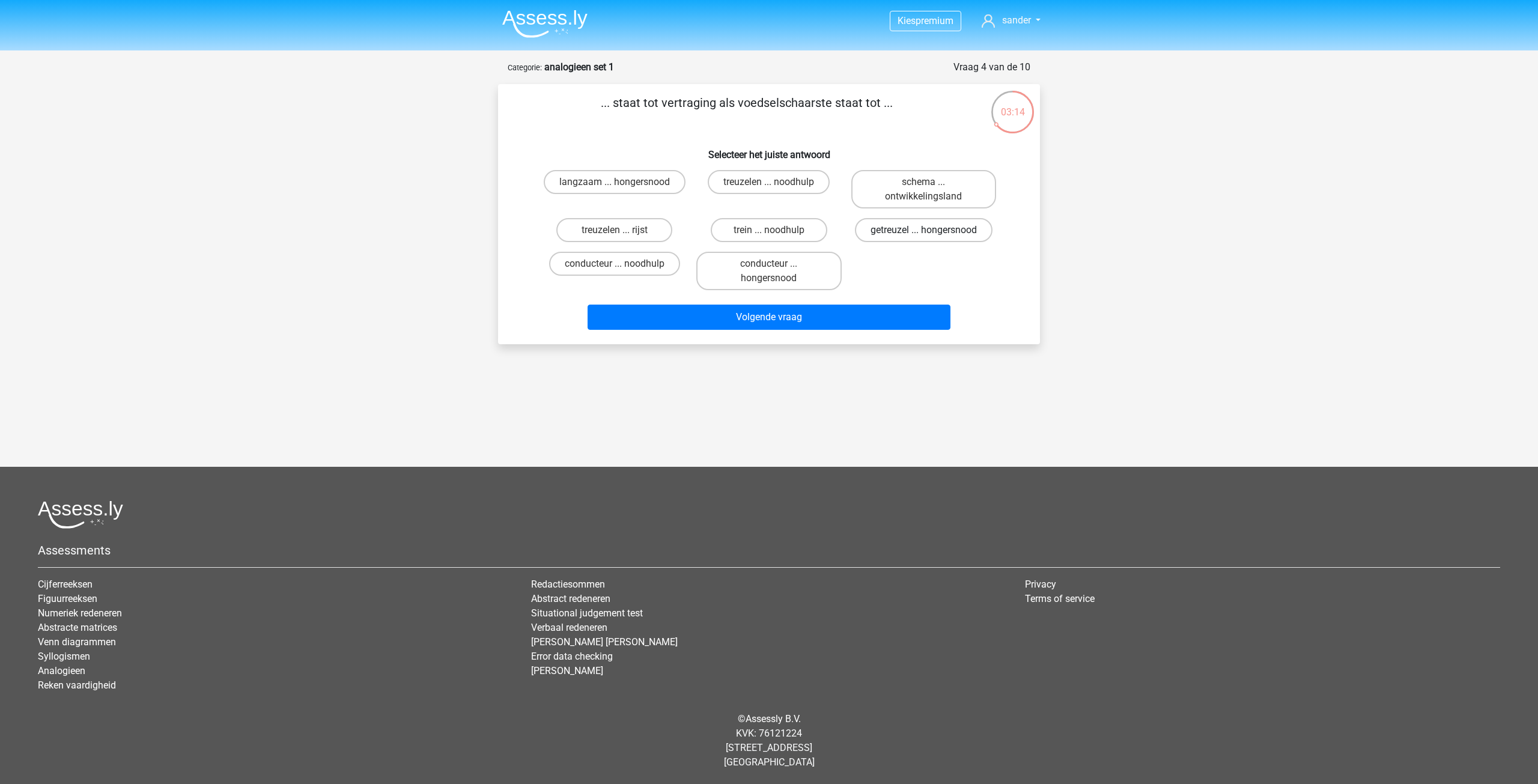
click at [895, 240] on label "getreuzel ... hongersnood" at bounding box center [923, 230] width 138 height 24
click at [923, 238] on input "getreuzel ... hongersnood" at bounding box center [927, 234] width 8 height 8
radio input "true"
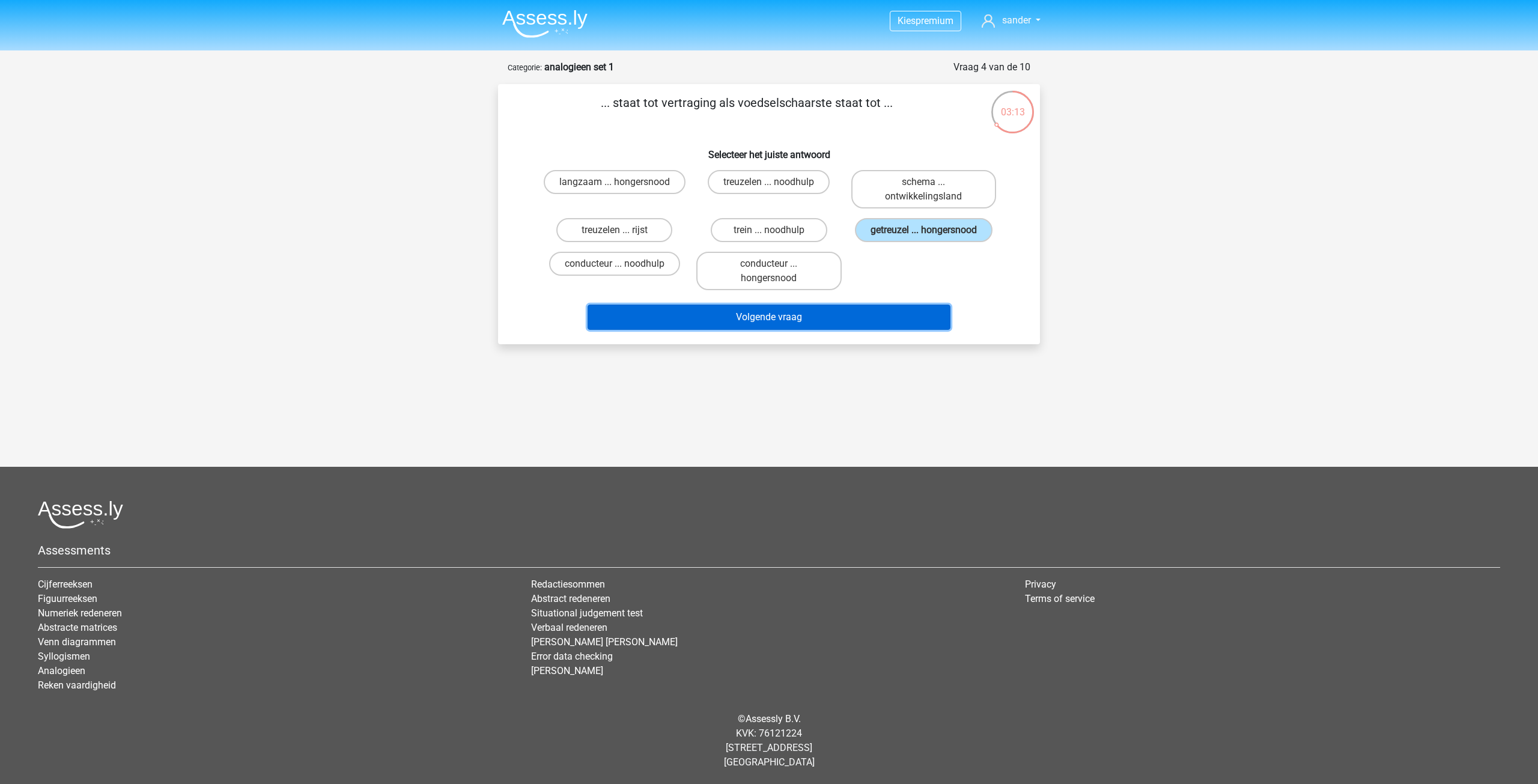
click at [857, 320] on button "Volgende vraag" at bounding box center [769, 317] width 364 height 25
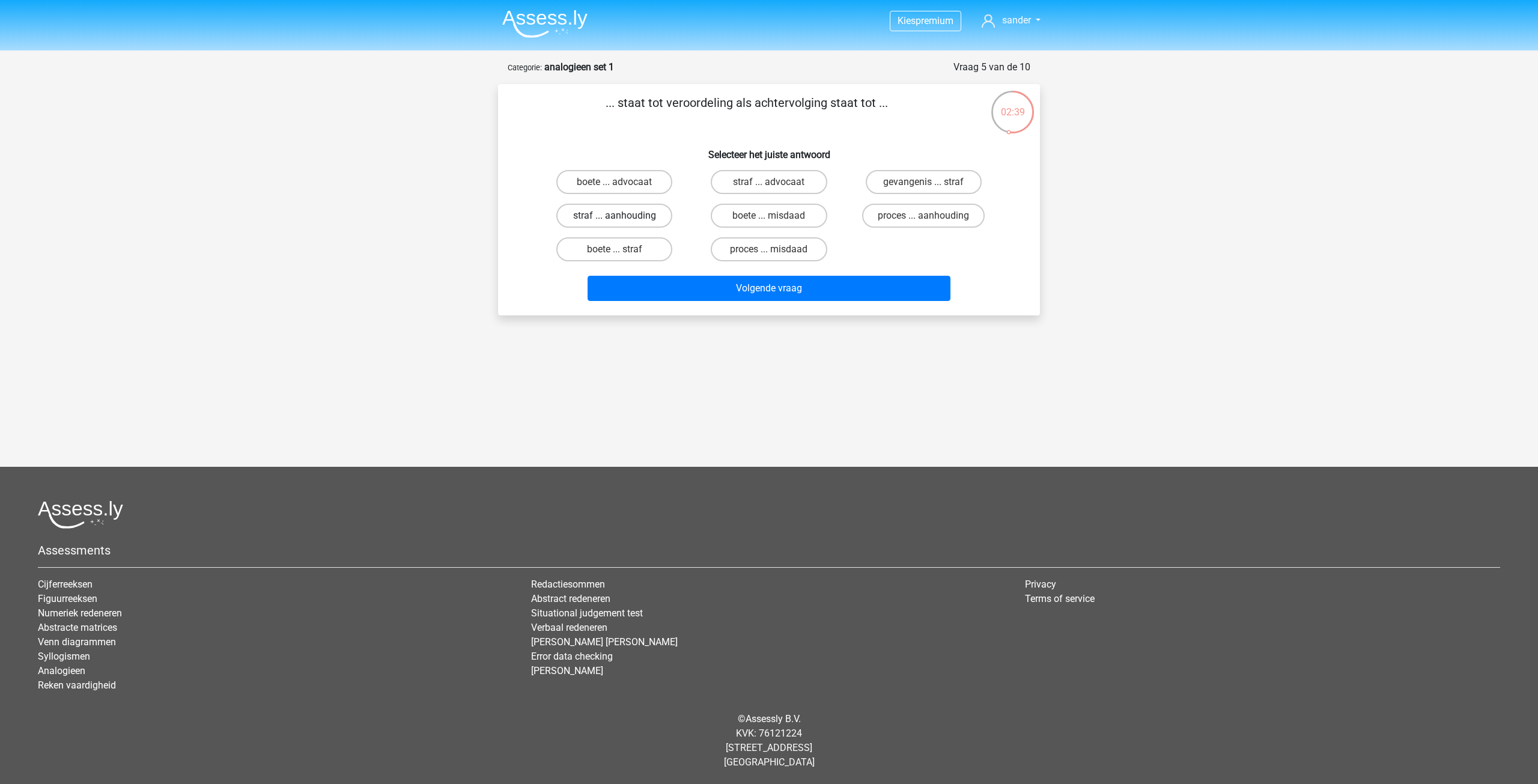
click at [595, 216] on label "straf ... aanhouding" at bounding box center [614, 215] width 116 height 24
click at [614, 216] on input "straf ... aanhouding" at bounding box center [618, 219] width 8 height 8
radio input "true"
click at [732, 297] on button "Volgende vraag" at bounding box center [769, 288] width 364 height 25
click at [918, 219] on label "duif ... wijsheid" at bounding box center [924, 215] width 116 height 24
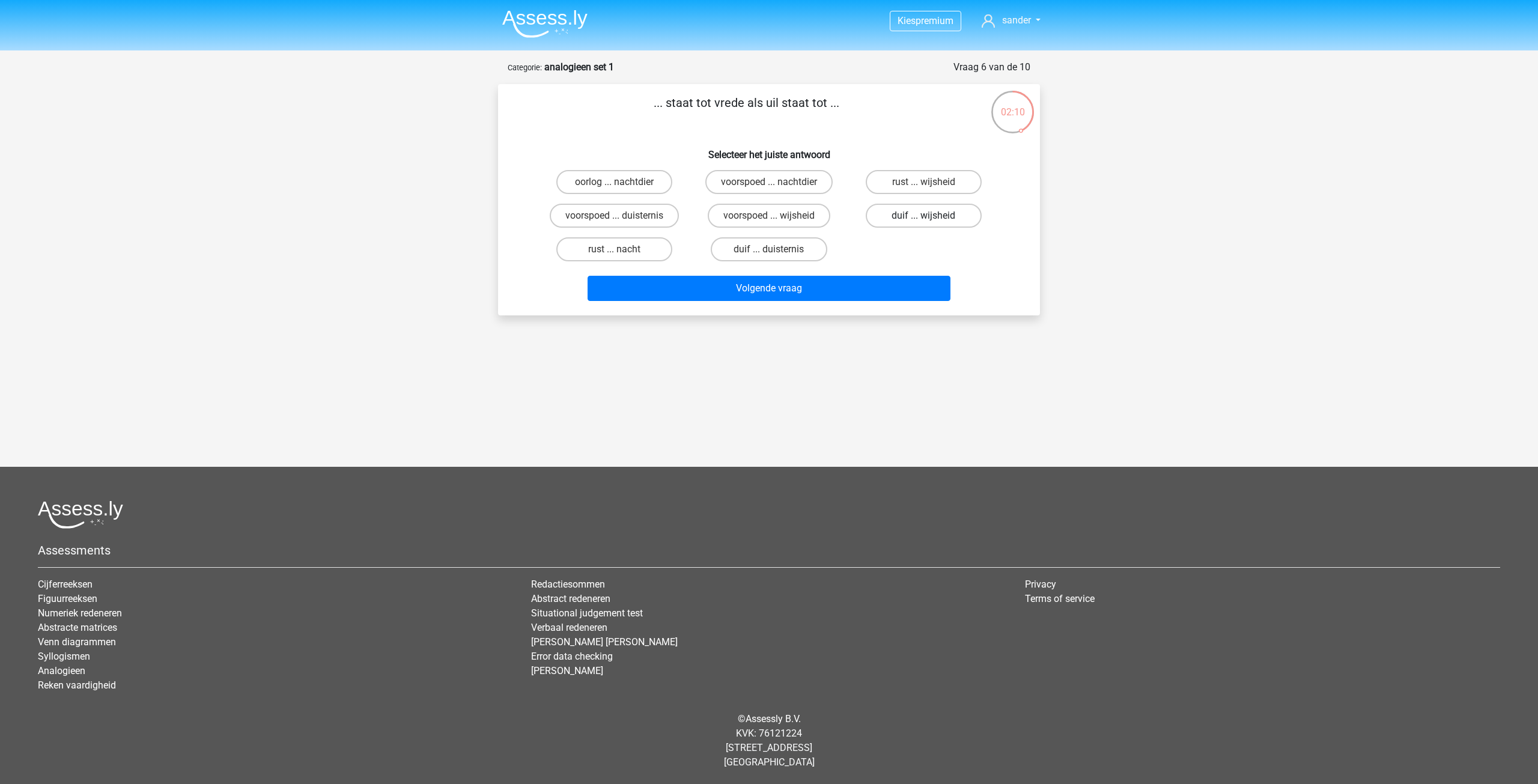
click at [923, 219] on input "duif ... wijsheid" at bounding box center [927, 219] width 8 height 8
radio input "true"
click at [830, 294] on button "Volgende vraag" at bounding box center [769, 288] width 364 height 25
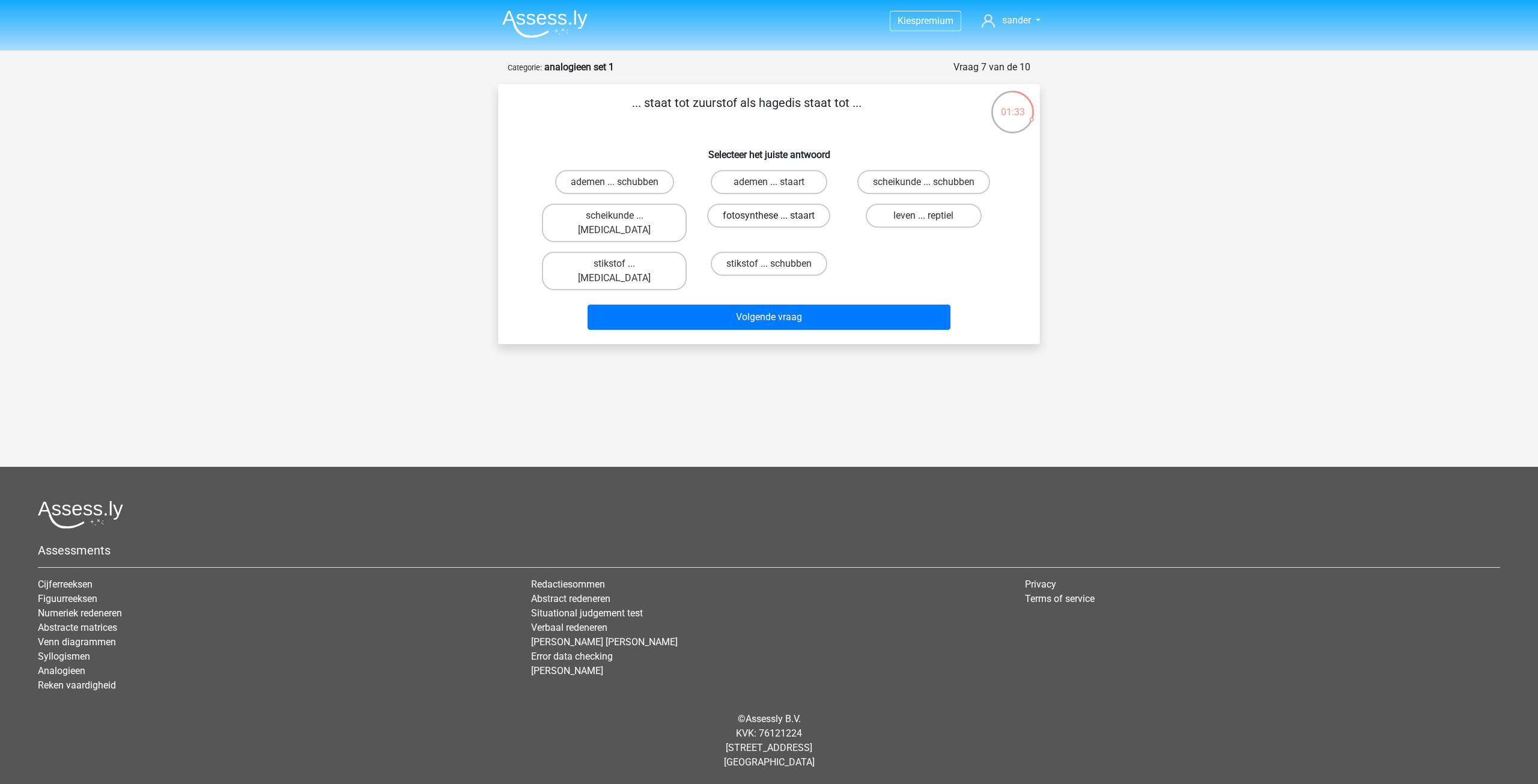
click at [781, 213] on label "fotosynthese ... staart" at bounding box center [768, 215] width 123 height 24
click at [777, 215] on input "fotosynthese ... staart" at bounding box center [773, 219] width 8 height 8
radio input "true"
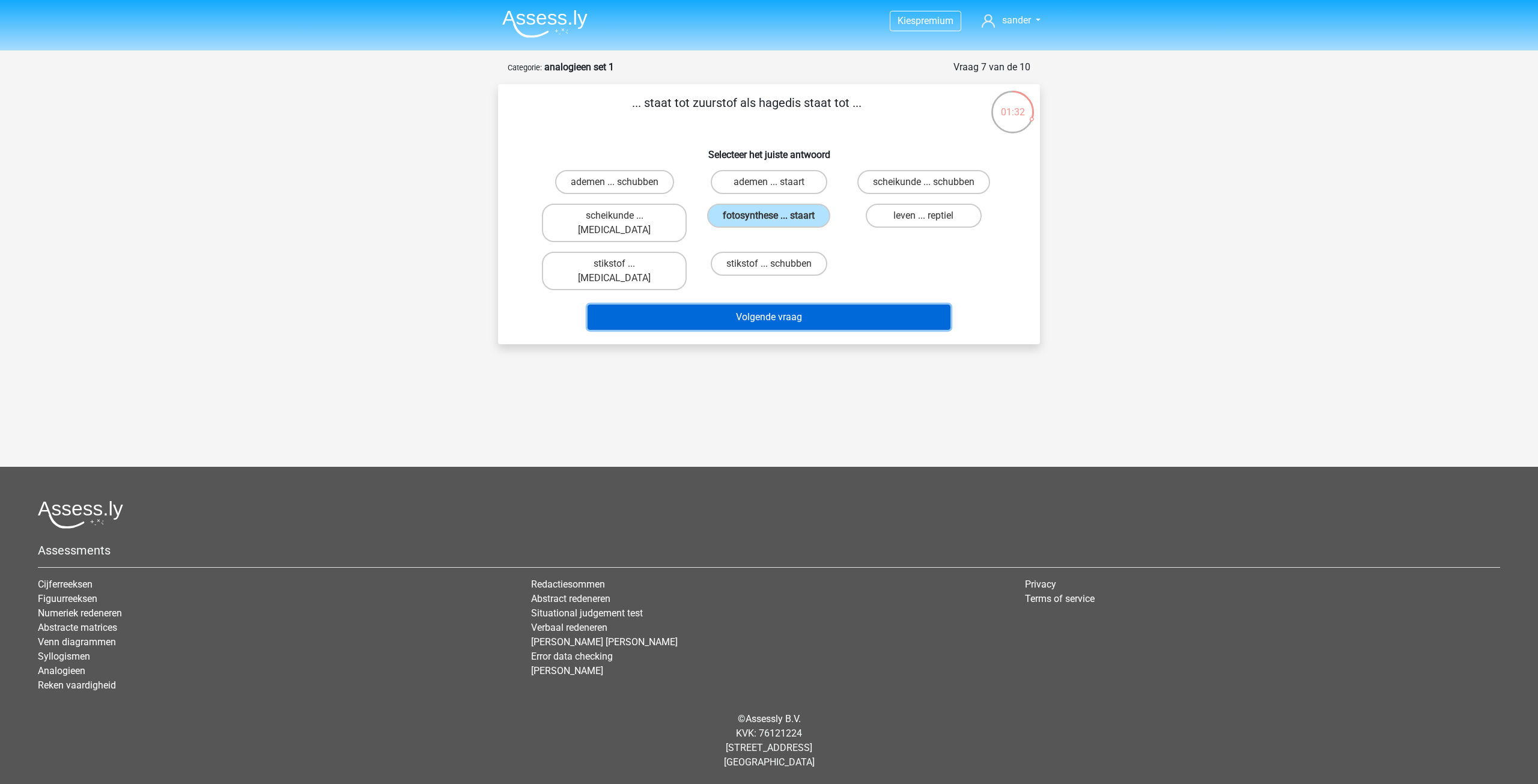
click at [801, 305] on button "Volgende vraag" at bounding box center [769, 317] width 364 height 25
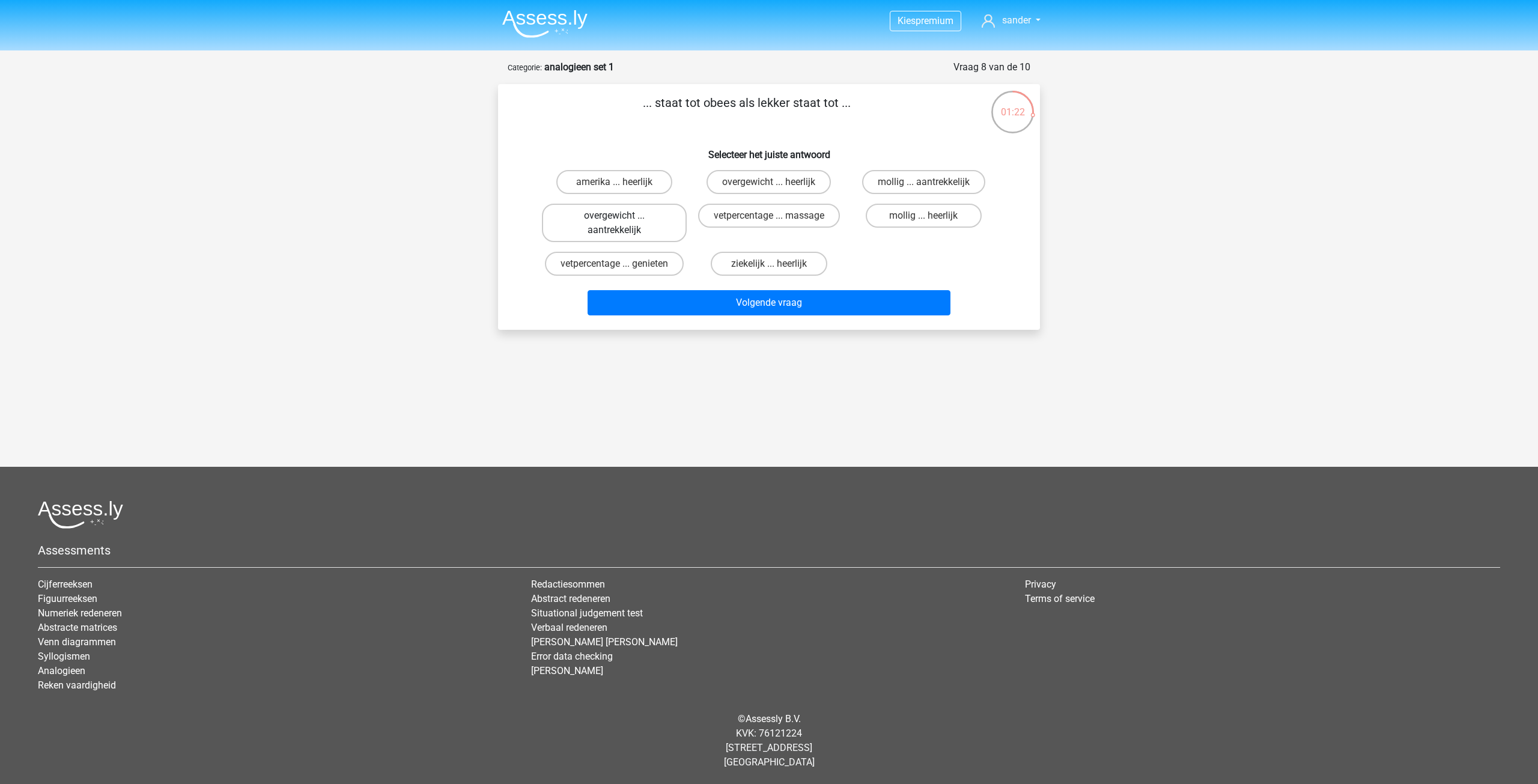
click at [624, 226] on label "overgewicht ... aantrekkelijk" at bounding box center [614, 223] width 145 height 39
click at [622, 223] on input "overgewicht ... aantrekkelijk" at bounding box center [618, 219] width 8 height 8
radio input "true"
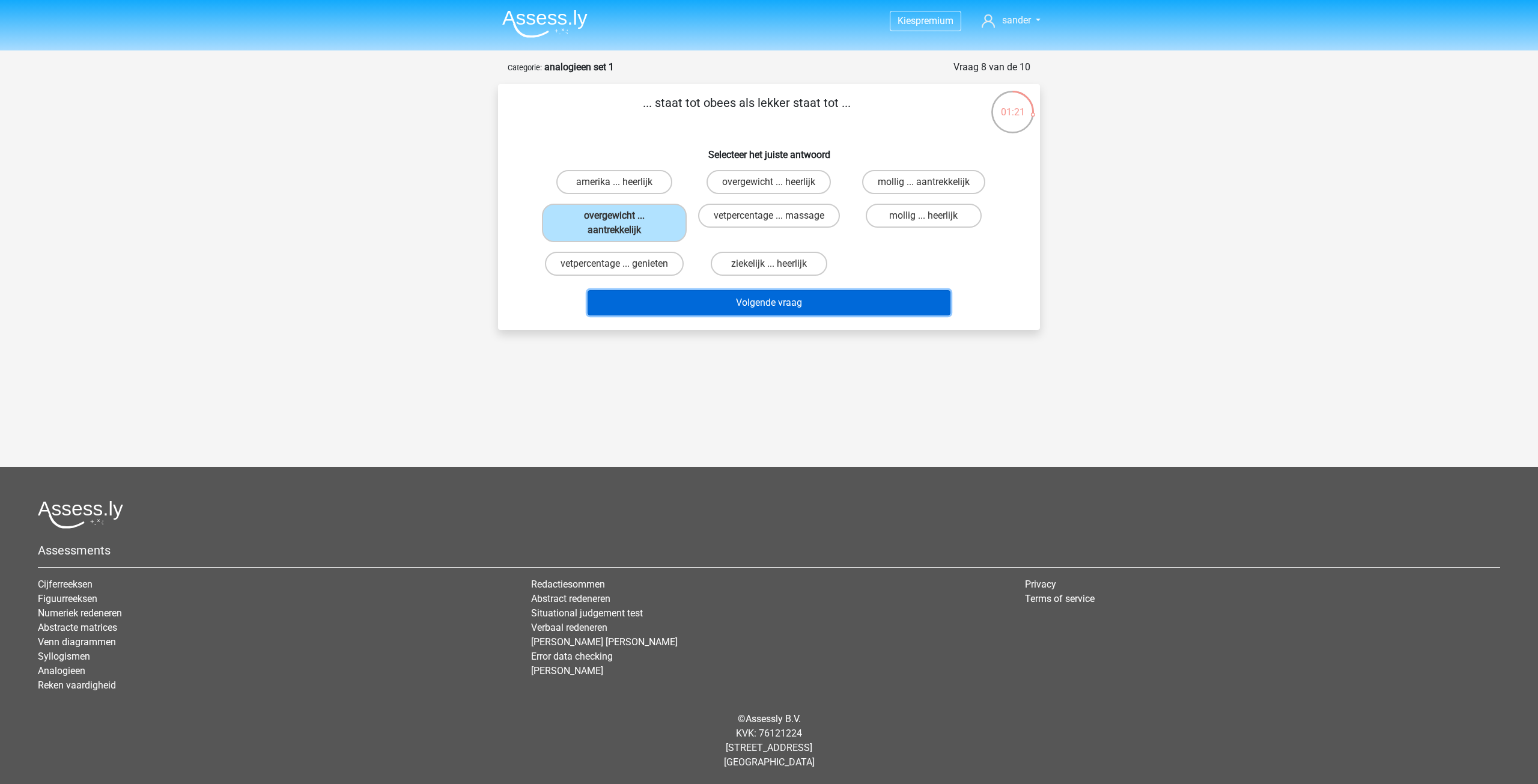
click at [772, 305] on button "Volgende vraag" at bounding box center [769, 302] width 364 height 25
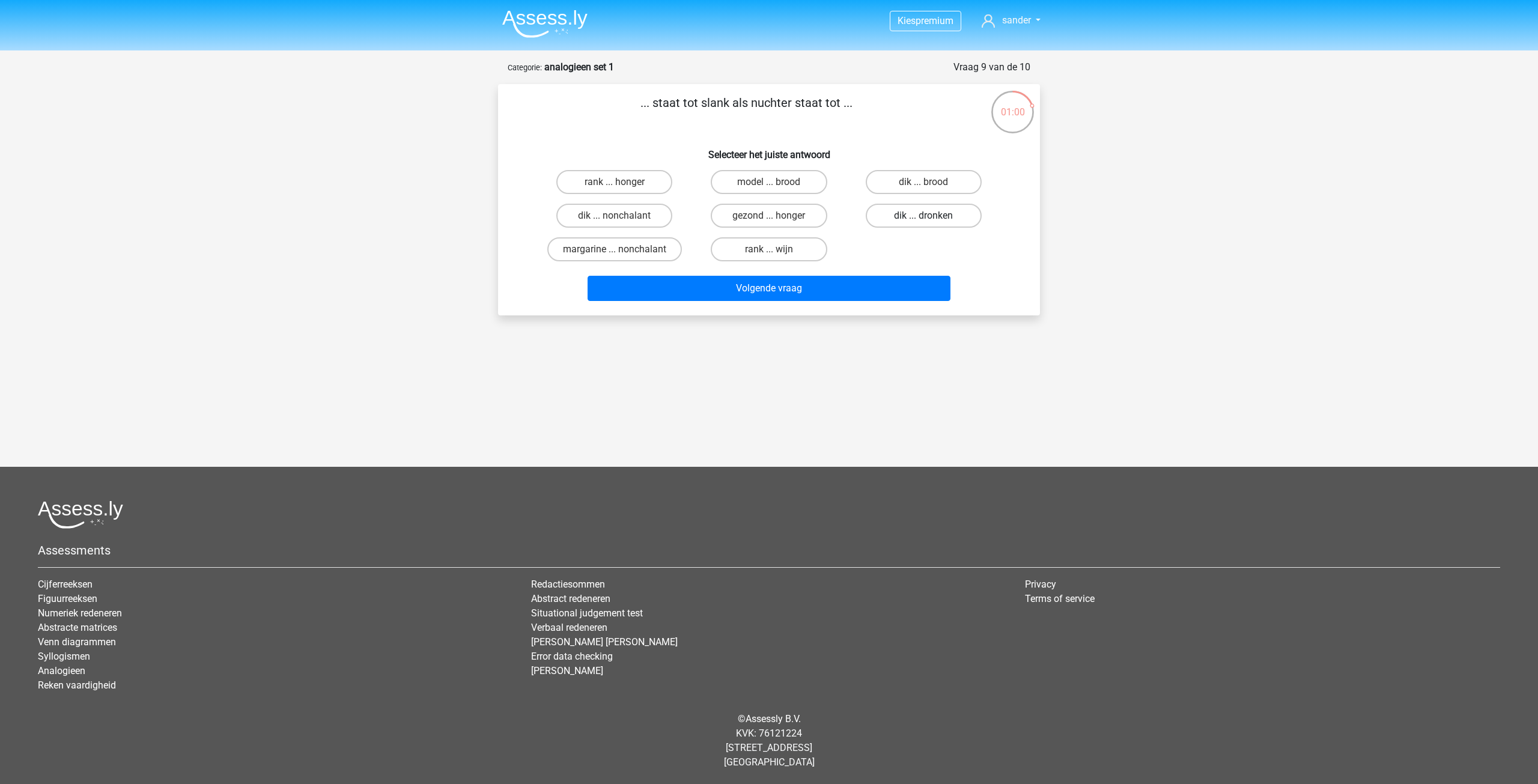
click at [909, 217] on label "dik ... dronken" at bounding box center [924, 215] width 116 height 24
click at [923, 217] on input "dik ... dronken" at bounding box center [927, 219] width 8 height 8
radio input "true"
click at [835, 291] on button "Volgende vraag" at bounding box center [769, 288] width 364 height 25
click at [638, 216] on label "pixel ... wiel" at bounding box center [614, 215] width 116 height 24
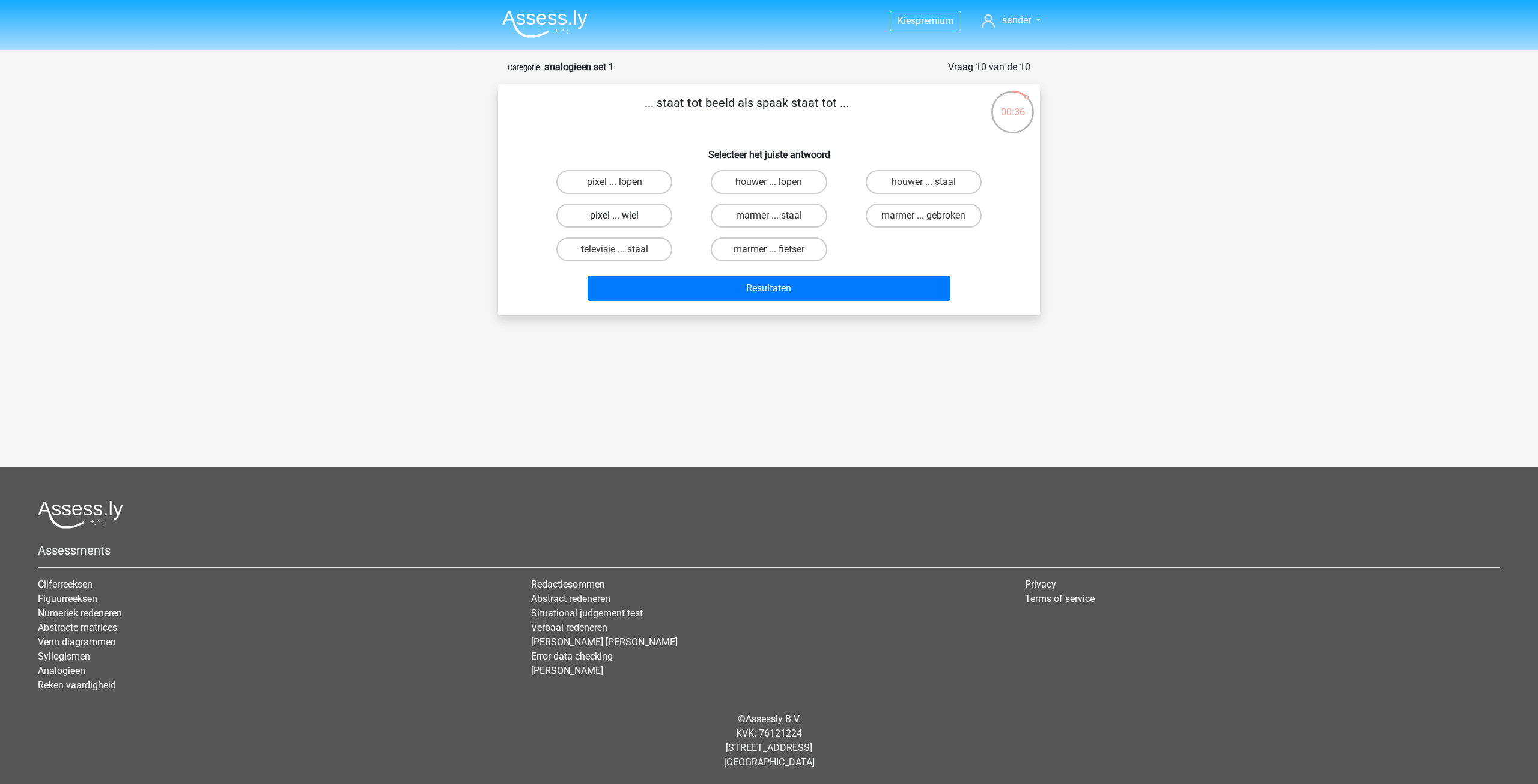
click at [622, 216] on input "pixel ... wiel" at bounding box center [618, 219] width 8 height 8
radio input "true"
click at [759, 290] on button "Resultaten" at bounding box center [769, 288] width 364 height 25
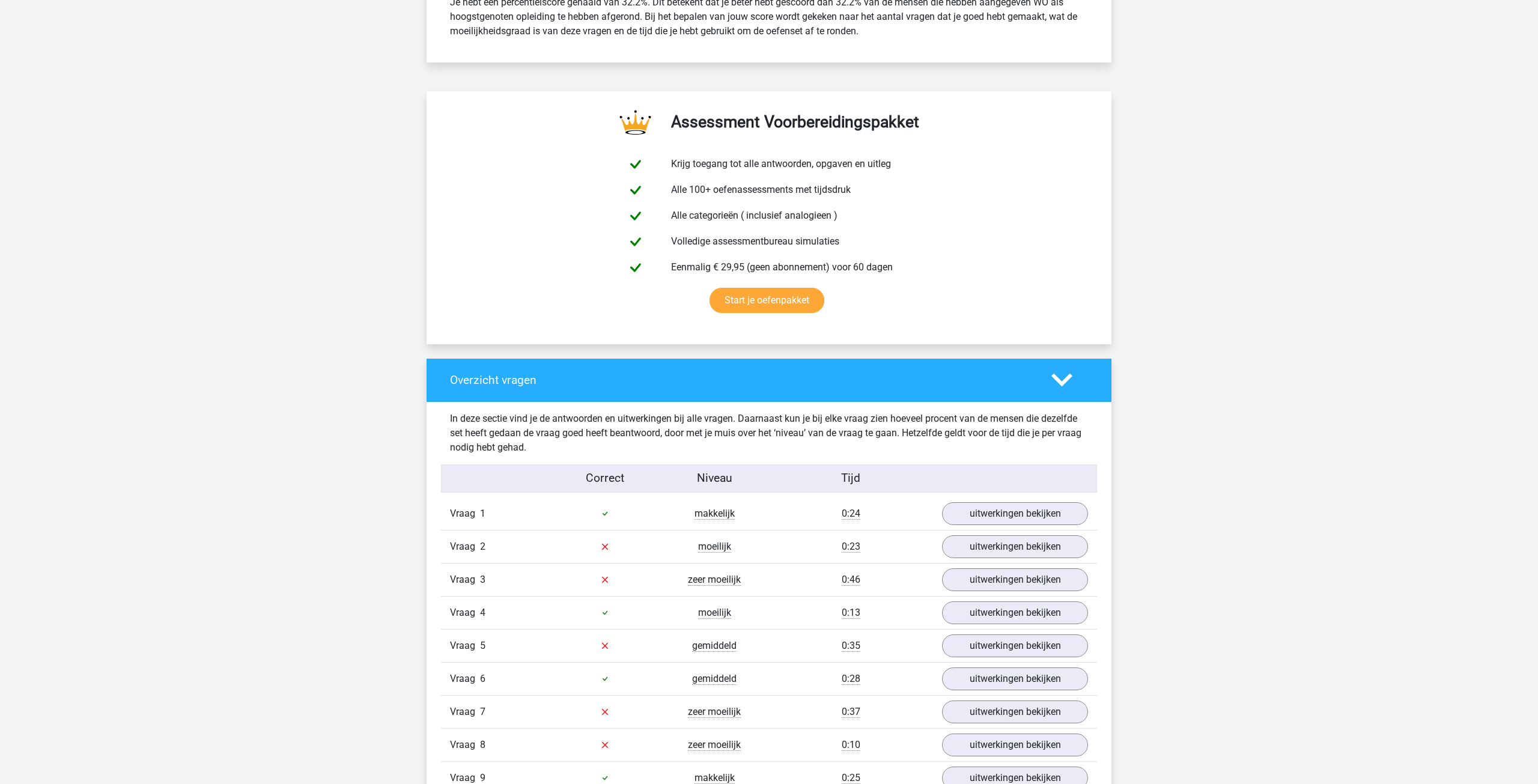
scroll to position [798, 0]
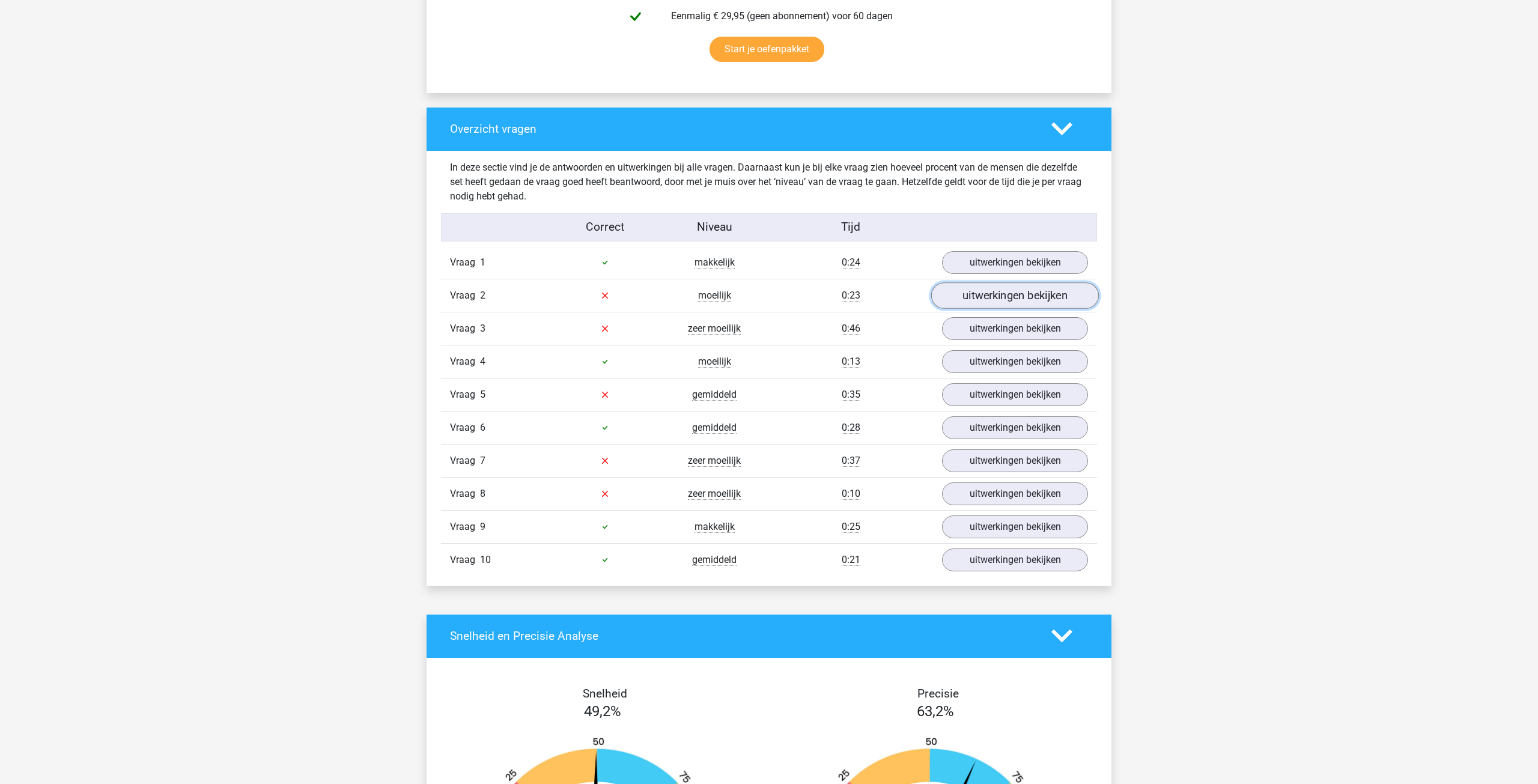
click at [1022, 301] on link "uitwerkingen bekijken" at bounding box center [1014, 295] width 168 height 26
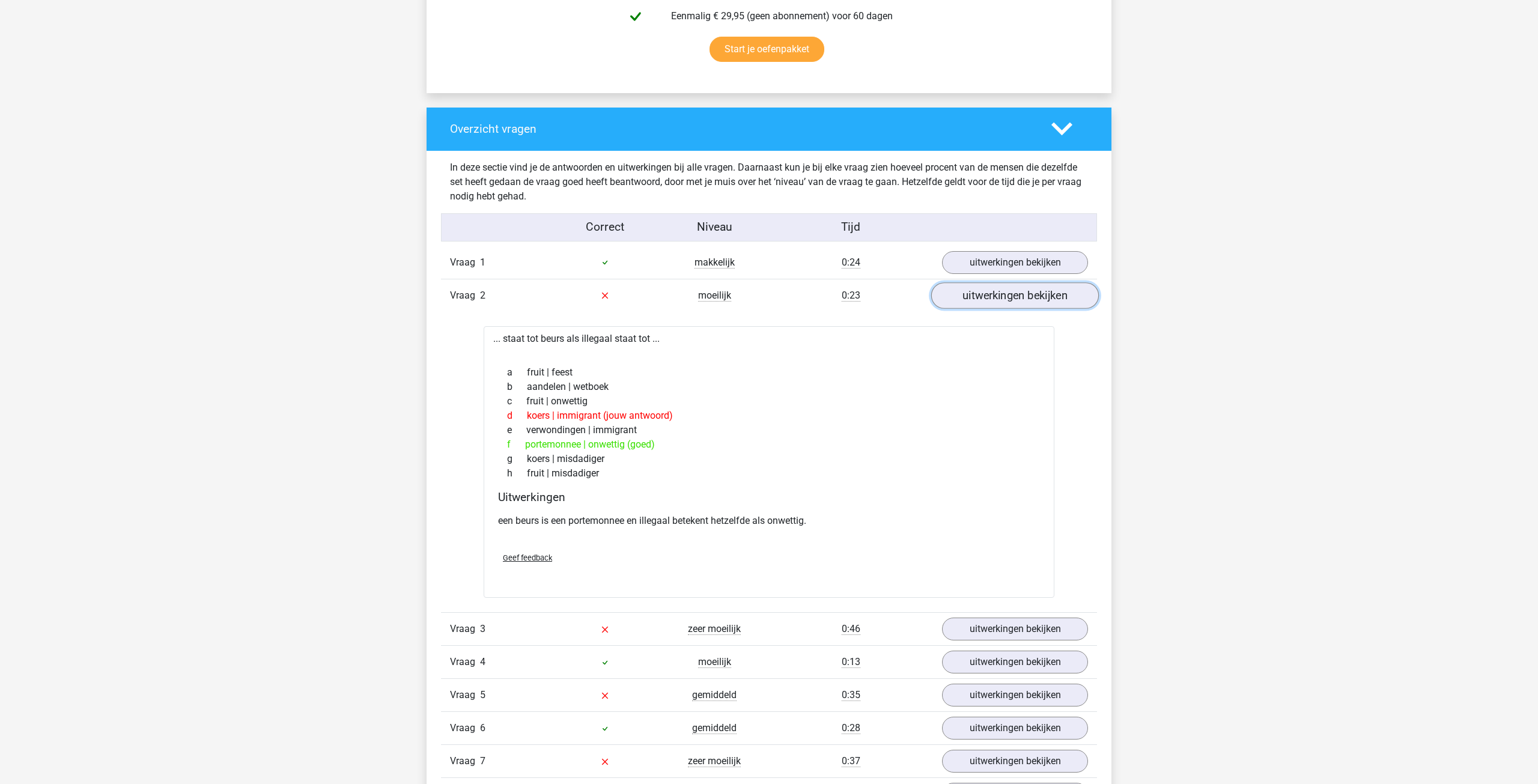
click at [1022, 299] on link "uitwerkingen bekijken" at bounding box center [1014, 295] width 168 height 26
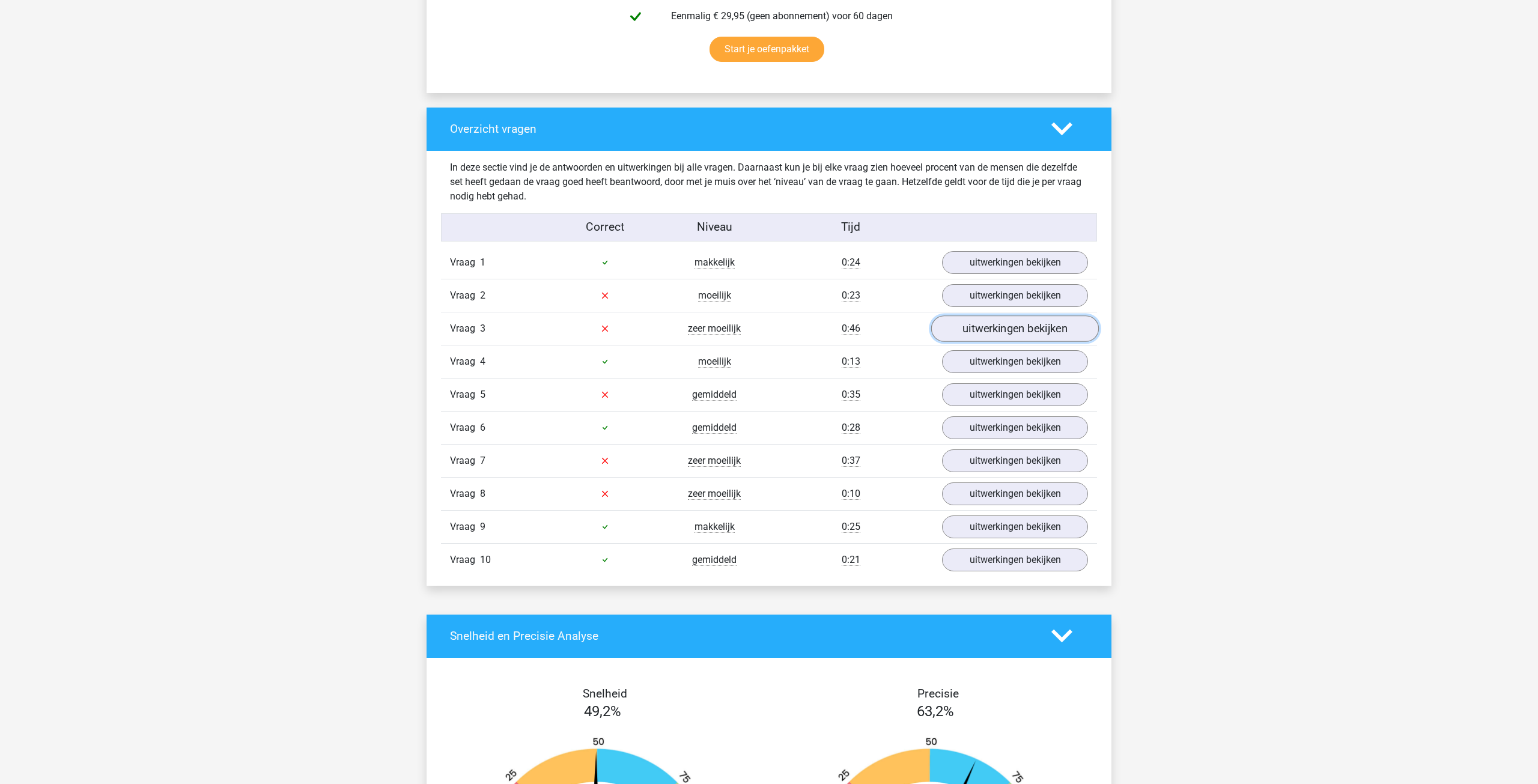
click at [1032, 330] on link "uitwerkingen bekijken" at bounding box center [1014, 328] width 168 height 26
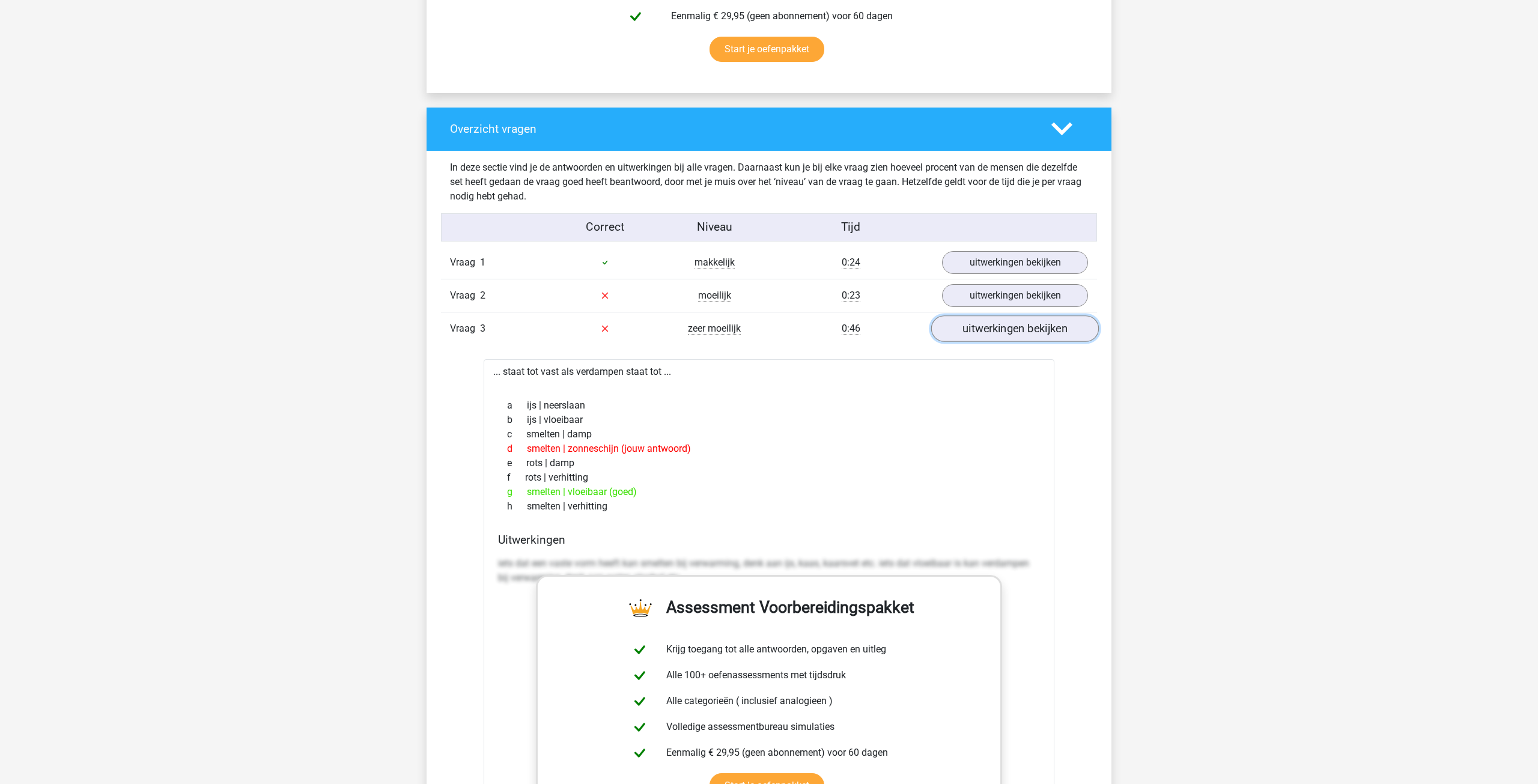
click at [1029, 324] on link "uitwerkingen bekijken" at bounding box center [1014, 328] width 168 height 26
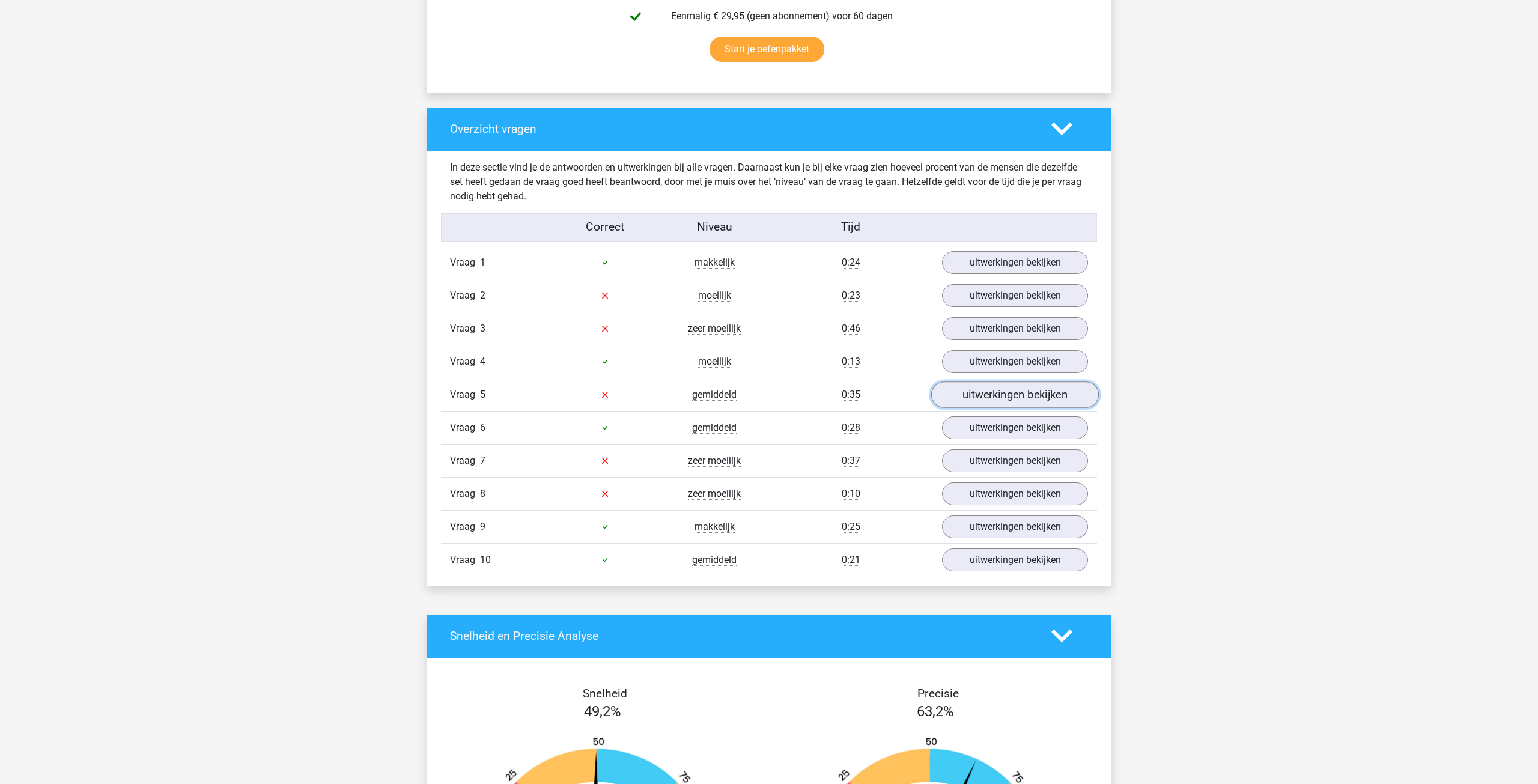
click at [1026, 397] on link "uitwerkingen bekijken" at bounding box center [1014, 394] width 168 height 26
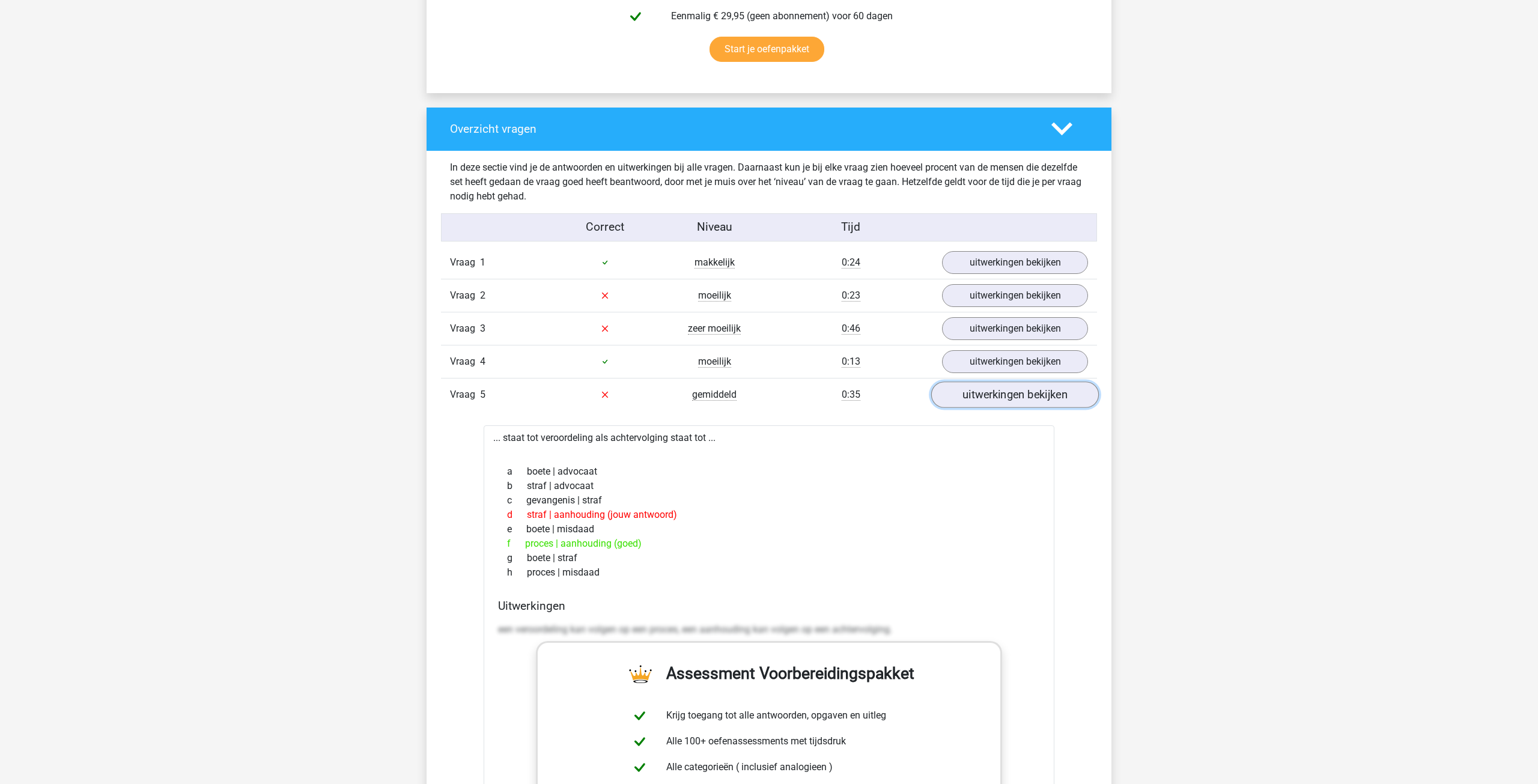
click at [1026, 397] on link "uitwerkingen bekijken" at bounding box center [1014, 394] width 168 height 26
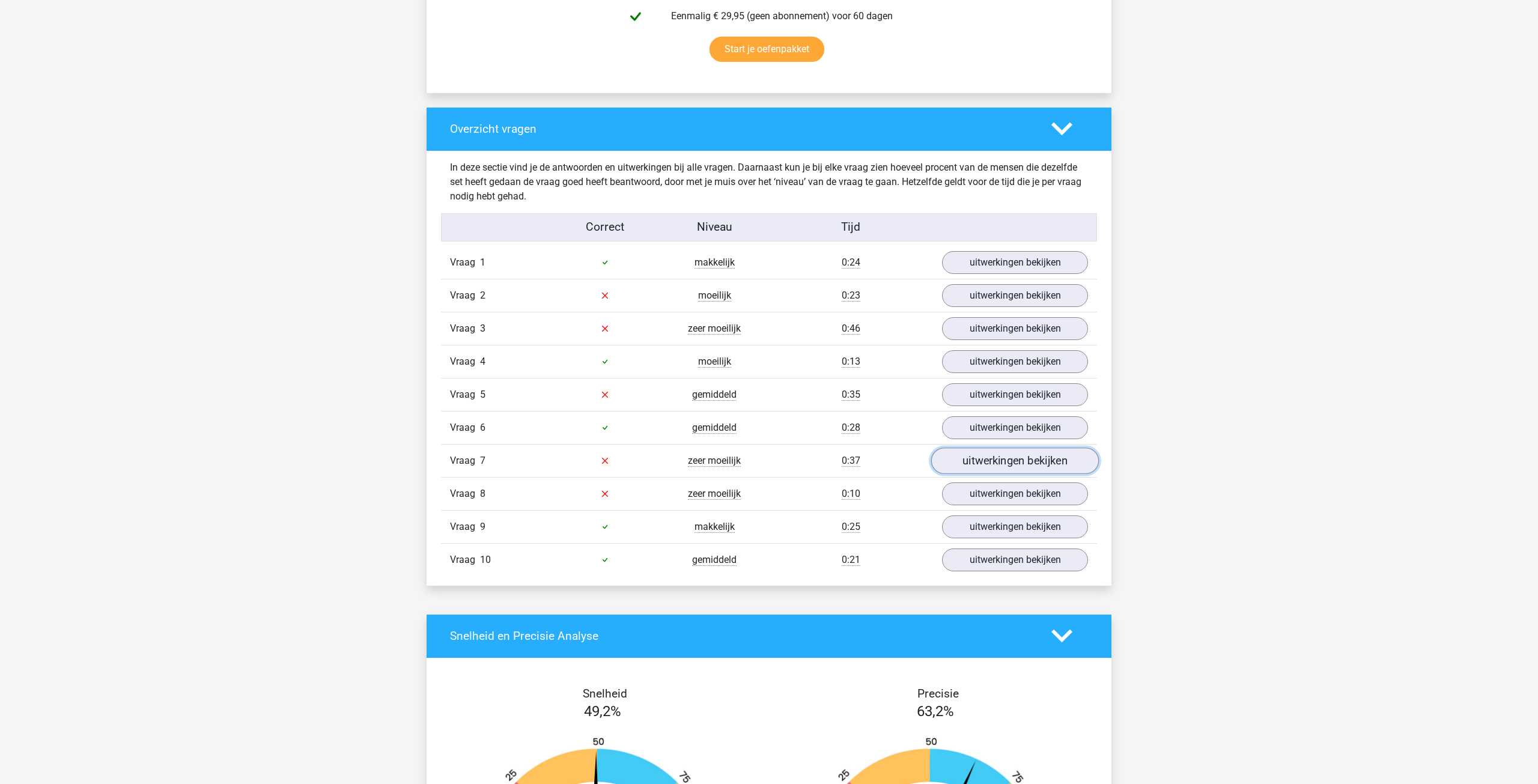
click at [1009, 462] on link "uitwerkingen bekijken" at bounding box center [1014, 461] width 168 height 26
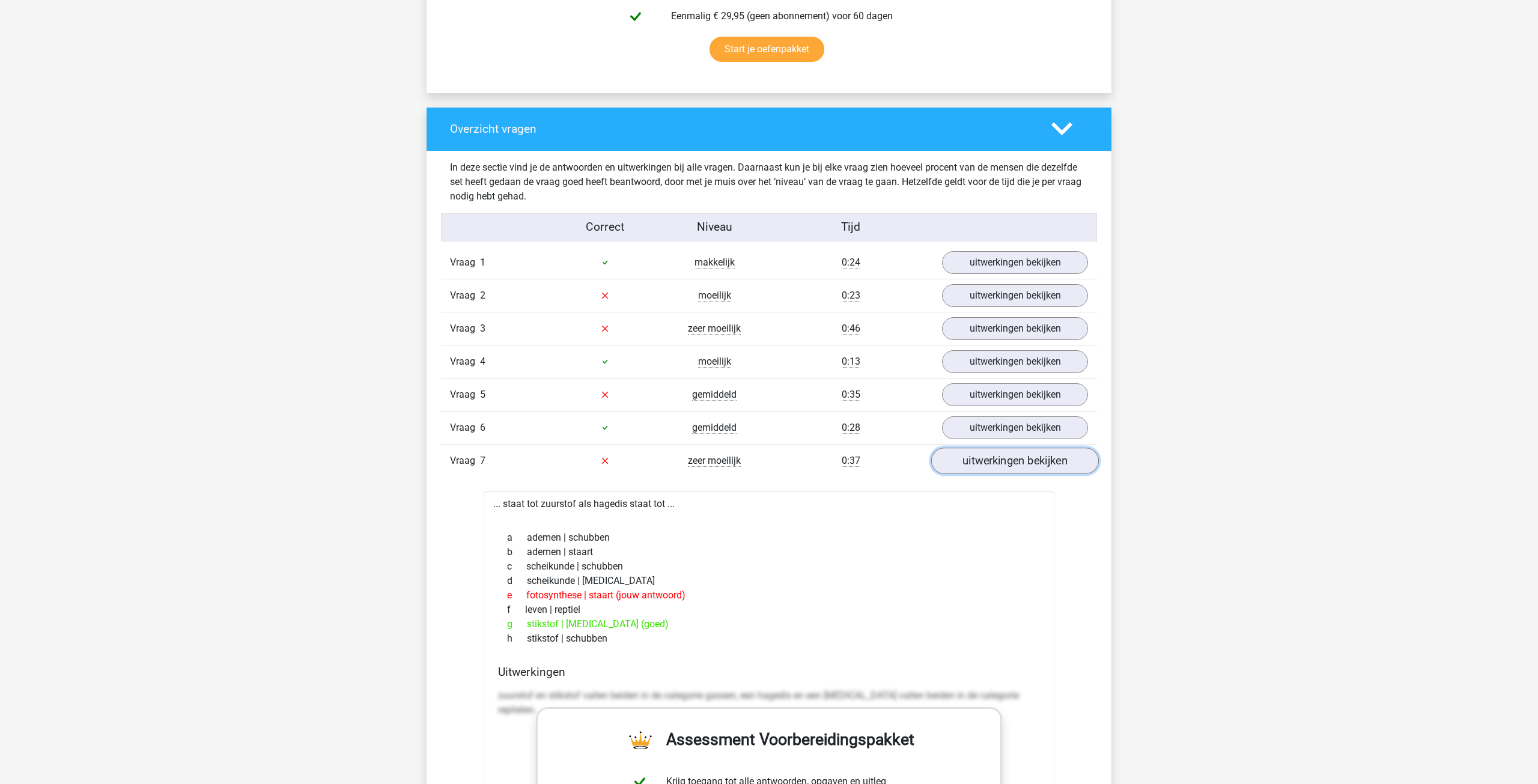
click at [1009, 462] on link "uitwerkingen bekijken" at bounding box center [1014, 461] width 168 height 26
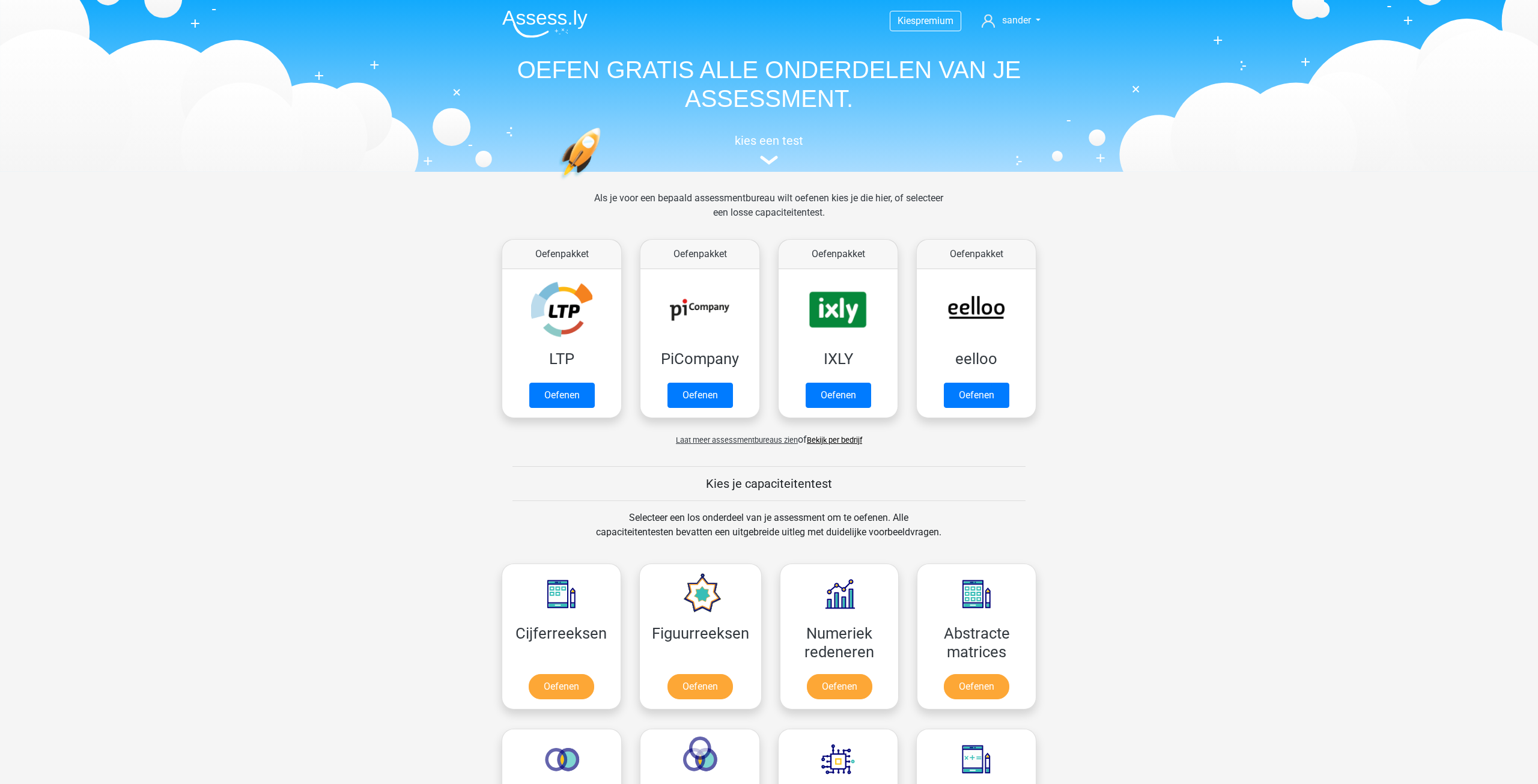
scroll to position [480, 0]
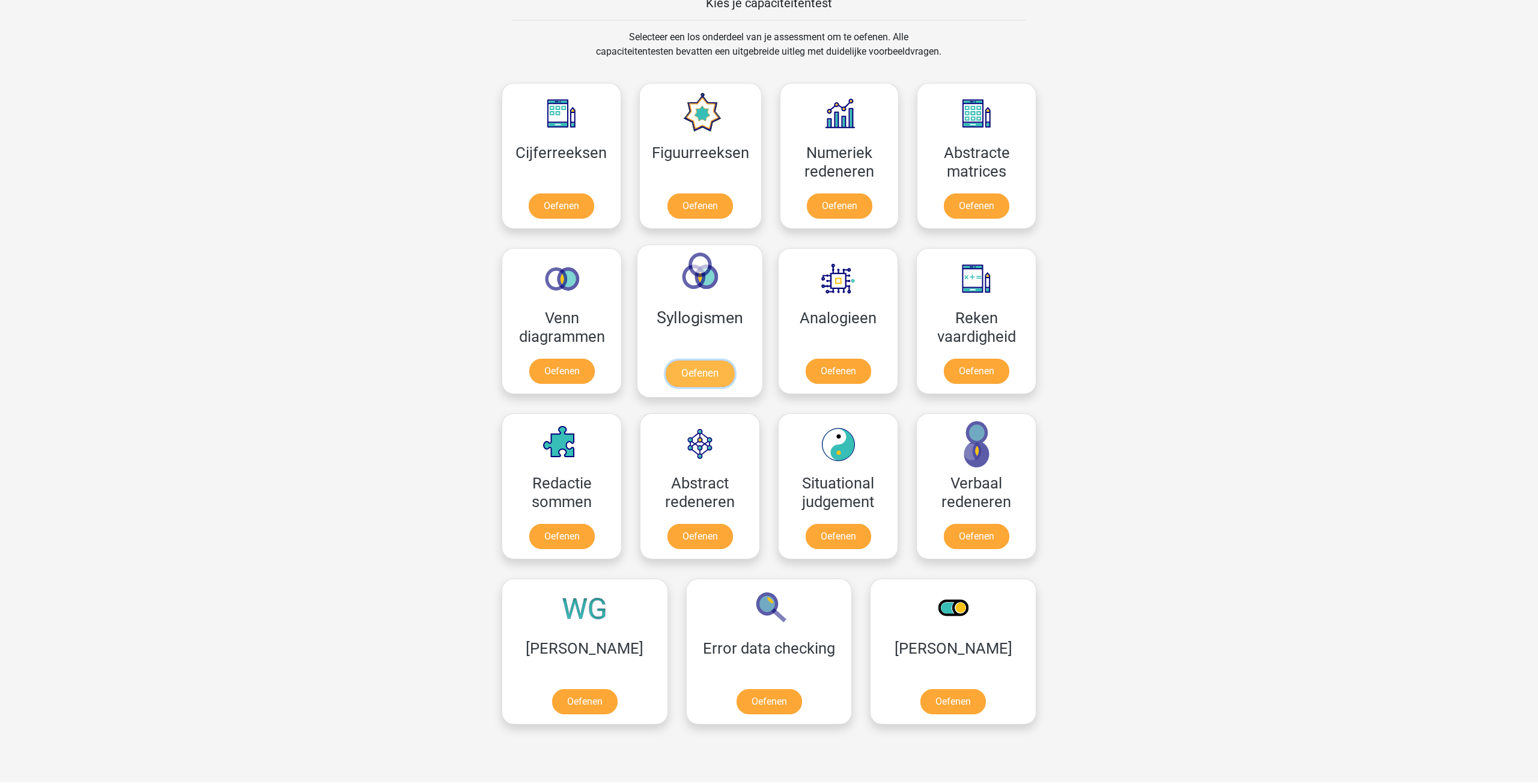
click at [704, 369] on link "Oefenen" at bounding box center [700, 373] width 69 height 26
click at [719, 525] on link "Oefenen" at bounding box center [700, 539] width 69 height 26
click at [918, 691] on link "Oefenen" at bounding box center [952, 704] width 69 height 26
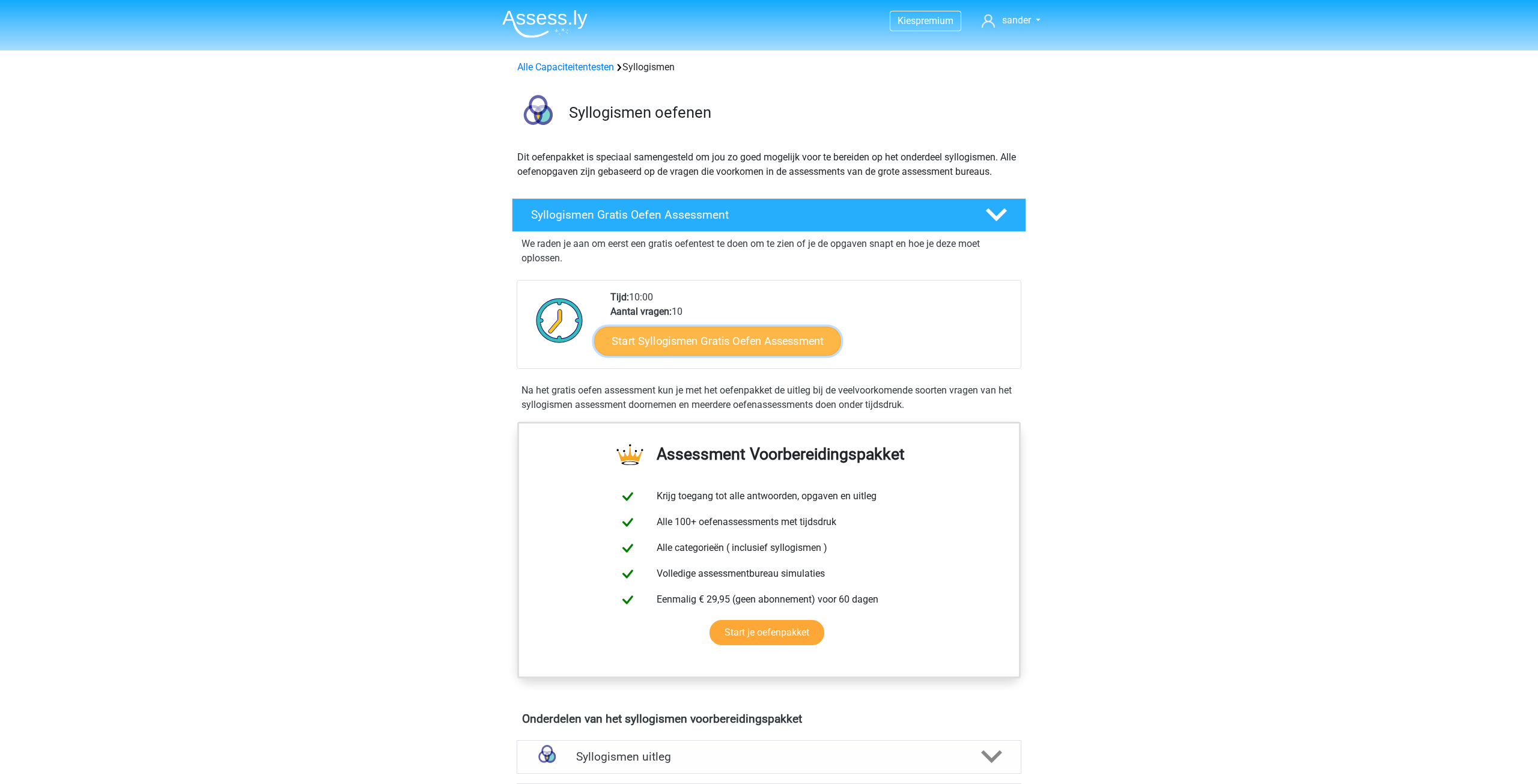
click at [748, 347] on link "Start Syllogismen Gratis Oefen Assessment" at bounding box center [718, 341] width 247 height 29
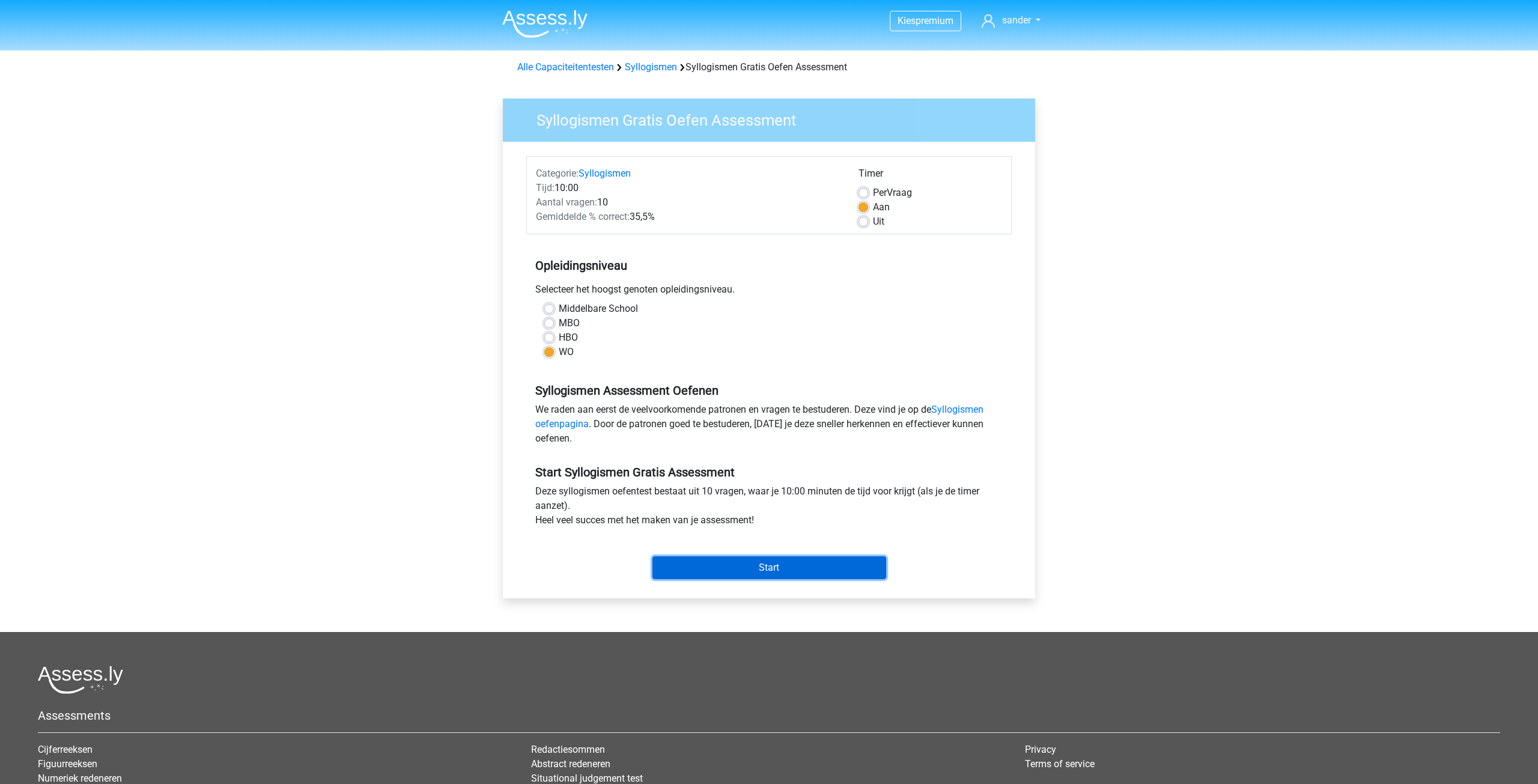
click at [790, 567] on input "Start" at bounding box center [769, 567] width 234 height 23
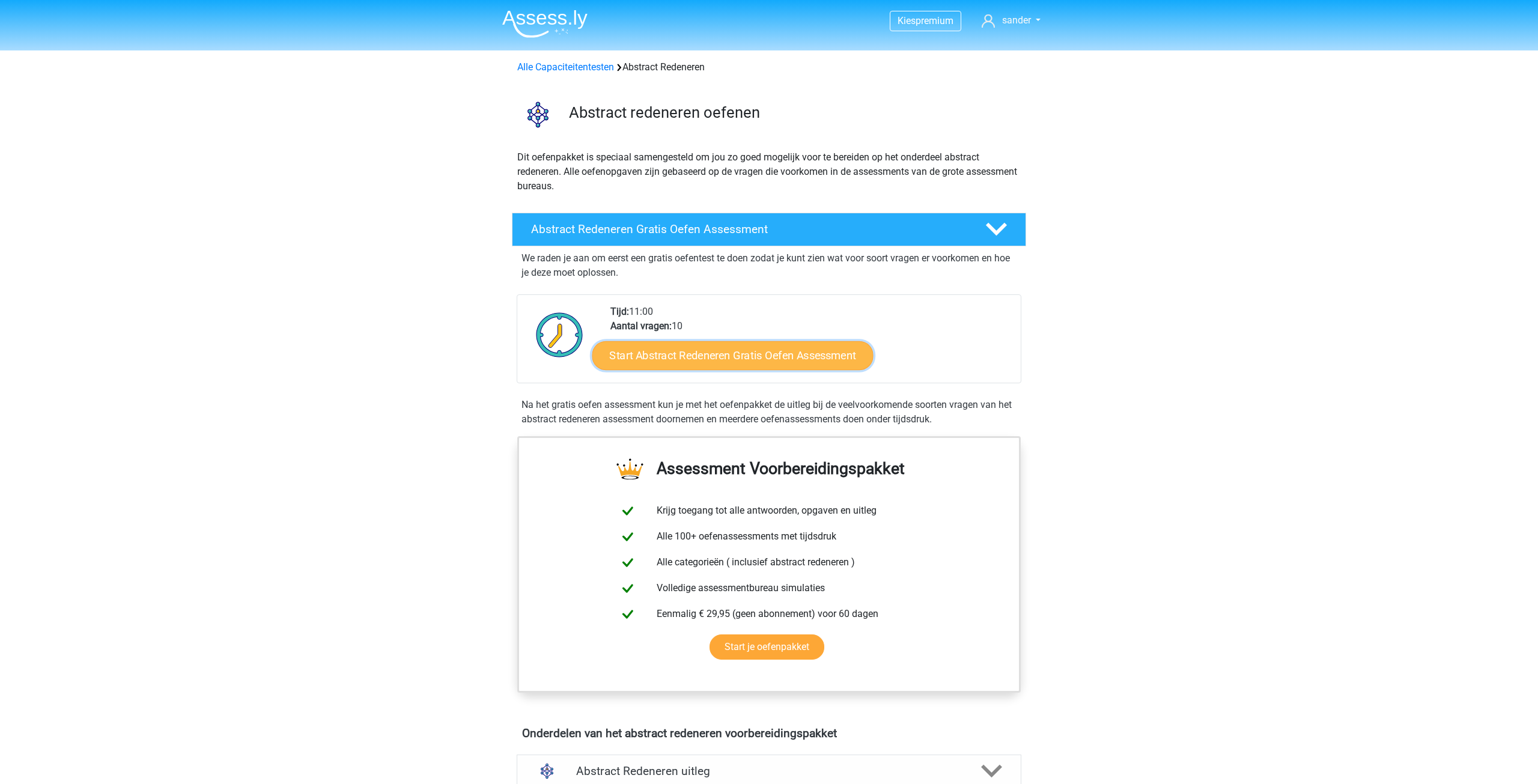
click at [749, 358] on link "Start Abstract Redeneren Gratis Oefen Assessment" at bounding box center [732, 355] width 281 height 29
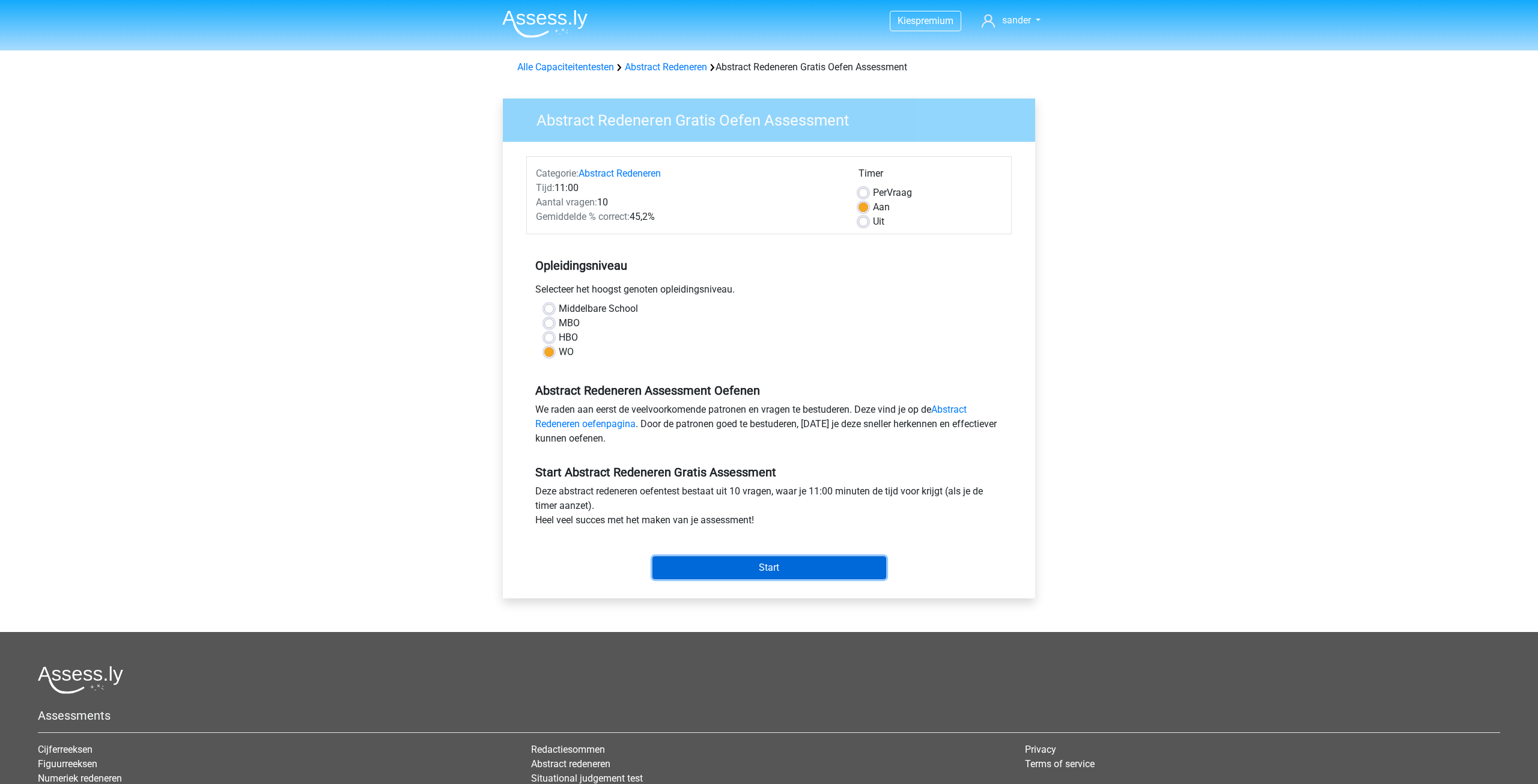
click at [804, 564] on input "Start" at bounding box center [769, 567] width 234 height 23
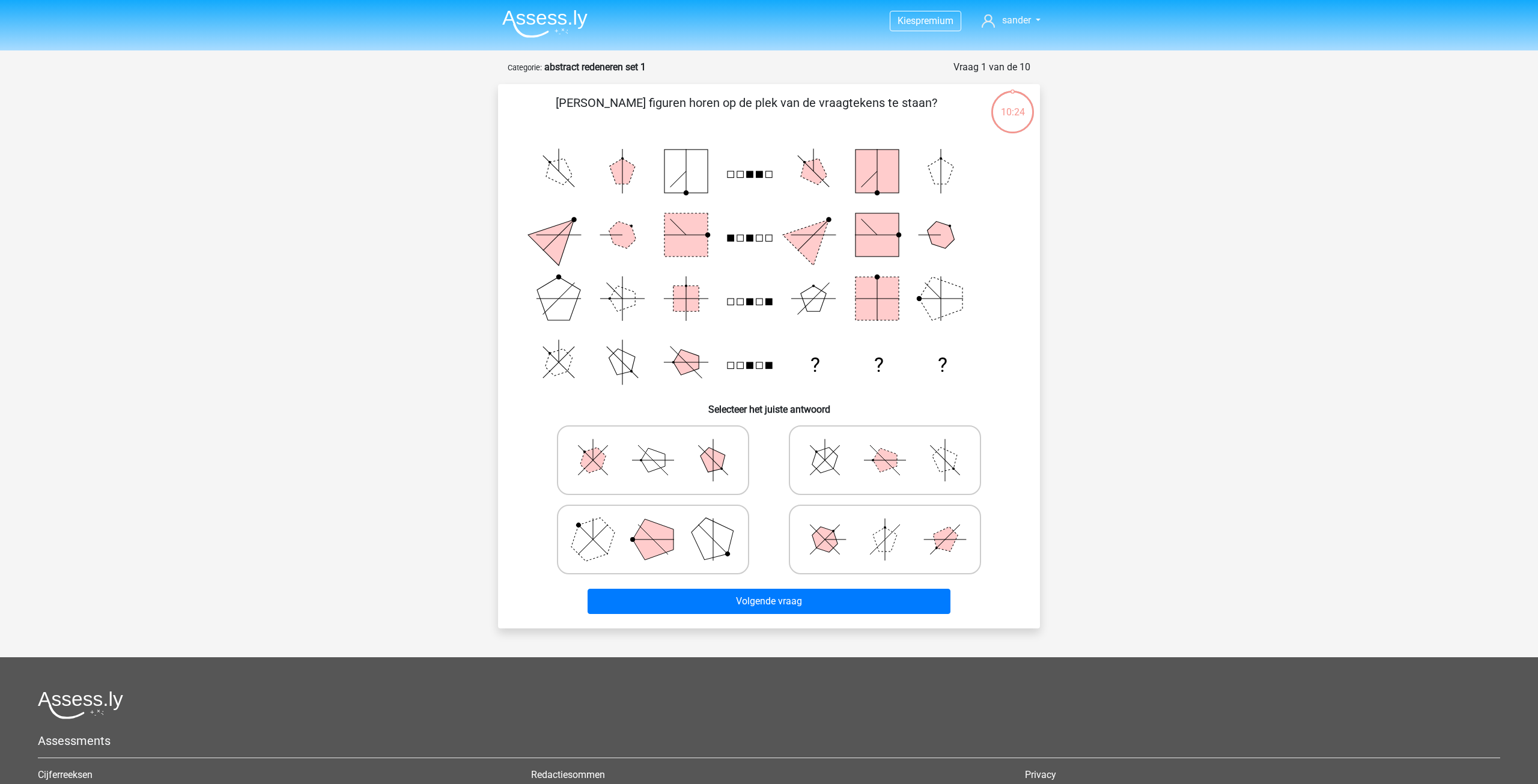
click at [840, 460] on icon at bounding box center [885, 460] width 180 height 60
click at [885, 445] on input "radio" at bounding box center [888, 441] width 8 height 8
radio input "true"
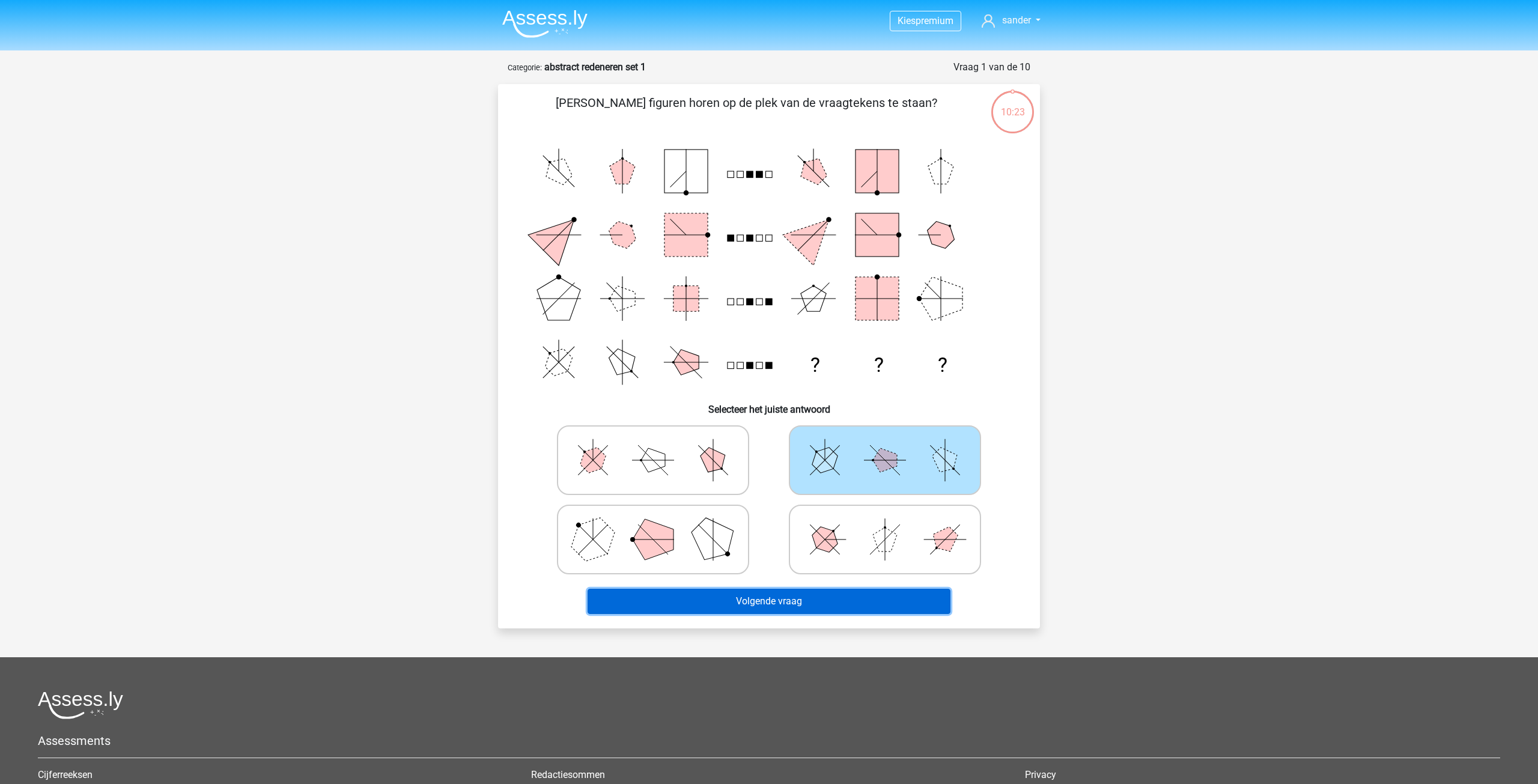
click at [789, 606] on button "Volgende vraag" at bounding box center [769, 601] width 364 height 25
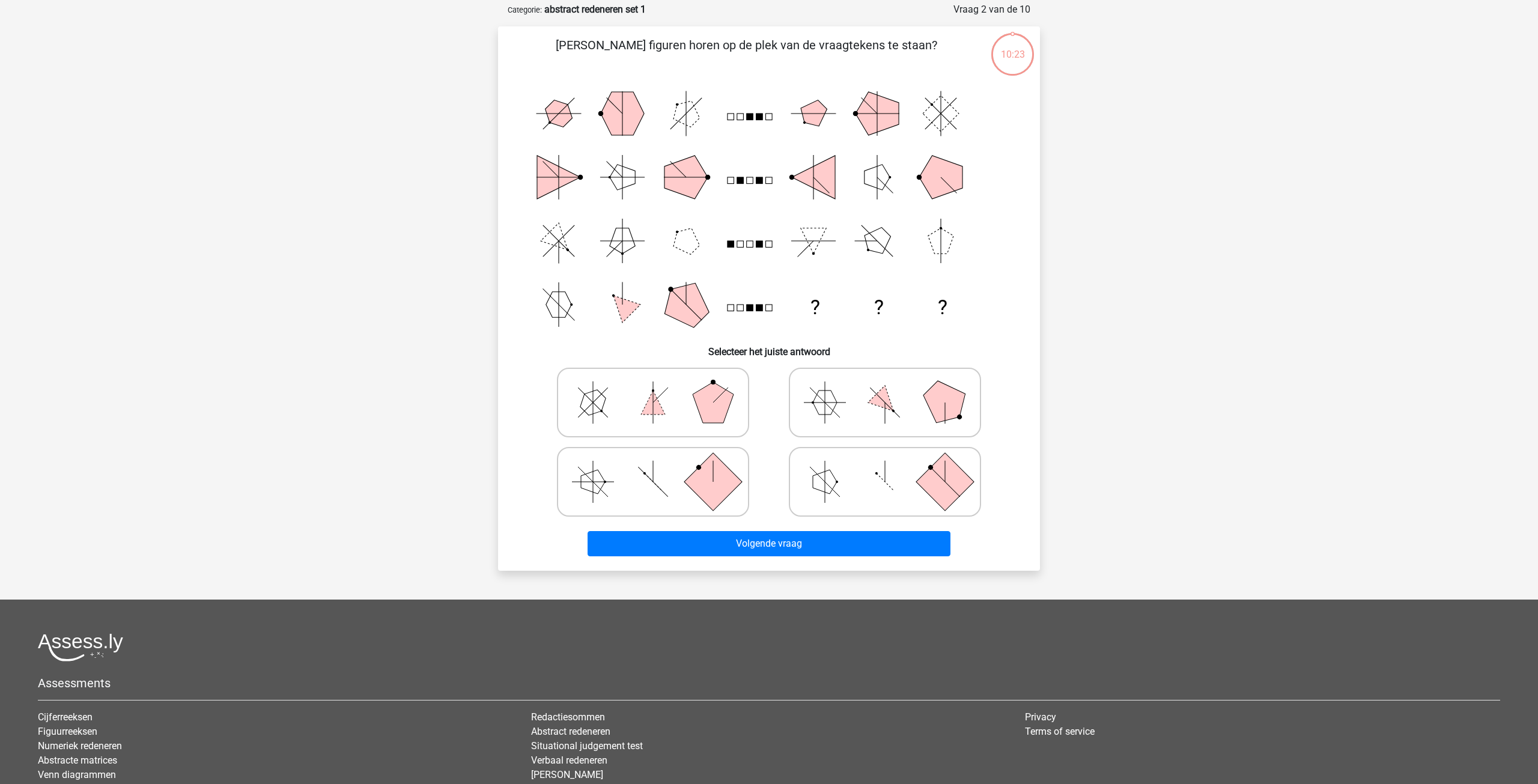
scroll to position [60, 0]
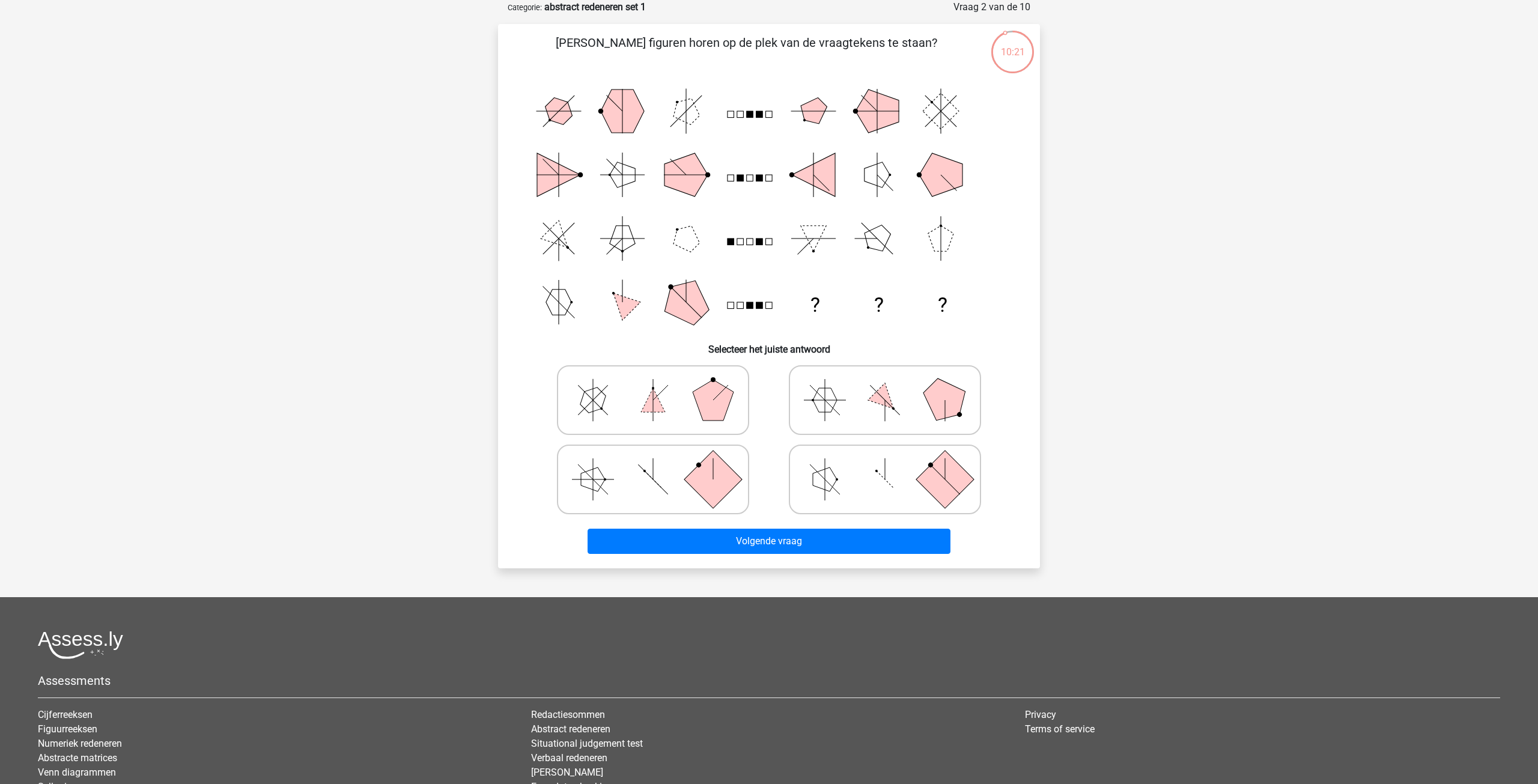
drag, startPoint x: 674, startPoint y: 400, endPoint x: 706, endPoint y: 457, distance: 65.4
click at [674, 401] on icon at bounding box center [653, 400] width 180 height 60
click at [661, 385] on input "radio" at bounding box center [657, 381] width 8 height 8
radio input "true"
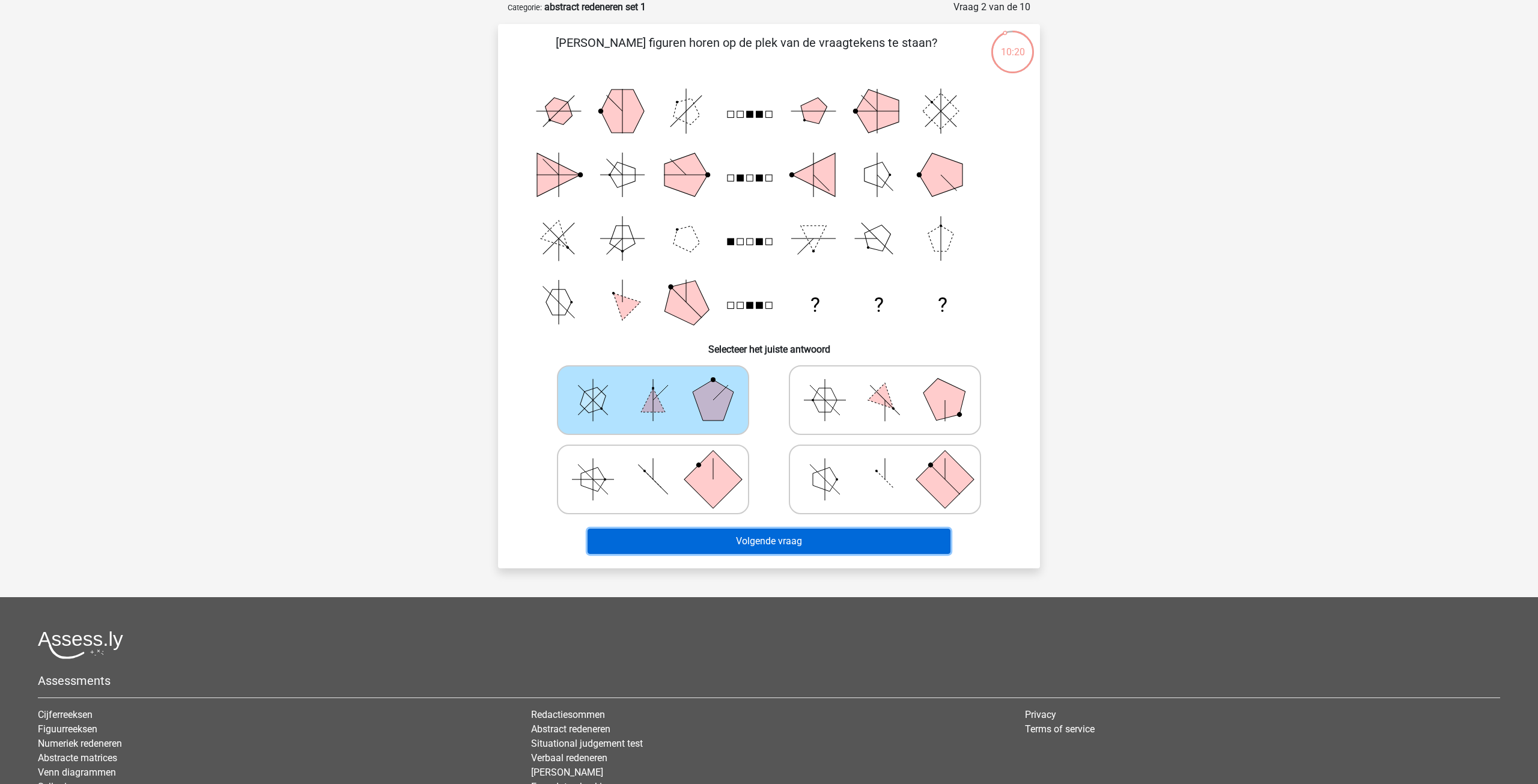
click at [730, 546] on button "Volgende vraag" at bounding box center [769, 541] width 364 height 25
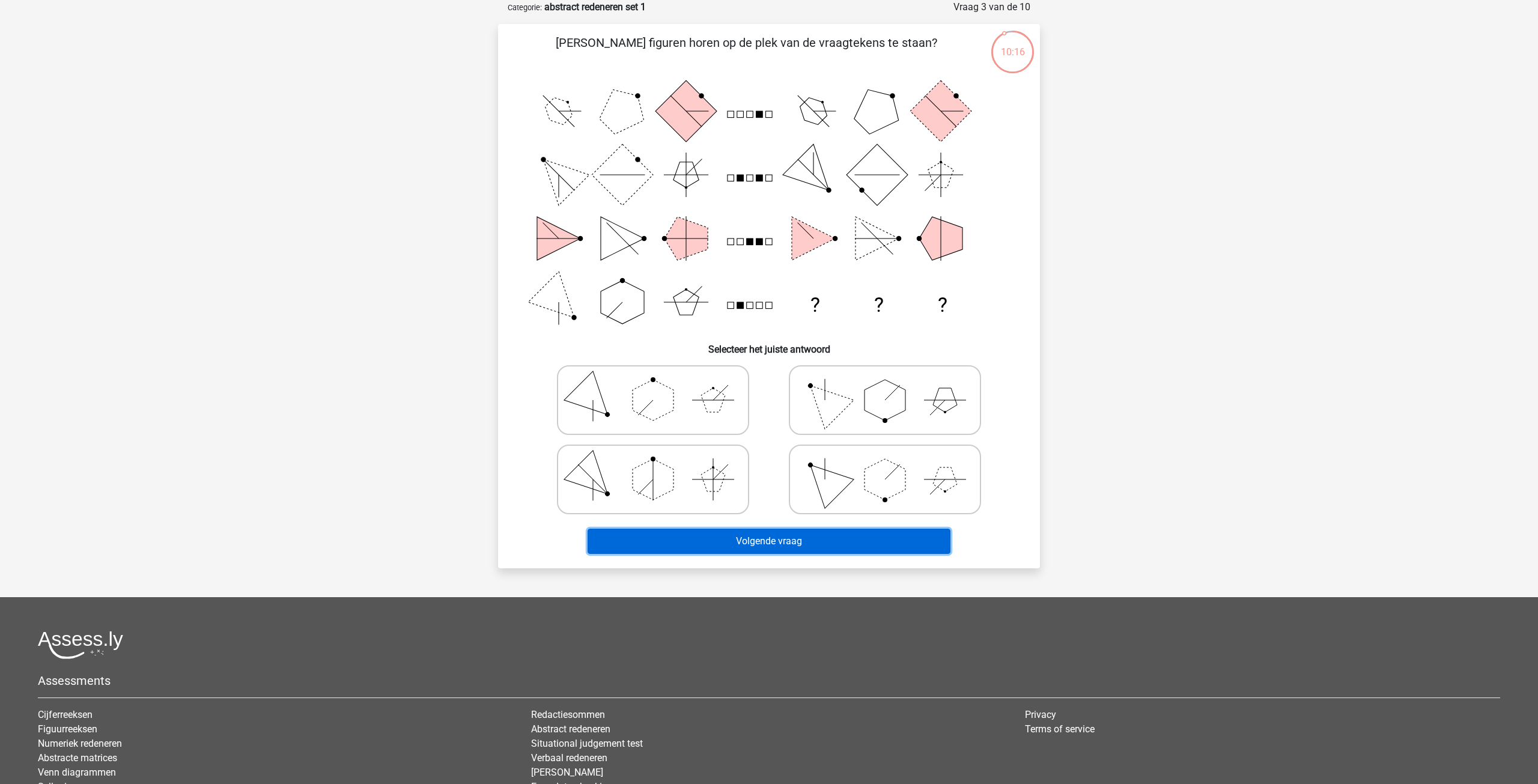
click at [727, 542] on button "Volgende vraag" at bounding box center [769, 541] width 364 height 25
click at [728, 460] on icon at bounding box center [653, 479] width 180 height 60
click at [661, 460] on input "radio" at bounding box center [657, 460] width 8 height 8
radio input "true"
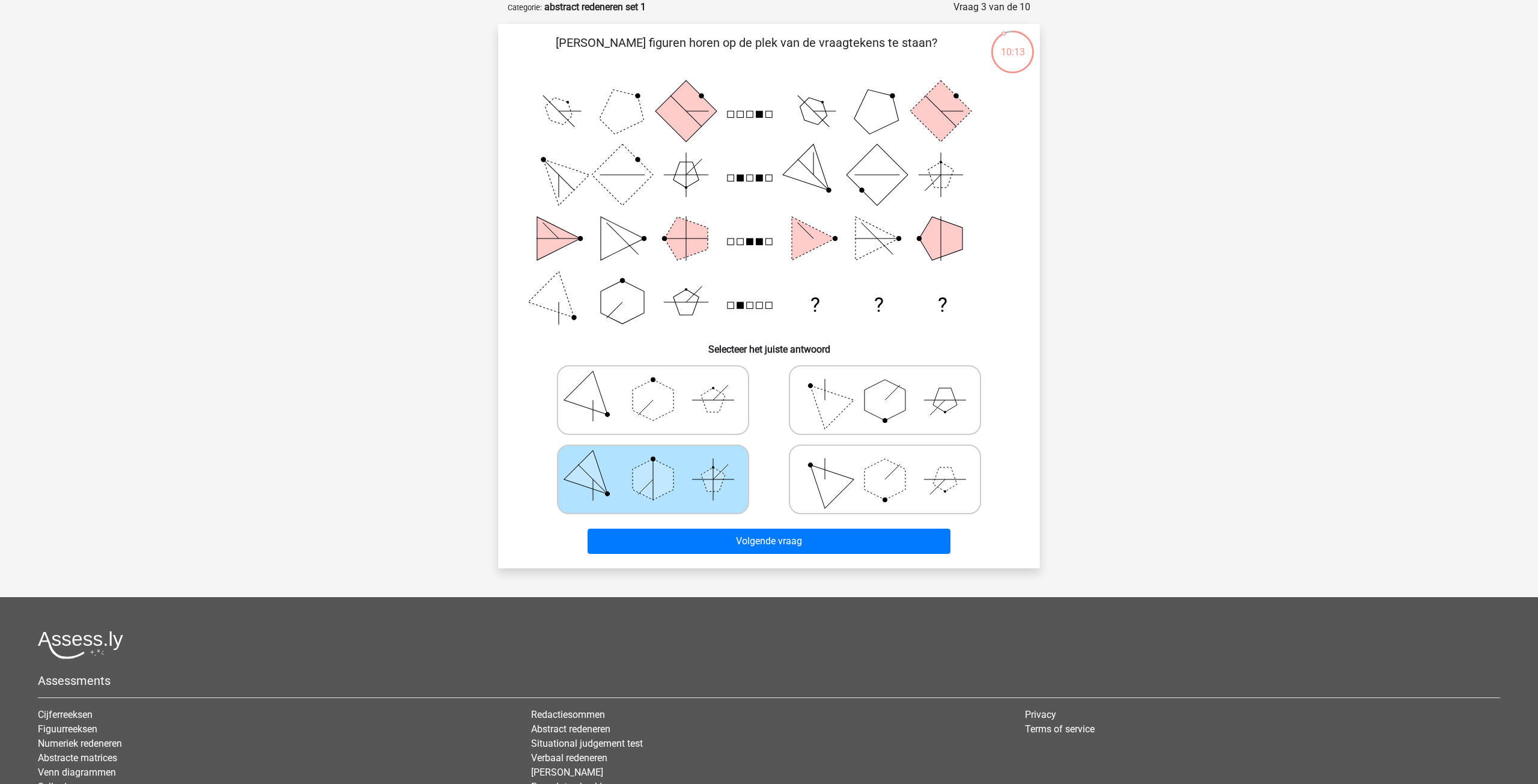
click at [738, 561] on div "Welke figuren horen op de plek van de vraagtekens te staan? ? ? ? Selecteer het…" at bounding box center [769, 296] width 542 height 544
click at [739, 546] on button "Volgende vraag" at bounding box center [769, 541] width 364 height 25
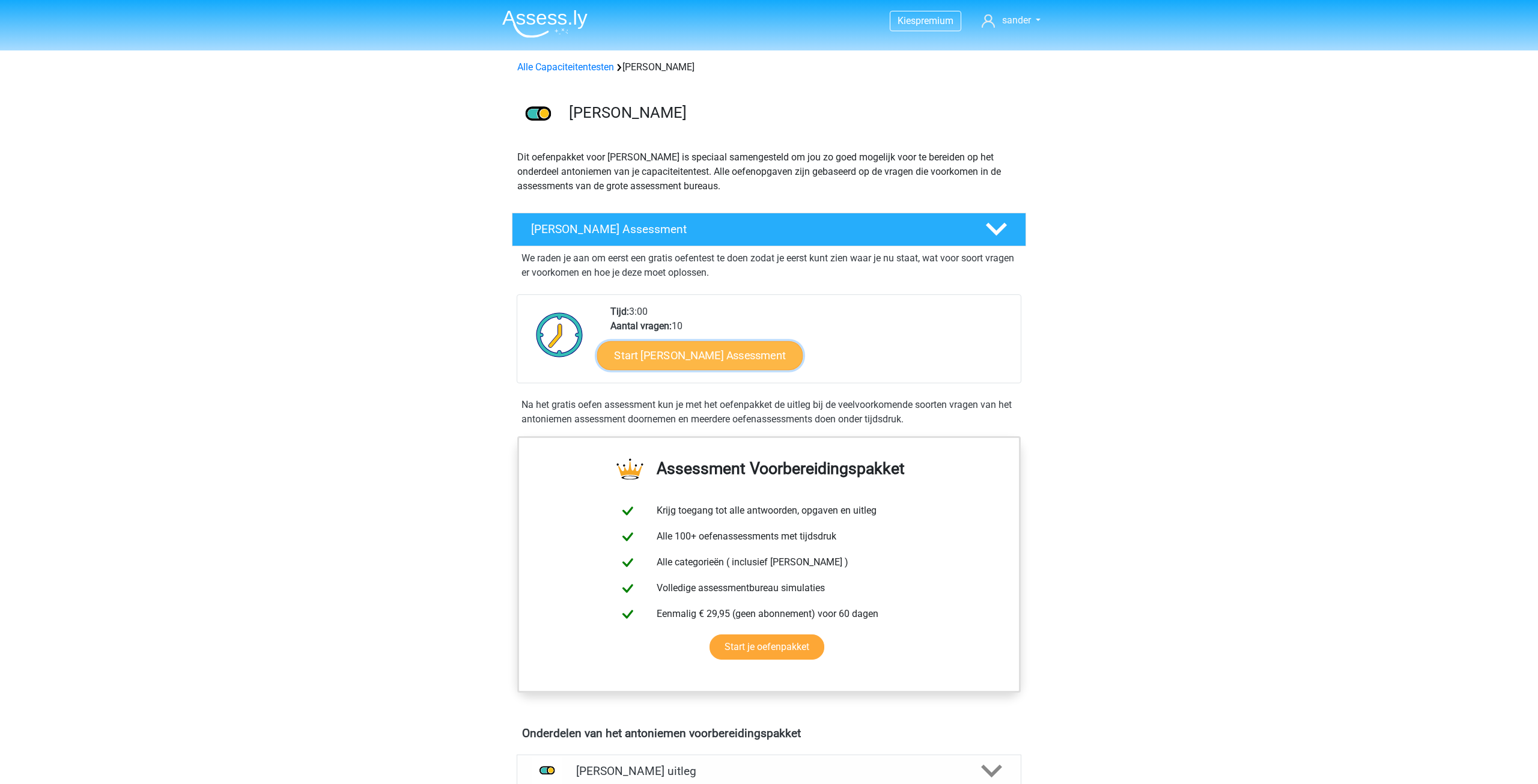
click at [691, 343] on link "Start Antoniemen Gratis Oefen Assessment" at bounding box center [700, 355] width 206 height 29
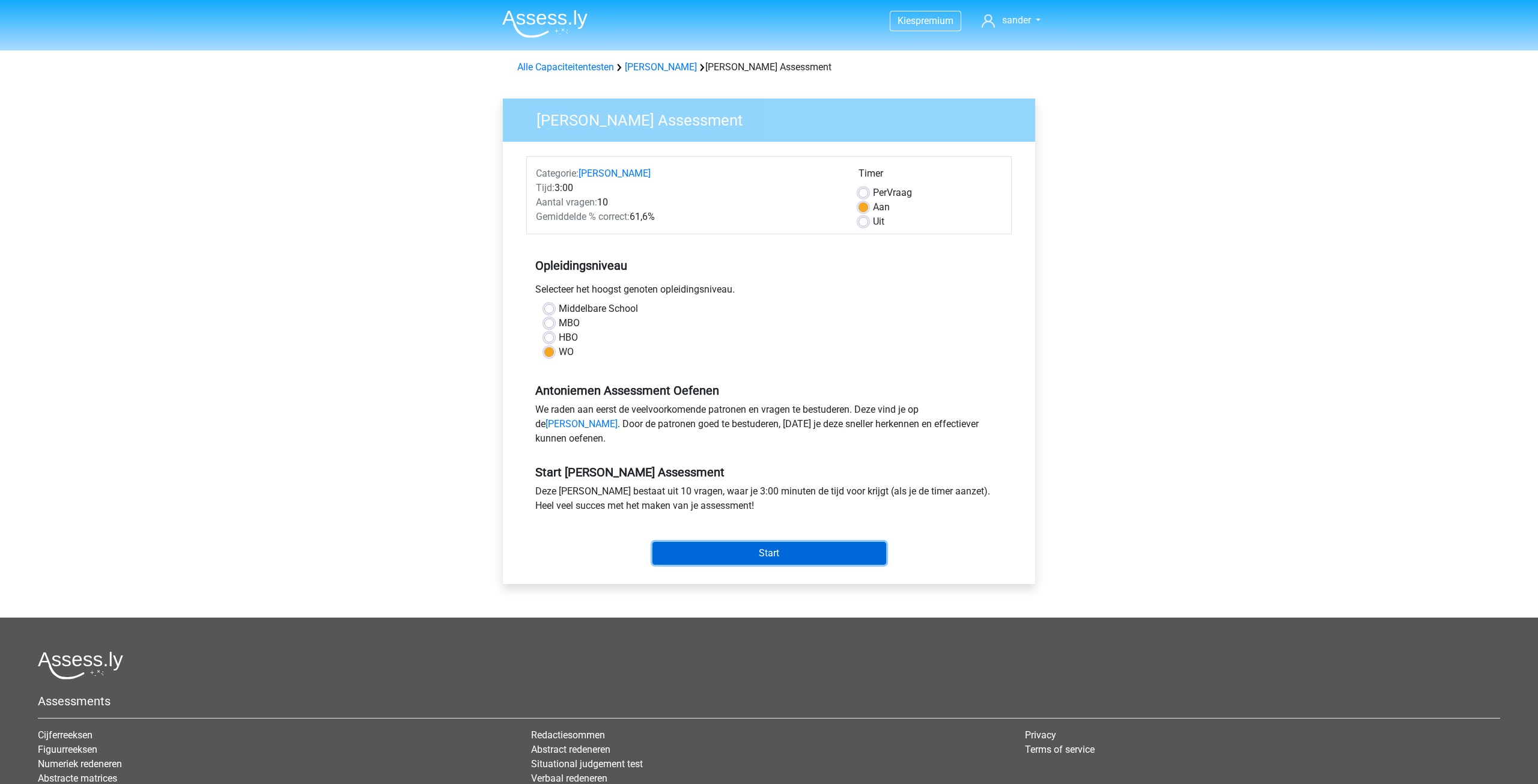
click at [800, 565] on input "Start" at bounding box center [769, 553] width 234 height 23
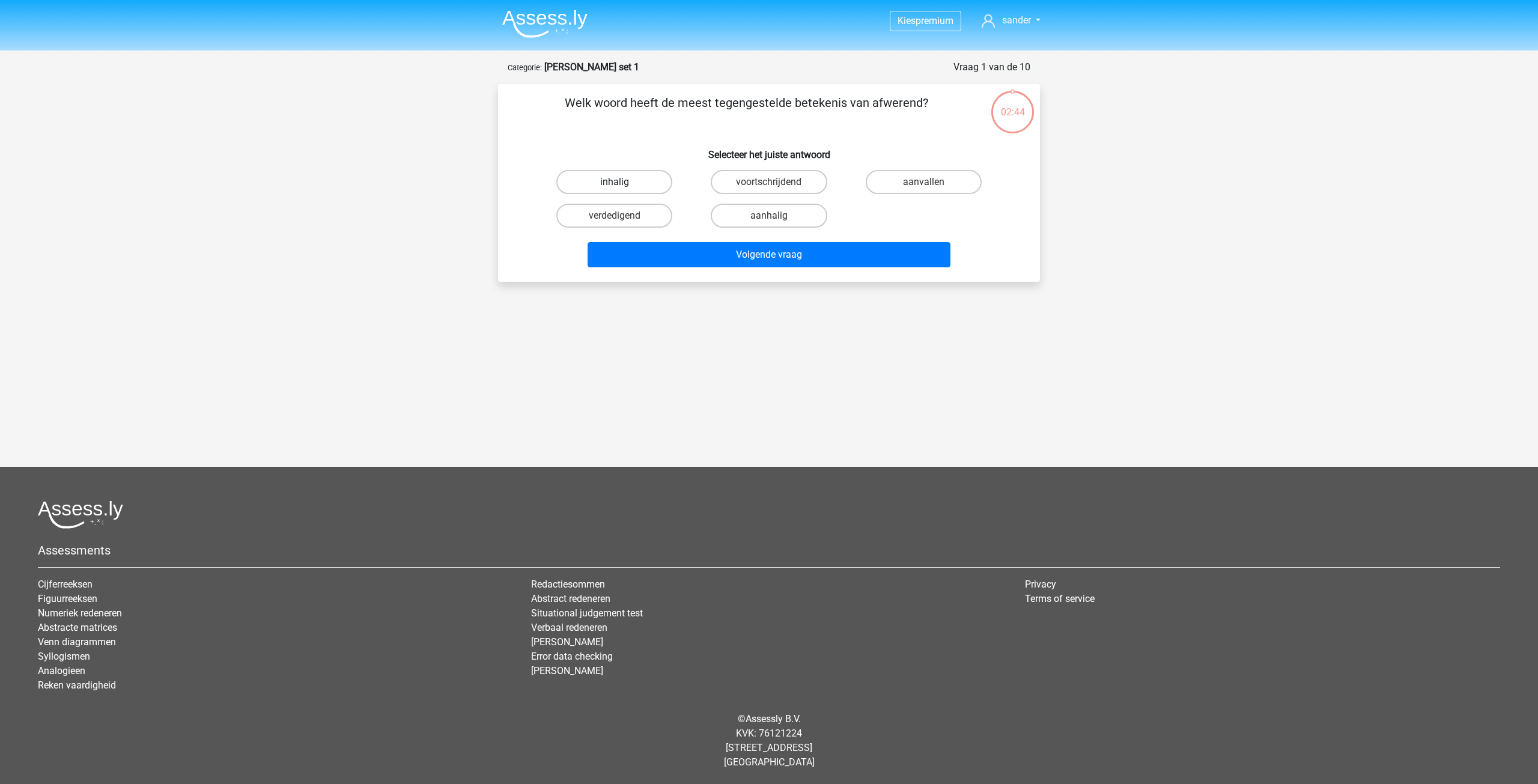
click at [627, 181] on label "inhalig" at bounding box center [614, 181] width 116 height 24
click at [622, 182] on input "inhalig" at bounding box center [618, 186] width 8 height 8
radio input "true"
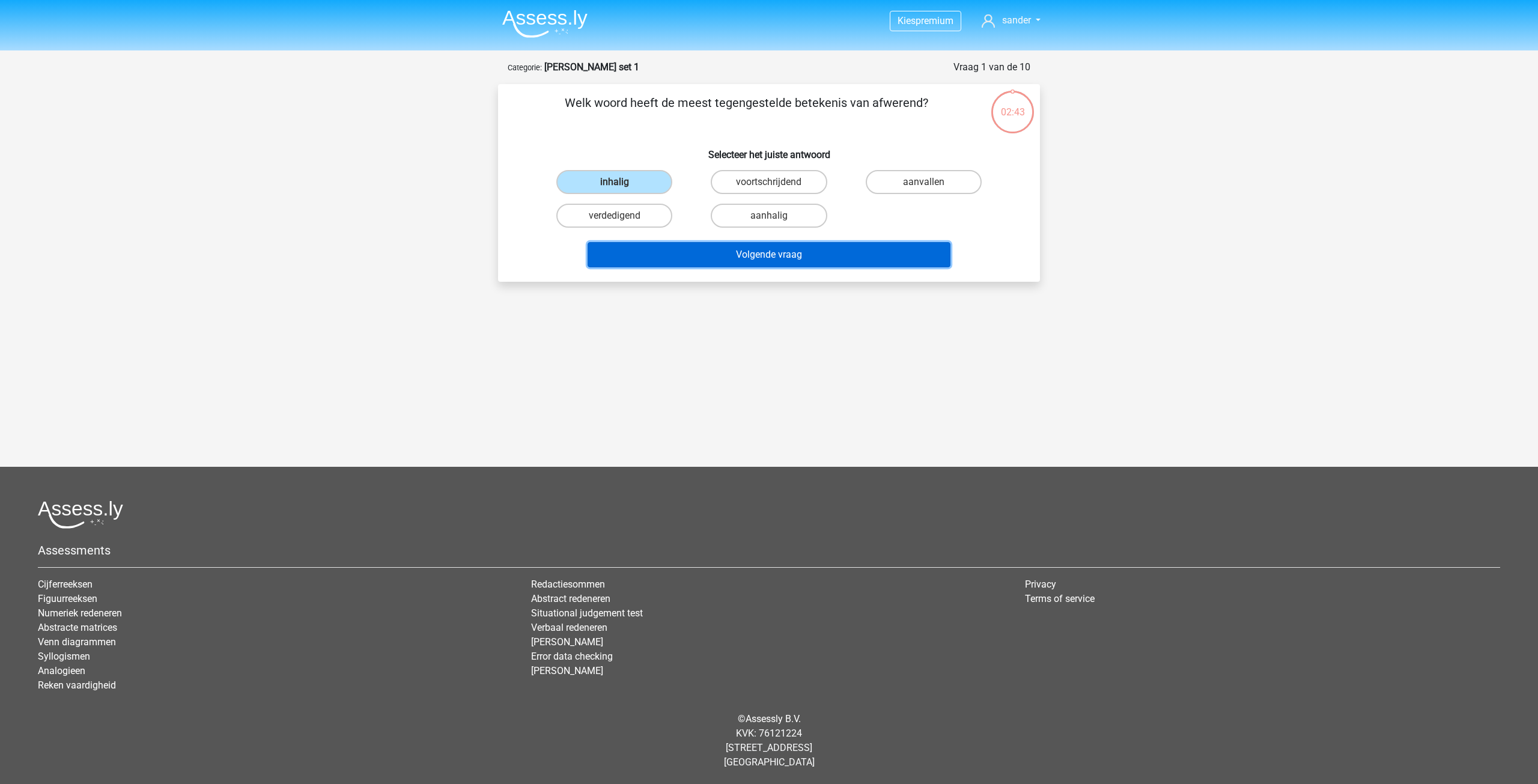
click at [798, 257] on button "Volgende vraag" at bounding box center [769, 255] width 364 height 25
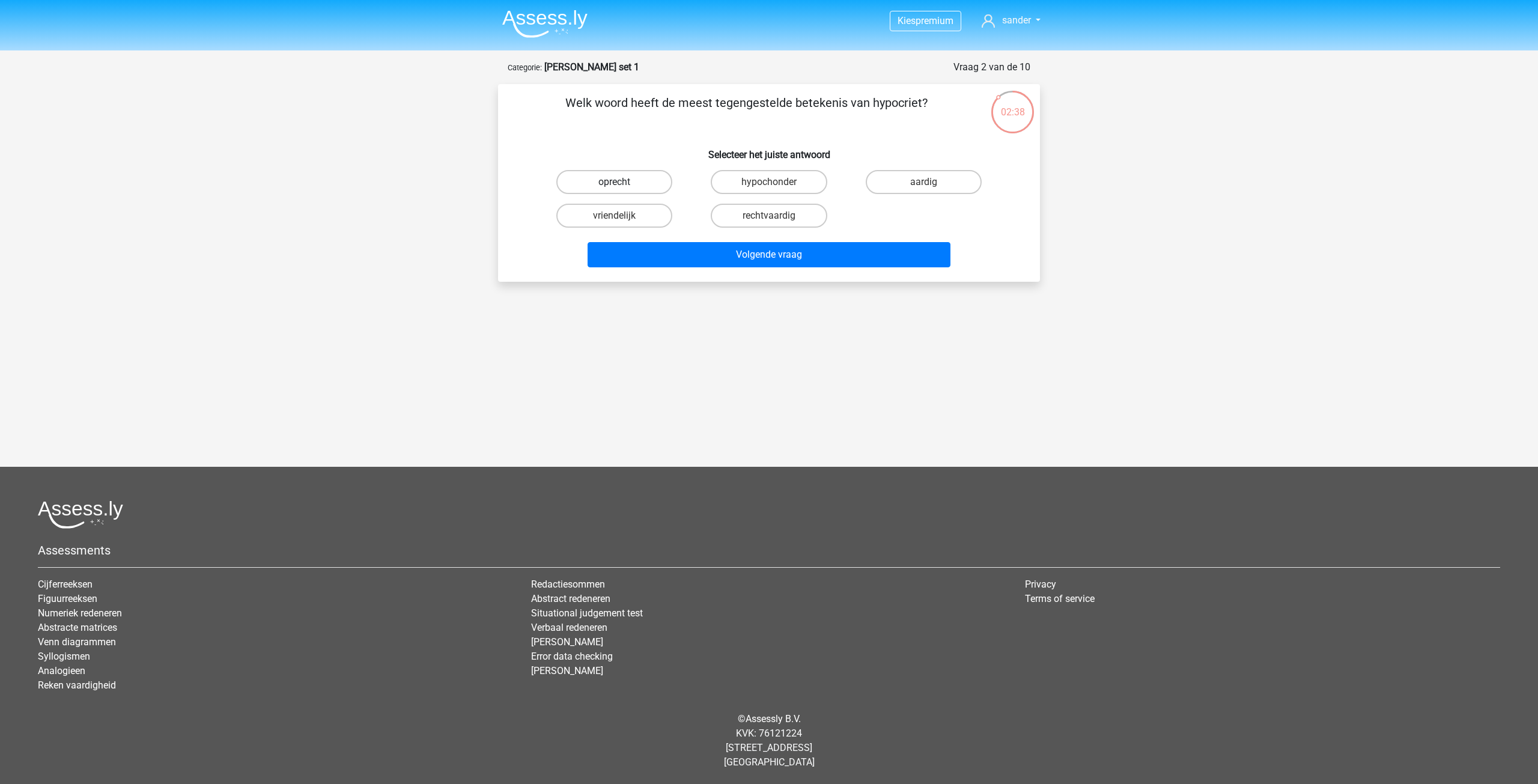
click at [631, 186] on label "oprecht" at bounding box center [614, 181] width 116 height 24
click at [622, 186] on input "oprecht" at bounding box center [618, 186] width 8 height 8
radio input "true"
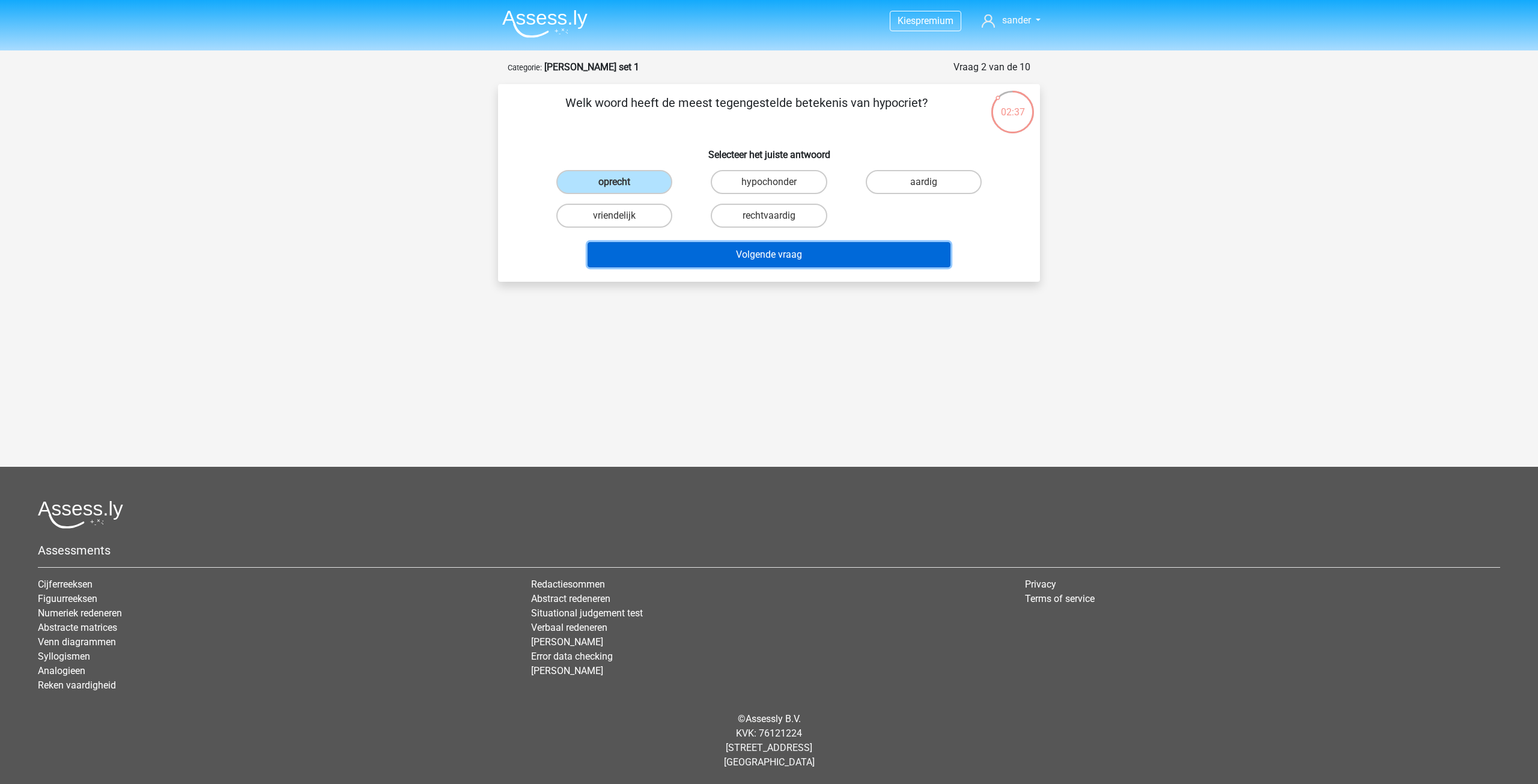
click at [740, 255] on button "Volgende vraag" at bounding box center [769, 255] width 364 height 25
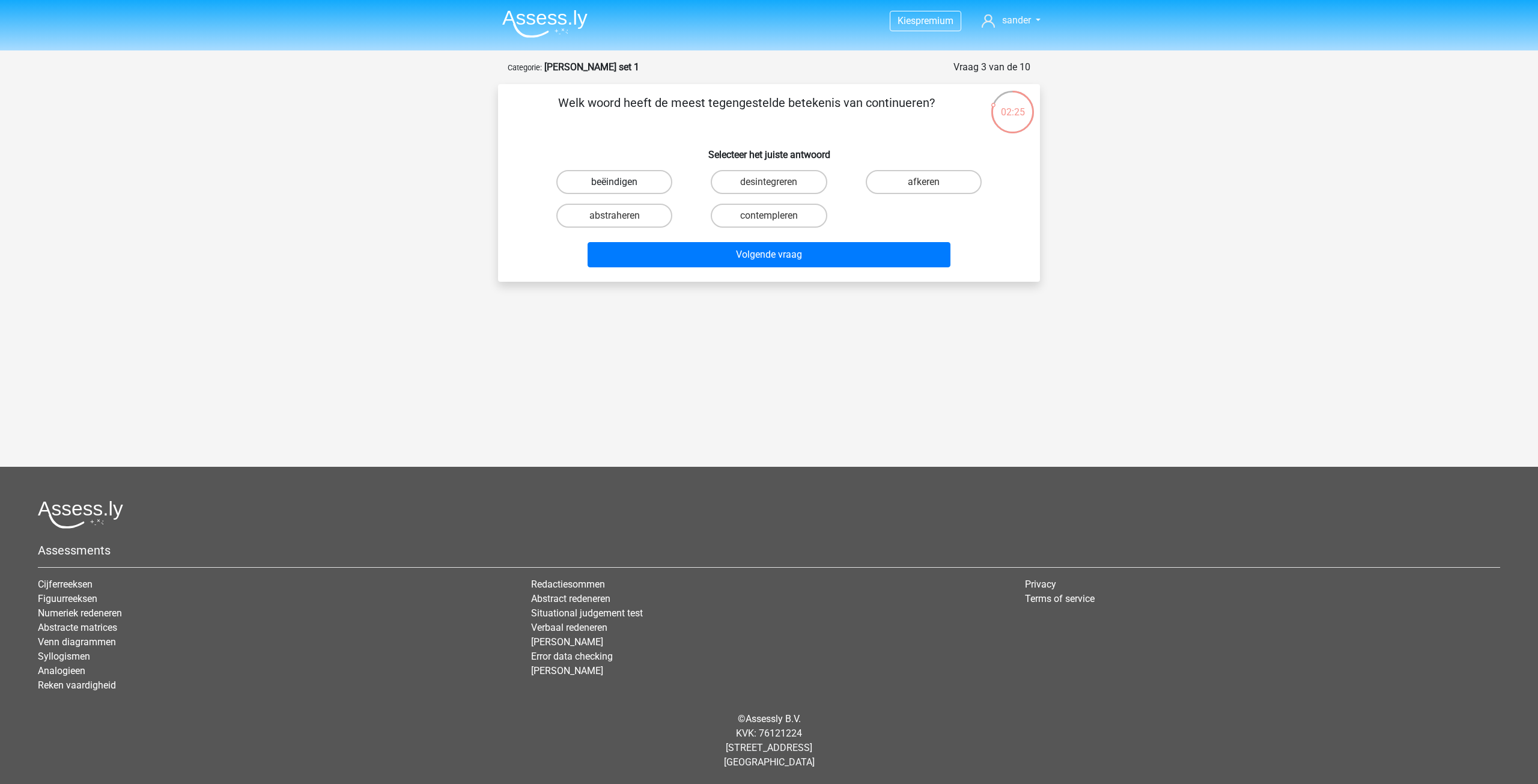
click at [622, 183] on label "beëindigen" at bounding box center [614, 181] width 116 height 24
click at [622, 183] on input "beëindigen" at bounding box center [618, 186] width 8 height 8
radio input "true"
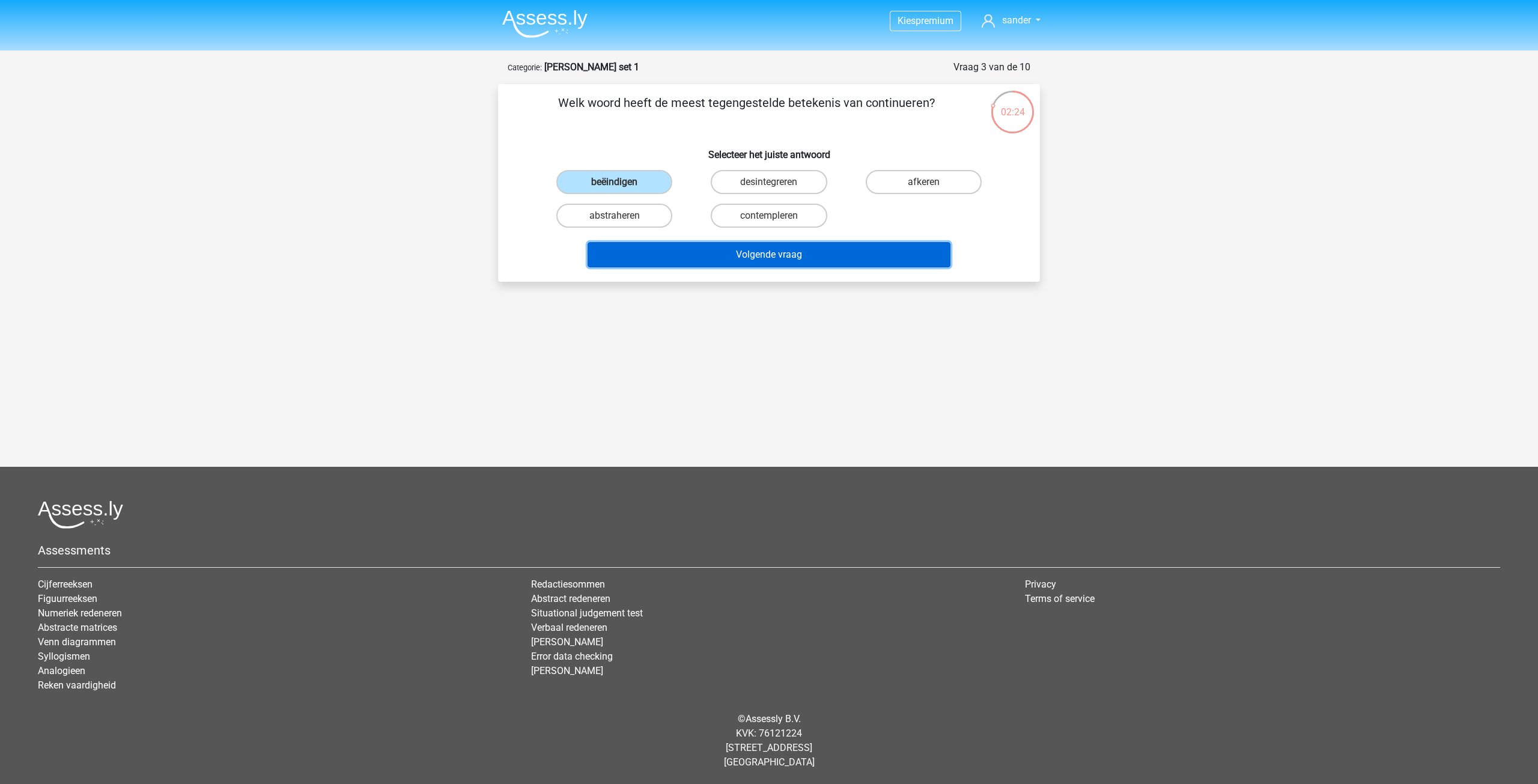
click at [729, 262] on button "Volgende vraag" at bounding box center [769, 255] width 364 height 25
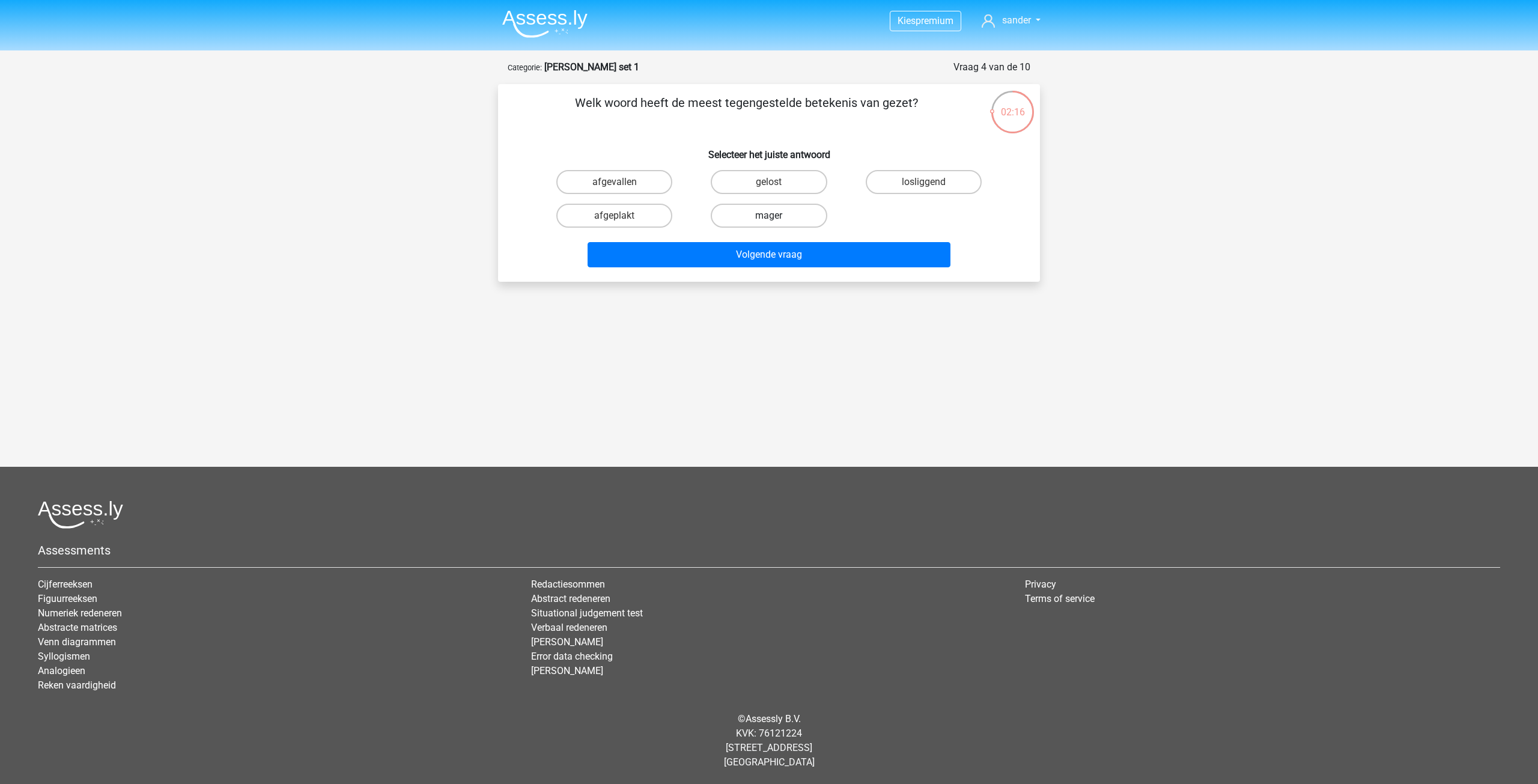
click at [767, 216] on label "mager" at bounding box center [769, 215] width 116 height 24
click at [769, 216] on input "mager" at bounding box center [773, 219] width 8 height 8
radio input "true"
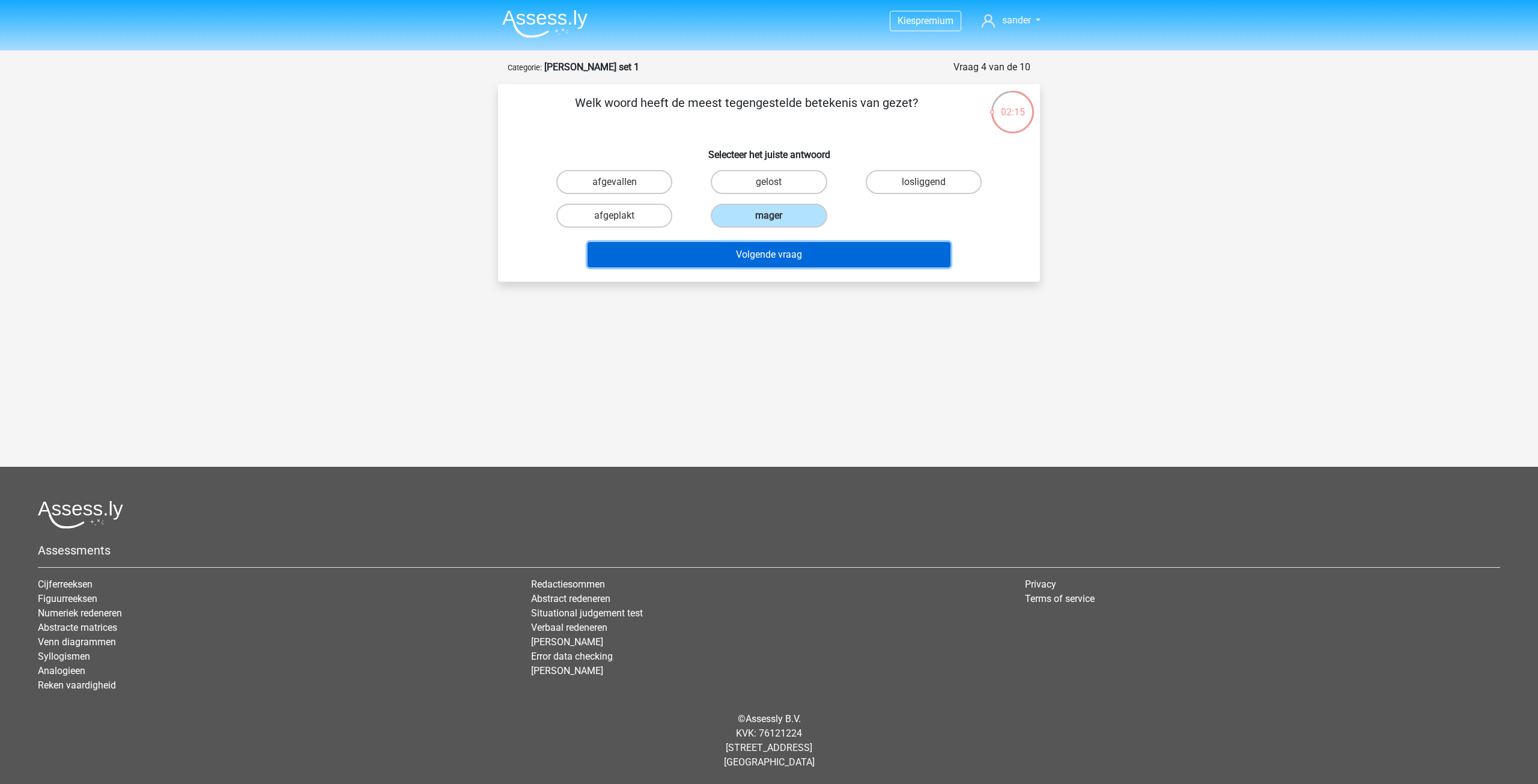
click at [768, 259] on button "Volgende vraag" at bounding box center [769, 255] width 364 height 25
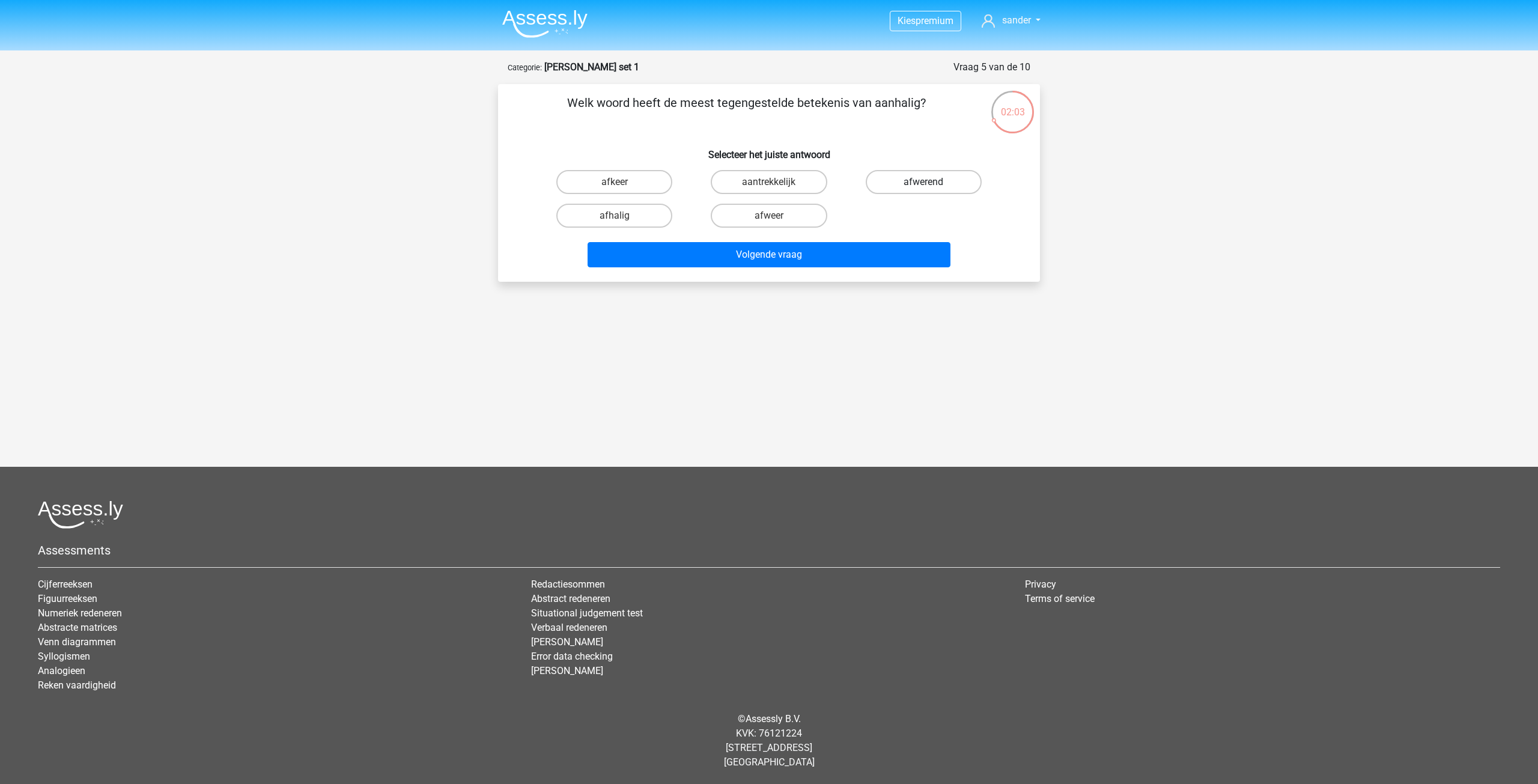
click at [921, 180] on label "afwerend" at bounding box center [924, 181] width 116 height 24
click at [923, 182] on input "afwerend" at bounding box center [927, 186] width 8 height 8
radio input "true"
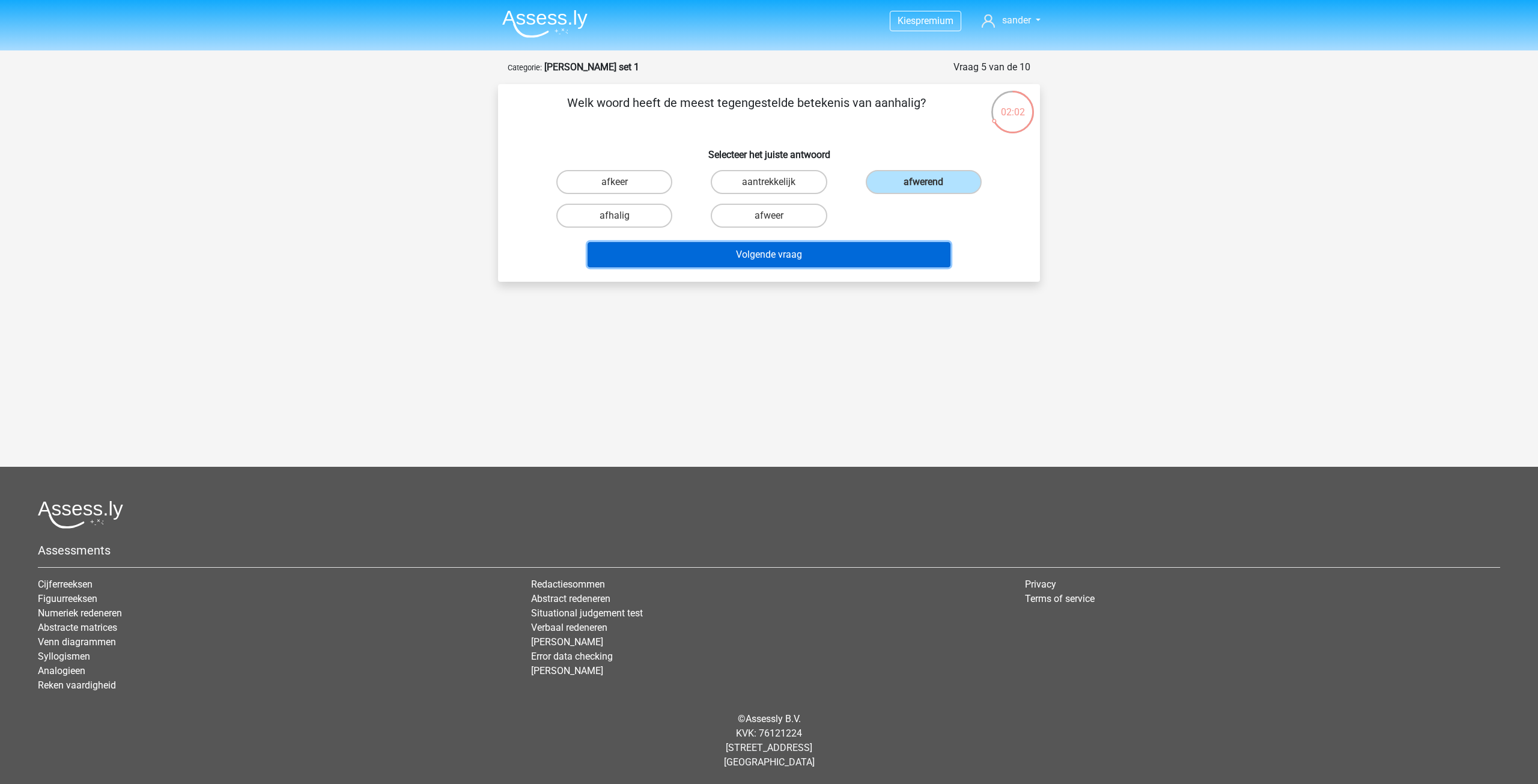
click at [745, 249] on button "Volgende vraag" at bounding box center [769, 255] width 364 height 25
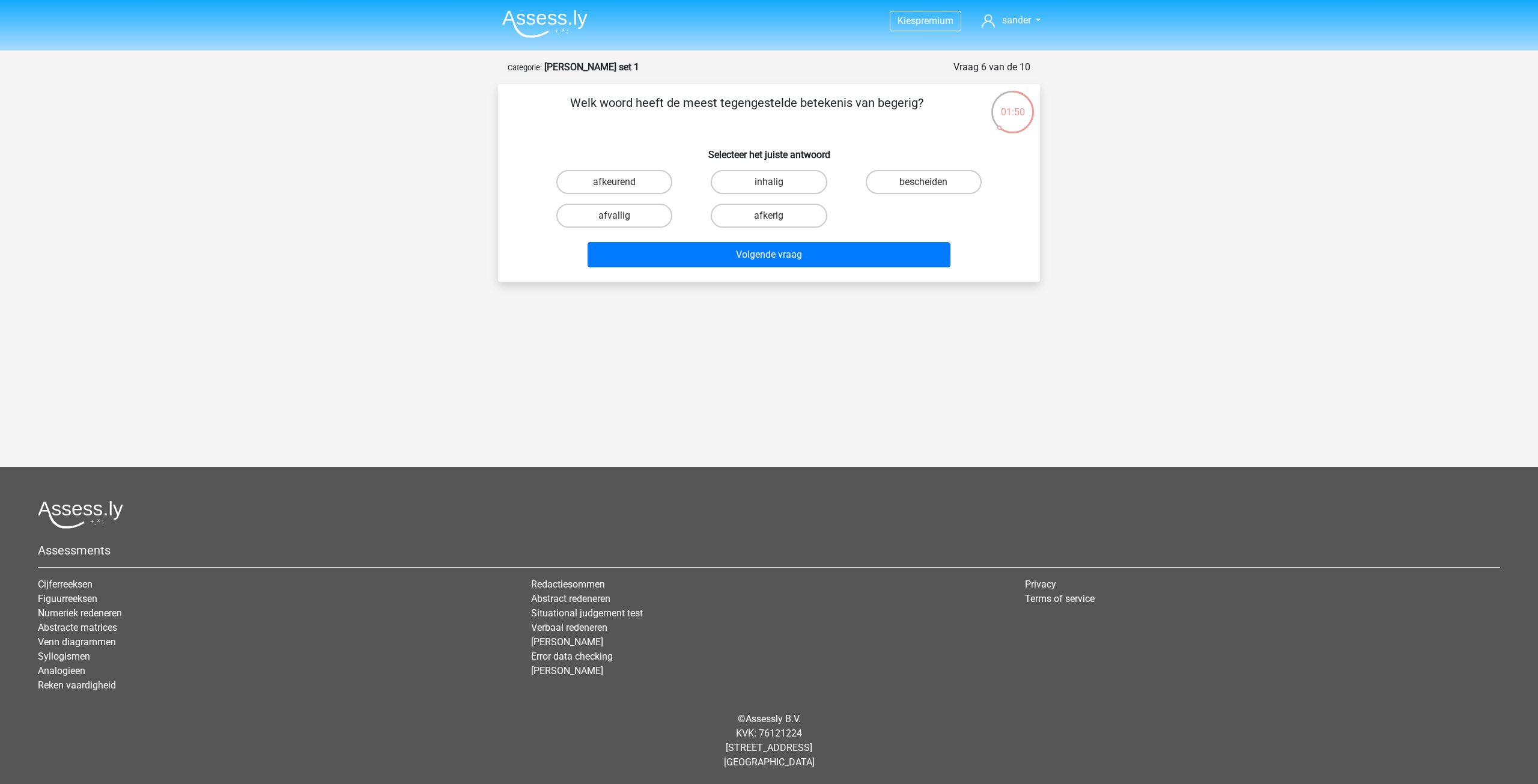
click at [775, 217] on input "afkerig" at bounding box center [773, 219] width 8 height 8
radio input "true"
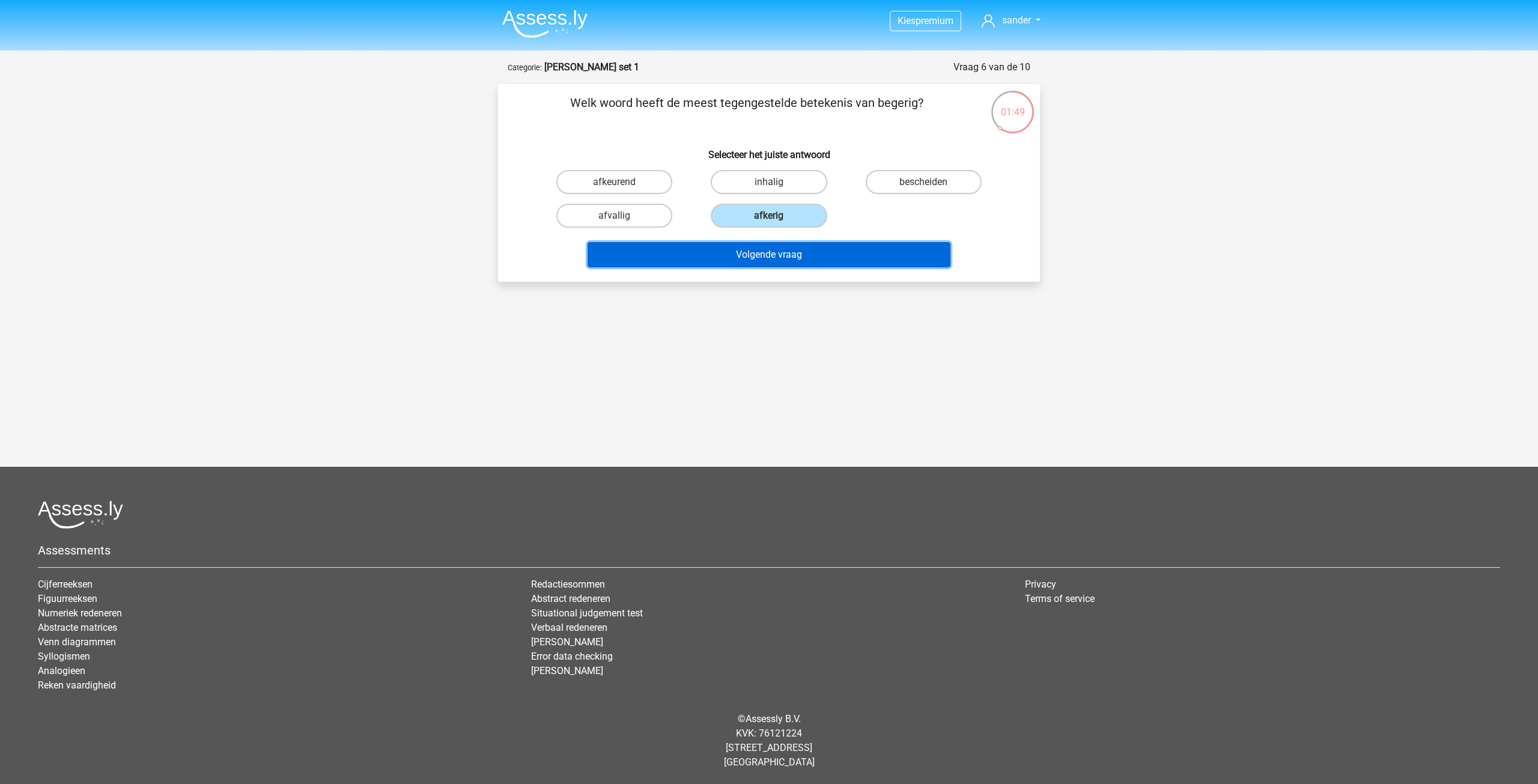
click at [787, 257] on button "Volgende vraag" at bounding box center [769, 255] width 364 height 25
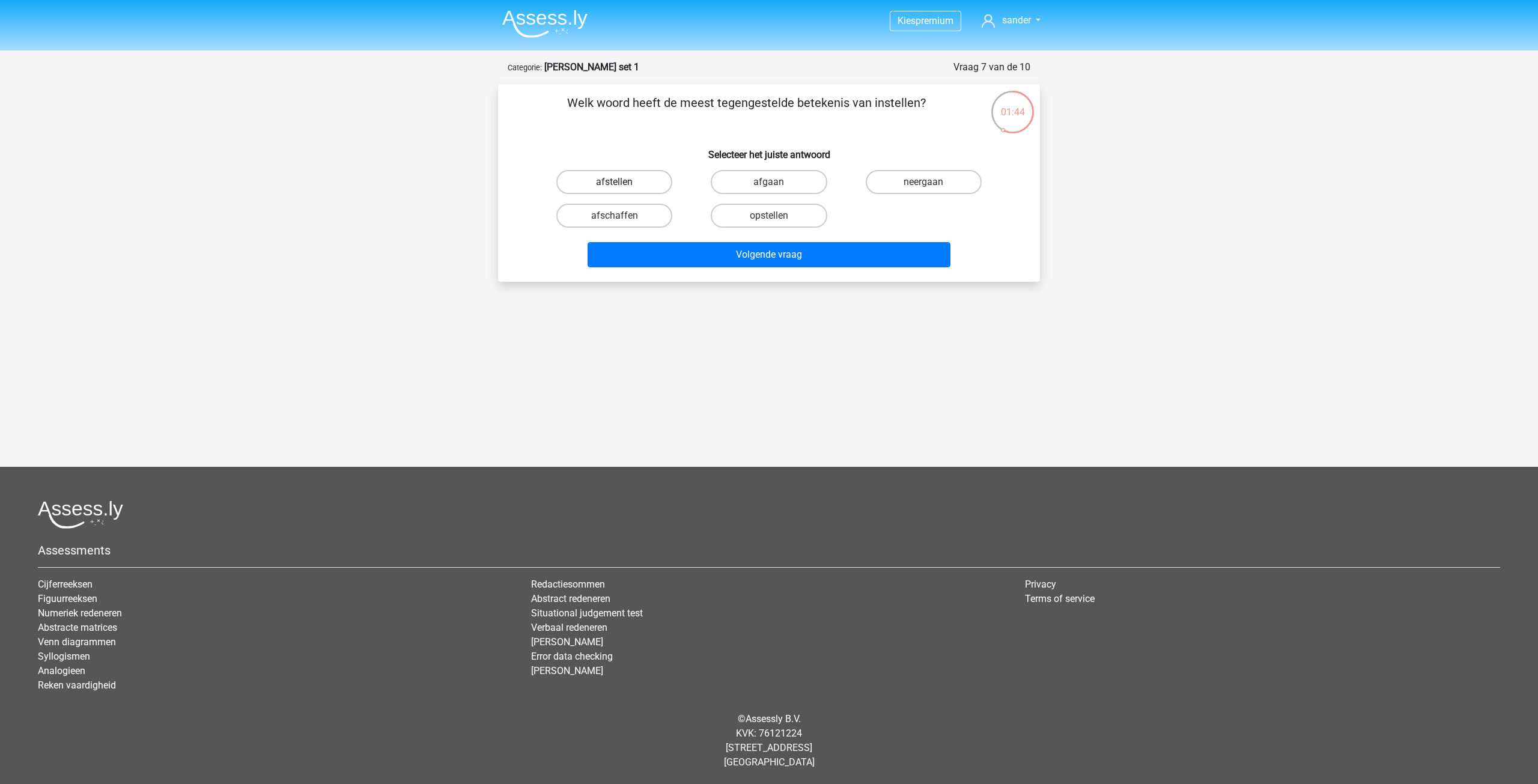
click at [629, 180] on label "afstellen" at bounding box center [614, 181] width 116 height 24
click at [622, 182] on input "afstellen" at bounding box center [618, 186] width 8 height 8
radio input "true"
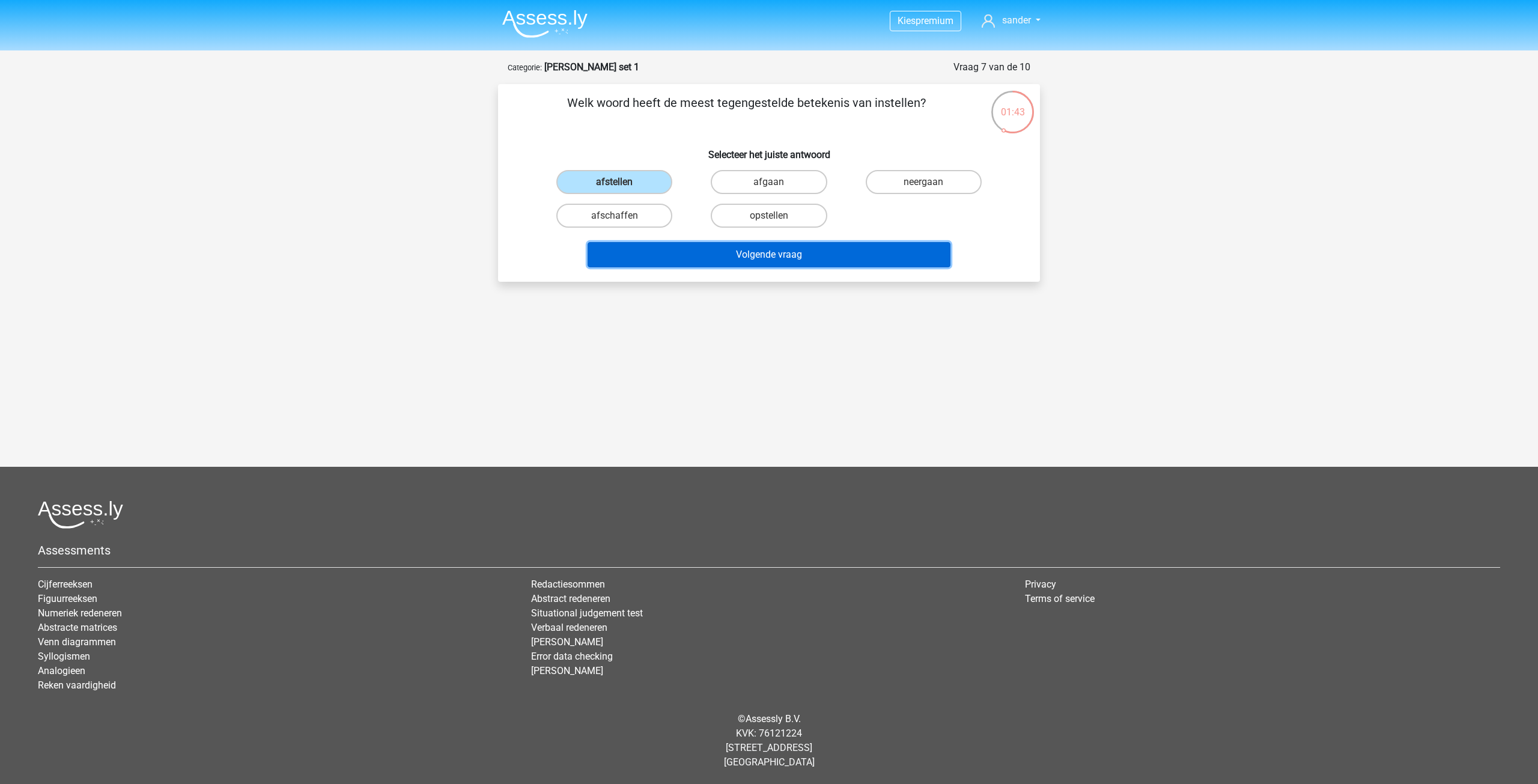
click at [749, 253] on button "Volgende vraag" at bounding box center [769, 255] width 364 height 25
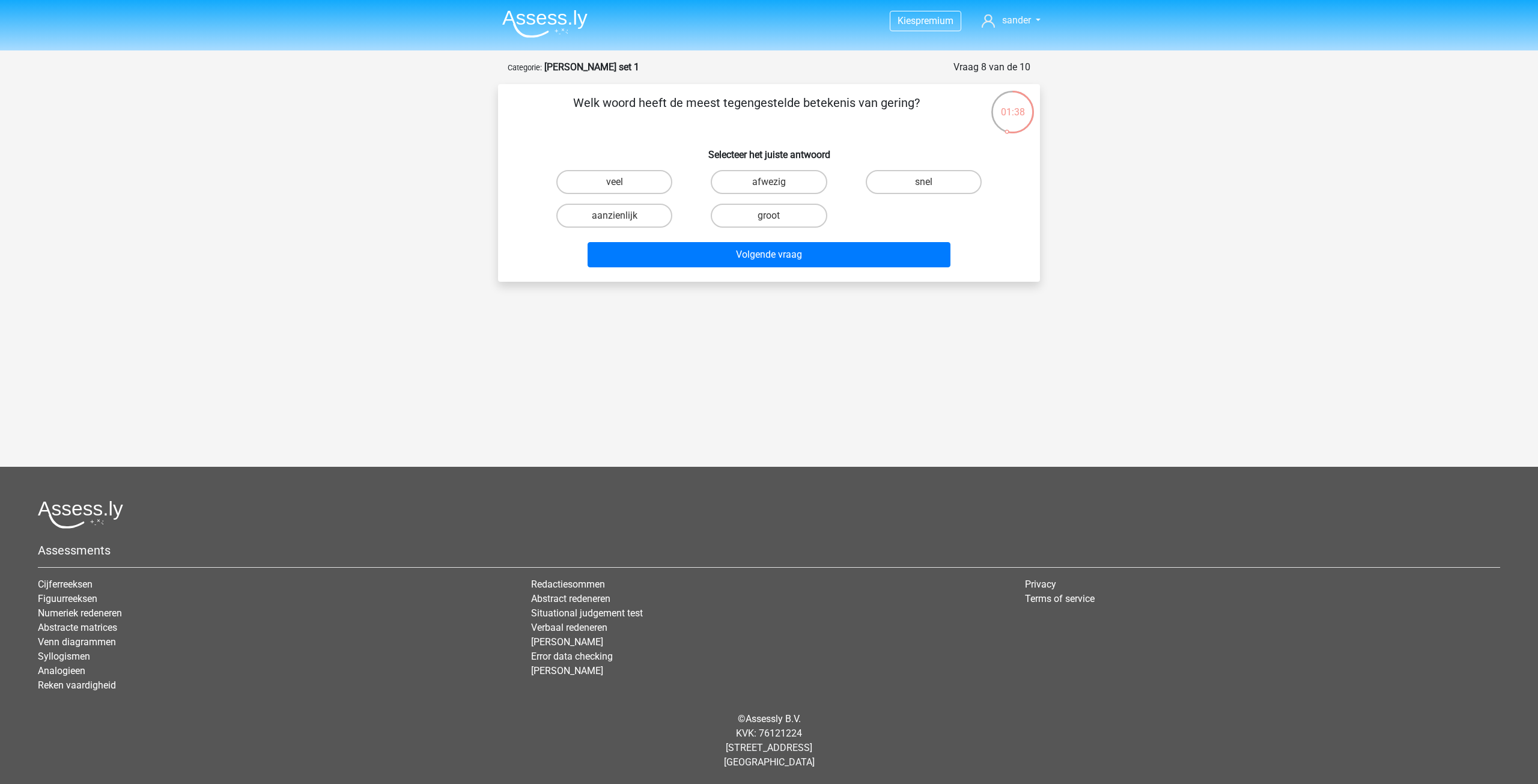
click at [619, 217] on input "aanzienlijk" at bounding box center [618, 219] width 8 height 8
radio input "true"
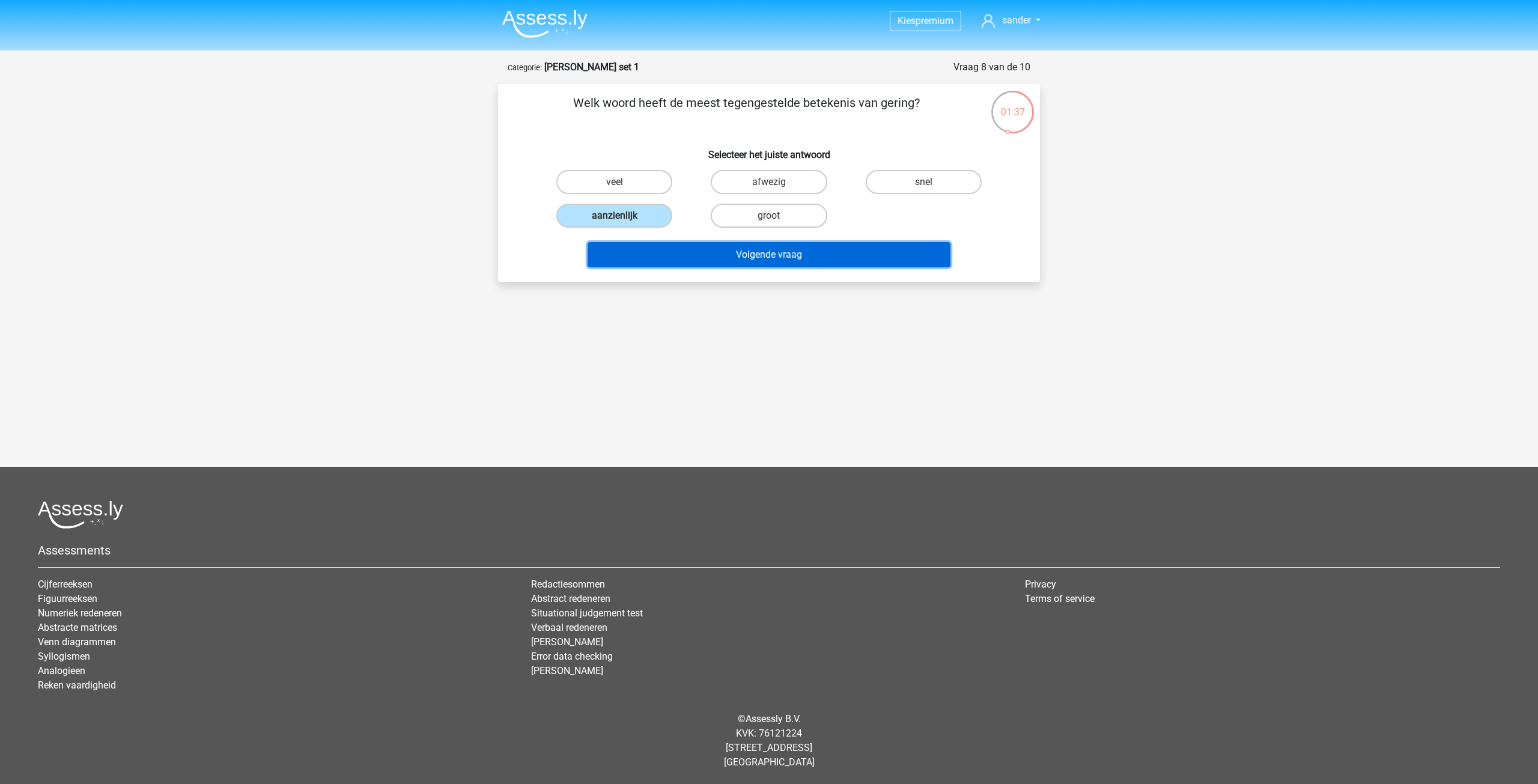
click at [772, 265] on button "Volgende vraag" at bounding box center [769, 255] width 364 height 25
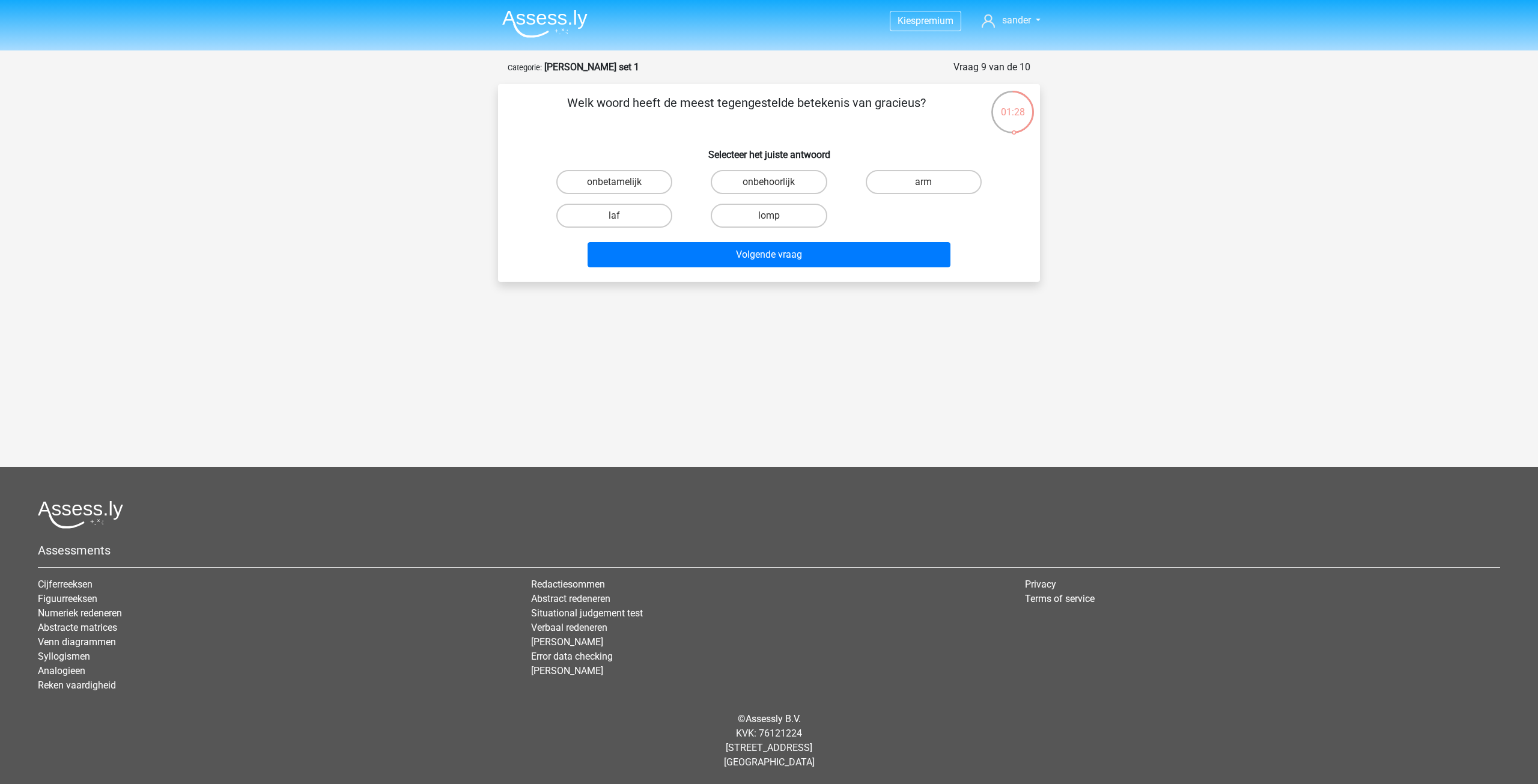
click at [774, 215] on input "lomp" at bounding box center [773, 219] width 8 height 8
radio input "true"
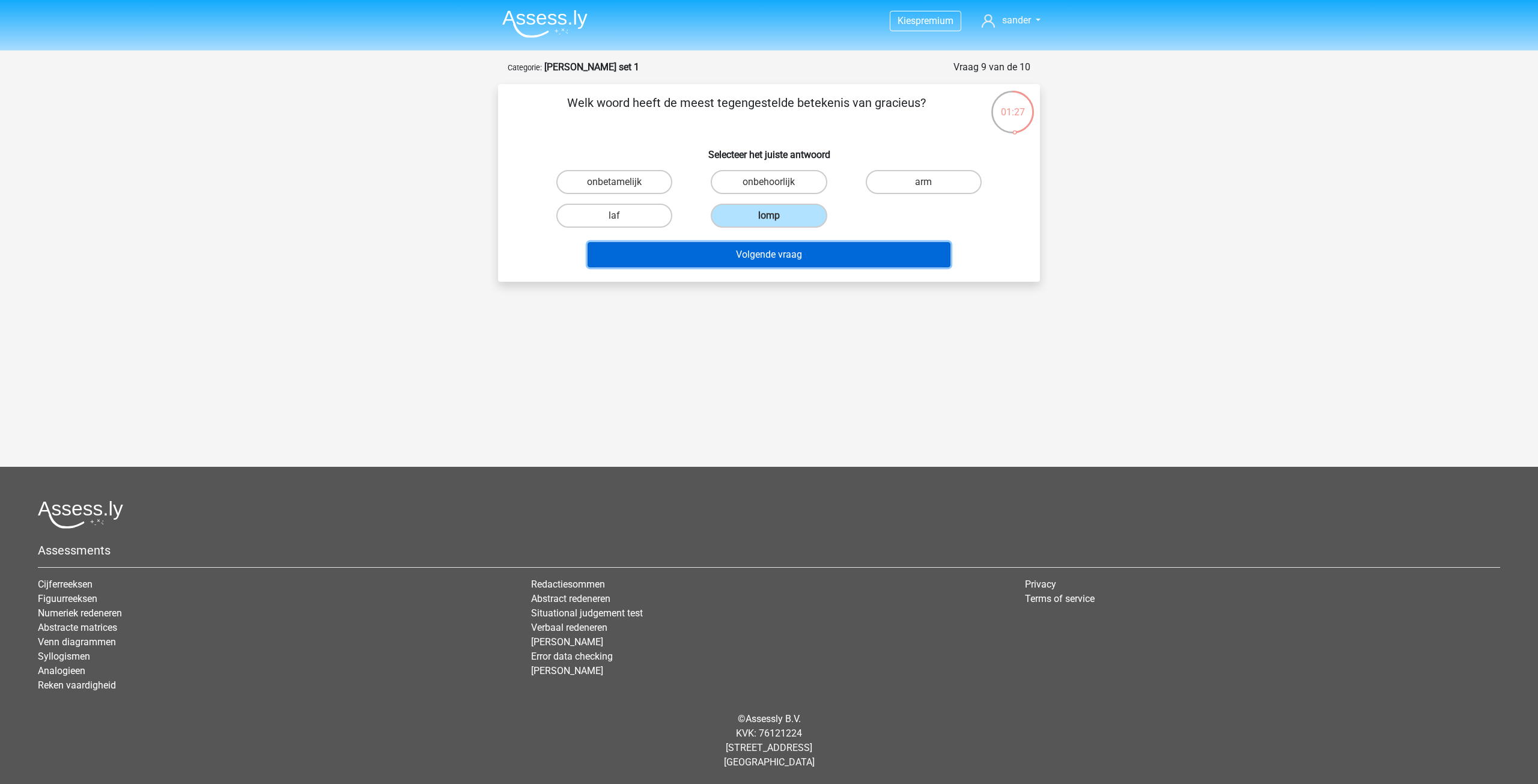
click at [770, 253] on button "Volgende vraag" at bounding box center [769, 255] width 364 height 25
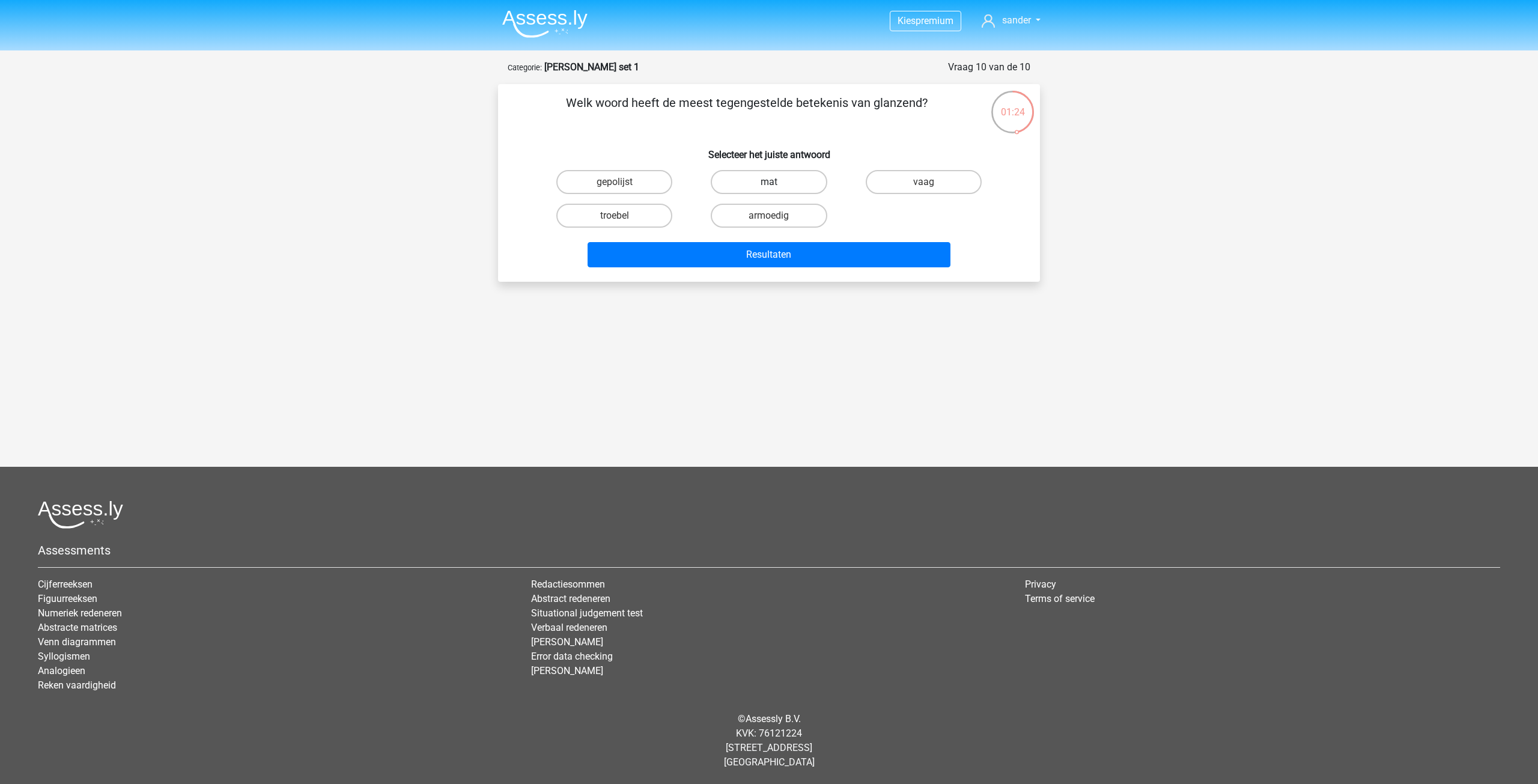
click at [764, 183] on label "mat" at bounding box center [769, 181] width 116 height 24
click at [769, 183] on input "mat" at bounding box center [773, 186] width 8 height 8
radio input "true"
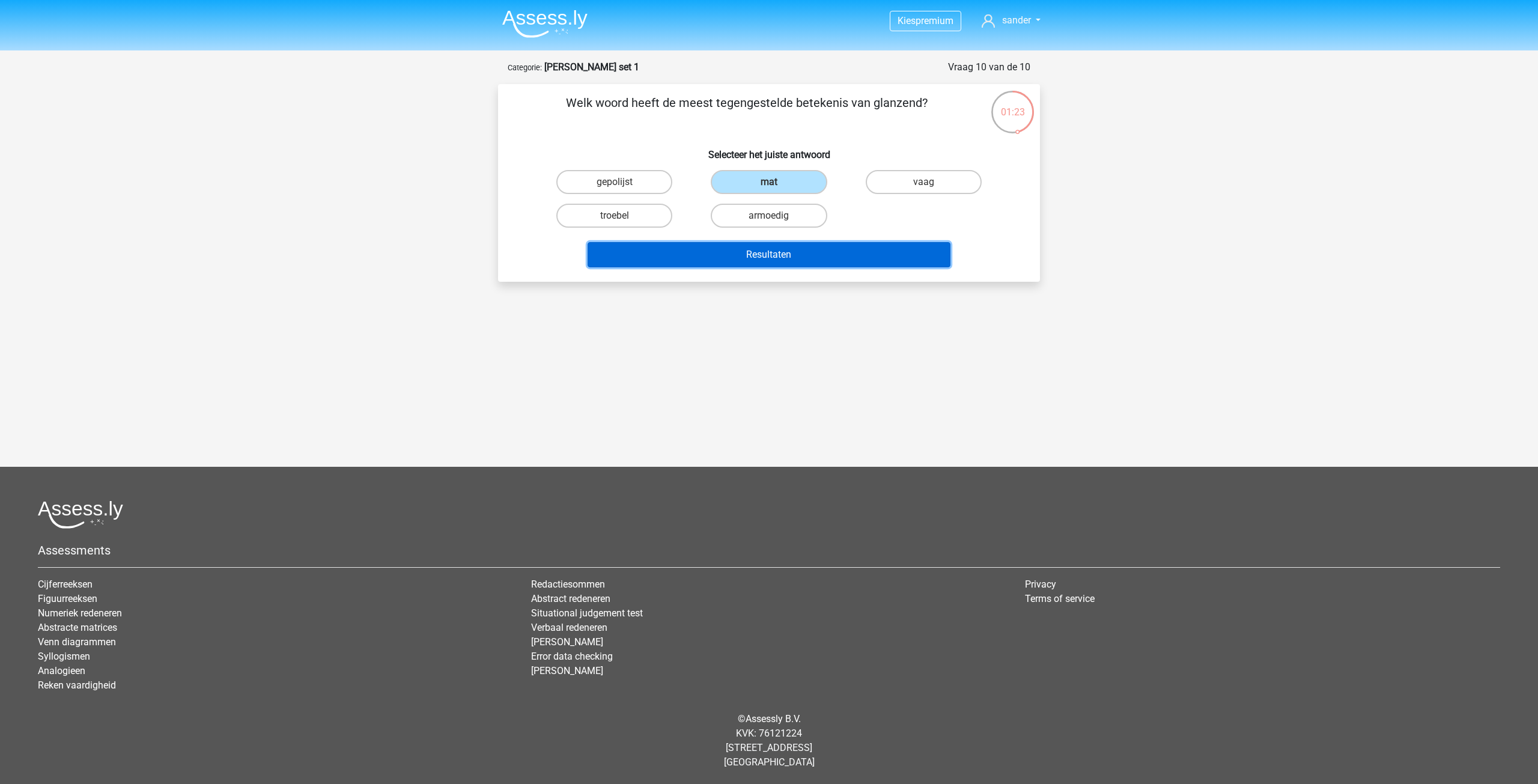
click at [770, 250] on button "Resultaten" at bounding box center [769, 255] width 364 height 25
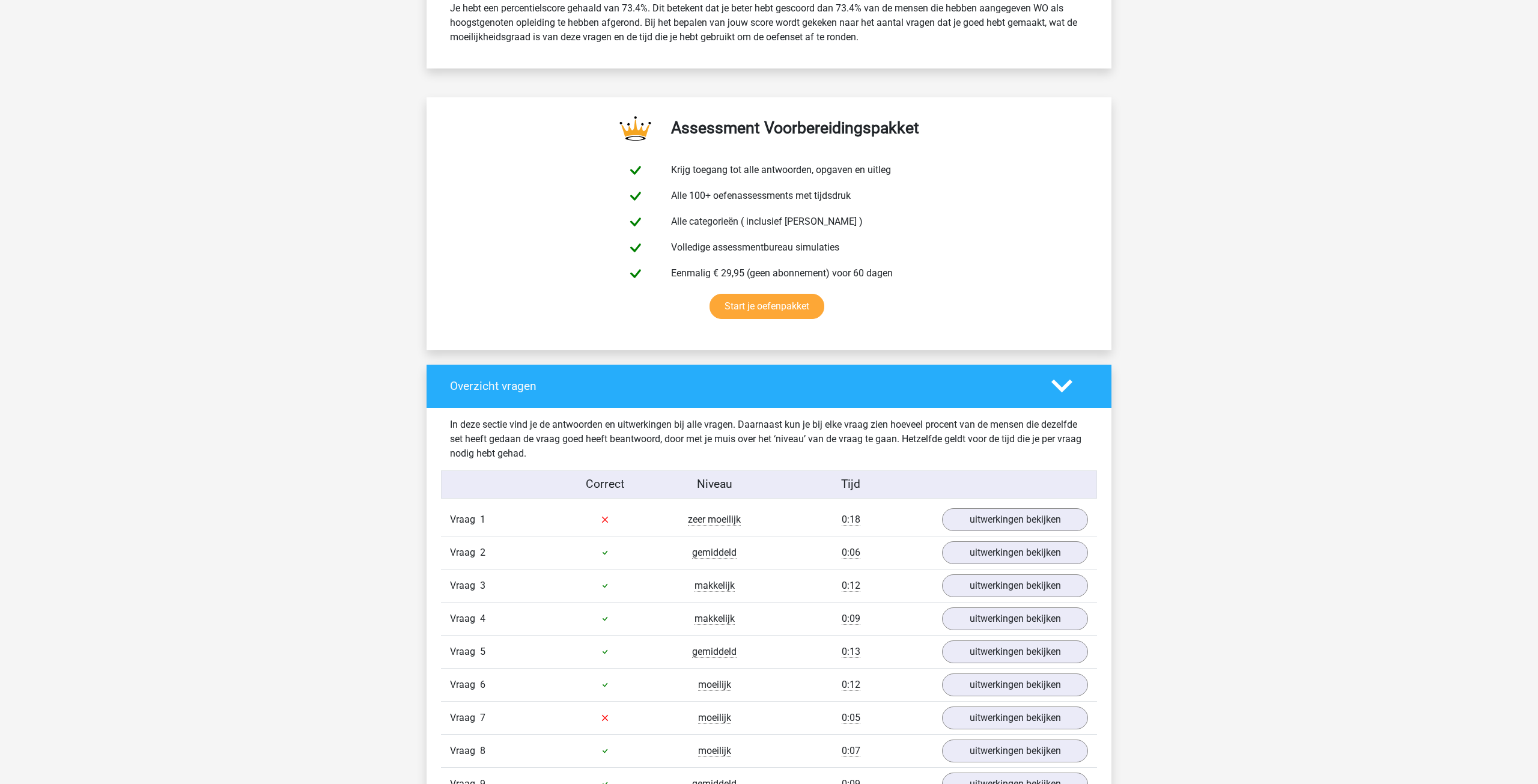
scroll to position [553, 0]
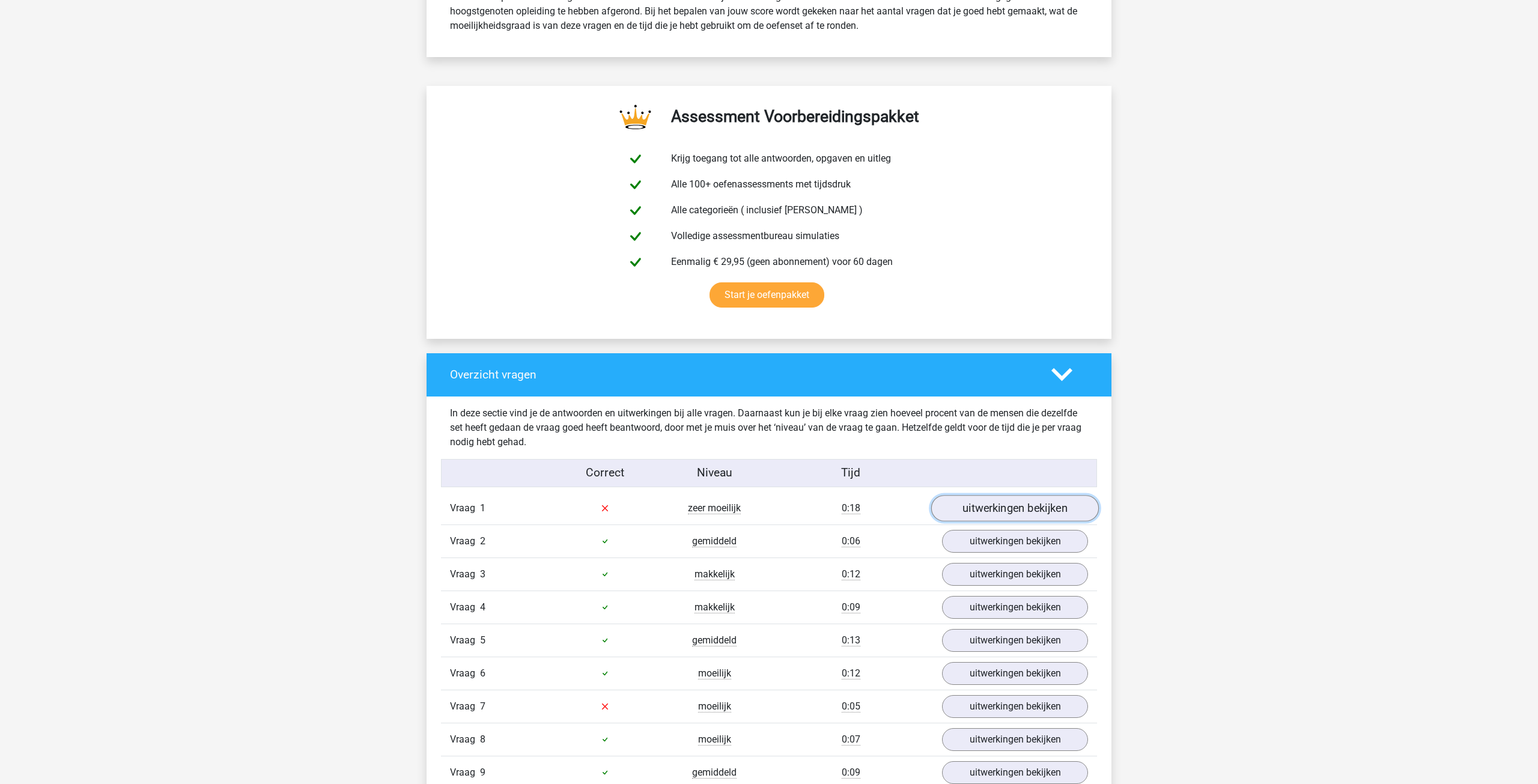
click at [984, 510] on link "uitwerkingen bekijken" at bounding box center [1014, 508] width 168 height 26
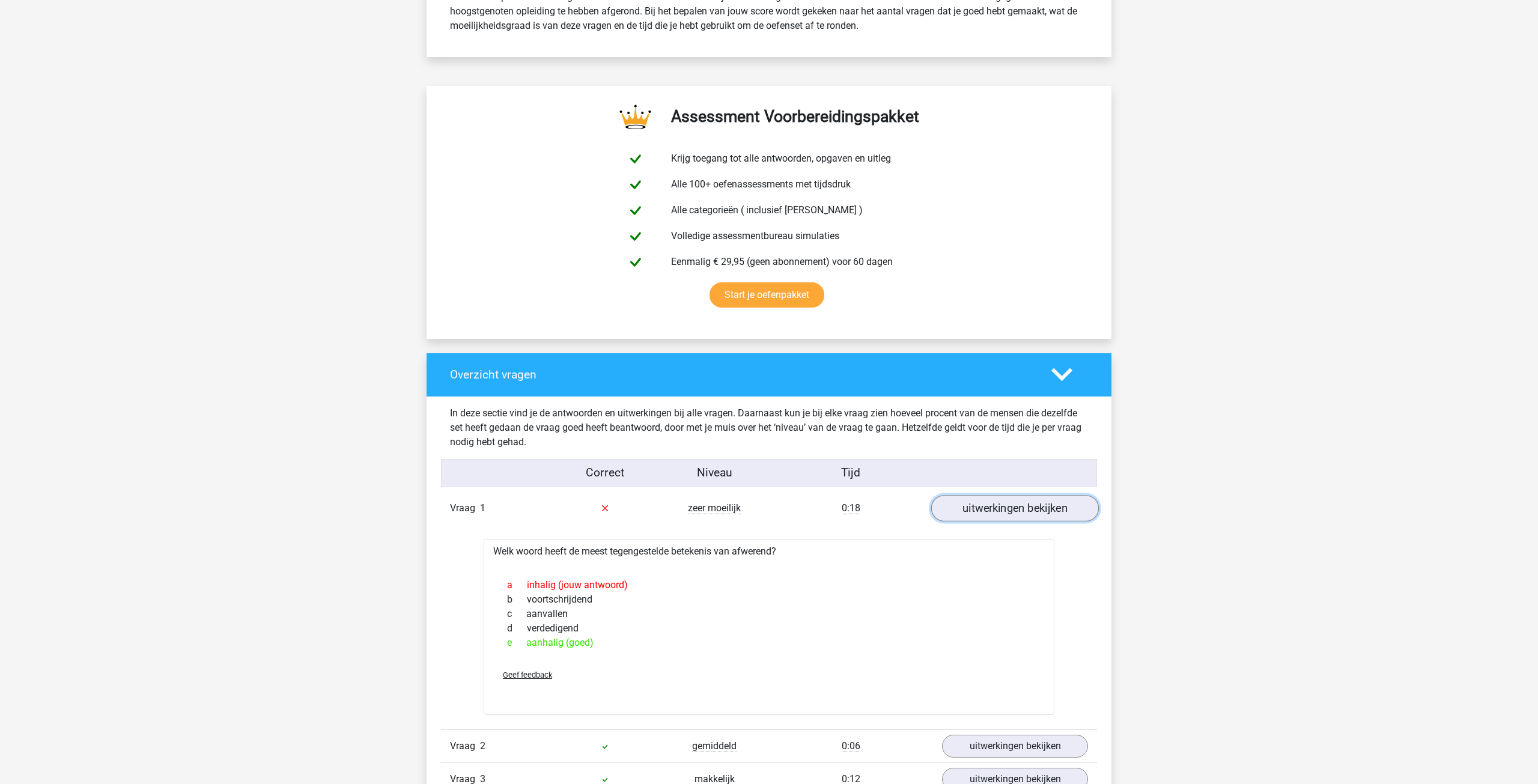
click at [986, 507] on link "uitwerkingen bekijken" at bounding box center [1014, 508] width 168 height 26
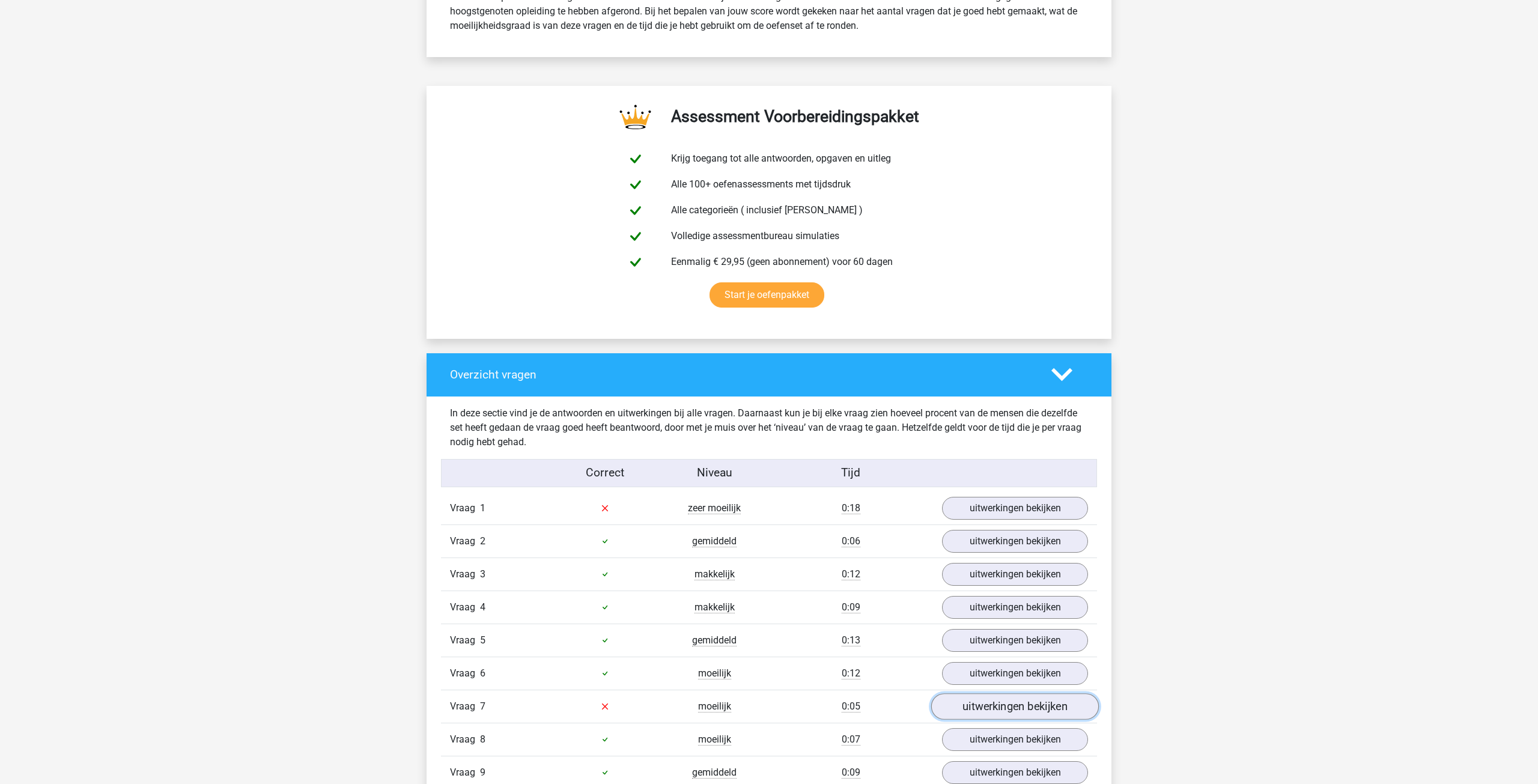
click at [956, 705] on link "uitwerkingen bekijken" at bounding box center [1014, 706] width 168 height 26
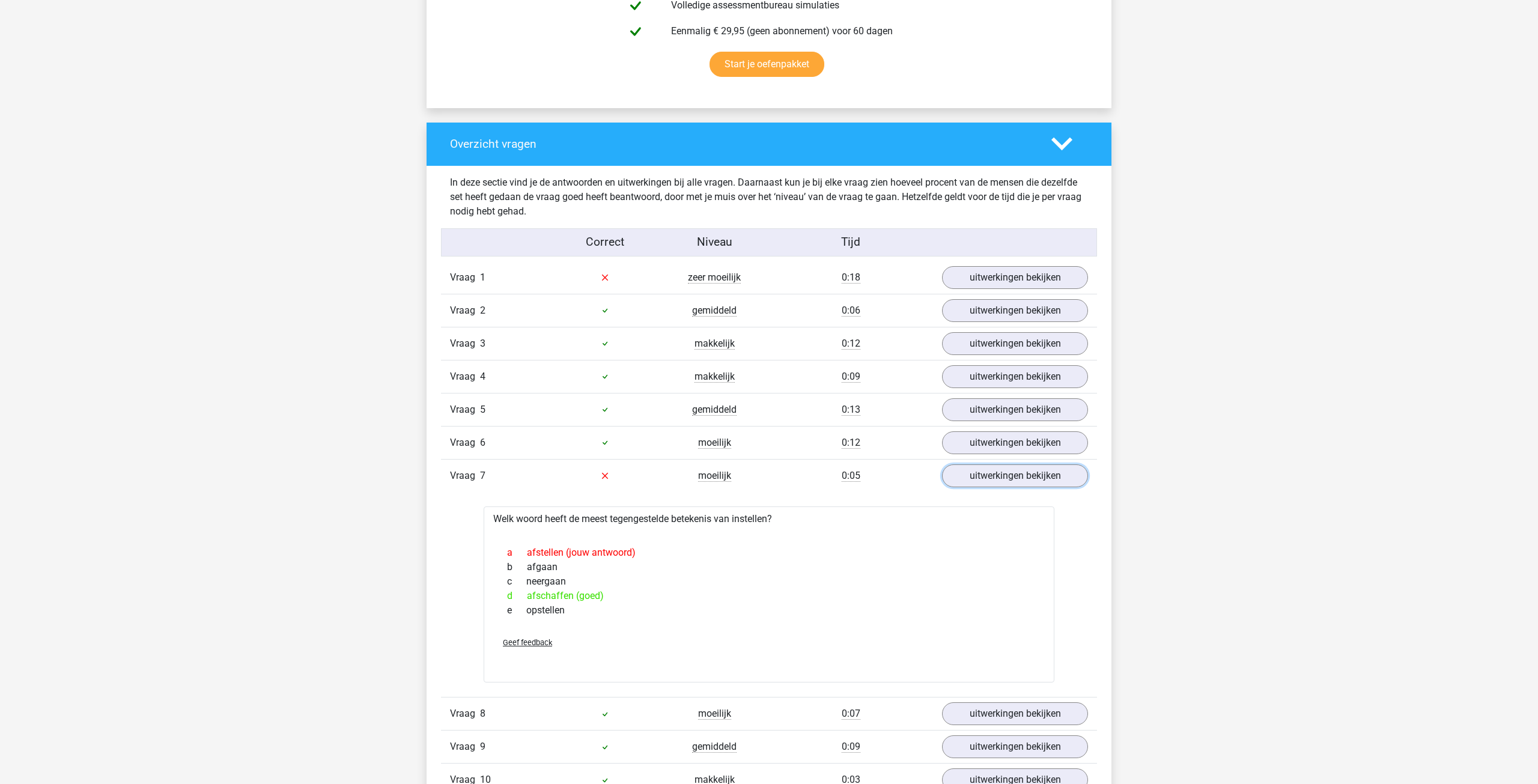
scroll to position [796, 0]
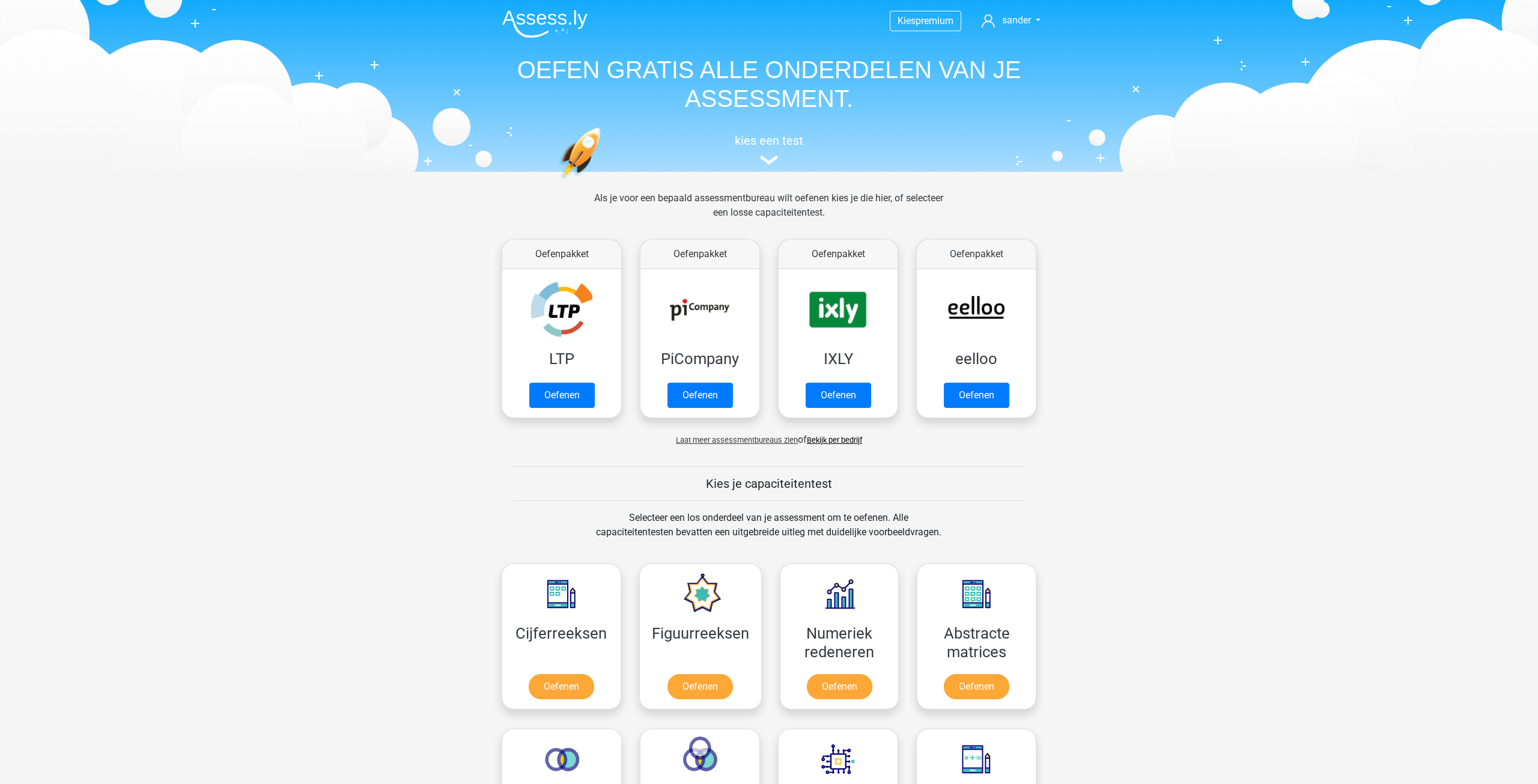
scroll to position [480, 0]
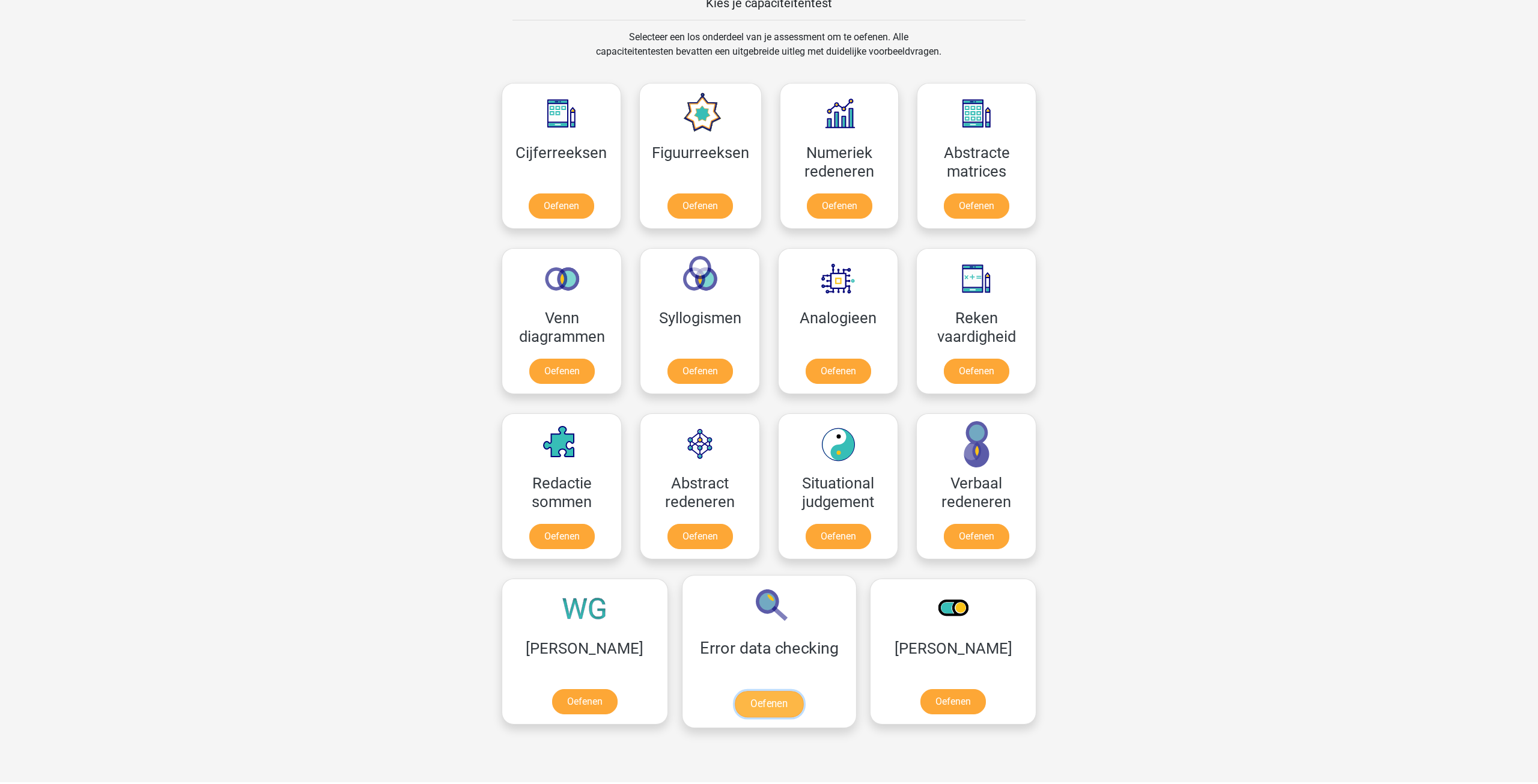
click at [734, 707] on link "Oefenen" at bounding box center [768, 704] width 69 height 26
click at [576, 697] on link "Oefenen" at bounding box center [584, 704] width 69 height 26
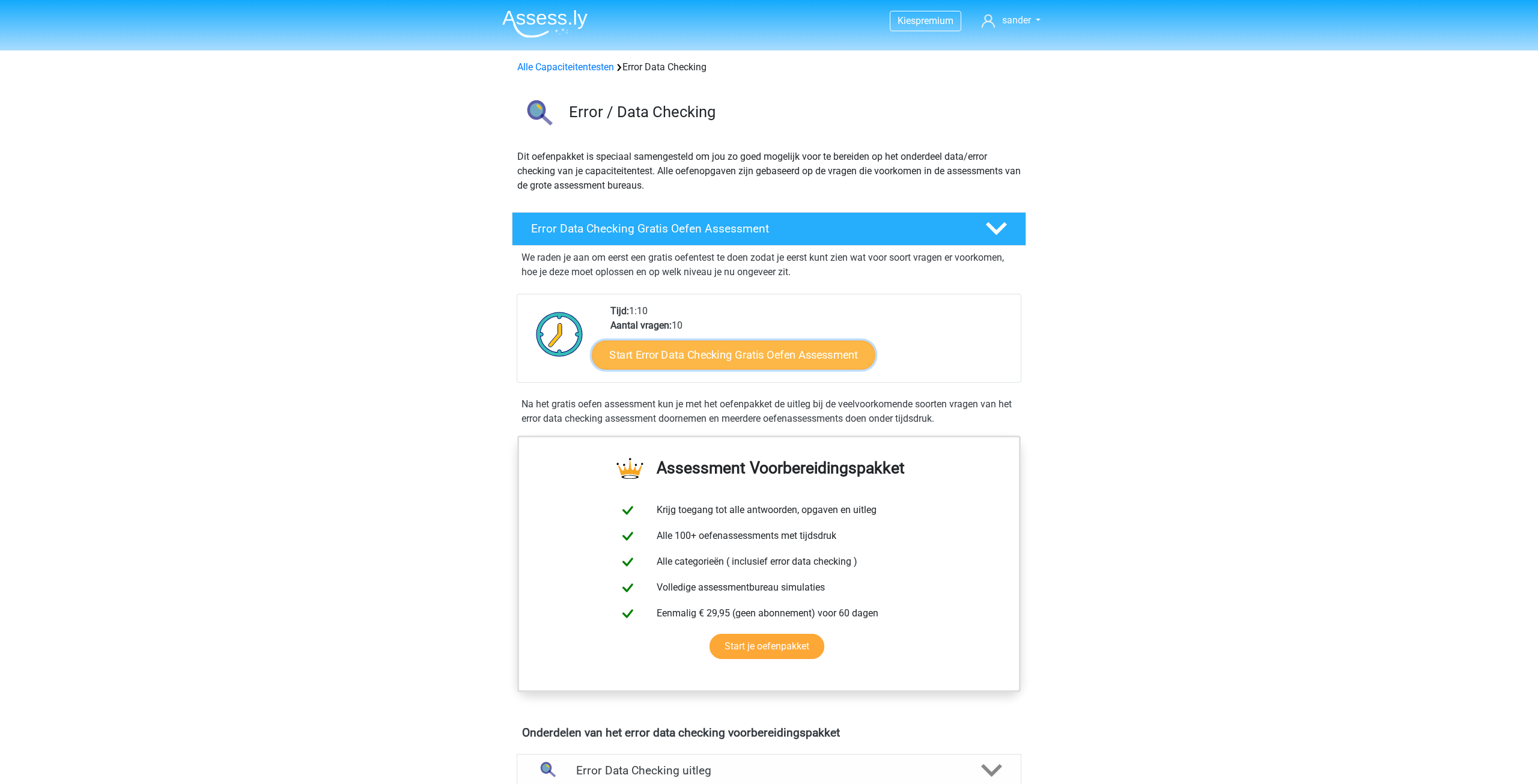
click at [750, 353] on link "Start Error Data Checking Gratis Oefen Assessment" at bounding box center [734, 355] width 283 height 29
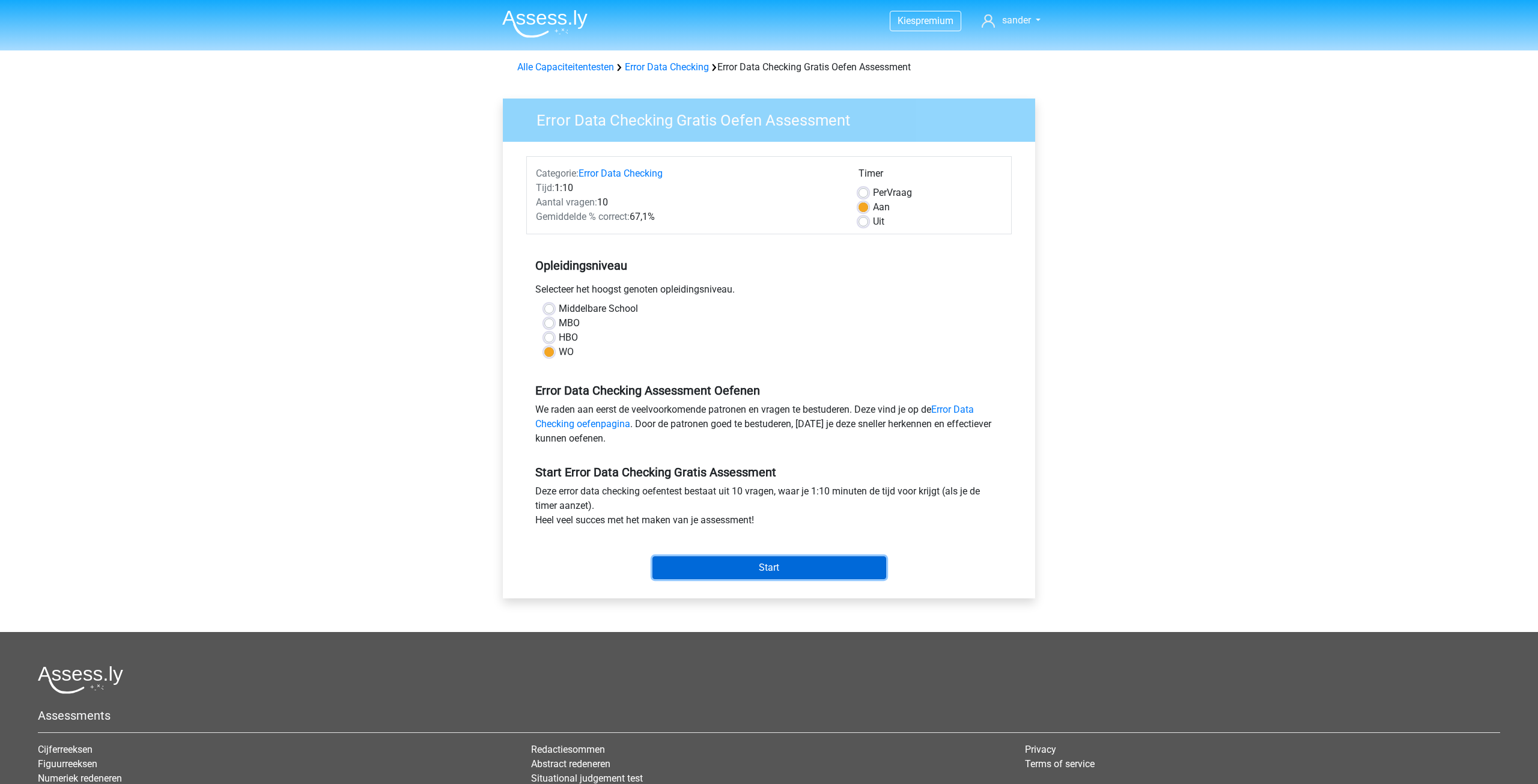
click at [800, 572] on input "Start" at bounding box center [769, 567] width 234 height 23
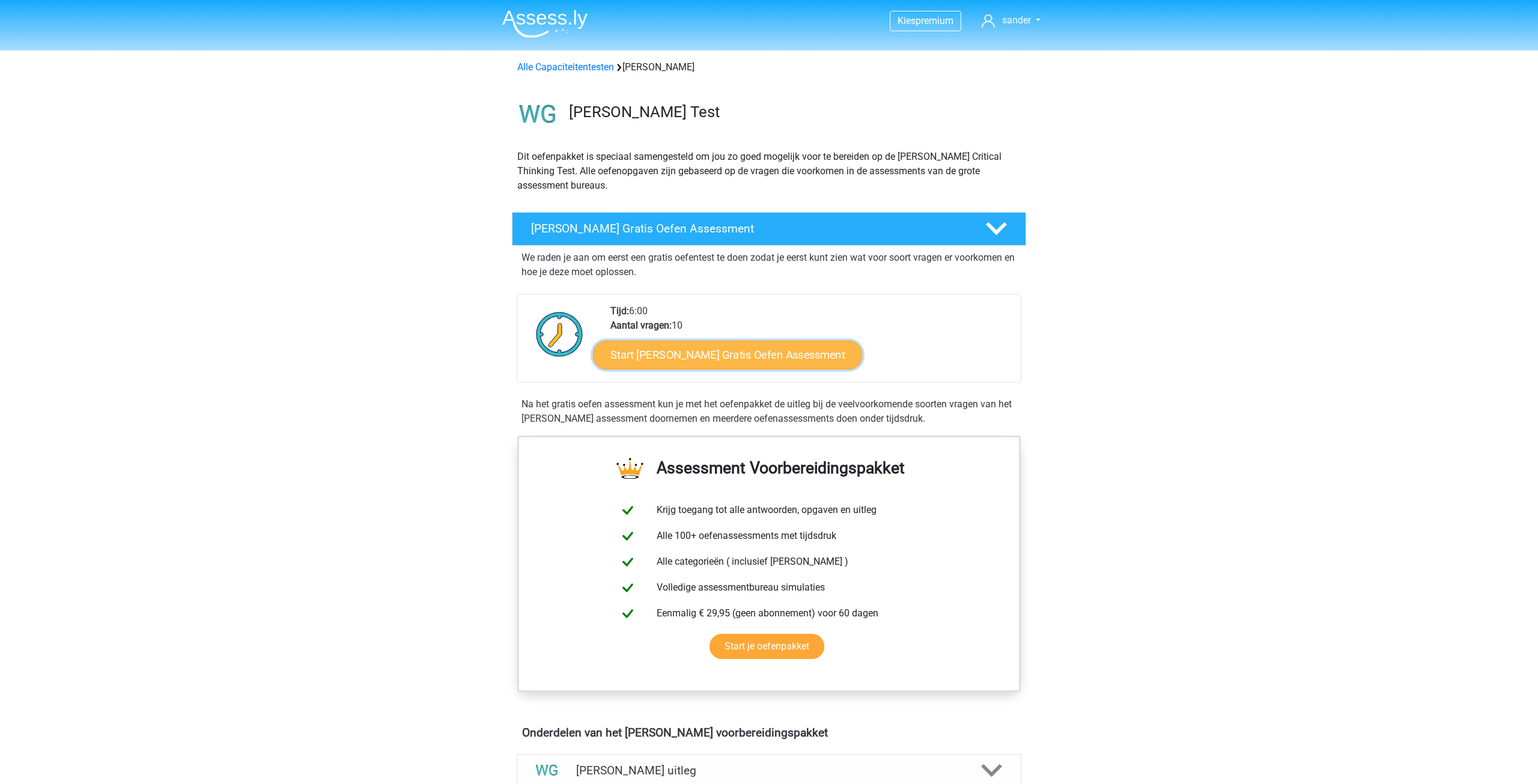
click at [730, 354] on link "Start Watson Glaser Gratis Oefen Assessment" at bounding box center [727, 355] width 270 height 29
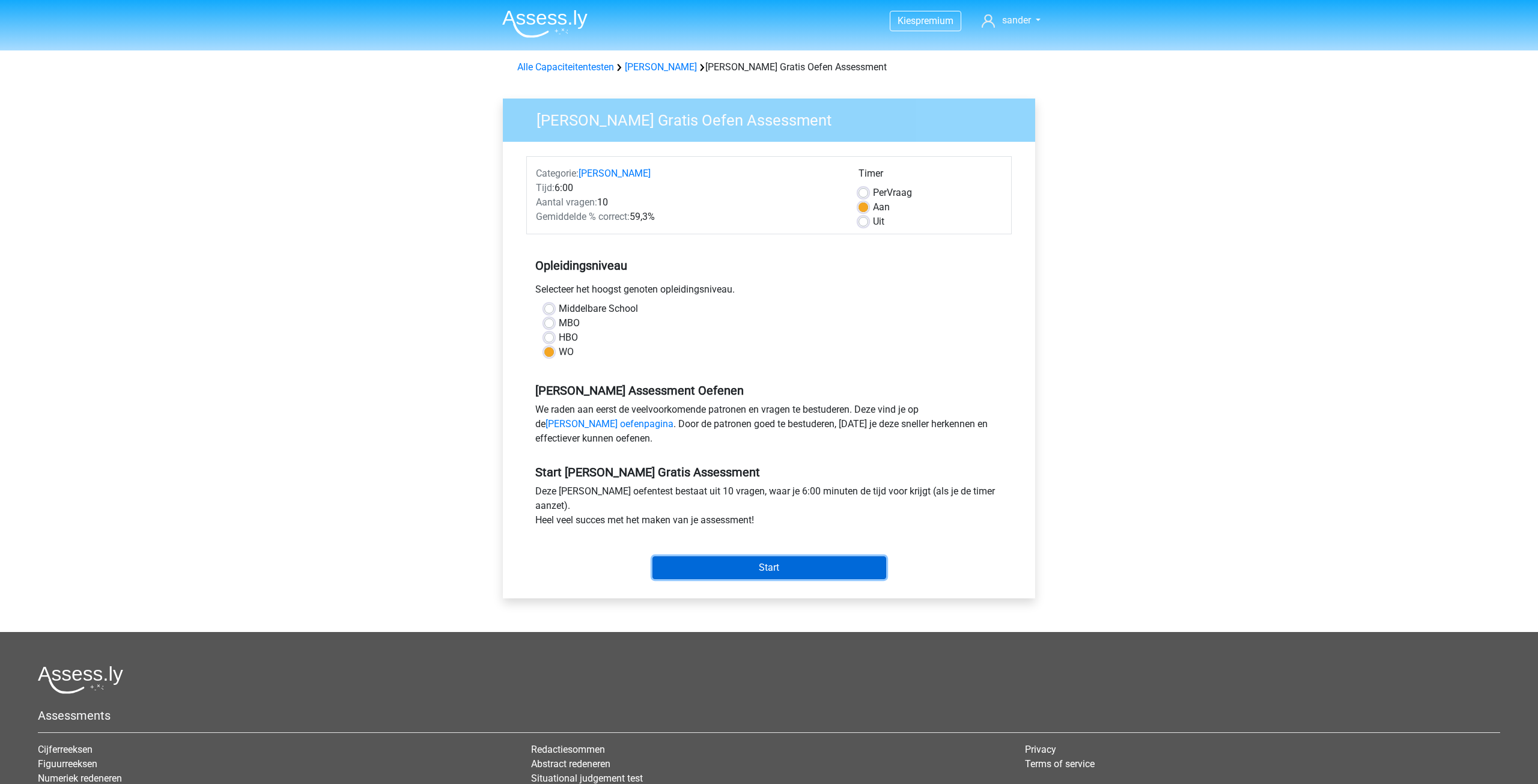
click at [775, 569] on input "Start" at bounding box center [769, 567] width 234 height 23
